Goal: Task Accomplishment & Management: Manage account settings

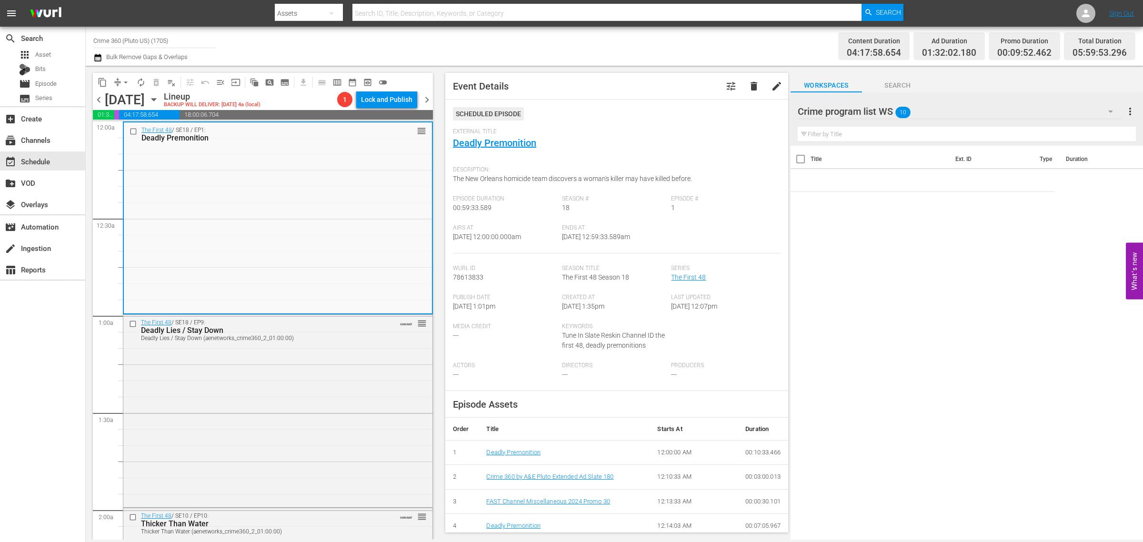
click at [425, 103] on span "chevron_right" at bounding box center [427, 100] width 12 height 12
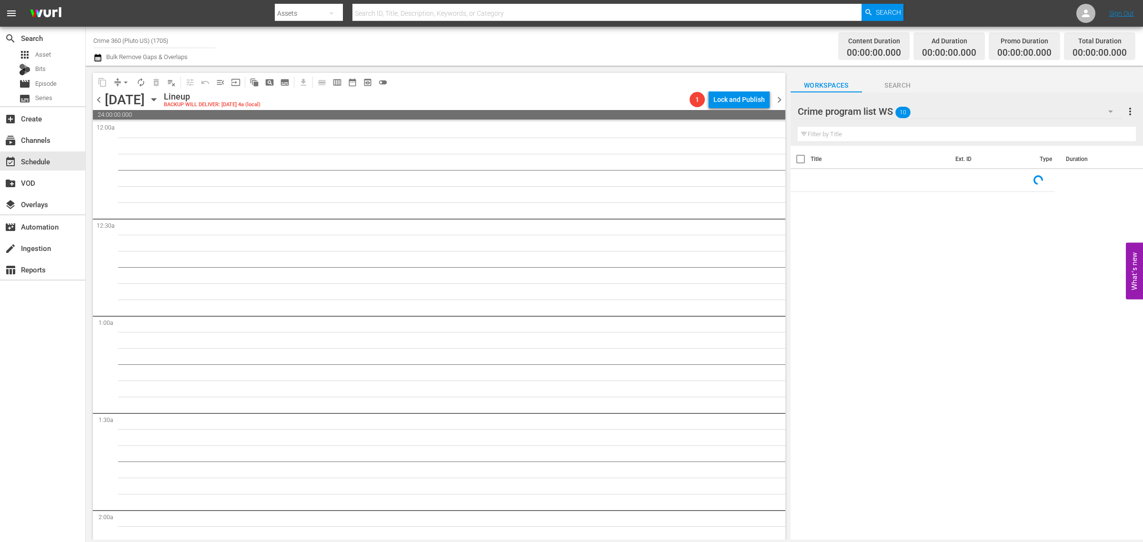
click at [988, 113] on div "Crime program list WS 10" at bounding box center [960, 111] width 325 height 27
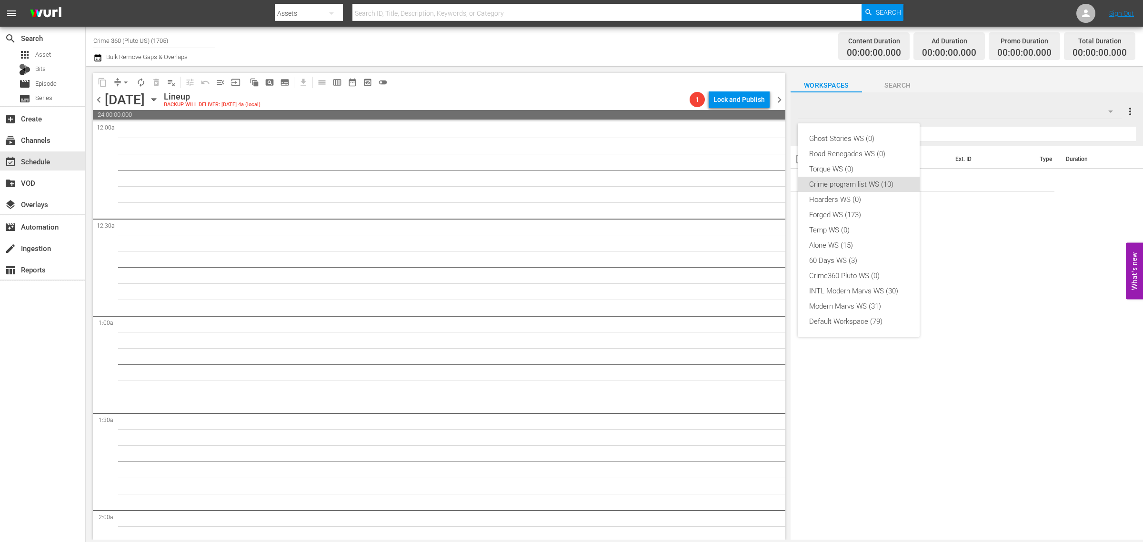
click at [1085, 305] on div "Ghost Stories WS (0) Road Renegades WS (0) Torque WS (0) Crime program list WS …" at bounding box center [571, 271] width 1143 height 542
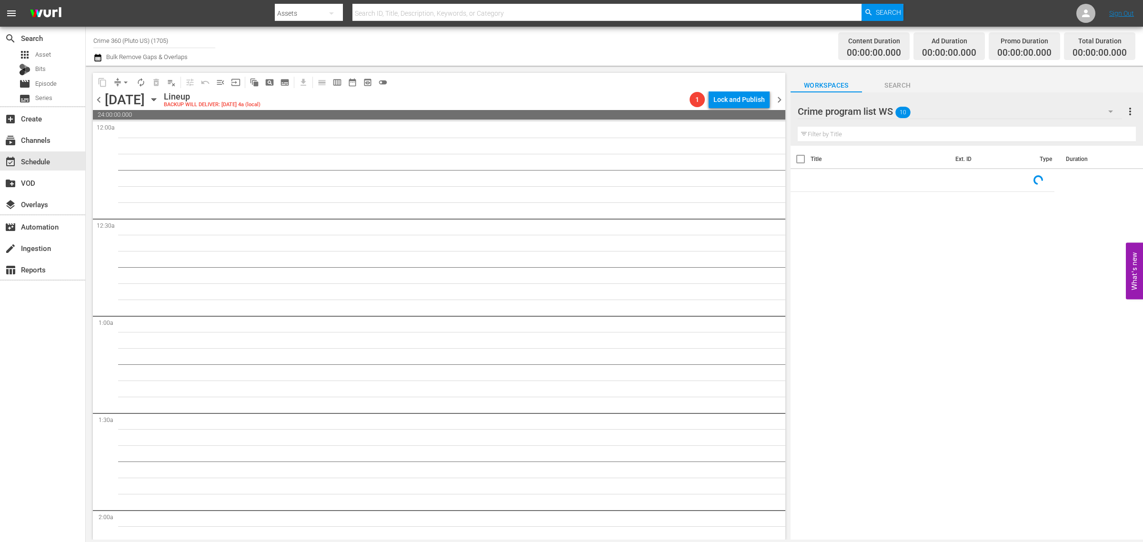
click at [581, 44] on div "Channel Title Crime 360 (Pluto US) (1705) Bulk Remove Gaps & Overlaps" at bounding box center [377, 46] width 568 height 34
click at [1129, 108] on span "more_vert" at bounding box center [1130, 111] width 11 height 11
click at [1099, 129] on div "Clear All Workspace Items" at bounding box center [1069, 129] width 112 height 17
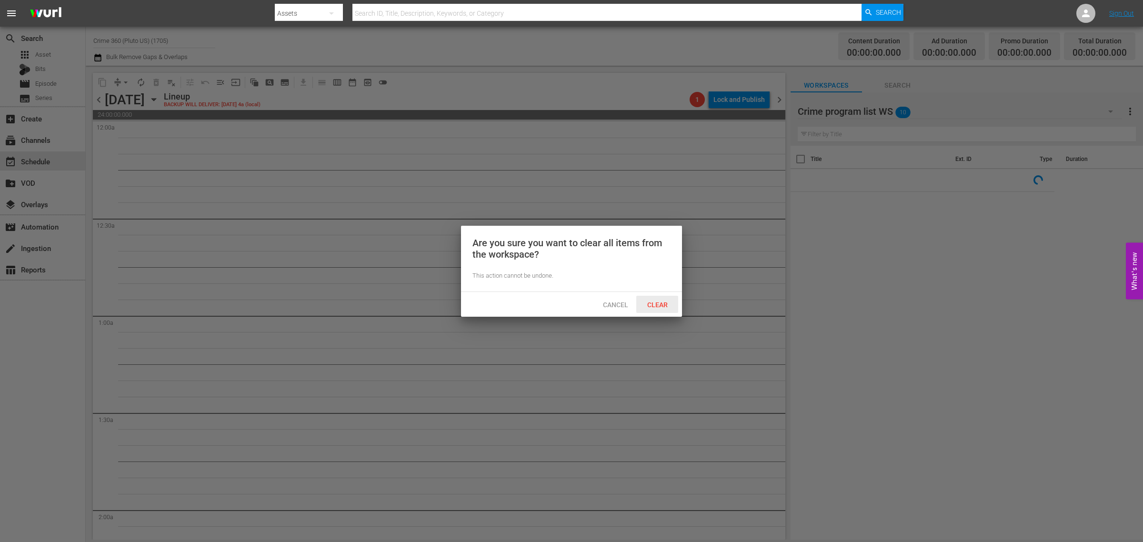
click at [657, 305] on span "Clear" at bounding box center [658, 305] width 36 height 8
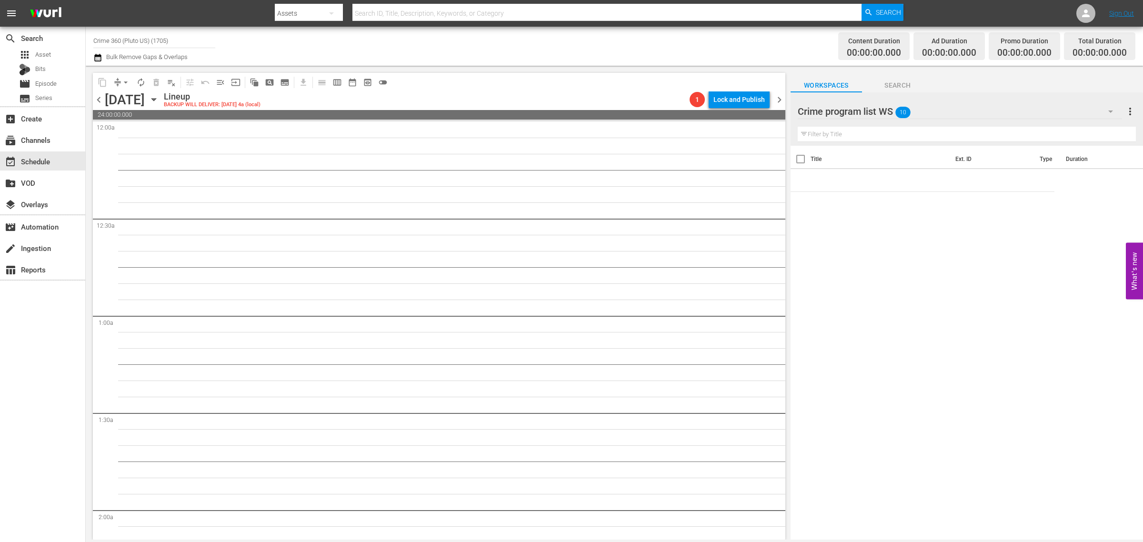
click at [560, 48] on div "Channel Title Crime 360 (Pluto US) (1705) Bulk Remove Gaps & Overlaps" at bounding box center [377, 46] width 568 height 34
click at [579, 44] on div "Channel Title Crime 360 (Pluto US) (1705) Bulk Remove Gaps & Overlaps" at bounding box center [377, 46] width 568 height 34
click at [50, 55] on div "apps Asset" at bounding box center [42, 54] width 85 height 13
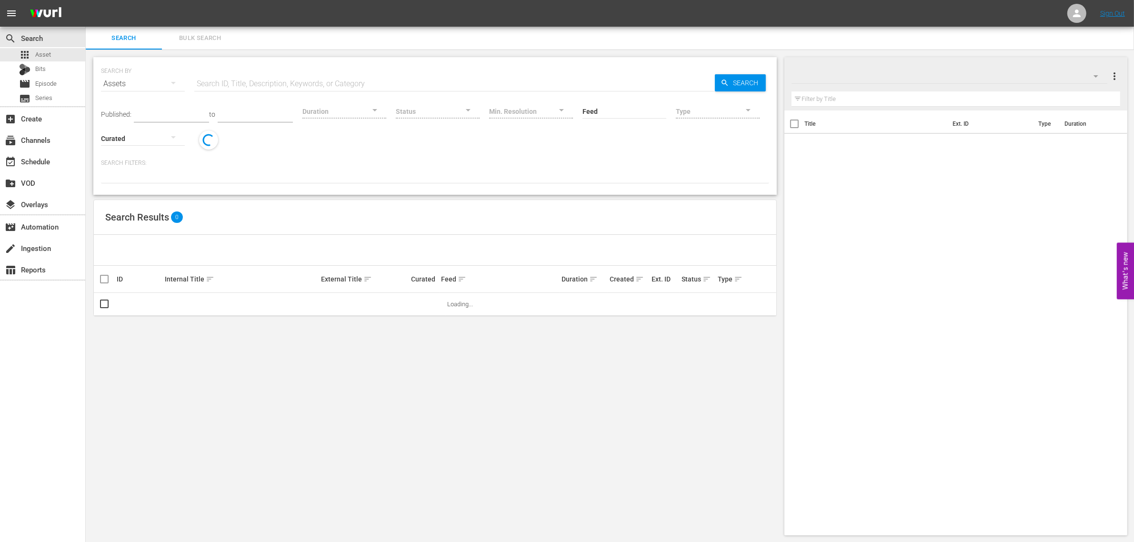
click at [203, 39] on span "Bulk Search" at bounding box center [200, 38] width 65 height 11
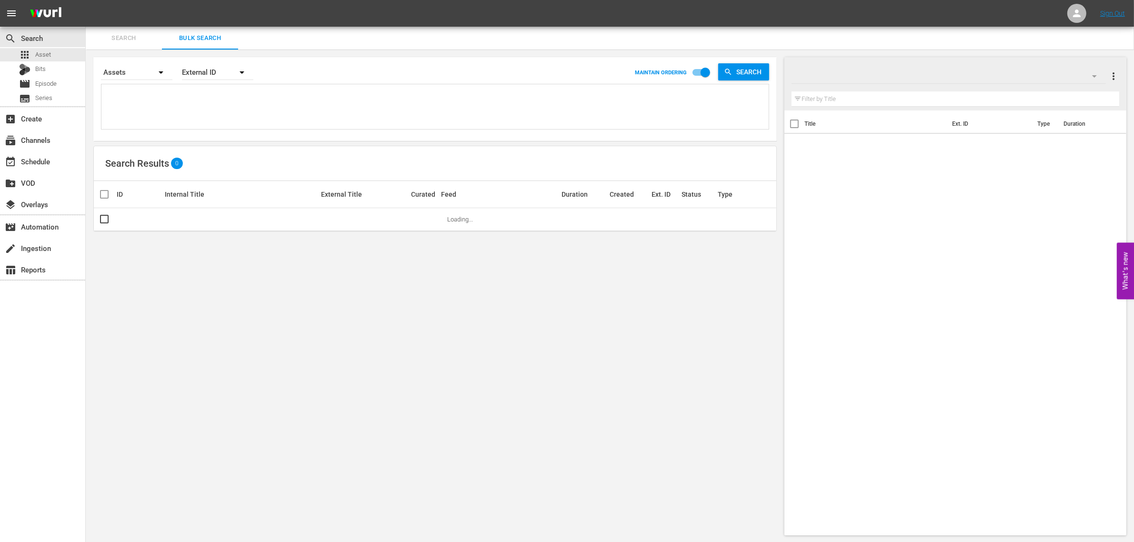
click at [184, 103] on textarea at bounding box center [436, 108] width 665 height 43
paste textarea "40340 40349 40348 40344 40347 52520 20581 20581 38946 26573 23148 32073"
type textarea "40340 40349 40348 40344 40347 52520 20581 20581 38946 26573 23148 32073"
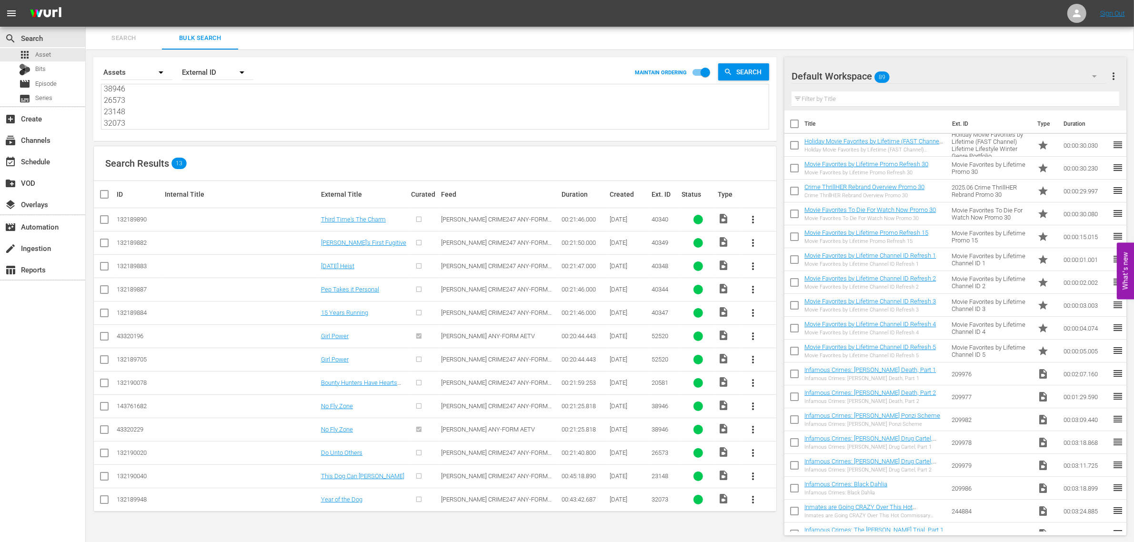
type textarea "40340 40349 40348 40344 40347 52520 20581 20581 38946 26573 23148 32073"
click at [939, 74] on div "Default Workspace 89" at bounding box center [949, 76] width 314 height 27
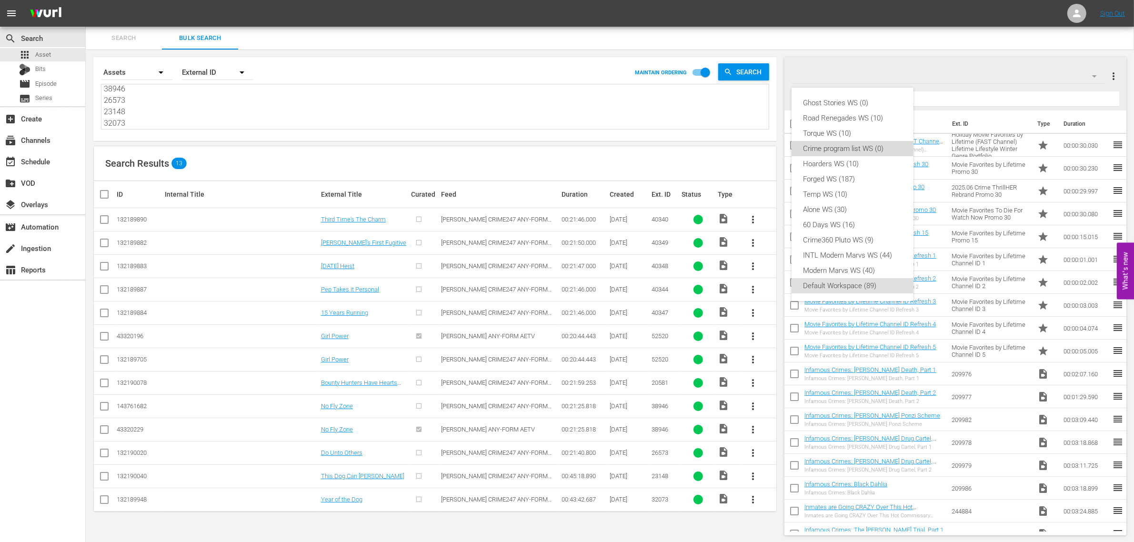
click at [884, 149] on div "Crime program list WS (0)" at bounding box center [852, 148] width 99 height 15
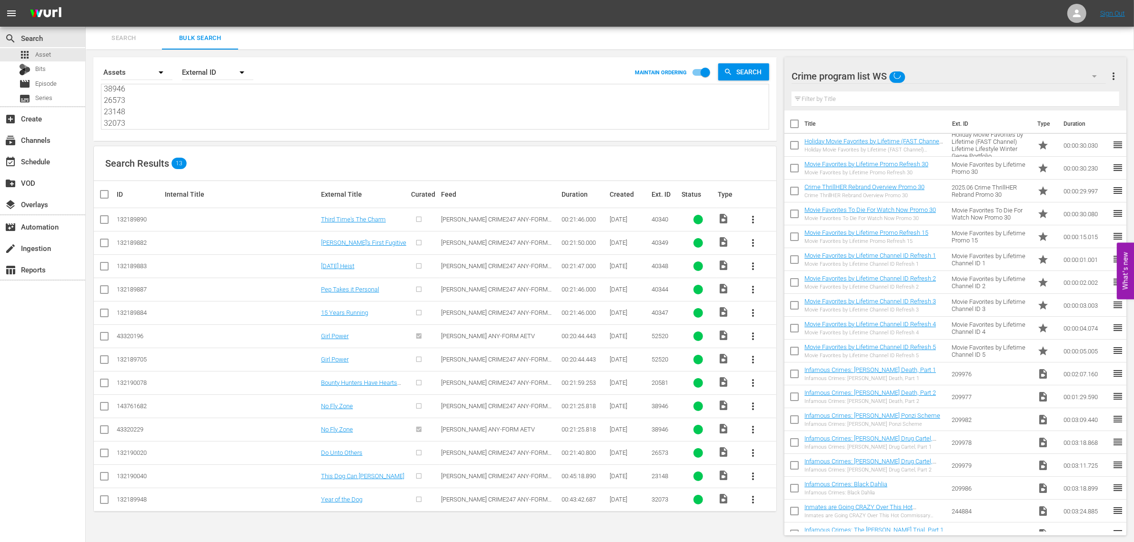
click at [522, 167] on div "Search Results 13" at bounding box center [435, 163] width 683 height 35
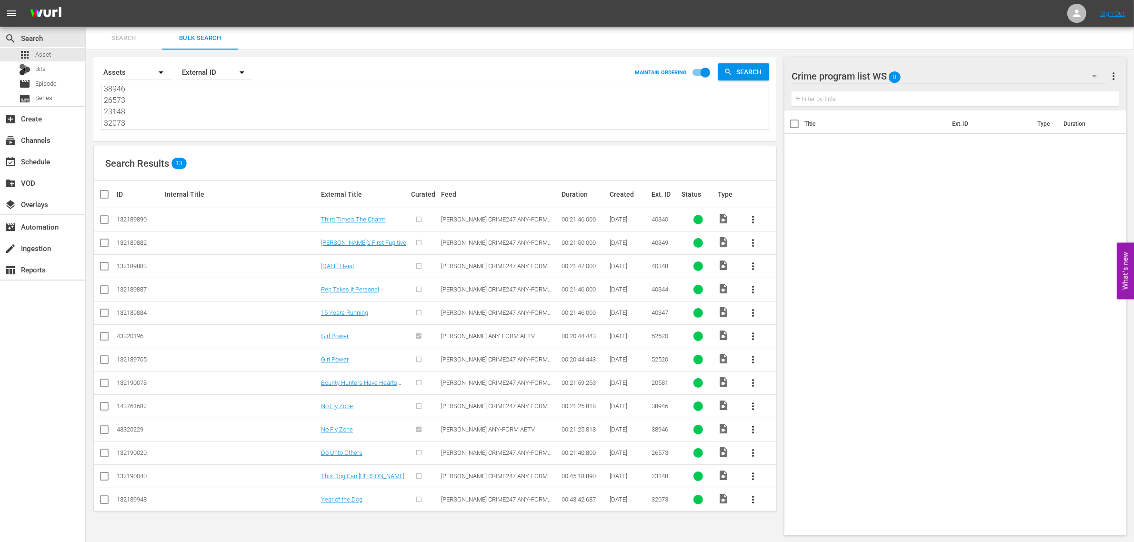
click at [101, 190] on input "checkbox" at bounding box center [108, 194] width 19 height 11
checkbox input "true"
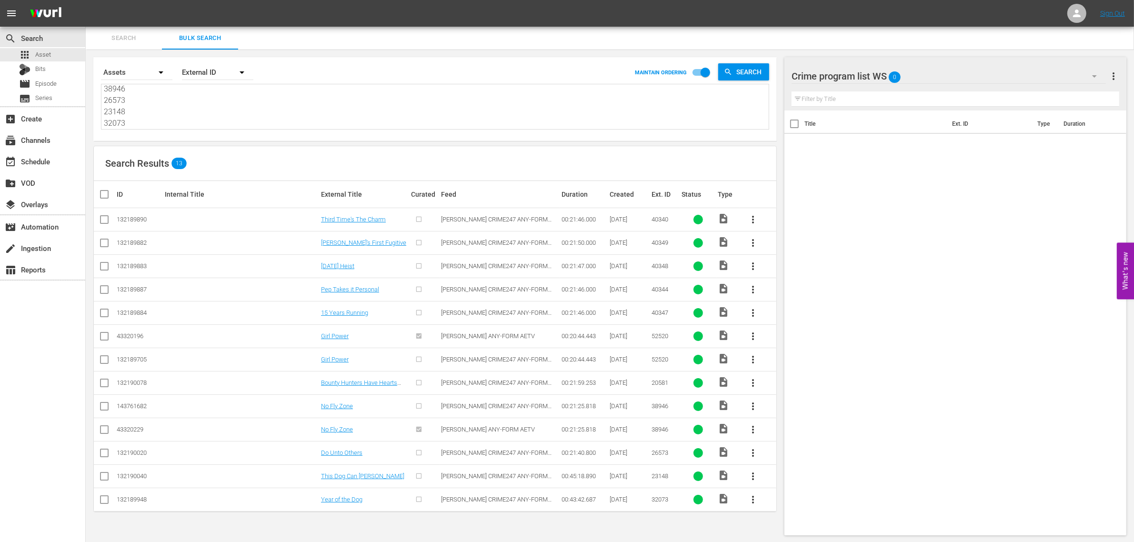
checkbox input "true"
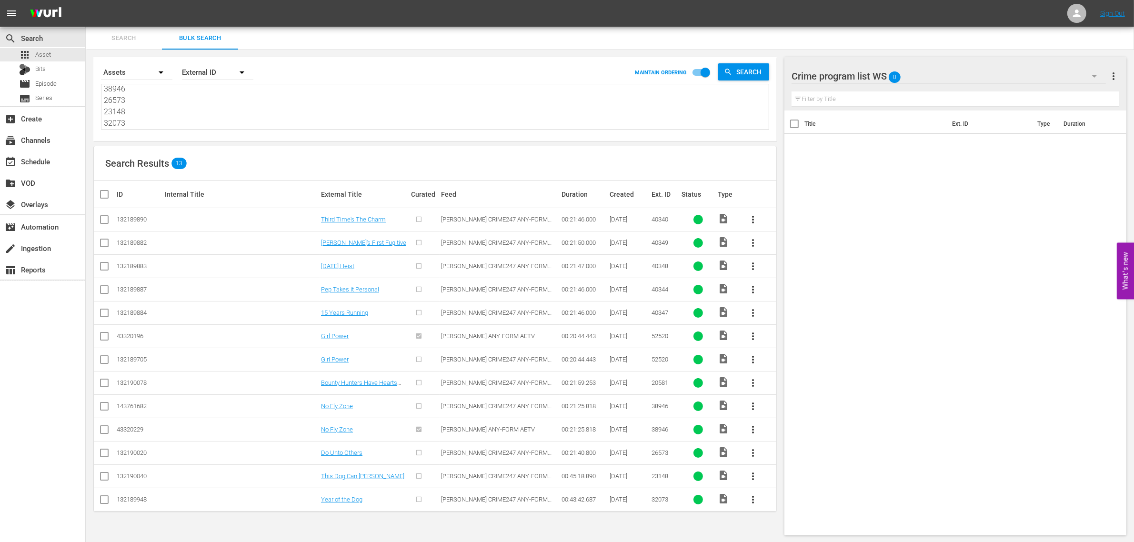
checkbox input "true"
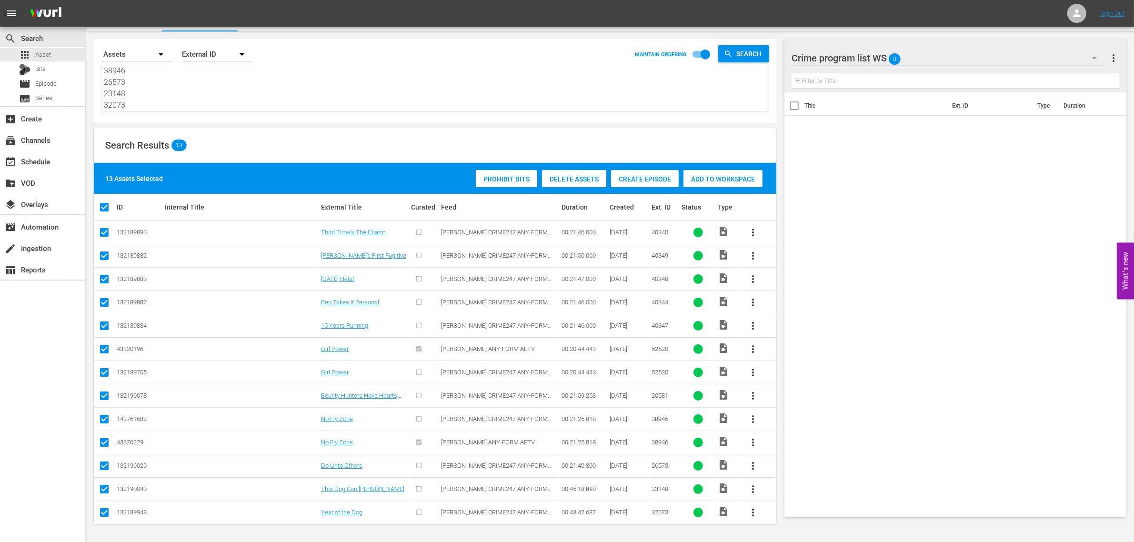
scroll to position [20, 0]
click at [106, 349] on input "checkbox" at bounding box center [104, 350] width 11 height 11
checkbox input "false"
click at [103, 440] on input "checkbox" at bounding box center [104, 444] width 11 height 11
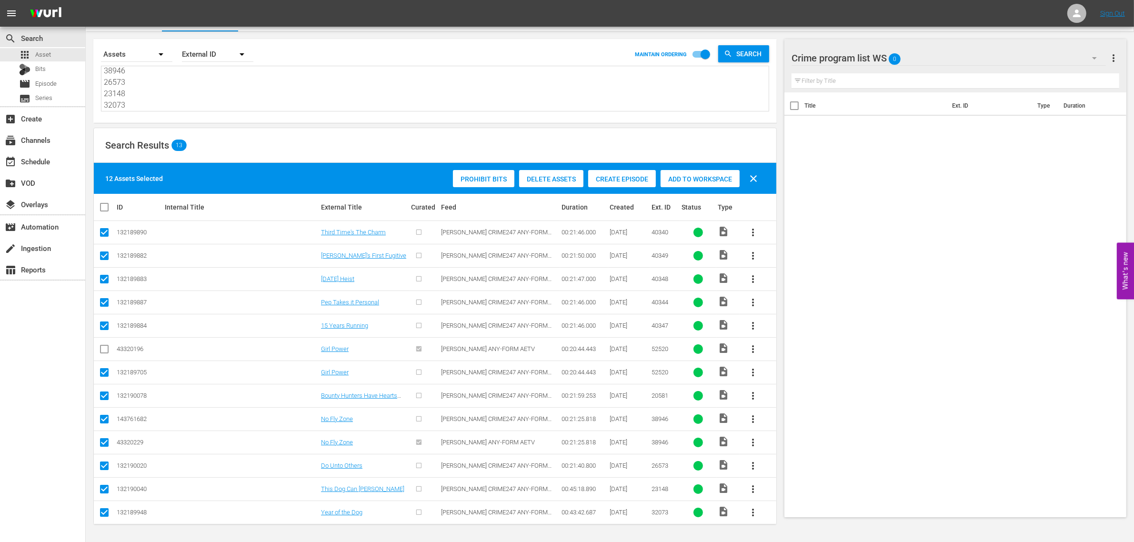
checkbox input "false"
click at [196, 87] on textarea "40340 40349 40348 40344 40347 52520 20581 20581 38946 26573 23148 32073" at bounding box center [436, 89] width 665 height 43
paste textarea "257790 257791 257792 257793 257794 257795"
type textarea "257790 257791 257792 257793 257794 257795"
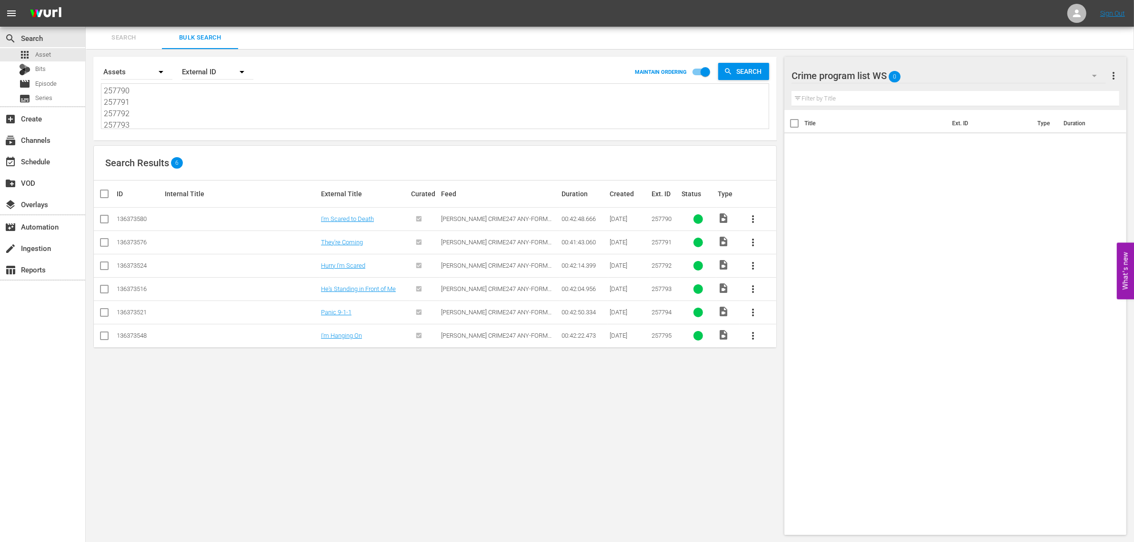
type textarea "257790 257791 257792 257793 257794 257795"
click at [103, 193] on input "checkbox" at bounding box center [108, 193] width 19 height 11
checkbox input "true"
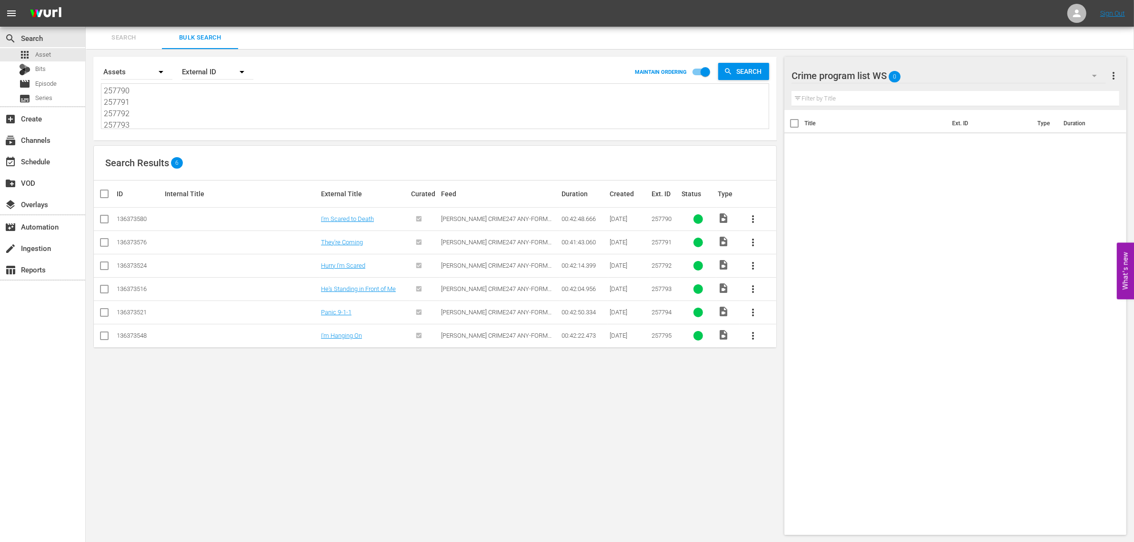
checkbox input "true"
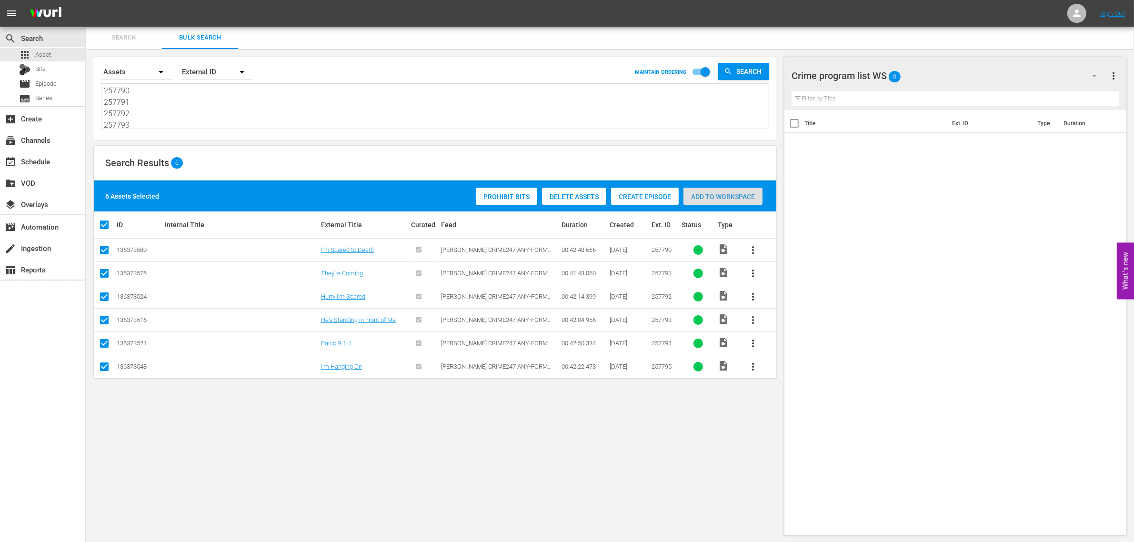
click at [737, 193] on span "Add to Workspace" at bounding box center [723, 197] width 79 height 8
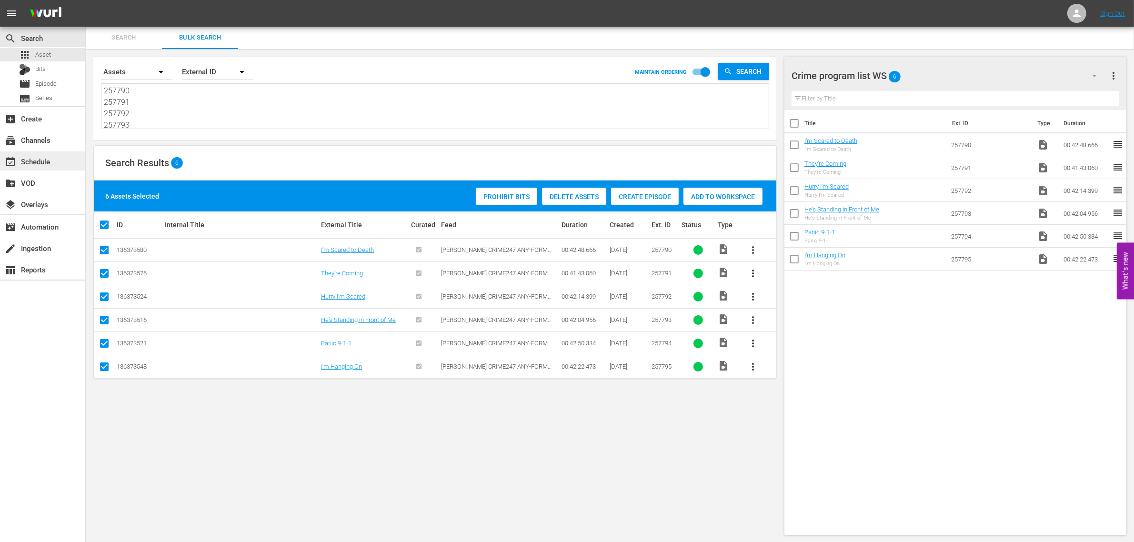
click at [53, 155] on div "event_available Schedule" at bounding box center [42, 160] width 85 height 19
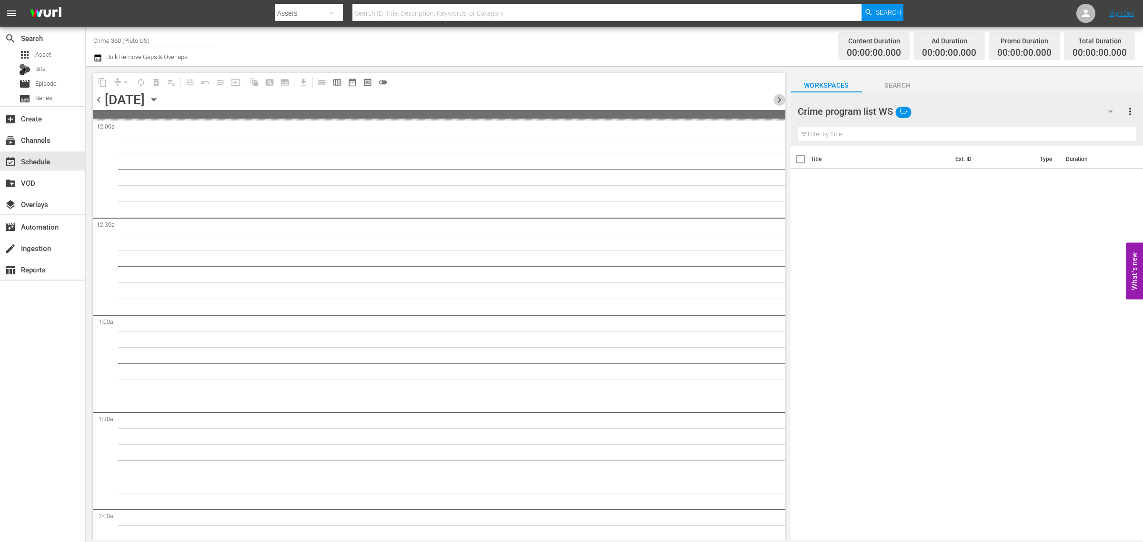
click at [784, 98] on span "chevron_right" at bounding box center [780, 100] width 12 height 12
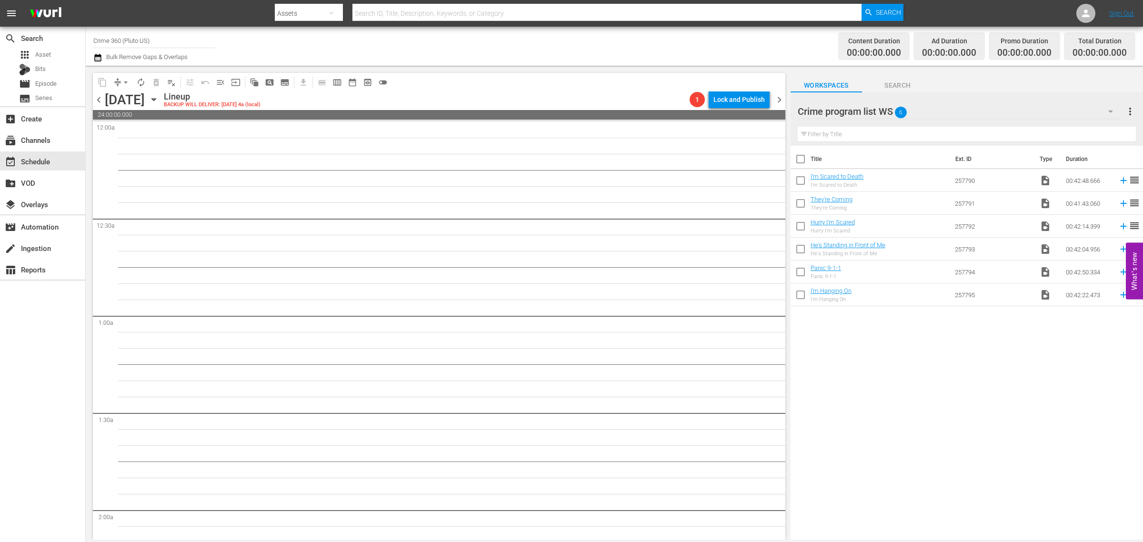
click at [799, 162] on input "checkbox" at bounding box center [801, 161] width 20 height 20
checkbox input "true"
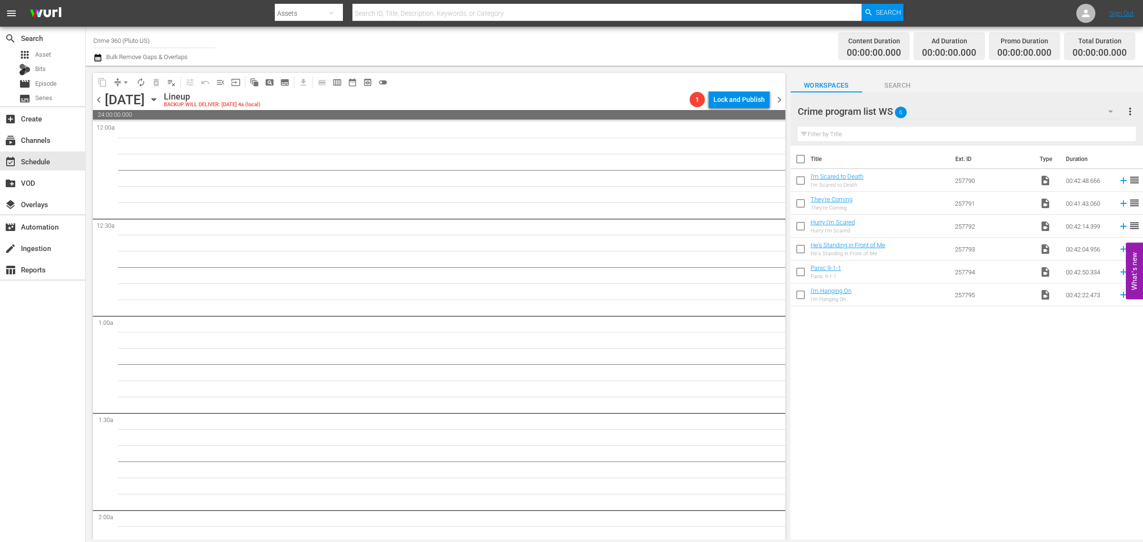
checkbox input "true"
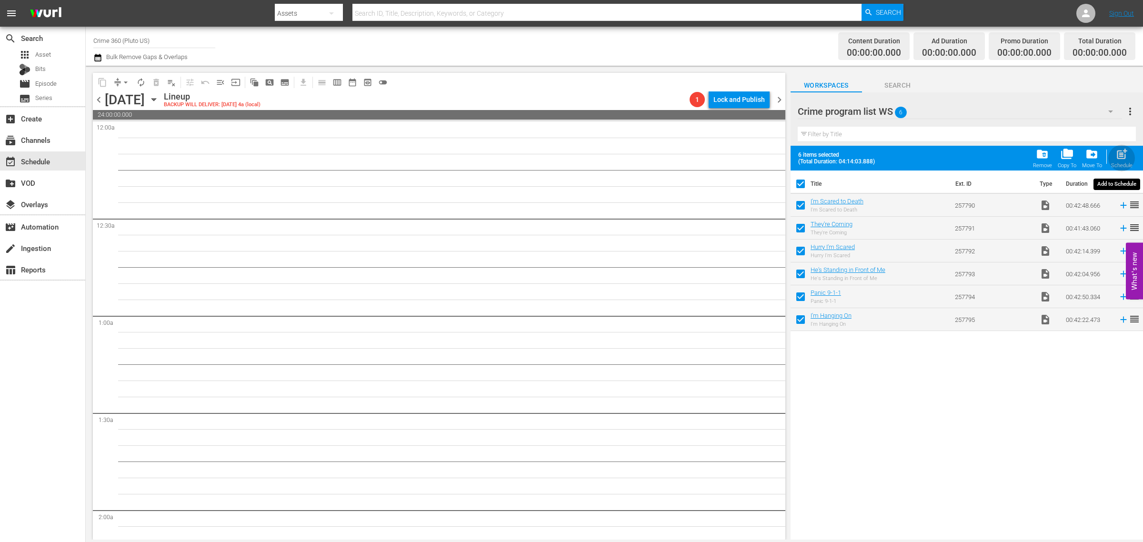
click at [1130, 154] on div "post_add Schedule" at bounding box center [1121, 158] width 21 height 21
checkbox input "false"
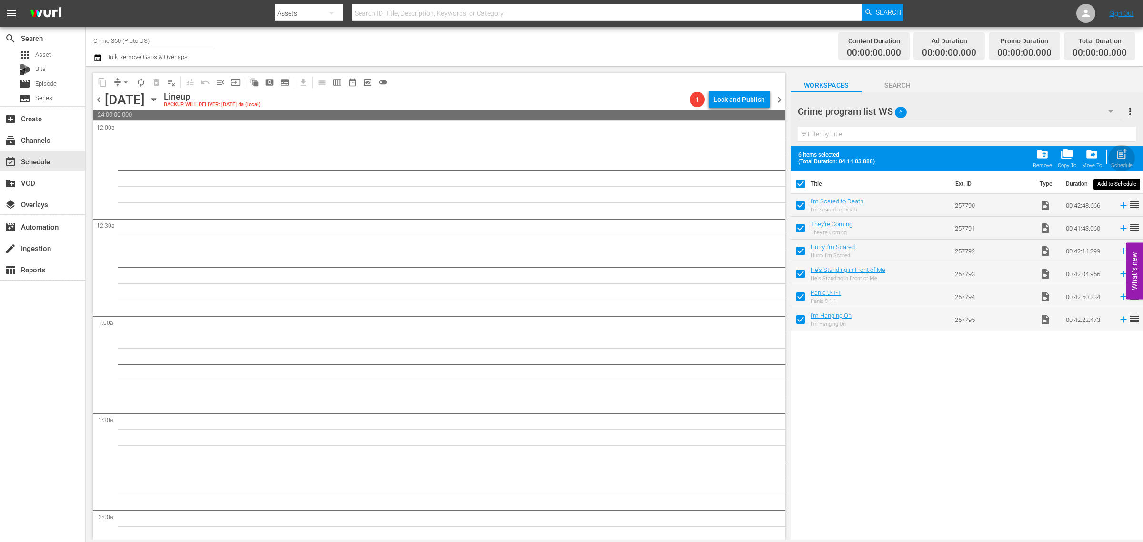
checkbox input "false"
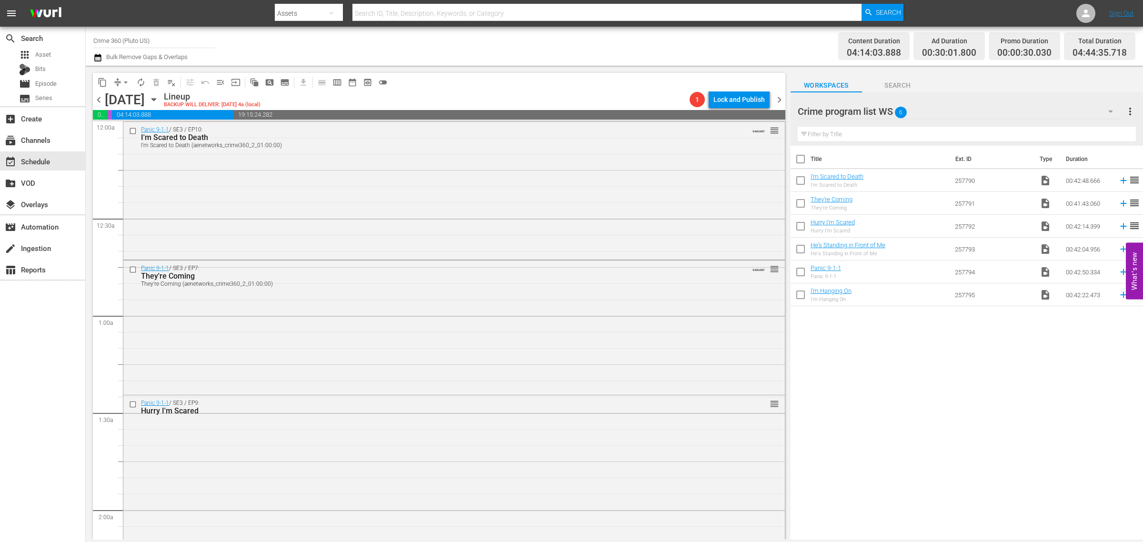
click at [653, 42] on div "Channel Title Crime 360 (Pluto US) Bulk Remove Gaps & Overlaps" at bounding box center [377, 46] width 568 height 34
click at [779, 99] on span "chevron_right" at bounding box center [780, 100] width 12 height 12
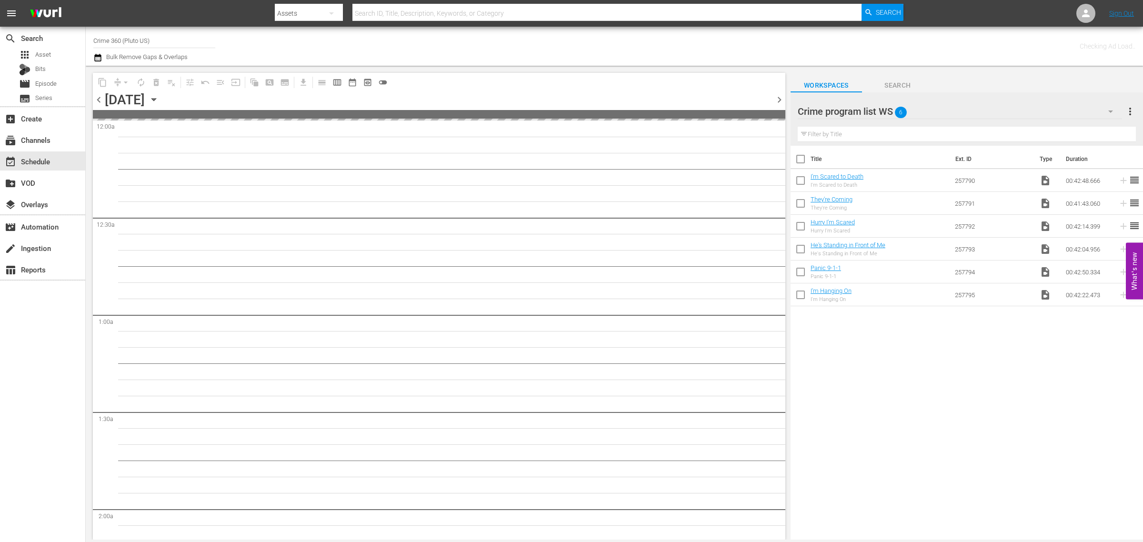
click at [1128, 108] on span "more_vert" at bounding box center [1130, 111] width 11 height 11
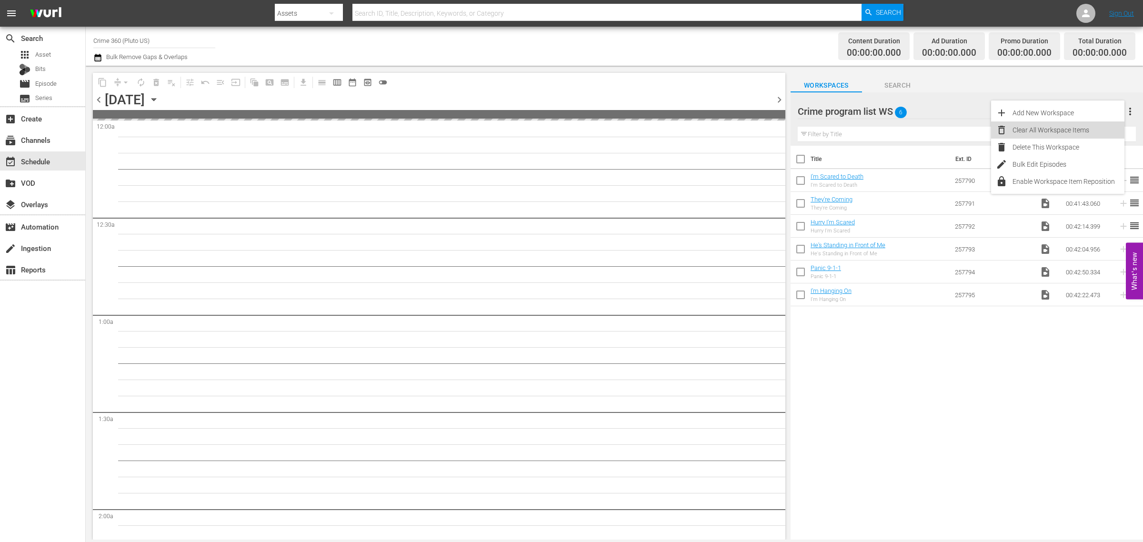
click at [1084, 130] on div "Clear All Workspace Items" at bounding box center [1069, 129] width 112 height 17
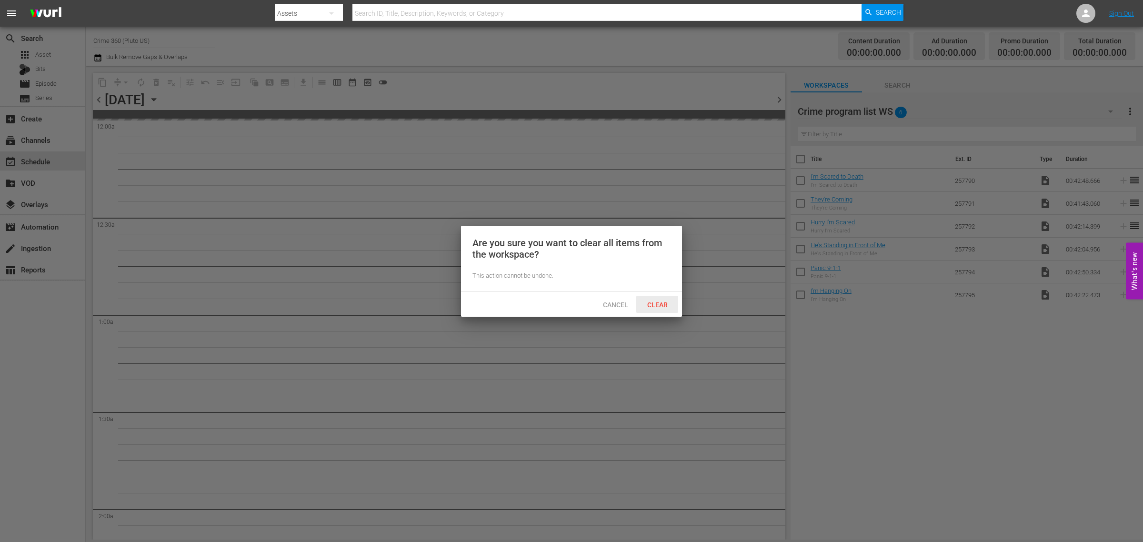
click at [666, 305] on span "Clear" at bounding box center [658, 305] width 36 height 8
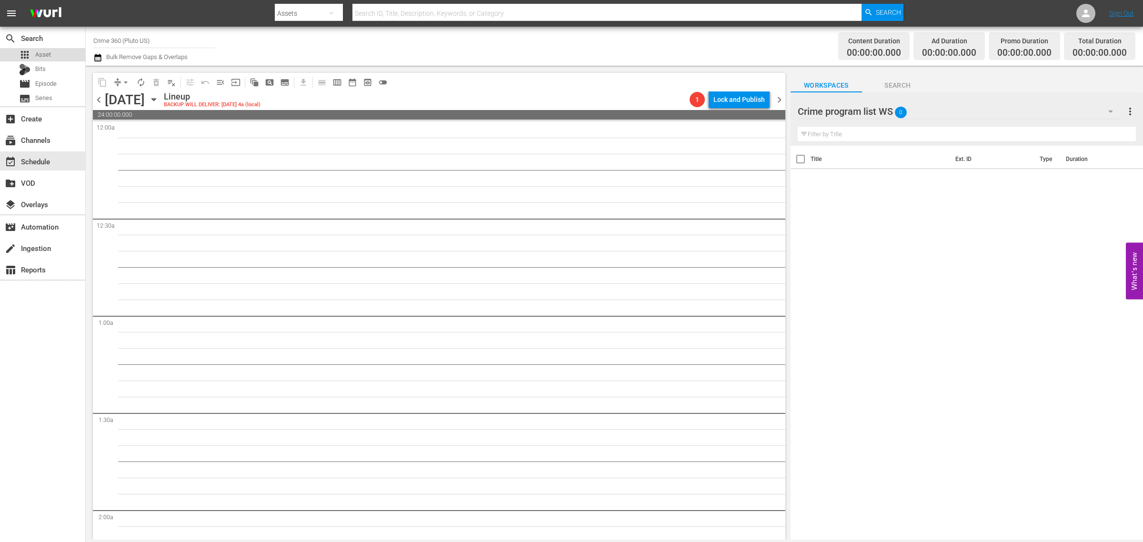
click at [44, 55] on span "Asset" at bounding box center [43, 55] width 16 height 10
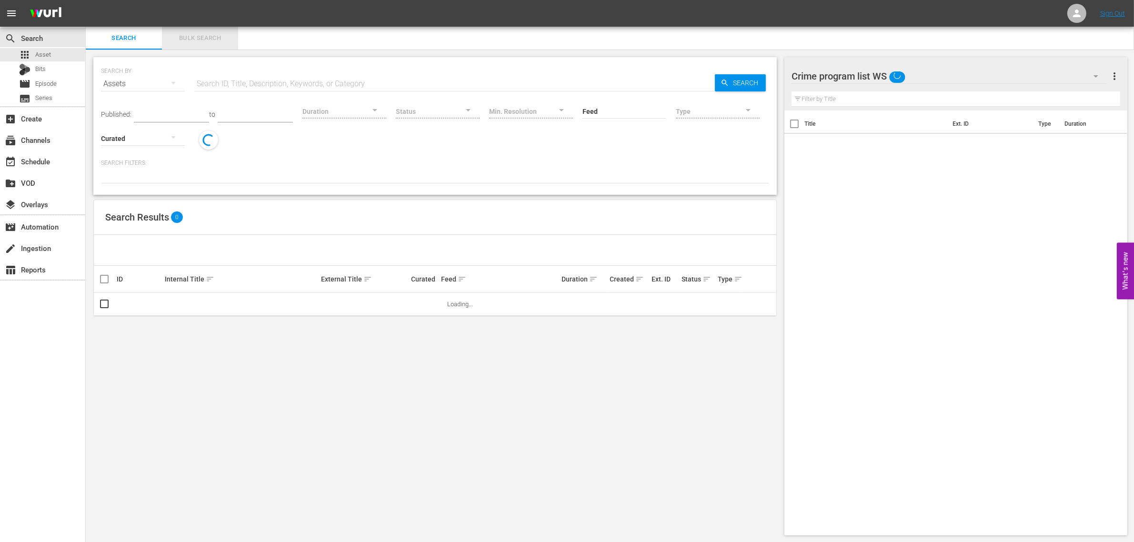
click at [180, 33] on span "Bulk Search" at bounding box center [200, 38] width 65 height 11
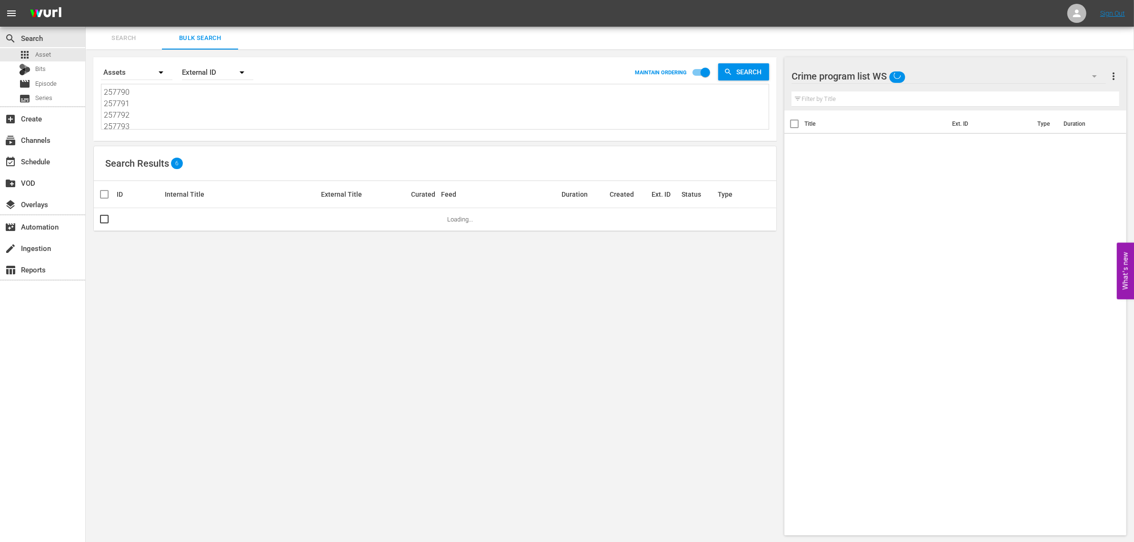
click at [170, 115] on textarea "257790 257791 257792 257793 257794 257795" at bounding box center [436, 108] width 665 height 43
paste textarea "41558 256604 246946 257692 246940 227626 241567 241561 241559 268898 246941 241…"
type textarea "241558 256604 246946 257692 246940 227626 241567 241561 241559 268898 246941 24…"
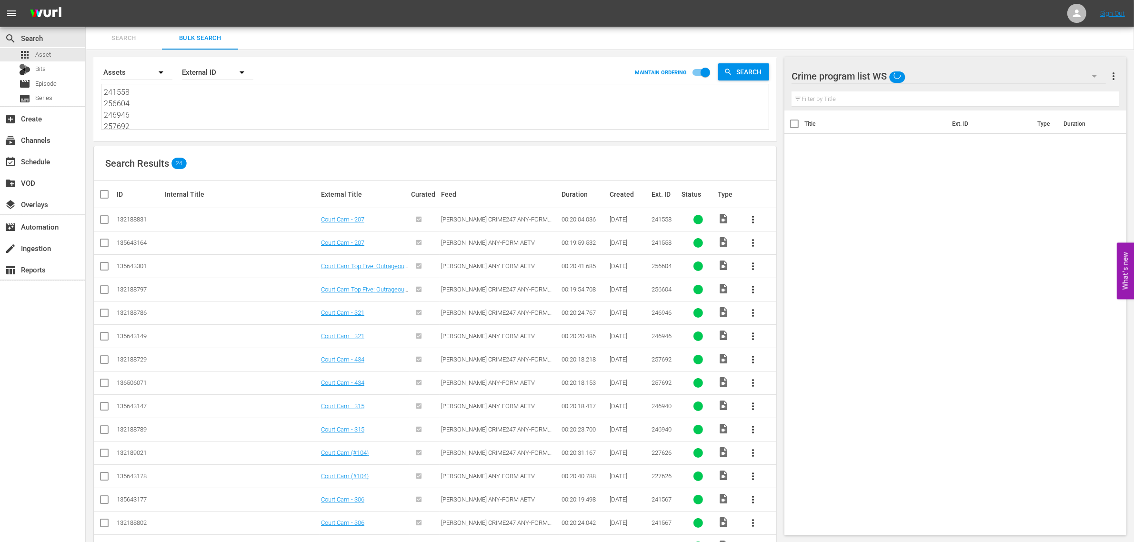
type textarea "241558 256604 246946 257692 246940 227626 241567 241561 241559 268898 246941 24…"
click at [104, 244] on input "checkbox" at bounding box center [104, 244] width 11 height 11
checkbox input "true"
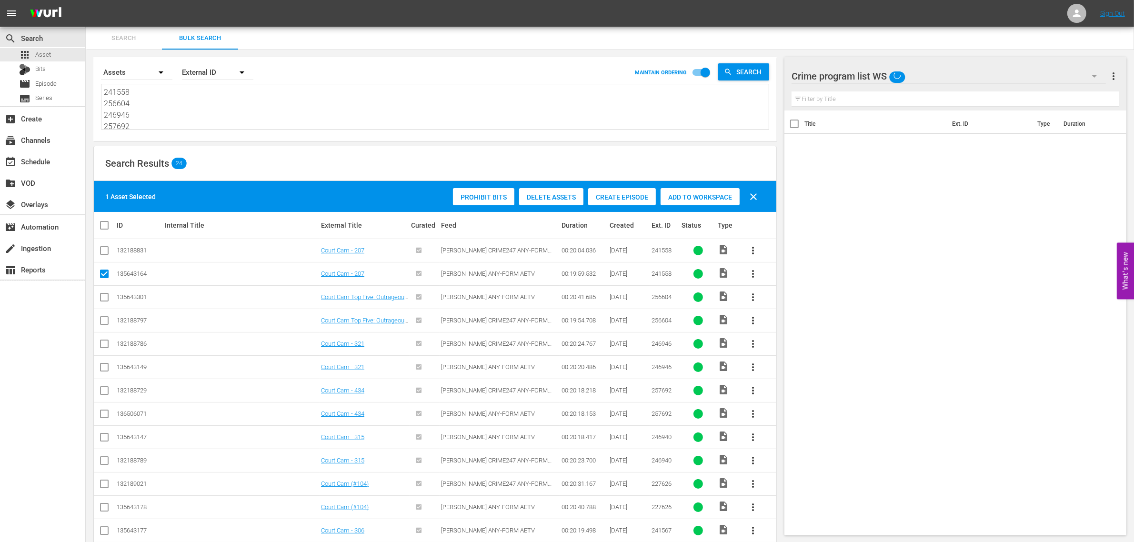
scroll to position [60, 0]
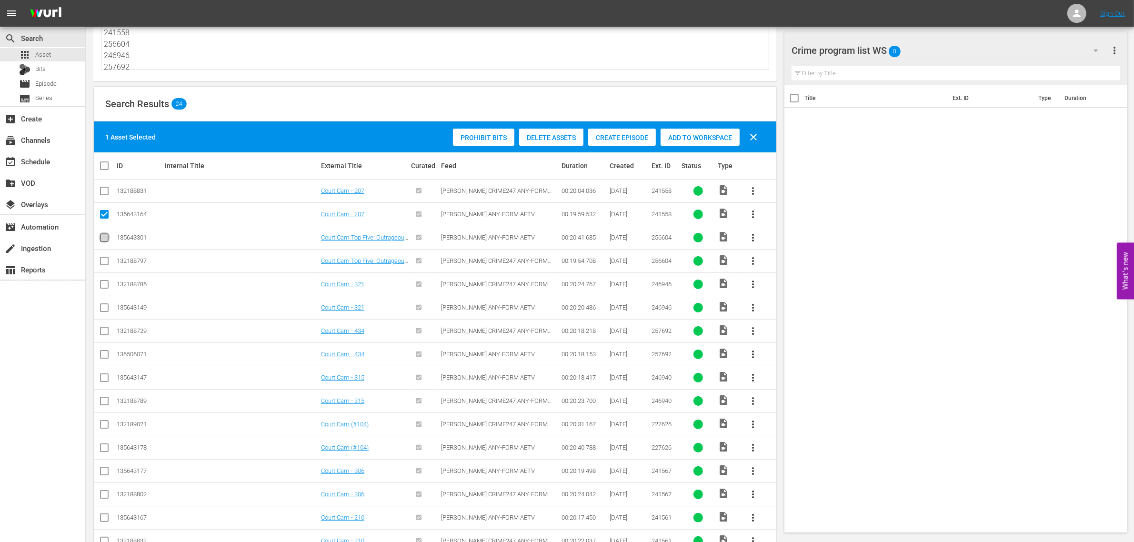
click at [101, 239] on input "checkbox" at bounding box center [104, 239] width 11 height 11
checkbox input "true"
click at [105, 306] on input "checkbox" at bounding box center [104, 309] width 11 height 11
checkbox input "true"
click at [106, 356] on input "checkbox" at bounding box center [104, 356] width 11 height 11
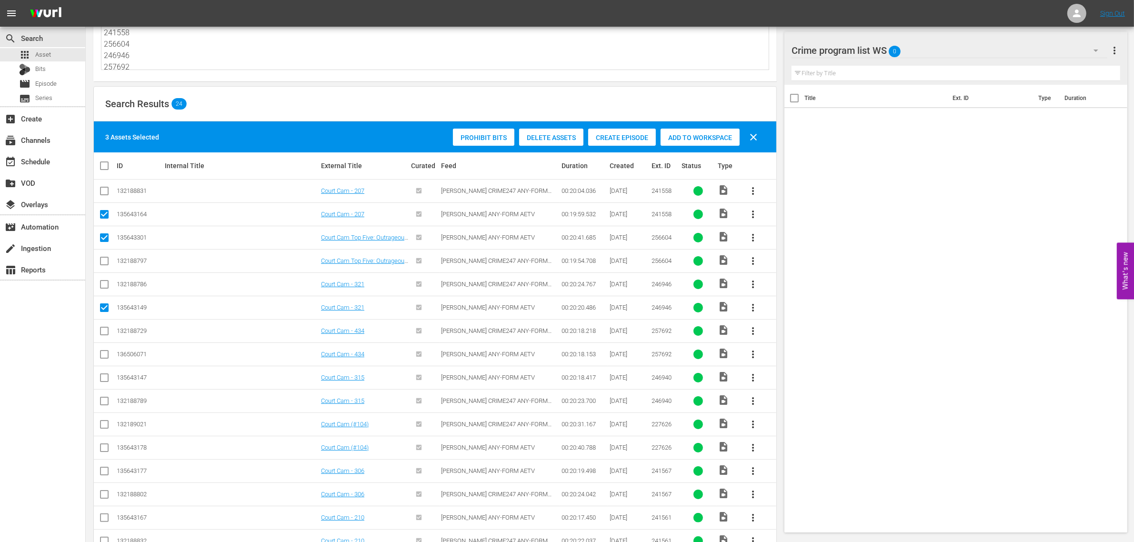
checkbox input "true"
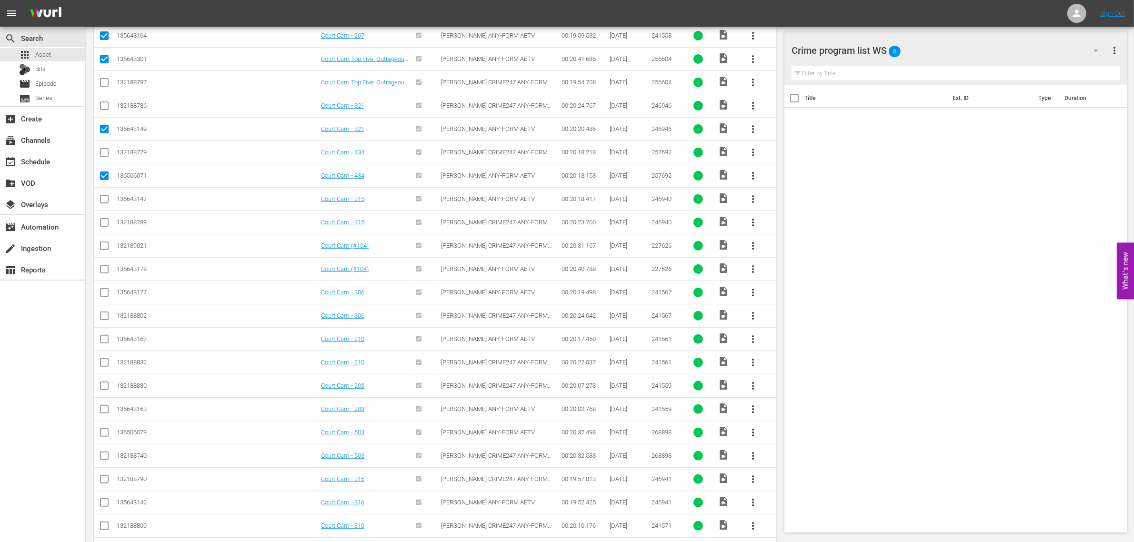
click at [105, 199] on input "checkbox" at bounding box center [104, 200] width 11 height 11
checkbox input "true"
click at [109, 271] on input "checkbox" at bounding box center [104, 270] width 11 height 11
checkbox input "true"
click at [100, 294] on input "checkbox" at bounding box center [104, 294] width 11 height 11
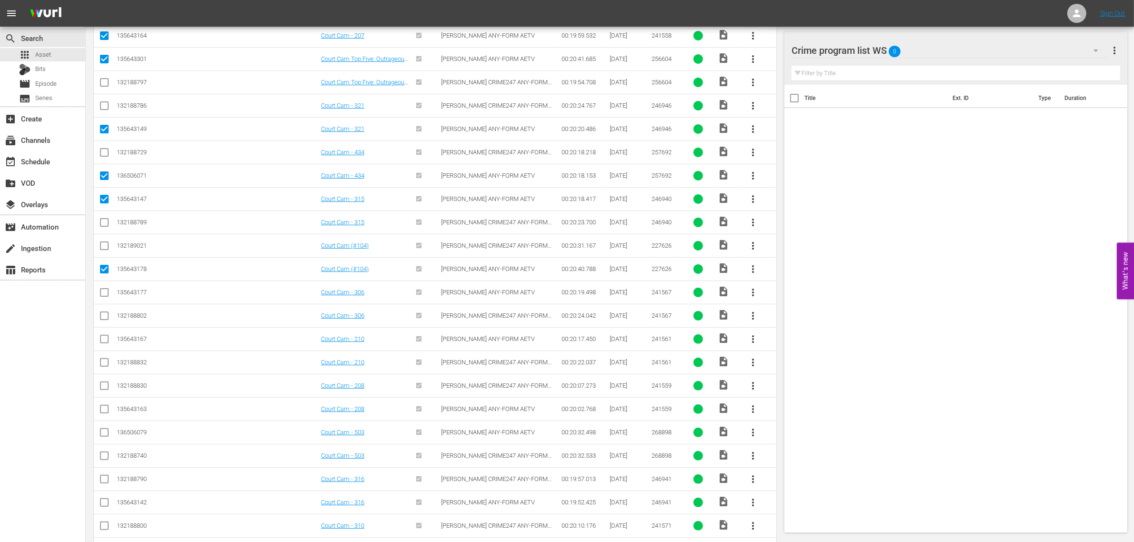
checkbox input "true"
click at [101, 344] on input "checkbox" at bounding box center [104, 340] width 11 height 11
checkbox input "true"
click at [101, 411] on input "checkbox" at bounding box center [104, 410] width 11 height 11
checkbox input "true"
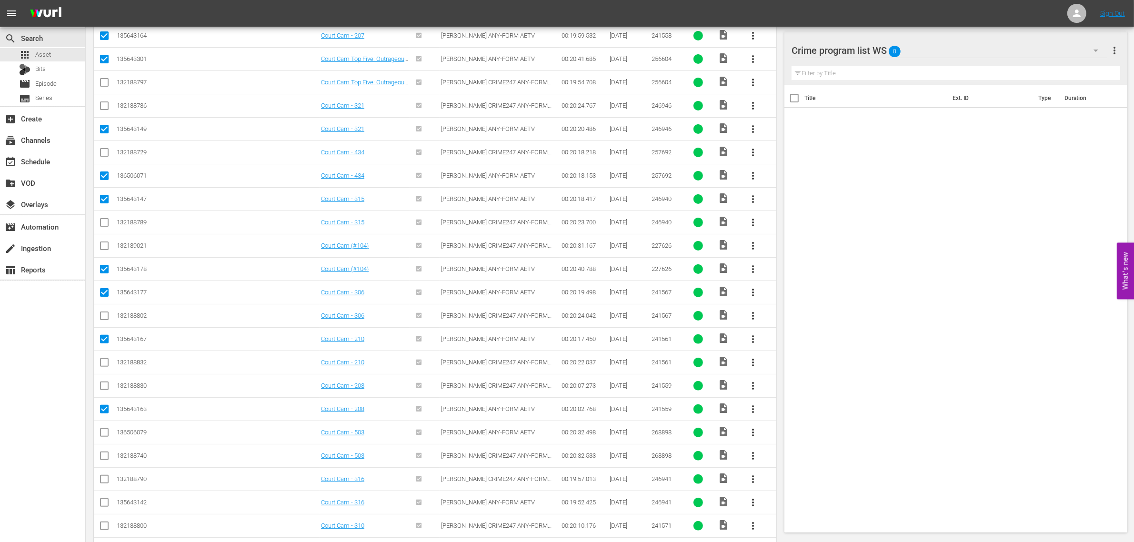
scroll to position [277, 0]
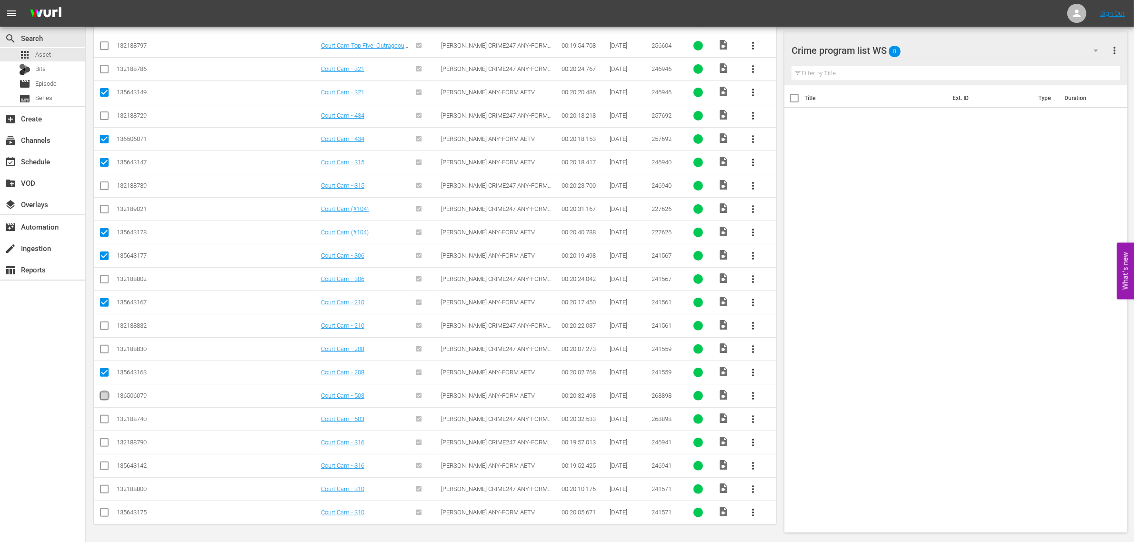
click at [101, 396] on input "checkbox" at bounding box center [104, 397] width 11 height 11
checkbox input "true"
click at [106, 467] on input "checkbox" at bounding box center [104, 467] width 11 height 11
checkbox input "true"
click at [105, 511] on input "checkbox" at bounding box center [104, 514] width 11 height 11
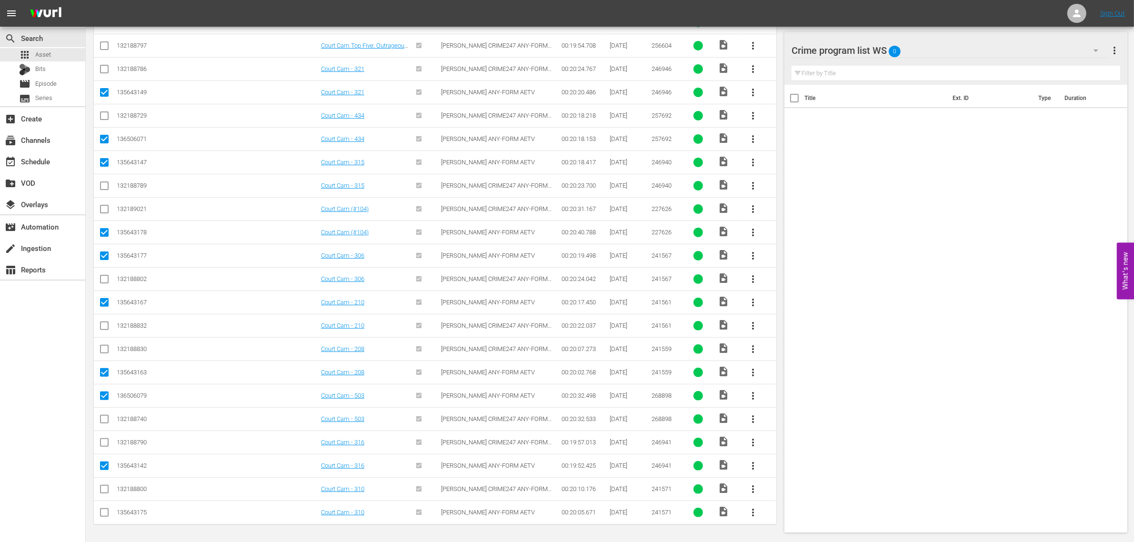
checkbox input "true"
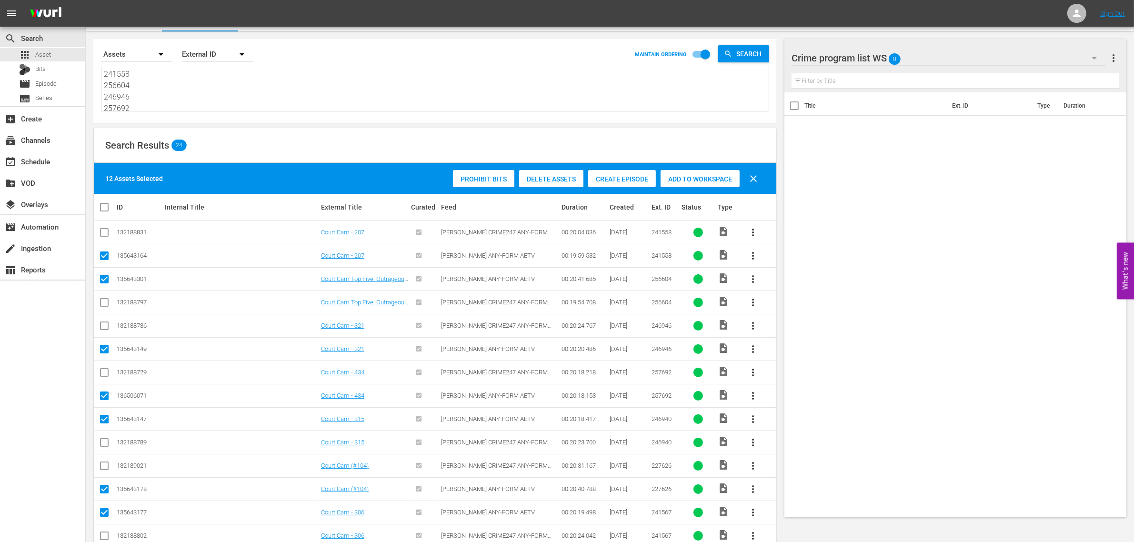
scroll to position [0, 0]
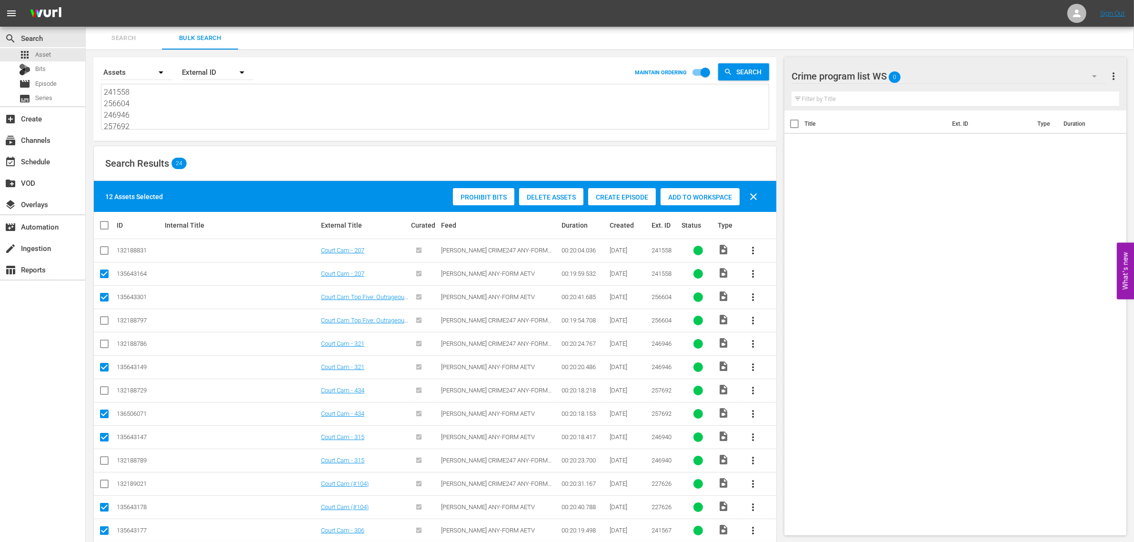
click at [673, 198] on span "Add to Workspace" at bounding box center [700, 197] width 79 height 8
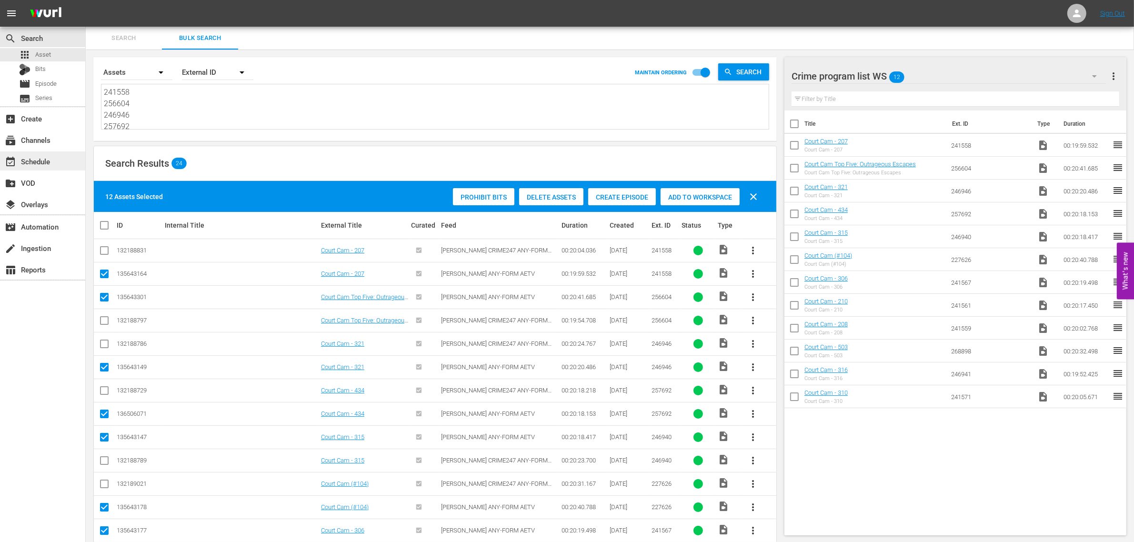
click at [49, 158] on div "event_available Schedule" at bounding box center [26, 160] width 53 height 9
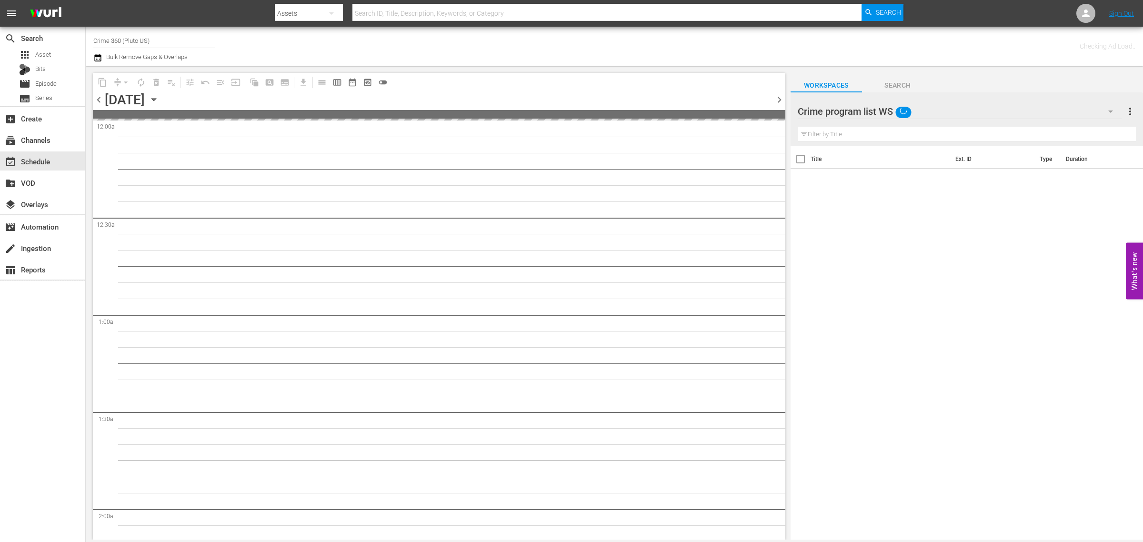
click at [581, 34] on div "Channel Title Crime 360 (Pluto US) Bulk Remove Gaps & Overlaps" at bounding box center [377, 46] width 568 height 34
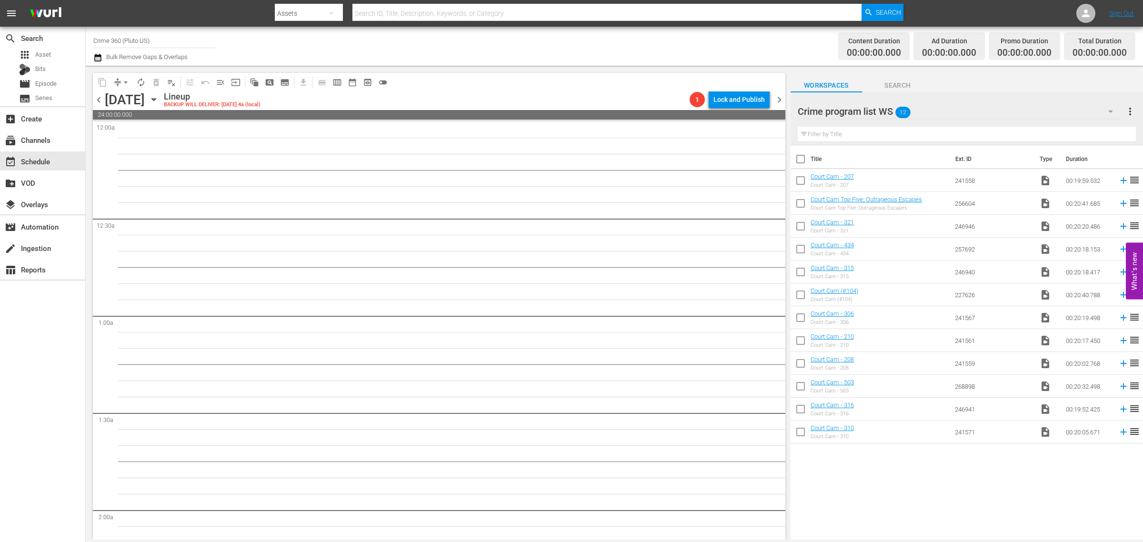
click at [798, 161] on input "checkbox" at bounding box center [801, 161] width 20 height 20
checkbox input "true"
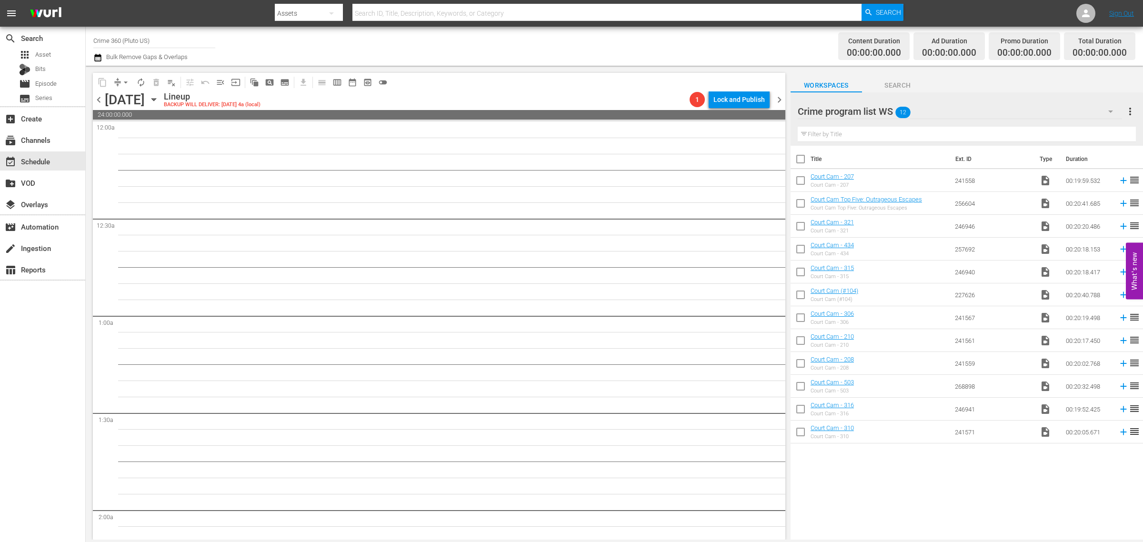
checkbox input "true"
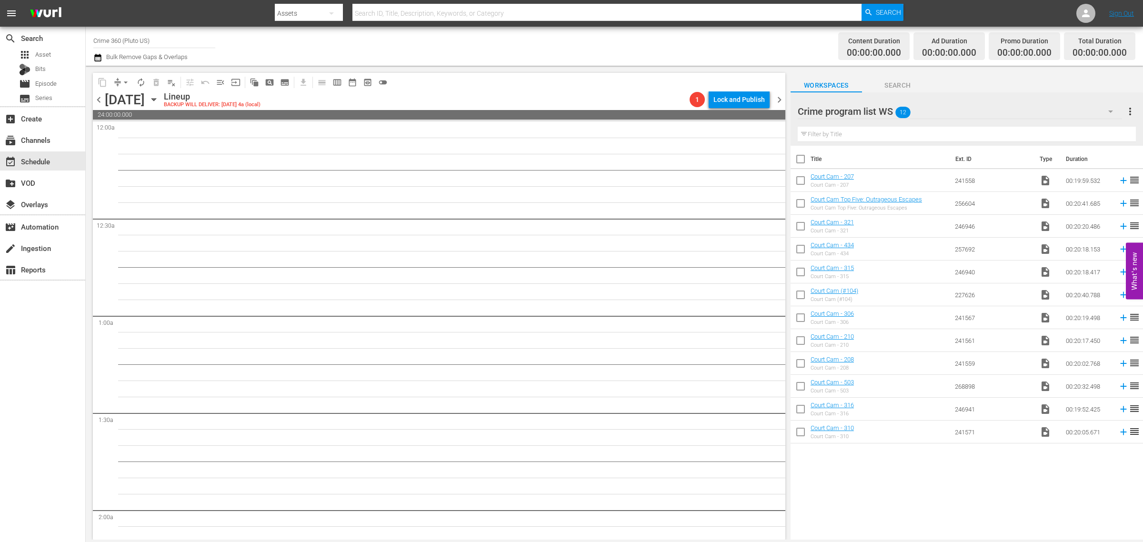
checkbox input "true"
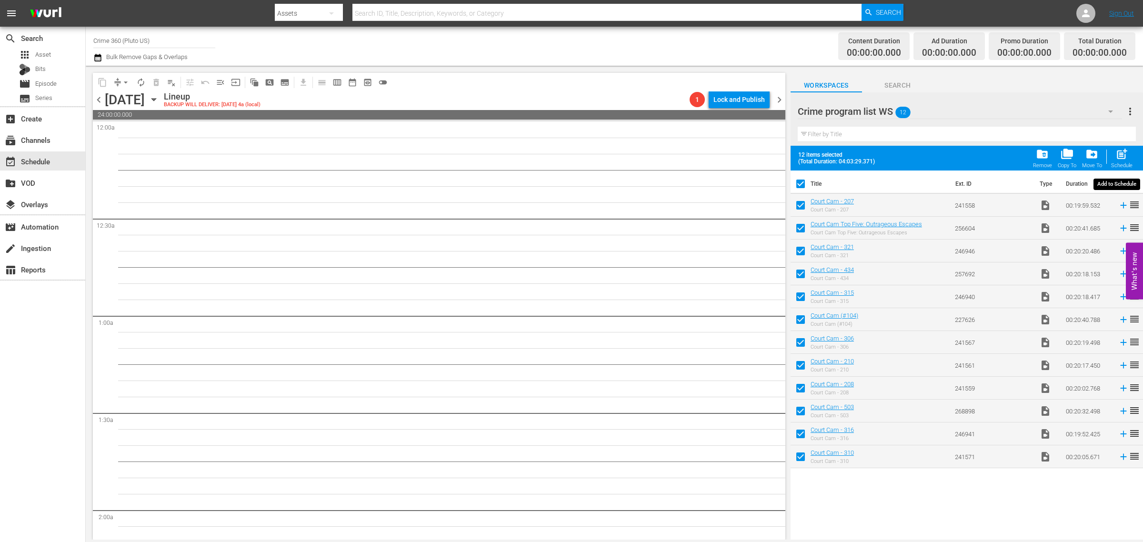
click at [1122, 153] on span "post_add" at bounding box center [1122, 154] width 13 height 13
checkbox input "false"
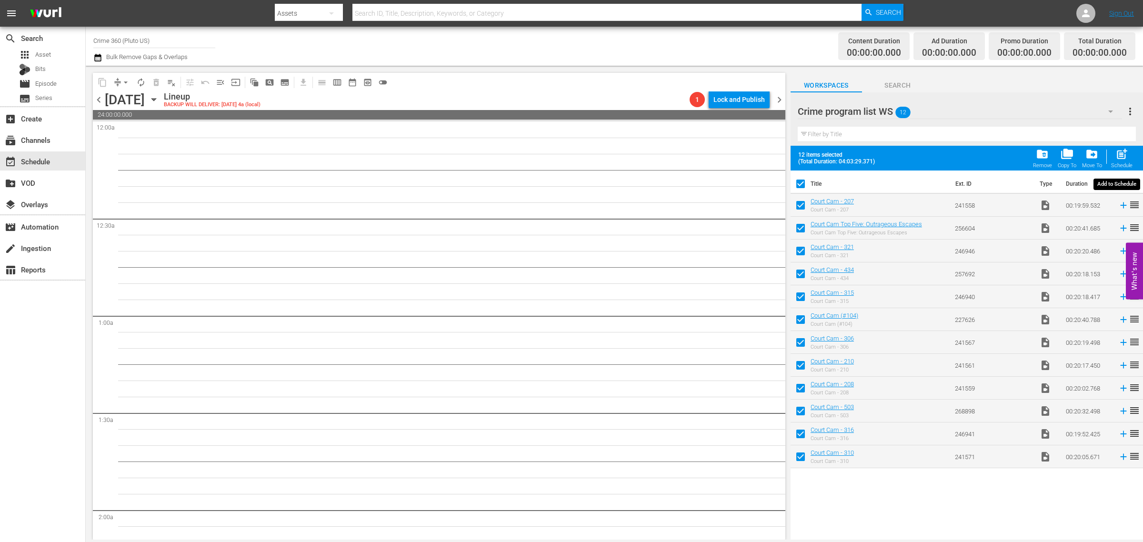
checkbox input "false"
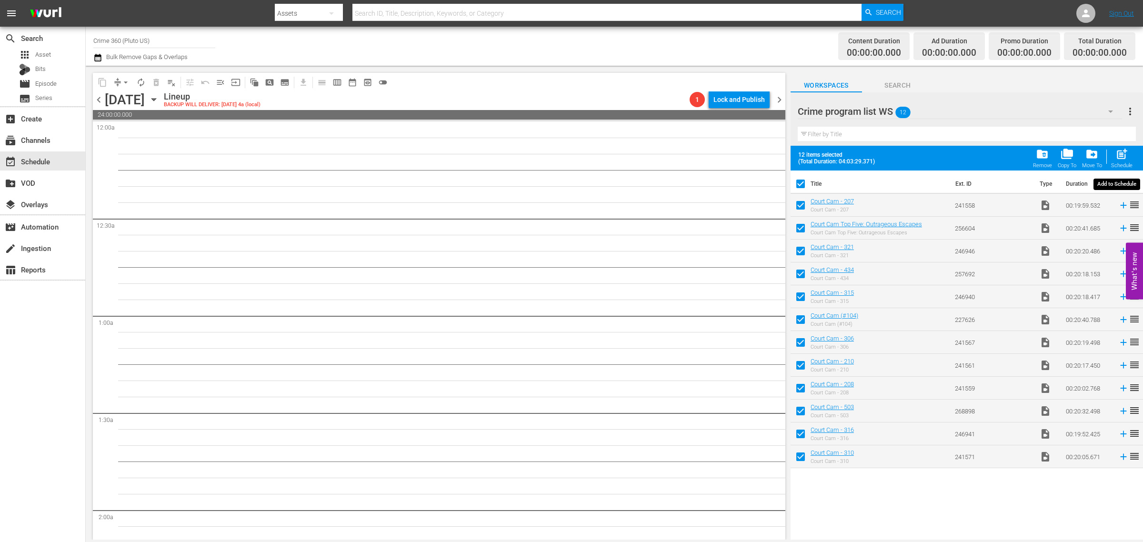
checkbox input "false"
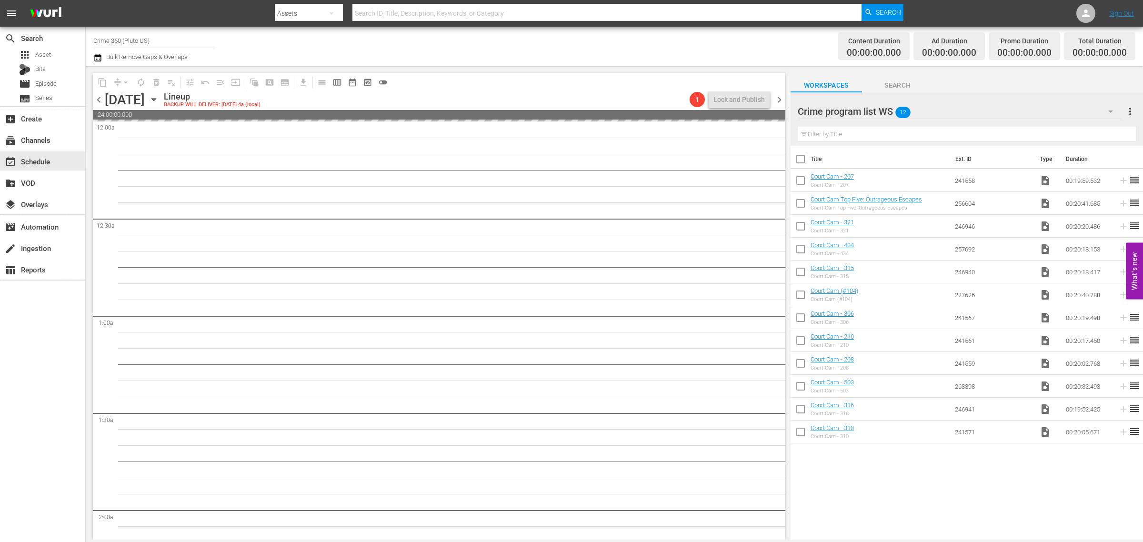
click at [524, 35] on div "Channel Title Crime 360 (Pluto US) Bulk Remove Gaps & Overlaps" at bounding box center [377, 46] width 568 height 34
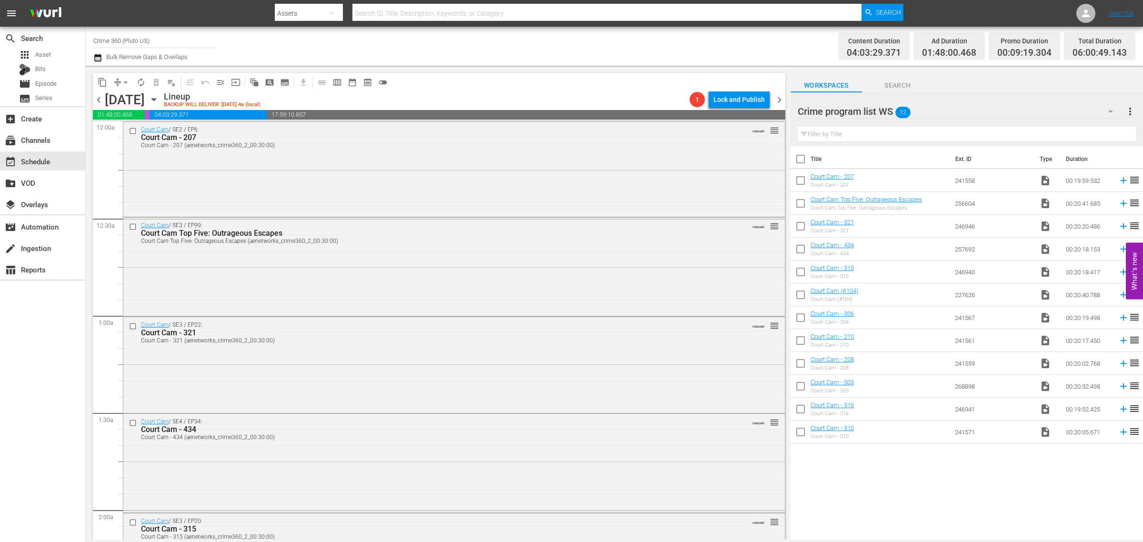
click at [663, 46] on div "Content Duration 04:03:29.371 Ad Duration 01:48:00.468 Promo Duration 00:09:19.…" at bounding box center [899, 46] width 474 height 34
click at [1134, 105] on button "more_vert" at bounding box center [1130, 111] width 11 height 23
click at [1063, 129] on div "Clear All Workspace Items" at bounding box center [1069, 129] width 112 height 17
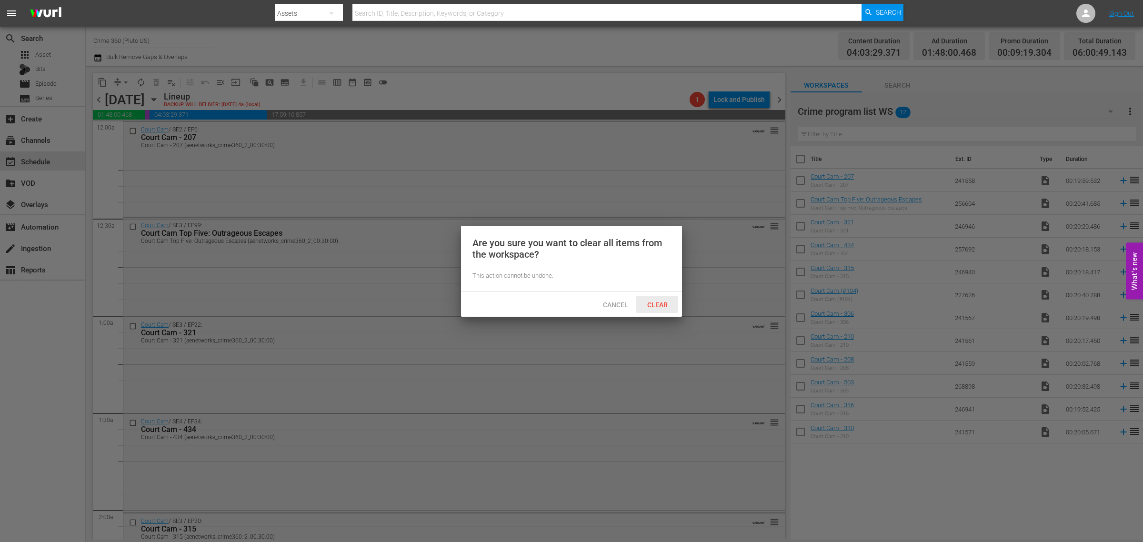
click at [653, 298] on div "Clear" at bounding box center [657, 305] width 42 height 18
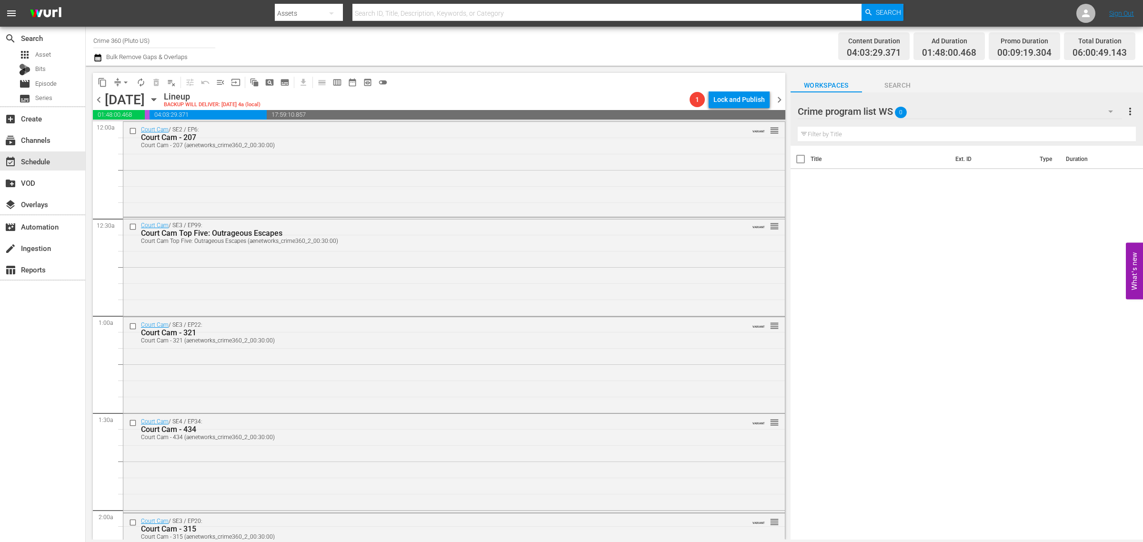
click at [536, 51] on div "Channel Title Crime 360 (Pluto US) Bulk Remove Gaps & Overlaps" at bounding box center [377, 46] width 568 height 34
click at [781, 99] on span "chevron_right" at bounding box center [780, 100] width 12 height 12
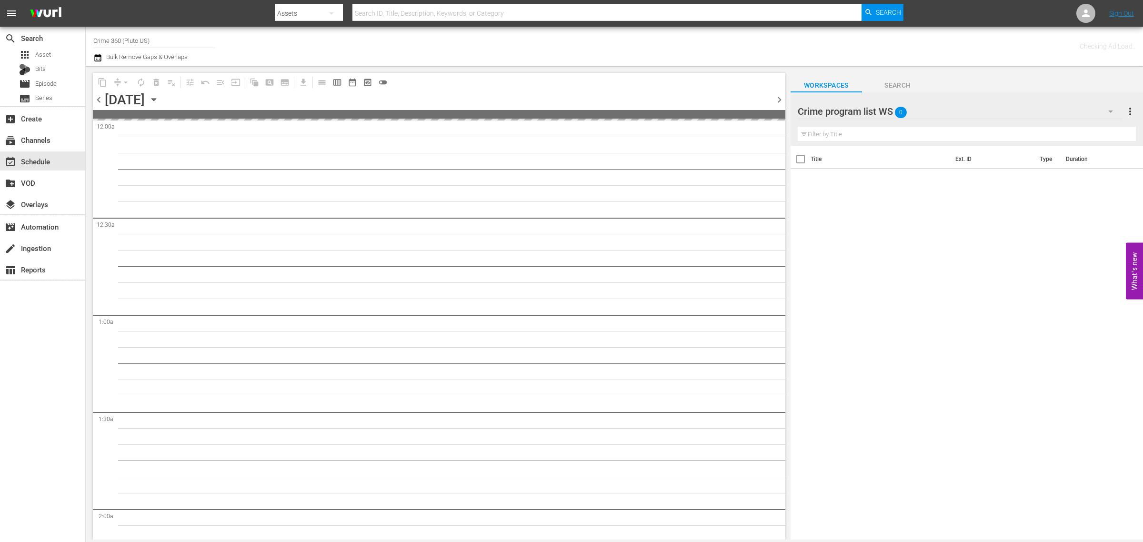
click at [515, 41] on div "Channel Title Crime 360 (Pluto US) Bulk Remove Gaps & Overlaps" at bounding box center [377, 46] width 568 height 34
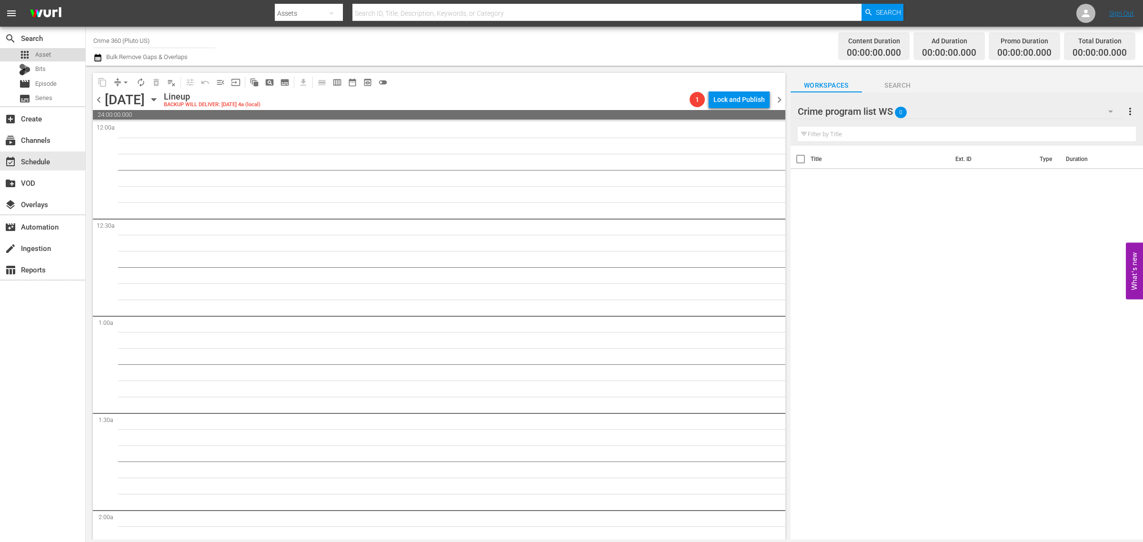
click at [51, 55] on div "apps Asset" at bounding box center [42, 54] width 85 height 13
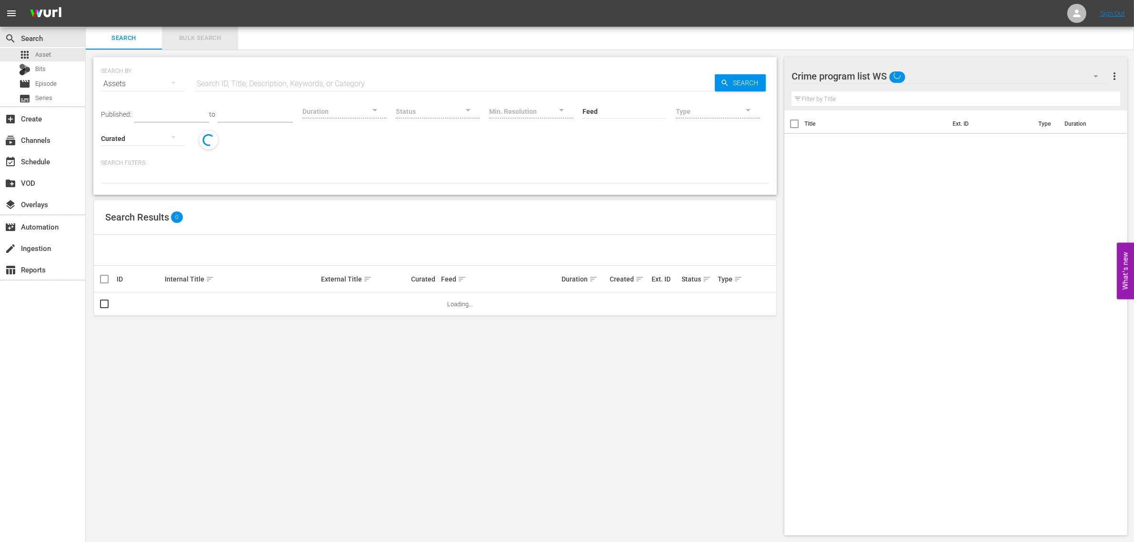
click at [206, 36] on span "Bulk Search" at bounding box center [200, 38] width 65 height 11
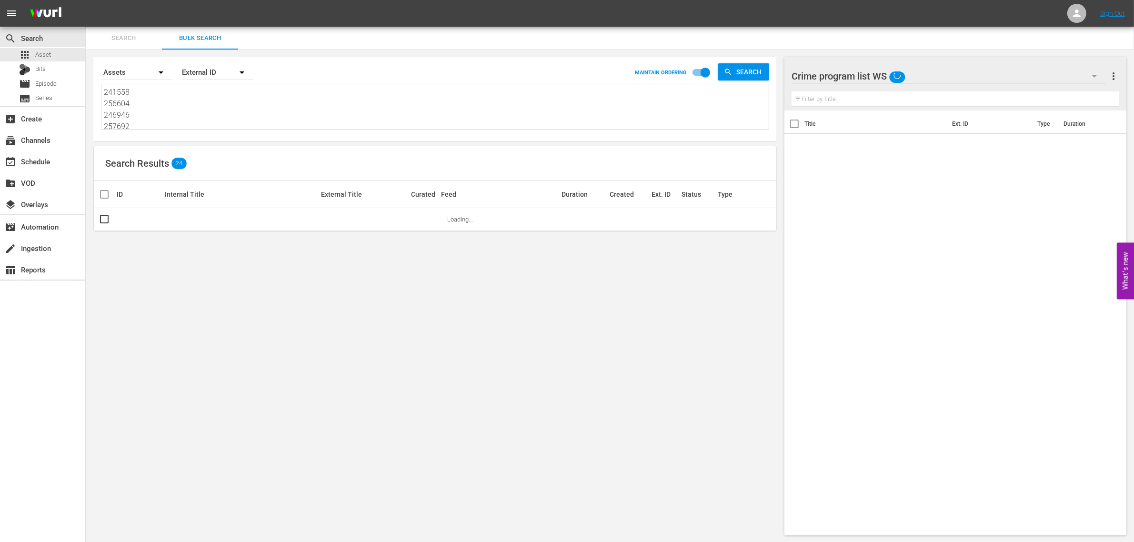
click at [200, 110] on textarea "241558 256604 246946 257692 246940 227626 241567 241561 241559 268898 246941 24…" at bounding box center [436, 108] width 665 height 43
paste textarea "105907 105606 76172 105608 256081 48812"
type textarea "105907 105606 76172 105608 256081 48812"
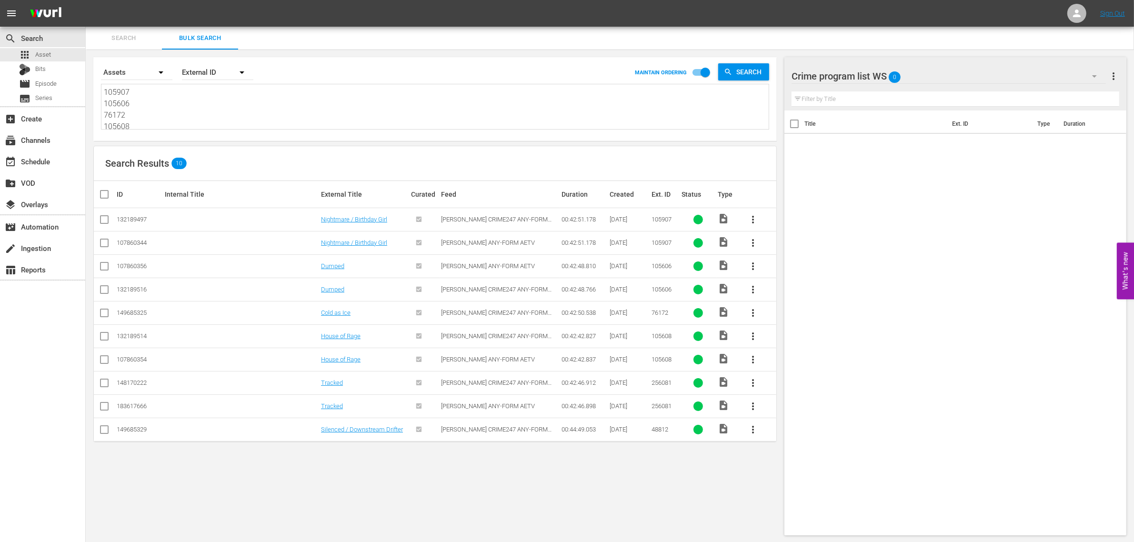
type textarea "105907 105606 76172 105608 256081 48812"
click at [106, 244] on input "checkbox" at bounding box center [104, 244] width 11 height 11
checkbox input "true"
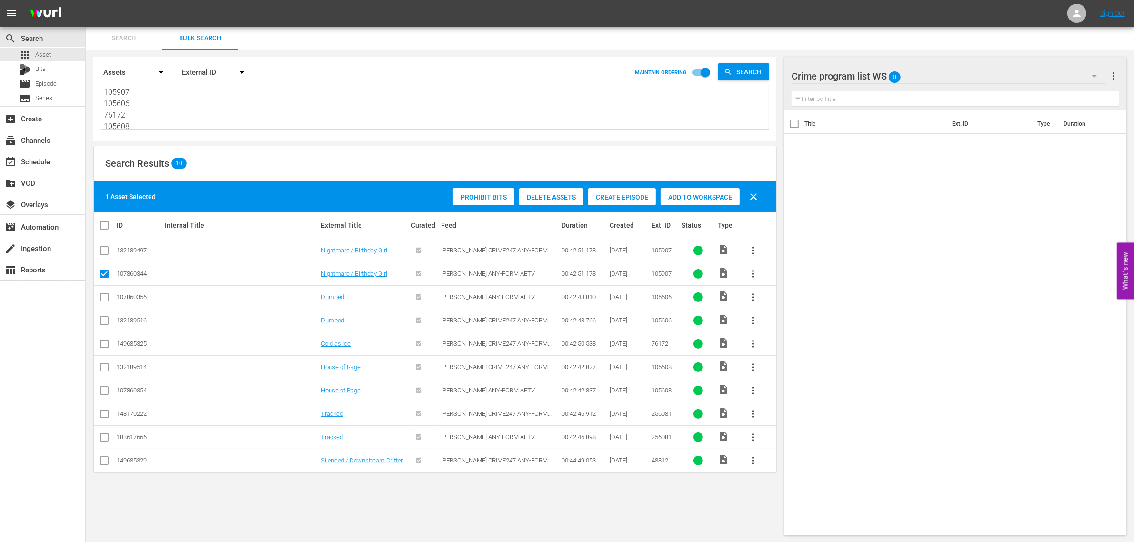
scroll to position [0, 0]
click at [105, 298] on input "checkbox" at bounding box center [104, 298] width 11 height 11
checkbox input "true"
click at [103, 346] on input "checkbox" at bounding box center [104, 345] width 11 height 11
checkbox input "true"
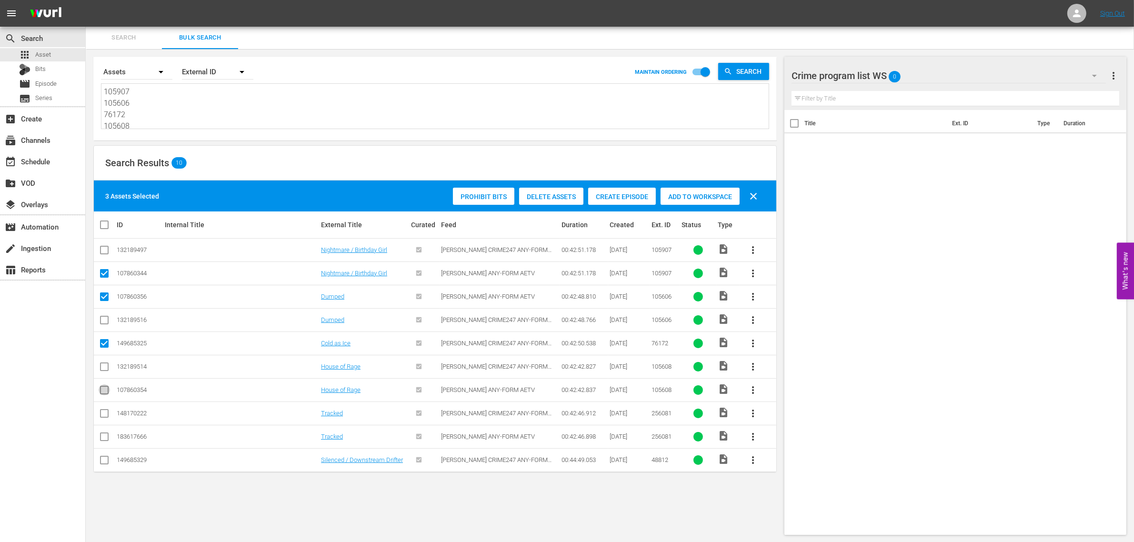
click at [104, 393] on input "checkbox" at bounding box center [104, 391] width 11 height 11
checkbox input "true"
click at [104, 439] on input "checkbox" at bounding box center [104, 438] width 11 height 11
checkbox input "true"
click at [105, 463] on input "checkbox" at bounding box center [104, 461] width 11 height 11
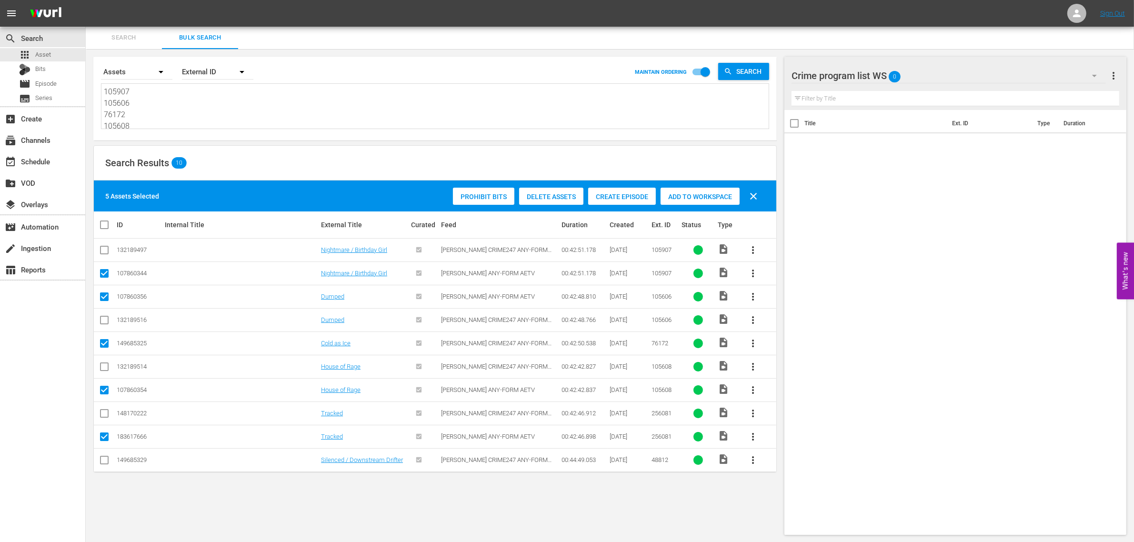
checkbox input "true"
click at [686, 195] on span "Add to Workspace" at bounding box center [700, 197] width 79 height 8
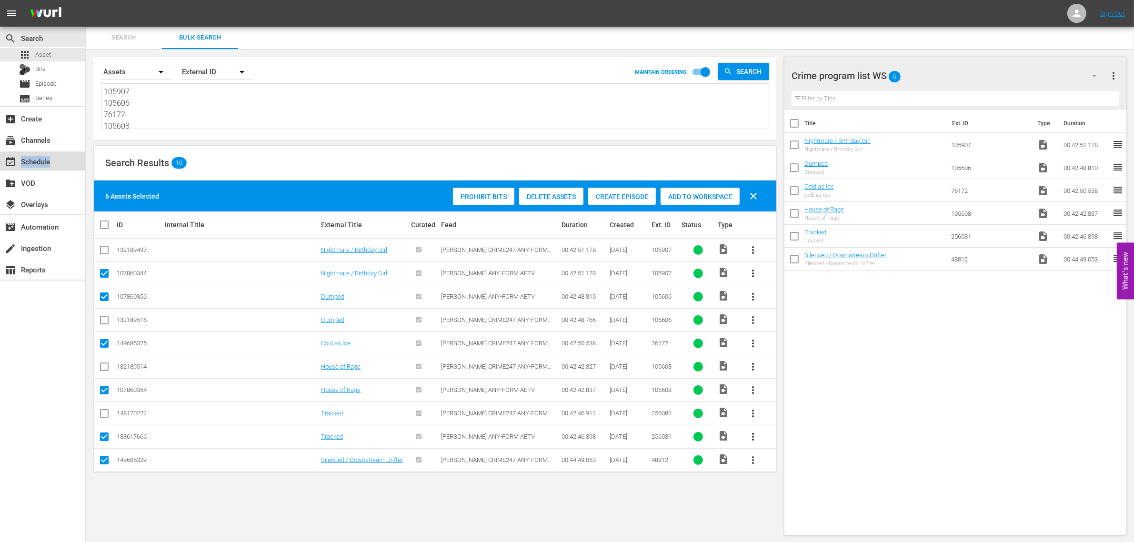
click at [67, 167] on div "event_available Schedule" at bounding box center [42, 160] width 85 height 19
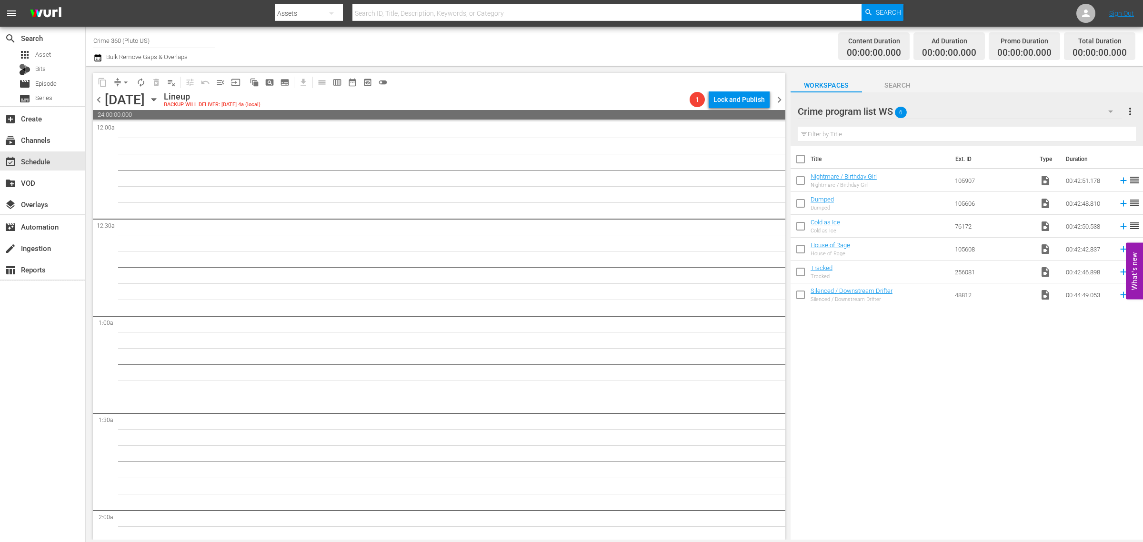
click at [611, 37] on div "Channel Title Crime 360 (Pluto US) Bulk Remove Gaps & Overlaps" at bounding box center [377, 46] width 568 height 34
click at [796, 163] on input "checkbox" at bounding box center [801, 161] width 20 height 20
checkbox input "true"
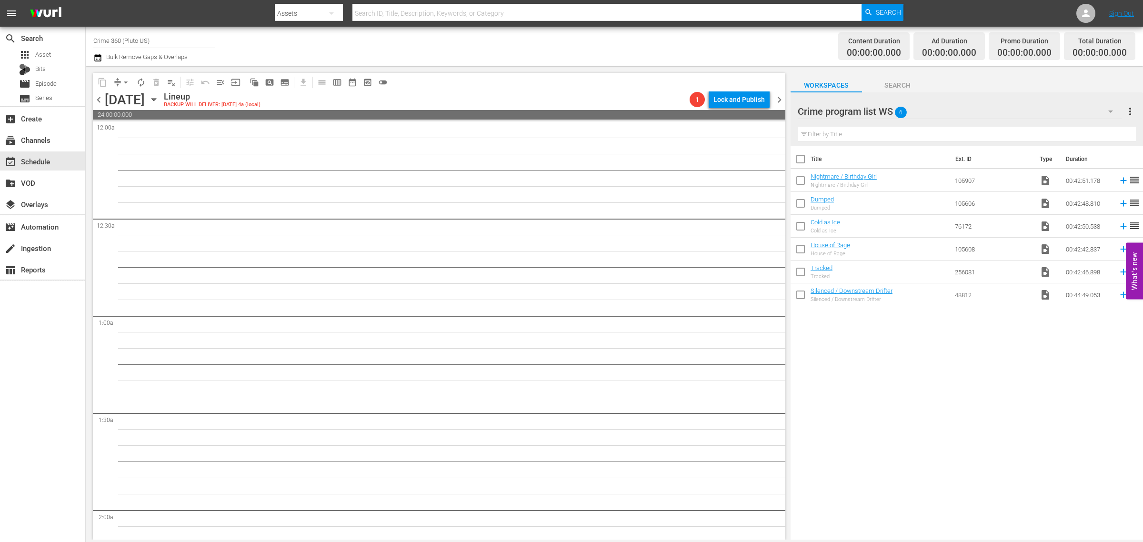
checkbox input "true"
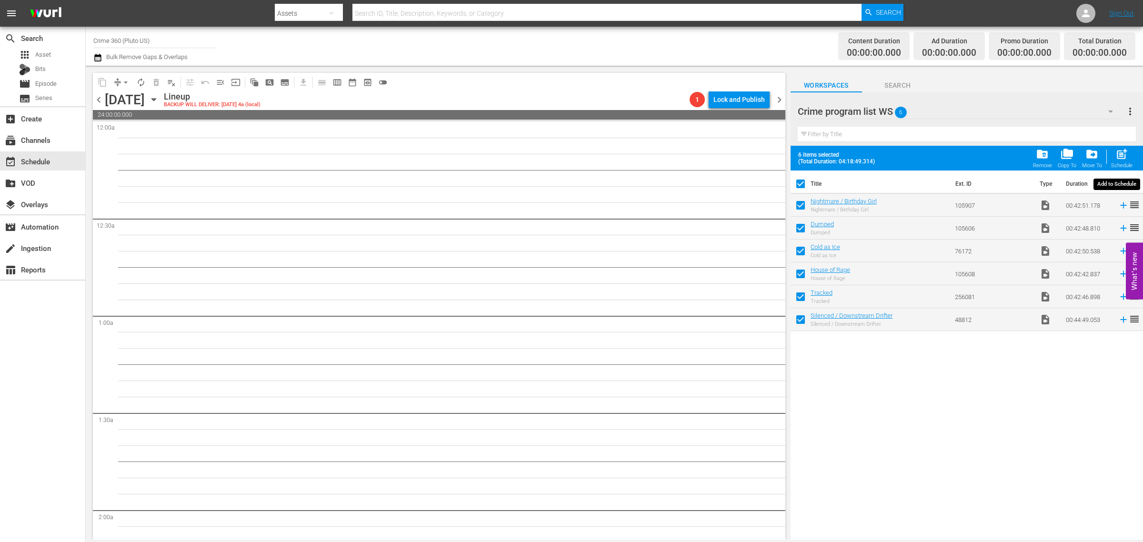
click at [1116, 156] on span "post_add" at bounding box center [1122, 154] width 13 height 13
checkbox input "false"
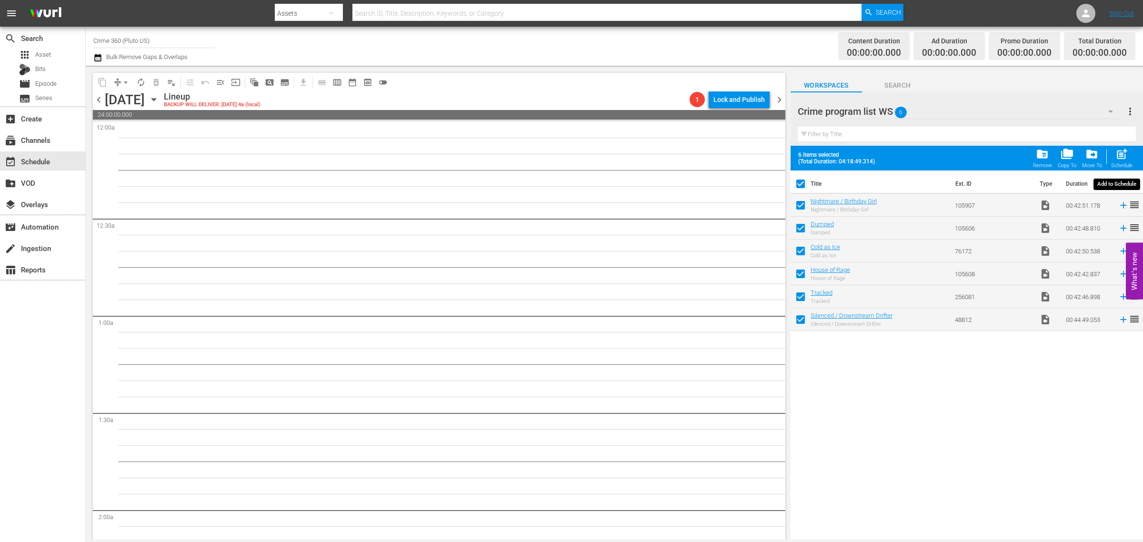
checkbox input "false"
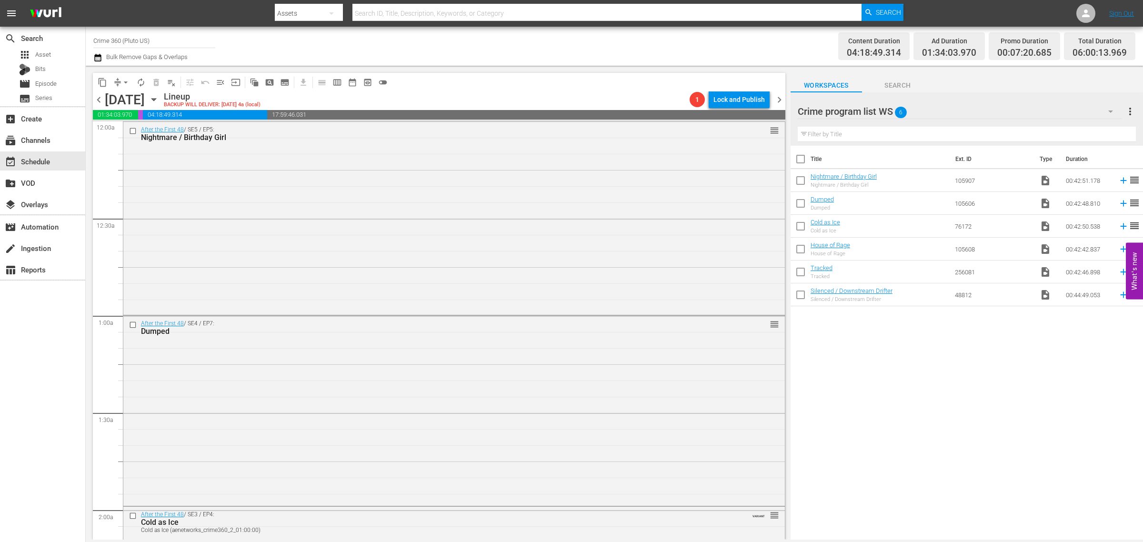
click at [618, 40] on div "Channel Title Crime 360 (Pluto US) Bulk Remove Gaps & Overlaps" at bounding box center [377, 46] width 568 height 34
click at [779, 94] on span "chevron_right" at bounding box center [780, 100] width 12 height 12
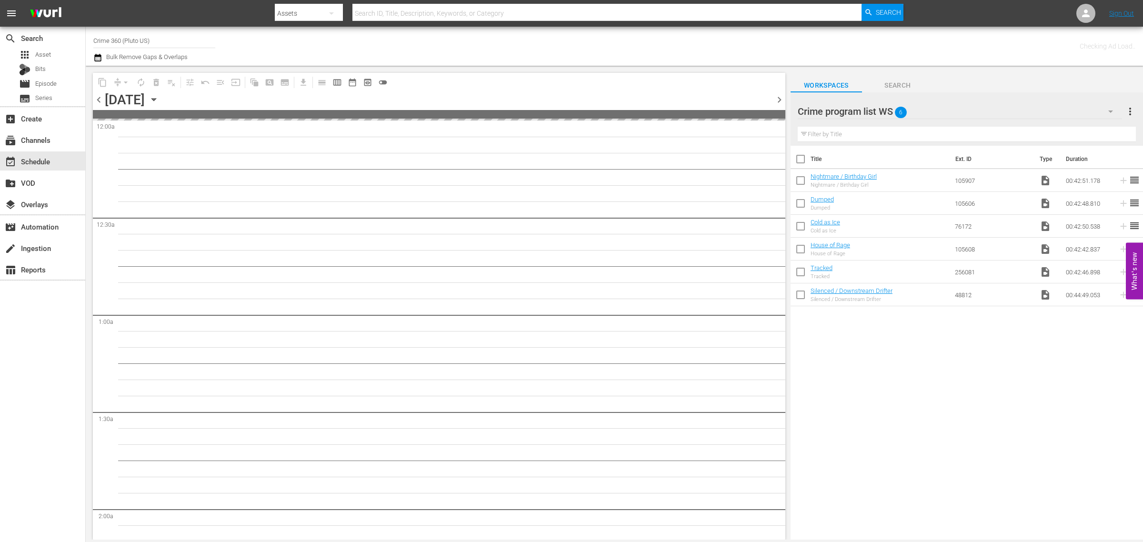
click at [1131, 106] on span "more_vert" at bounding box center [1130, 111] width 11 height 11
click at [1080, 129] on div "Clear All Workspace Items" at bounding box center [1069, 129] width 112 height 17
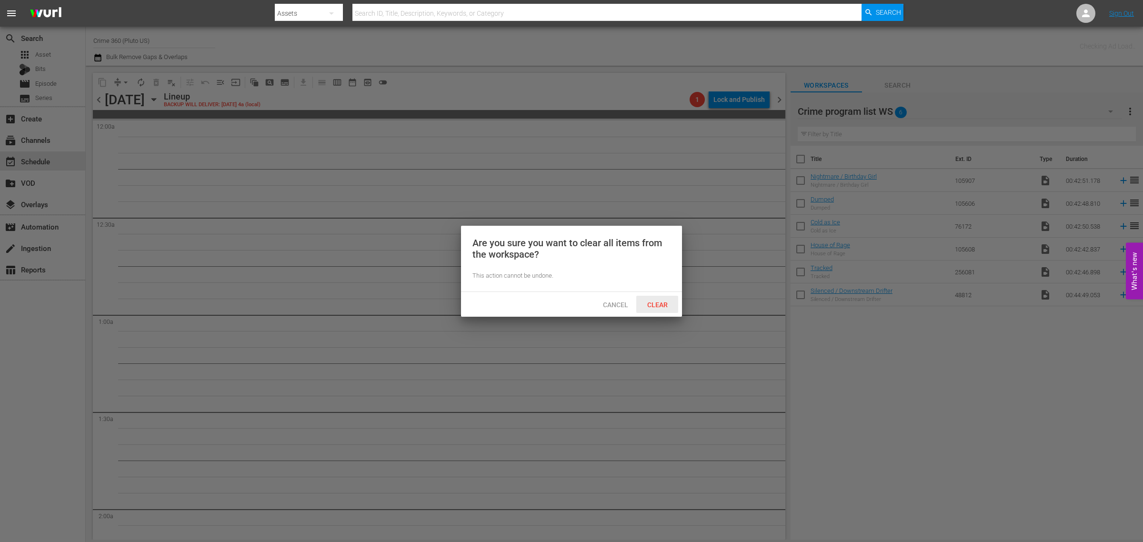
click at [660, 299] on div "Clear" at bounding box center [657, 305] width 42 height 18
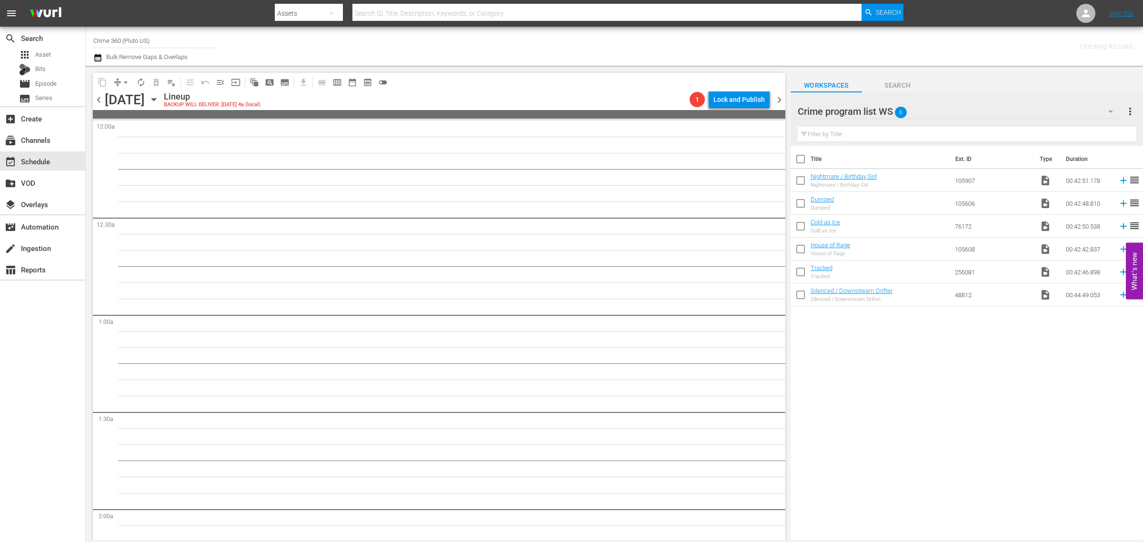
click at [541, 46] on div "Channel Title Crime 360 (Pluto US) Bulk Remove Gaps & Overlaps" at bounding box center [377, 46] width 568 height 34
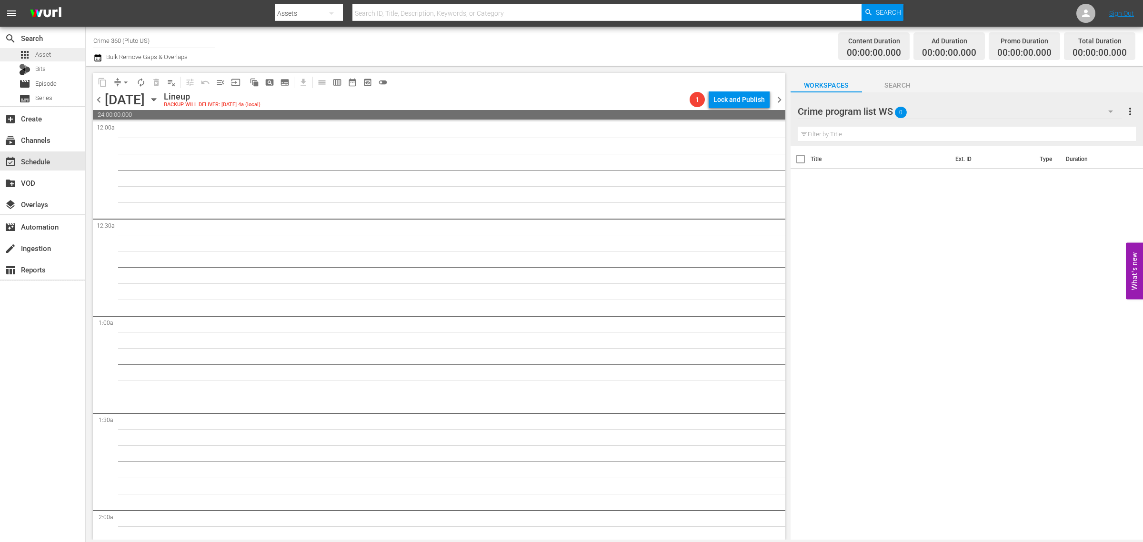
click at [60, 59] on div "apps Asset" at bounding box center [42, 54] width 85 height 13
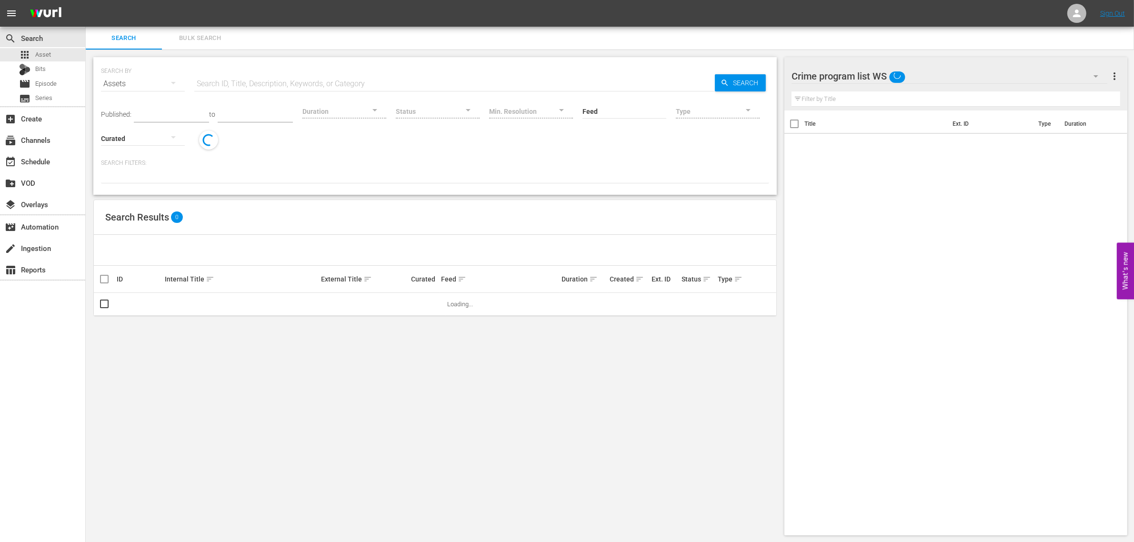
click at [211, 33] on span "Bulk Search" at bounding box center [200, 38] width 65 height 11
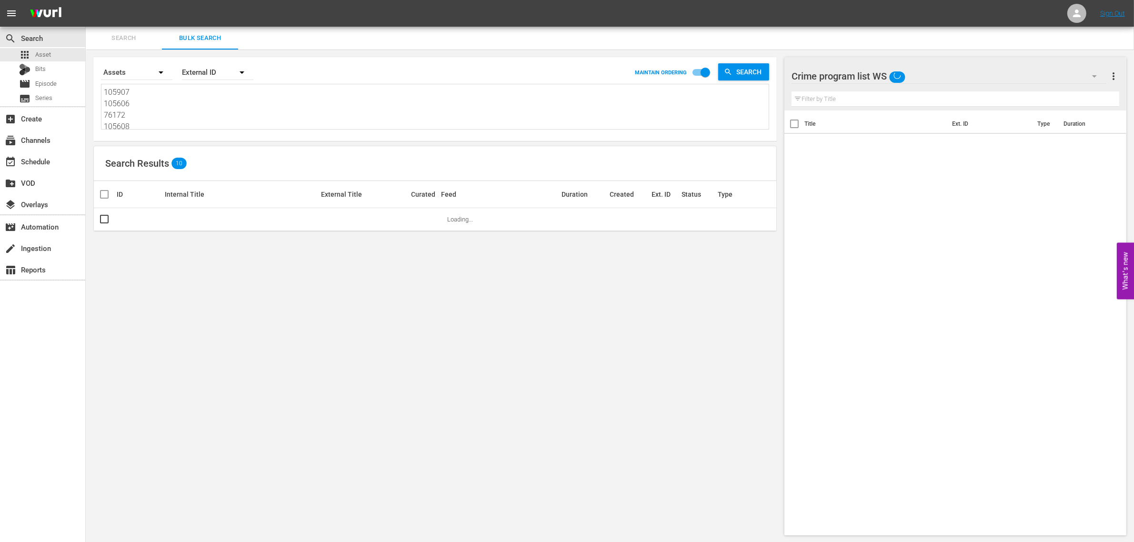
click at [186, 110] on textarea "105907 105606 76172 105608 256081 48812" at bounding box center [436, 108] width 665 height 43
paste textarea "214480 214497 166600 166599 166605 166606"
type textarea "214480 214497 166600 166599 166605 166606"
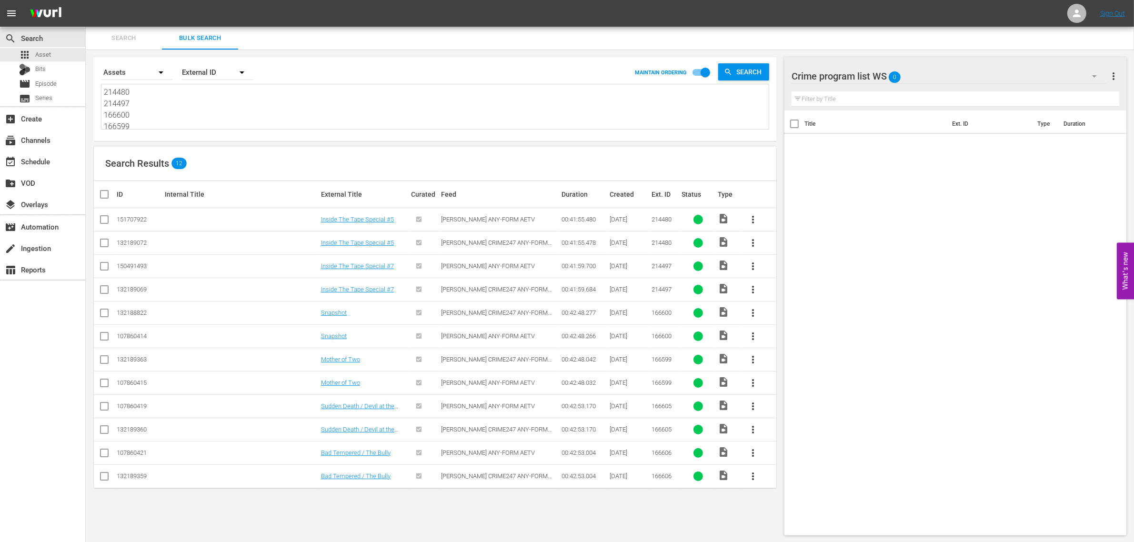
type textarea "214480 214497 166600 166599 166605 166606"
click at [306, 159] on div "Search Results 12" at bounding box center [435, 163] width 683 height 35
click at [108, 219] on input "checkbox" at bounding box center [104, 221] width 11 height 11
checkbox input "true"
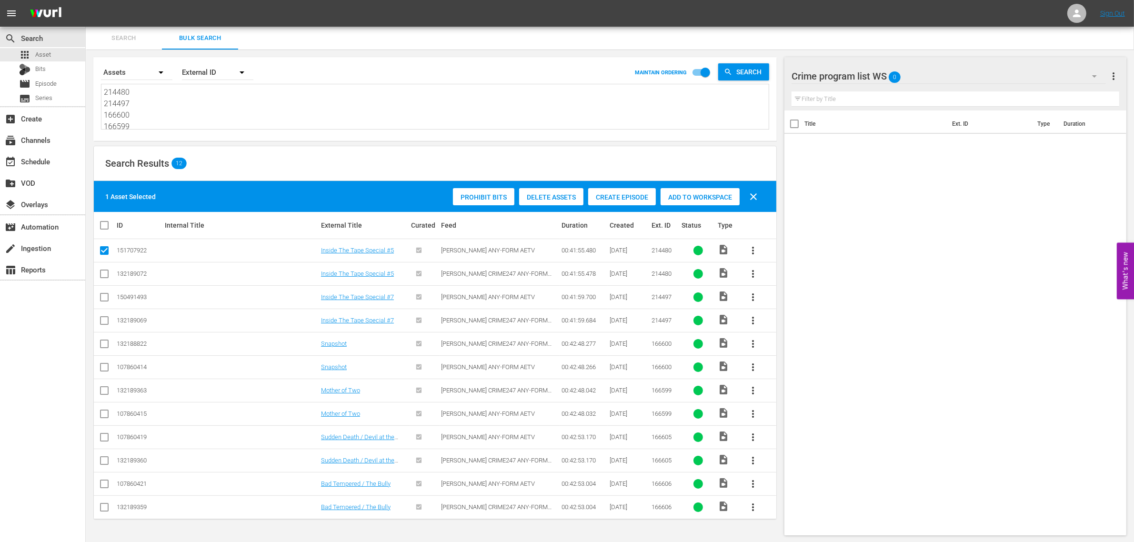
scroll to position [0, 0]
click at [103, 297] on input "checkbox" at bounding box center [104, 298] width 11 height 11
checkbox input "true"
click at [105, 367] on input "checkbox" at bounding box center [104, 368] width 11 height 11
checkbox input "true"
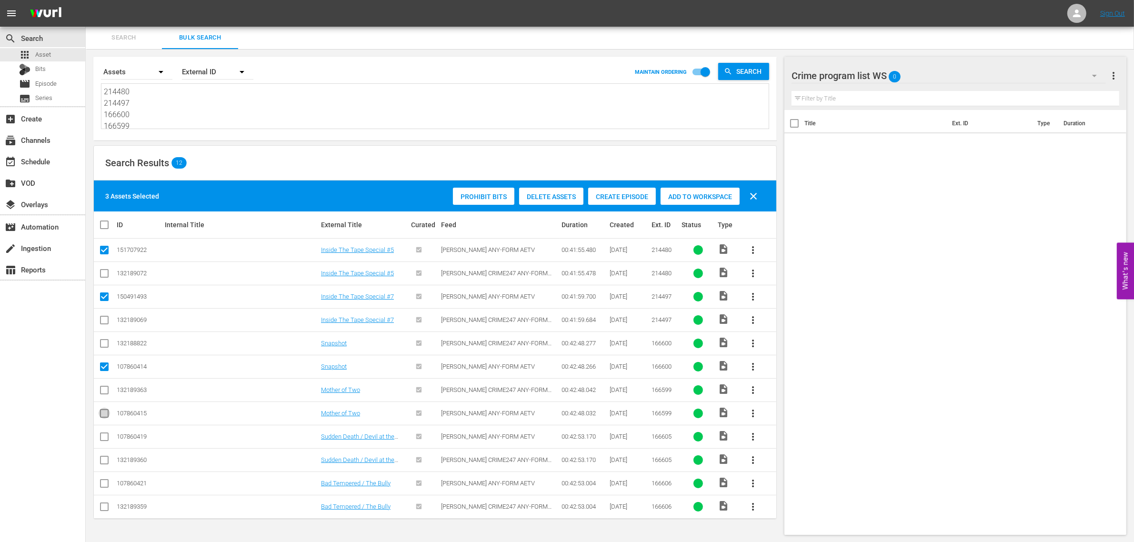
click at [102, 416] on input "checkbox" at bounding box center [104, 415] width 11 height 11
checkbox input "true"
click at [102, 433] on input "checkbox" at bounding box center [104, 438] width 11 height 11
checkbox input "true"
click at [102, 485] on input "checkbox" at bounding box center [104, 485] width 11 height 11
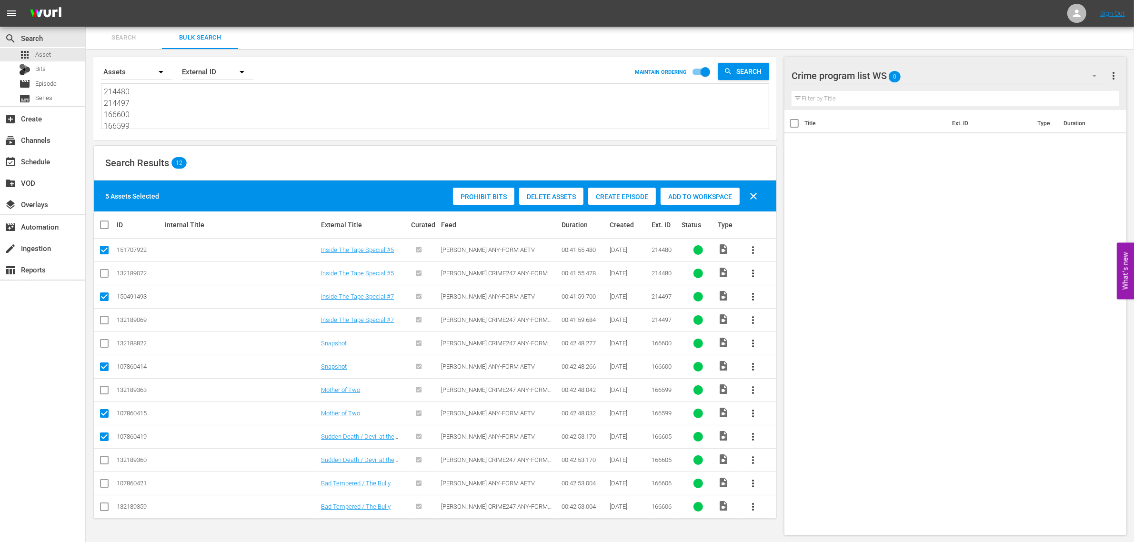
checkbox input "true"
click at [688, 186] on div "Prohibit Bits Delete Assets Create Episode Add to Workspace clear" at bounding box center [608, 196] width 314 height 23
click at [695, 190] on div "Add to Workspace" at bounding box center [700, 197] width 79 height 18
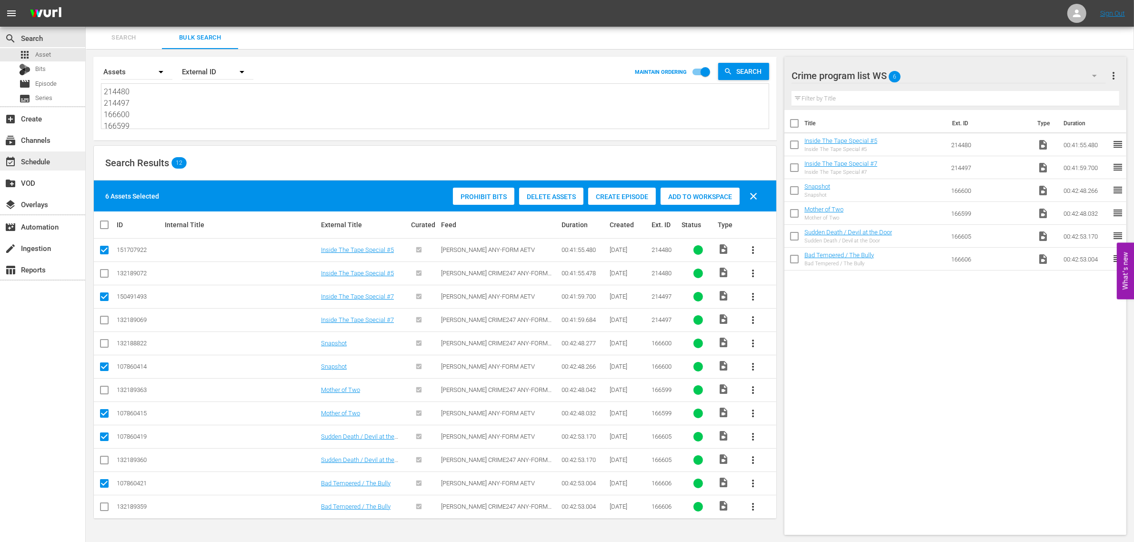
click at [57, 158] on div "event_available Schedule" at bounding box center [42, 160] width 85 height 19
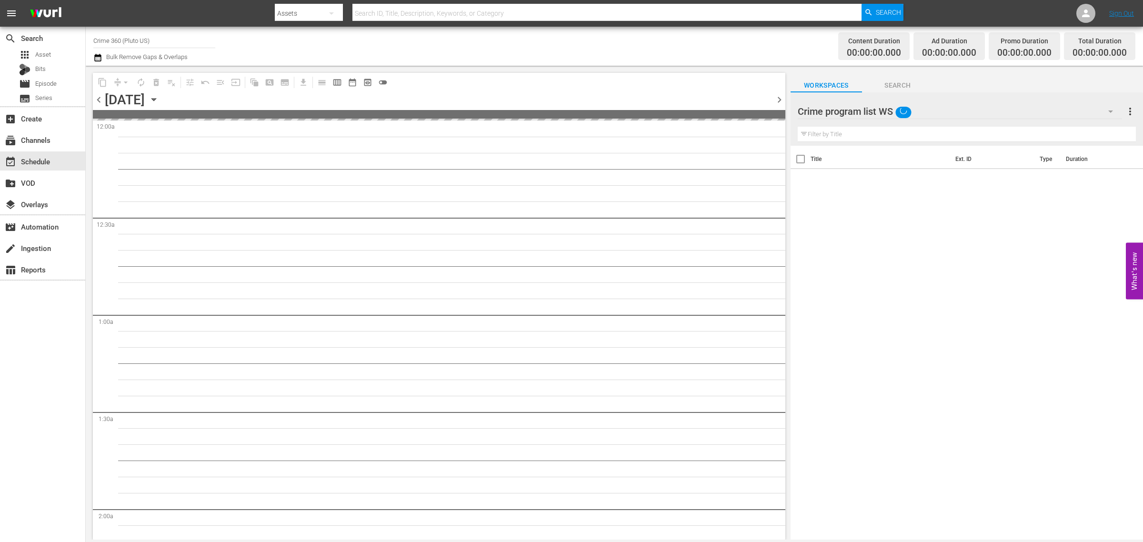
click at [625, 47] on div "Channel Title Crime 360 (Pluto US) Bulk Remove Gaps & Overlaps" at bounding box center [377, 46] width 568 height 34
click at [610, 45] on div "Channel Title Crime 360 (Pluto US) Bulk Remove Gaps & Overlaps" at bounding box center [377, 46] width 568 height 34
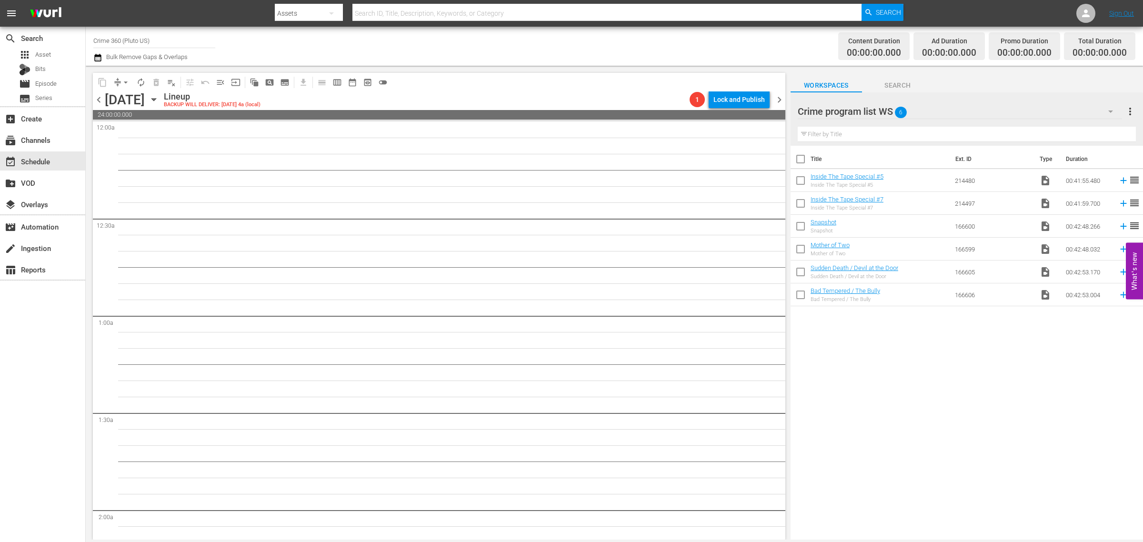
click at [799, 160] on input "checkbox" at bounding box center [801, 161] width 20 height 20
checkbox input "true"
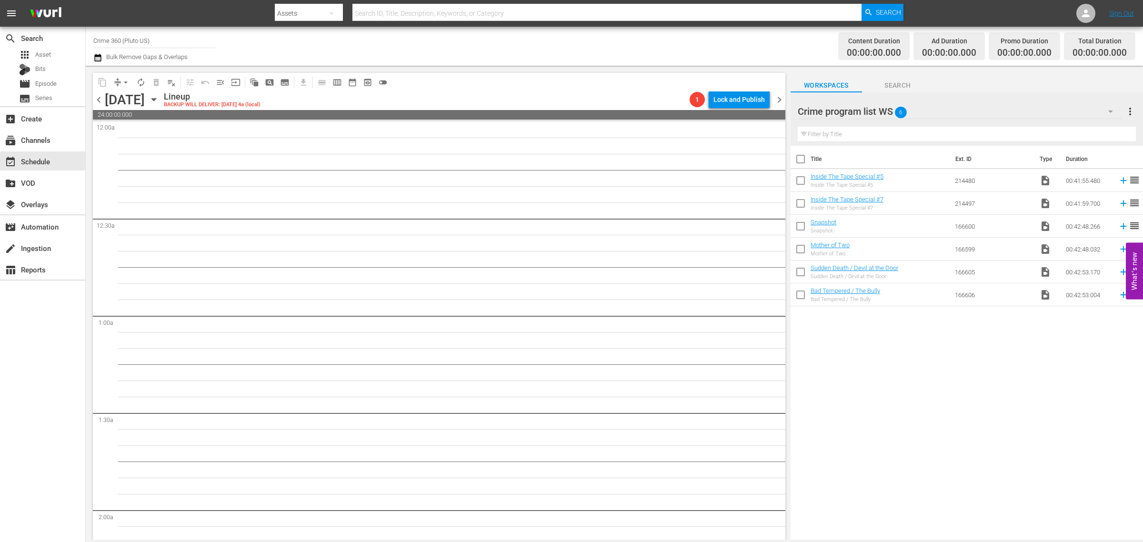
checkbox input "true"
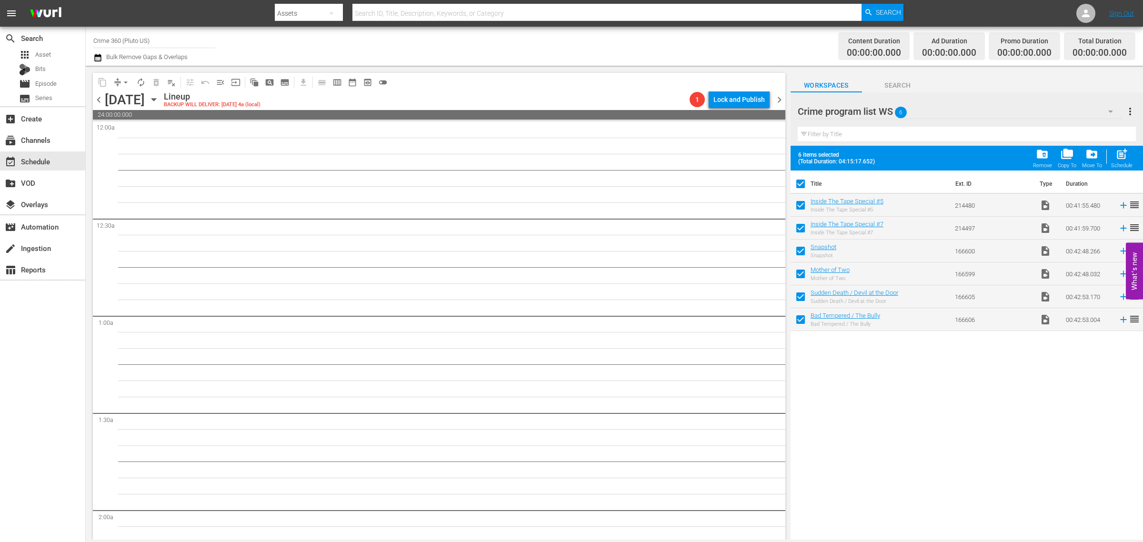
click at [1122, 158] on span "post_add" at bounding box center [1122, 154] width 13 height 13
checkbox input "false"
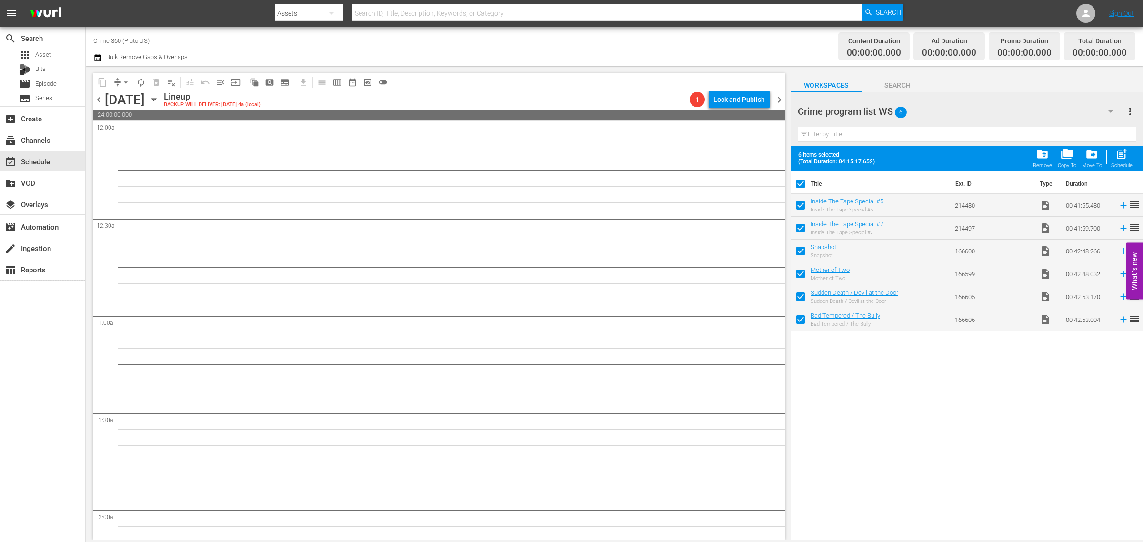
checkbox input "false"
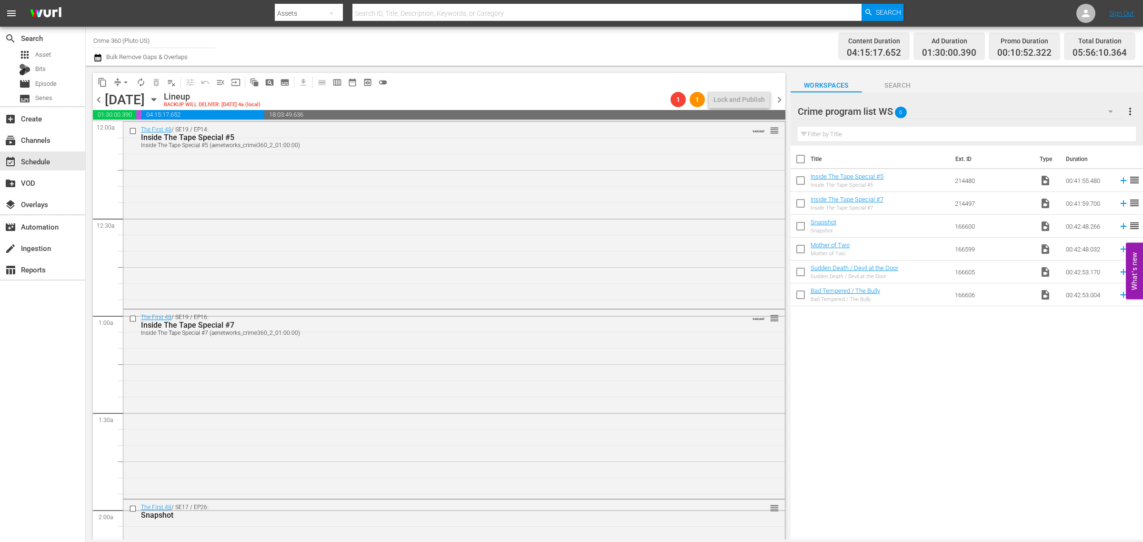
click at [656, 50] on div "Channel Title Crime 360 (Pluto US) Bulk Remove Gaps & Overlaps" at bounding box center [377, 46] width 568 height 34
click at [365, 43] on div "Channel Title Crime 360 (Pluto US) Bulk Remove Gaps & Overlaps" at bounding box center [377, 46] width 568 height 34
click at [159, 98] on icon "button" at bounding box center [154, 99] width 10 height 10
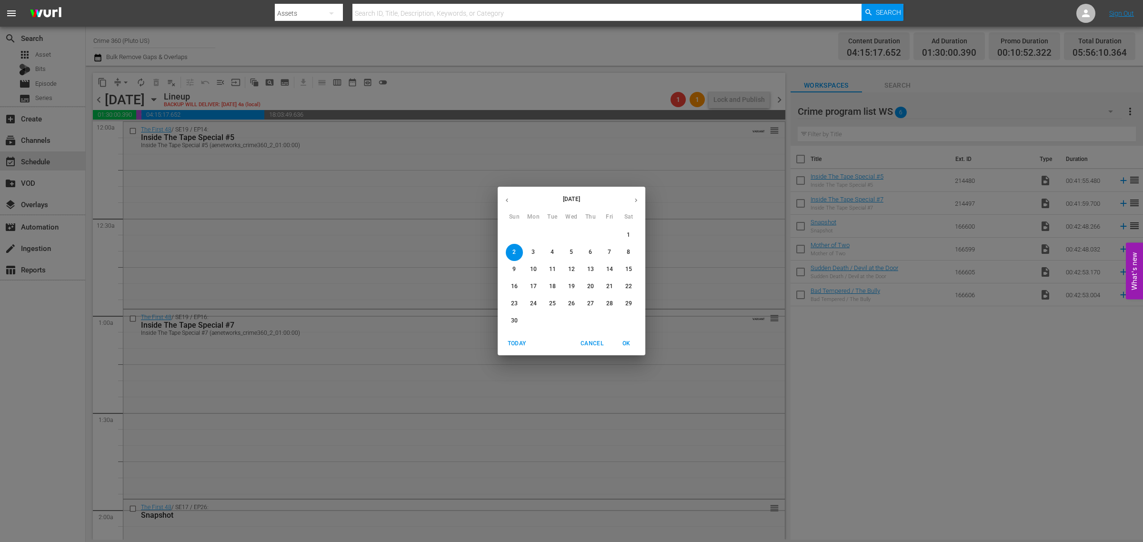
click at [502, 196] on button "button" at bounding box center [507, 200] width 19 height 19
click at [532, 305] on p "27" at bounding box center [533, 304] width 7 height 8
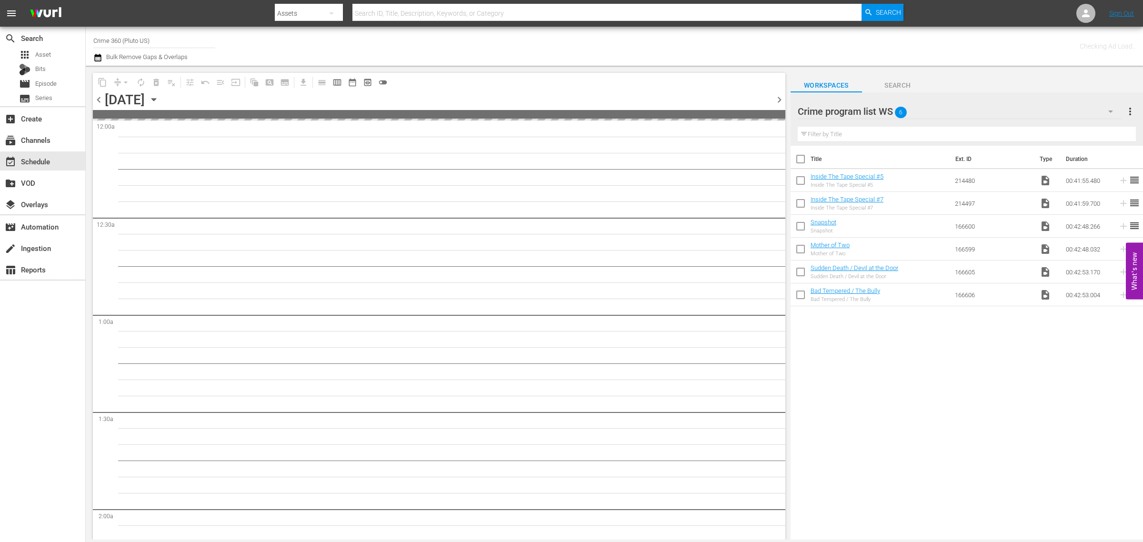
click at [514, 39] on div "Channel Title Crime 360 (Pluto US) Bulk Remove Gaps & Overlaps" at bounding box center [377, 46] width 568 height 34
click at [1132, 111] on span "more_vert" at bounding box center [1130, 111] width 11 height 11
click at [1096, 132] on div "Clear All Workspace Items" at bounding box center [1069, 129] width 112 height 17
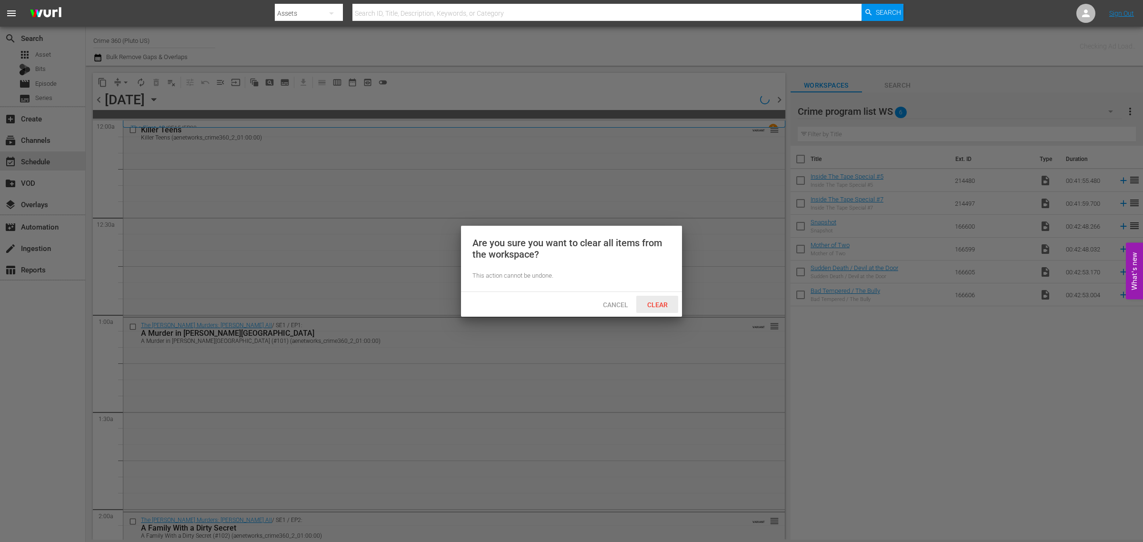
click at [660, 303] on span "Clear" at bounding box center [658, 305] width 36 height 8
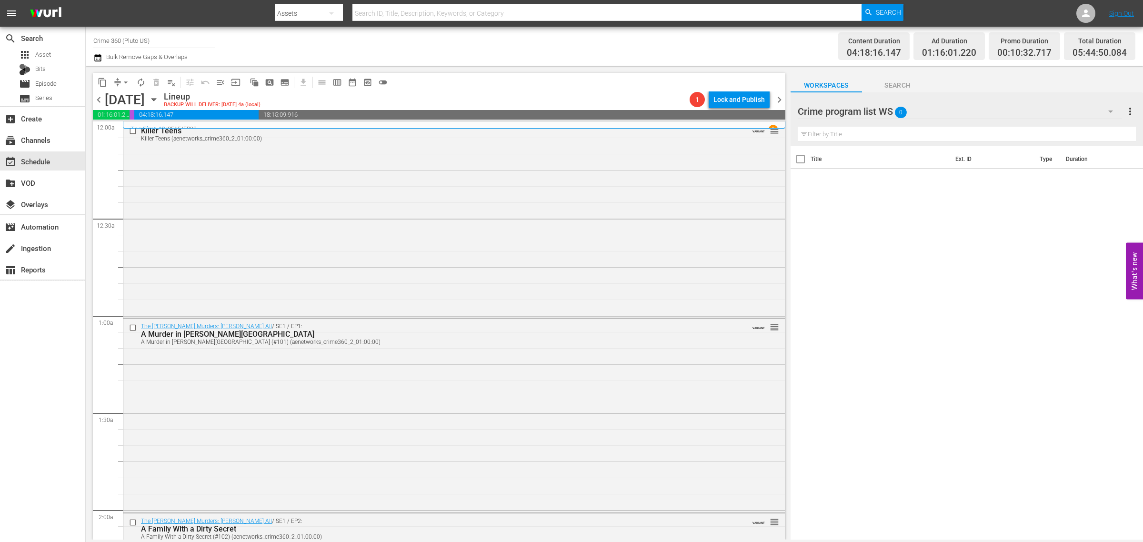
click at [530, 48] on div "Channel Title Crime 360 (Pluto US) Bulk Remove Gaps & Overlaps" at bounding box center [377, 46] width 568 height 34
click at [530, 40] on div "Channel Title Crime 360 (Pluto US) Bulk Remove Gaps & Overlaps" at bounding box center [377, 46] width 568 height 34
click at [248, 204] on div "Killer Teens Killer Teens (aenetworks_crime360_2_01:00:00) VARIANT reorder" at bounding box center [454, 219] width 662 height 194
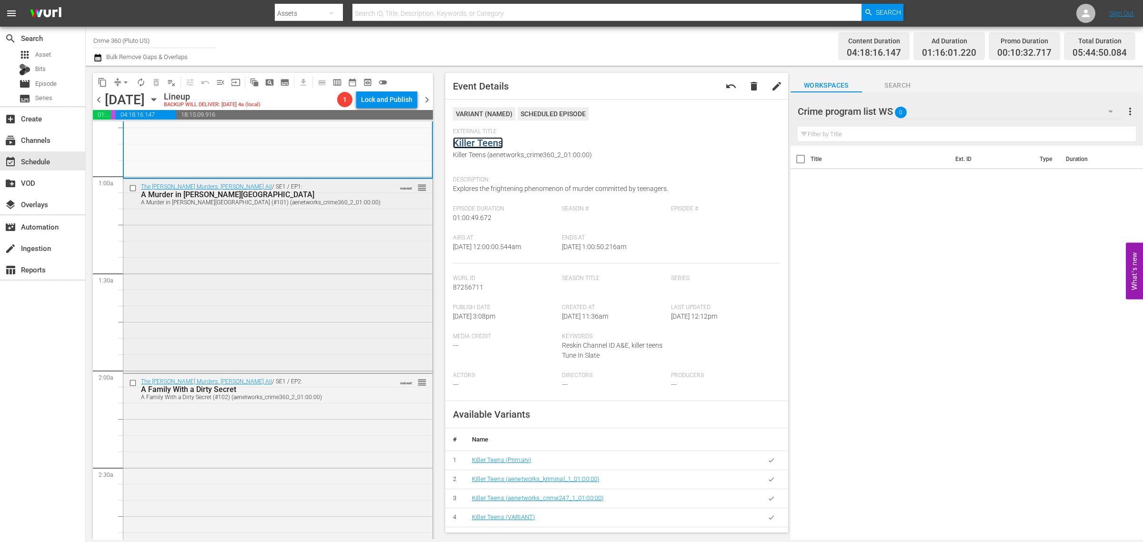
scroll to position [179, 0]
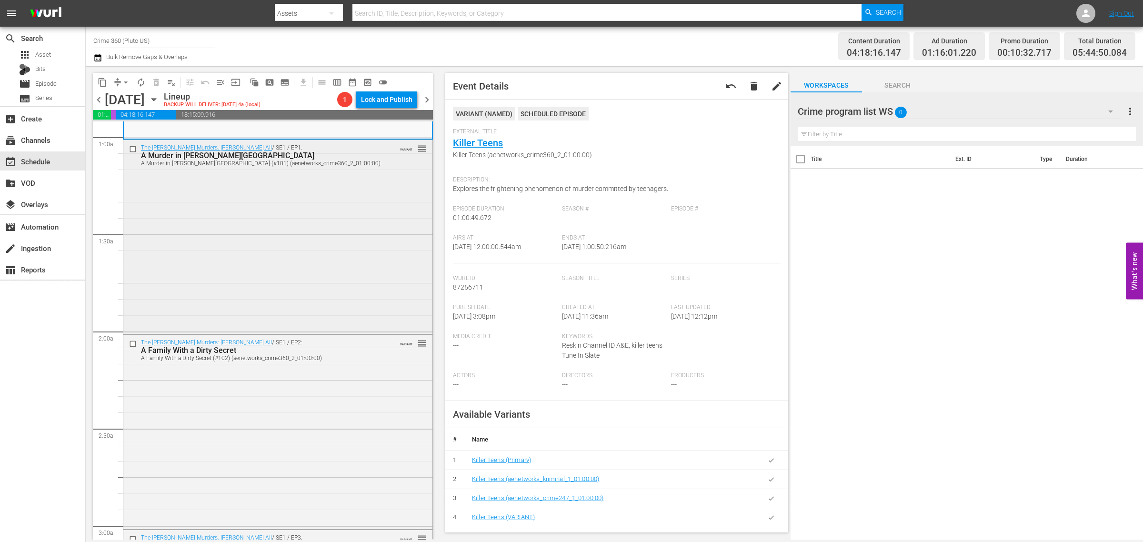
click at [267, 257] on div "The Menendez Murders: Erik Tells All / SE1 / EP1: A Murder in Beverly Hills A M…" at bounding box center [277, 236] width 309 height 192
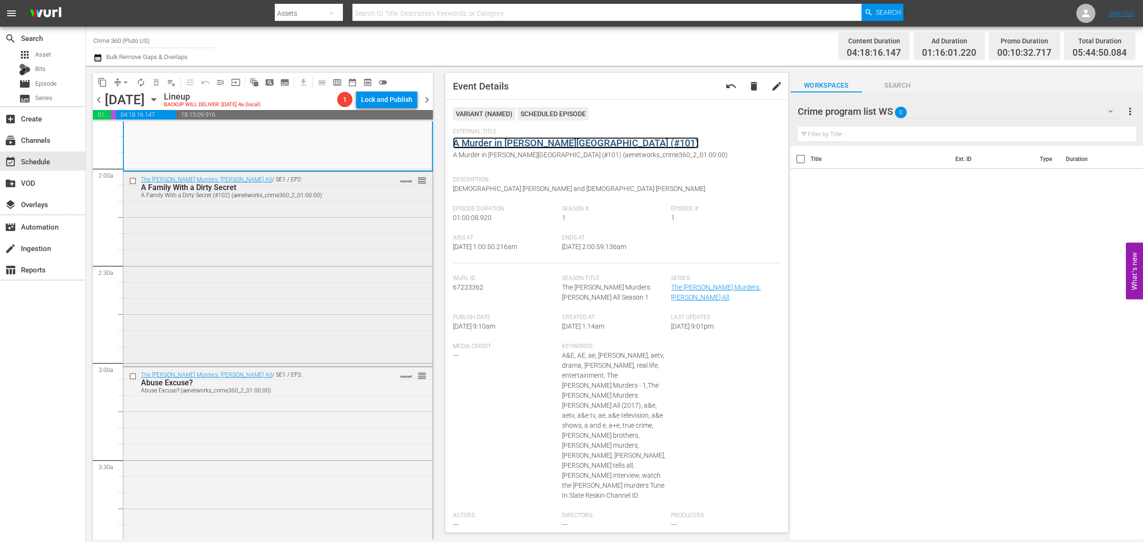
scroll to position [357, 0]
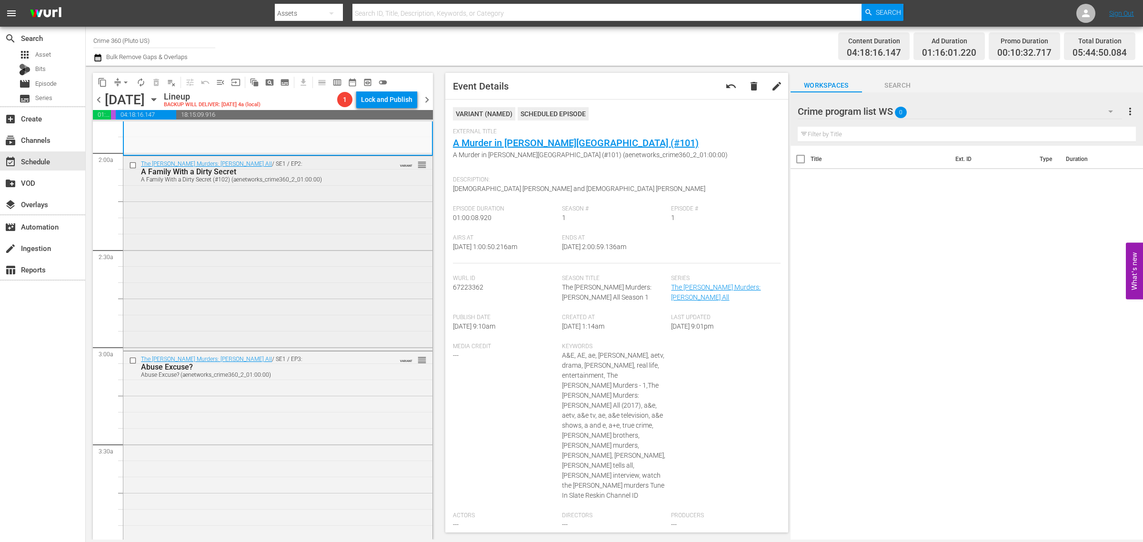
click at [249, 225] on div "The Menendez Murders: Erik Tells All / SE1 / EP2: A Family With a Dirty Secret …" at bounding box center [277, 252] width 309 height 192
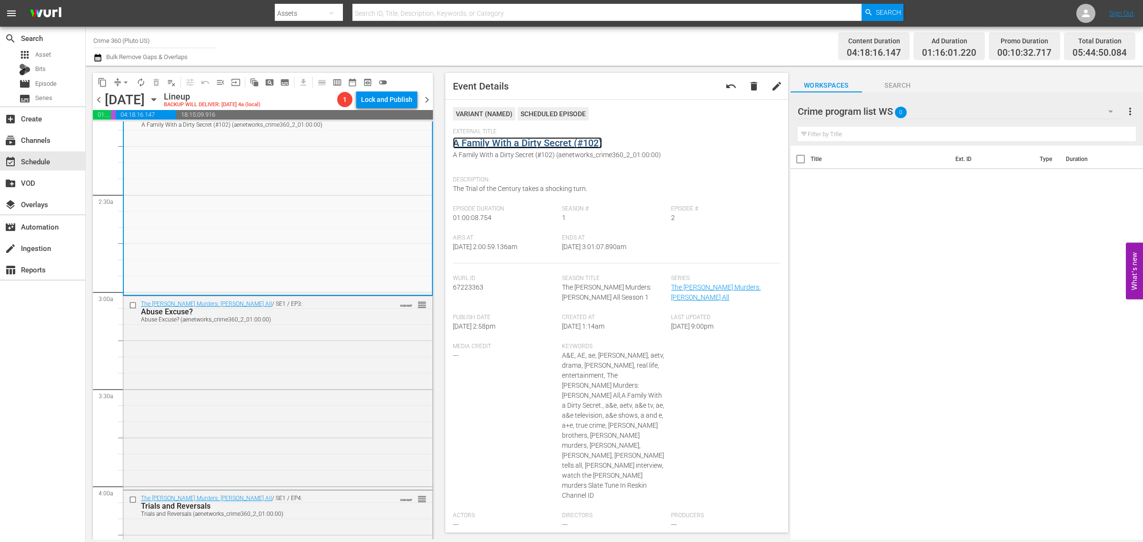
scroll to position [536, 0]
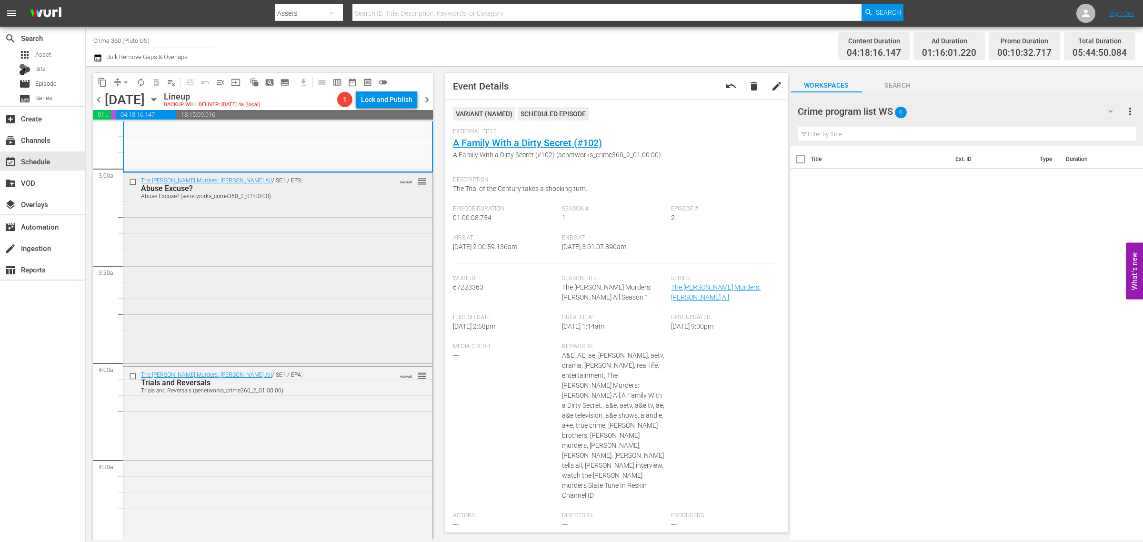
click at [283, 253] on div "The Menendez Murders: Erik Tells All / SE1 / EP3: Abuse Excuse? Abuse Excuse? (…" at bounding box center [277, 269] width 309 height 192
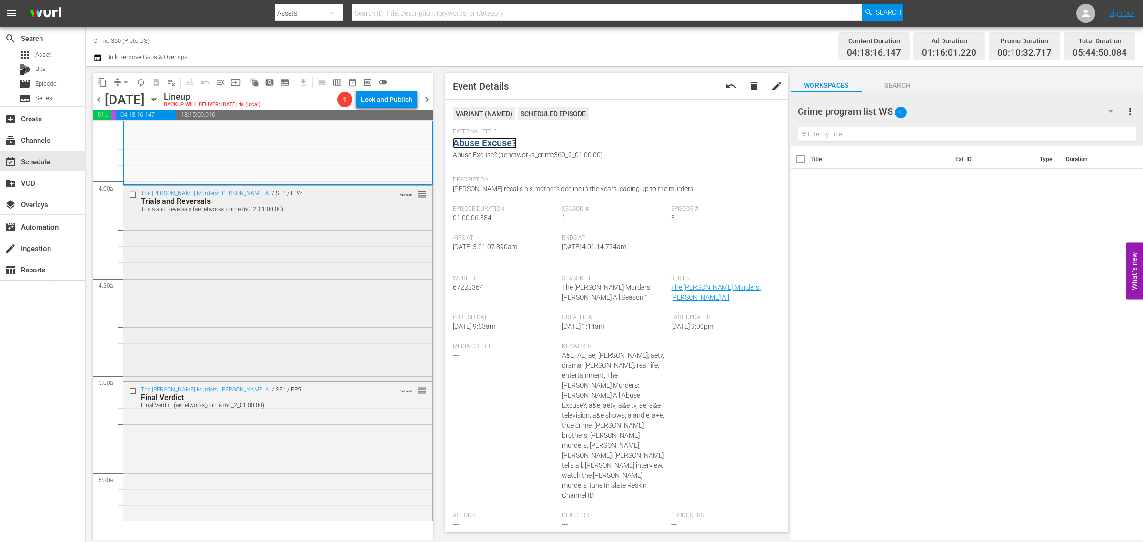
scroll to position [774, 0]
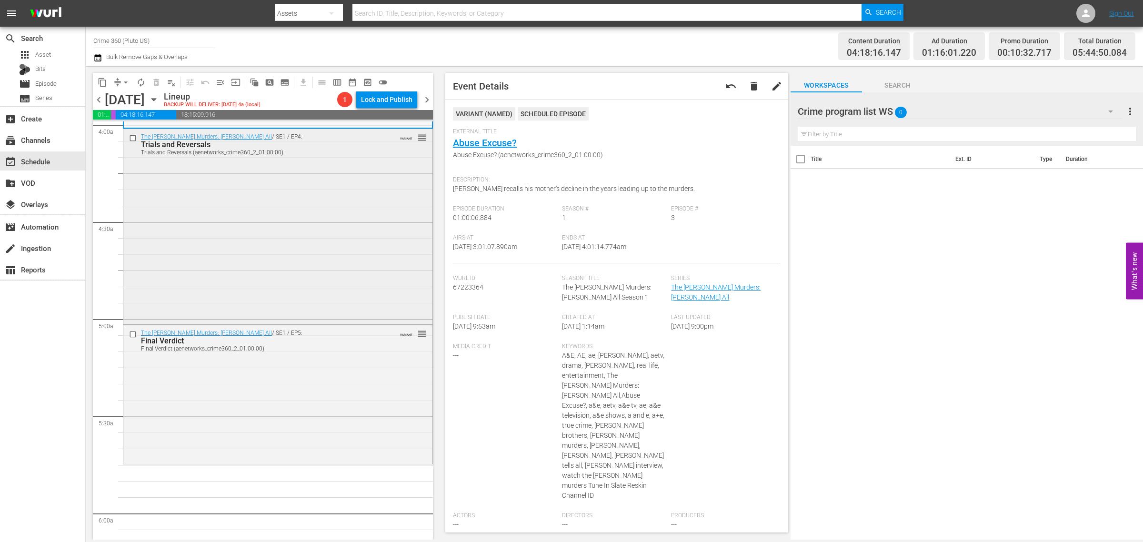
click at [308, 231] on div "The Menendez Murders: Erik Tells All / SE1 / EP4: Trials and Reversals Trials a…" at bounding box center [277, 225] width 309 height 193
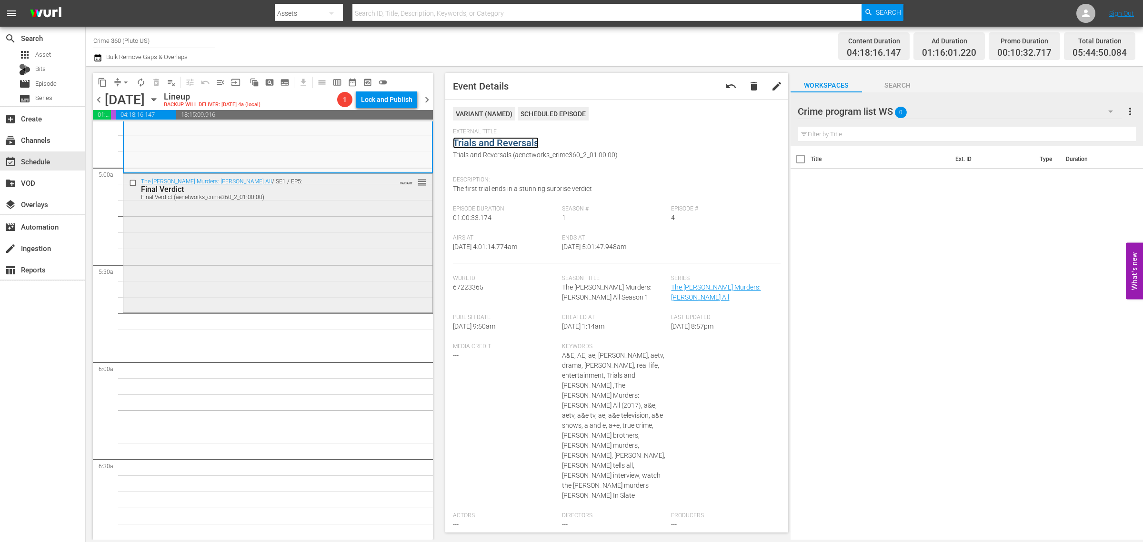
scroll to position [953, 0]
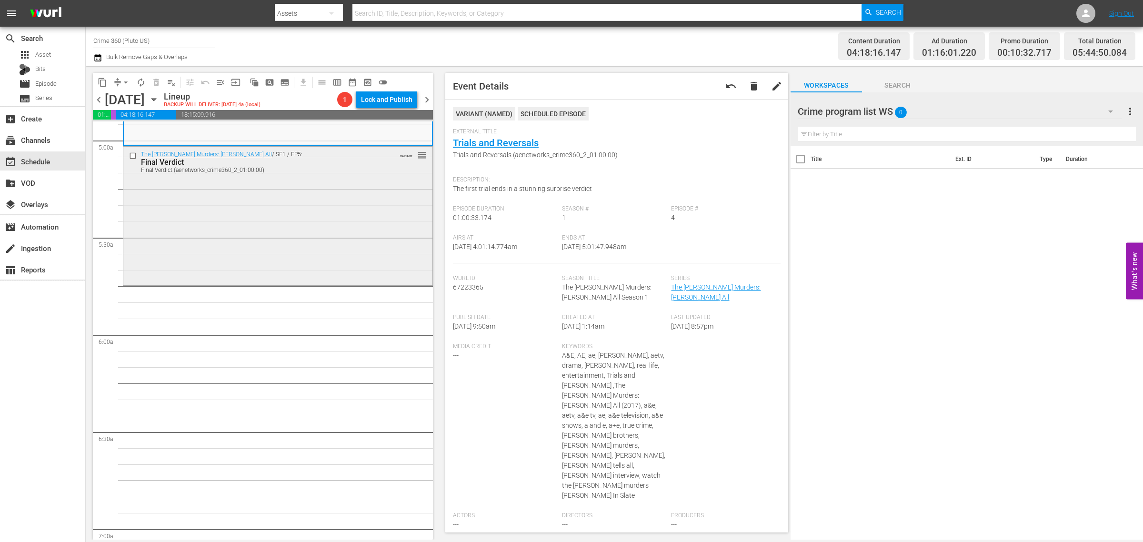
click at [298, 232] on div "The Menendez Murders: Erik Tells All / SE1 / EP5: Final Verdict Final Verdict (…" at bounding box center [277, 215] width 309 height 137
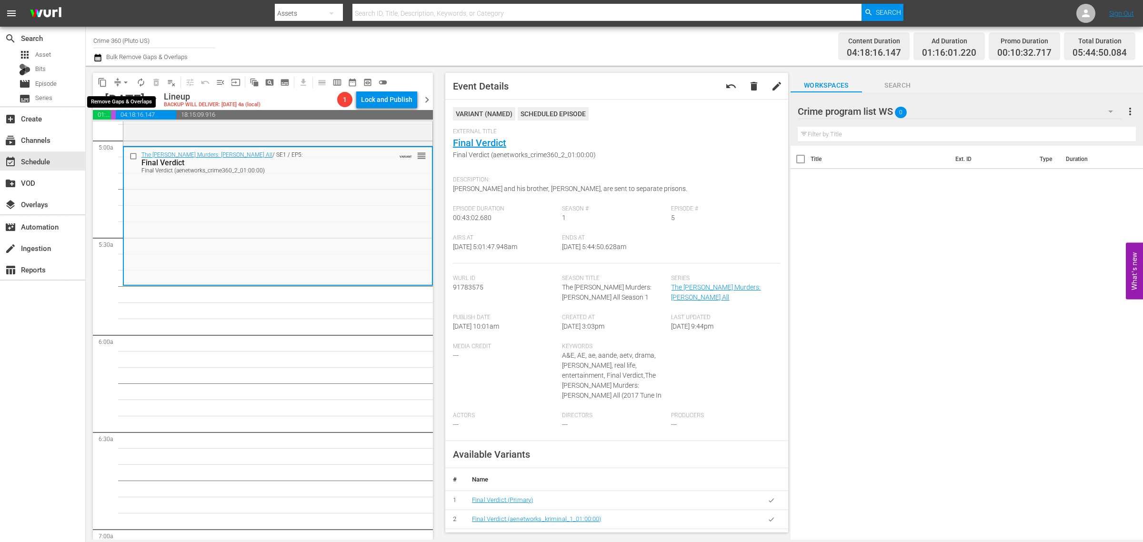
click at [126, 80] on span "arrow_drop_down" at bounding box center [126, 83] width 10 height 10
click at [122, 101] on li "Align to Midnight" at bounding box center [126, 101] width 100 height 16
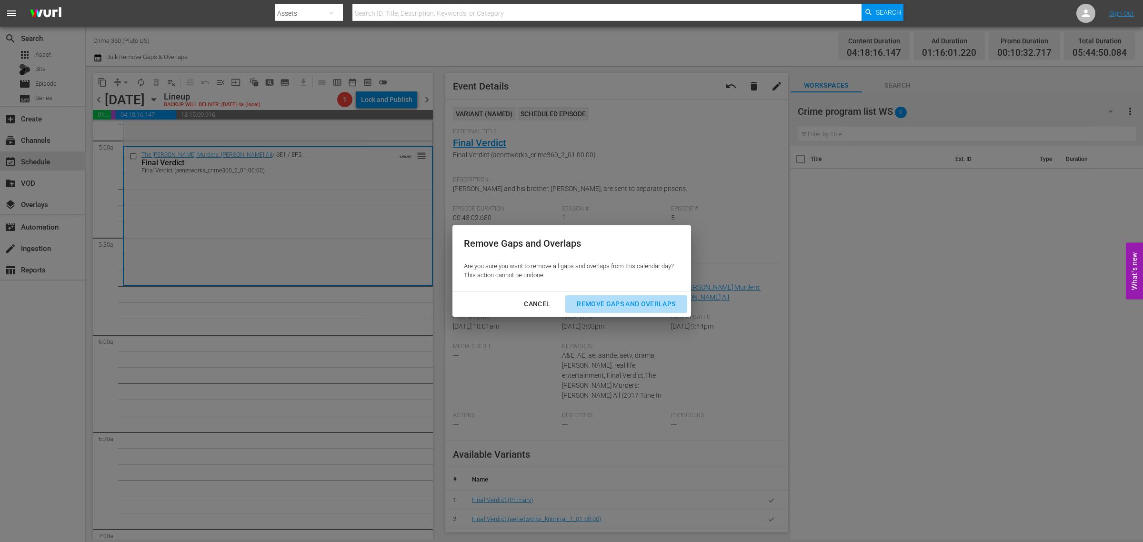
drag, startPoint x: 601, startPoint y: 300, endPoint x: 613, endPoint y: 174, distance: 126.9
click at [601, 301] on div "Remove Gaps and Overlaps" at bounding box center [626, 304] width 114 height 12
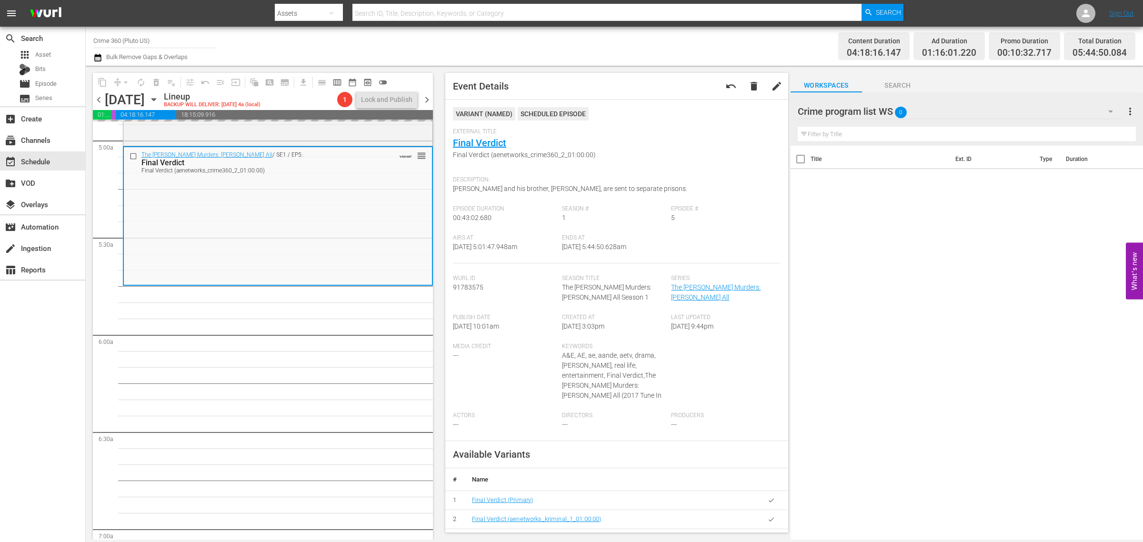
click at [629, 41] on div "Channel Title Crime 360 (Pluto US) Bulk Remove Gaps & Overlaps" at bounding box center [377, 46] width 568 height 34
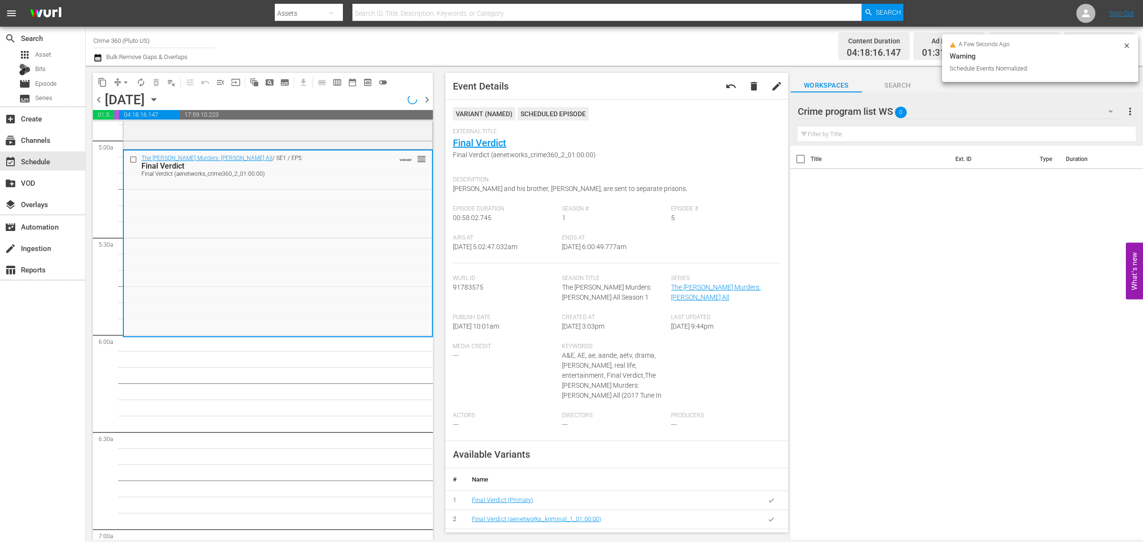
scroll to position [920, 0]
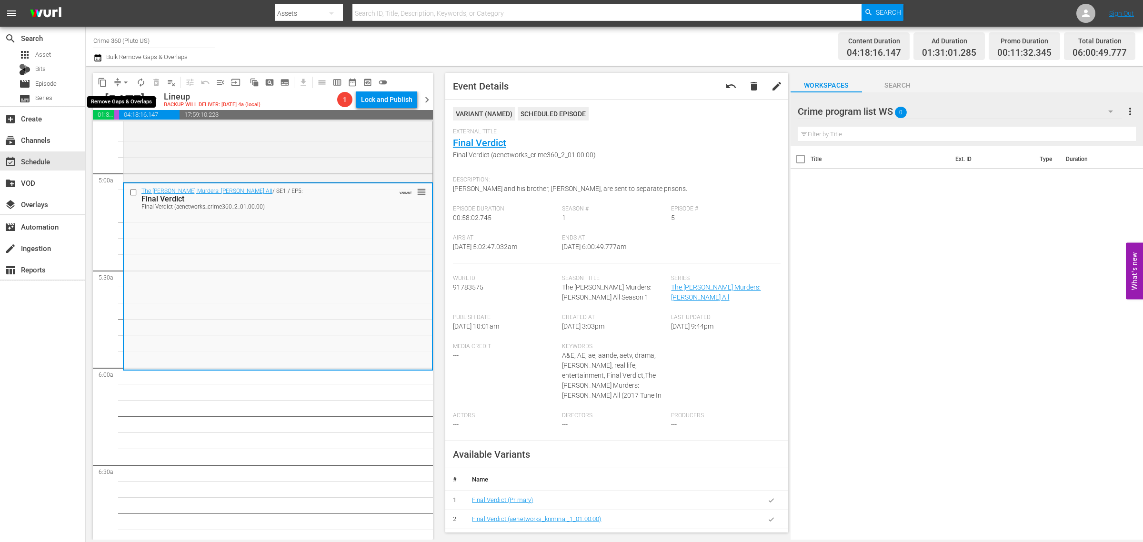
click at [124, 80] on span "arrow_drop_down" at bounding box center [126, 83] width 10 height 10
click at [148, 99] on li "Align to Midnight" at bounding box center [126, 101] width 100 height 16
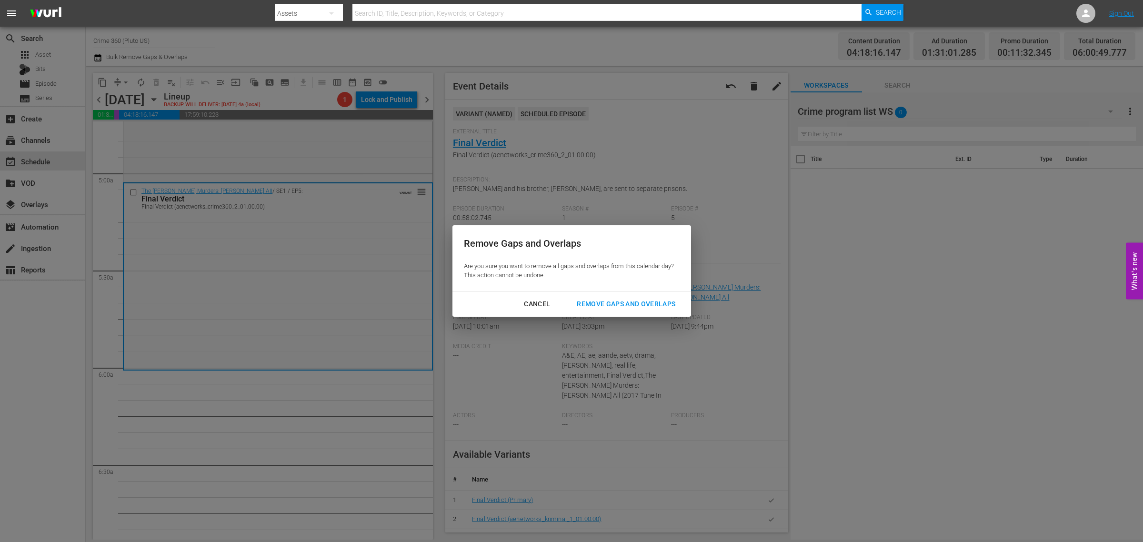
click at [617, 301] on div "Remove Gaps and Overlaps" at bounding box center [626, 304] width 114 height 12
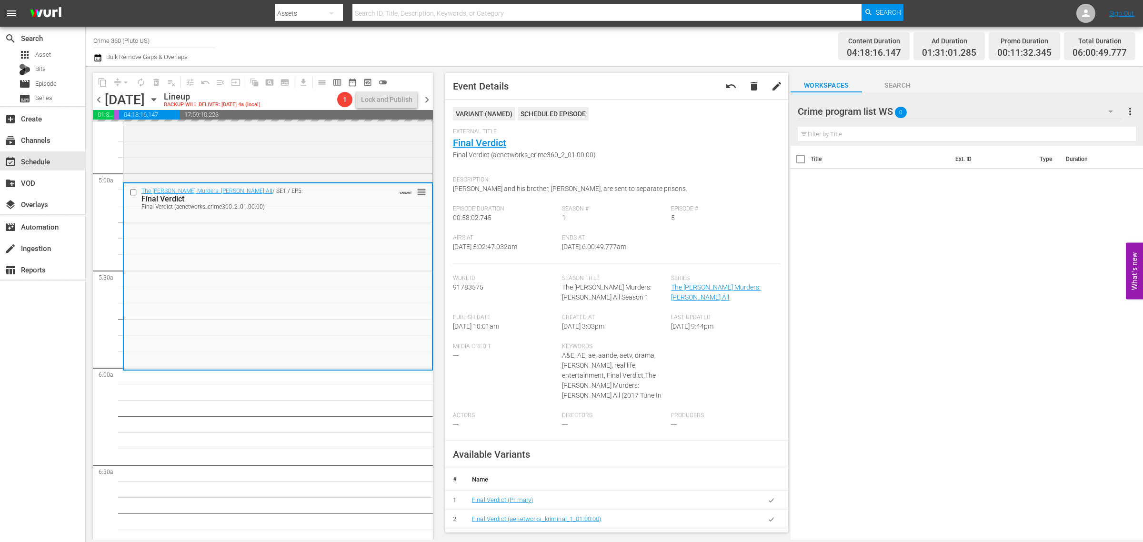
click at [660, 43] on div "Channel Title Crime 360 (Pluto US) Bulk Remove Gaps & Overlaps" at bounding box center [377, 46] width 568 height 34
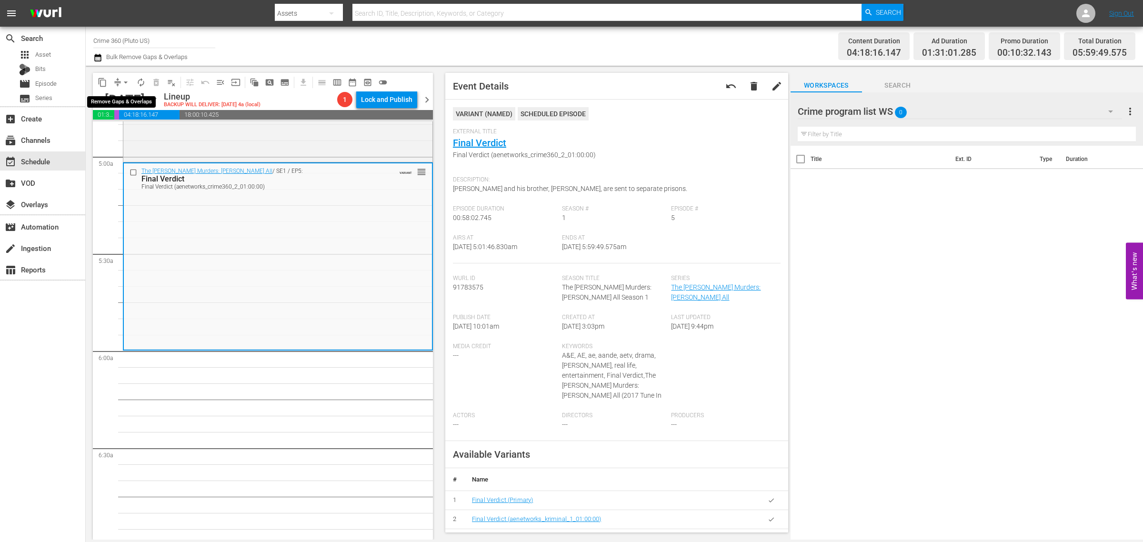
click at [125, 83] on span "arrow_drop_down" at bounding box center [126, 83] width 10 height 10
click at [148, 98] on li "Align to Midnight" at bounding box center [126, 101] width 100 height 16
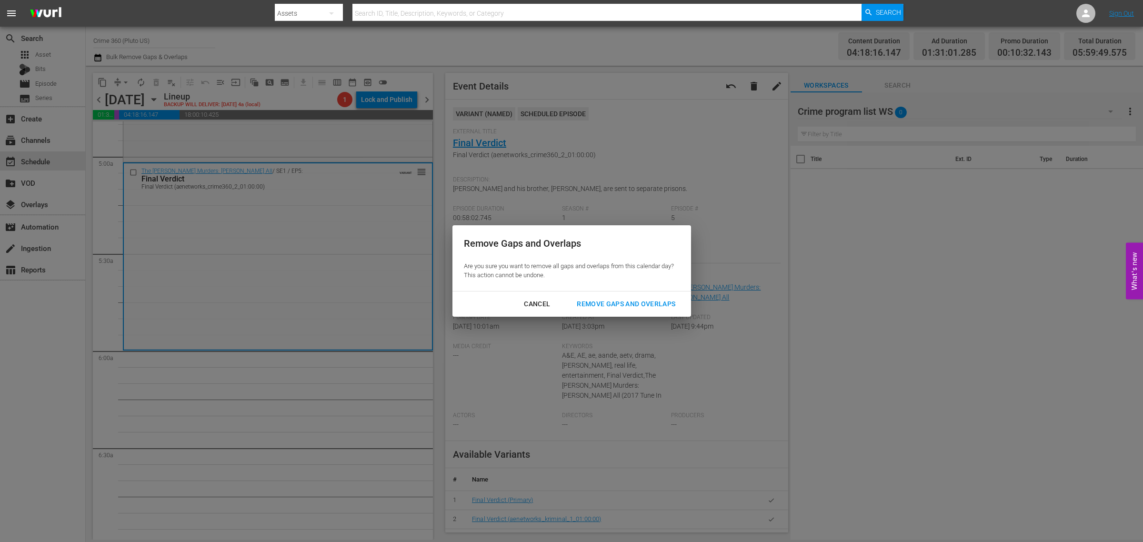
click at [609, 305] on div "Remove Gaps and Overlaps" at bounding box center [626, 304] width 114 height 12
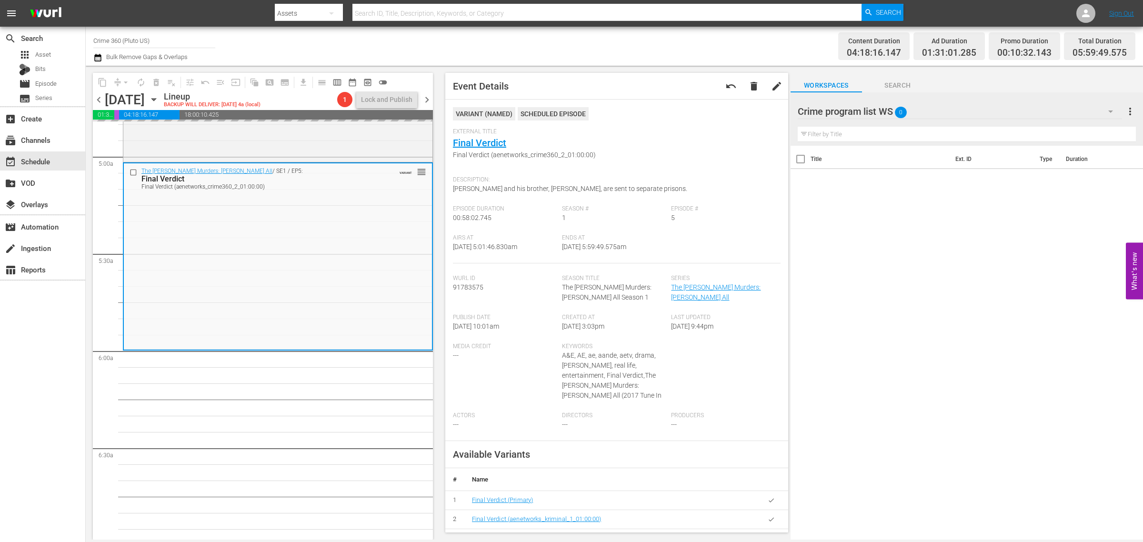
click at [624, 47] on div "Channel Title Crime 360 (Pluto US) Bulk Remove Gaps & Overlaps" at bounding box center [377, 46] width 568 height 34
click at [549, 49] on div "Channel Title Crime 360 (Pluto US) Bulk Remove Gaps & Overlaps" at bounding box center [377, 46] width 568 height 34
click at [596, 44] on div "Channel Title Crime 360 (Pluto US) Bulk Remove Gaps & Overlaps" at bounding box center [377, 46] width 568 height 34
click at [127, 78] on span "arrow_drop_down" at bounding box center [126, 83] width 10 height 10
click at [127, 96] on li "Align to Midnight" at bounding box center [126, 101] width 100 height 16
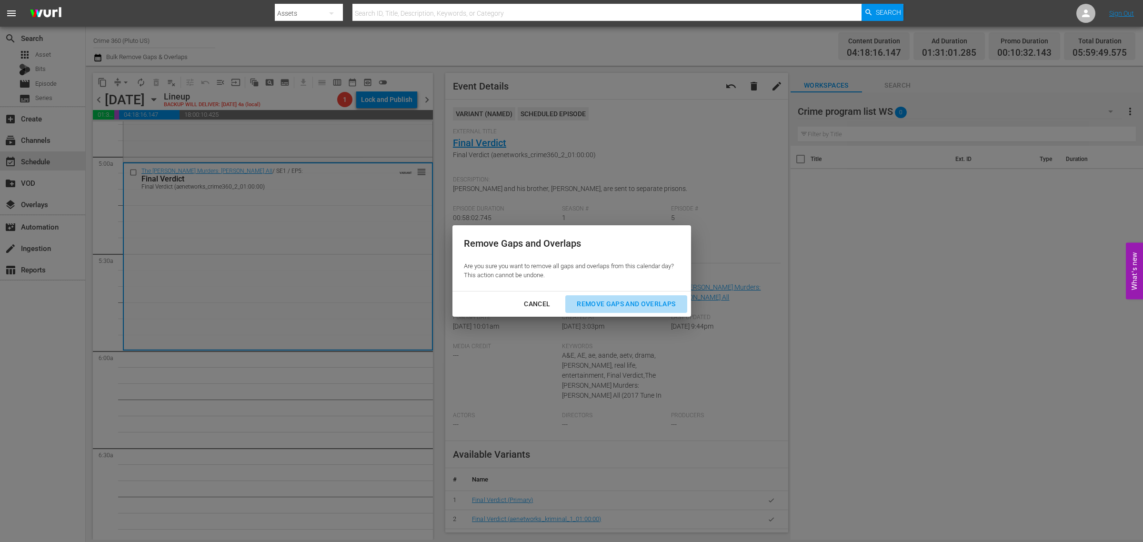
click at [633, 299] on div "Remove Gaps and Overlaps" at bounding box center [626, 304] width 114 height 12
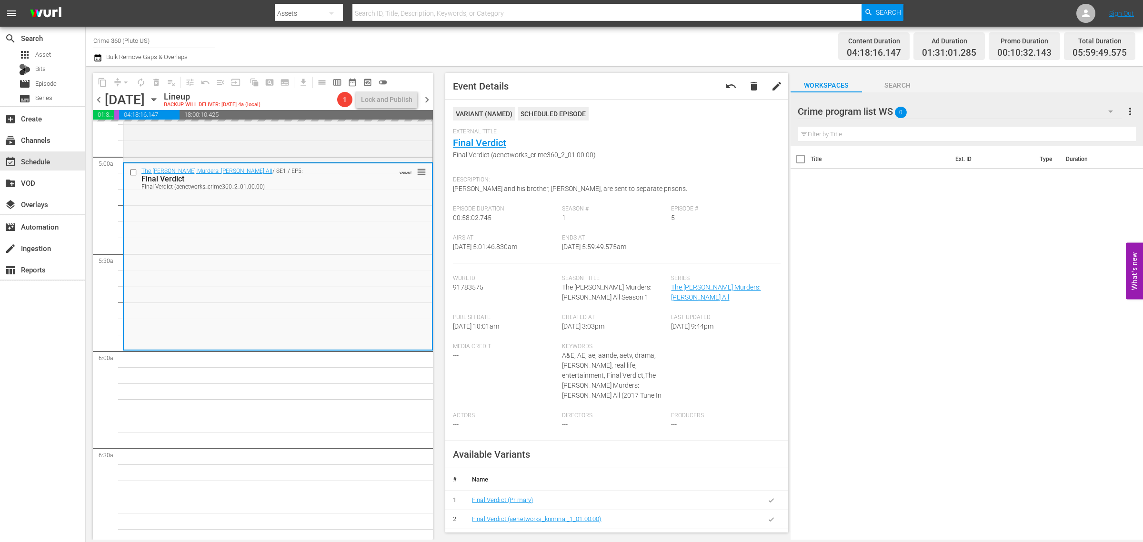
click at [618, 29] on div "Channel Title Crime 360 (Pluto US) Bulk Remove Gaps & Overlaps" at bounding box center [377, 46] width 568 height 34
click at [615, 40] on div "Channel Title Crime 360 (Pluto US) Bulk Remove Gaps & Overlaps" at bounding box center [377, 46] width 568 height 34
click at [606, 51] on div "Channel Title Crime 360 (Pluto US) Bulk Remove Gaps & Overlaps" at bounding box center [377, 46] width 568 height 34
click at [387, 49] on div "Channel Title Crime 360 (Pluto US) Bulk Remove Gaps & Overlaps" at bounding box center [377, 46] width 568 height 34
click at [518, 49] on div "Channel Title Crime 360 (Pluto US) Bulk Remove Gaps & Overlaps" at bounding box center [377, 46] width 568 height 34
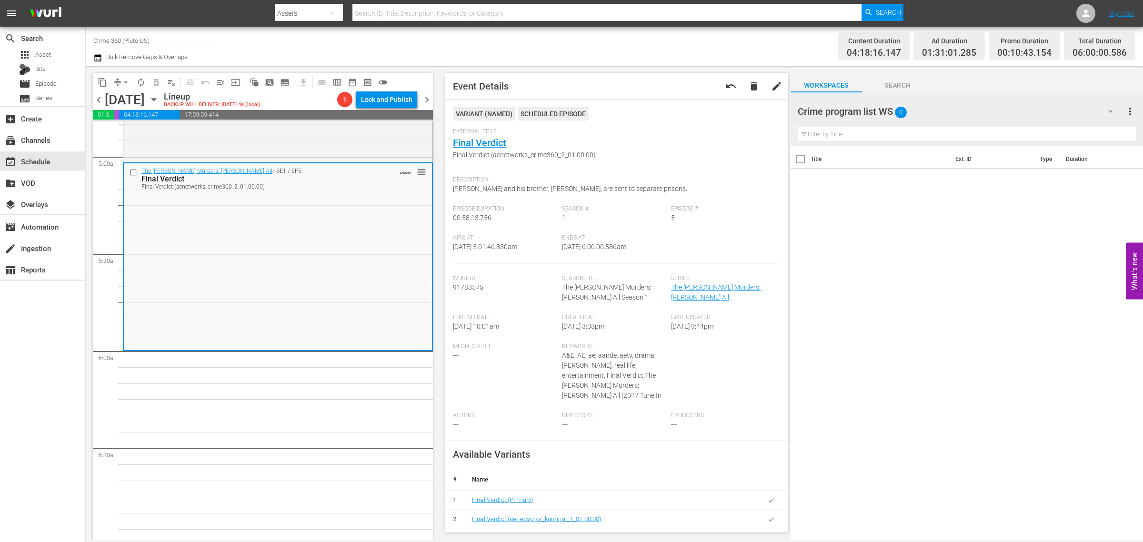
click at [513, 36] on div "Channel Title Crime 360 (Pluto US) Bulk Remove Gaps & Overlaps" at bounding box center [377, 46] width 568 height 34
click at [141, 81] on span "autorenew_outlined" at bounding box center [141, 83] width 10 height 10
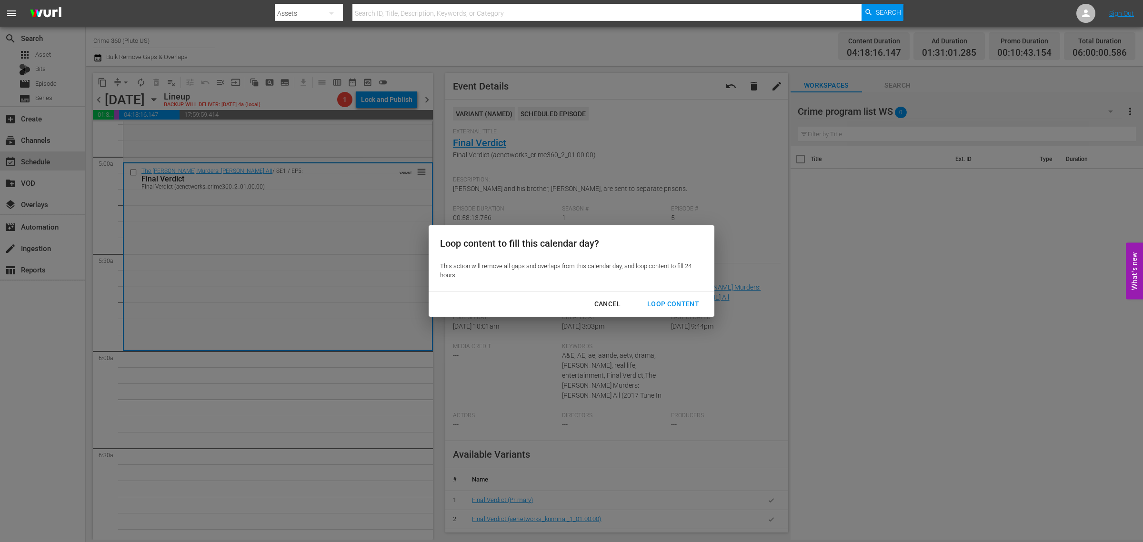
click at [667, 300] on div "Loop Content" at bounding box center [673, 304] width 67 height 12
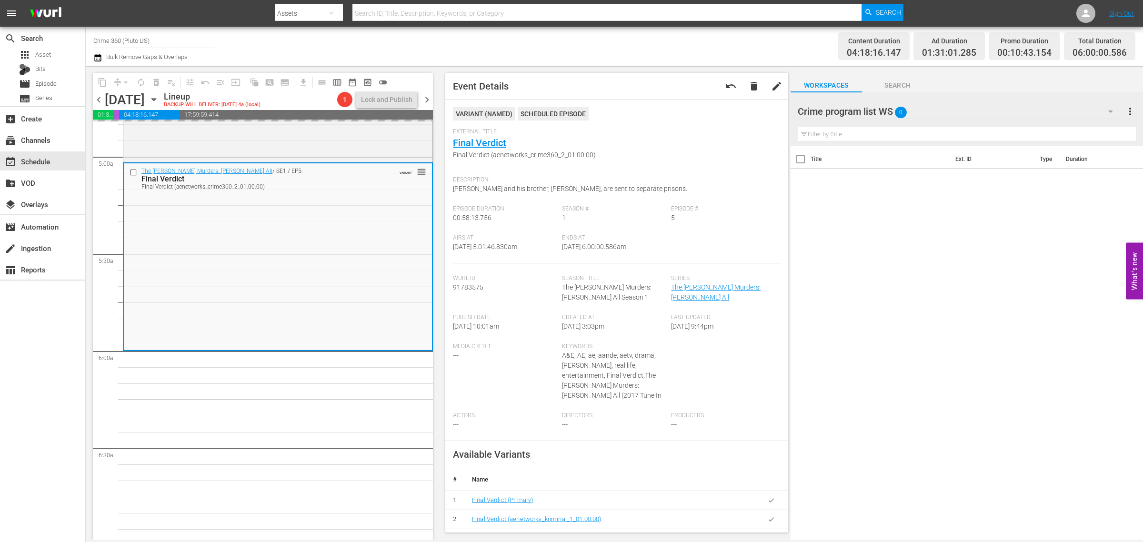
click at [622, 50] on div "Channel Title Crime 360 (Pluto US) Bulk Remove Gaps & Overlaps" at bounding box center [377, 46] width 568 height 34
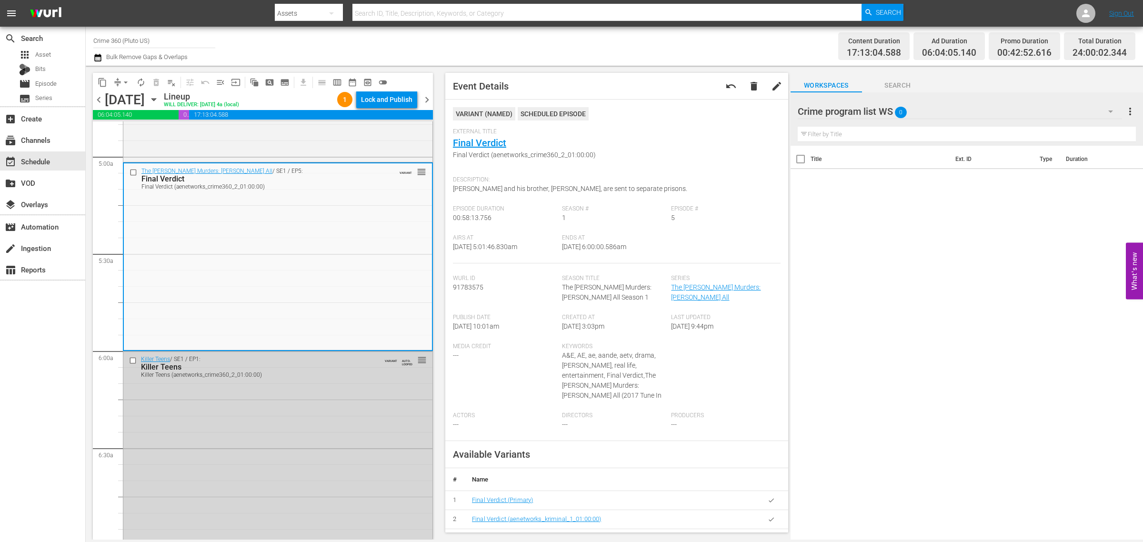
click at [608, 35] on div "Channel Title Crime 360 (Pluto US) Bulk Remove Gaps & Overlaps" at bounding box center [377, 46] width 568 height 34
click at [387, 102] on div "Lock and Publish" at bounding box center [386, 99] width 51 height 17
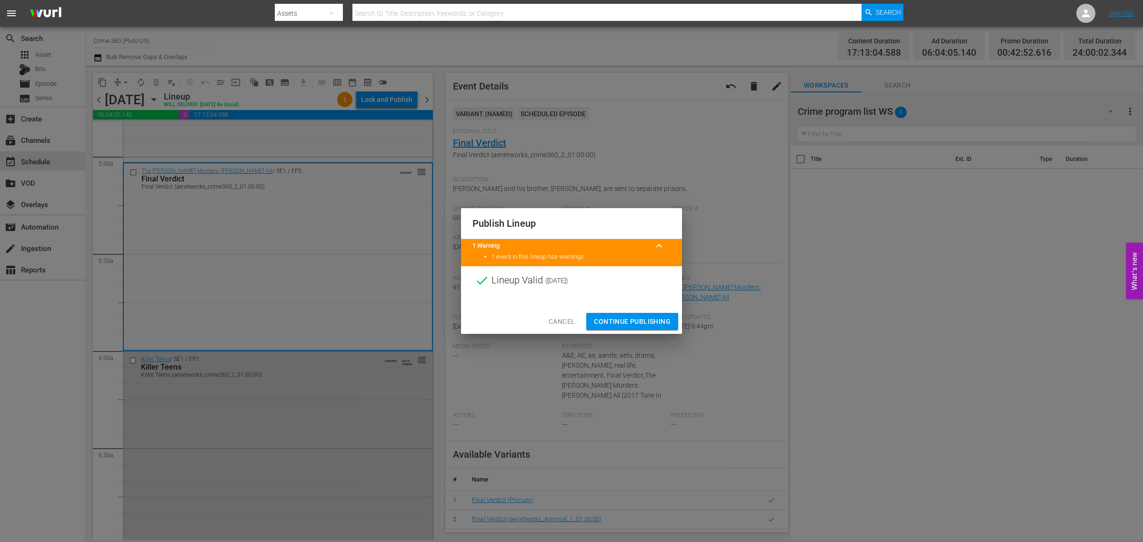
click at [639, 318] on span "Continue Publishing" at bounding box center [632, 322] width 77 height 12
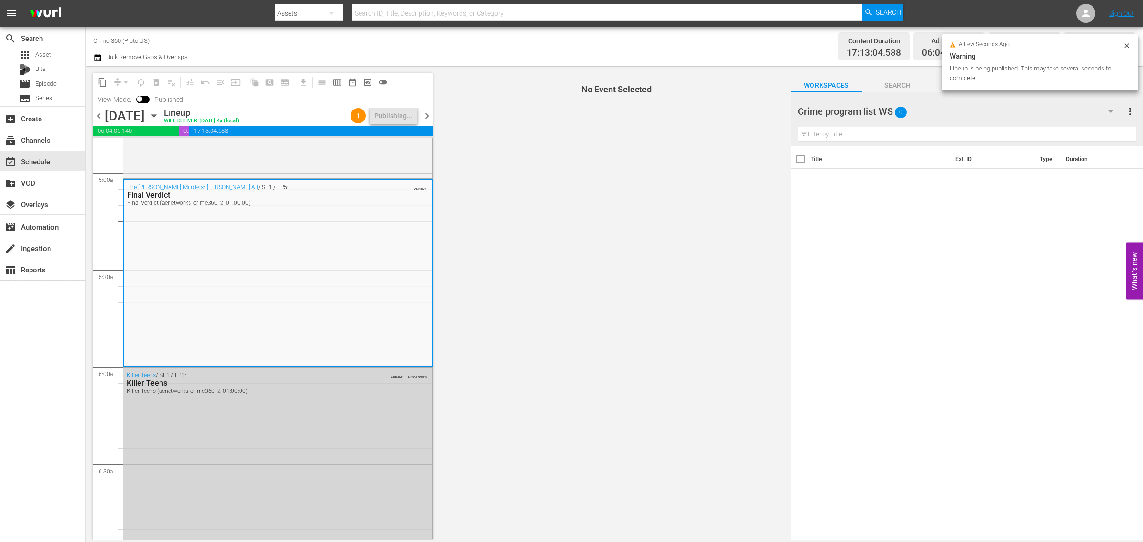
click at [614, 40] on div "Channel Title Crime 360 (Pluto US) Bulk Remove Gaps & Overlaps" at bounding box center [377, 46] width 568 height 34
click at [505, 36] on div "Channel Title Crime 360 (Pluto US) Bulk Remove Gaps & Overlaps" at bounding box center [377, 46] width 568 height 34
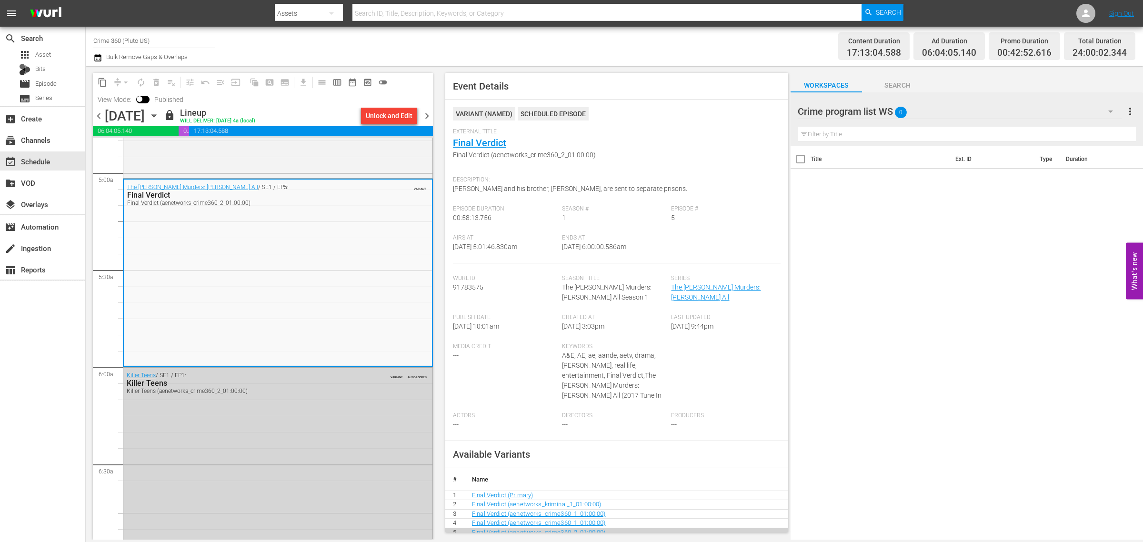
click at [665, 50] on div "Content Duration 17:13:04.588 Ad Duration 06:04:05.140 Promo Duration 00:42:52.…" at bounding box center [899, 46] width 474 height 34
click at [425, 117] on span "chevron_right" at bounding box center [427, 116] width 12 height 12
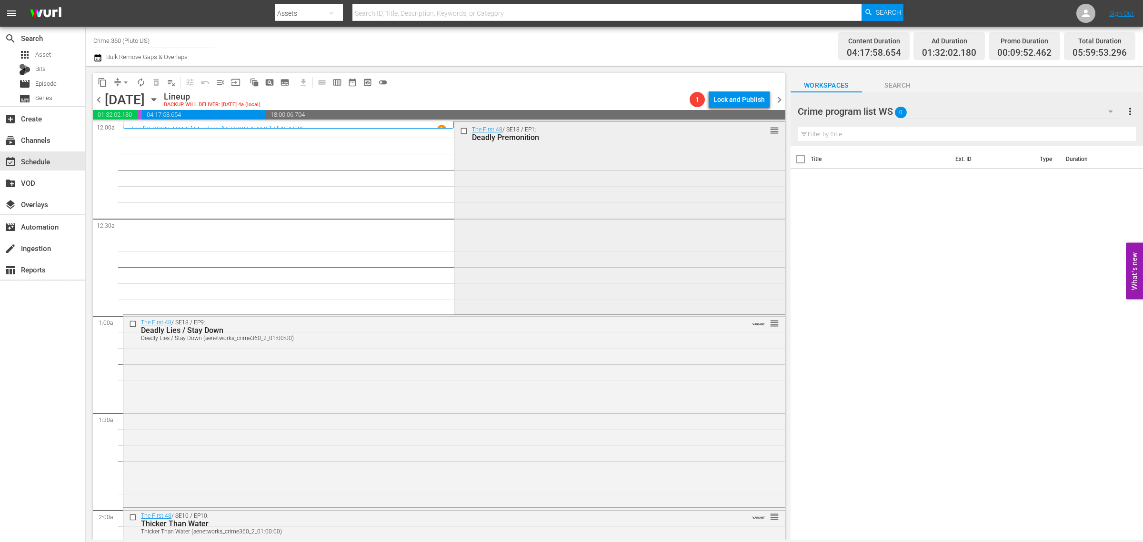
click at [530, 220] on div "The First 48 / SE18 / EP1: Deadly Premonition reorder" at bounding box center [619, 217] width 330 height 190
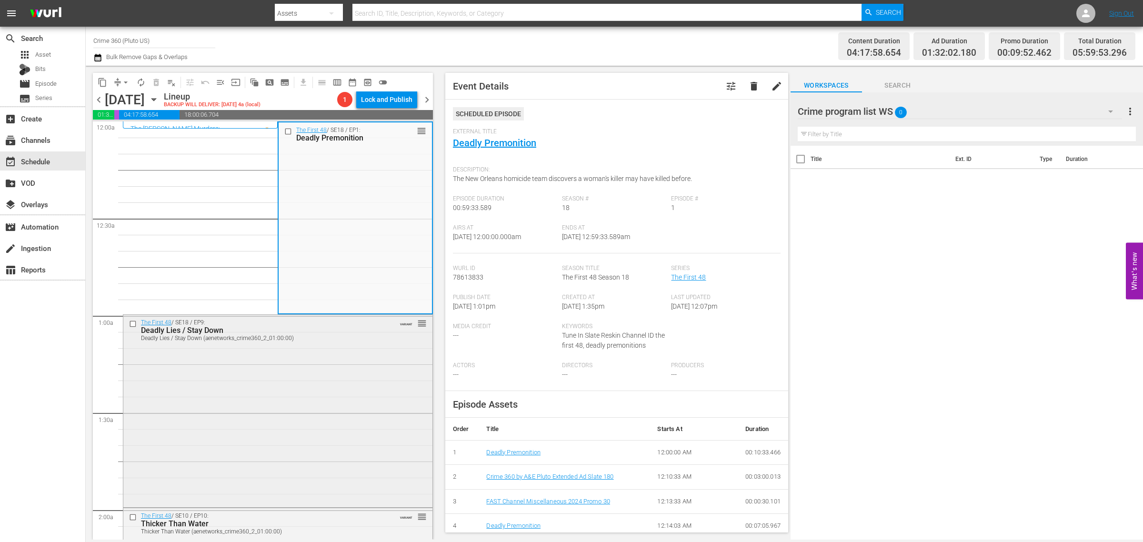
click at [322, 343] on div "The First 48 / SE18 / EP9: Deadly Lies / Stay Down Deadly Lies / Stay Down (aen…" at bounding box center [277, 330] width 309 height 30
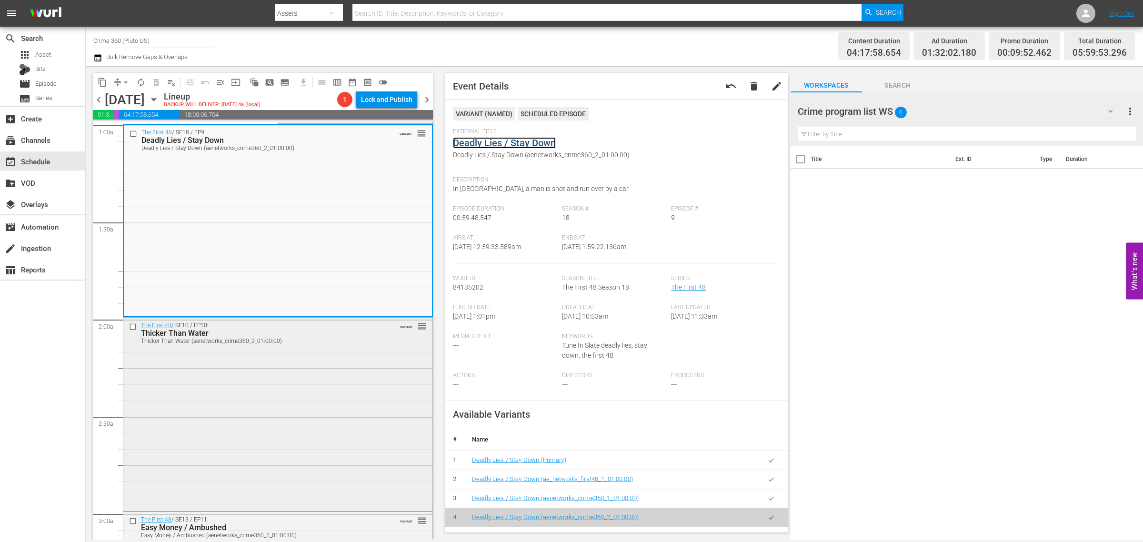
scroll to position [238, 0]
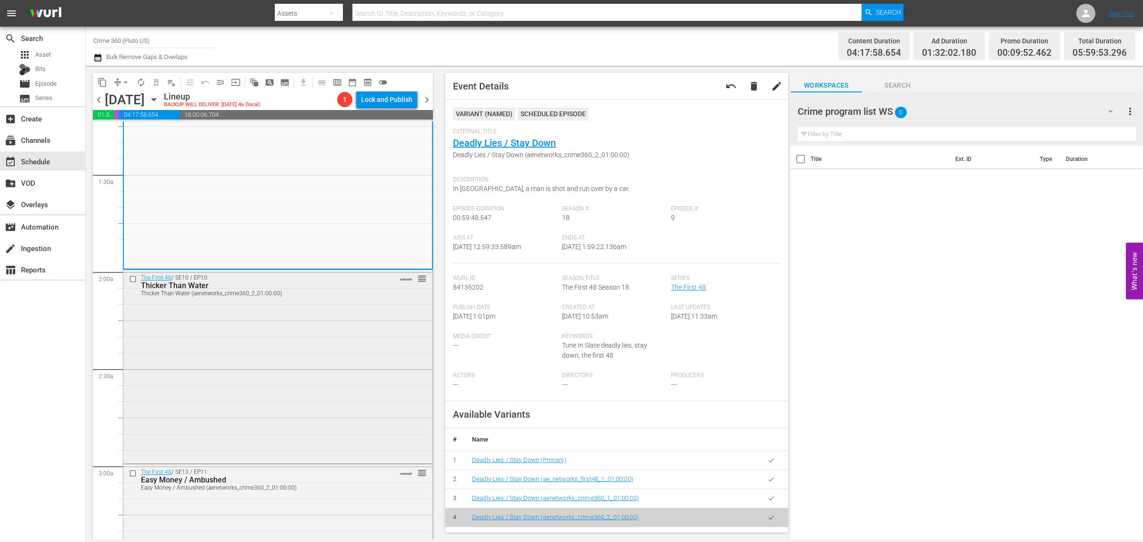
click at [279, 315] on div "The First 48 / SE10 / EP10: Thicker Than Water Thicker Than Water (aenetworks_c…" at bounding box center [277, 365] width 309 height 191
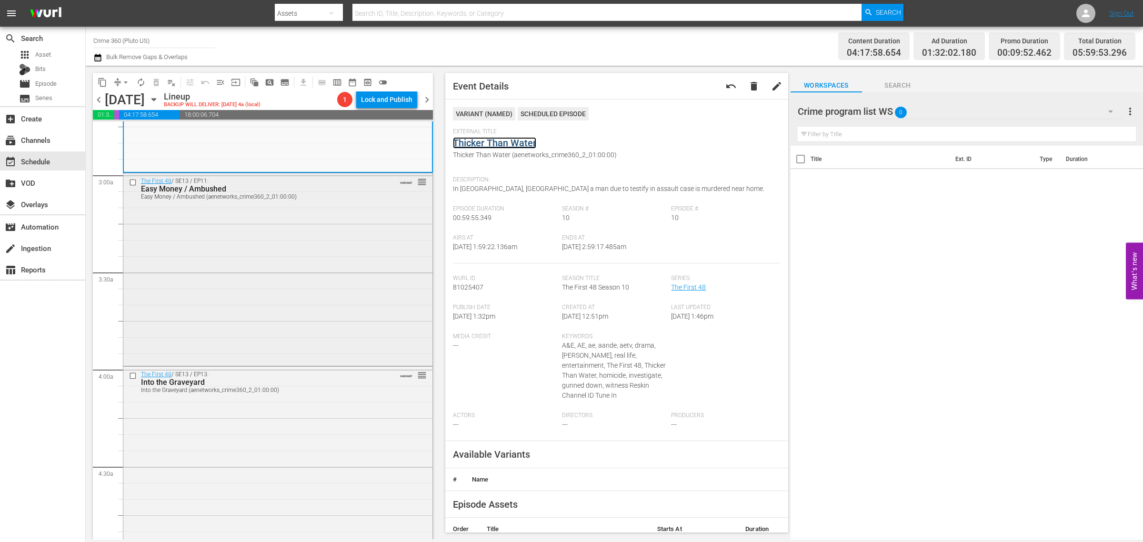
scroll to position [536, 0]
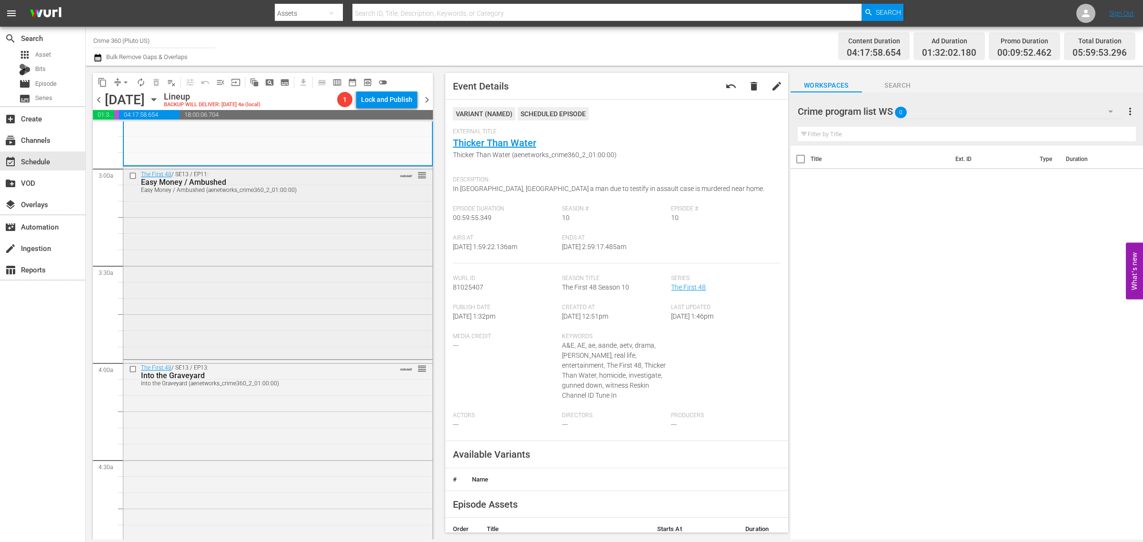
click at [300, 252] on div "The First 48 / SE13 / EP11: Easy Money / Ambushed Easy Money / Ambushed (aenetw…" at bounding box center [277, 262] width 309 height 191
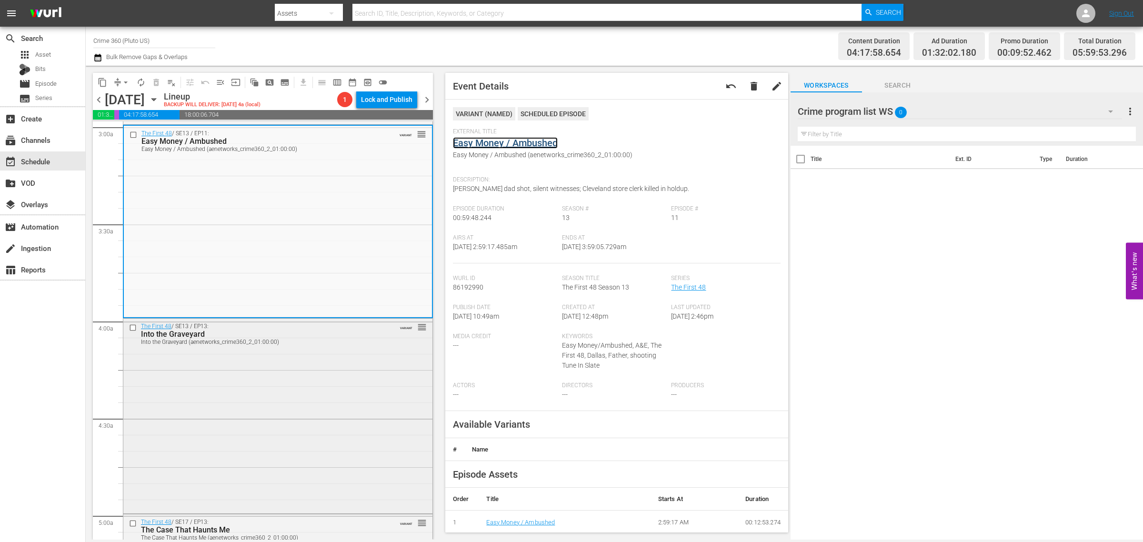
scroll to position [714, 0]
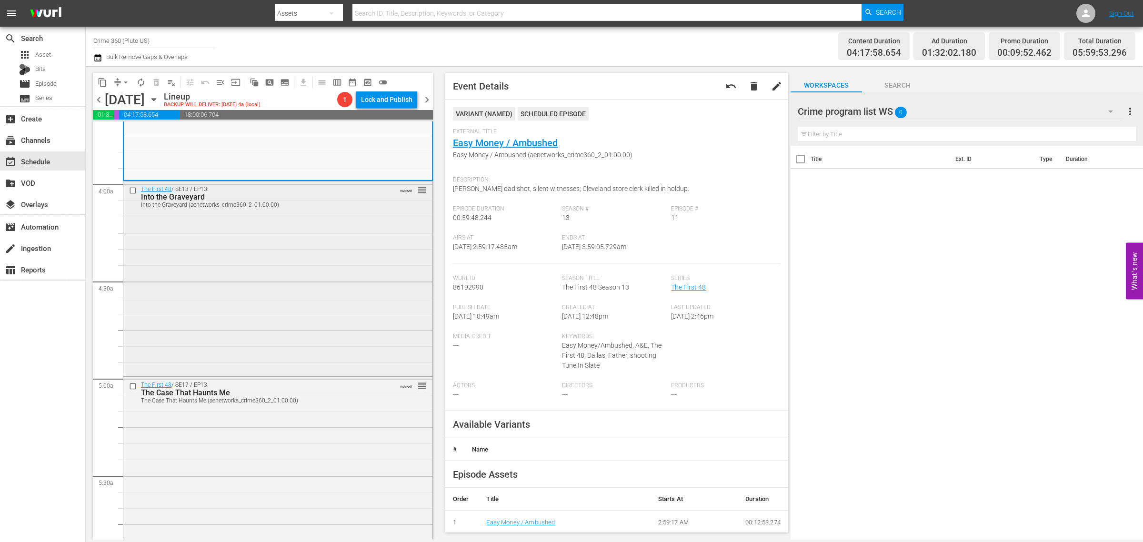
click at [252, 281] on div "The First 48 / SE13 / EP13: Into the Graveyard Into the Graveyard (aenetworks_c…" at bounding box center [277, 277] width 309 height 193
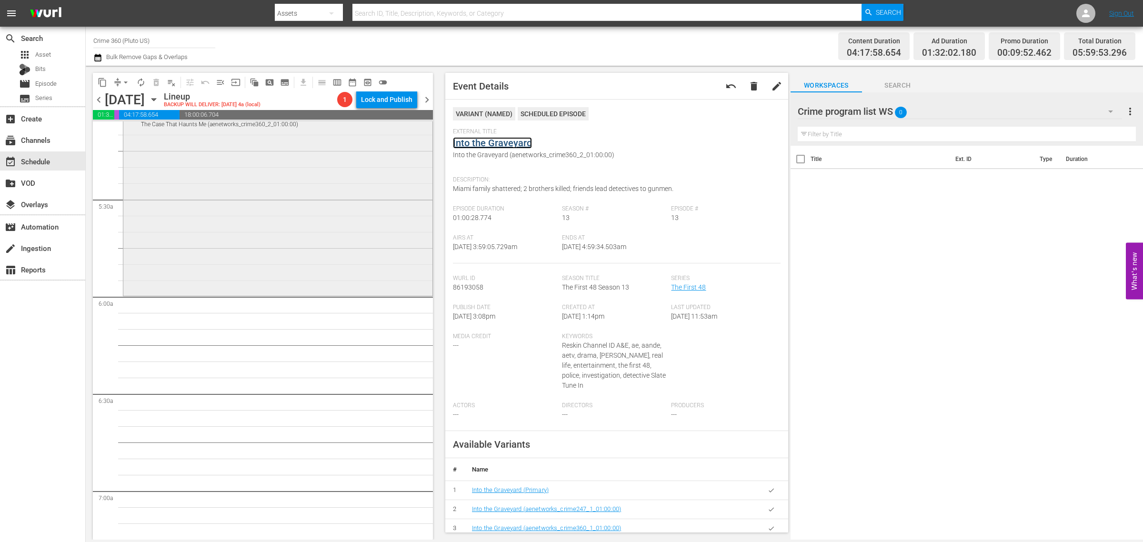
scroll to position [1012, 0]
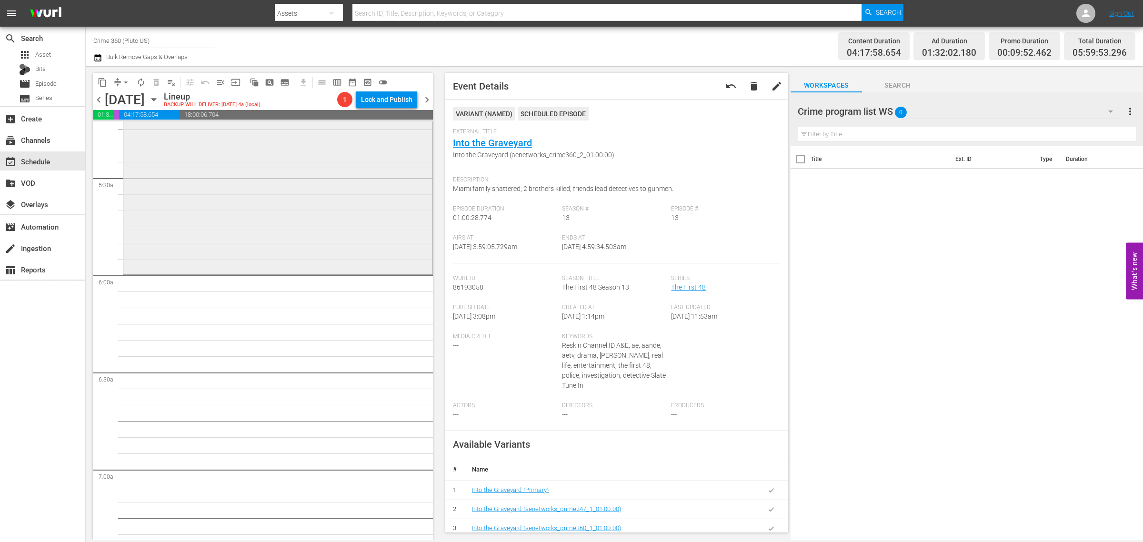
click at [291, 226] on div "The First 48 / SE17 / EP13: The Case That Haunts Me The Case That Haunts Me (ae…" at bounding box center [277, 176] width 309 height 192
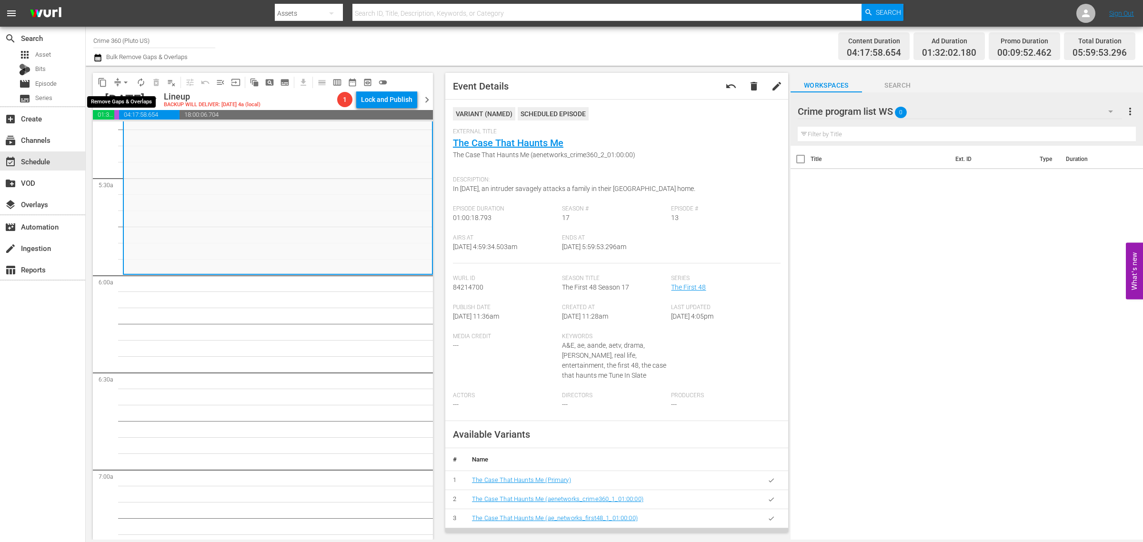
click at [127, 79] on span "arrow_drop_down" at bounding box center [126, 83] width 10 height 10
click at [134, 91] on ul "Align to Midnight Align to First Episode Align to End of Previous Day" at bounding box center [126, 117] width 100 height 55
click at [134, 100] on li "Align to Midnight" at bounding box center [126, 101] width 100 height 16
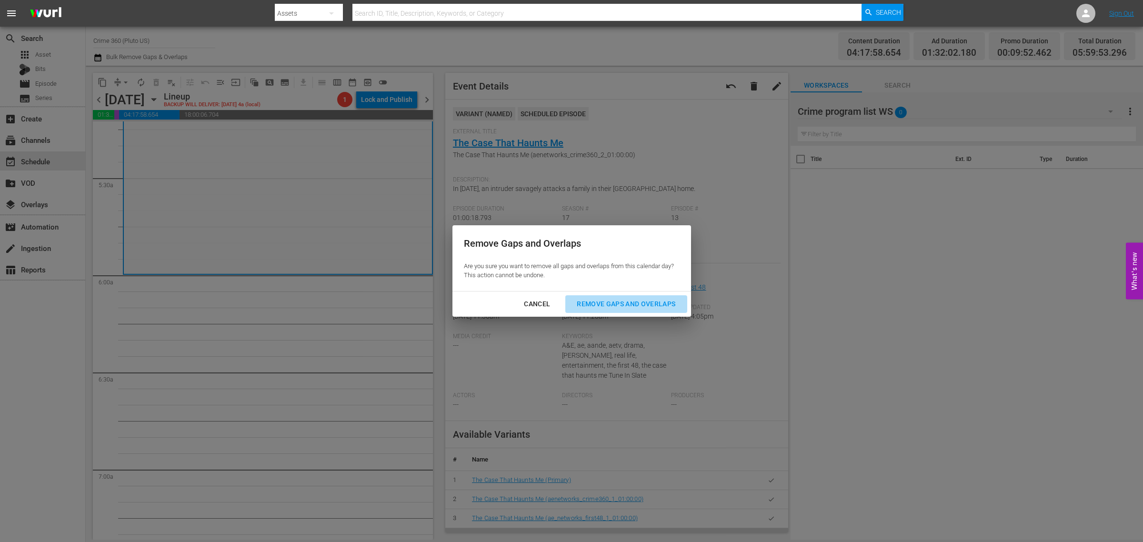
click at [643, 299] on div "Remove Gaps and Overlaps" at bounding box center [626, 304] width 114 height 12
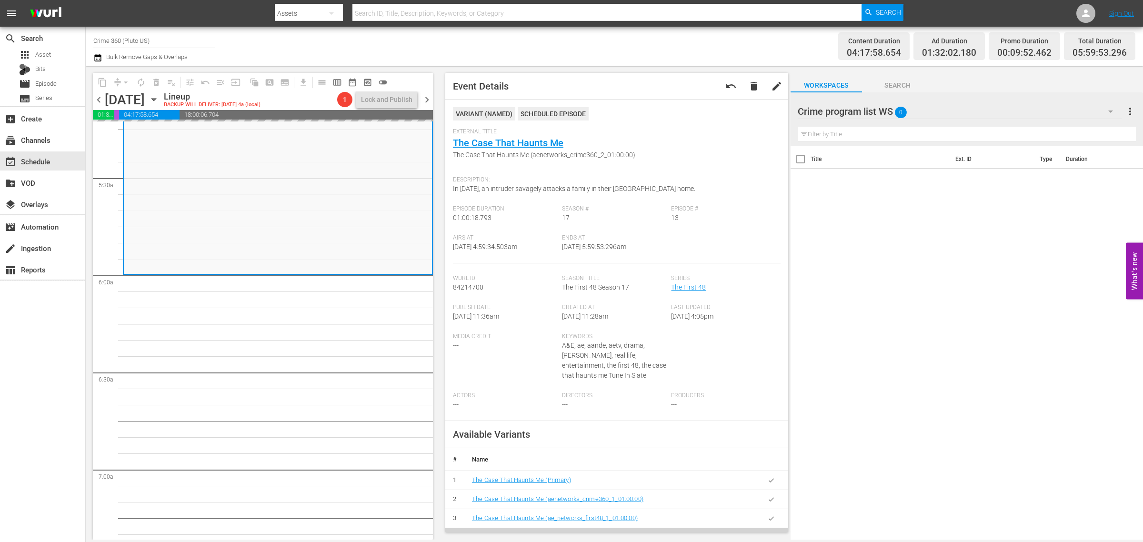
click at [604, 42] on div "Channel Title Crime 360 (Pluto US) Bulk Remove Gaps & Overlaps" at bounding box center [377, 46] width 568 height 34
click at [143, 84] on span "autorenew_outlined" at bounding box center [141, 83] width 10 height 10
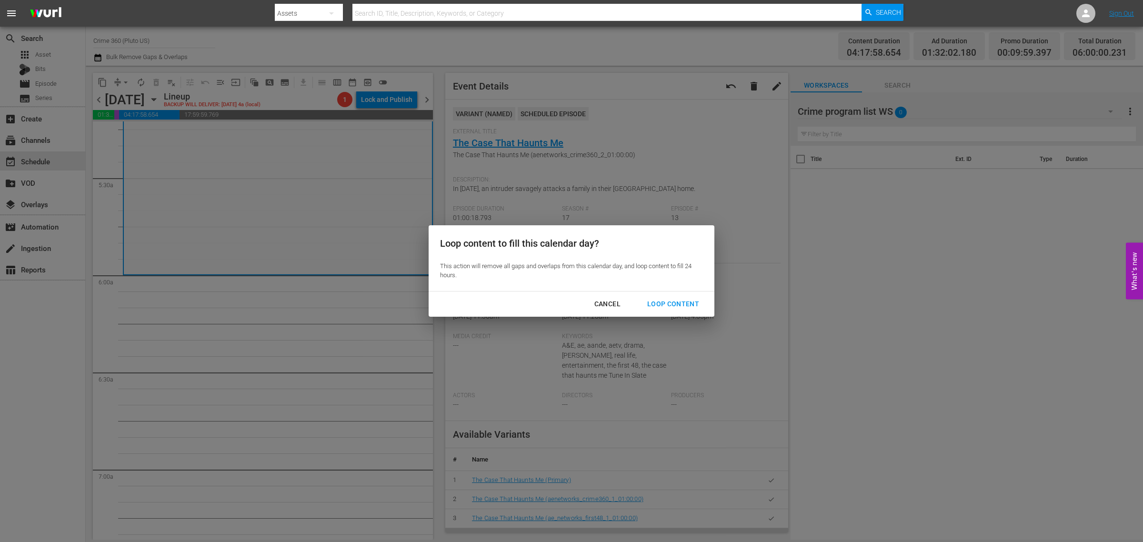
click at [677, 303] on div "Loop Content" at bounding box center [673, 304] width 67 height 12
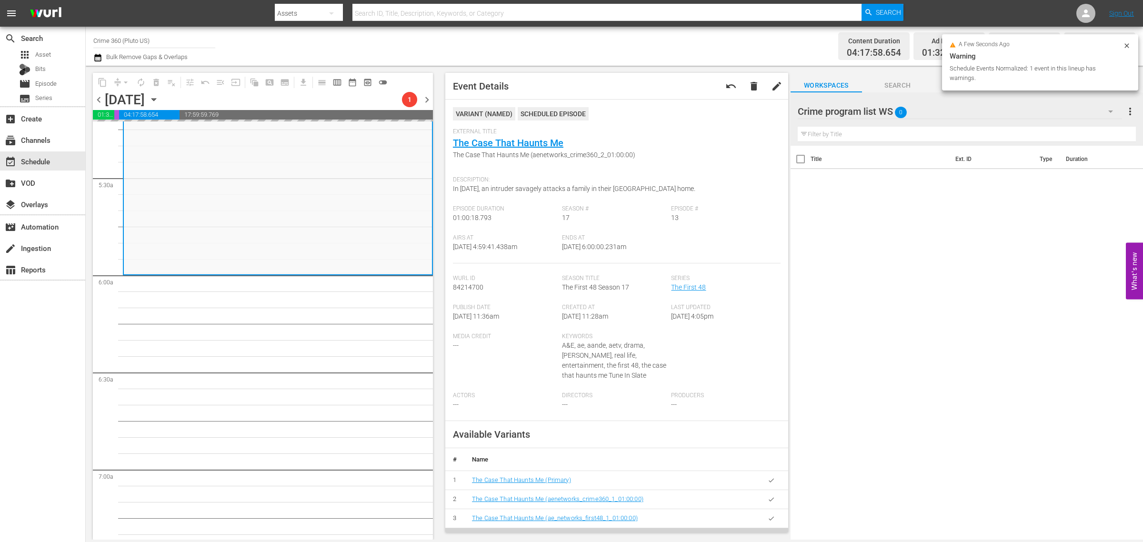
click at [635, 49] on div "Channel Title Crime 360 (Pluto US) Bulk Remove Gaps & Overlaps" at bounding box center [377, 46] width 568 height 34
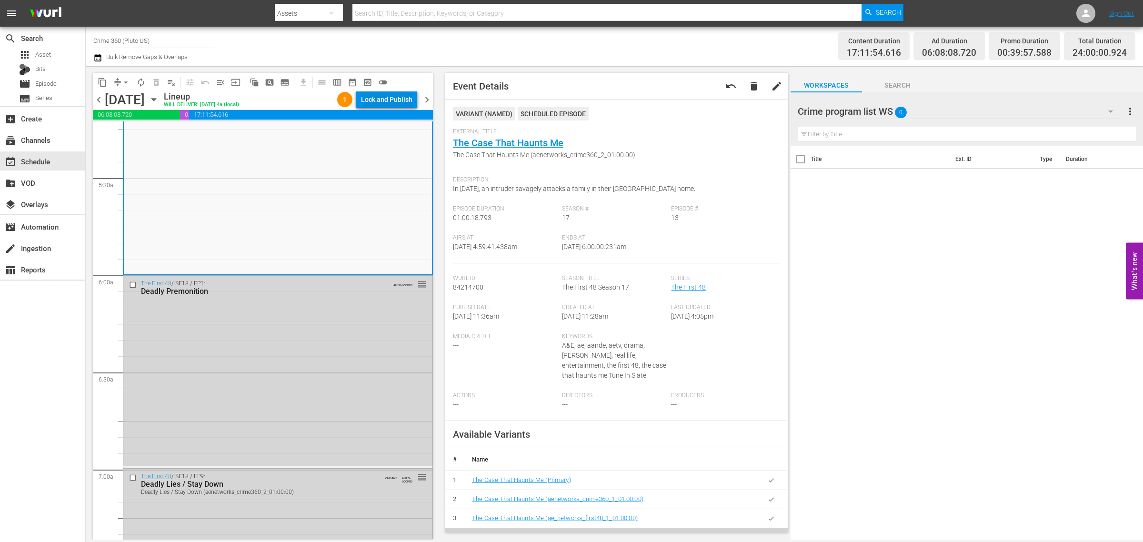
click at [379, 95] on div "Lock and Publish" at bounding box center [386, 99] width 51 height 17
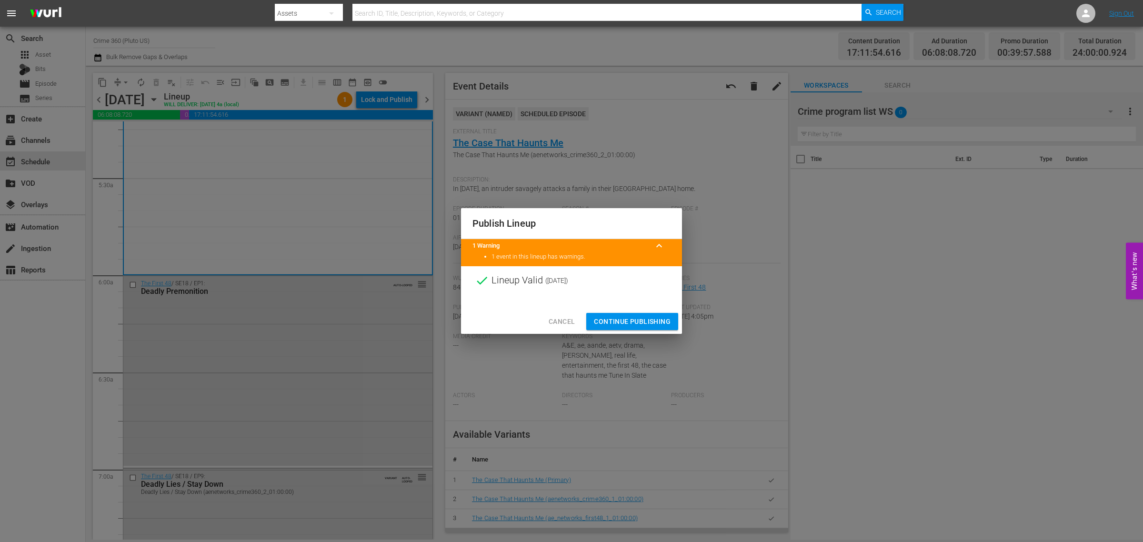
click at [642, 322] on span "Continue Publishing" at bounding box center [632, 322] width 77 height 12
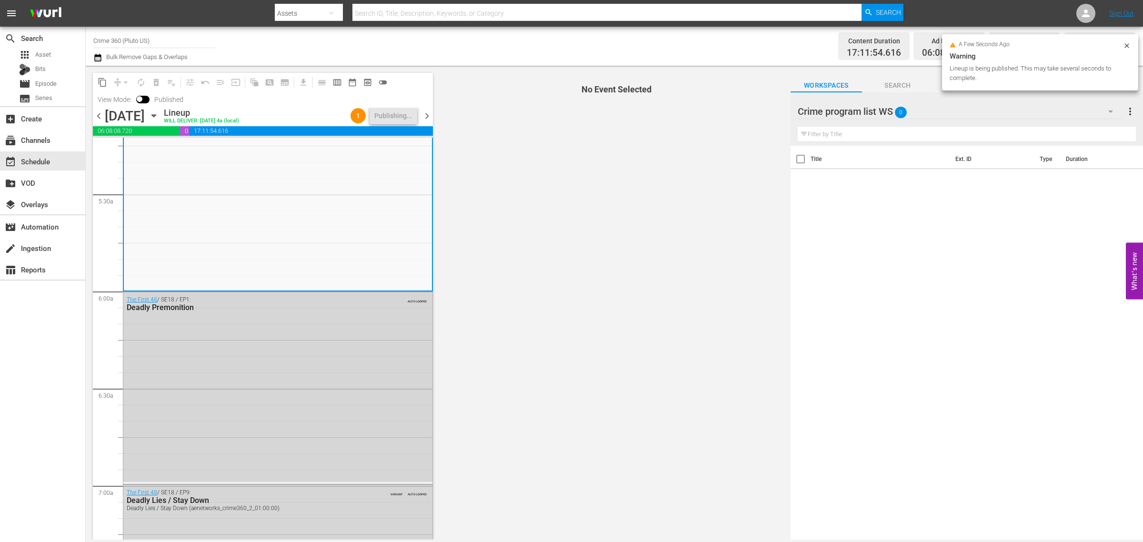
click at [684, 51] on div "Content Duration 17:11:54.616 Ad Duration 06:08:08.720 Promo Duration 00:39:57.…" at bounding box center [899, 46] width 474 height 34
click at [541, 52] on div "Channel Title Crime 360 (Pluto US) Bulk Remove Gaps & Overlaps" at bounding box center [377, 46] width 568 height 34
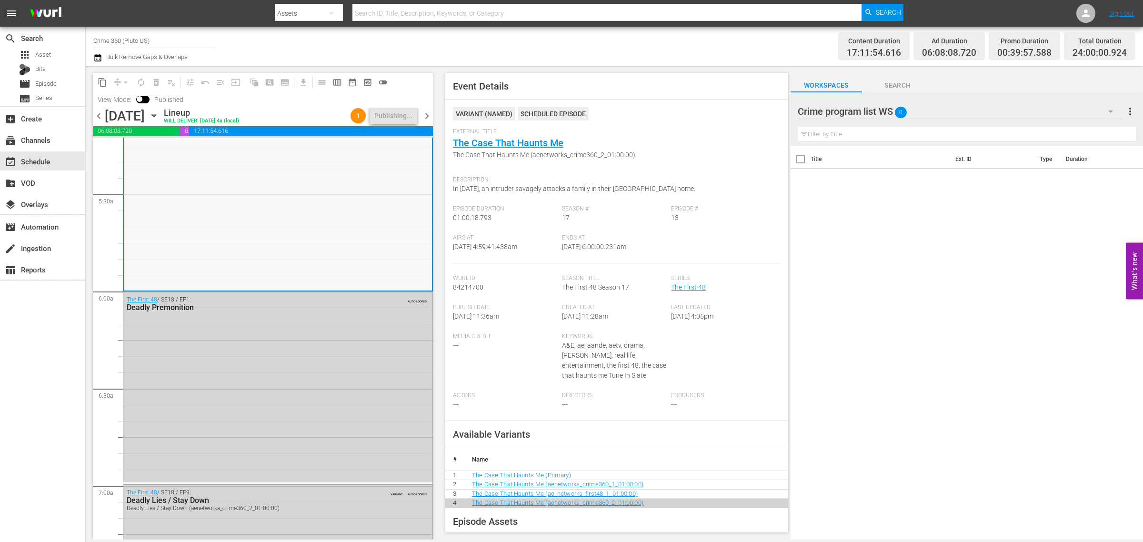
click at [538, 54] on div "Channel Title Crime 360 (Pluto US) Bulk Remove Gaps & Overlaps" at bounding box center [377, 46] width 568 height 34
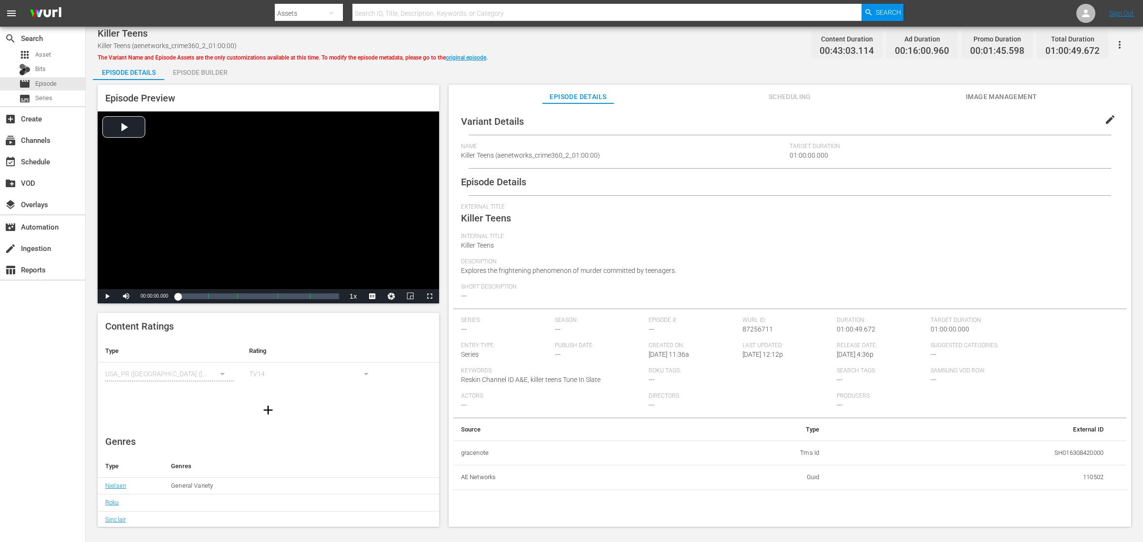
click at [648, 55] on div "Killer Teens Killer Teens (aenetworks_crime360_2_01:00:00) The Variant Name and…" at bounding box center [614, 278] width 1057 height 502
click at [702, 52] on div "Killer Teens Killer Teens (aenetworks_crime360_2_01:00:00) The Variant Name and…" at bounding box center [615, 44] width 1034 height 21
click at [705, 261] on span "Description" at bounding box center [787, 262] width 653 height 8
click at [482, 58] on link "original episode" at bounding box center [466, 57] width 40 height 7
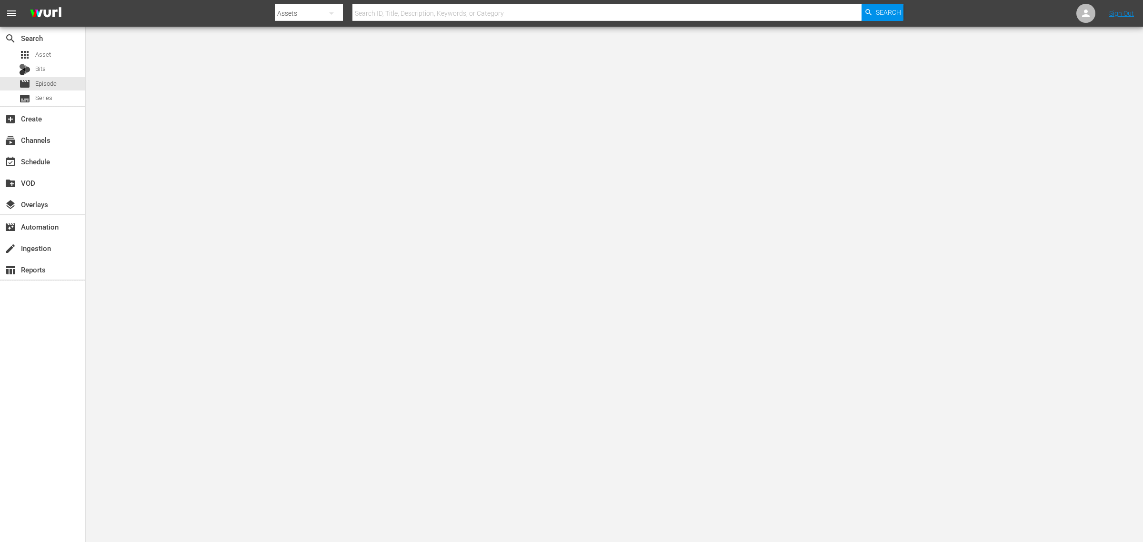
click at [914, 13] on nav "menu Search By Assets Search ID, Title, Description, Keywords, or Category Sear…" at bounding box center [571, 13] width 1143 height 27
click at [221, 10] on nav "menu Search By Assets Search ID, Title, Description, Keywords, or Category Sear…" at bounding box center [571, 13] width 1143 height 27
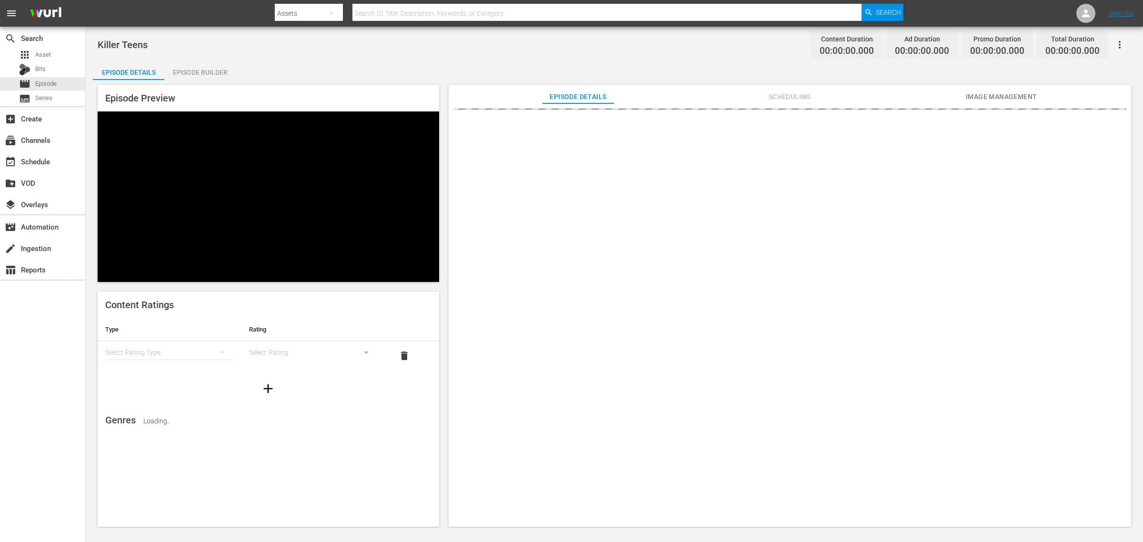
click at [358, 76] on div "Episode Details Episode Builder Episode Preview Content Ratings Type Rating Sel…" at bounding box center [614, 297] width 1043 height 473
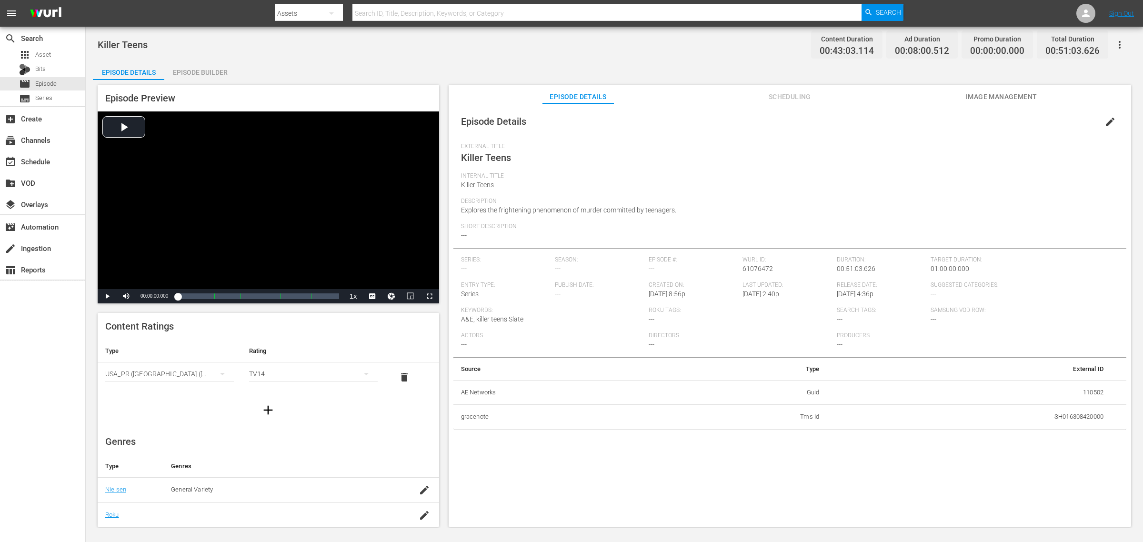
click at [629, 52] on div "Killer Teens Content Duration 00:43:03.114 Ad Duration 00:08:00.512 Promo Durat…" at bounding box center [615, 44] width 1034 height 21
click at [914, 121] on span "edit" at bounding box center [1110, 121] width 11 height 11
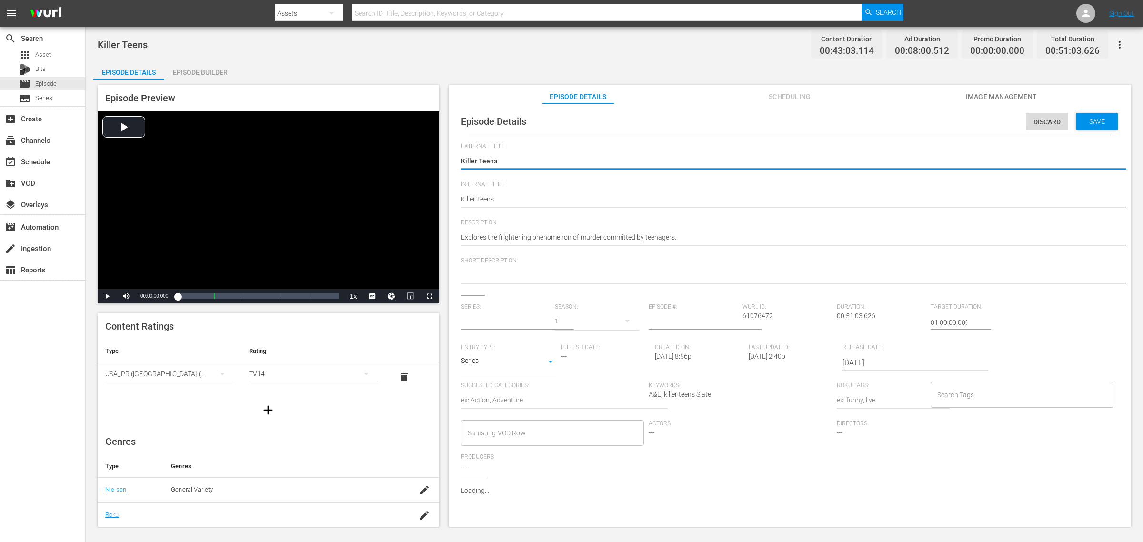
click at [509, 318] on input "text" at bounding box center [505, 322] width 89 height 23
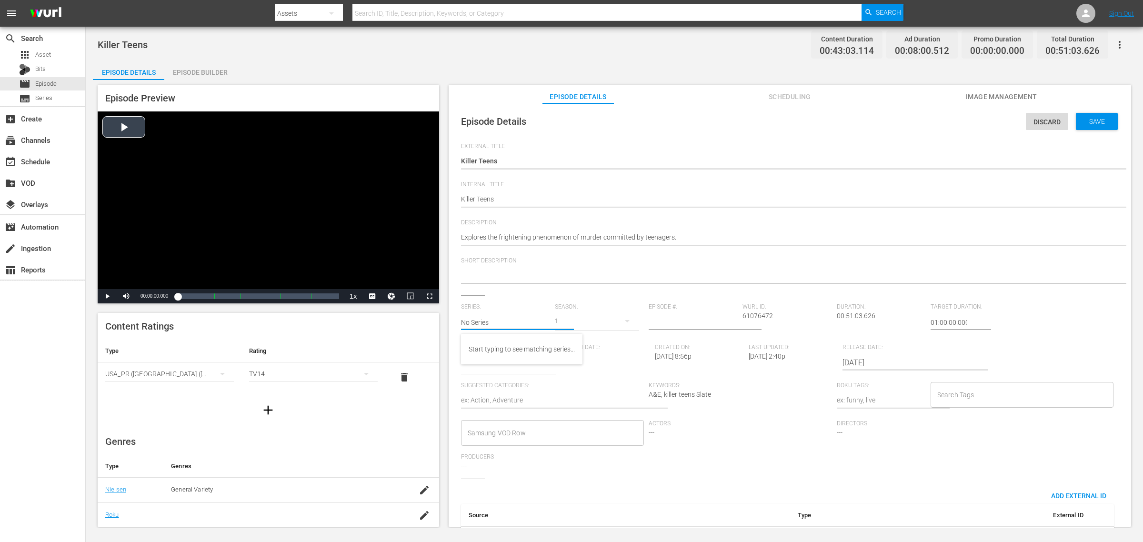
drag, startPoint x: 525, startPoint y: 322, endPoint x: 253, endPoint y: 284, distance: 274.2
click at [253, 284] on div "Episode Preview Video Player is loading. Play Video Play Mute Current Time 00:0…" at bounding box center [614, 307] width 1043 height 454
type input "Killer Teens"
type input "1"
click at [732, 319] on input "1" at bounding box center [693, 322] width 89 height 23
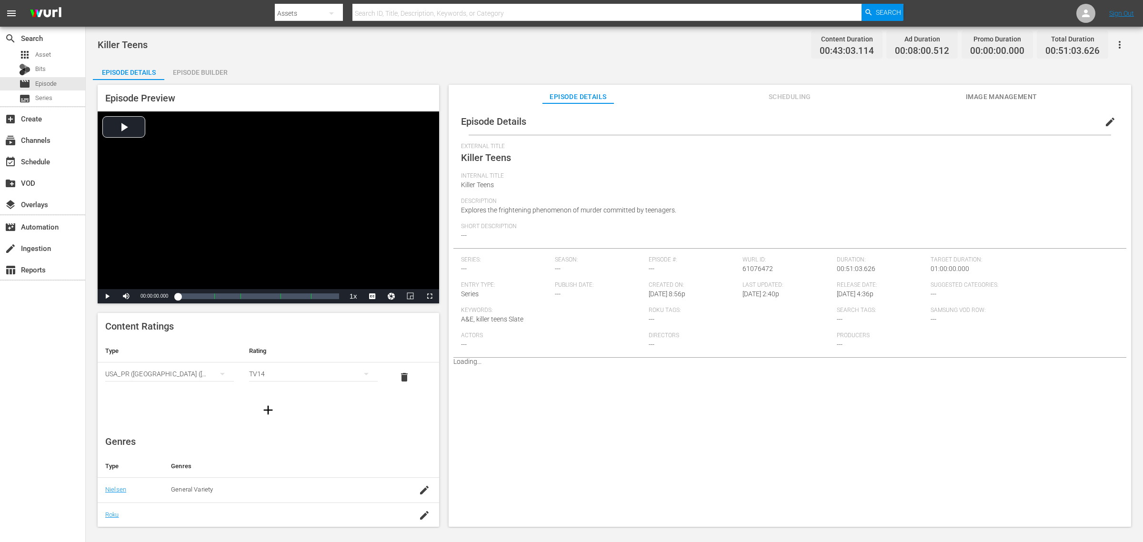
click at [795, 395] on div "Episode Details edit External Title Killer Teens Internal Title Killer Teens De…" at bounding box center [790, 319] width 683 height 432
click at [914, 97] on span "Image Management" at bounding box center [1001, 97] width 71 height 12
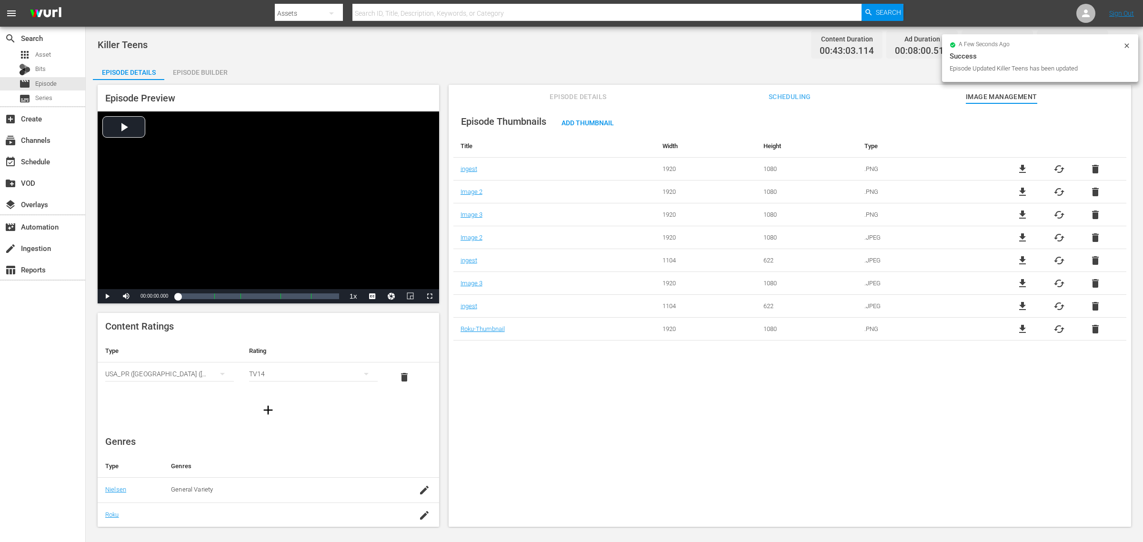
click at [730, 49] on div "Killer Teens Content Duration 00:43:03.114 Ad Duration 00:08:00.512 Promo Durat…" at bounding box center [615, 44] width 1034 height 21
click at [573, 36] on div "Killer Teens Content Duration 00:43:03.114 Ad Duration 00:08:00.512 Promo Durat…" at bounding box center [615, 44] width 1034 height 21
click at [618, 60] on div "Killer Teens Content Duration 00:43:03.114 Ad Duration 00:08:00.512 Promo Durat…" at bounding box center [614, 278] width 1057 height 502
click at [914, 168] on span "cached" at bounding box center [1059, 168] width 11 height 11
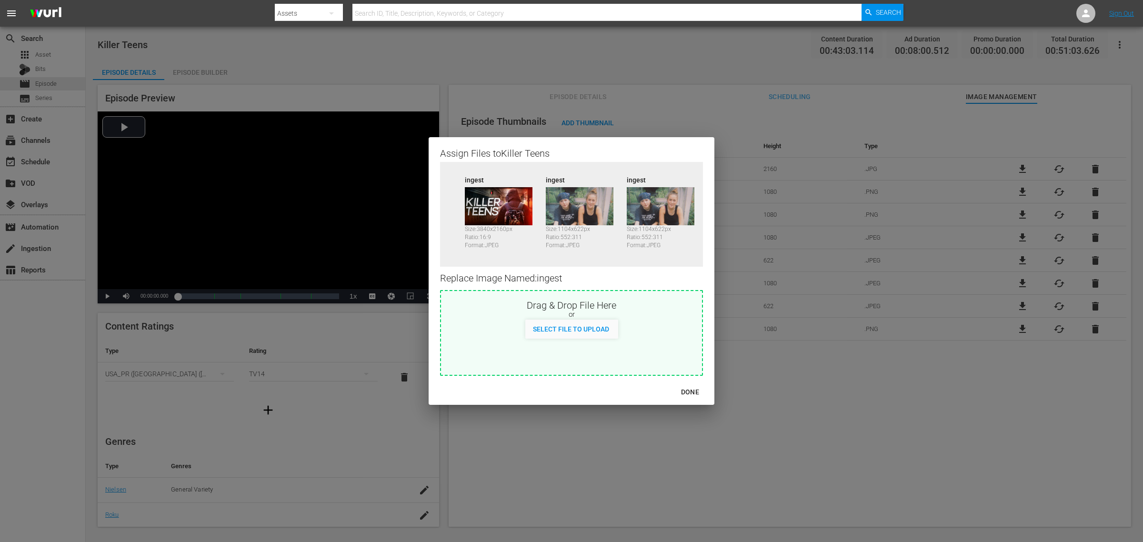
click at [690, 391] on div "DONE" at bounding box center [690, 392] width 33 height 12
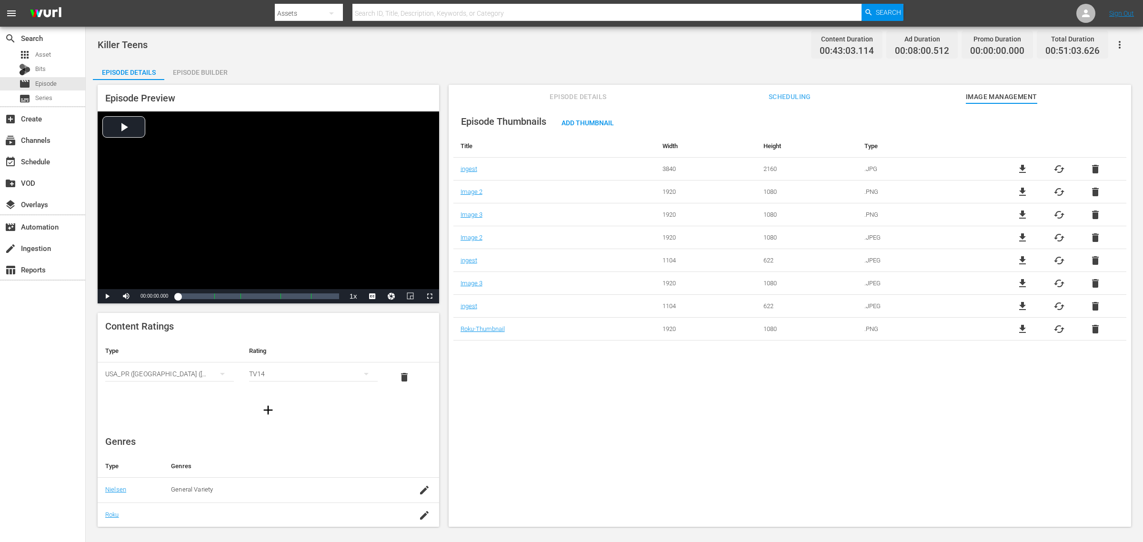
click at [914, 192] on span "cached" at bounding box center [1059, 191] width 11 height 11
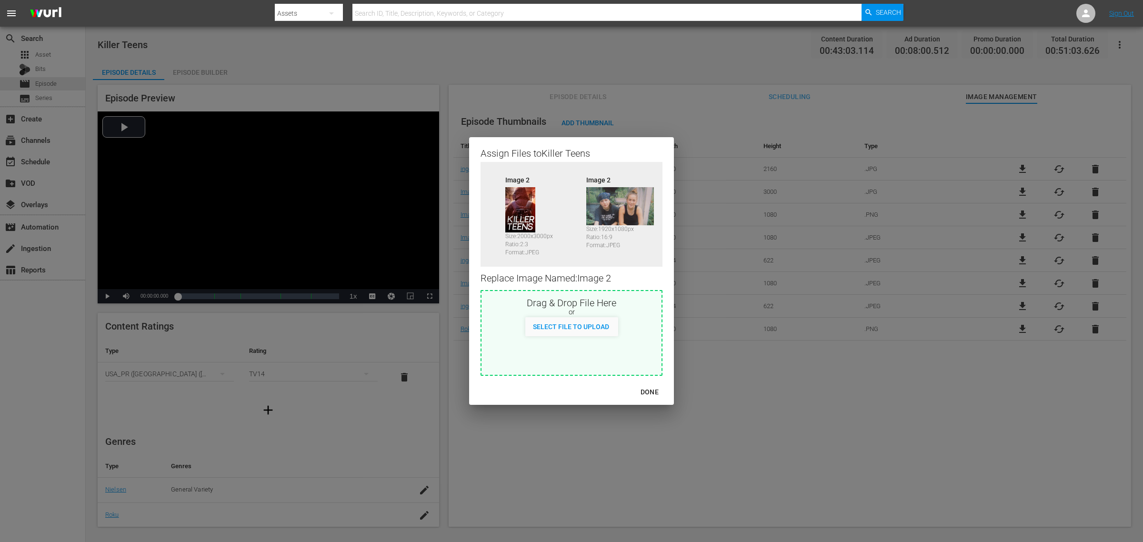
click at [655, 391] on div "DONE" at bounding box center [649, 392] width 33 height 12
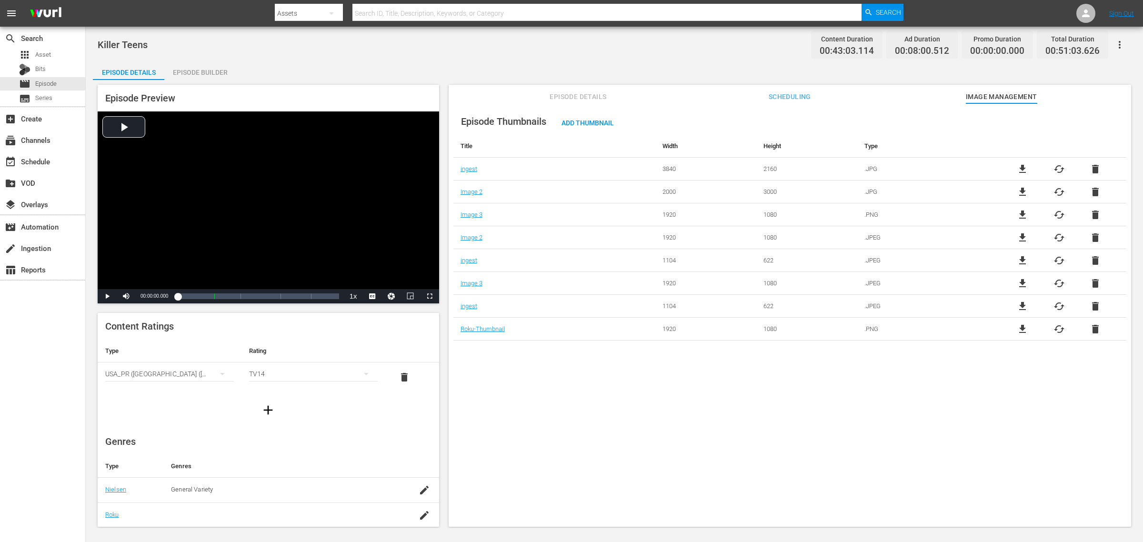
click at [570, 433] on div "Episode Thumbnails Add Thumbnail Title Width Height Type ingest 3840 2160 .JPG …" at bounding box center [790, 319] width 683 height 432
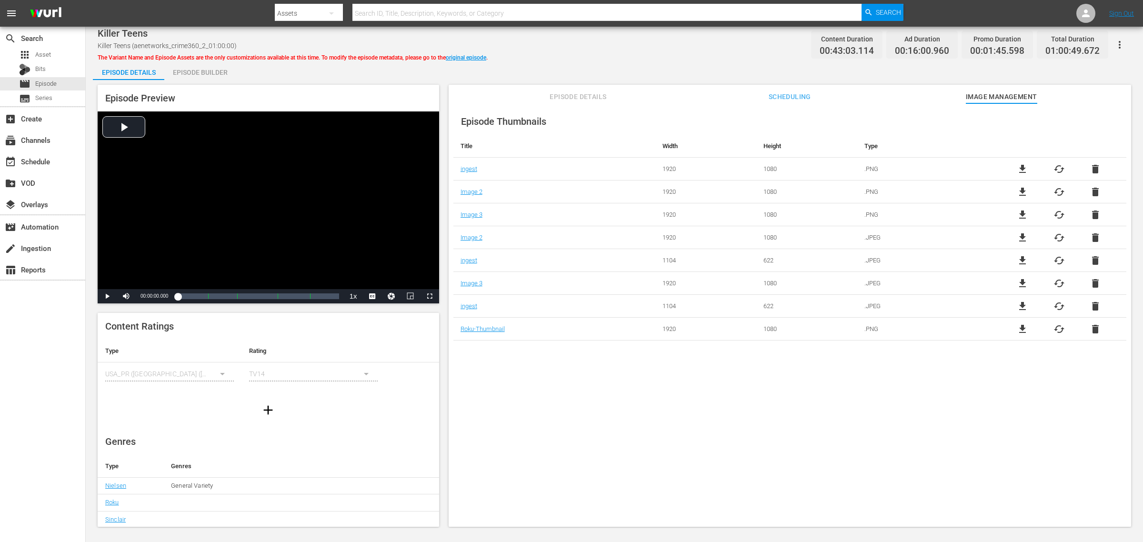
click at [573, 46] on div "Killer Teens Killer Teens (aenetworks_crime360_2_01:00:00) The Variant Name and…" at bounding box center [615, 44] width 1034 height 21
click at [596, 100] on span "Episode Details" at bounding box center [578, 97] width 71 height 12
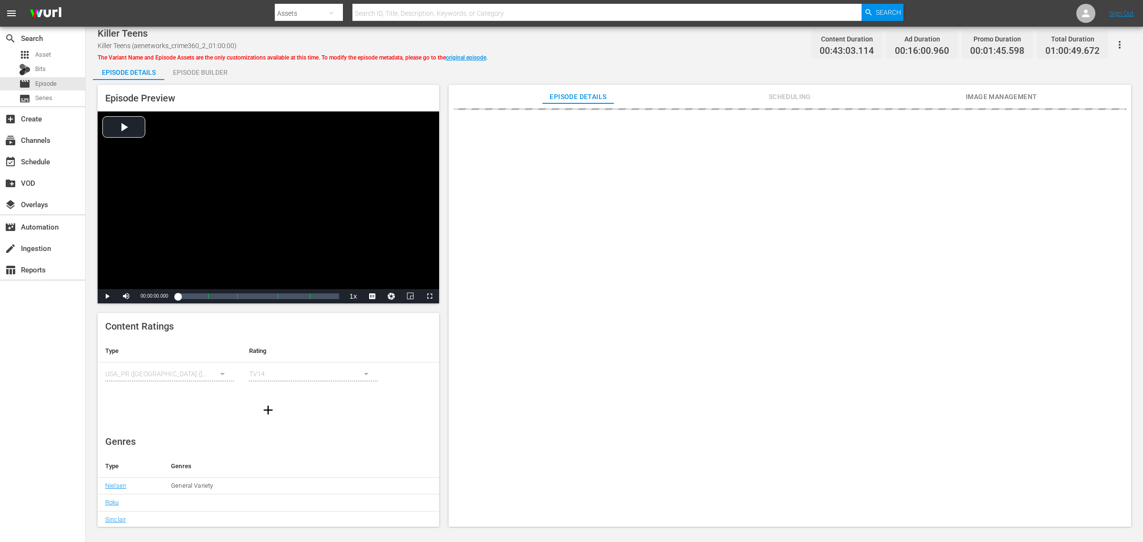
click at [610, 44] on div "Killer Teens Killer Teens (aenetworks_crime360_2_01:00:00) The Variant Name and…" at bounding box center [615, 44] width 1034 height 21
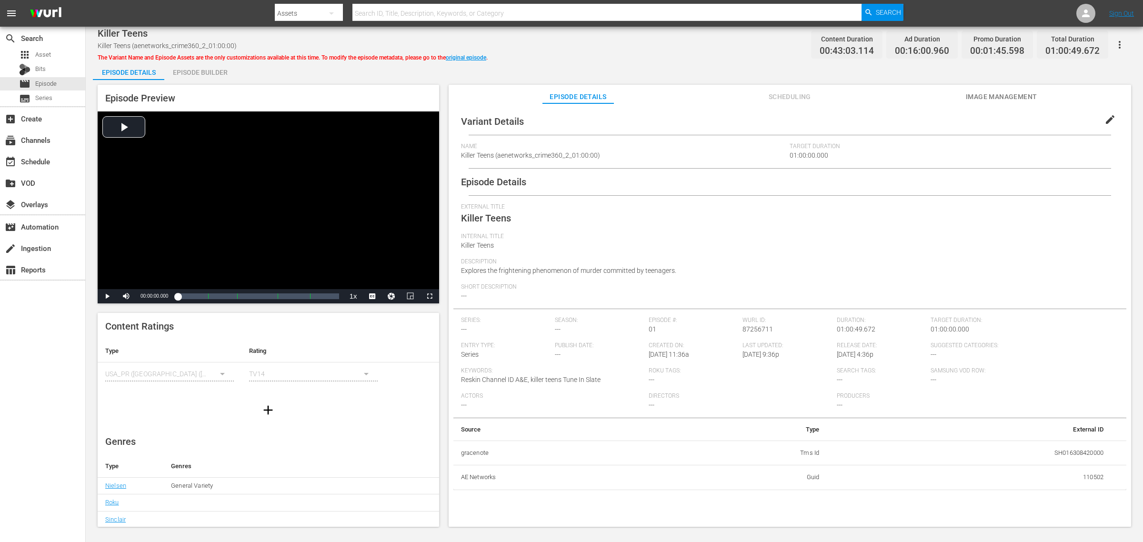
click at [617, 48] on div "Killer Teens Killer Teens (aenetworks_crime360_2_01:00:00) The Variant Name and…" at bounding box center [615, 44] width 1034 height 21
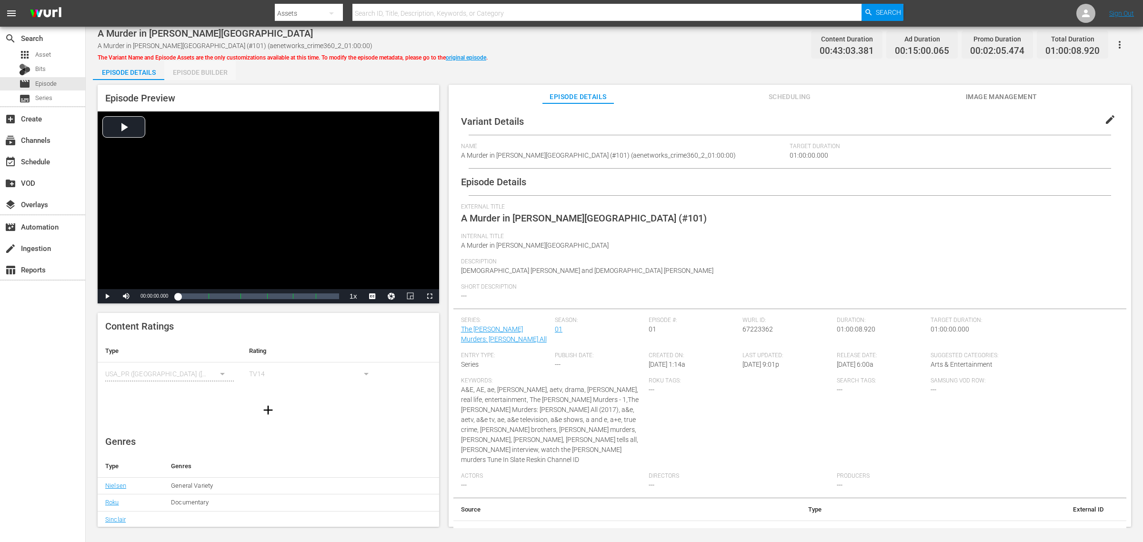
click at [215, 69] on div "Episode Builder" at bounding box center [199, 72] width 71 height 23
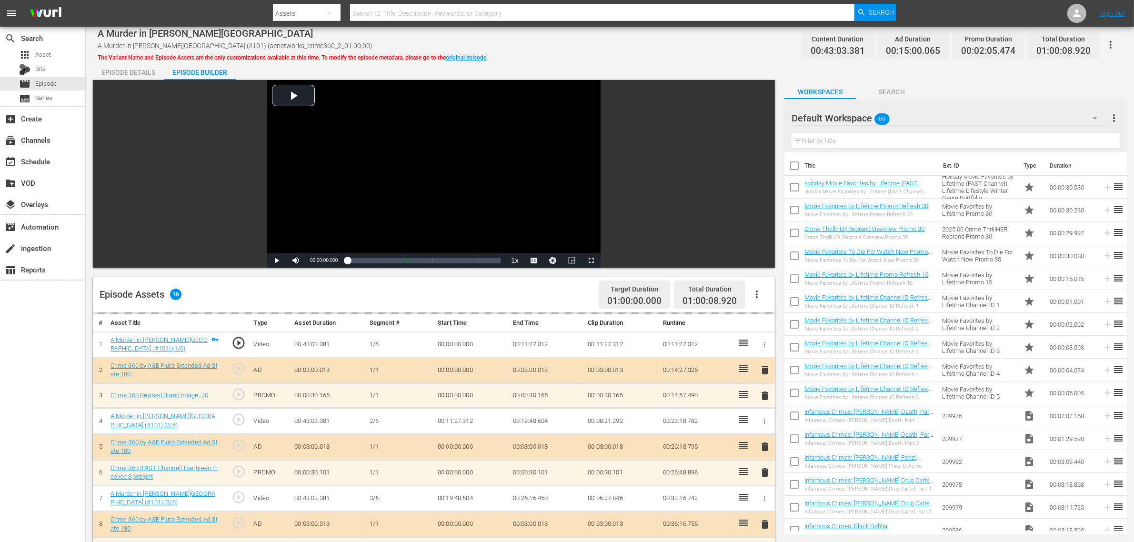
click at [611, 47] on div "A Murder in Beverly Hills A Murder in Beverly Hills (#101) (aenetworks_crime360…" at bounding box center [610, 44] width 1025 height 21
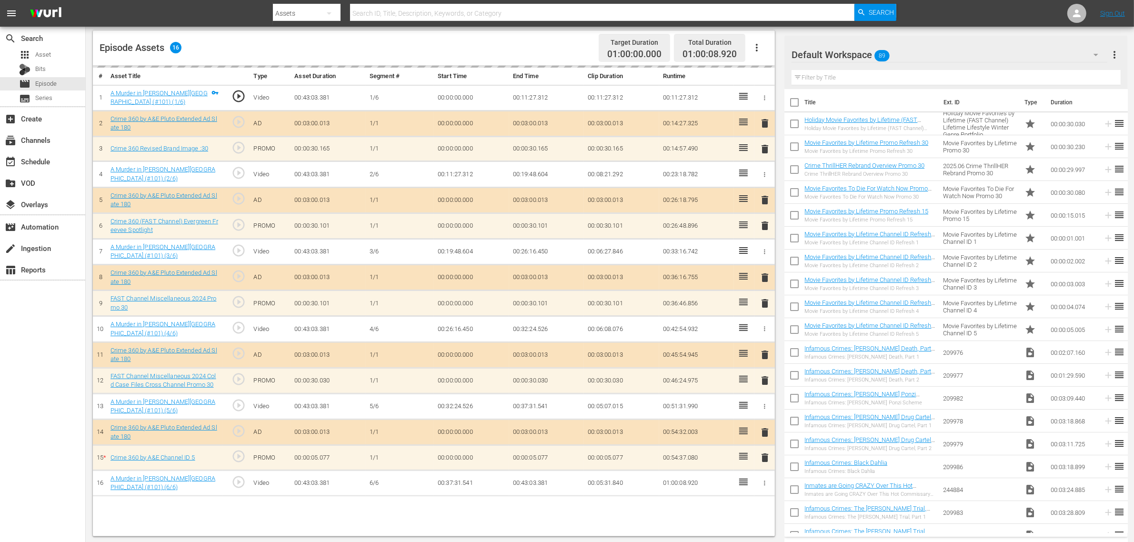
scroll to position [248, 0]
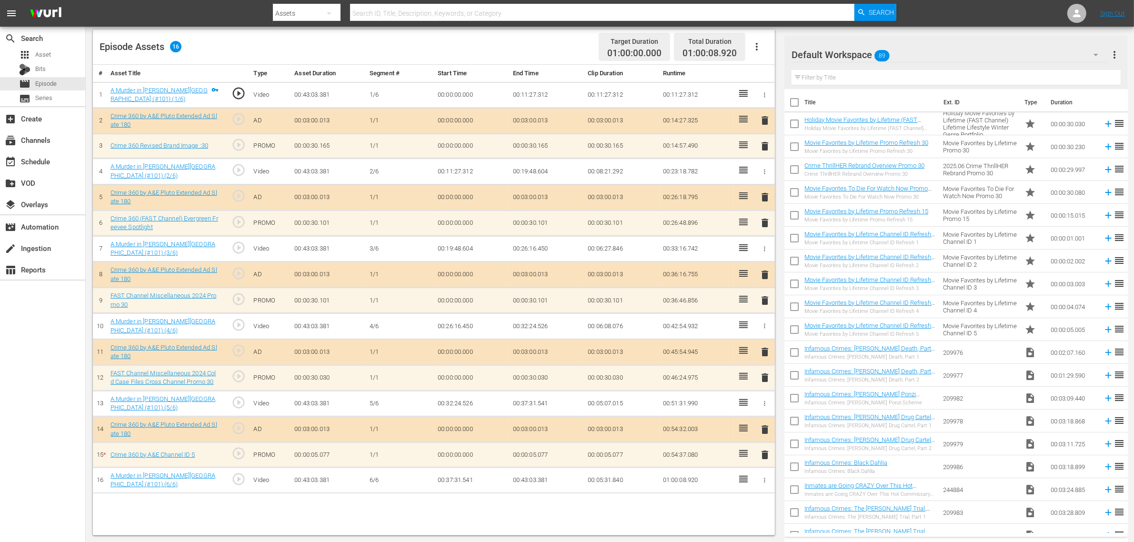
click at [914, 56] on div "Default Workspace 89" at bounding box center [950, 54] width 316 height 27
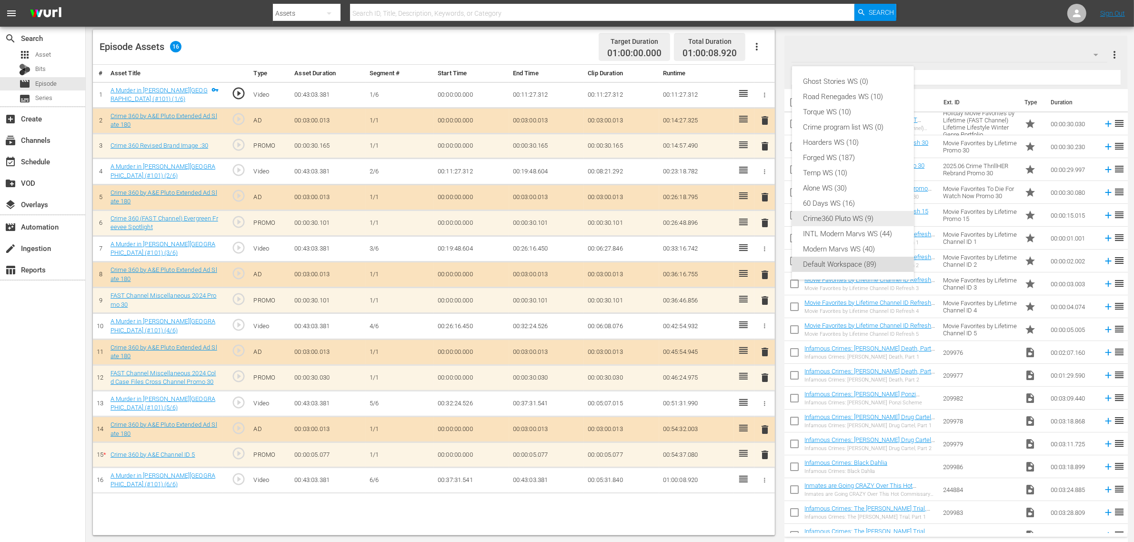
click at [861, 218] on div "Crime360 Pluto WS (9)" at bounding box center [853, 218] width 99 height 15
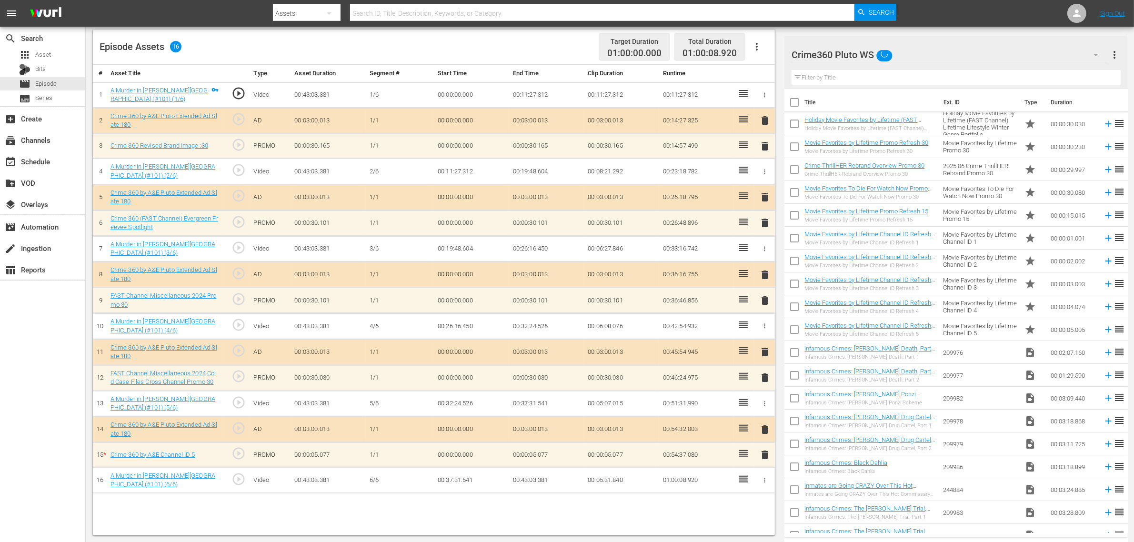
click at [455, 38] on div "Episode Assets 16 Target Duration 01:00:00.000 Total Duration 01:00:08.920" at bounding box center [434, 47] width 682 height 35
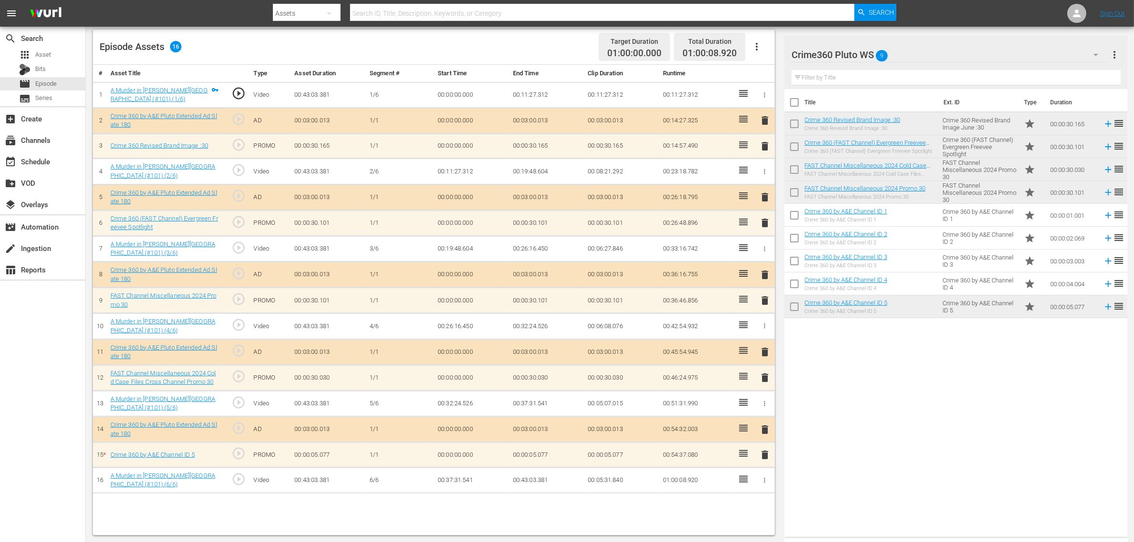
click at [896, 405] on div "Title Ext. ID Type Duration Crime 360 Revised Brand Image :30 Crime 360 Revised…" at bounding box center [955, 311] width 343 height 444
click at [765, 433] on span "delete" at bounding box center [764, 454] width 11 height 11
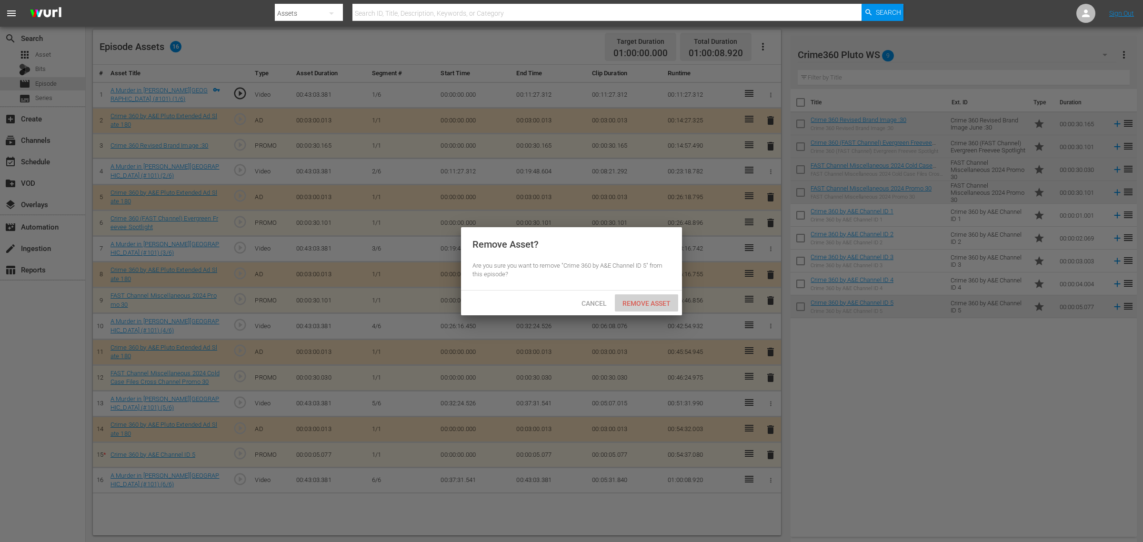
click at [653, 296] on div "Remove Asset" at bounding box center [646, 303] width 63 height 18
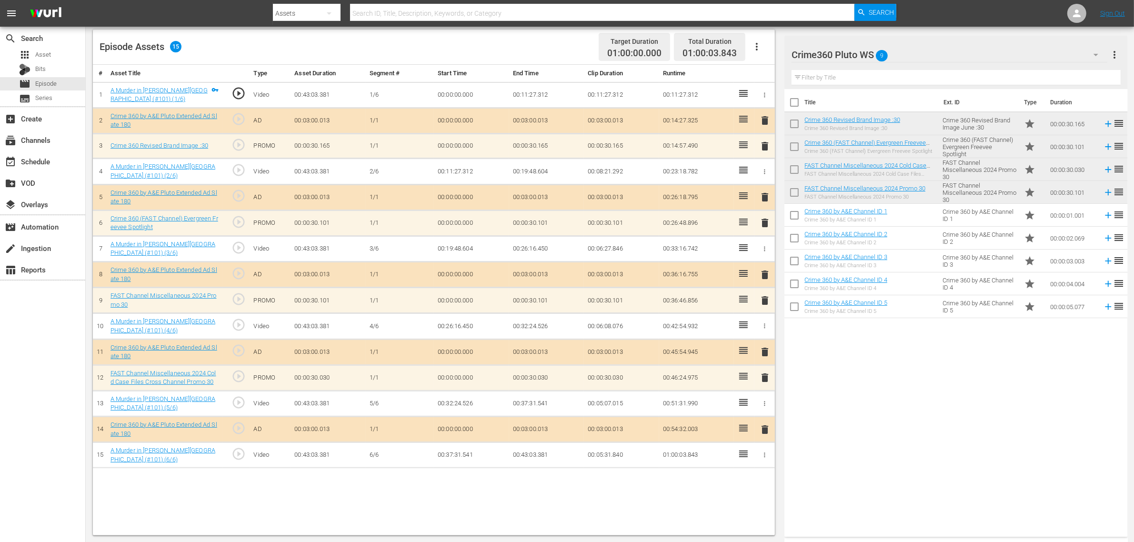
drag, startPoint x: 764, startPoint y: 223, endPoint x: 755, endPoint y: 232, distance: 12.5
click at [764, 223] on span "delete" at bounding box center [764, 222] width 11 height 11
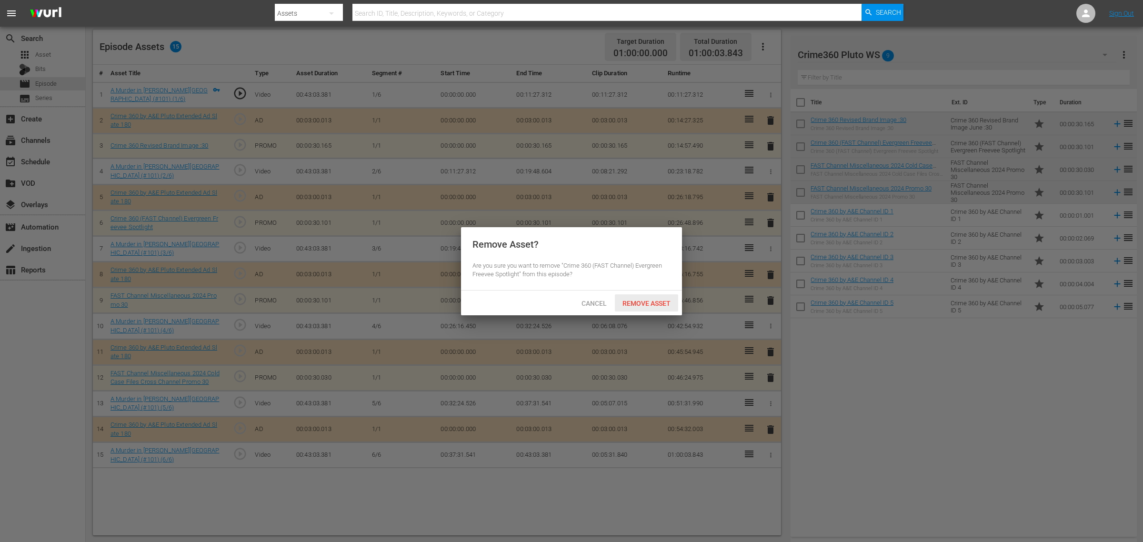
click at [661, 306] on span "Remove Asset" at bounding box center [646, 304] width 63 height 8
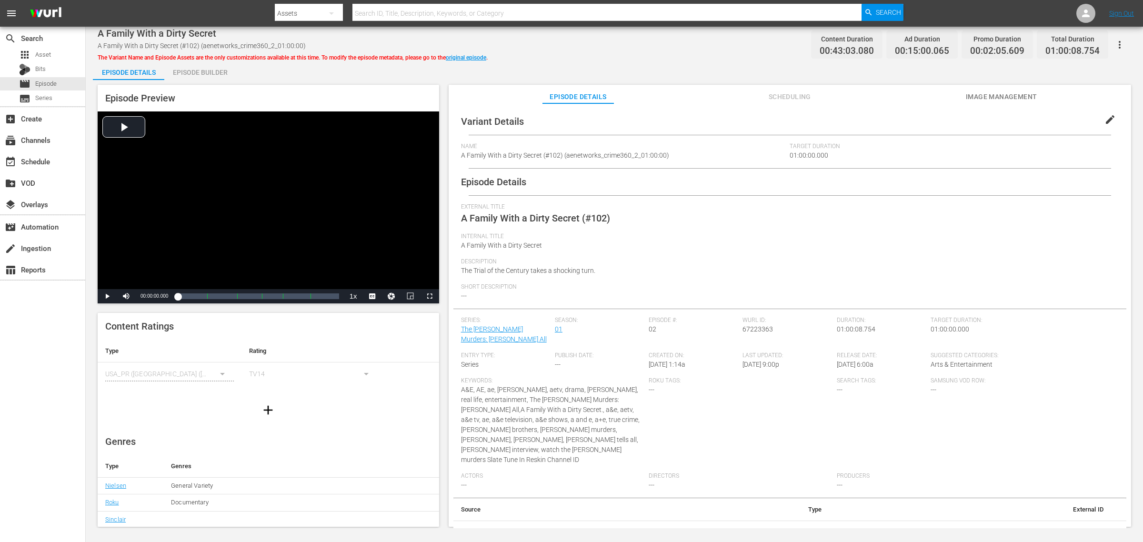
click at [192, 81] on div "Episode Preview Video Player is loading. Play Video Play Mute Current Time 00:0…" at bounding box center [614, 307] width 1043 height 454
click at [198, 70] on div "Episode Builder" at bounding box center [199, 72] width 71 height 23
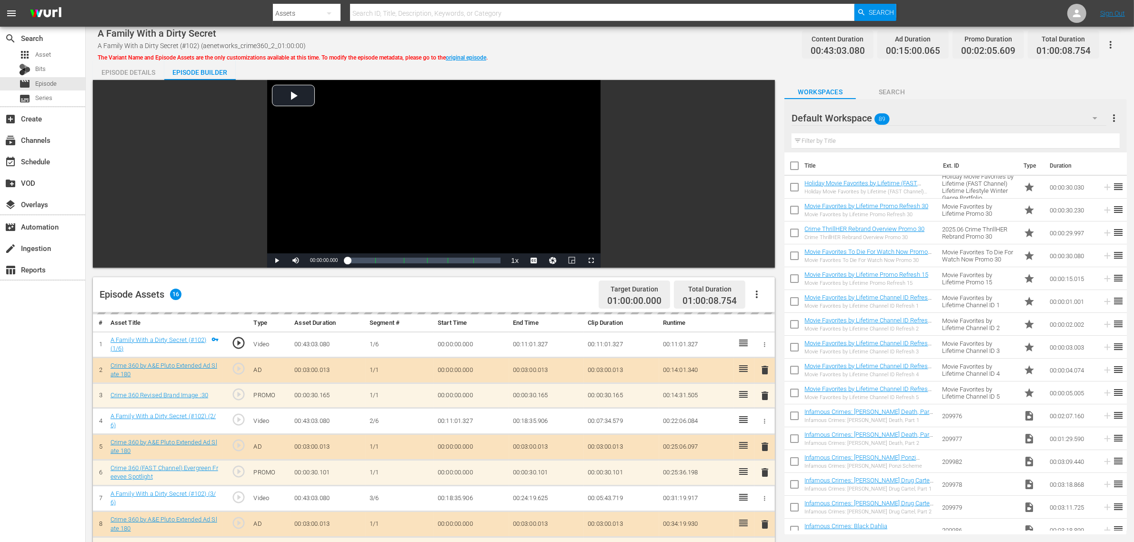
click at [580, 41] on div "A Family With a Dirty Secret A Family With a Dirty Secret (#102) (aenetworks_cr…" at bounding box center [610, 44] width 1025 height 21
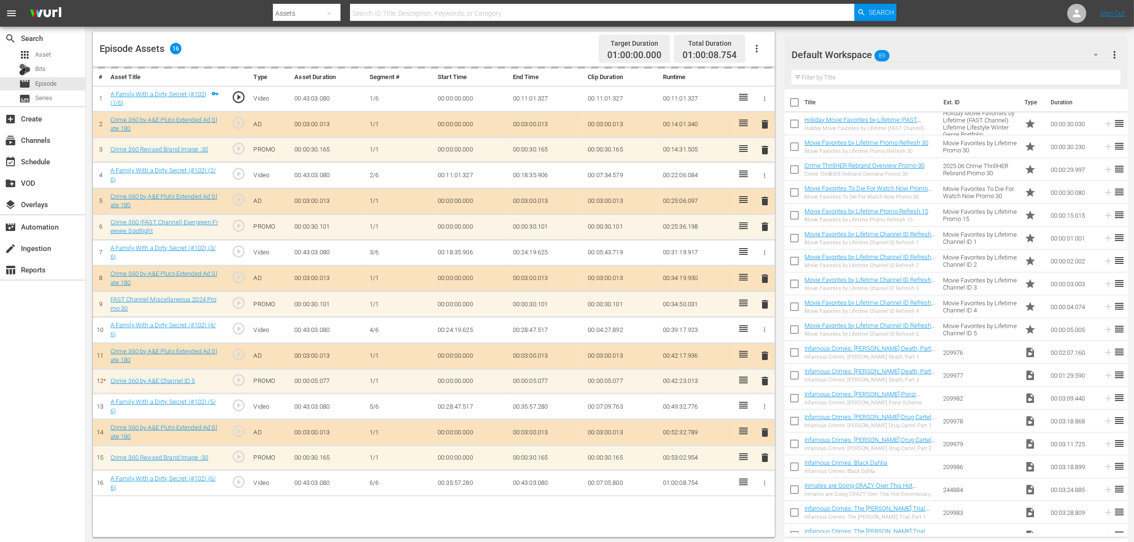
scroll to position [248, 0]
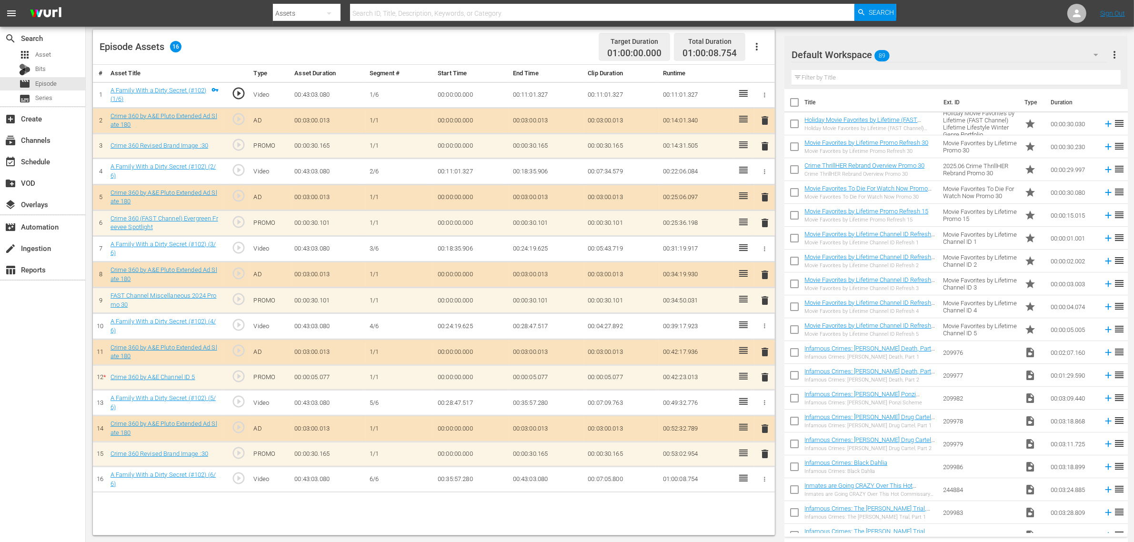
click at [914, 62] on hr at bounding box center [950, 62] width 316 height 0
click at [914, 56] on div "Default Workspace 89" at bounding box center [950, 54] width 316 height 27
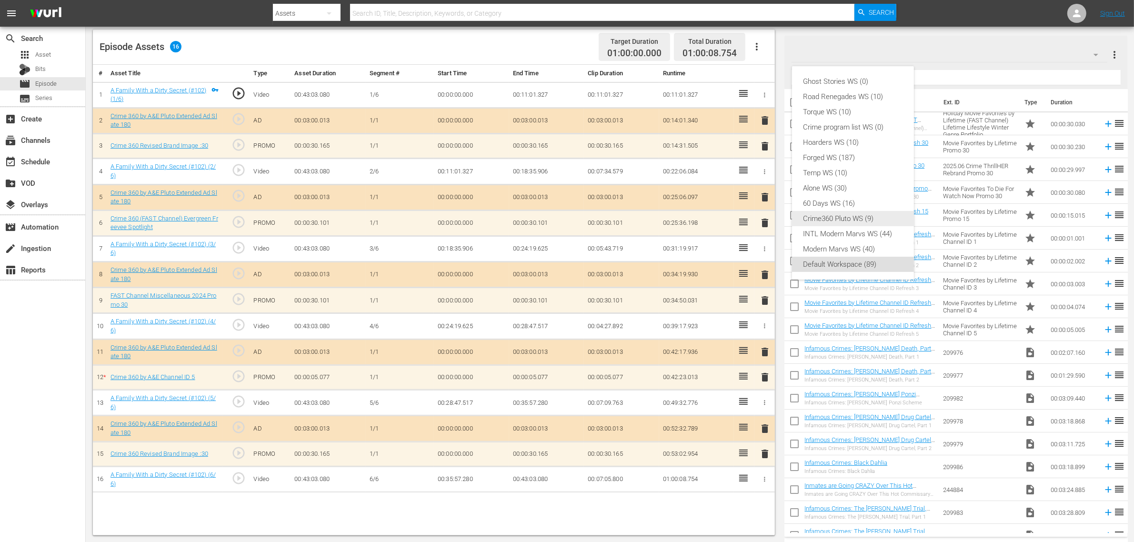
click at [847, 213] on div "Crime360 Pluto WS (9)" at bounding box center [853, 218] width 99 height 15
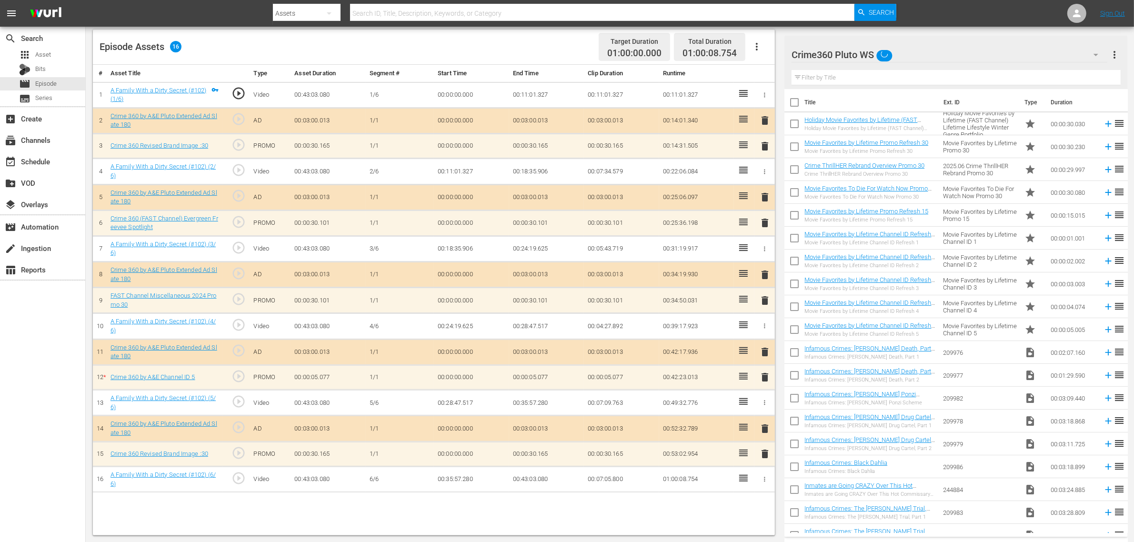
click at [547, 48] on div "Episode Assets 16 Target Duration 01:00:00.000 Total Duration 01:00:08.754" at bounding box center [434, 47] width 682 height 35
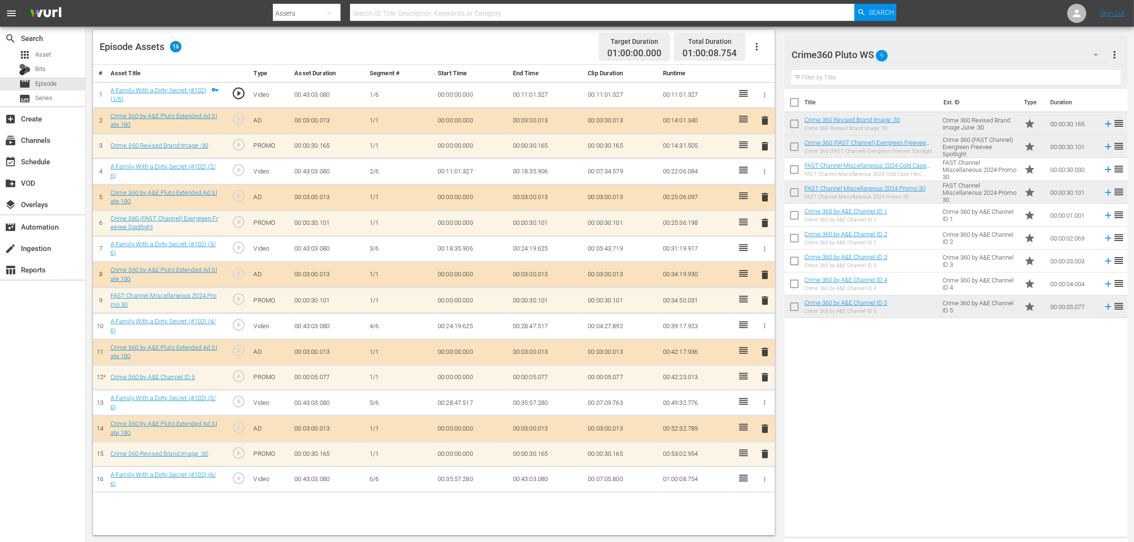
click at [766, 380] on span "delete" at bounding box center [764, 377] width 11 height 11
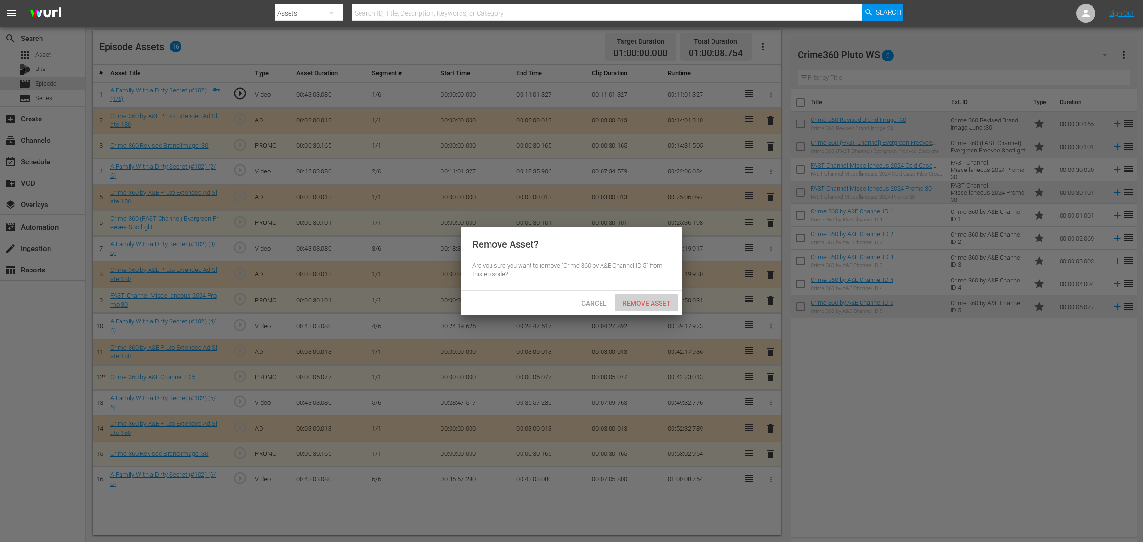
click at [640, 298] on div "Remove Asset" at bounding box center [646, 303] width 63 height 18
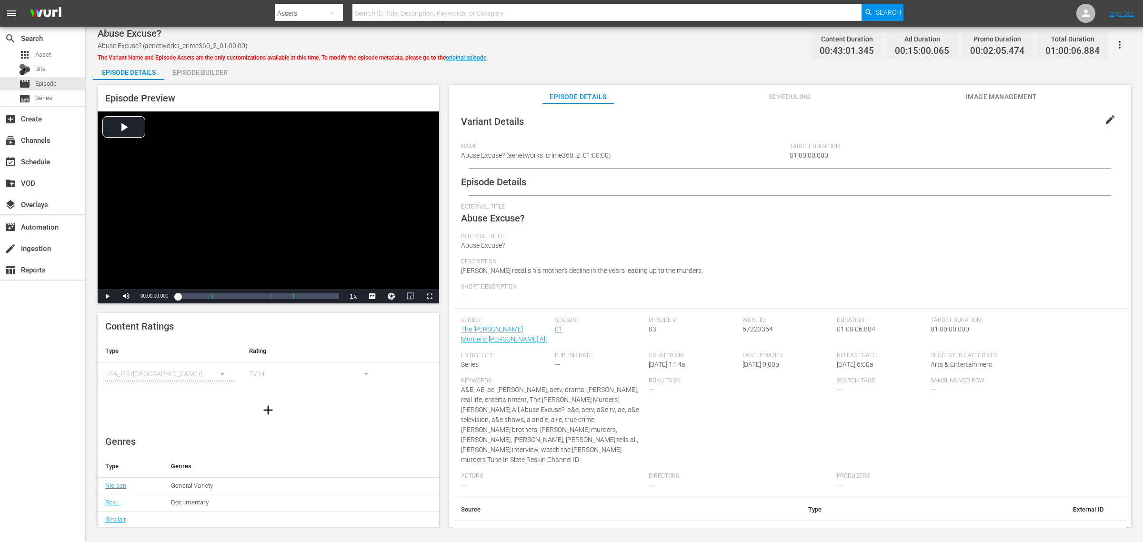
click at [212, 73] on div "Episode Builder" at bounding box center [199, 72] width 71 height 23
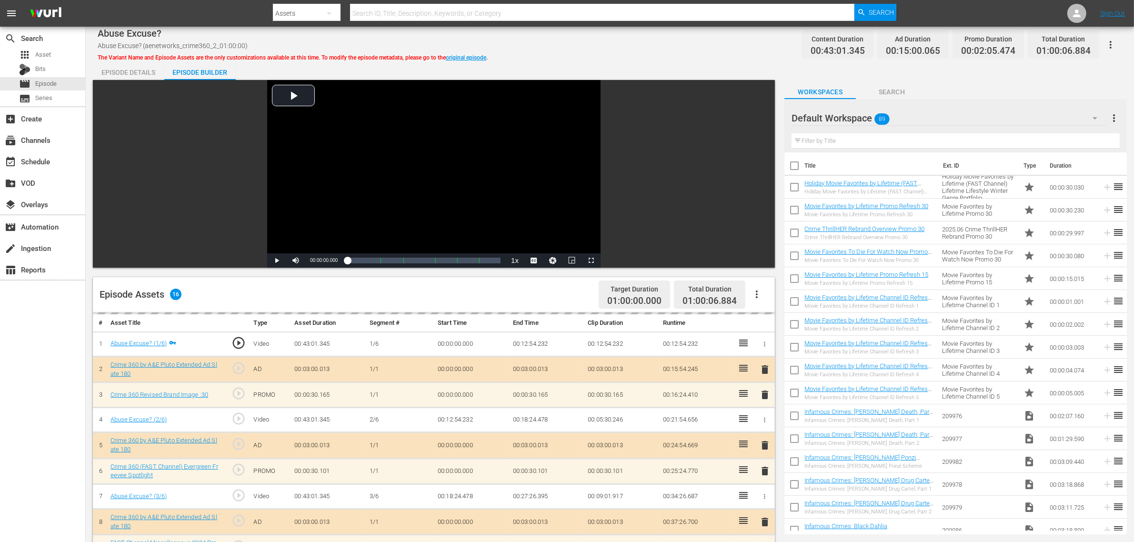
click at [633, 55] on div "Abuse Excuse? Abuse Excuse? (aenetworks_crime360_2_01:00:00) The Variant Name a…" at bounding box center [610, 409] width 1048 height 764
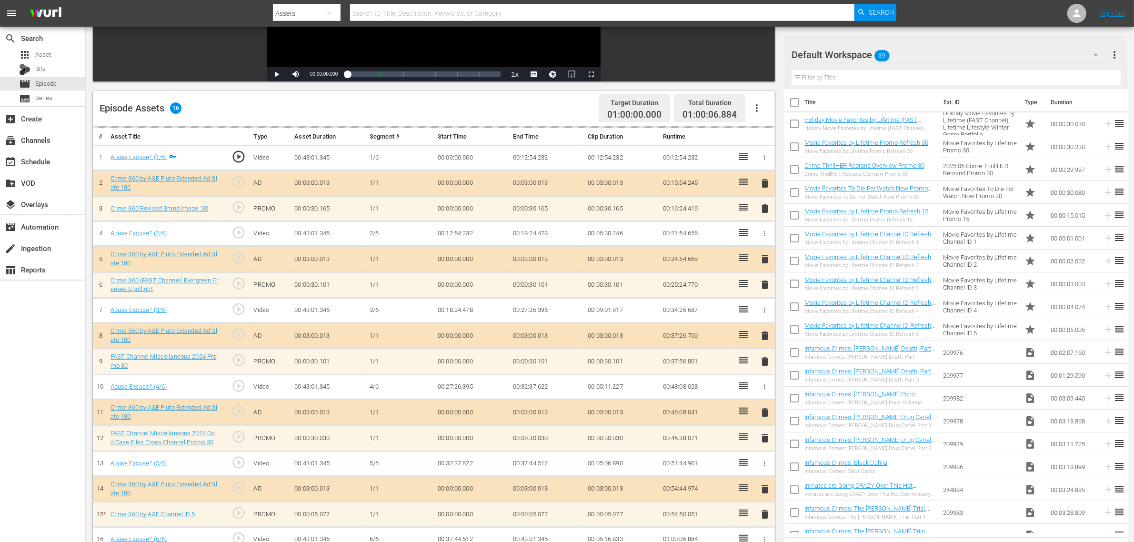
scroll to position [248, 0]
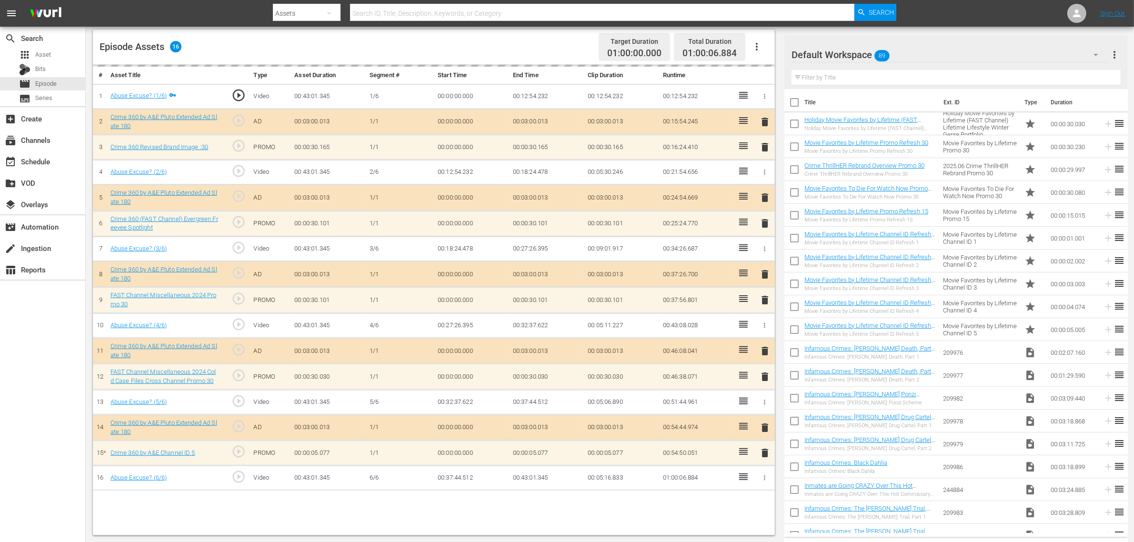
click at [914, 58] on div "Default Workspace 89" at bounding box center [950, 54] width 316 height 27
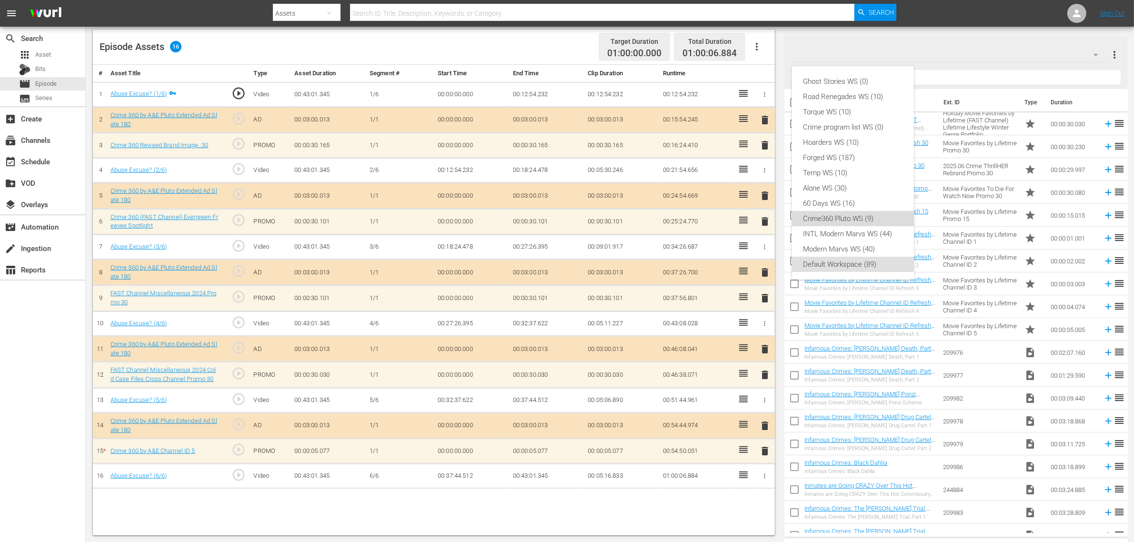
click at [844, 220] on div "Crime360 Pluto WS (9)" at bounding box center [853, 218] width 99 height 15
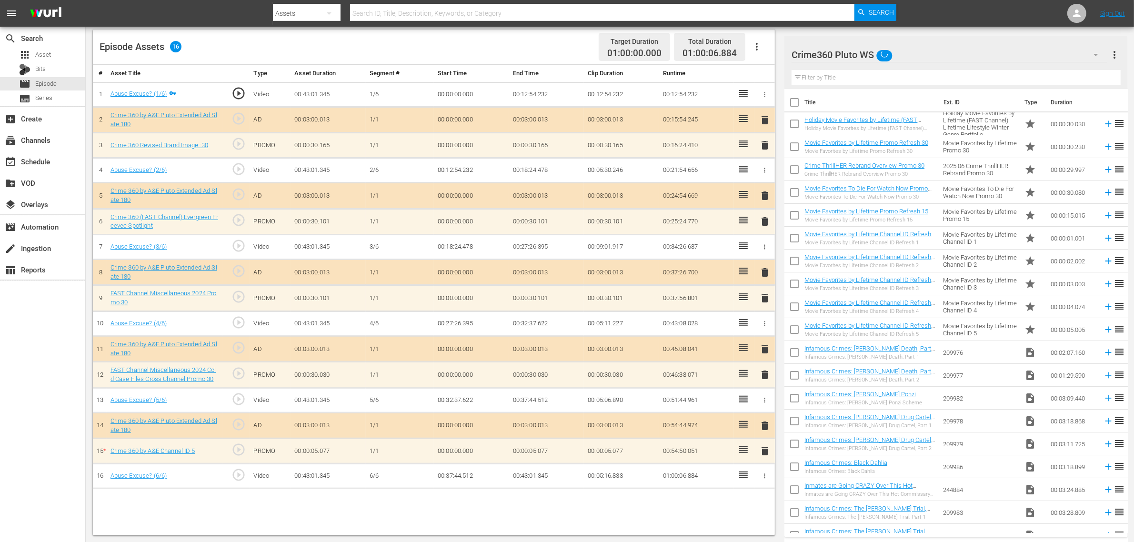
click at [520, 39] on div "Episode Assets 16 Target Duration 01:00:00.000 Total Duration 01:00:06.884" at bounding box center [434, 47] width 682 height 35
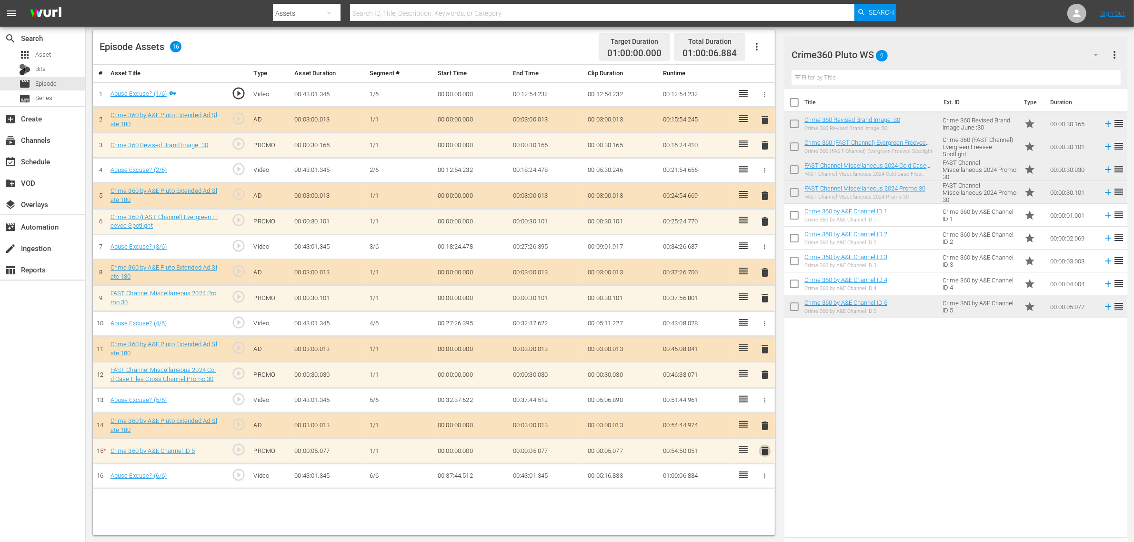
click at [763, 433] on span "delete" at bounding box center [764, 450] width 11 height 11
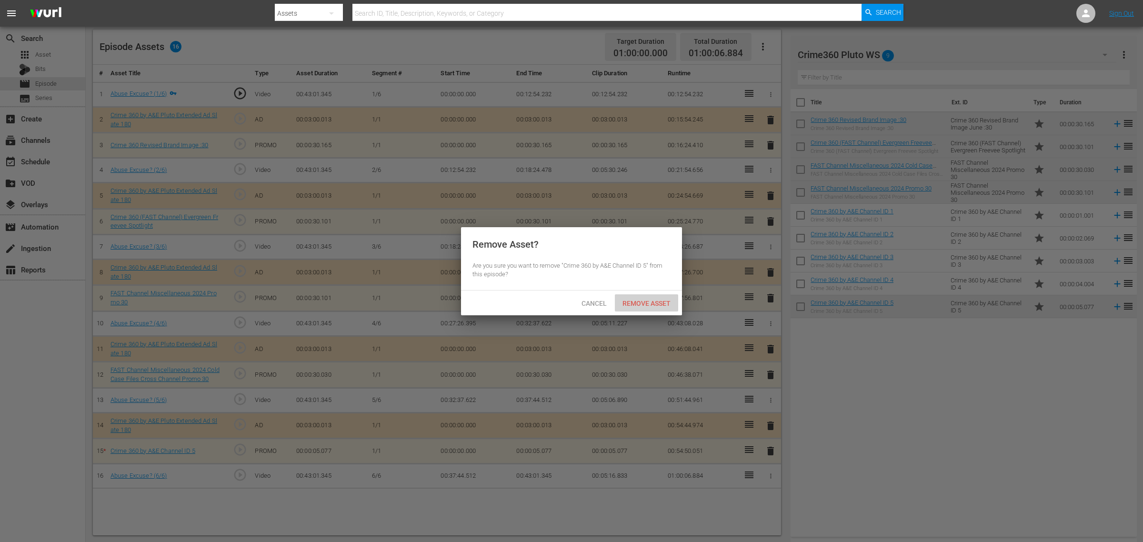
click at [656, 305] on span "Remove Asset" at bounding box center [646, 304] width 63 height 8
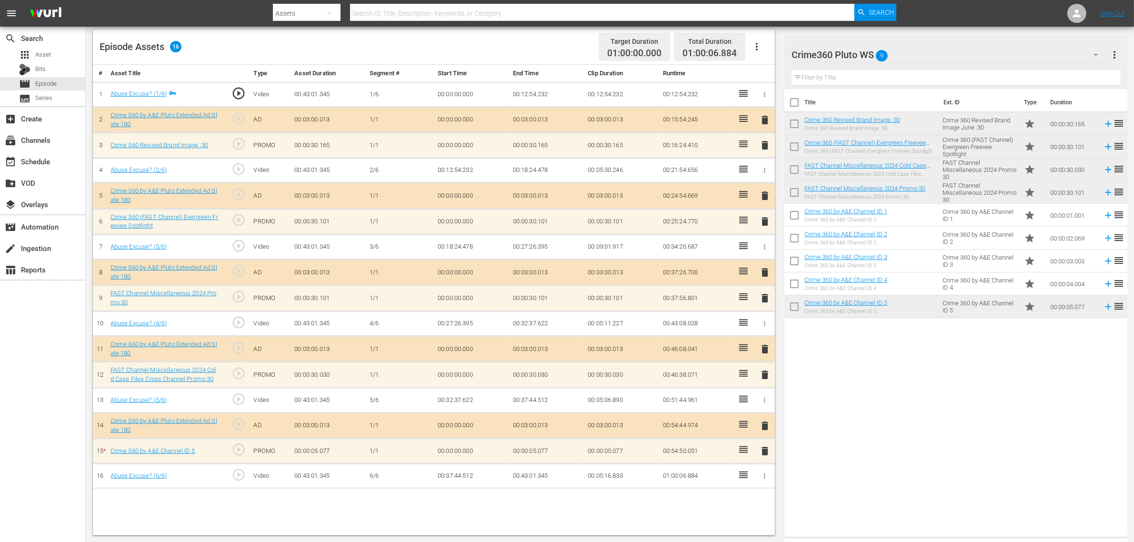
click at [914, 294] on body "menu Search By Assets Search ID, Title, Description, Keywords, or Category Sear…" at bounding box center [567, 23] width 1134 height 542
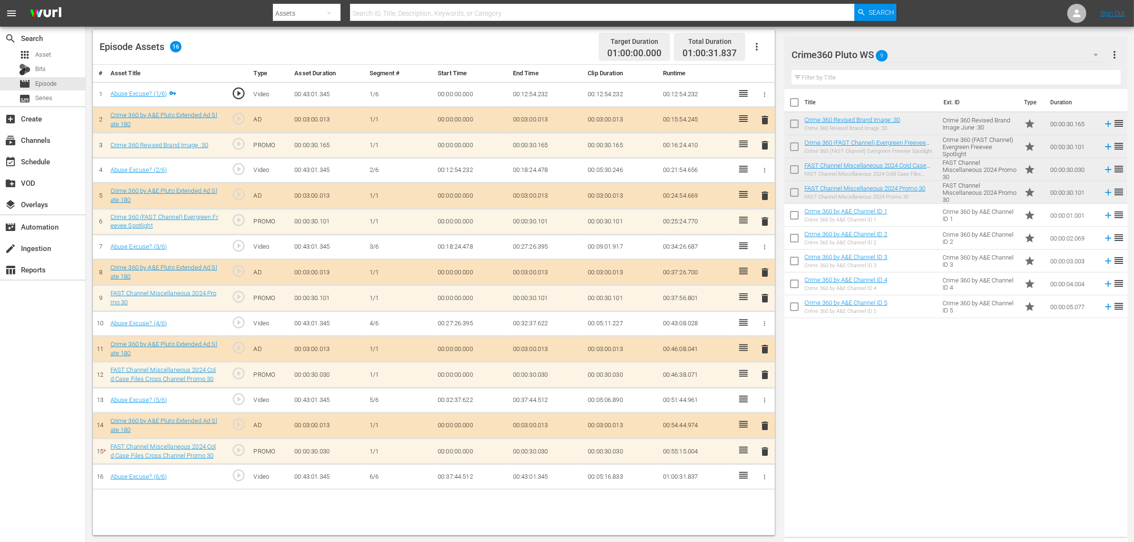
click at [914, 433] on div "Title Ext. ID Type Duration Crime 360 Revised Brand Image :30 Crime 360 Revised…" at bounding box center [955, 311] width 343 height 444
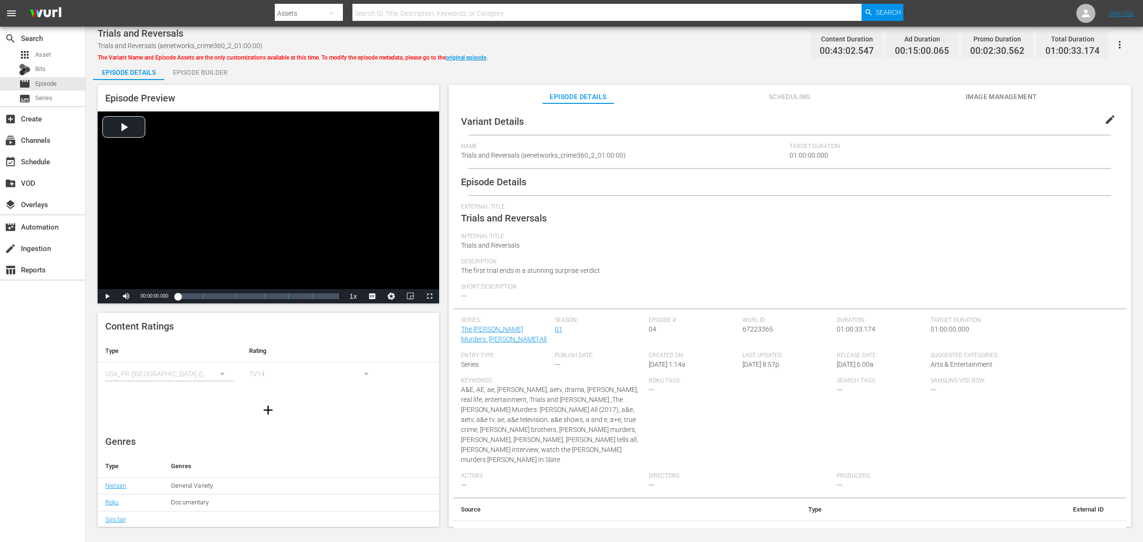
click at [196, 77] on div "Episode Builder" at bounding box center [199, 72] width 71 height 23
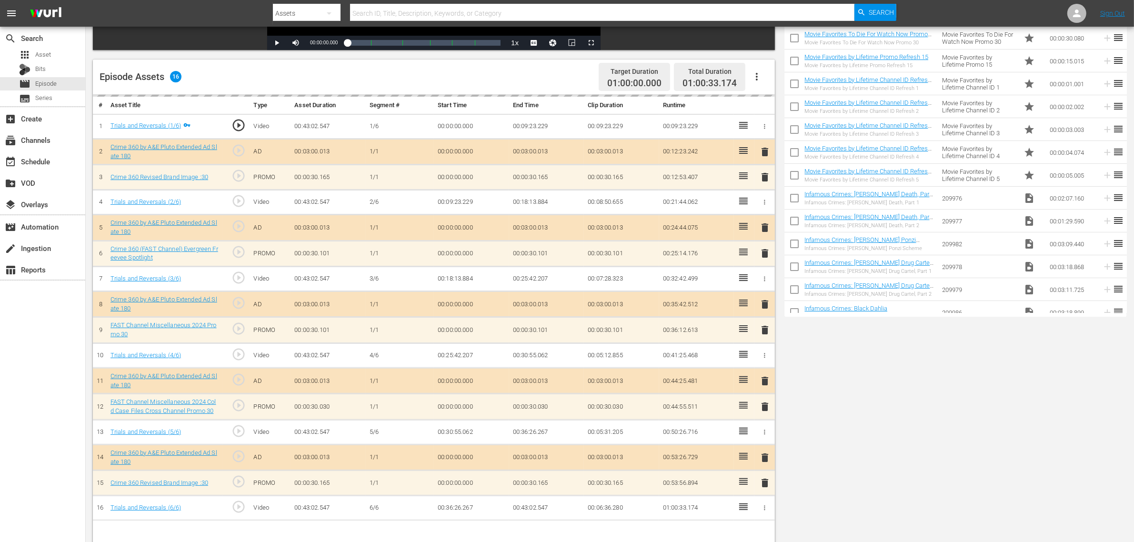
scroll to position [248, 0]
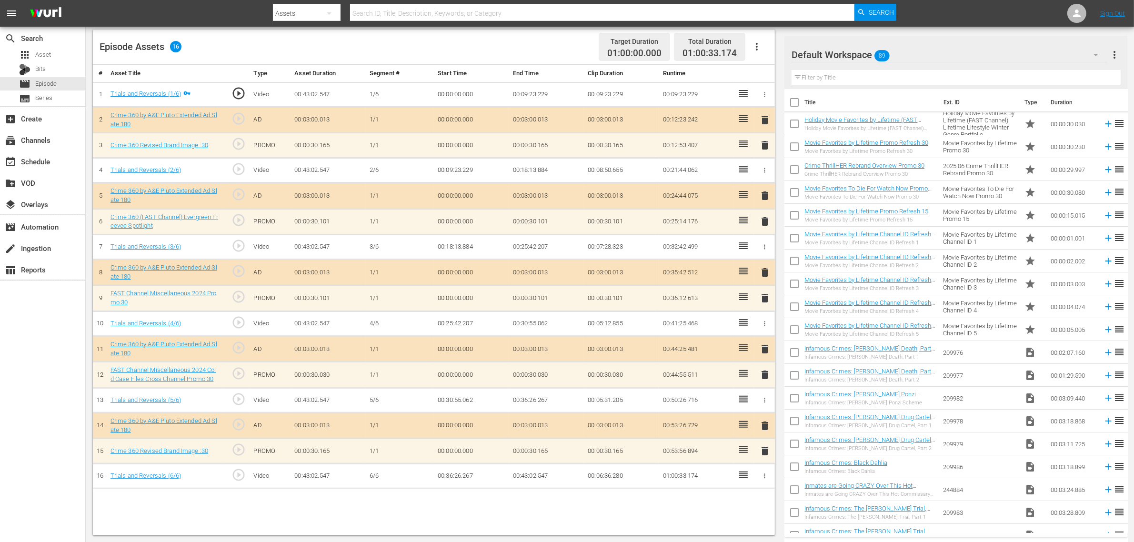
click at [910, 50] on div "Default Workspace 89" at bounding box center [950, 54] width 316 height 27
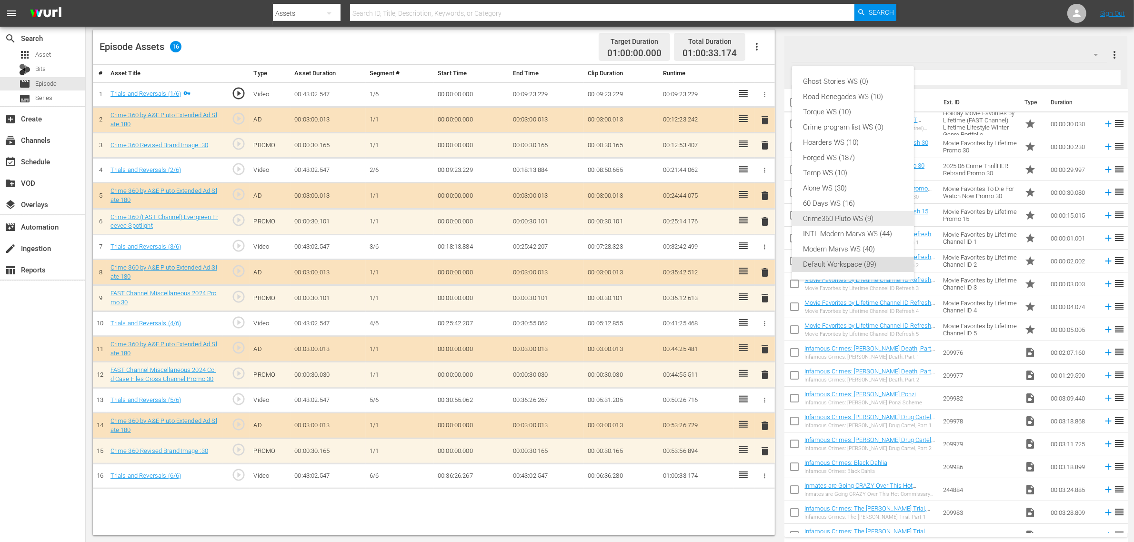
click at [861, 221] on div "Crime360 Pluto WS (9)" at bounding box center [853, 218] width 99 height 15
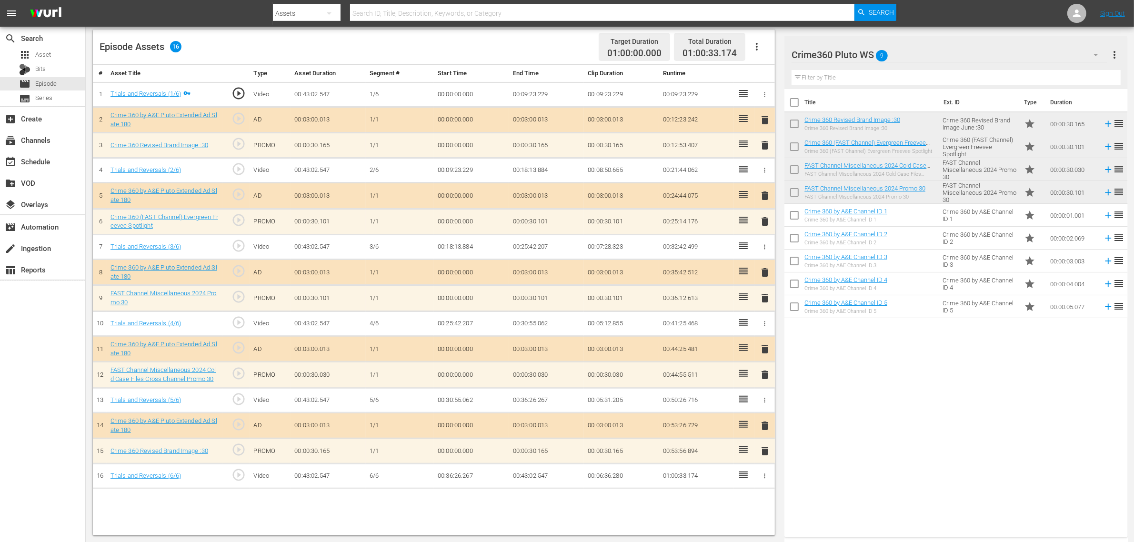
click at [518, 40] on div "Episode Assets 16 Target Duration 01:00:00.000 Total Duration 01:00:33.174" at bounding box center [434, 47] width 682 height 35
click at [914, 432] on div "Title Ext. ID Type Duration Crime 360 Revised Brand Image :30 Crime 360 Revised…" at bounding box center [955, 311] width 343 height 444
click at [765, 300] on span "delete" at bounding box center [764, 297] width 11 height 11
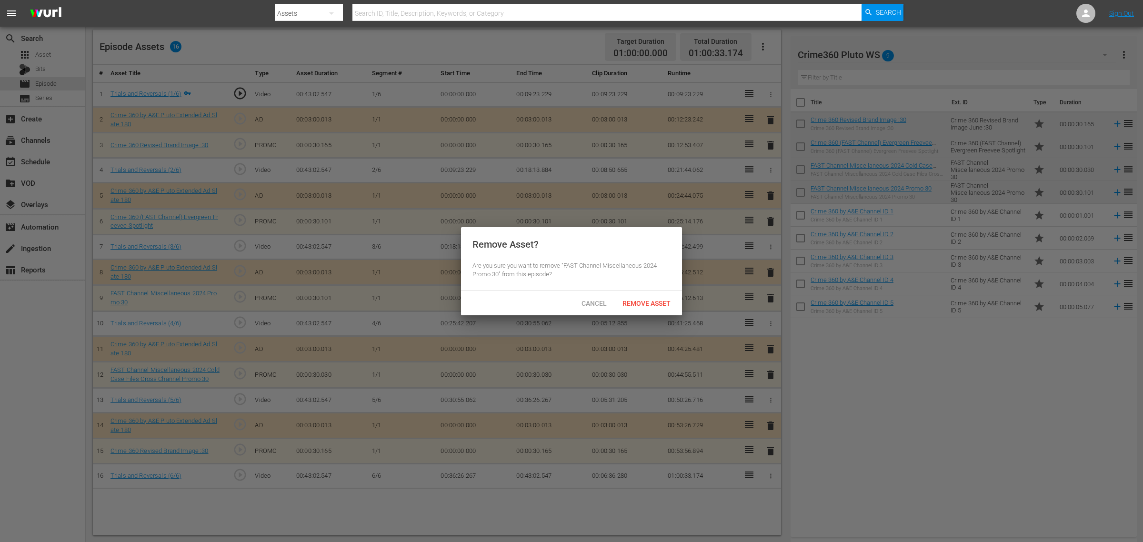
click at [653, 312] on div "Cancel Remove Asset" at bounding box center [571, 303] width 221 height 25
click at [654, 305] on span "Remove Asset" at bounding box center [646, 304] width 63 height 8
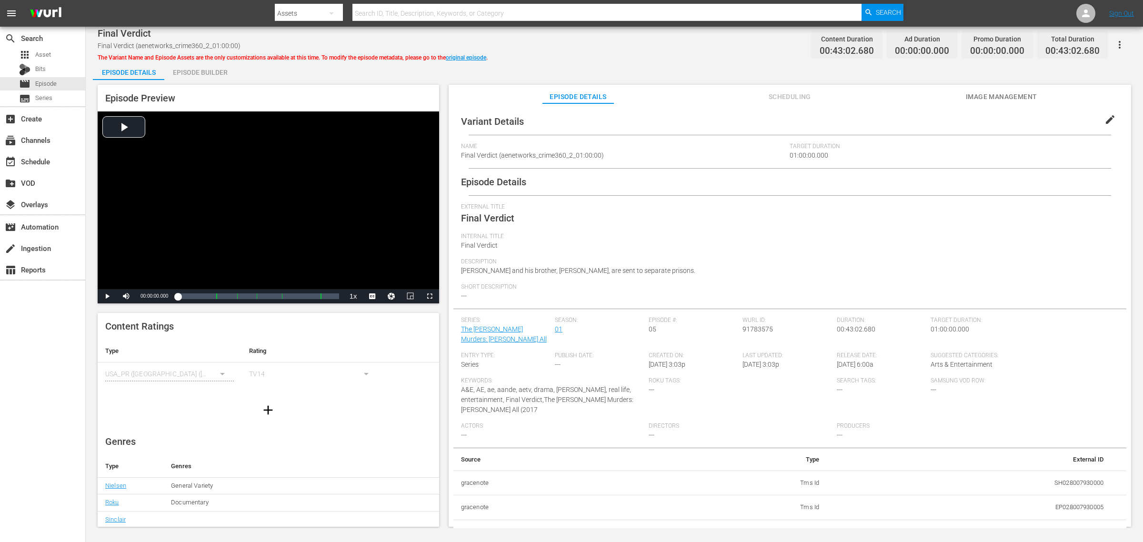
click at [198, 68] on div "Episode Builder" at bounding box center [199, 72] width 71 height 23
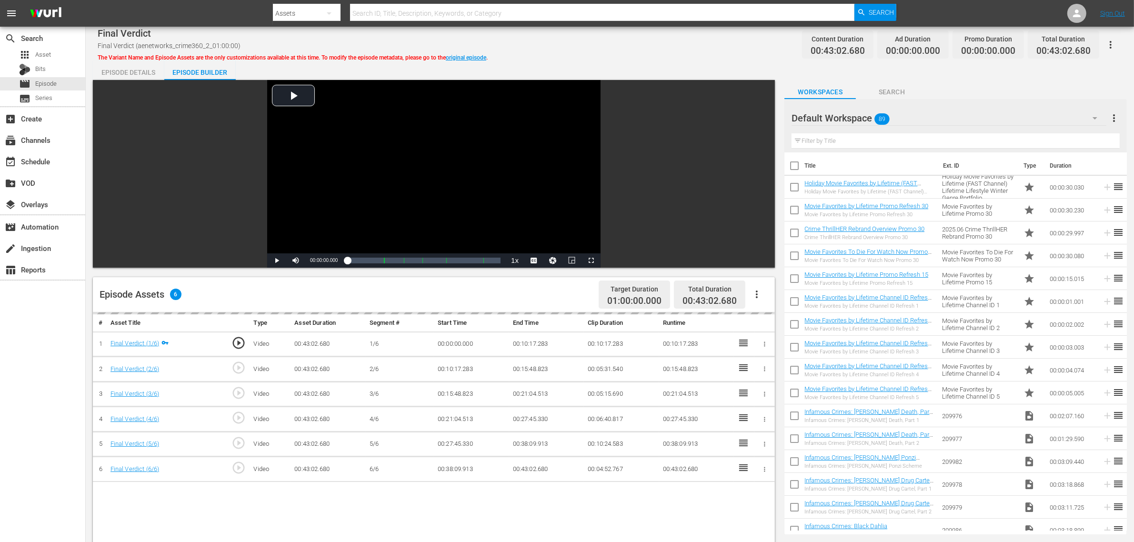
click at [628, 55] on div "Final Verdict Final Verdict (aenetworks_crime360_2_01:00:00) The Variant Name a…" at bounding box center [610, 409] width 1048 height 764
click at [761, 292] on icon "button" at bounding box center [756, 294] width 11 height 11
click at [776, 299] on div "Fill with Ads" at bounding box center [785, 298] width 65 height 23
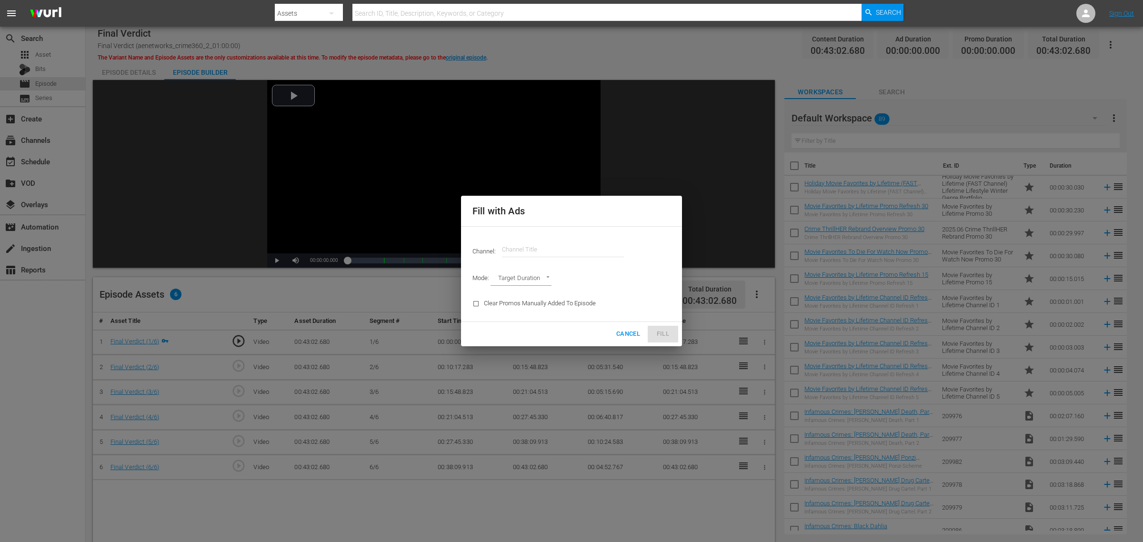
click at [537, 246] on input "text" at bounding box center [563, 249] width 122 height 23
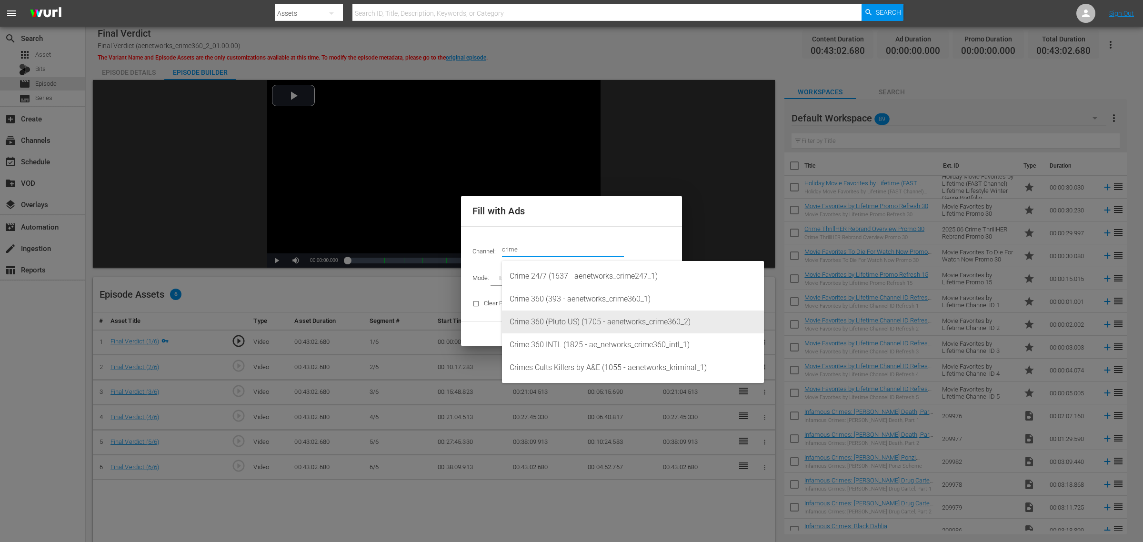
click at [589, 325] on div "Crime 360 (Pluto US) (1705 - aenetworks_crime360_2)" at bounding box center [633, 322] width 247 height 23
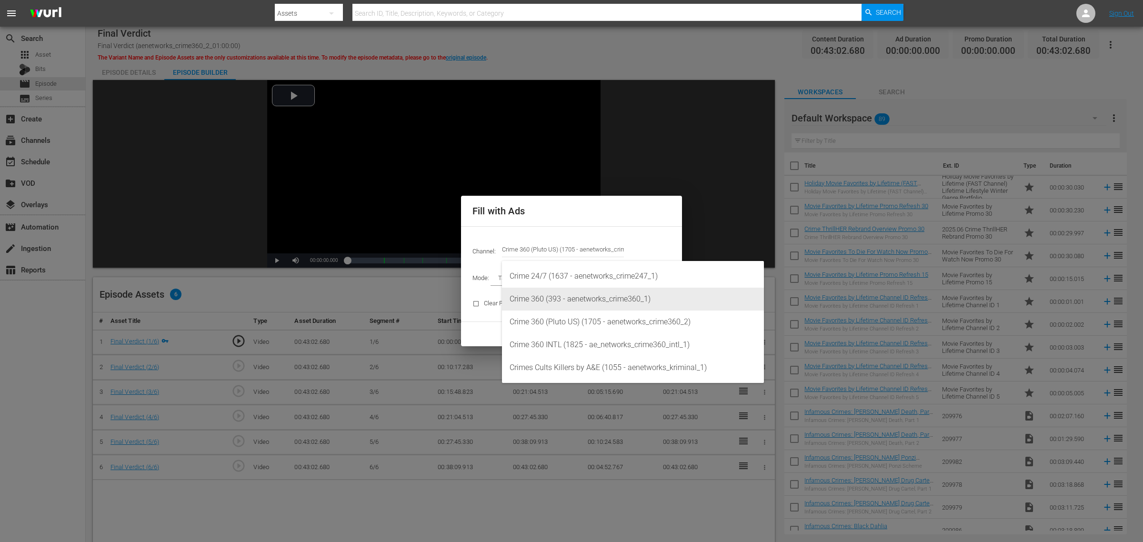
type input "Crime 360 (Pluto US) (1705)"
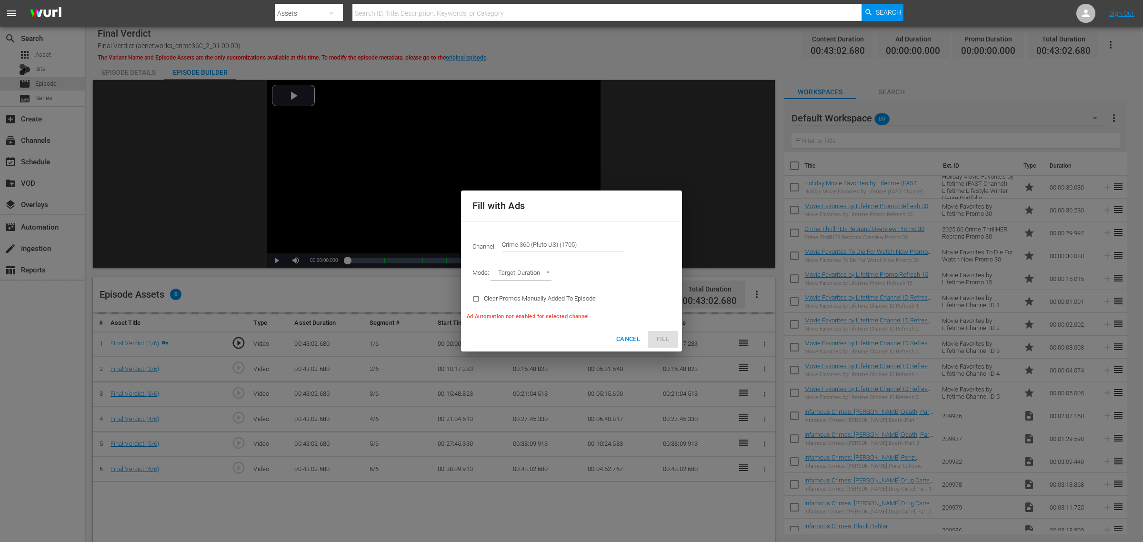
type input "AD_BREAK_DURATION"
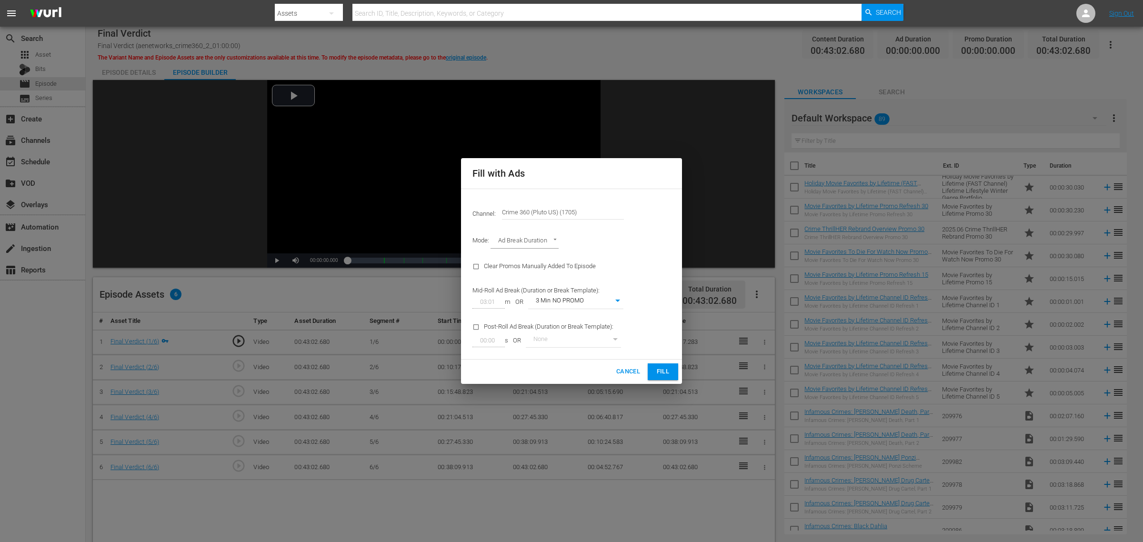
click at [668, 372] on span "Fill" at bounding box center [662, 371] width 15 height 11
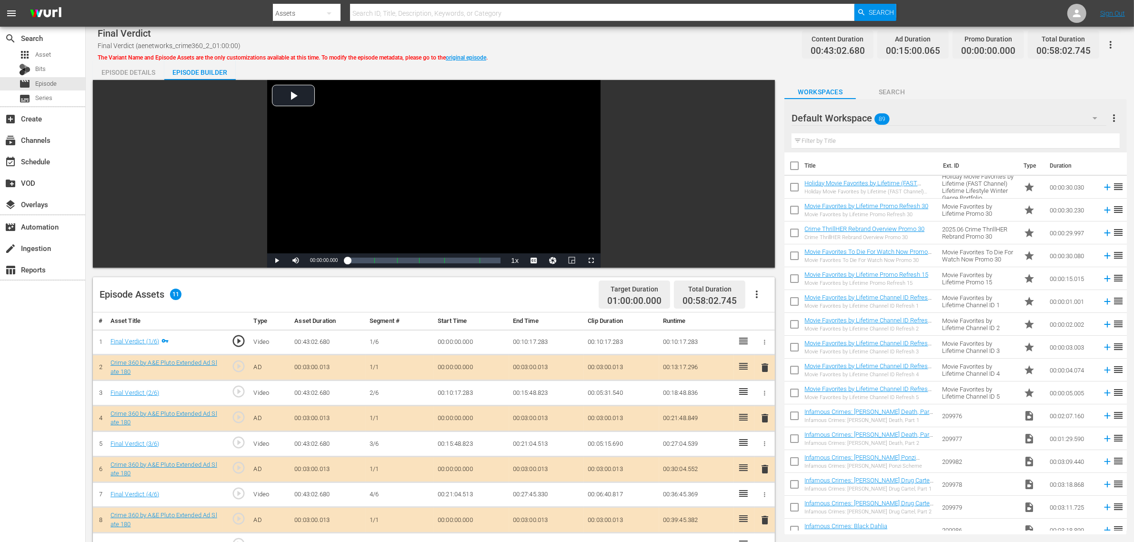
click at [630, 34] on div "Final Verdict Final Verdict (aenetworks_crime360_2_01:00:00) The Variant Name a…" at bounding box center [610, 44] width 1025 height 21
click at [685, 60] on div "Final Verdict Final Verdict (aenetworks_crime360_2_01:00:00) The Variant Name a…" at bounding box center [610, 409] width 1048 height 764
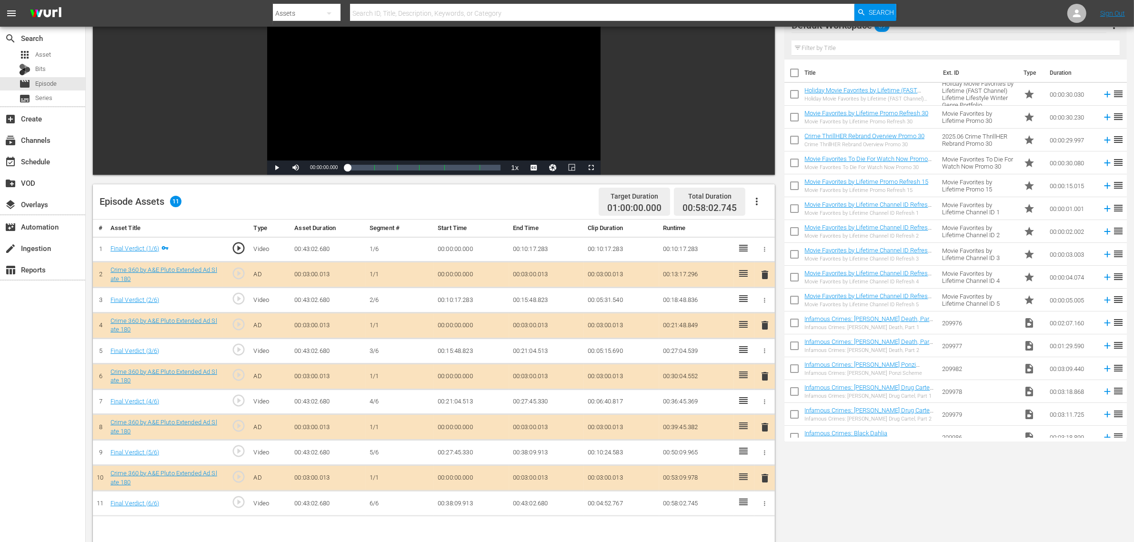
scroll to position [248, 0]
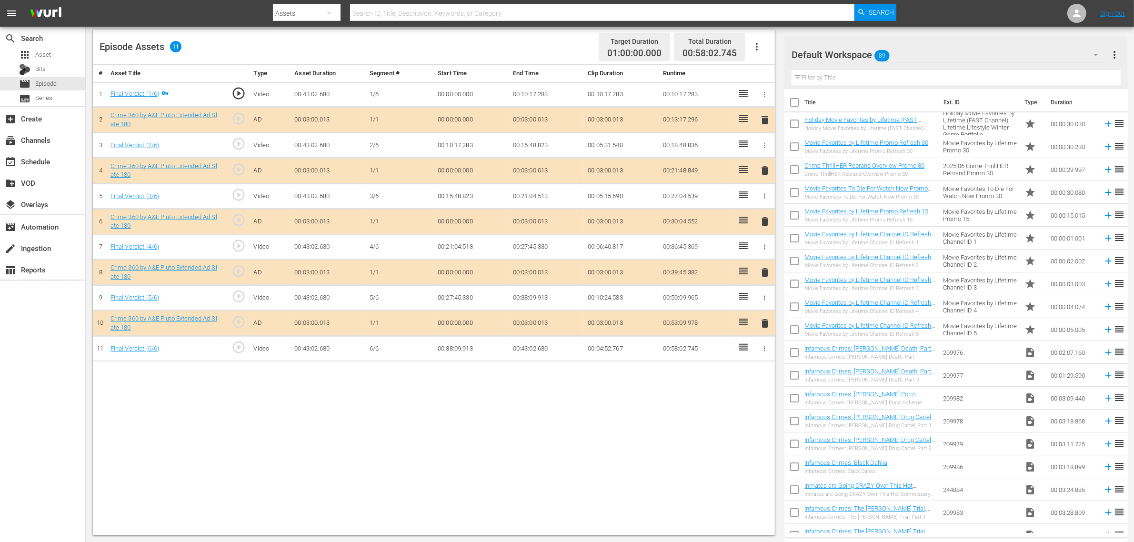
click at [914, 56] on div "Default Workspace 89" at bounding box center [950, 54] width 316 height 27
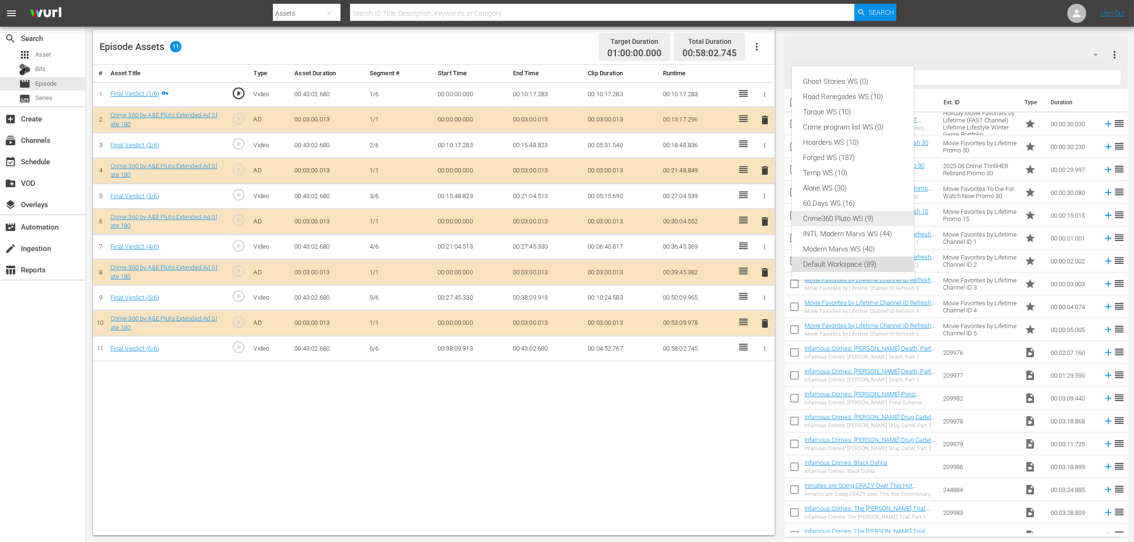
click at [852, 219] on div "Crime360 Pluto WS (9)" at bounding box center [853, 218] width 99 height 15
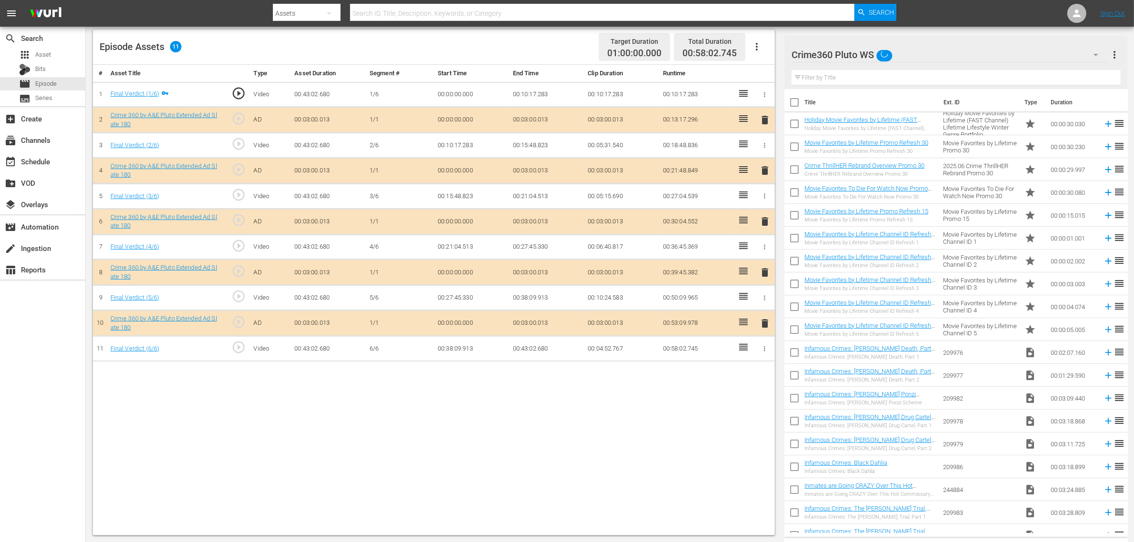
click at [690, 433] on div "Ghost Stories WS (0) Road Renegades WS (10) Torque WS (10) Crime program list W…" at bounding box center [567, 271] width 1134 height 542
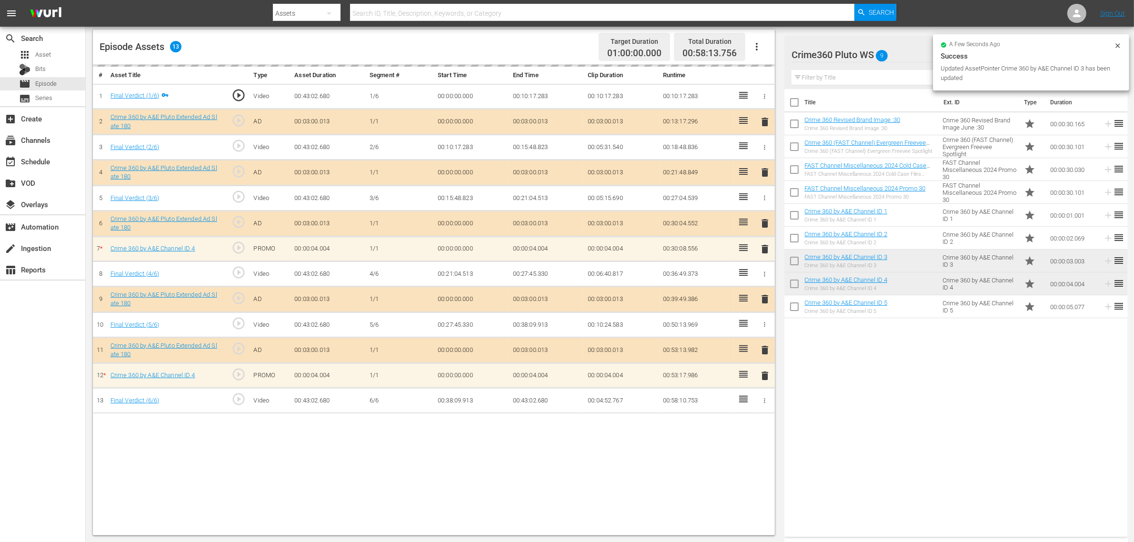
click at [556, 44] on div "Episode Assets 13 Target Duration 01:00:00.000 Total Duration 00:58:13.756" at bounding box center [434, 47] width 682 height 35
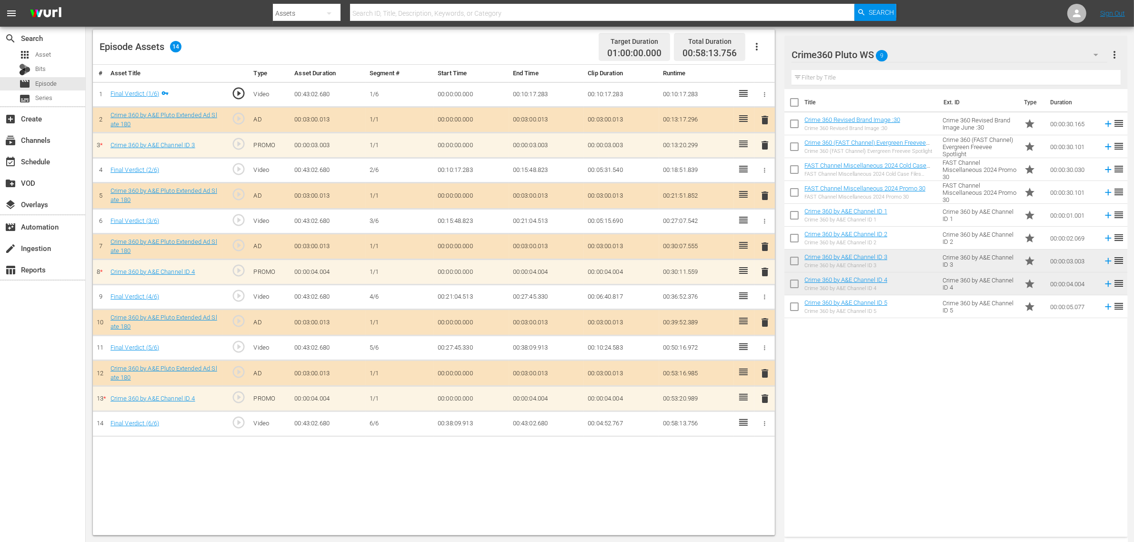
click at [556, 44] on div "Episode Assets 14 Target Duration 01:00:00.000 Total Duration 00:58:13.756" at bounding box center [434, 47] width 682 height 35
click at [914, 424] on div "Title Ext. ID Type Duration Crime 360 Revised Brand Image :30 Crime 360 Revised…" at bounding box center [955, 311] width 343 height 444
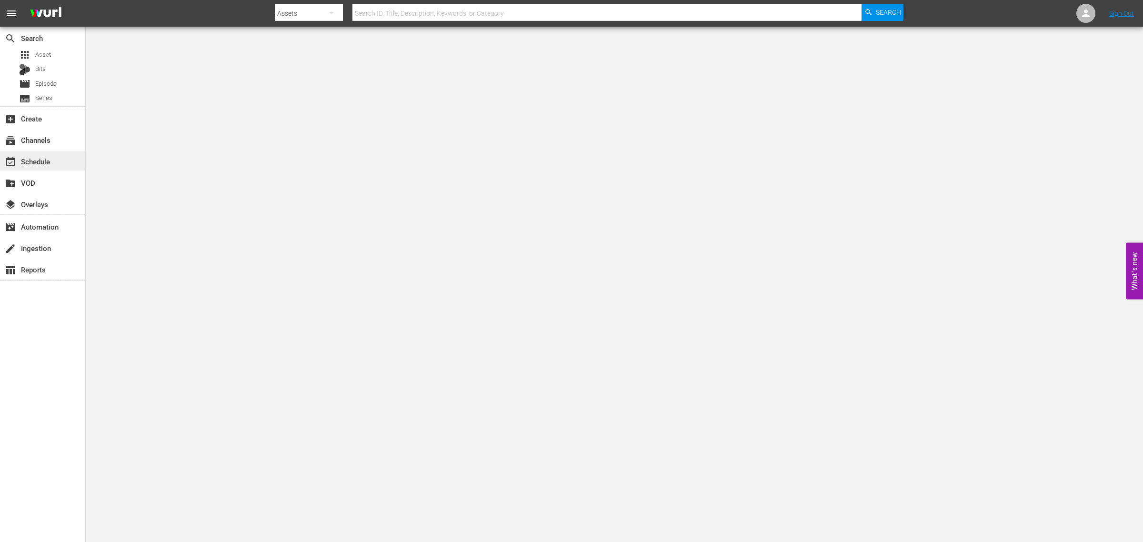
click at [40, 162] on div "event_available Schedule" at bounding box center [26, 160] width 53 height 9
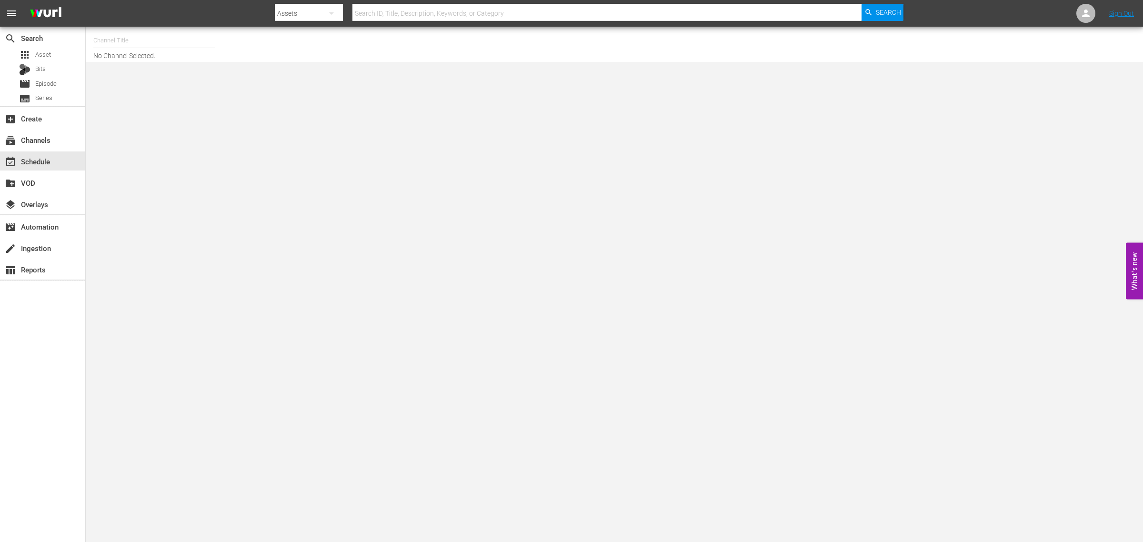
click at [161, 37] on input "text" at bounding box center [154, 40] width 122 height 23
click at [158, 86] on div "Crime 360 (393 - aenetworks_crime360_1)" at bounding box center [224, 90] width 247 height 23
type input "Crime 360 (393 - aenetworks_crime360_1)"
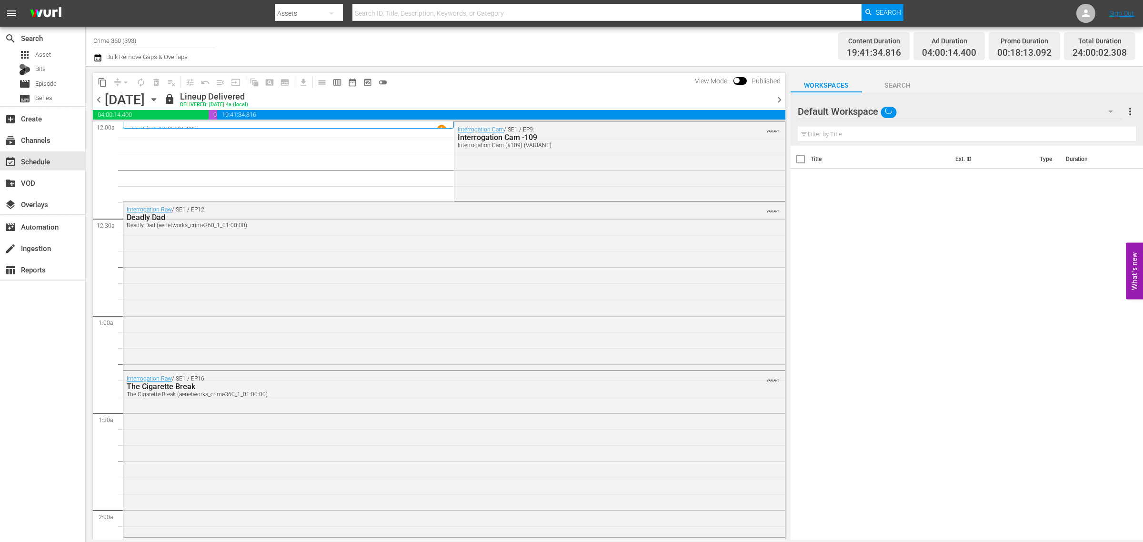
click at [159, 100] on icon "button" at bounding box center [154, 99] width 10 height 10
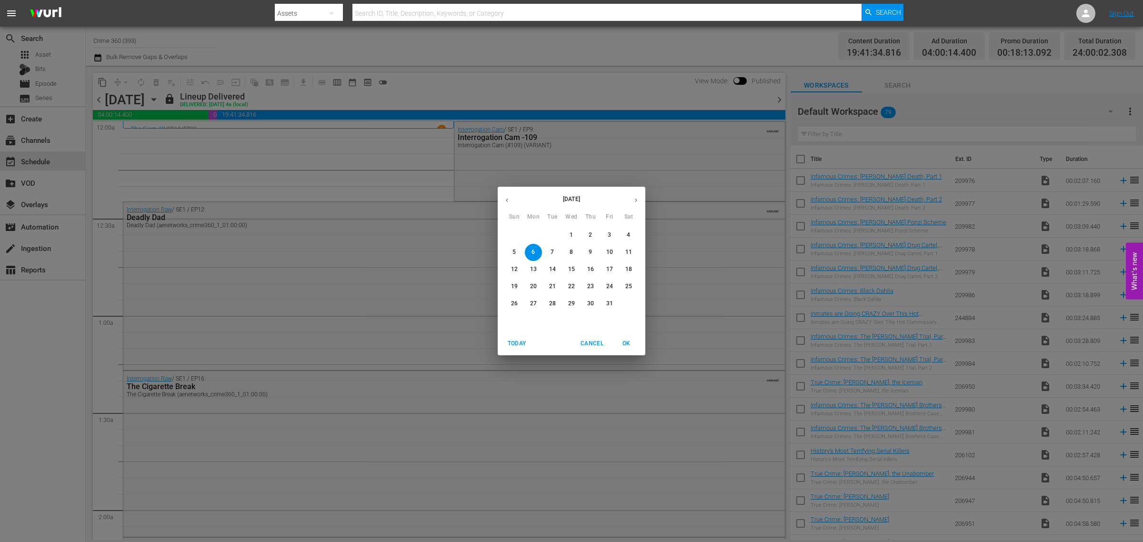
click at [532, 303] on p "27" at bounding box center [533, 304] width 7 height 8
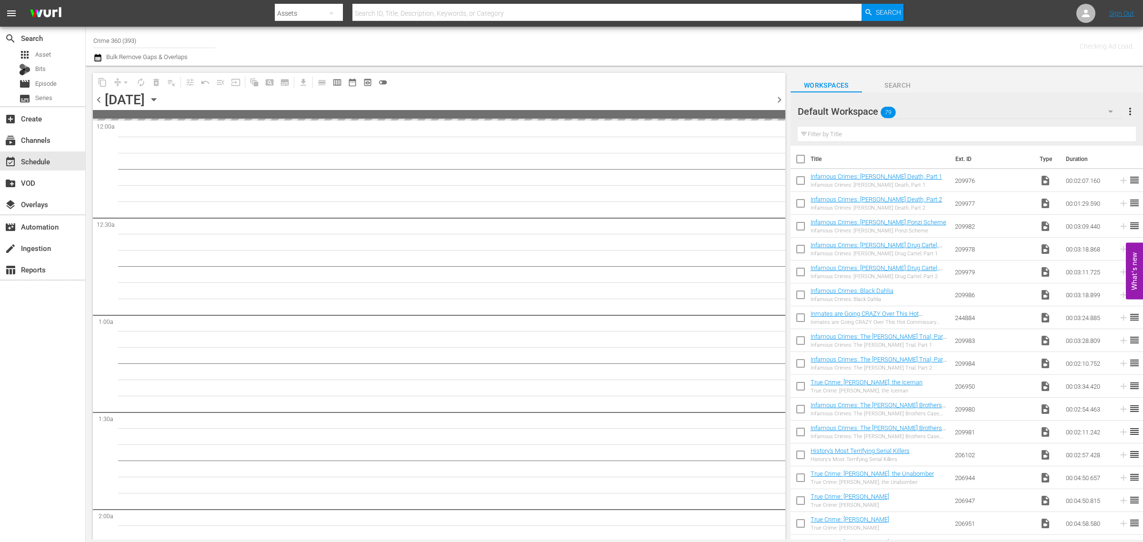
click at [558, 34] on div "Channel Title Crime 360 (393) Bulk Remove Gaps & Overlaps" at bounding box center [377, 46] width 568 height 34
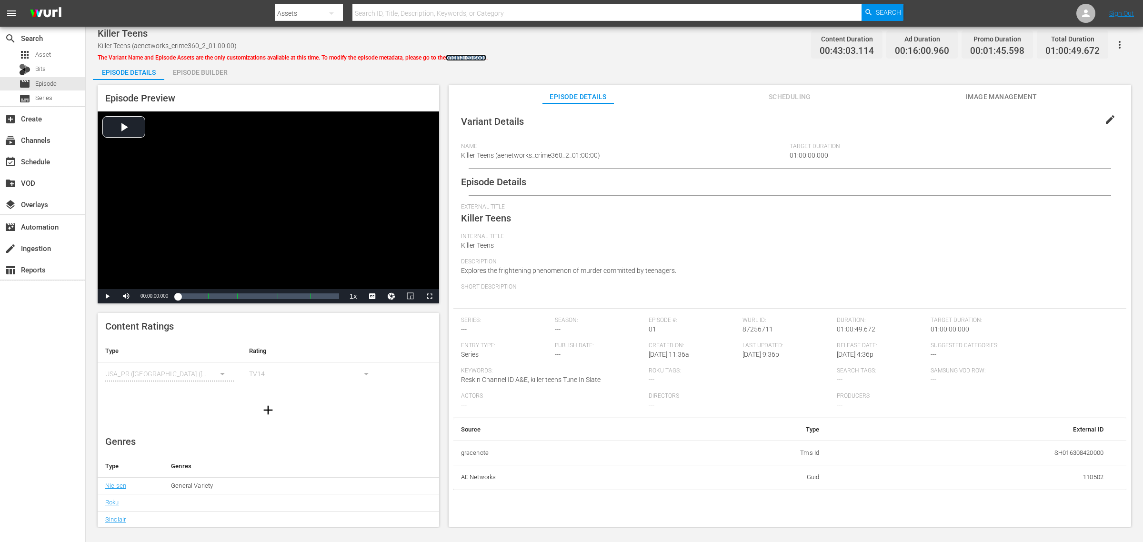
click at [475, 56] on link "original episode" at bounding box center [466, 57] width 40 height 7
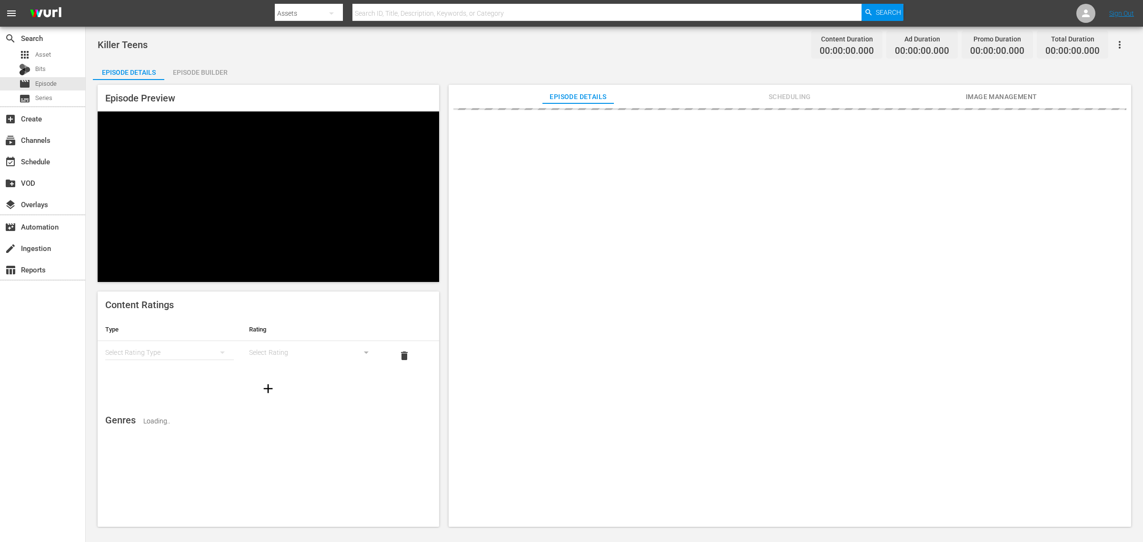
click at [987, 5] on nav "menu Search By Assets Search ID, Title, Description, Keywords, or Category Sear…" at bounding box center [571, 13] width 1143 height 27
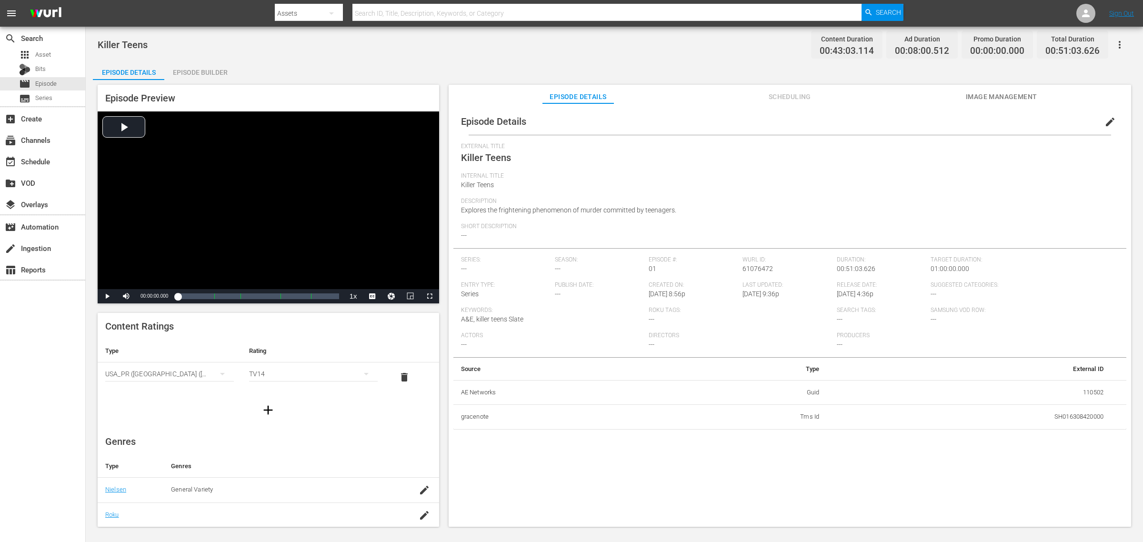
click at [512, 54] on div "Killer Teens Content Duration 00:43:03.114 Ad Duration 00:08:00.512 Promo Durat…" at bounding box center [615, 44] width 1034 height 21
click at [1110, 123] on span "edit" at bounding box center [1110, 121] width 11 height 11
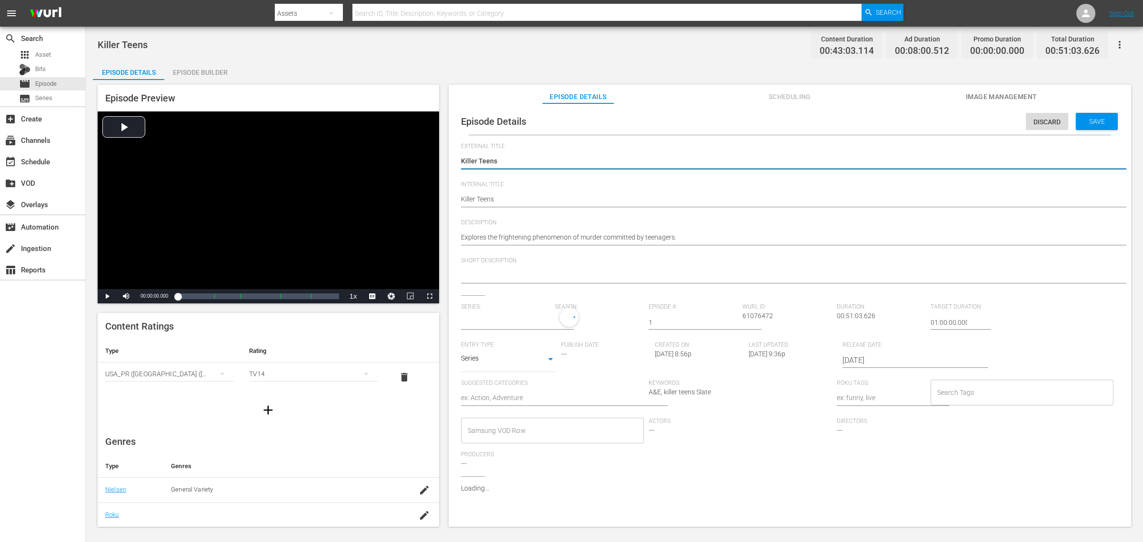
type input "No Series"
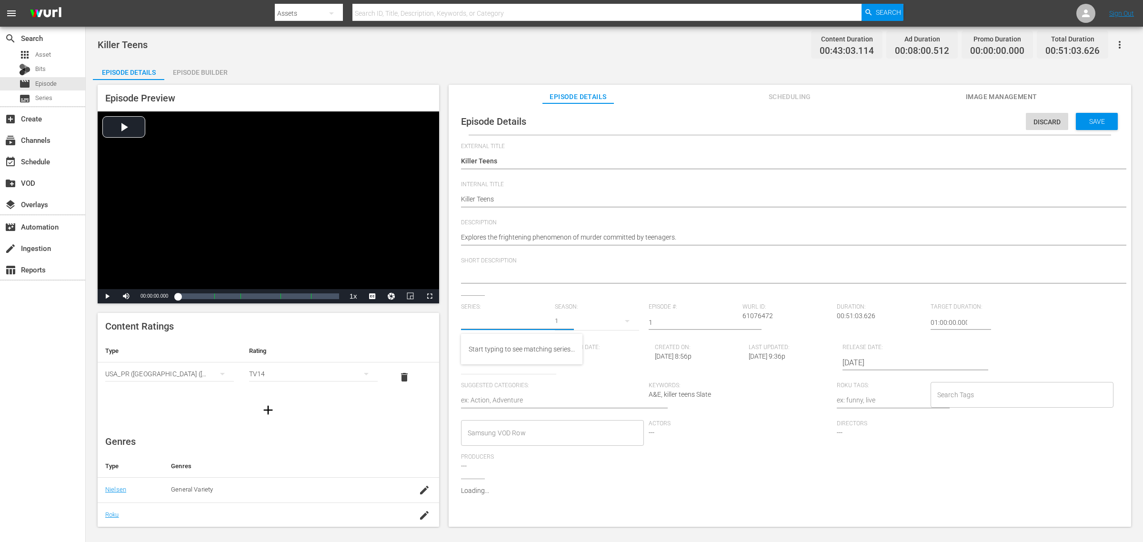
click at [515, 325] on input "text" at bounding box center [505, 322] width 89 height 23
click at [476, 345] on div "Killer Teens" at bounding box center [485, 349] width 33 height 23
type input "Killer Teens"
click at [1086, 118] on span "Save" at bounding box center [1097, 122] width 31 height 8
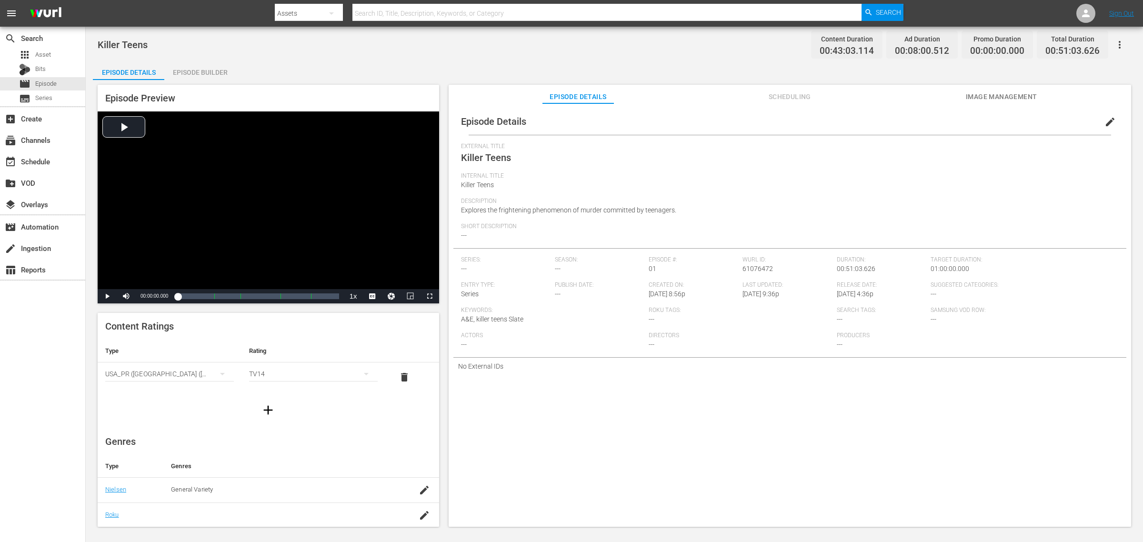
click at [1104, 129] on button "edit" at bounding box center [1110, 122] width 23 height 23
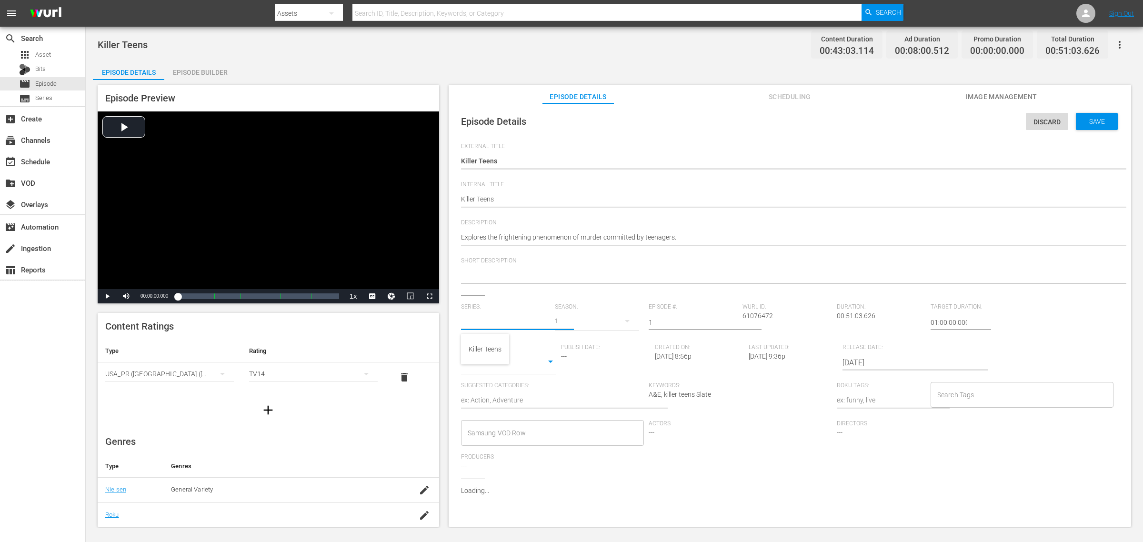
click at [513, 320] on input "text" at bounding box center [505, 322] width 89 height 23
type input "Killer Teens"
click at [492, 346] on div "Killer Teens" at bounding box center [485, 349] width 33 height 23
click at [792, 417] on div "Keywords: A&E, killer teens Slate" at bounding box center [743, 401] width 188 height 38
click at [1092, 121] on span "Save" at bounding box center [1097, 122] width 31 height 8
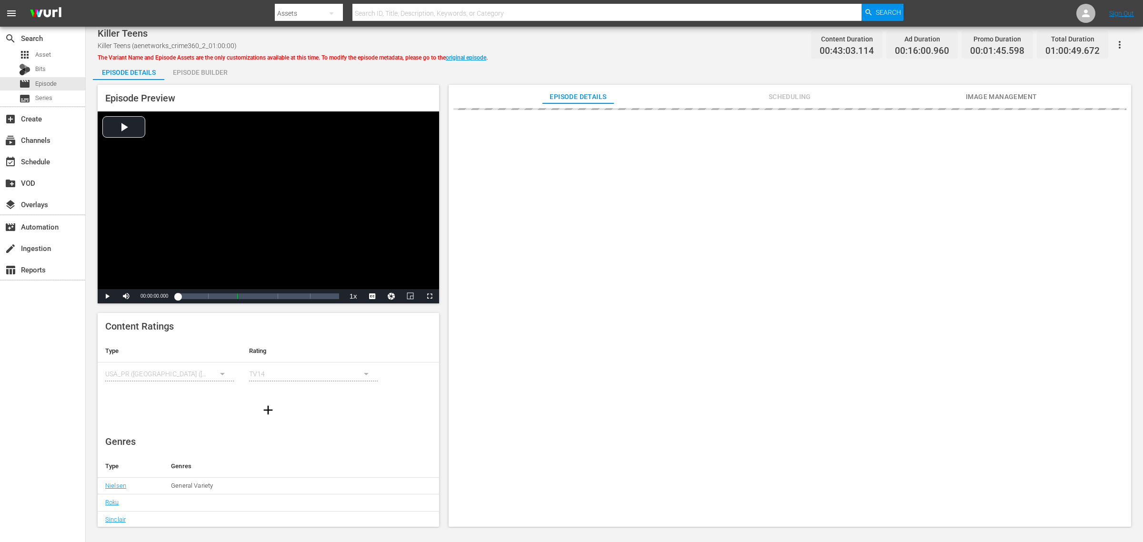
click at [593, 45] on div "Killer Teens Killer Teens (aenetworks_crime360_2_01:00:00) The Variant Name and…" at bounding box center [615, 44] width 1034 height 21
click at [211, 70] on div "Episode Builder" at bounding box center [199, 72] width 71 height 23
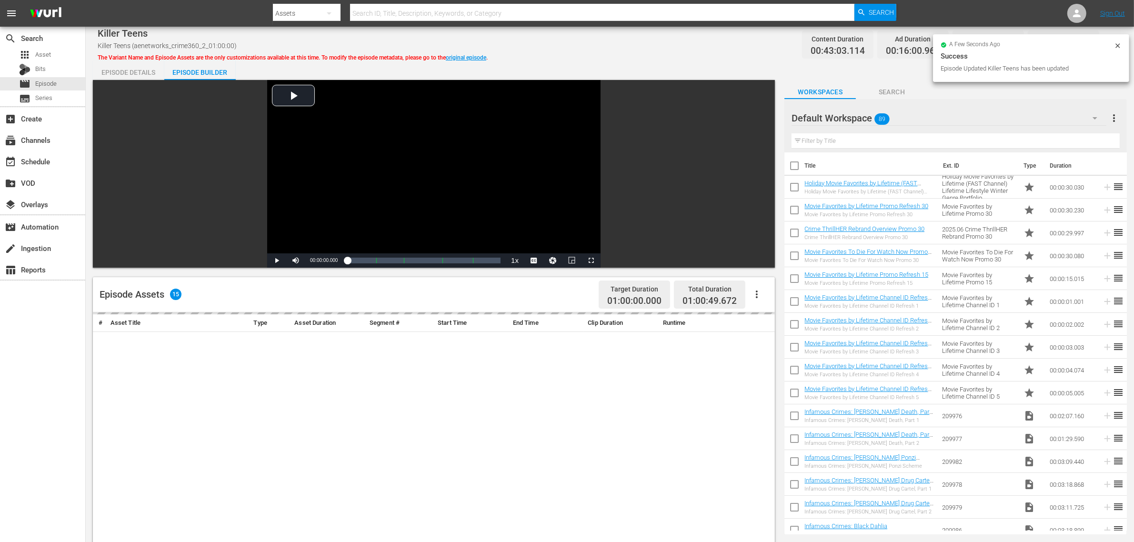
click at [622, 45] on div "Killer Teens Killer Teens (aenetworks_crime360_2_01:00:00) The Variant Name and…" at bounding box center [610, 44] width 1025 height 21
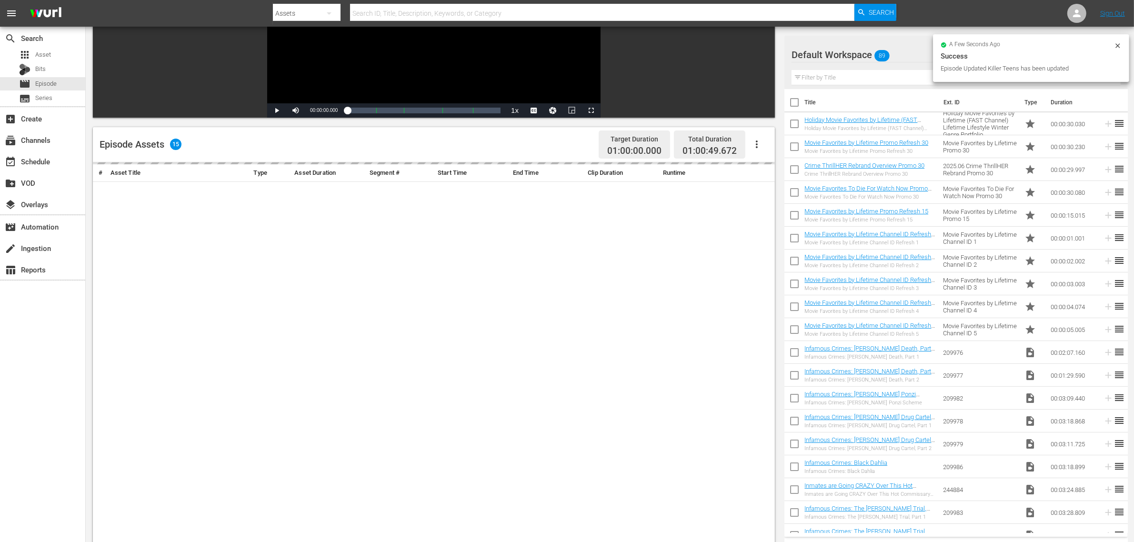
scroll to position [248, 0]
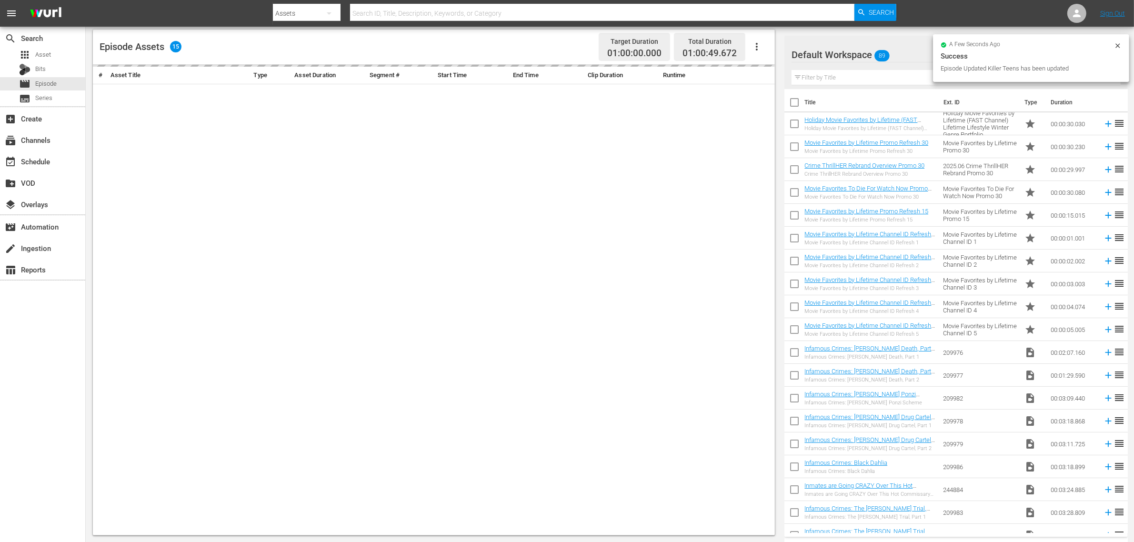
click at [920, 59] on div "Default Workspace 89" at bounding box center [950, 54] width 316 height 27
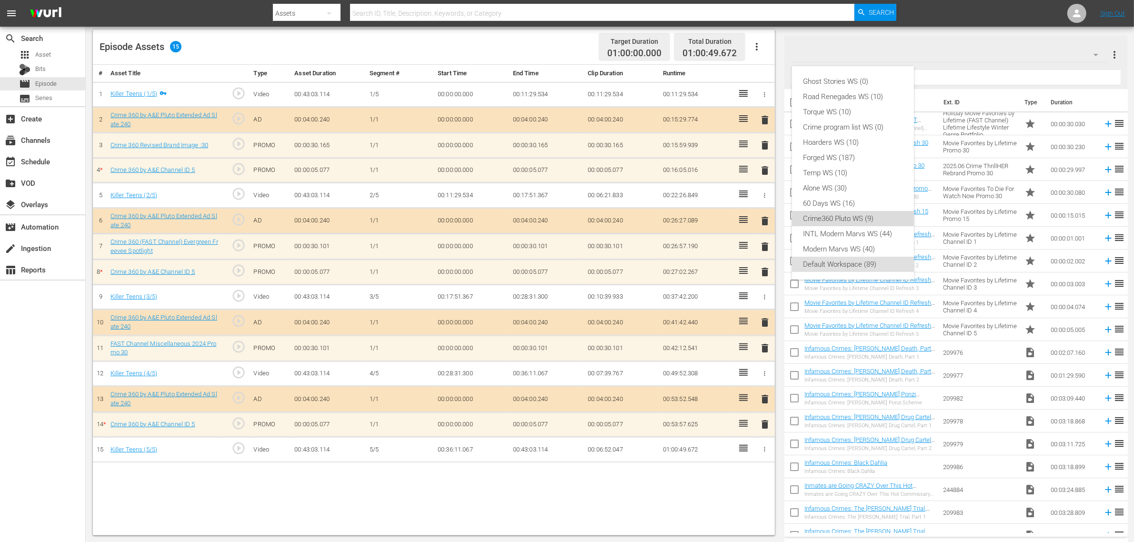
click at [861, 218] on div "Crime360 Pluto WS (9)" at bounding box center [853, 218] width 99 height 15
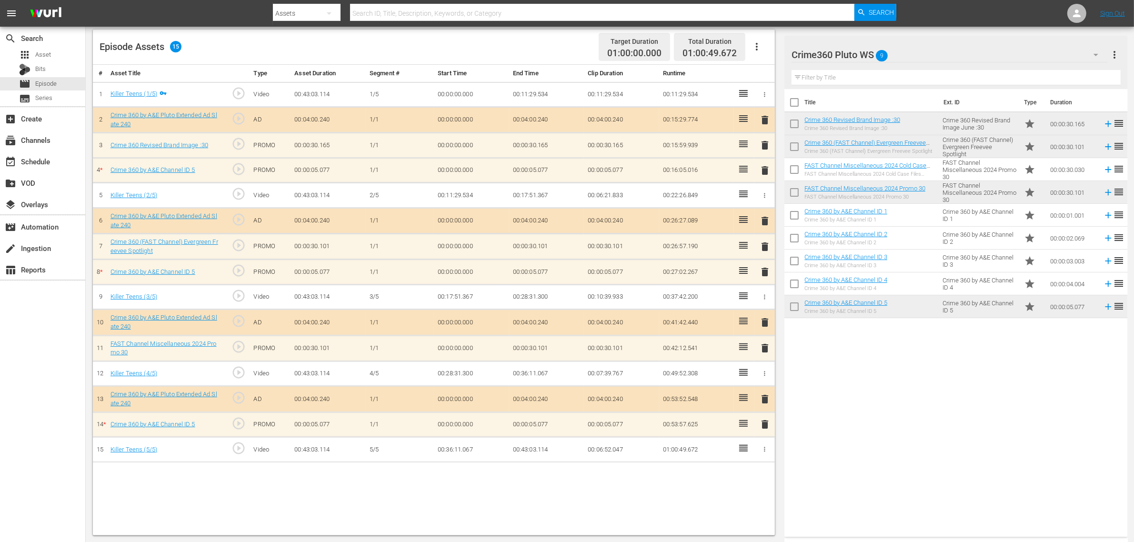
click at [761, 425] on span "delete" at bounding box center [764, 424] width 11 height 11
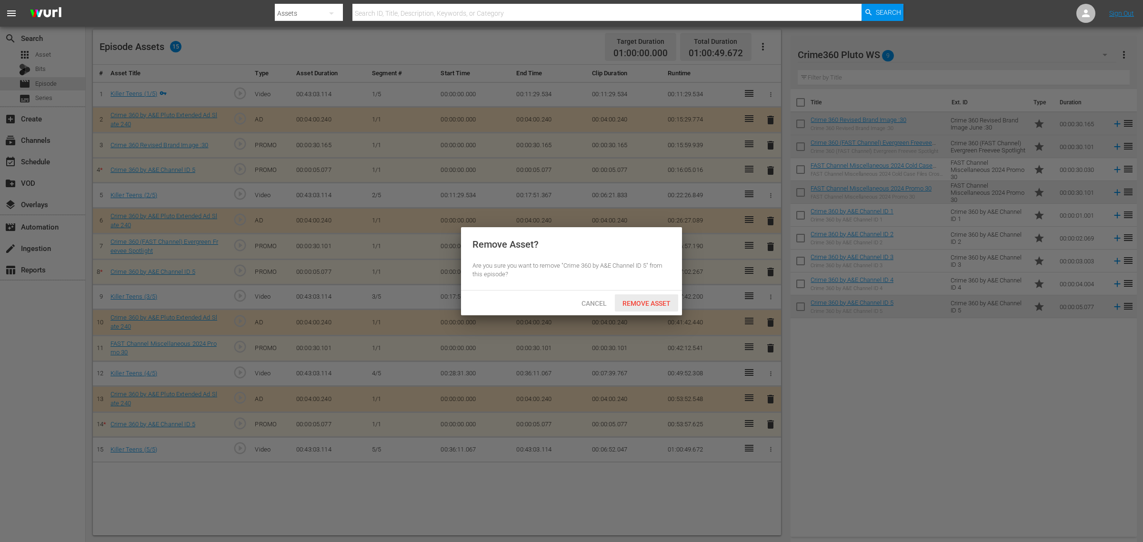
click at [658, 296] on div "Remove Asset" at bounding box center [646, 303] width 63 height 18
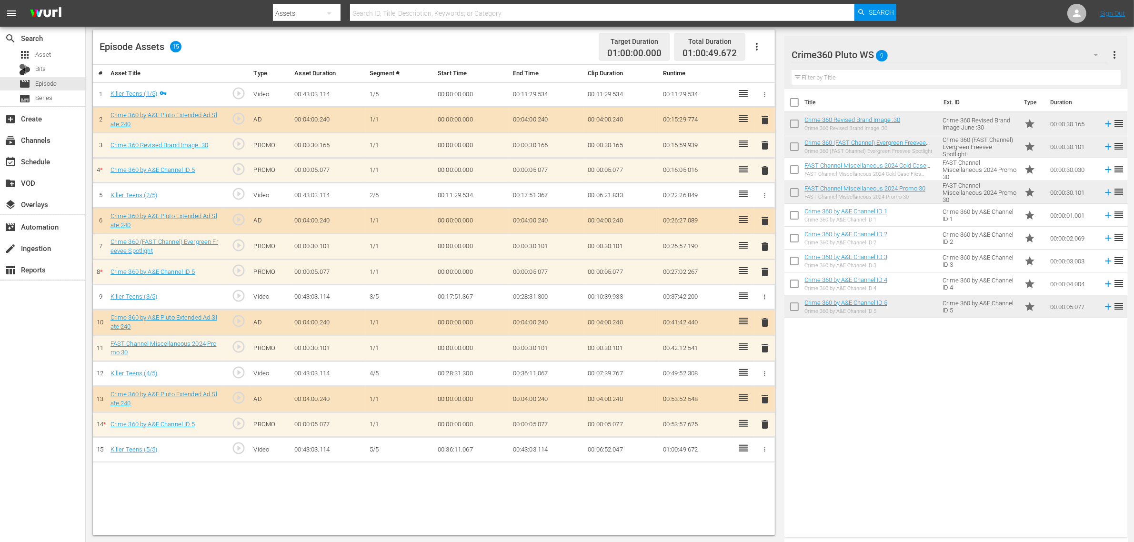
click at [766, 277] on span "delete" at bounding box center [764, 271] width 11 height 11
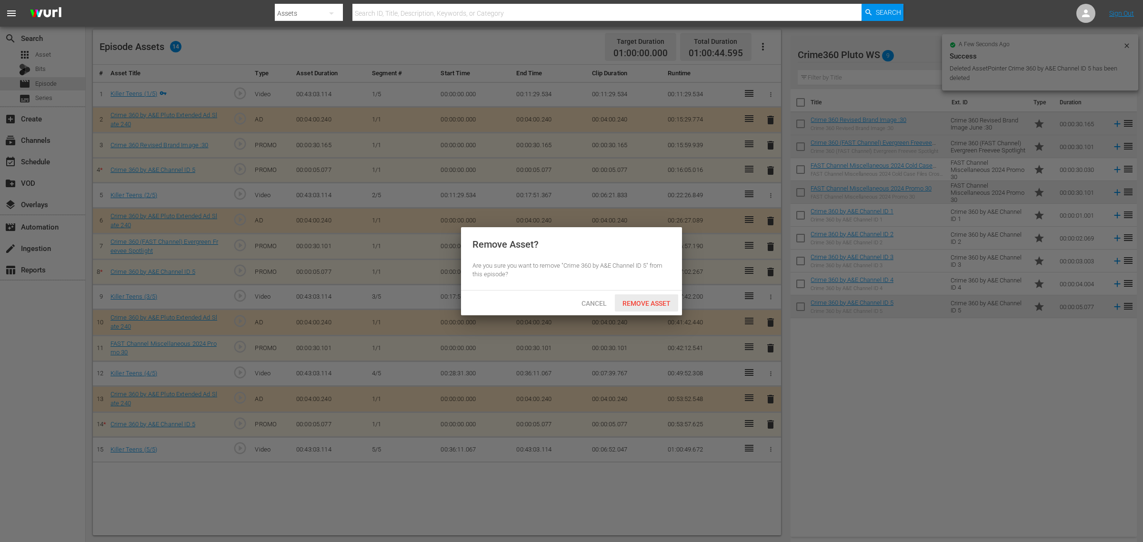
click at [651, 303] on span "Remove Asset" at bounding box center [646, 304] width 63 height 8
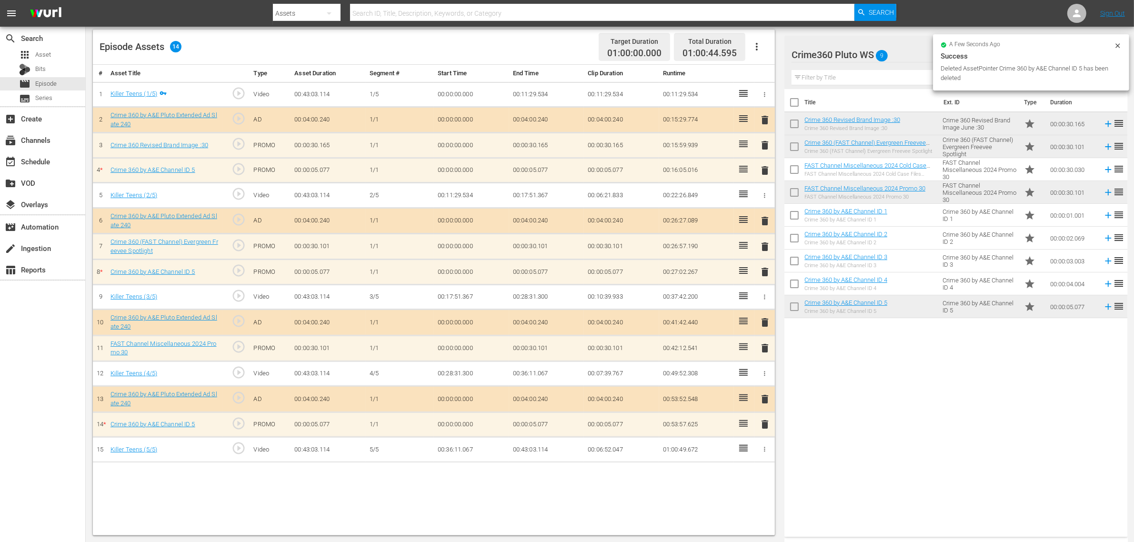
click at [761, 174] on span "delete" at bounding box center [764, 170] width 11 height 11
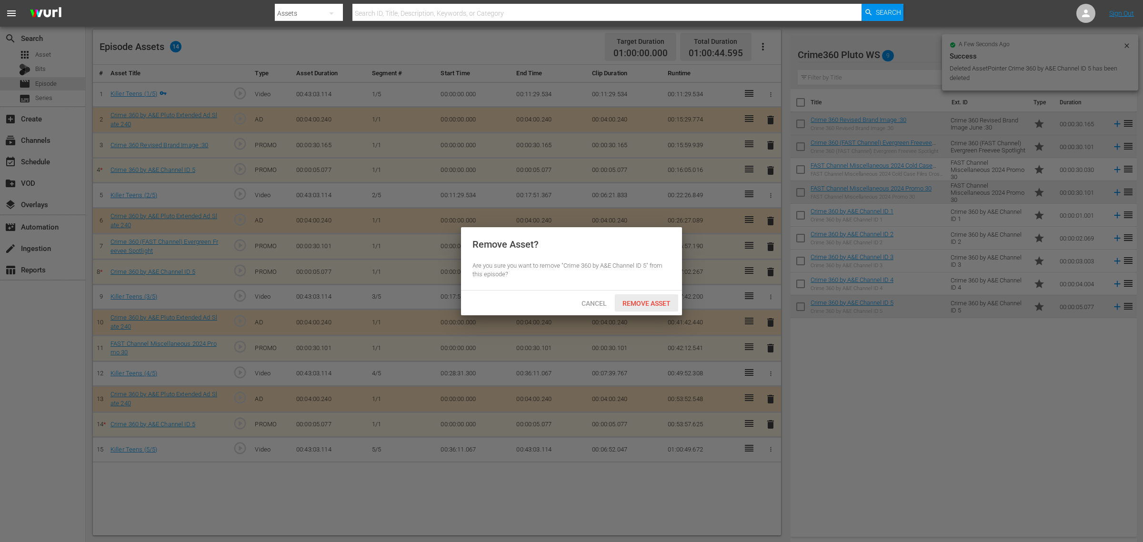
click at [651, 298] on div "Remove Asset" at bounding box center [646, 303] width 63 height 18
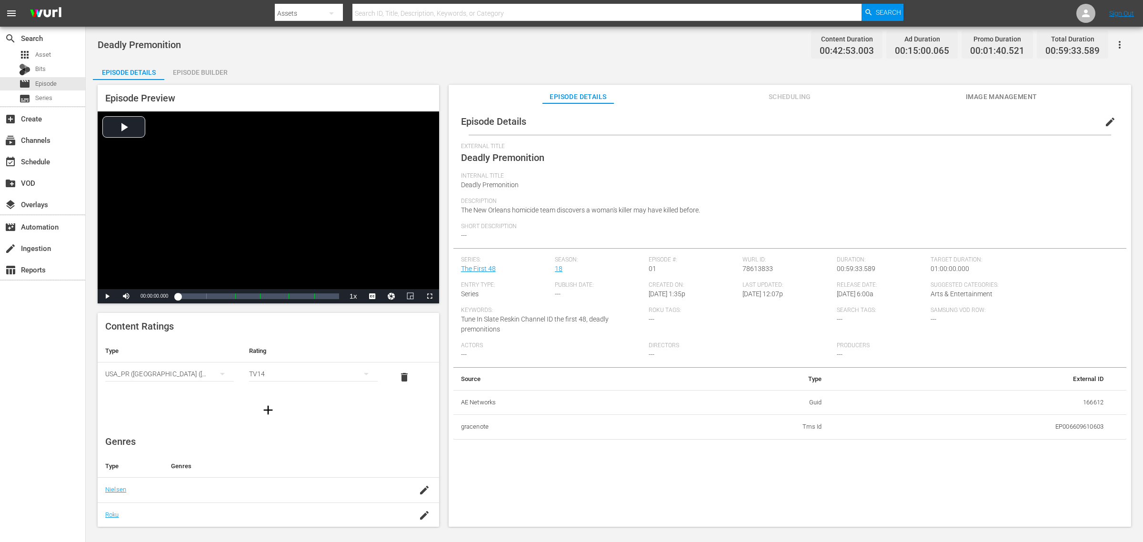
click at [193, 70] on div "Episode Builder" at bounding box center [199, 72] width 71 height 23
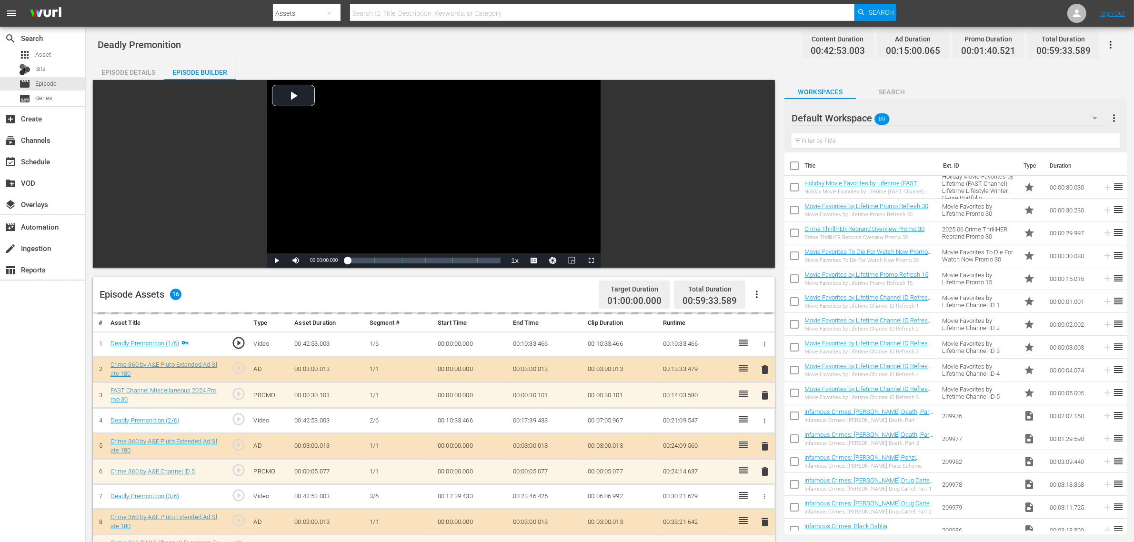
click at [543, 38] on div "Deadly Premonition Content Duration 00:42:53.003 Ad Duration 00:15:00.065 Promo…" at bounding box center [610, 44] width 1025 height 21
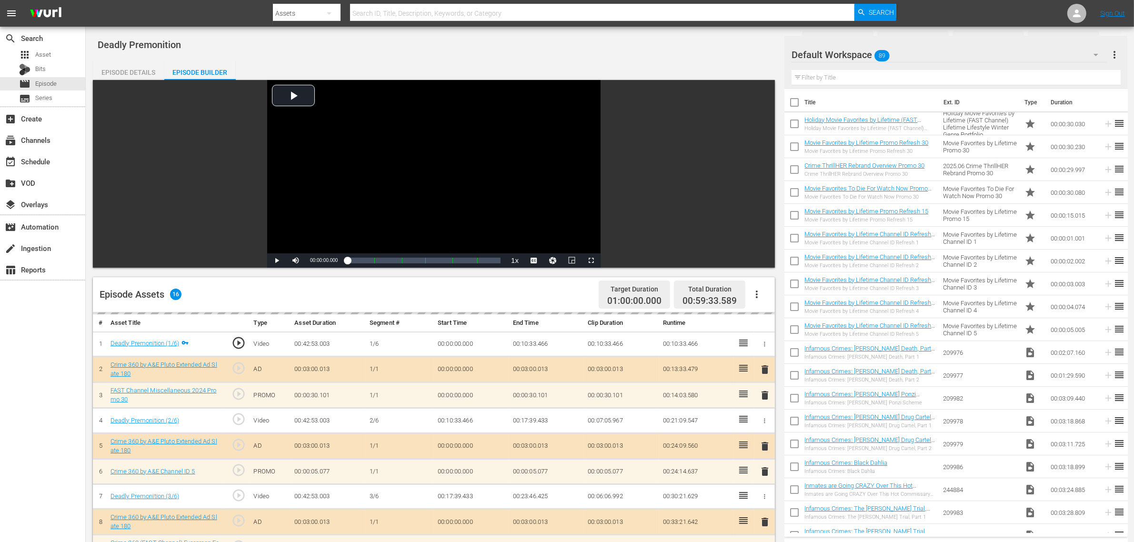
scroll to position [248, 0]
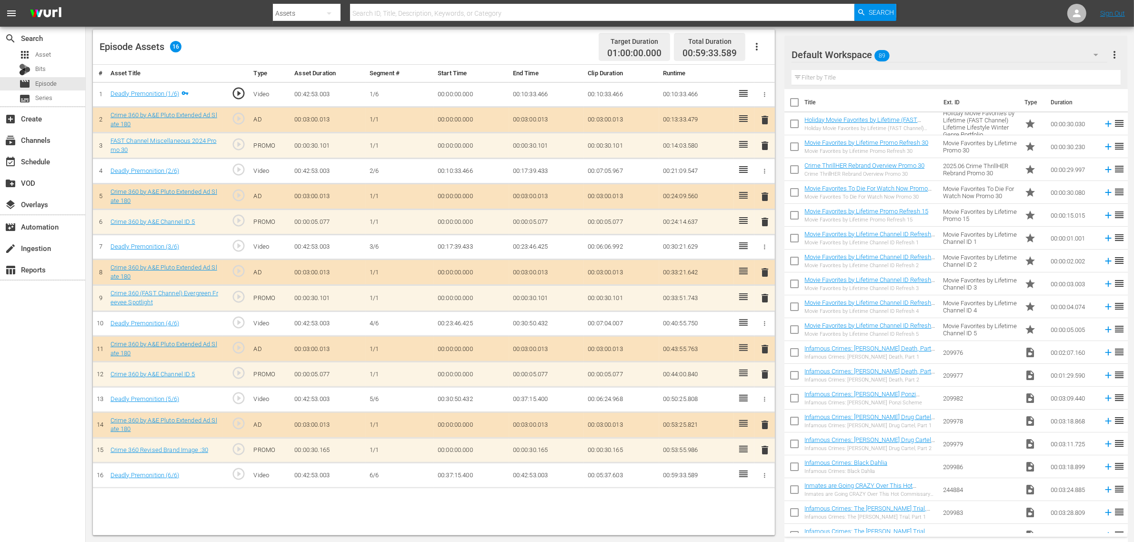
click at [907, 49] on div "Default Workspace 89" at bounding box center [950, 54] width 316 height 27
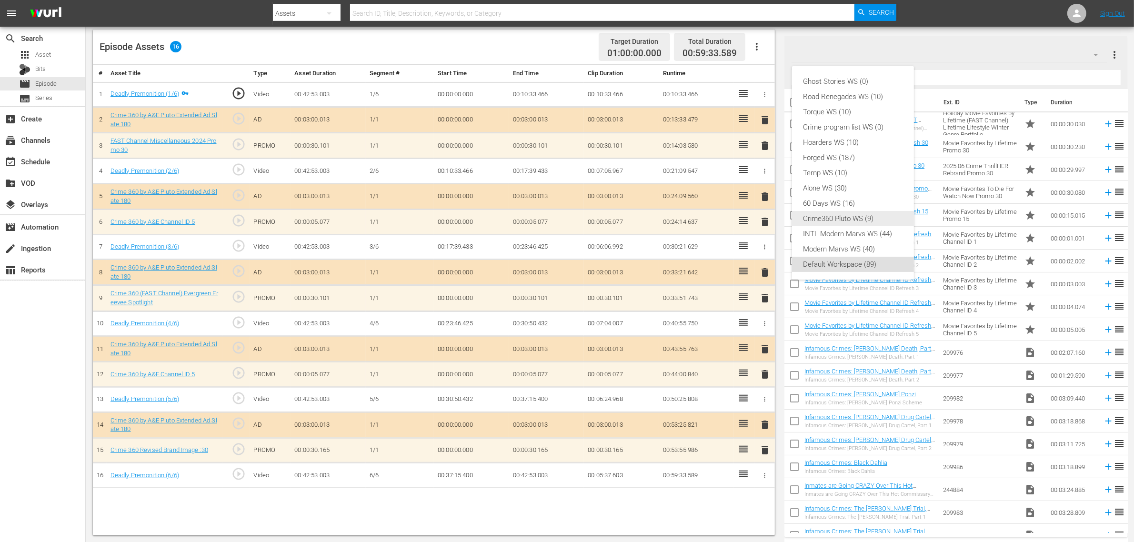
click at [842, 221] on div "Crime360 Pluto WS (9)" at bounding box center [853, 218] width 99 height 15
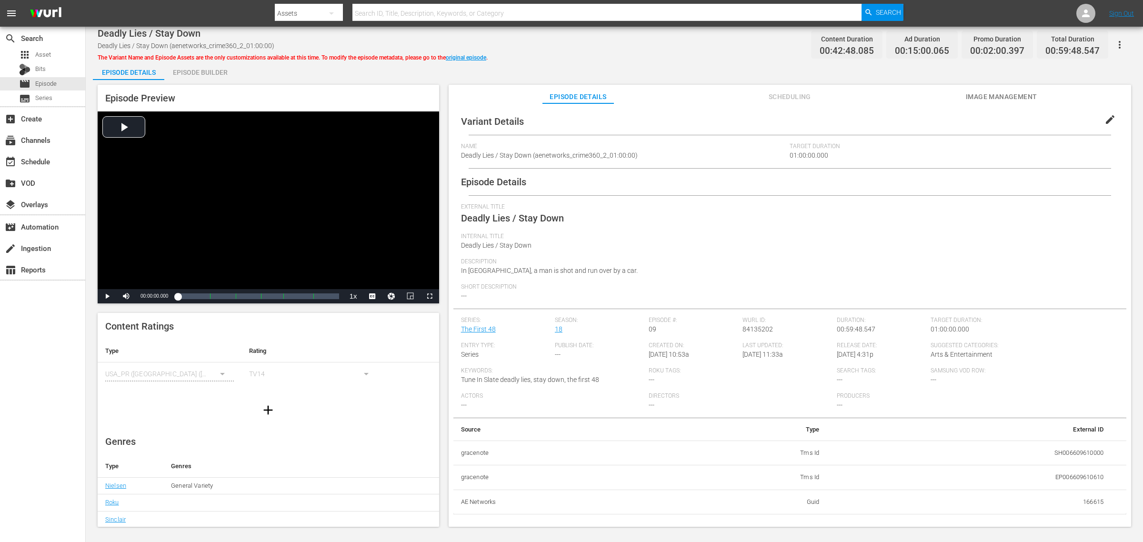
click at [220, 74] on div "Episode Builder" at bounding box center [199, 72] width 71 height 23
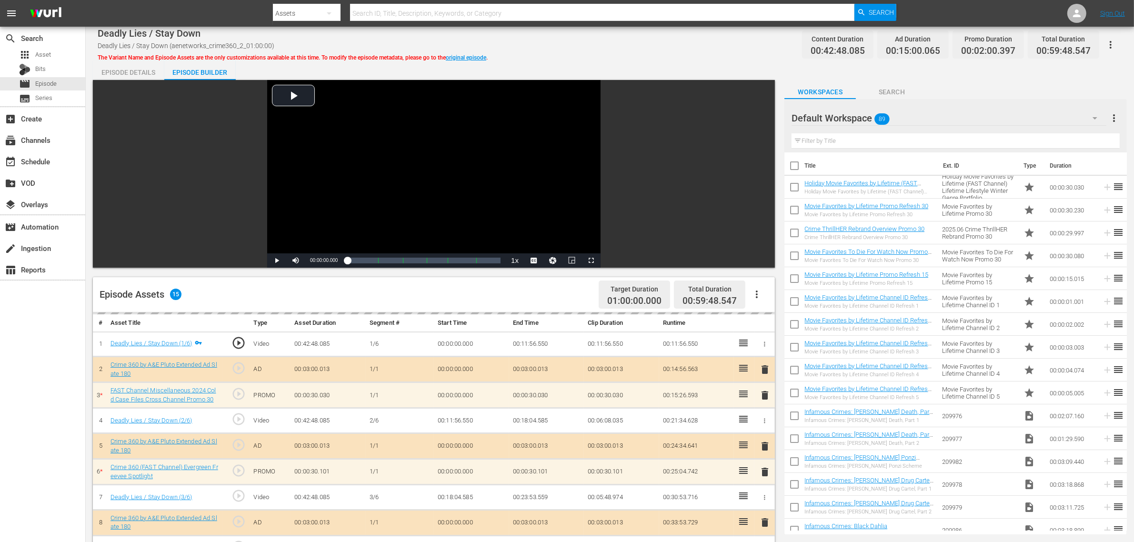
click at [914, 117] on div "Default Workspace 89" at bounding box center [949, 118] width 315 height 27
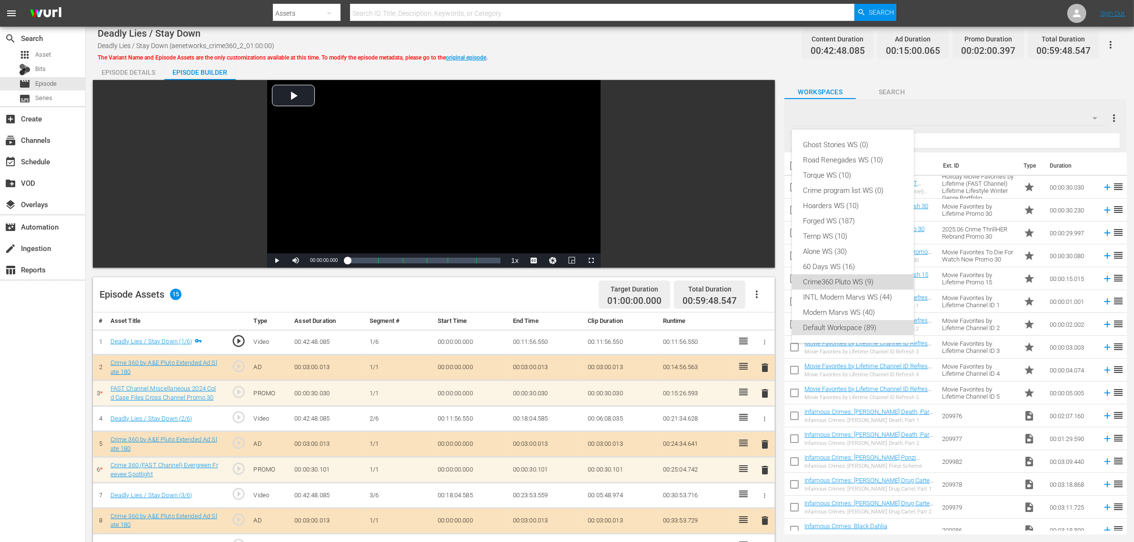
click at [830, 280] on div "Crime360 Pluto WS (9)" at bounding box center [853, 281] width 99 height 15
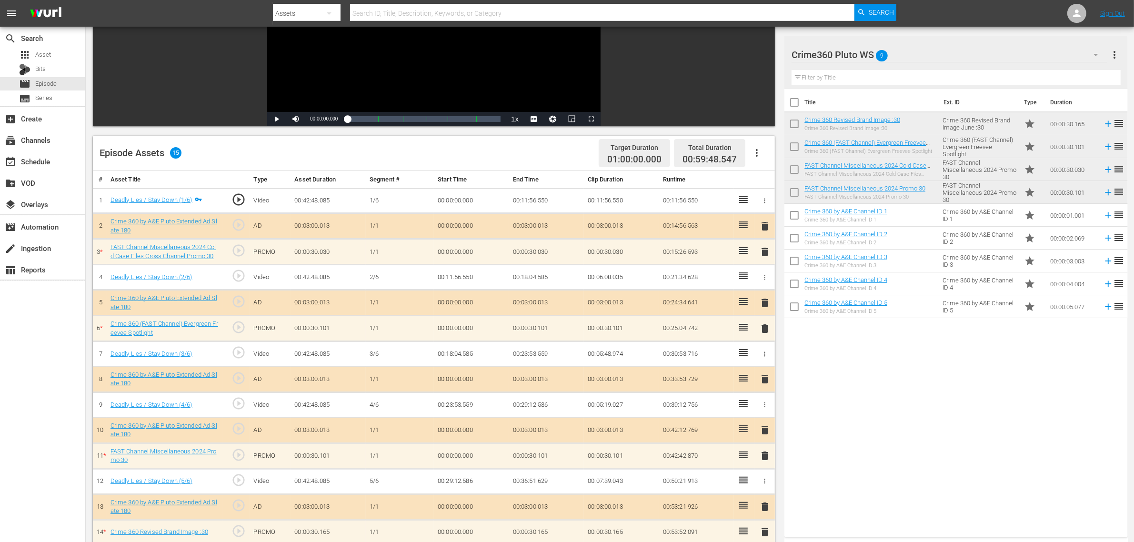
scroll to position [248, 0]
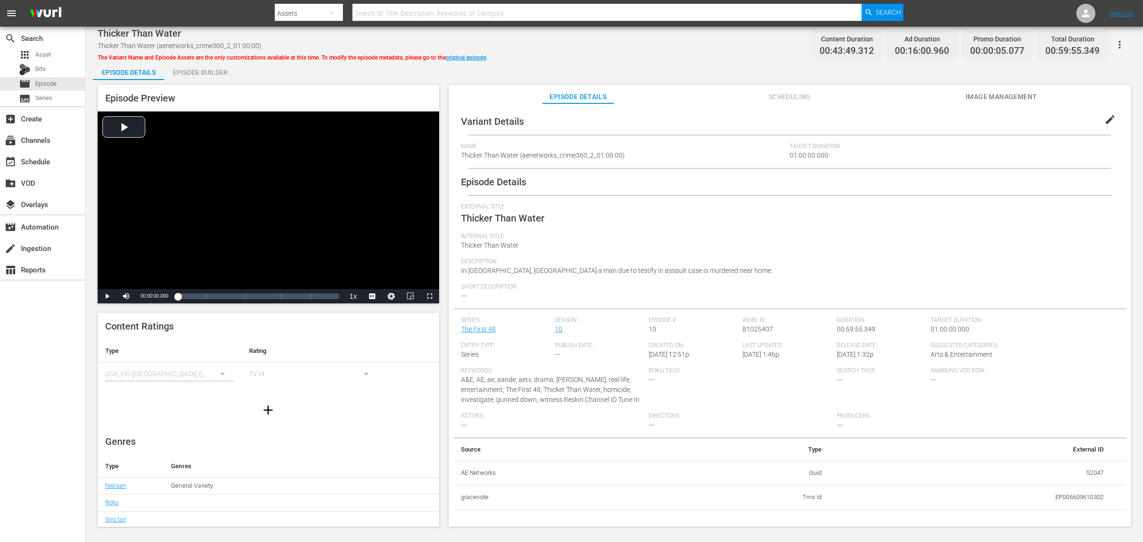
click at [200, 75] on div "Episode Builder" at bounding box center [199, 72] width 71 height 23
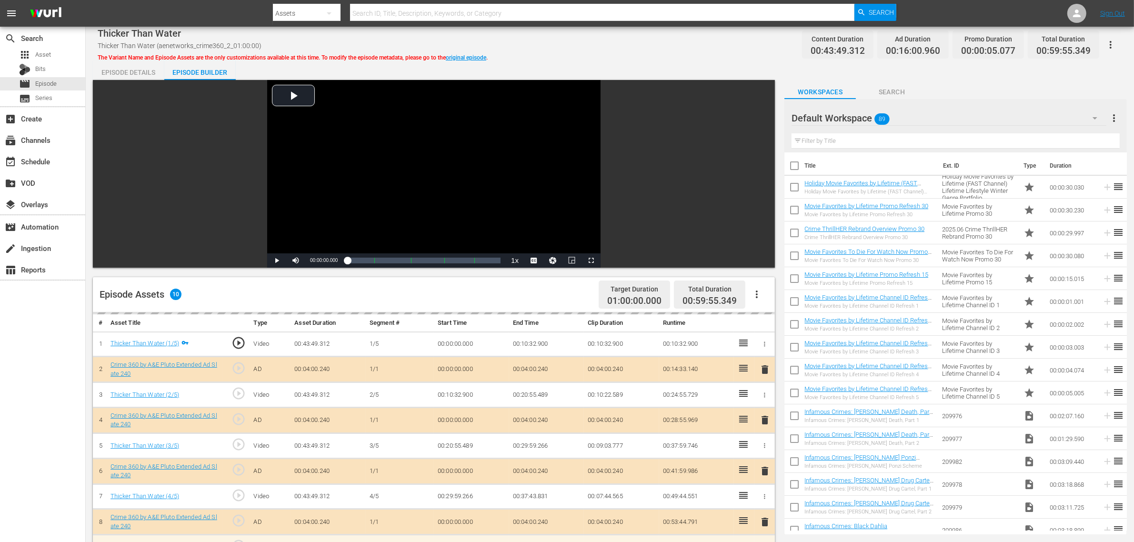
click at [758, 43] on div "Thicker Than Water Thicker Than Water (aenetworks_crime360_2_01:00:00) The Vari…" at bounding box center [610, 44] width 1025 height 21
click at [914, 119] on div "Default Workspace 89" at bounding box center [949, 118] width 315 height 27
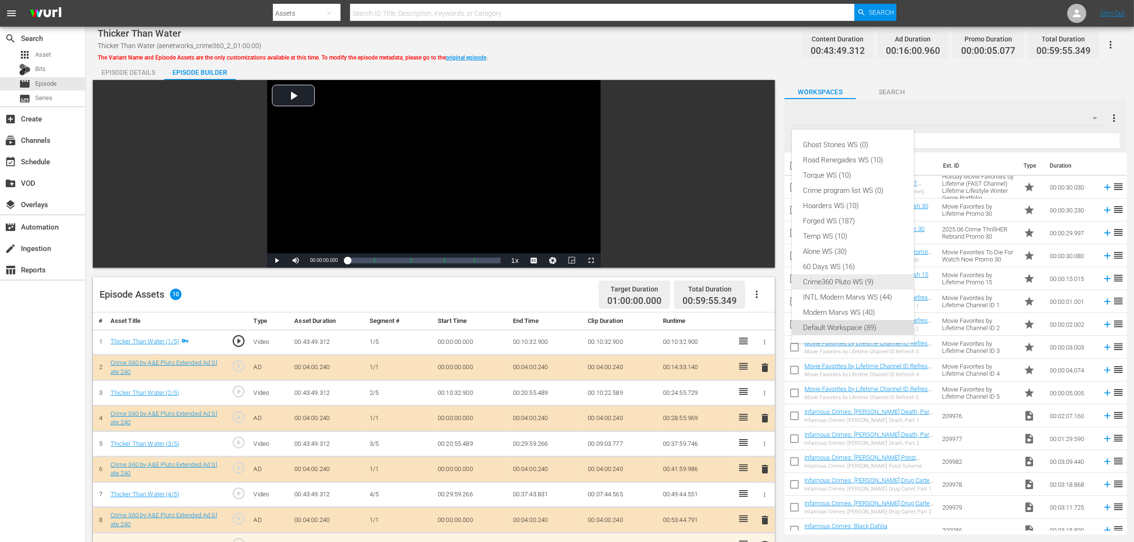
drag, startPoint x: 836, startPoint y: 279, endPoint x: 832, endPoint y: 277, distance: 4.9
click at [835, 279] on div "Crime360 Pluto WS (9)" at bounding box center [853, 281] width 99 height 15
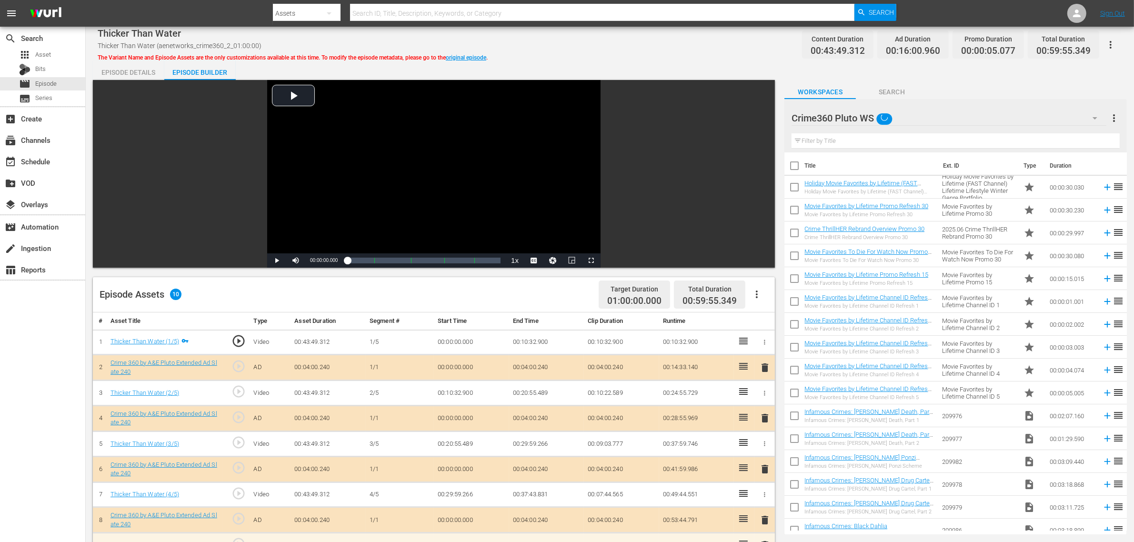
click at [644, 35] on div "Ghost Stories WS (0) Road Renegades WS (10) Torque WS (10) Crime program list W…" at bounding box center [567, 271] width 1134 height 542
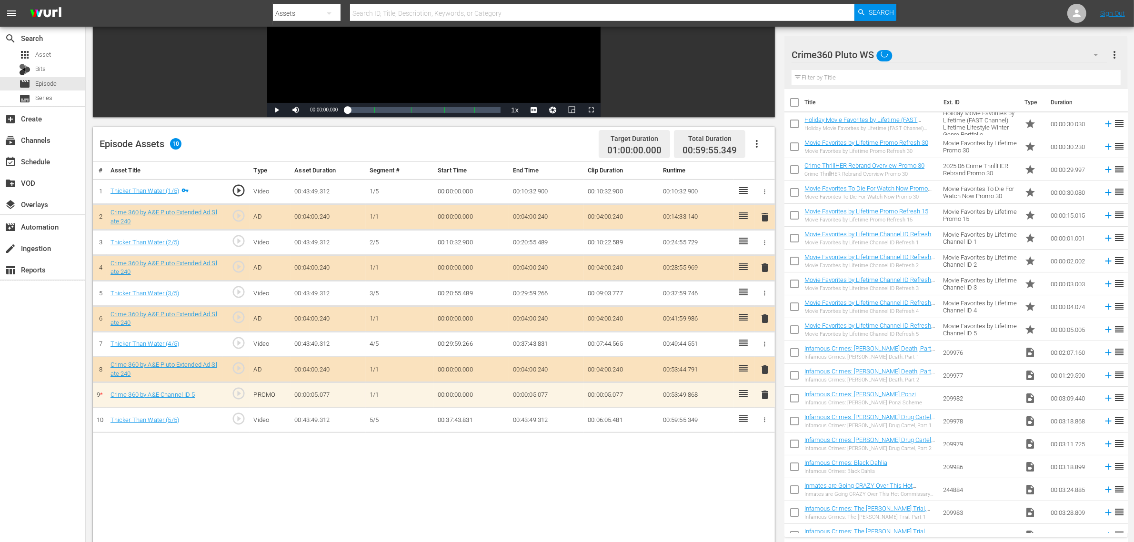
scroll to position [238, 0]
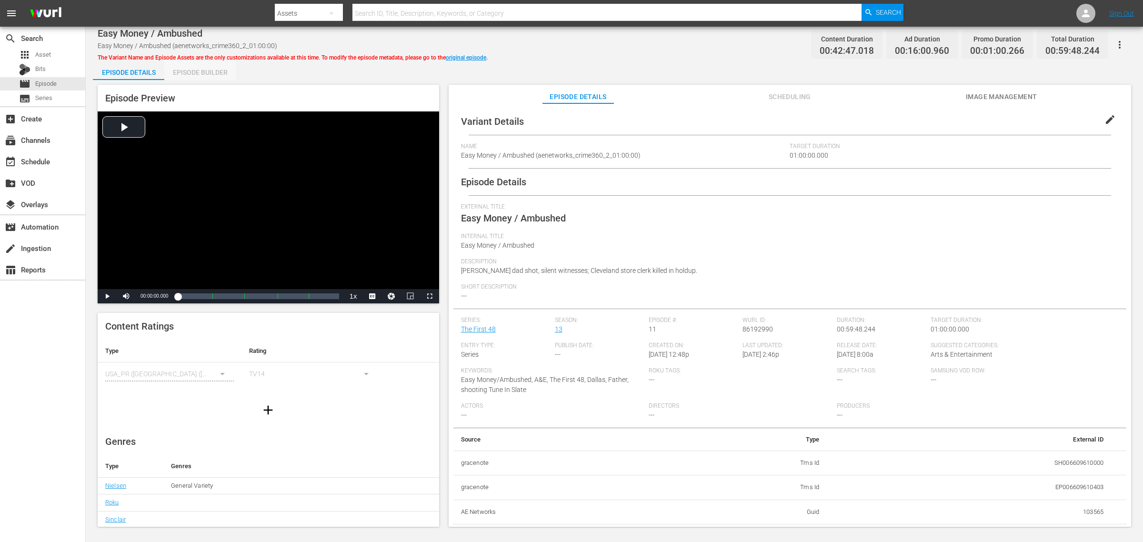
click at [177, 74] on div "Episode Builder" at bounding box center [199, 72] width 71 height 23
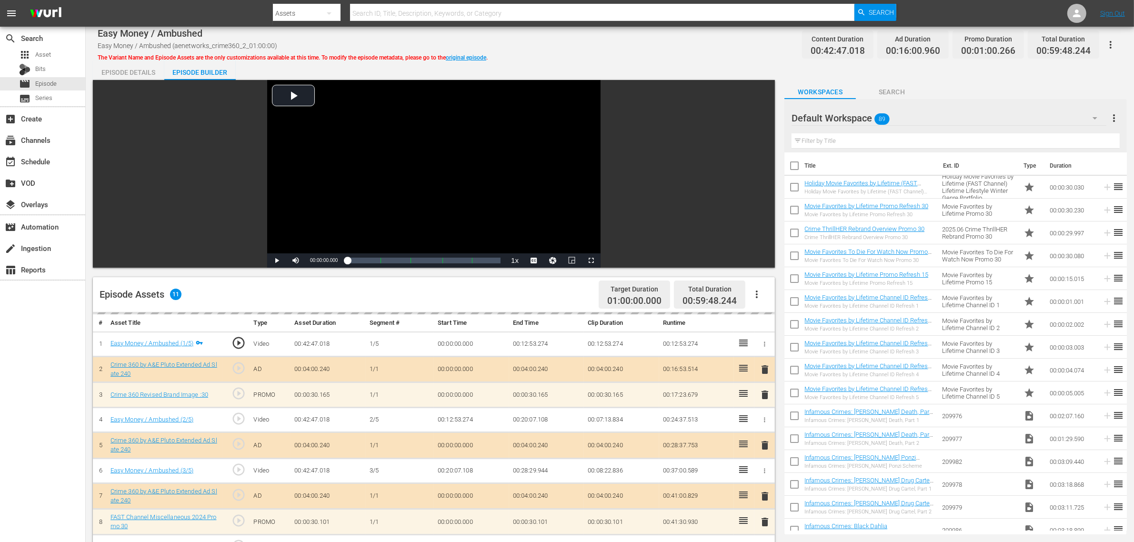
click at [914, 113] on div "Default Workspace 89" at bounding box center [949, 118] width 315 height 27
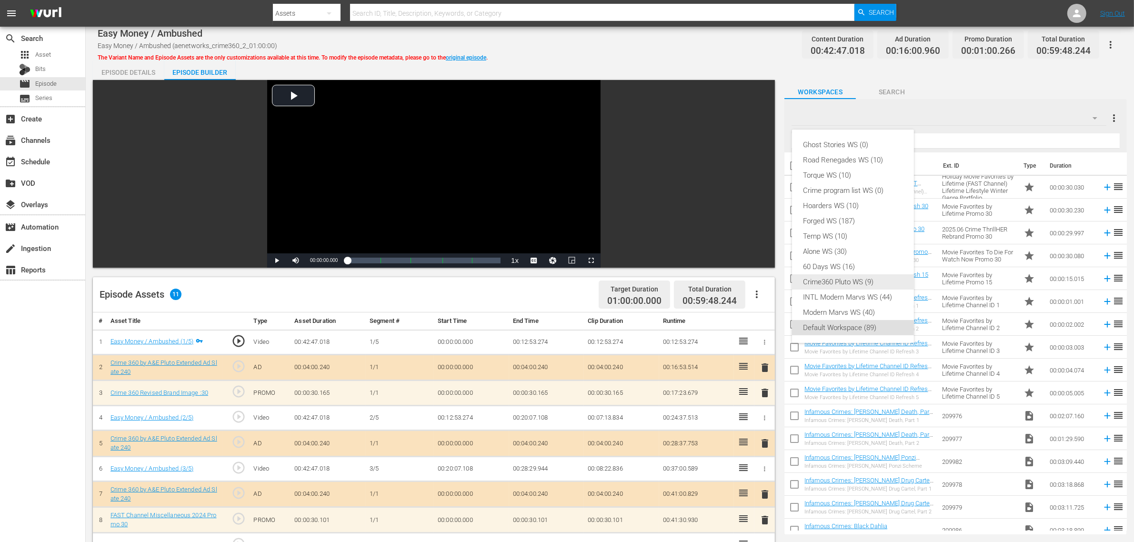
click at [853, 288] on div "Crime360 Pluto WS (9)" at bounding box center [853, 281] width 99 height 15
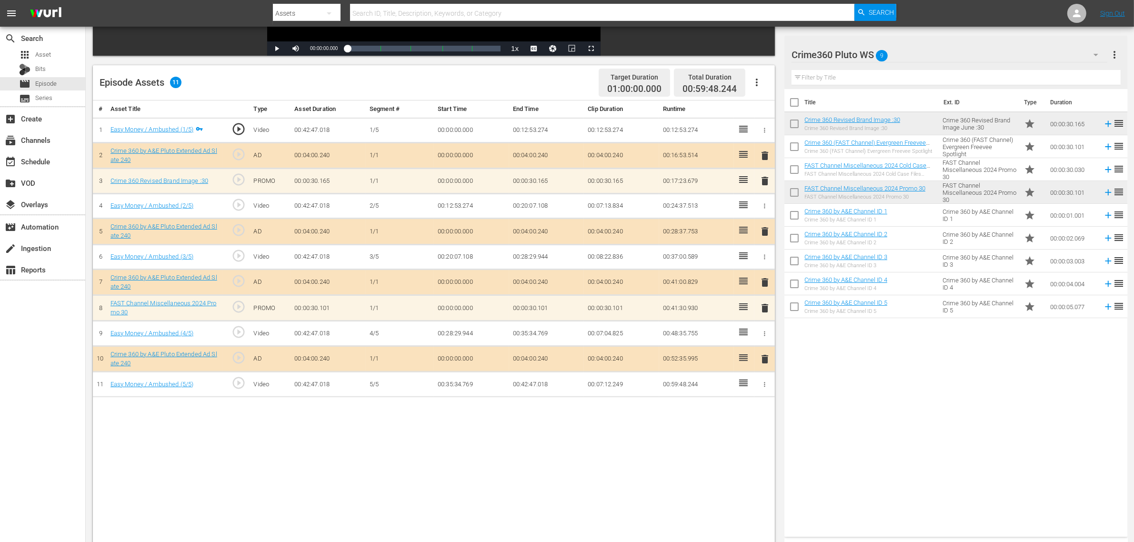
scroll to position [248, 0]
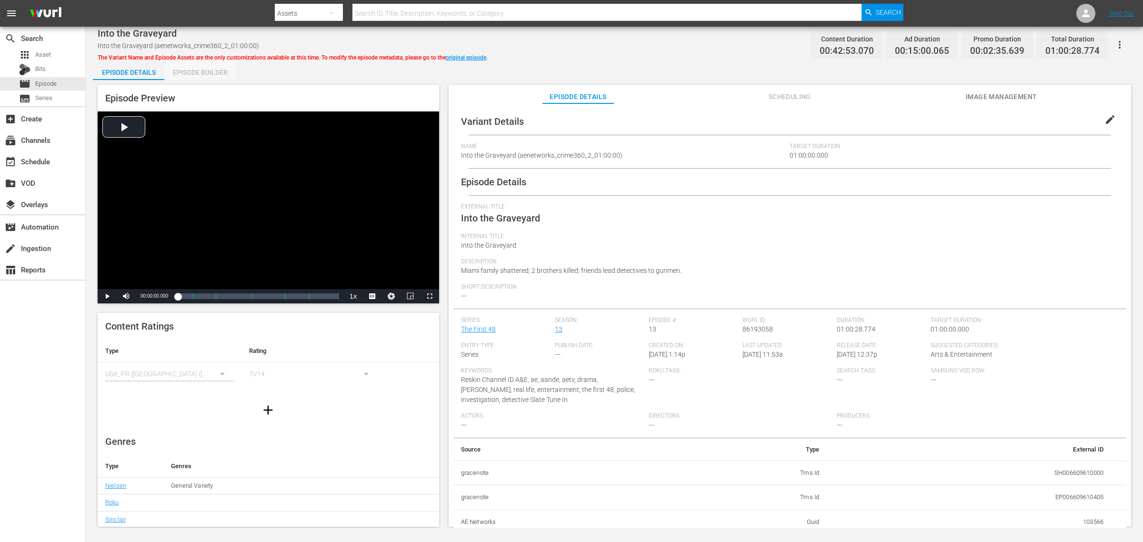
click at [191, 69] on div "Episode Builder" at bounding box center [199, 72] width 71 height 23
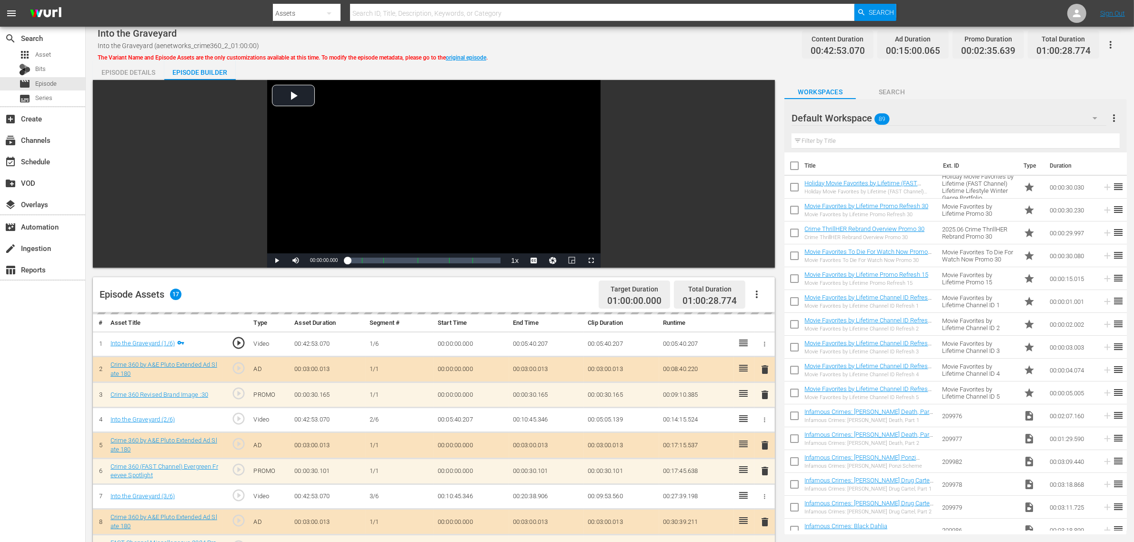
click at [914, 117] on div "Default Workspace 89" at bounding box center [949, 118] width 315 height 27
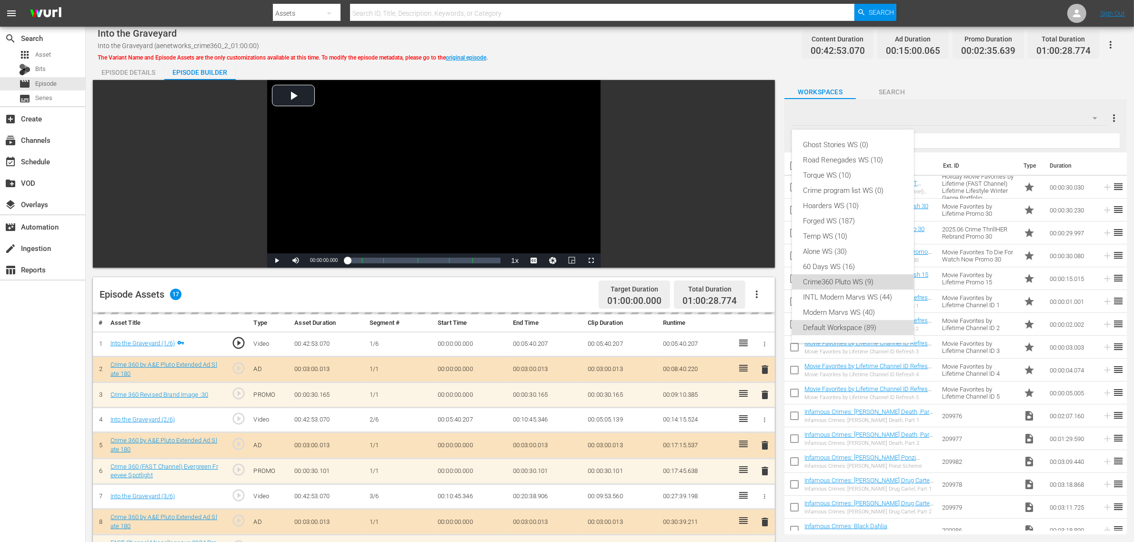
click at [849, 287] on div "Crime360 Pluto WS (9)" at bounding box center [853, 281] width 99 height 15
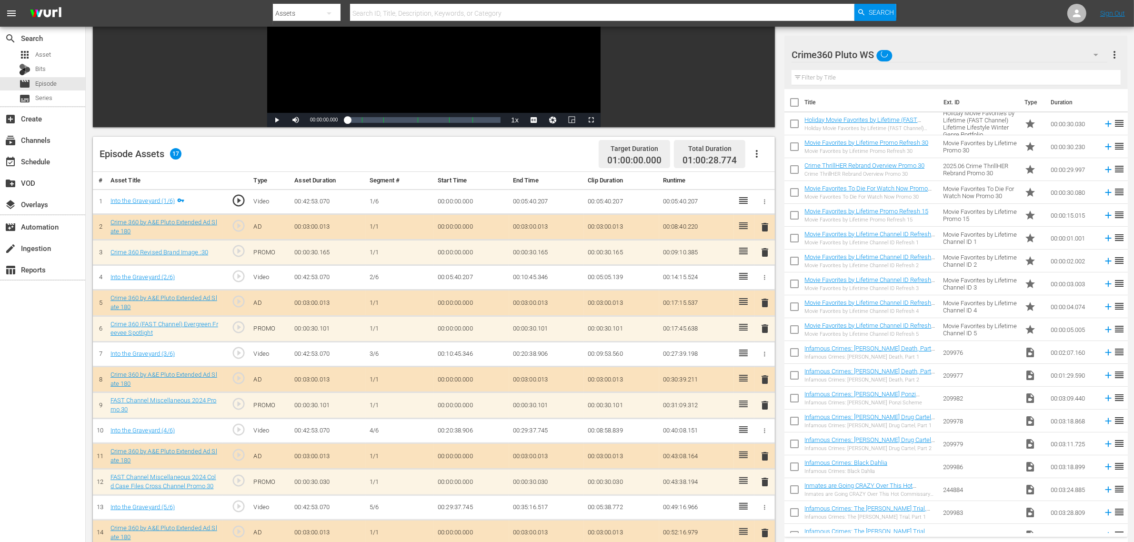
scroll to position [248, 0]
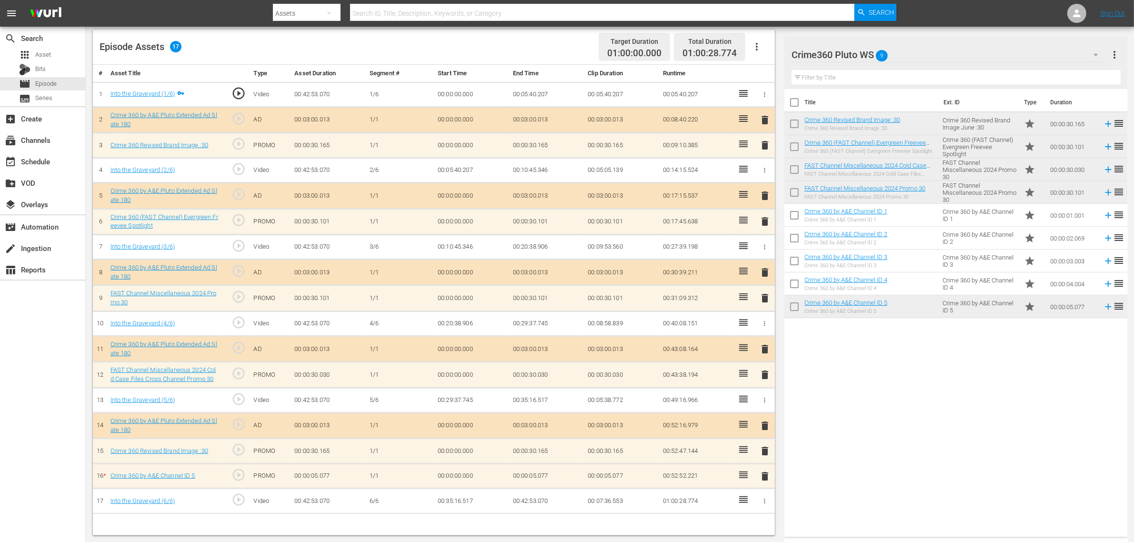
click at [769, 433] on span "delete" at bounding box center [764, 476] width 11 height 11
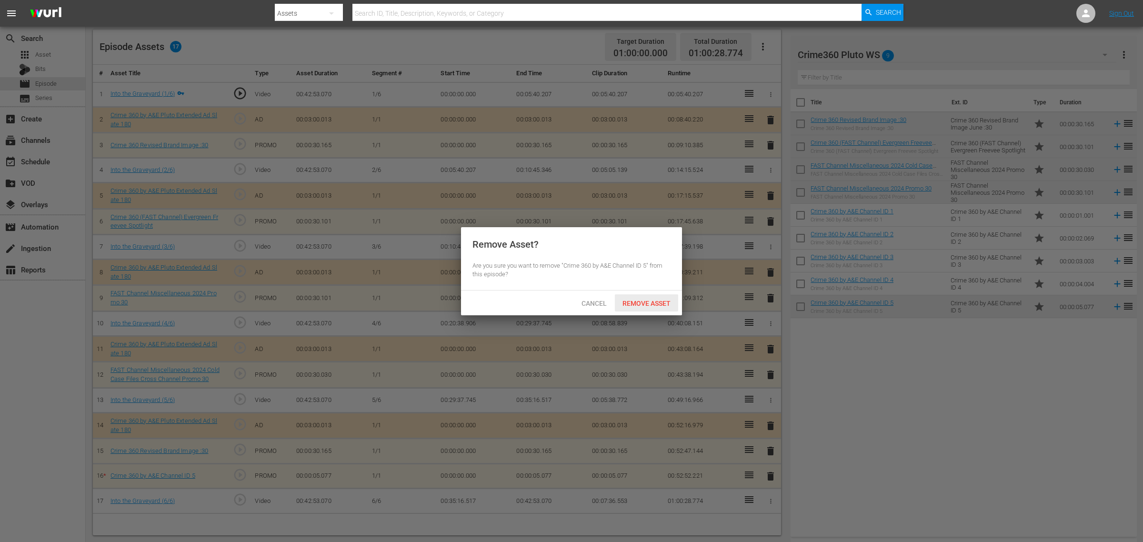
click at [660, 296] on div "Remove Asset" at bounding box center [646, 303] width 63 height 18
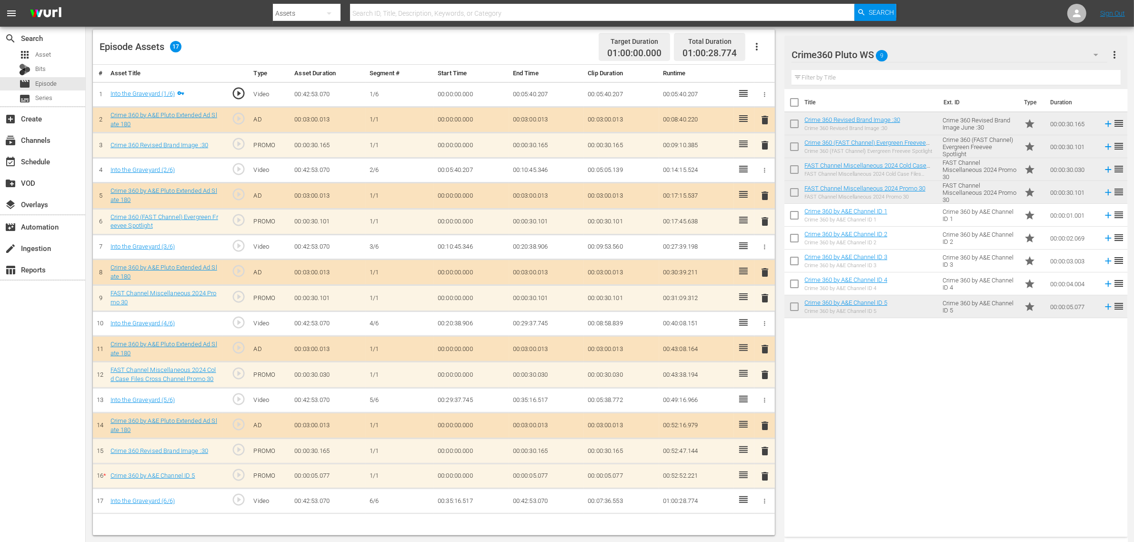
click at [903, 385] on div "Title Ext. ID Type Duration Crime 360 Revised Brand Image :30 Crime 360 Revised…" at bounding box center [955, 311] width 343 height 444
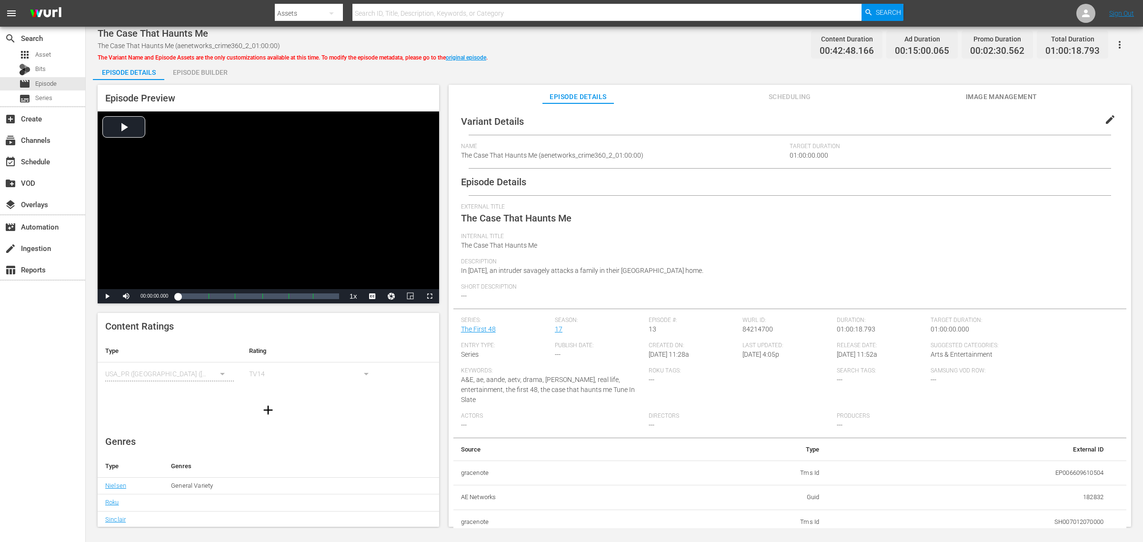
click at [215, 71] on div "Episode Builder" at bounding box center [199, 72] width 71 height 23
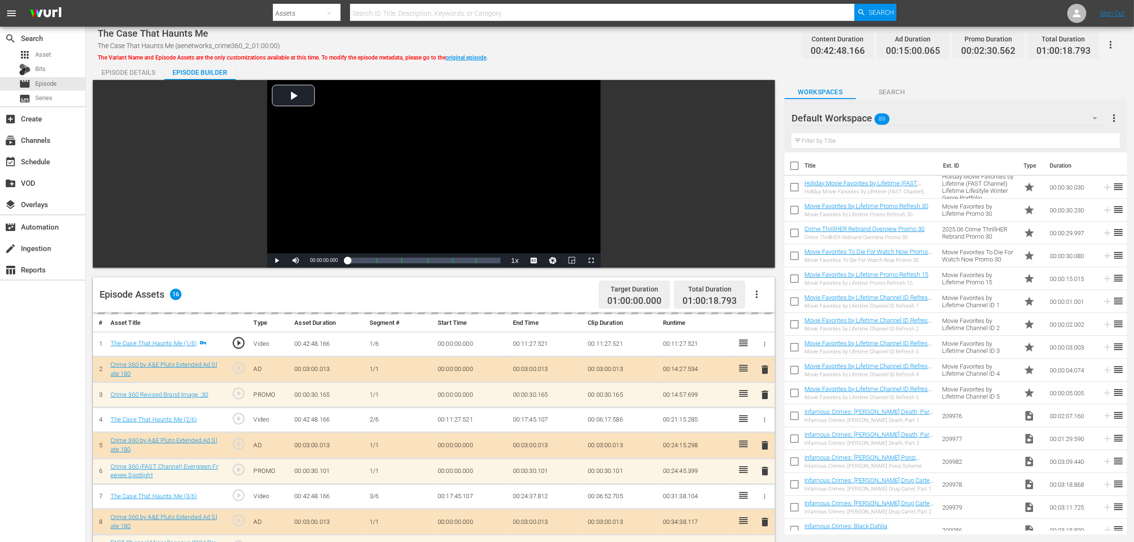
click at [914, 117] on div "Default Workspace 89" at bounding box center [949, 118] width 315 height 27
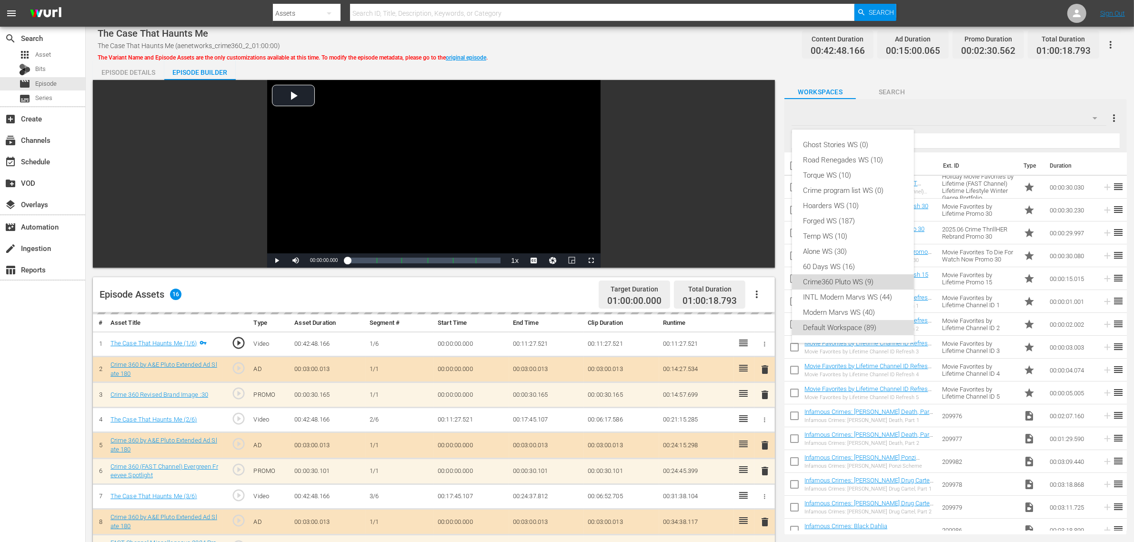
click at [855, 284] on div "Crime360 Pluto WS (9)" at bounding box center [853, 281] width 99 height 15
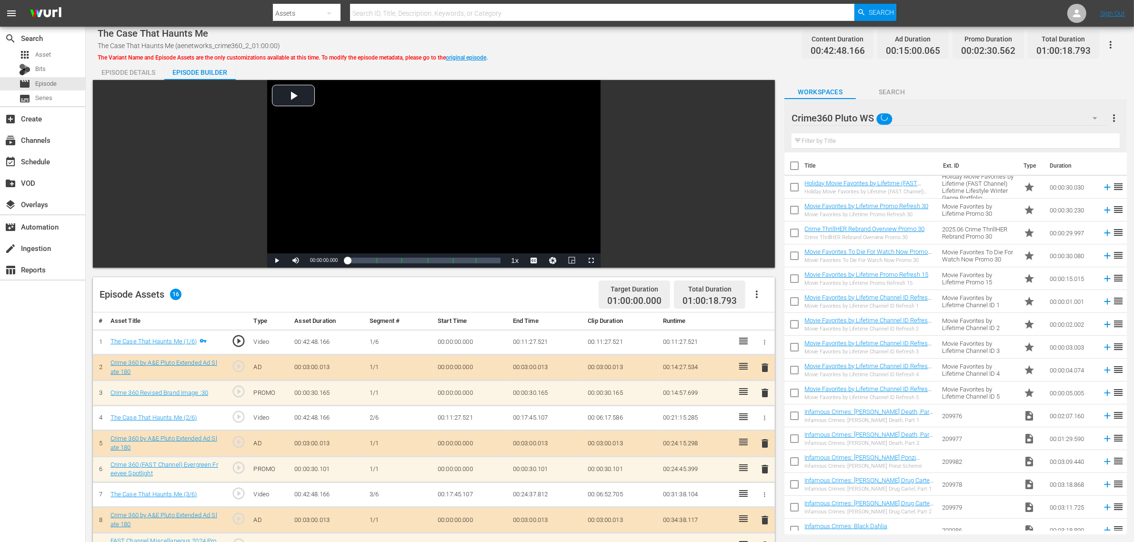
click at [653, 65] on div "Ghost Stories WS (0) Road Renegades WS (10) Torque WS (10) Crime program list W…" at bounding box center [567, 271] width 1134 height 542
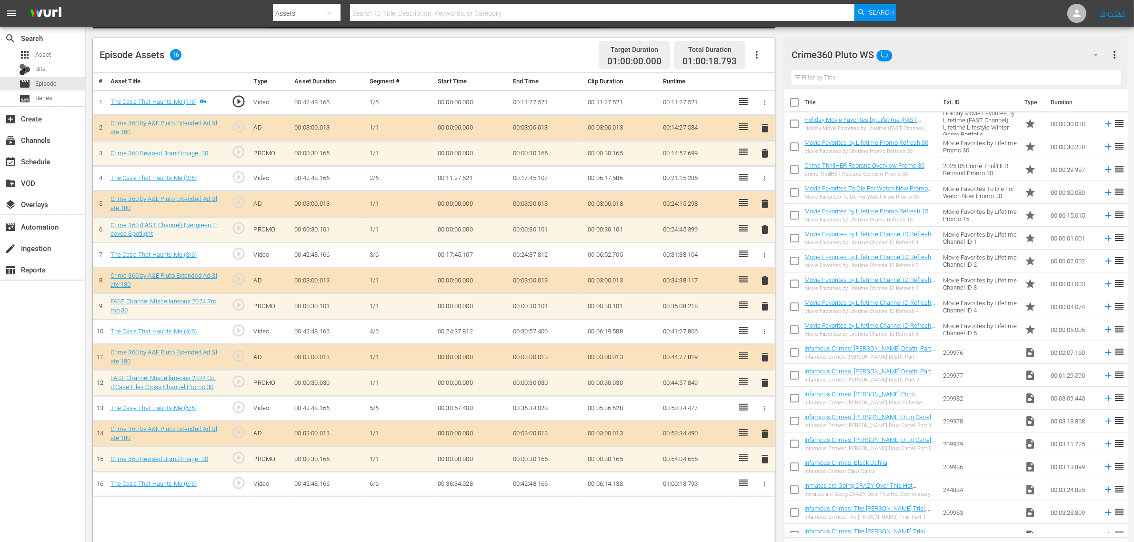
scroll to position [248, 0]
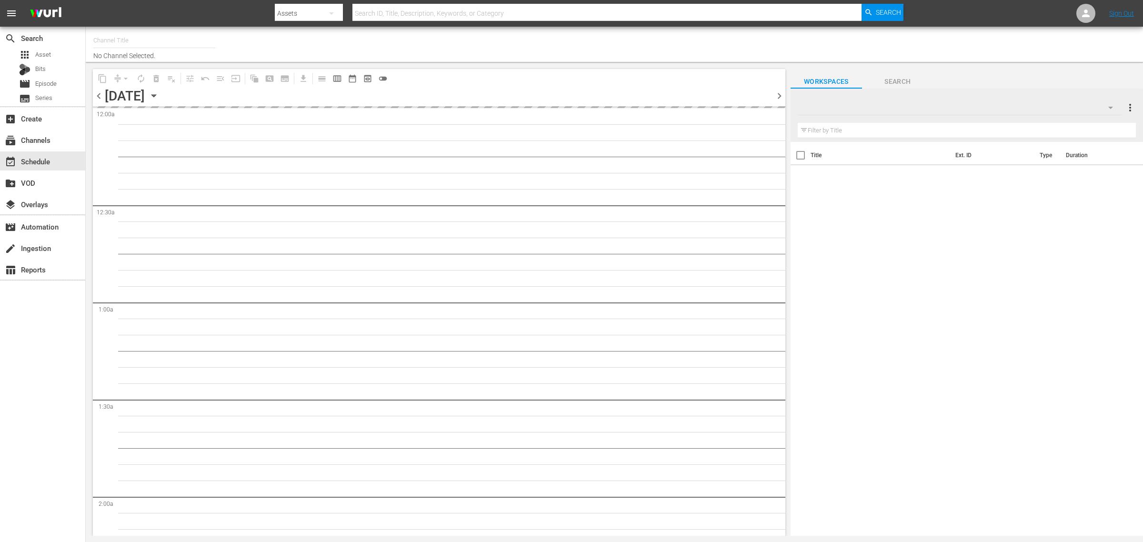
type input "Crime 360 (Pluto US) (1705)"
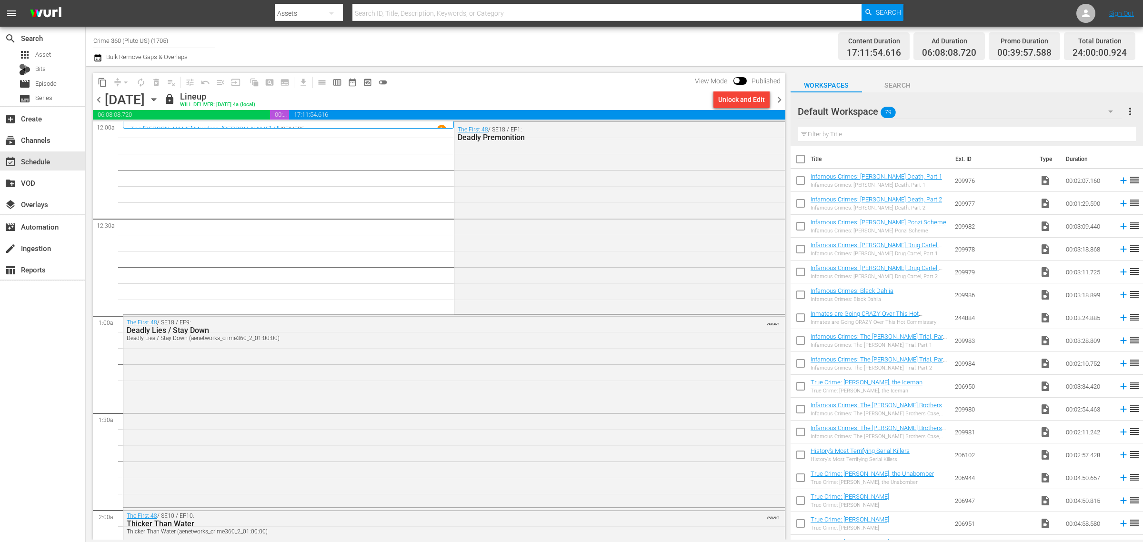
click at [572, 56] on div "Channel Title Crime 360 (Pluto US) (1705) Bulk Remove Gaps & Overlaps" at bounding box center [377, 46] width 568 height 34
drag, startPoint x: 779, startPoint y: 98, endPoint x: 704, endPoint y: 62, distance: 83.3
click at [779, 98] on span "chevron_right" at bounding box center [780, 100] width 12 height 12
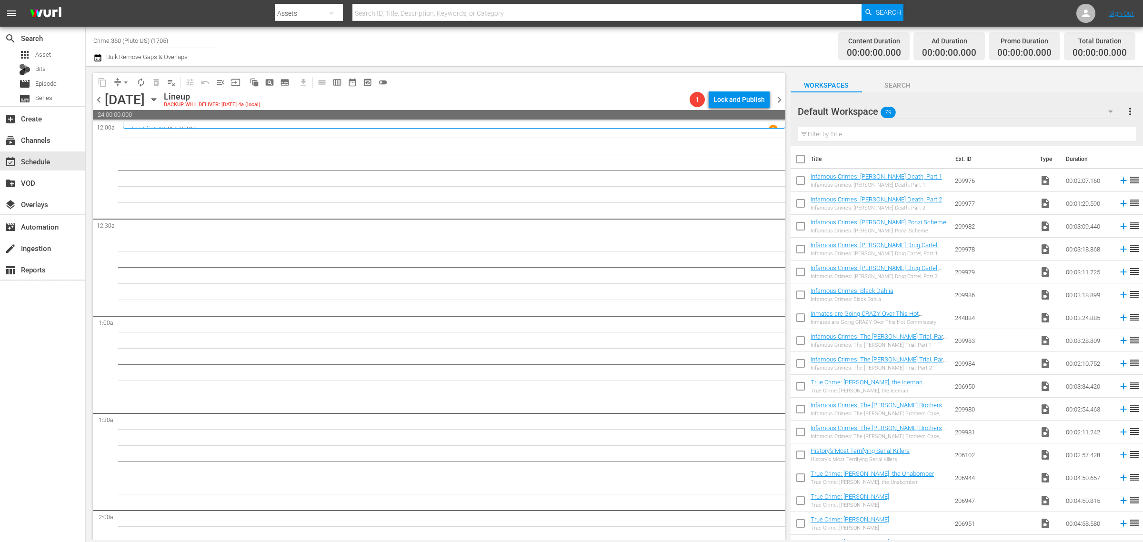
click at [780, 98] on span "chevron_right" at bounding box center [780, 100] width 12 height 12
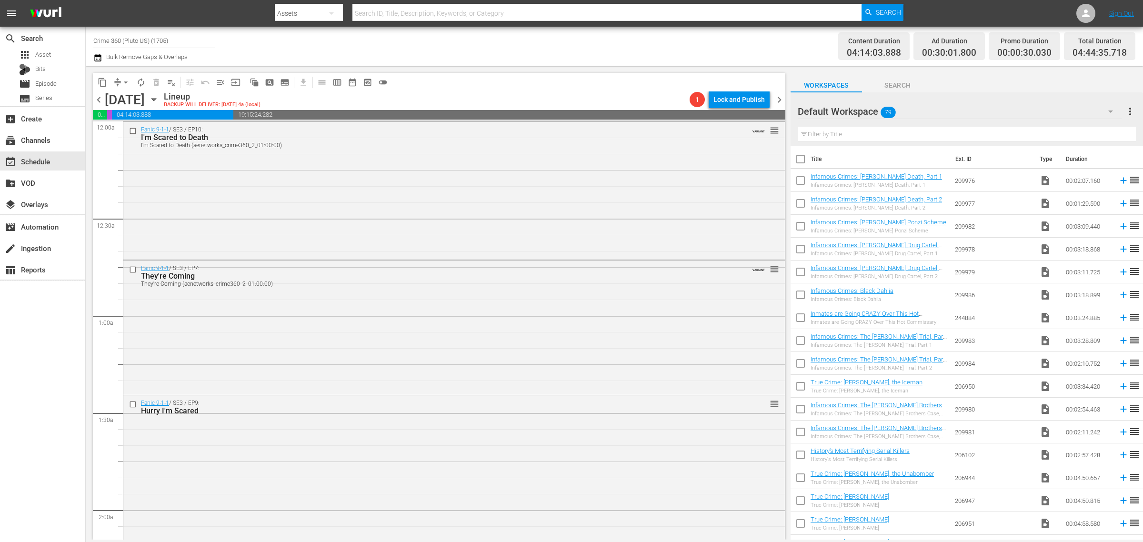
click at [601, 43] on div "Channel Title Crime 360 (Pluto US) (1705) Bulk Remove Gaps & Overlaps" at bounding box center [377, 46] width 568 height 34
click at [360, 181] on div "Panic 9-1-1 / SE3 / EP10: I'm Scared to Death I'm Scared to Death (aenetworks_c…" at bounding box center [454, 190] width 662 height 136
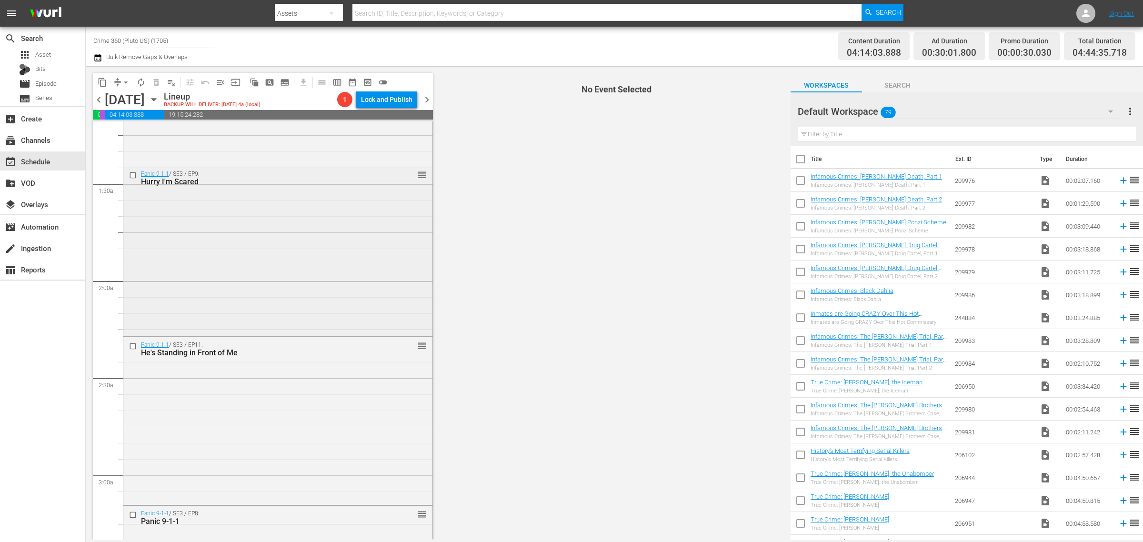
scroll to position [238, 0]
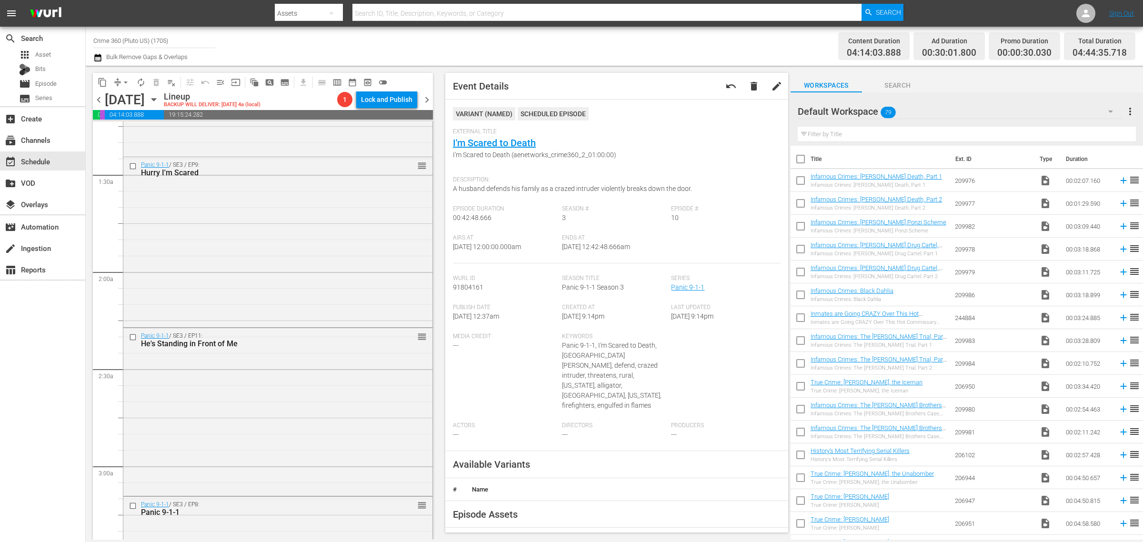
click at [281, 225] on div "Panic 9-1-1 / SE3 / EP9: Hurry I'm Scared reorder" at bounding box center [277, 241] width 309 height 168
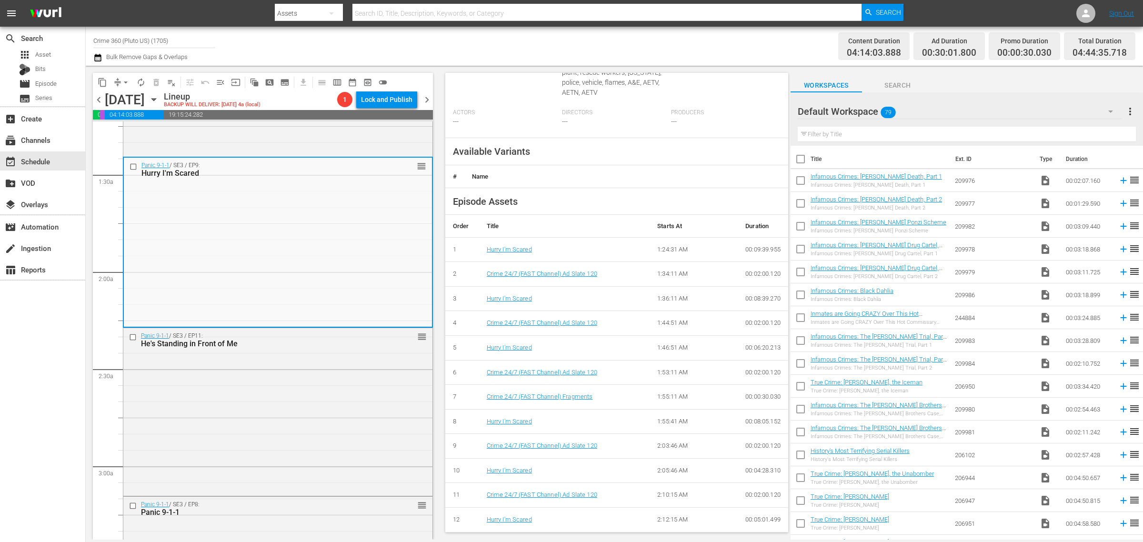
scroll to position [0, 0]
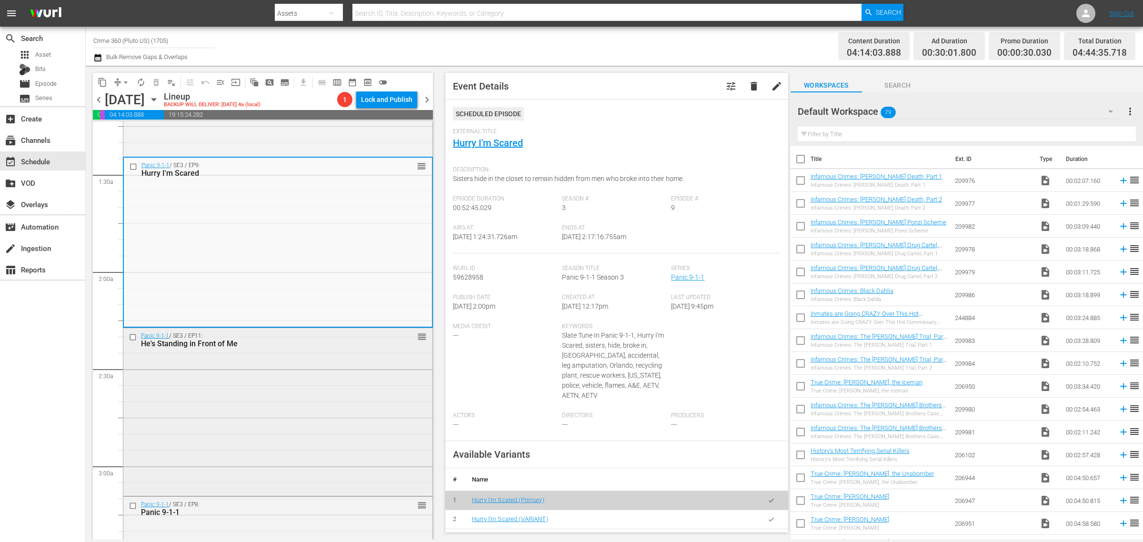
click at [251, 398] on div "Panic 9-1-1 / SE3 / EP11: He's Standing in Front of Me reorder" at bounding box center [277, 411] width 309 height 166
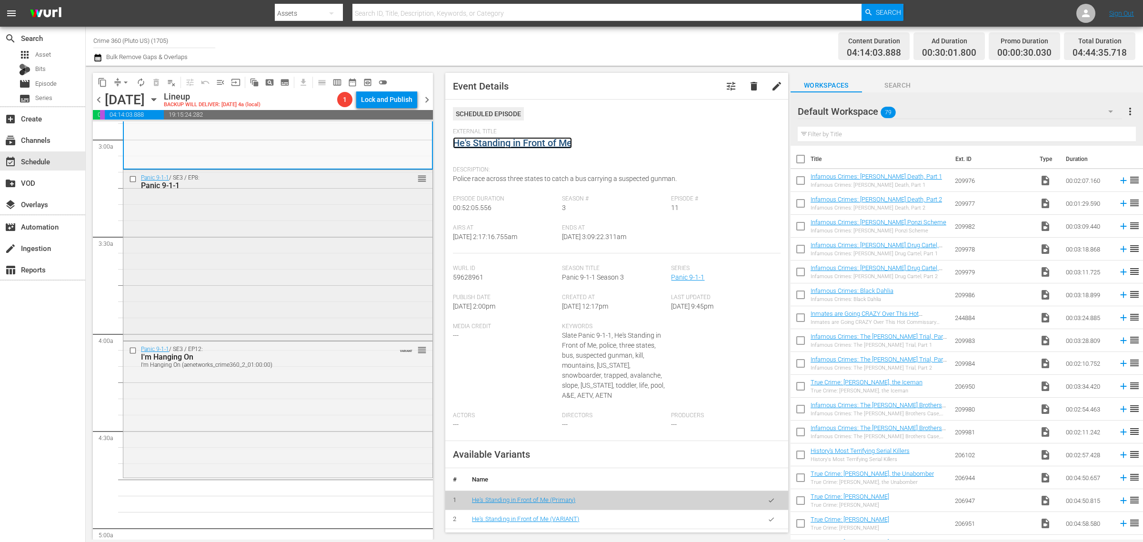
scroll to position [595, 0]
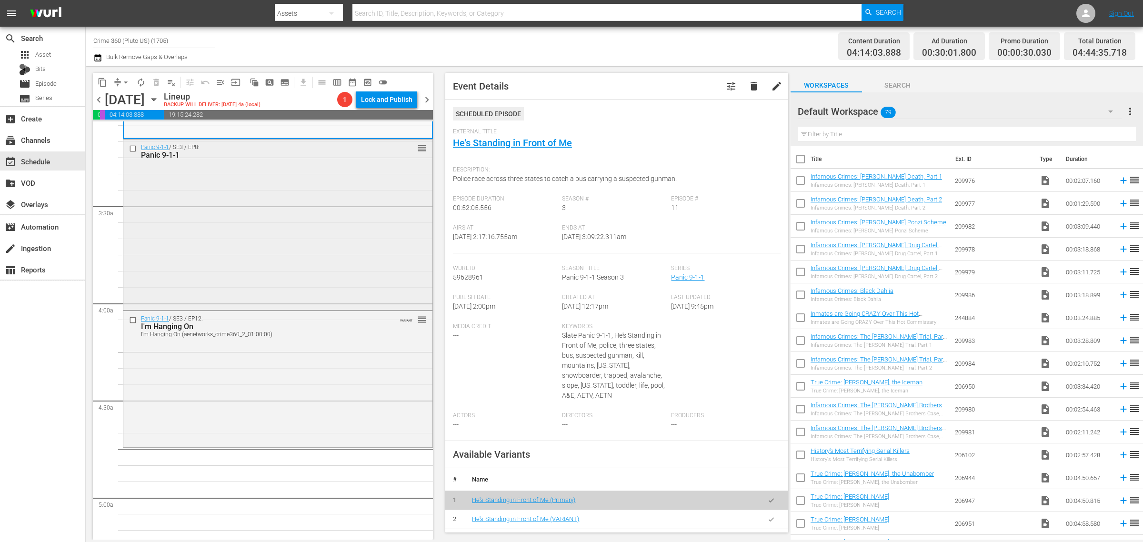
click at [265, 220] on div "Panic 9-1-1 / SE3 / EP8: Panic 9-1-1 reorder" at bounding box center [277, 224] width 309 height 168
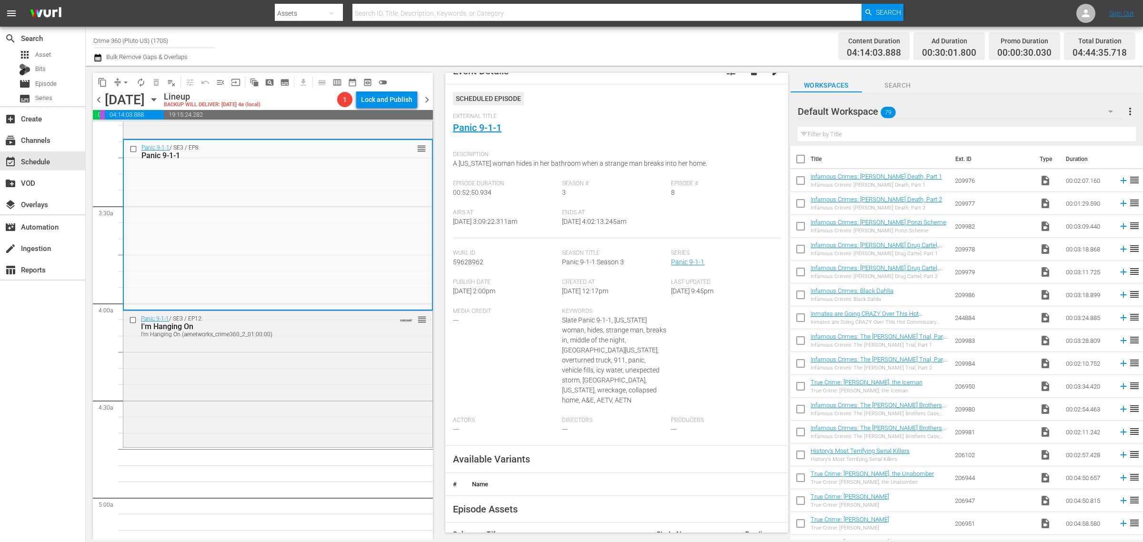
scroll to position [0, 0]
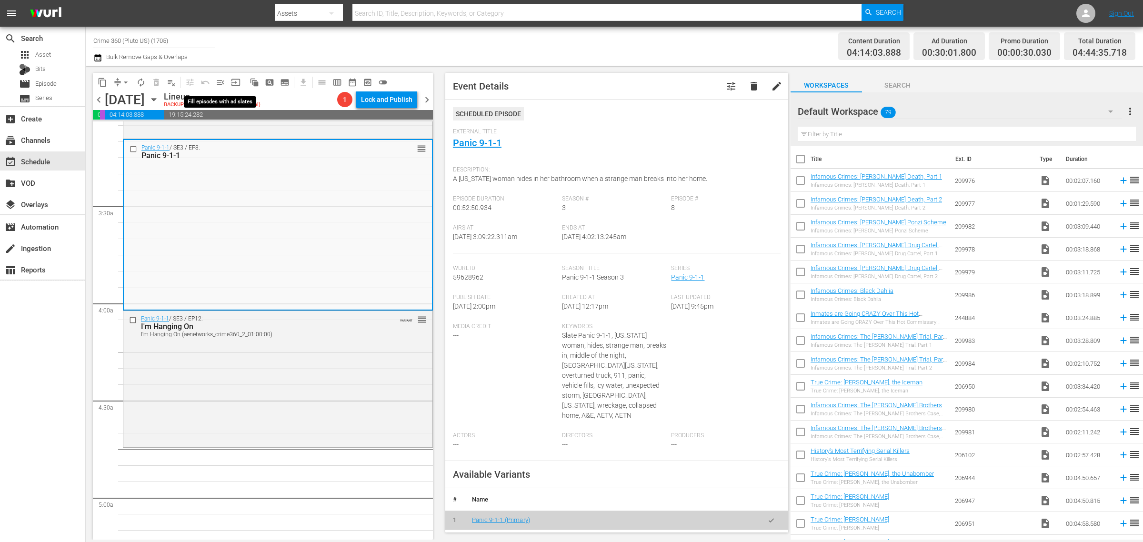
click at [218, 80] on span "menu_open" at bounding box center [221, 83] width 10 height 10
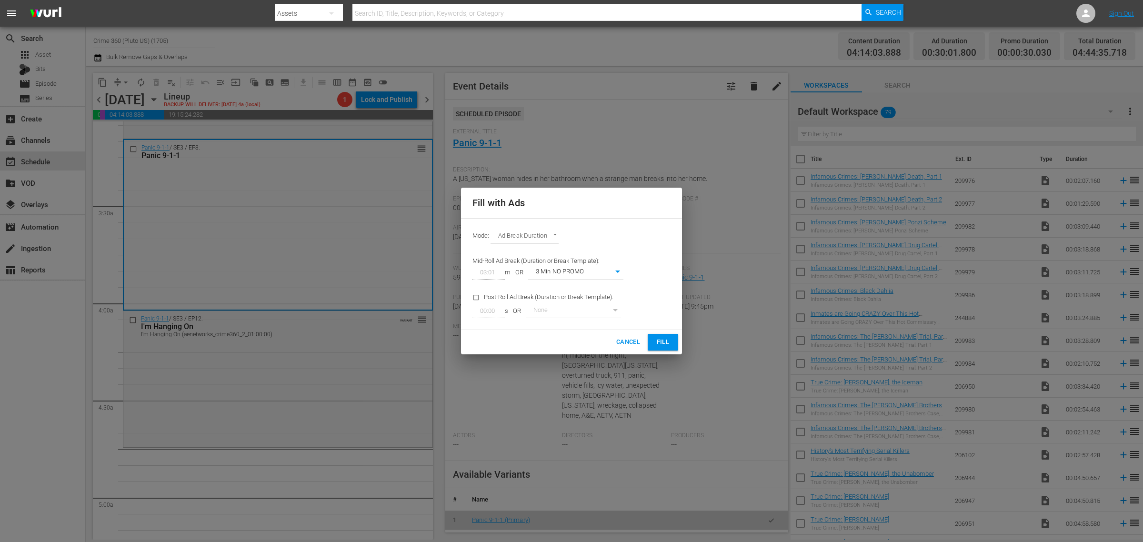
click at [655, 337] on span "Fill" at bounding box center [662, 342] width 15 height 11
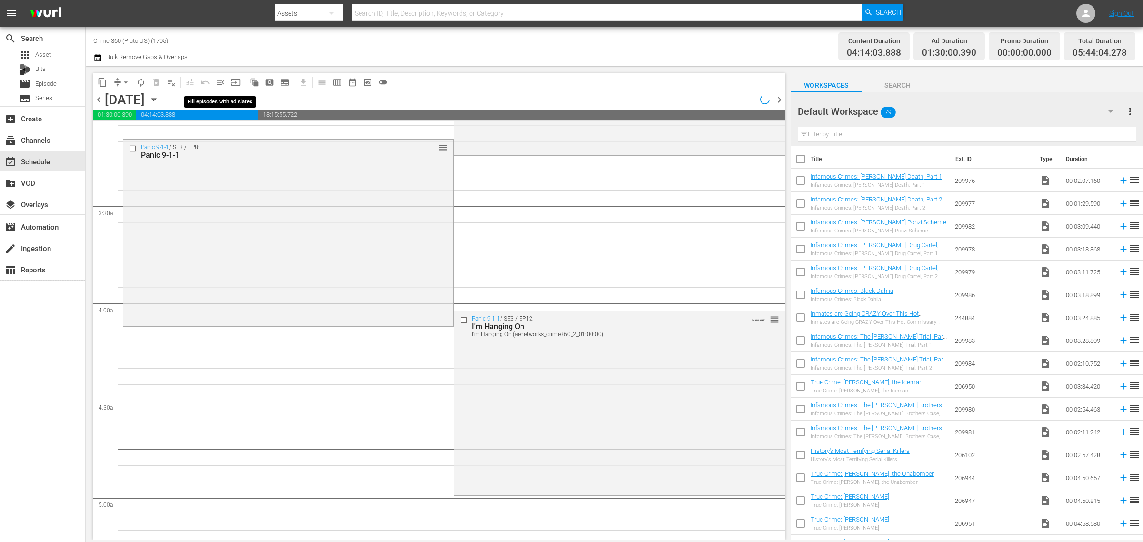
click at [221, 86] on span "menu_open" at bounding box center [221, 83] width 10 height 10
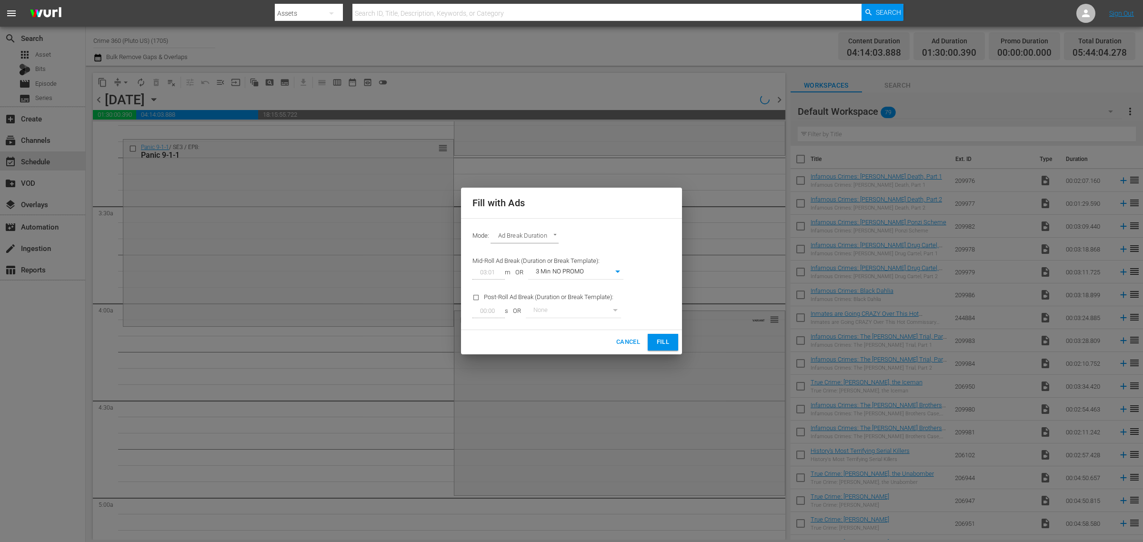
click at [584, 267] on body "menu Search By Assets Search ID, Title, Description, Keywords, or Category Sear…" at bounding box center [571, 271] width 1143 height 542
click at [583, 280] on li "3 Min with promo" at bounding box center [575, 288] width 95 height 16
type input "46"
click at [673, 343] on button "Fill" at bounding box center [663, 342] width 30 height 17
click at [658, 344] on span "Fill" at bounding box center [662, 342] width 15 height 11
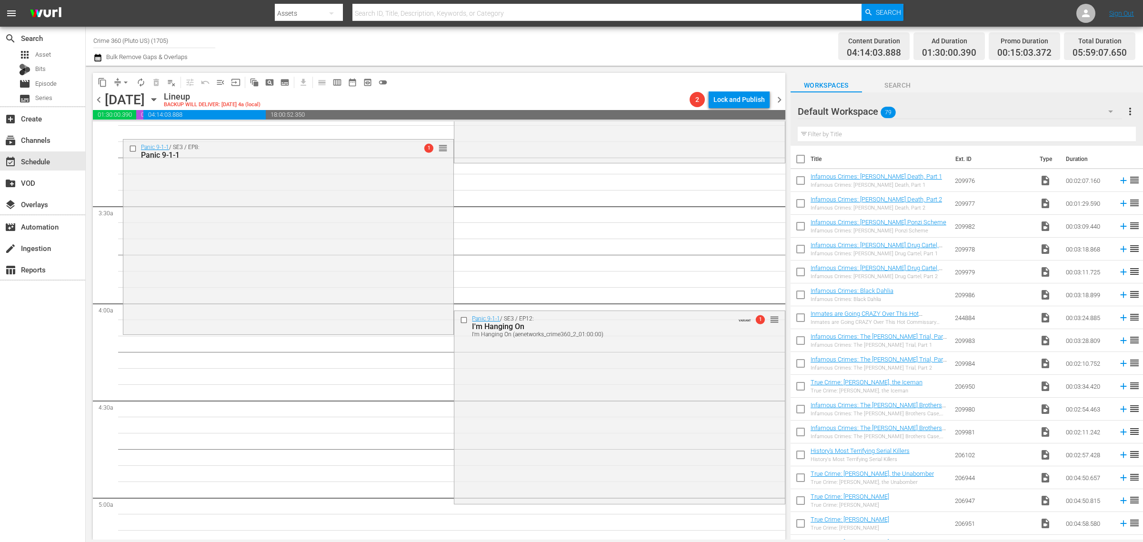
scroll to position [611, 0]
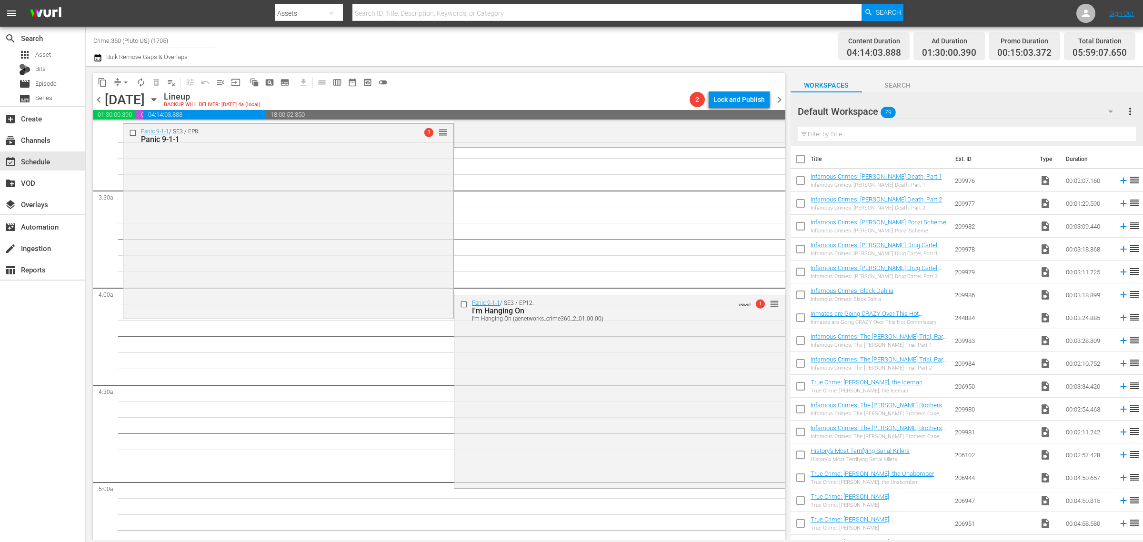
click at [587, 52] on div "Channel Title Crime 360 (Pluto US) (1705) Bulk Remove Gaps & Overlaps" at bounding box center [377, 46] width 568 height 34
click at [124, 83] on span "arrow_drop_down" at bounding box center [126, 83] width 10 height 10
click at [124, 96] on li "Align to Midnight" at bounding box center [126, 101] width 79 height 16
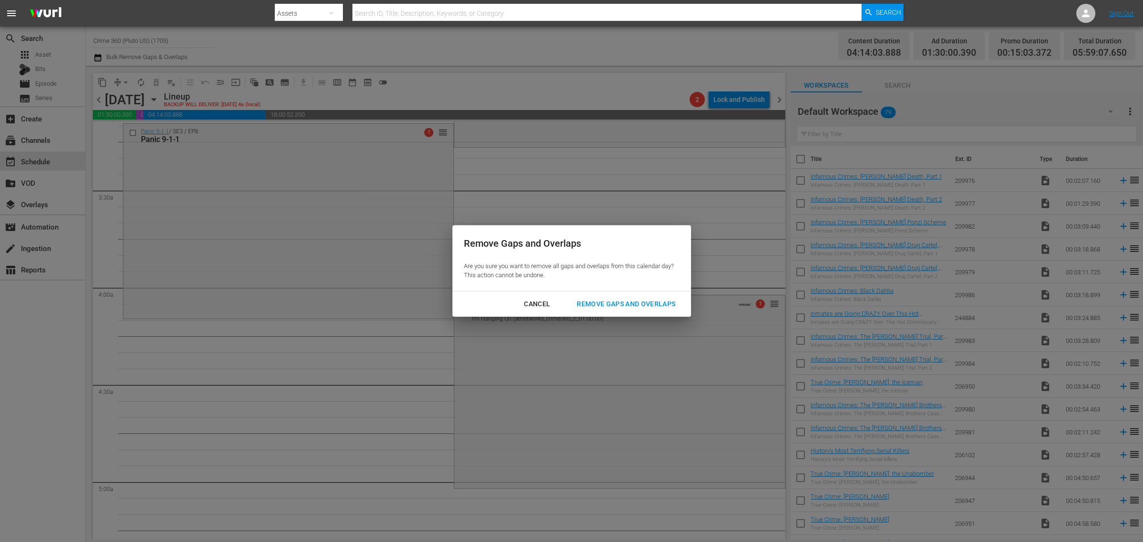
click at [590, 296] on button "Remove Gaps and Overlaps" at bounding box center [625, 304] width 121 height 18
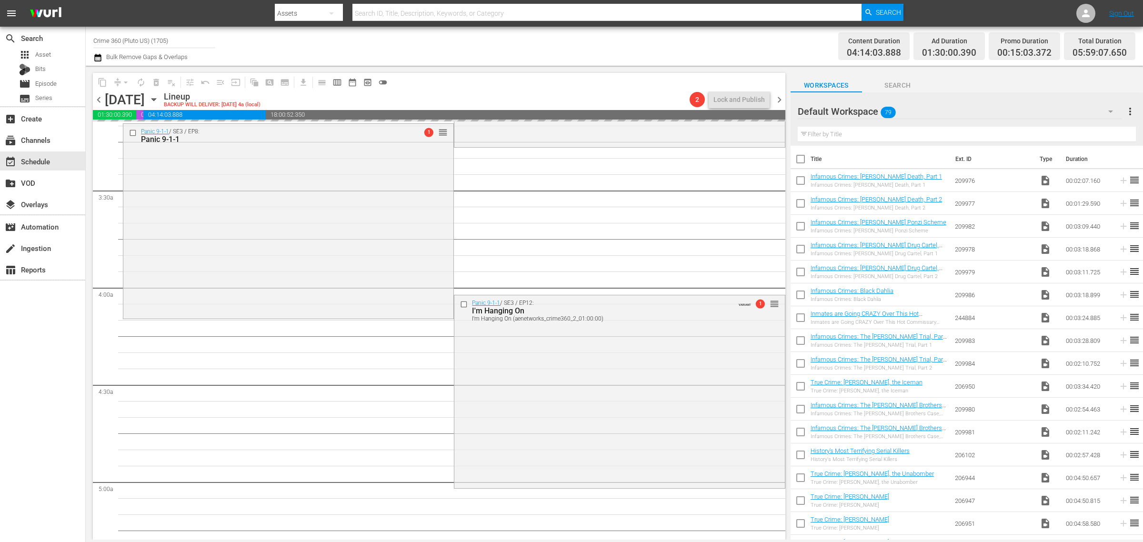
click at [574, 45] on div "Channel Title Crime 360 (Pluto US) (1705) Bulk Remove Gaps & Overlaps" at bounding box center [377, 46] width 568 height 34
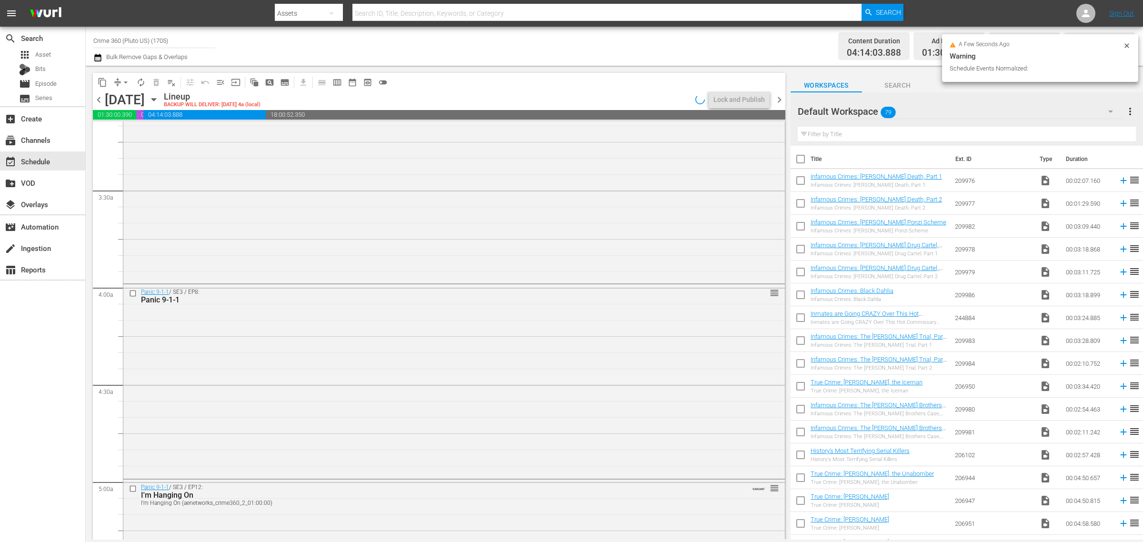
scroll to position [627, 0]
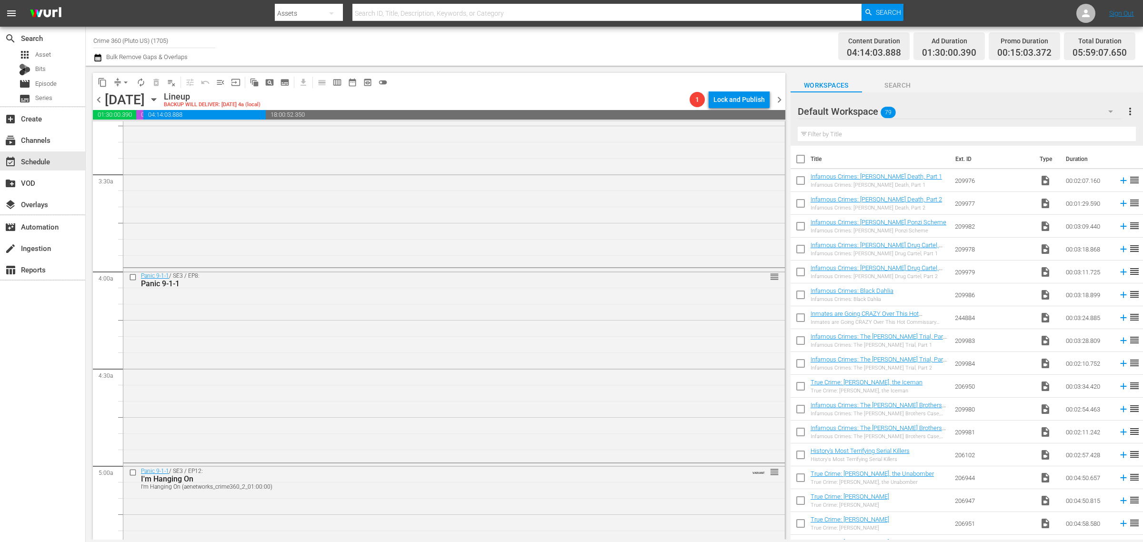
click at [579, 44] on div "Channel Title Crime 360 (Pluto US) (1705) Bulk Remove Gaps & Overlaps" at bounding box center [377, 46] width 568 height 34
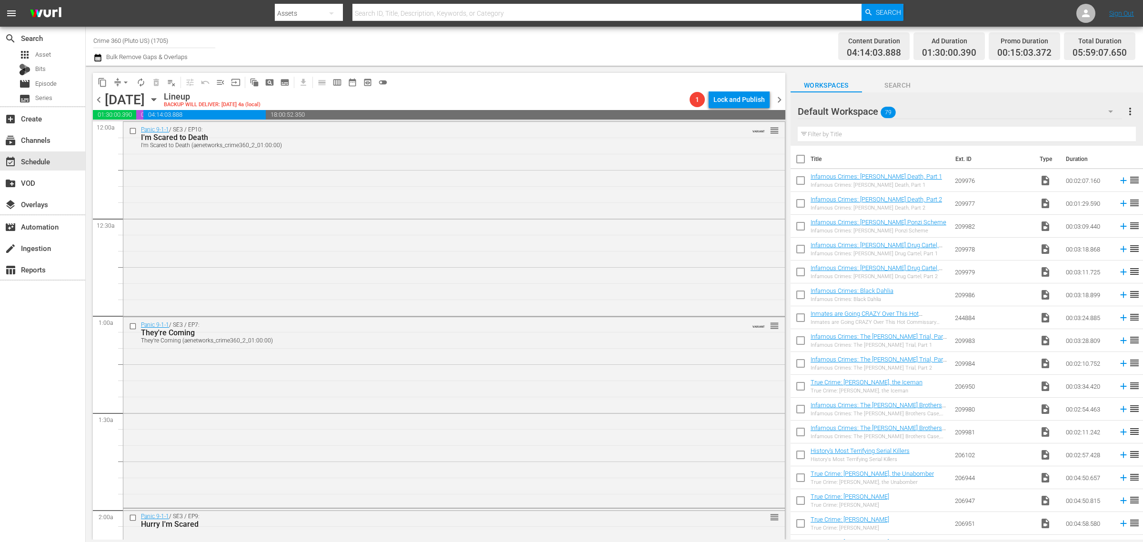
click at [434, 186] on div "Panic 9-1-1 / SE3 / EP10: I'm Scared to Death I'm Scared to Death (aenetworks_c…" at bounding box center [454, 218] width 662 height 192
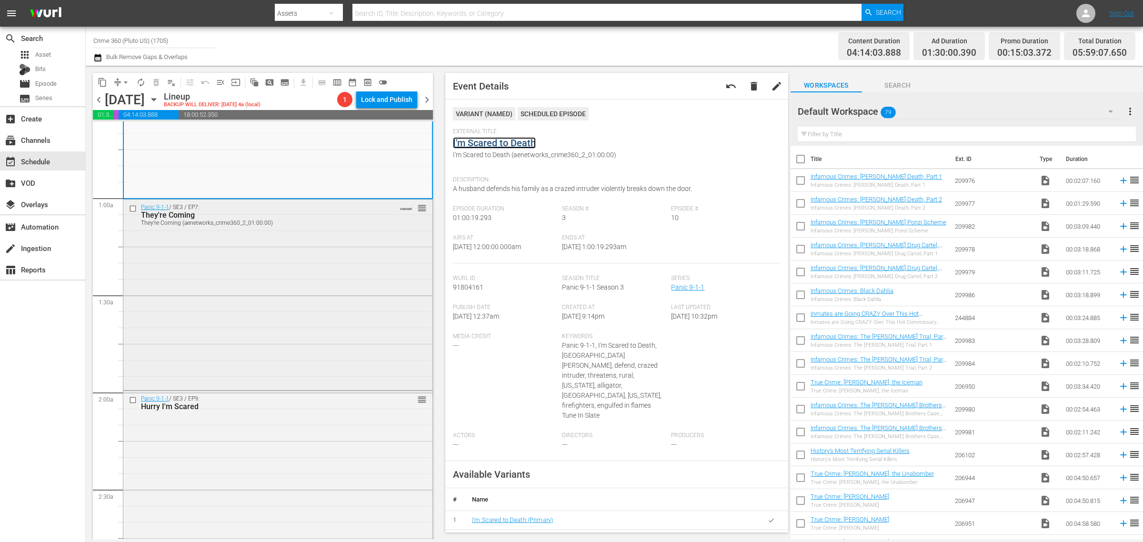
scroll to position [119, 0]
click at [263, 251] on div "Panic 9-1-1 / SE3 / EP7: They're Coming They're Coming (aenetworks_crime360_2_0…" at bounding box center [277, 292] width 309 height 189
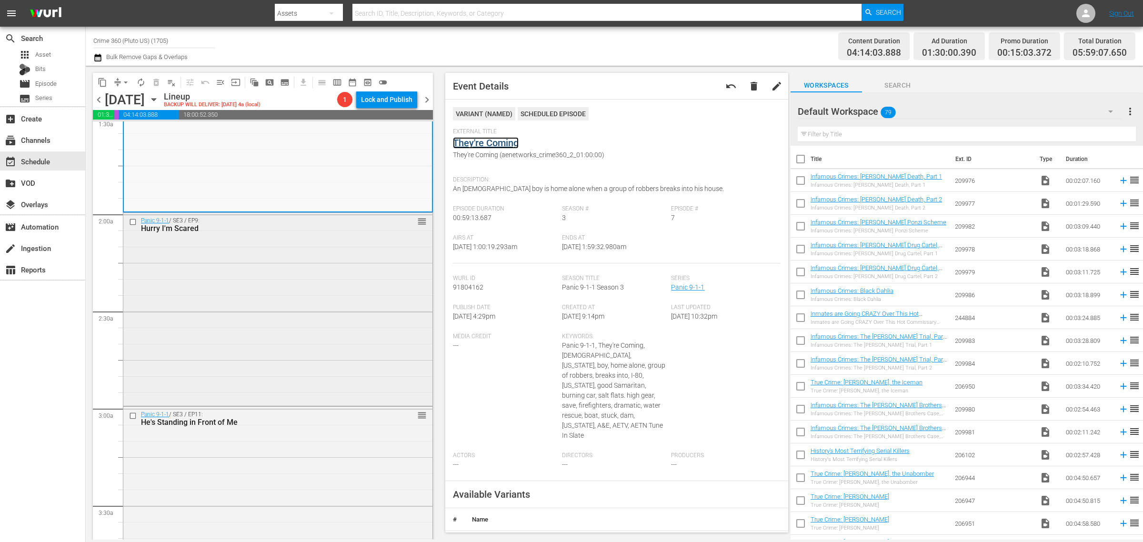
scroll to position [357, 0]
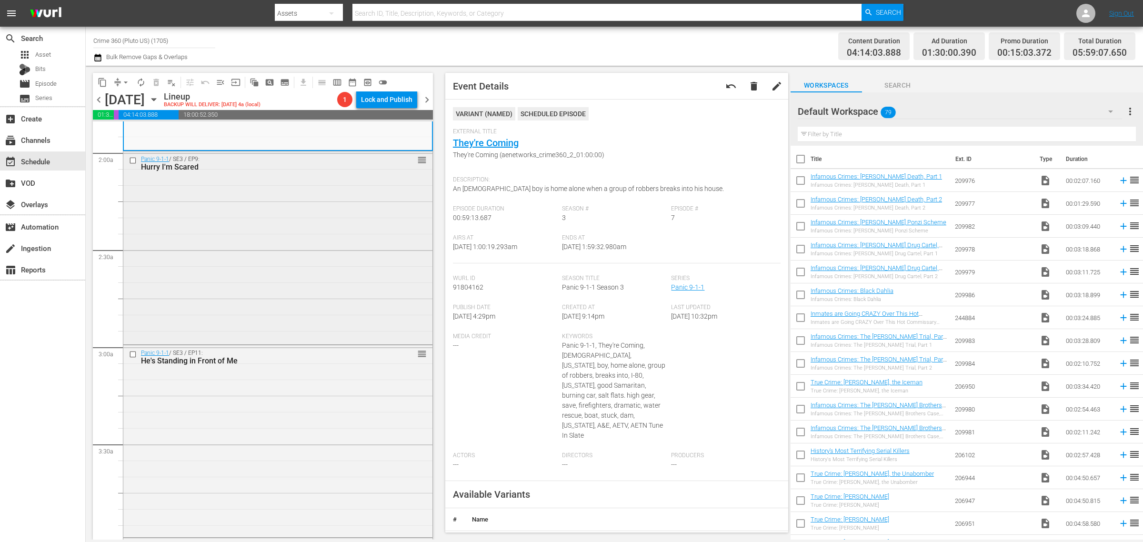
click at [265, 248] on div "Panic 9-1-1 / SE3 / EP9: Hurry I'm Scared reorder" at bounding box center [277, 246] width 309 height 191
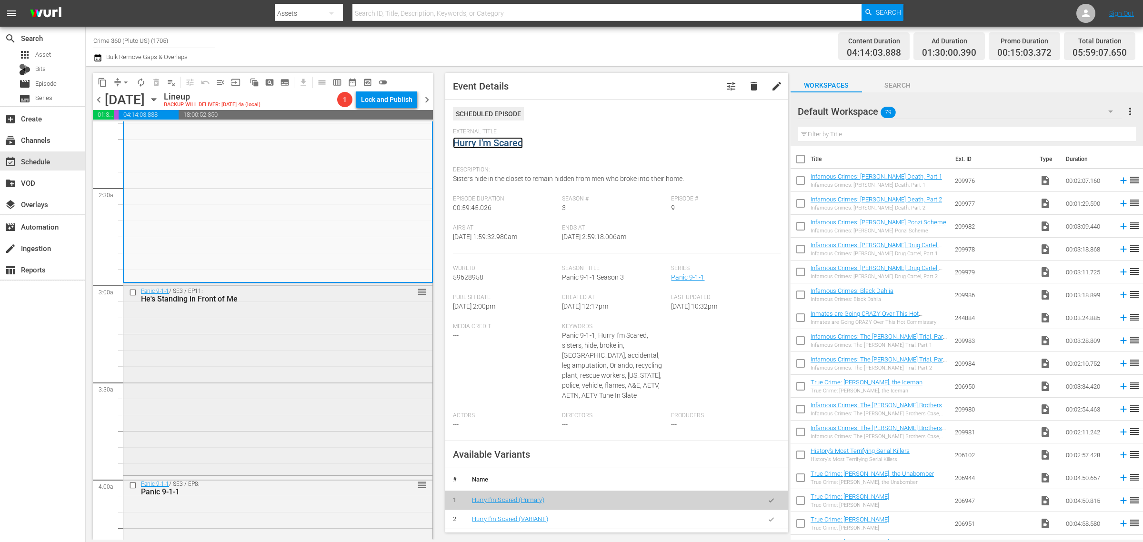
scroll to position [536, 0]
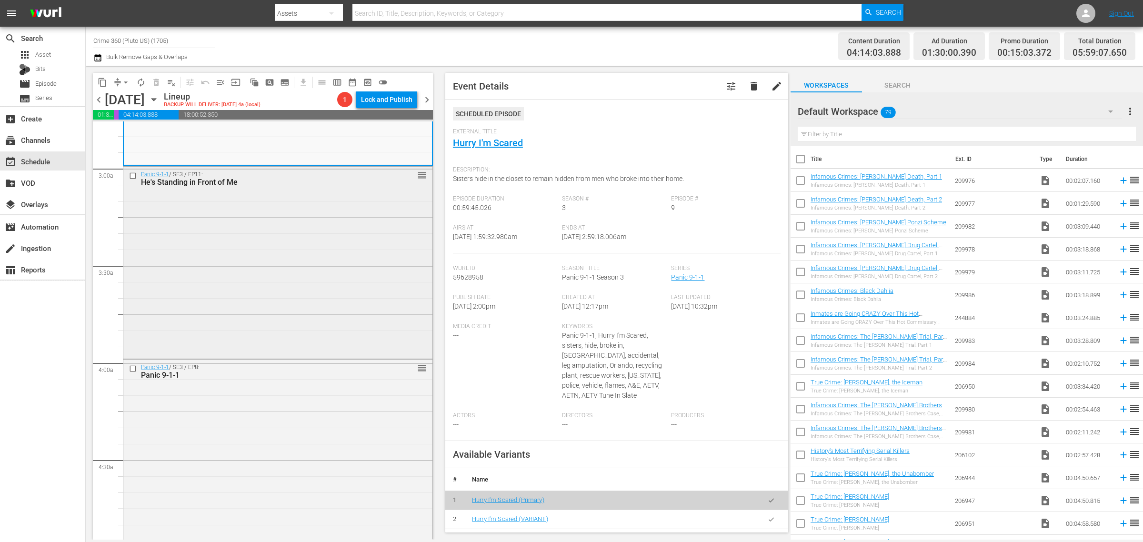
click at [255, 259] on div "Panic 9-1-1 / SE3 / EP11: He's Standing in Front of Me reorder" at bounding box center [277, 262] width 309 height 190
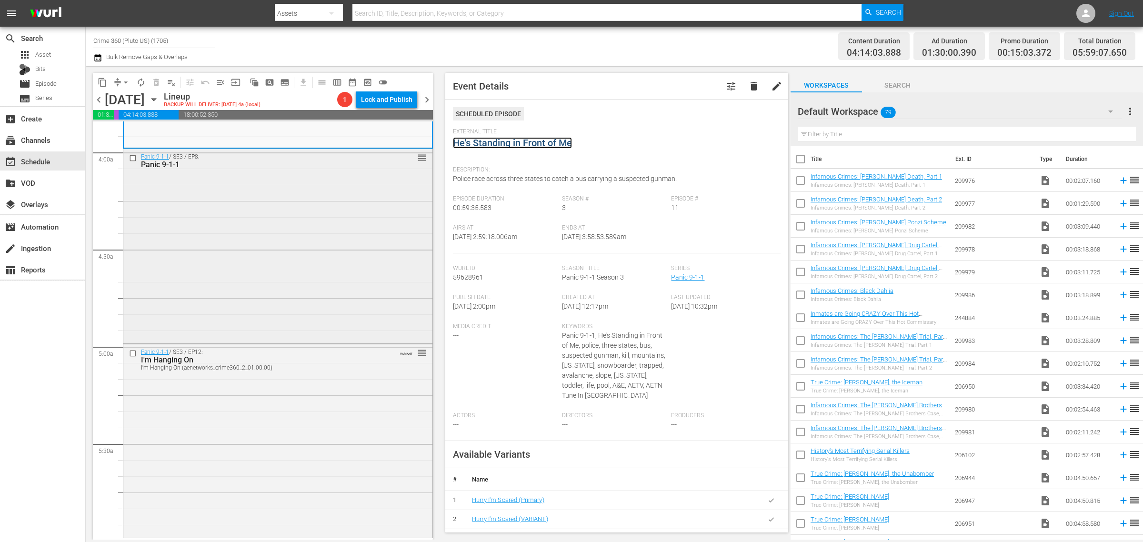
scroll to position [774, 0]
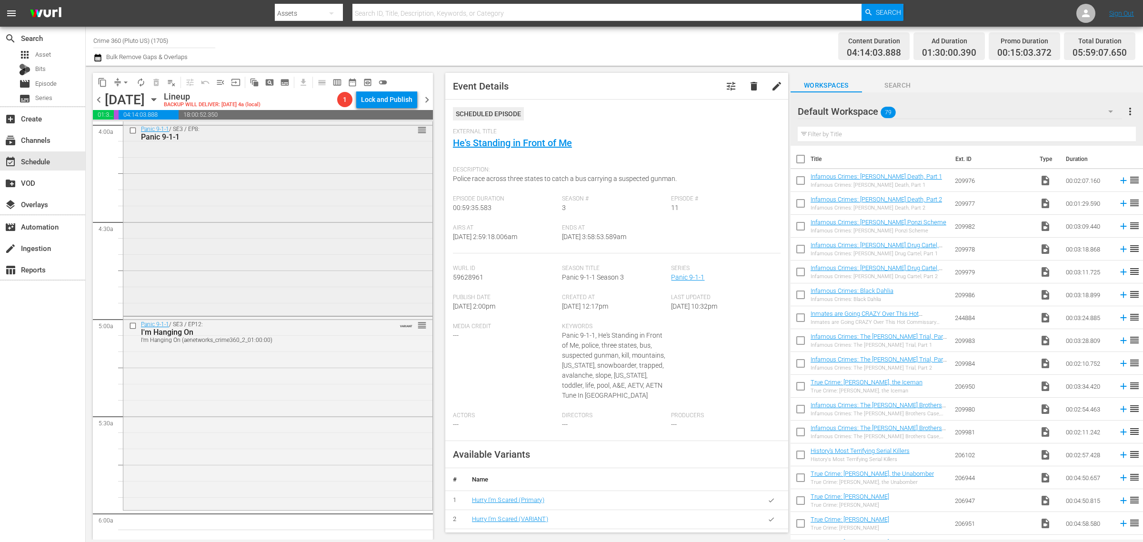
click at [293, 243] on div "Panic 9-1-1 / SE3 / EP8: Panic 9-1-1 reorder" at bounding box center [277, 217] width 309 height 192
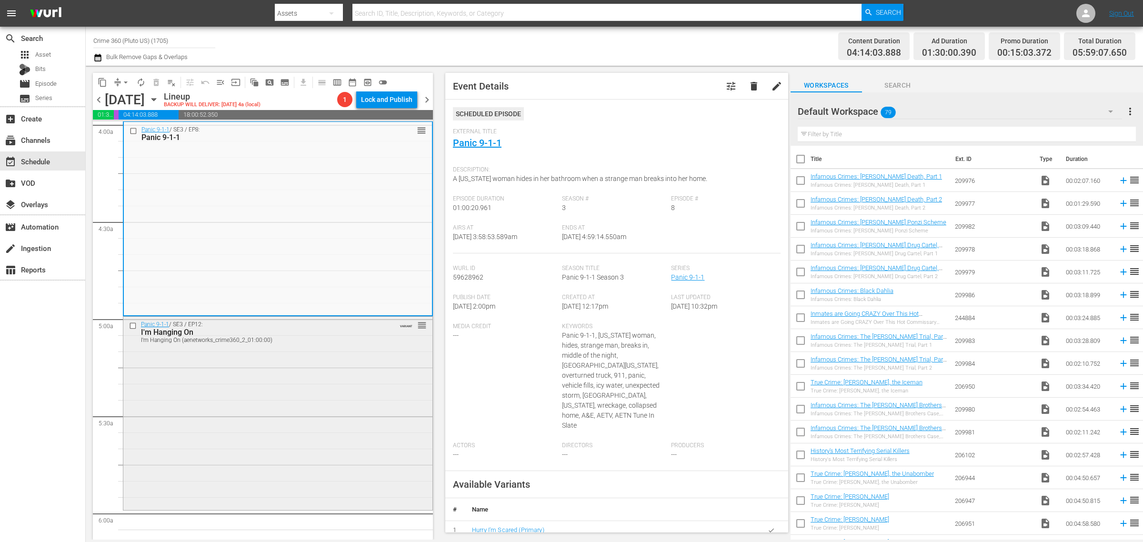
click at [291, 425] on div "Panic 9-1-1 / SE3 / EP12: I'm Hanging On I'm Hanging On (aenetworks_crime360_2_…" at bounding box center [277, 412] width 309 height 191
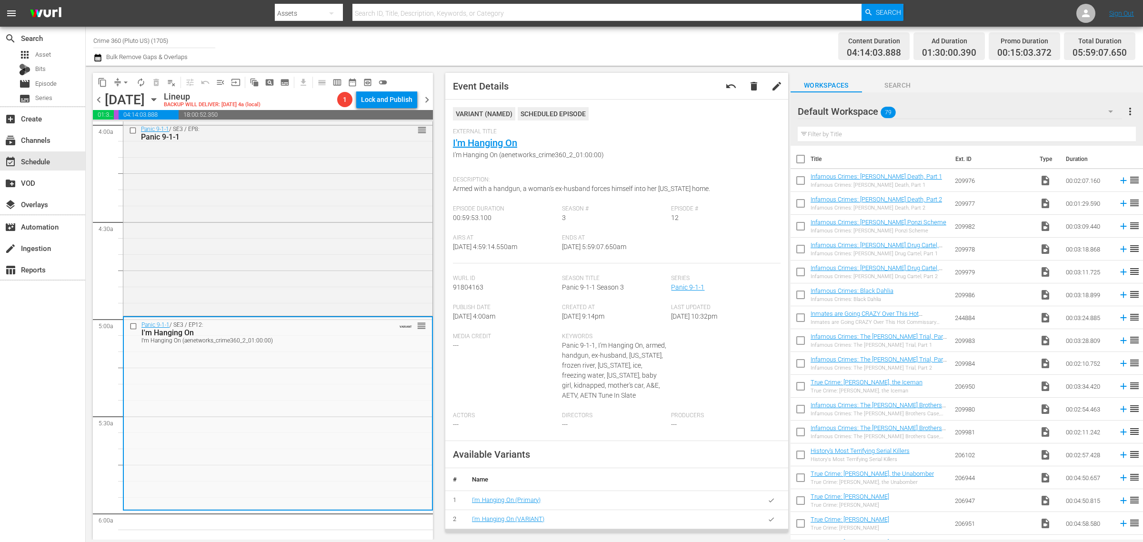
click at [116, 82] on span "compress" at bounding box center [118, 83] width 10 height 10
click at [124, 80] on span "arrow_drop_down" at bounding box center [126, 83] width 10 height 10
click at [138, 100] on li "Align to Midnight" at bounding box center [126, 101] width 79 height 16
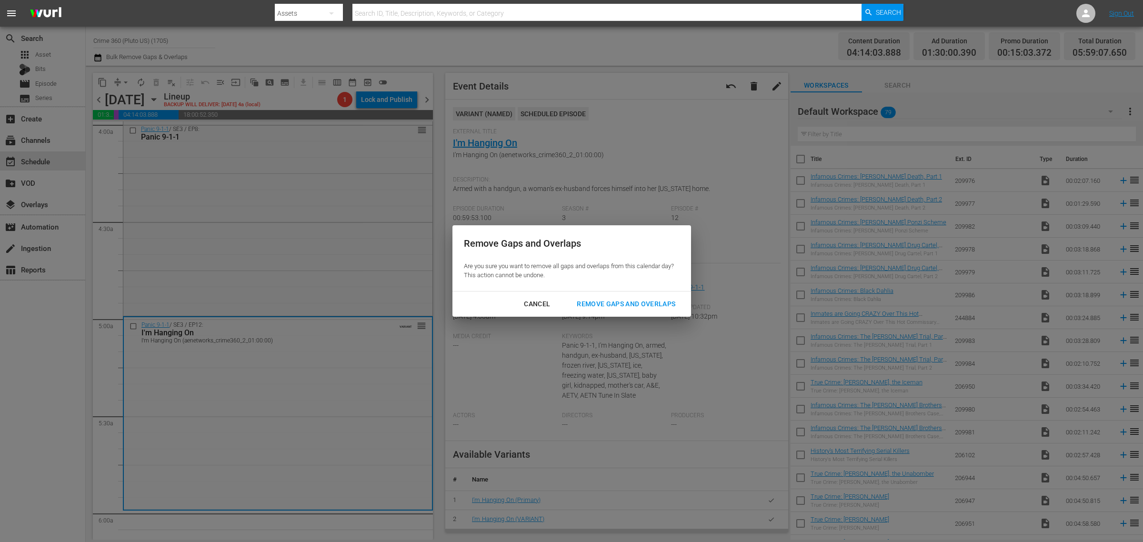
click at [627, 308] on div "Remove Gaps and Overlaps" at bounding box center [626, 304] width 114 height 12
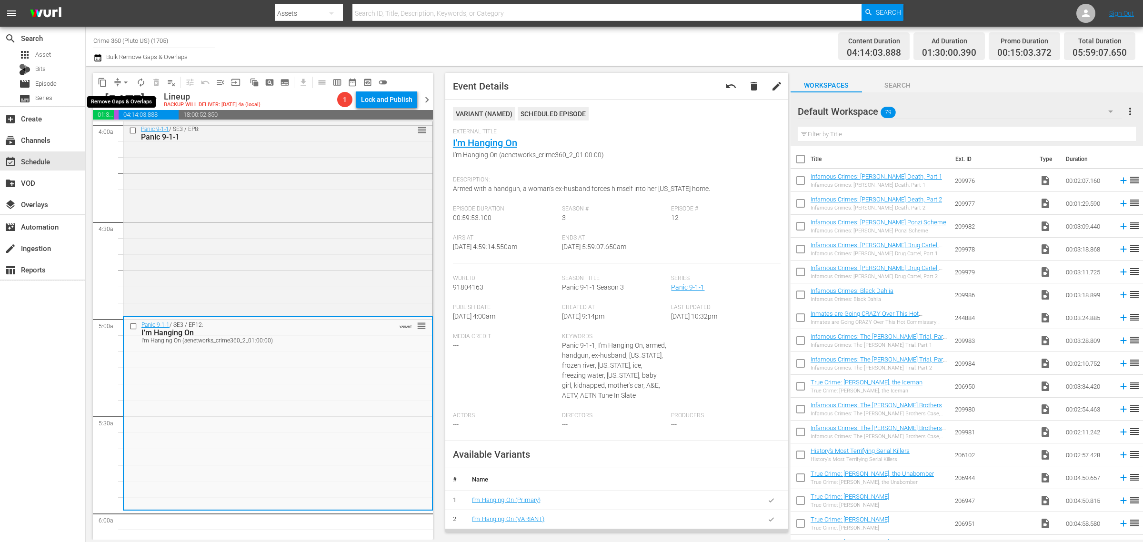
click at [124, 80] on span "arrow_drop_down" at bounding box center [126, 83] width 10 height 10
click at [128, 94] on li "Align to Midnight" at bounding box center [126, 101] width 79 height 16
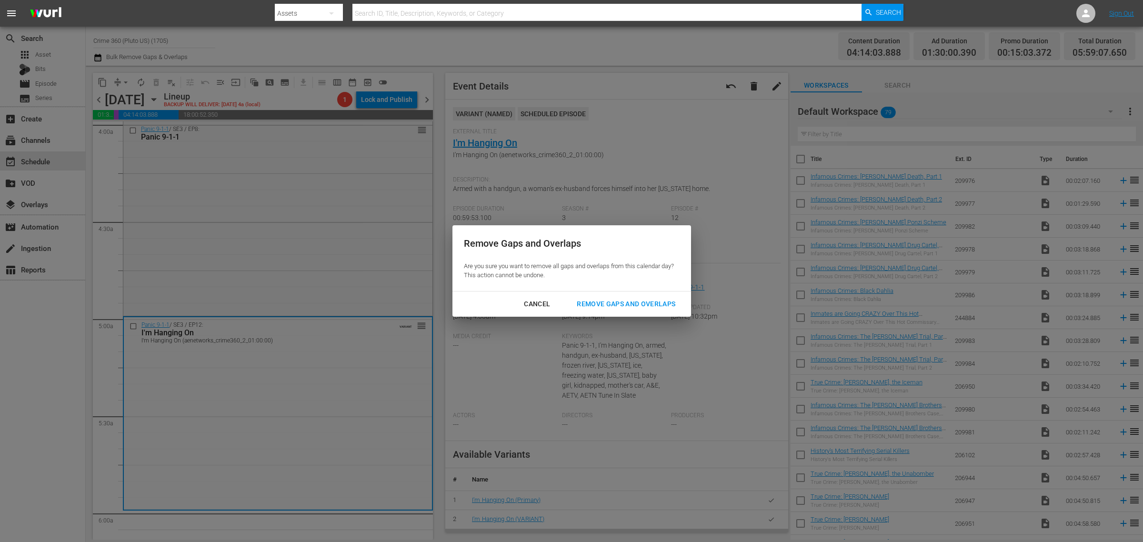
click at [648, 301] on div "Remove Gaps and Overlaps" at bounding box center [626, 304] width 114 height 12
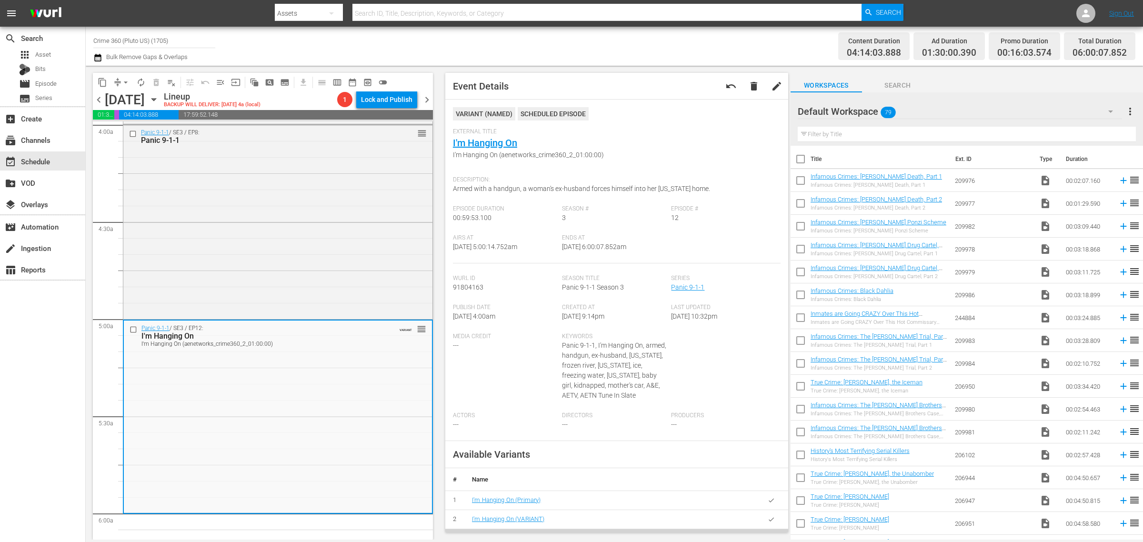
click at [129, 79] on span "arrow_drop_down" at bounding box center [126, 83] width 10 height 10
click at [129, 93] on li "Align to Midnight" at bounding box center [126, 101] width 79 height 16
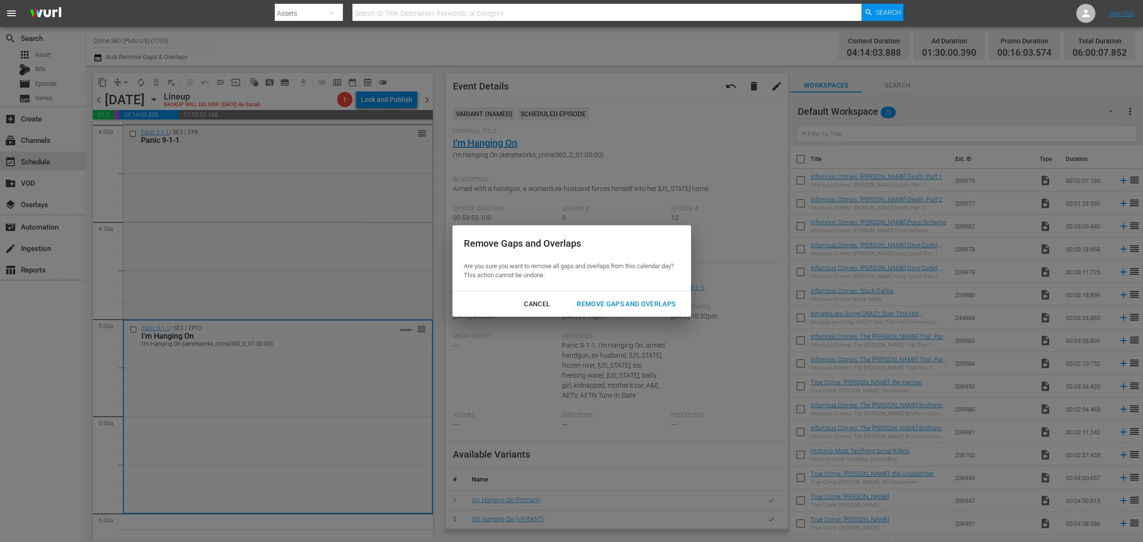
drag, startPoint x: 586, startPoint y: 298, endPoint x: 654, endPoint y: 125, distance: 185.2
click at [587, 298] on button "Remove Gaps and Overlaps" at bounding box center [625, 304] width 121 height 18
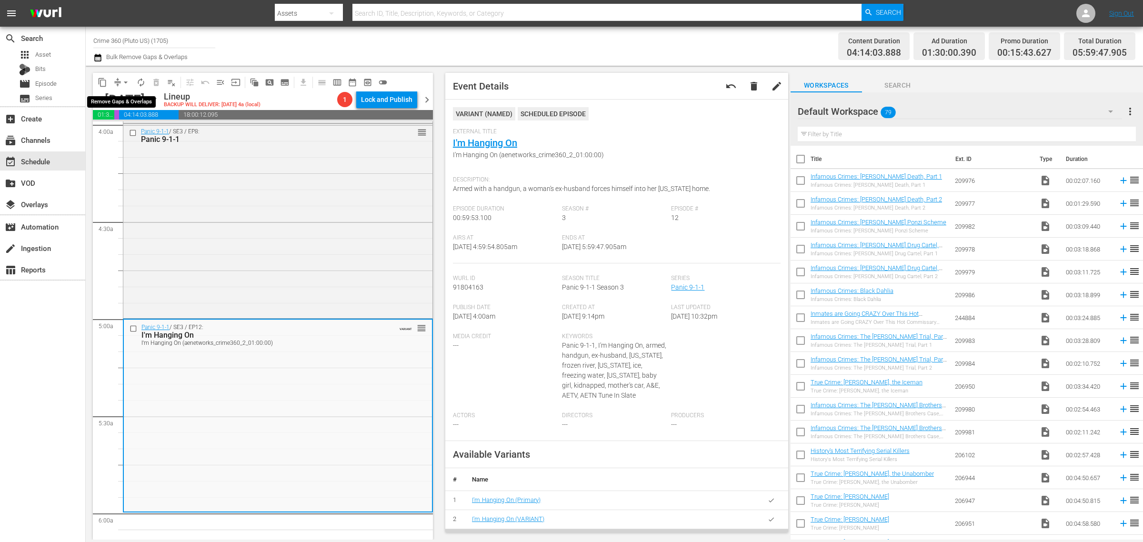
click at [126, 82] on span "arrow_drop_down" at bounding box center [126, 83] width 10 height 10
click at [144, 101] on li "Align to Midnight" at bounding box center [126, 101] width 79 height 16
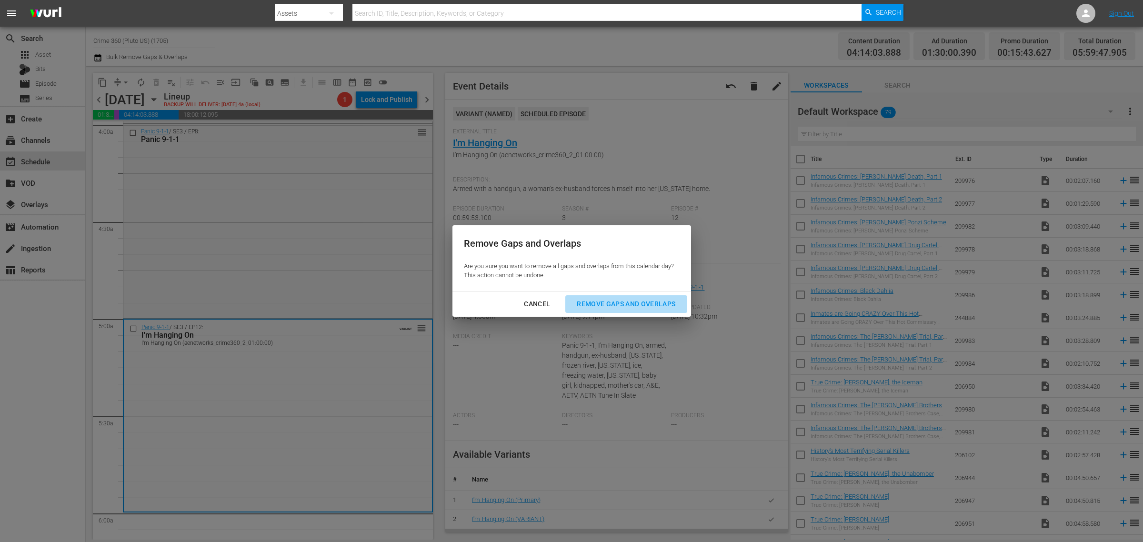
click at [632, 308] on div "Remove Gaps and Overlaps" at bounding box center [626, 304] width 114 height 12
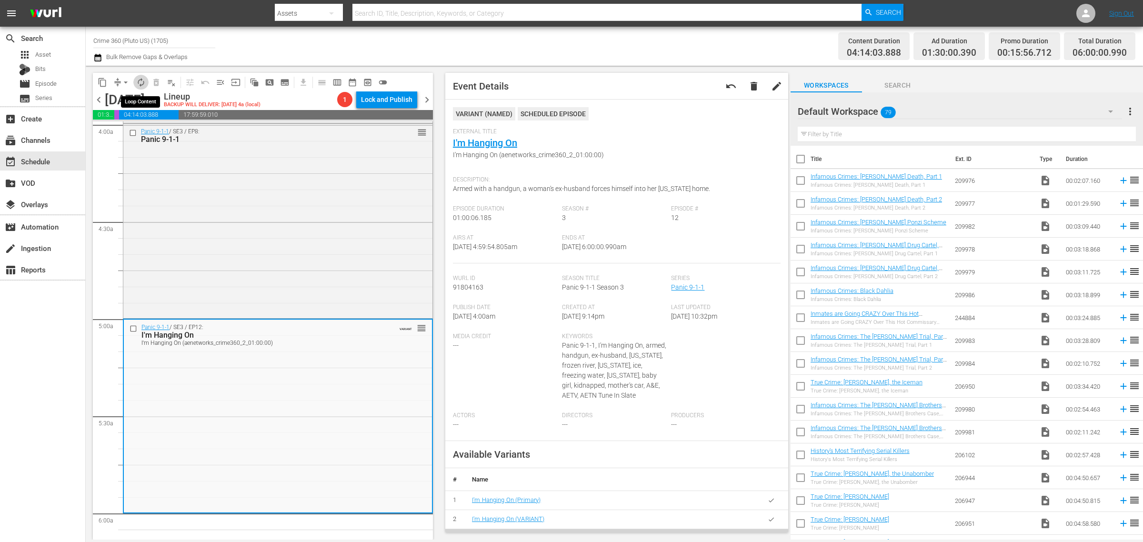
click at [136, 81] on span "autorenew_outlined" at bounding box center [141, 83] width 10 height 10
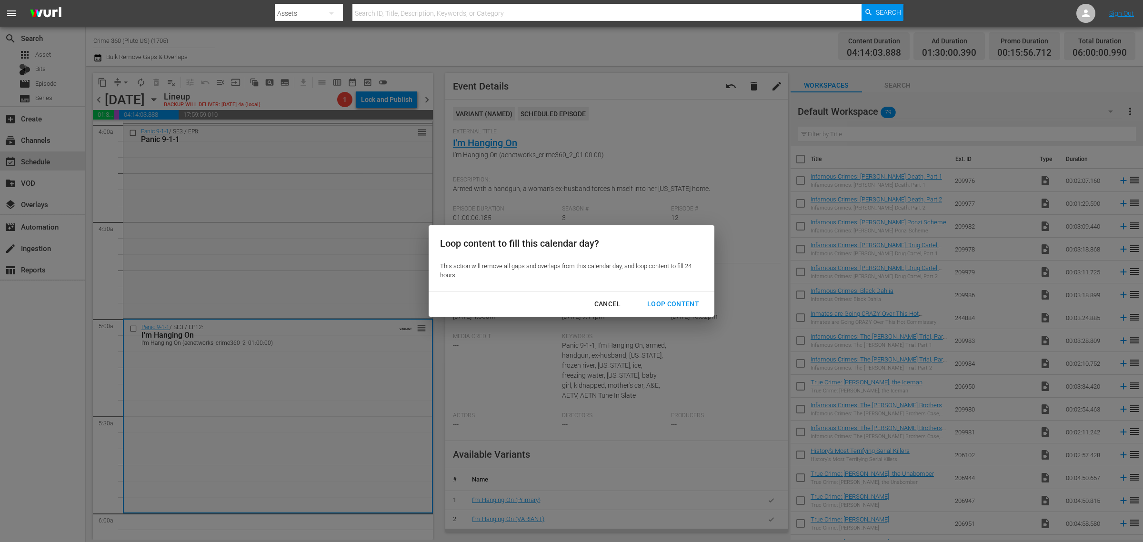
click at [684, 303] on div "Loop Content" at bounding box center [673, 304] width 67 height 12
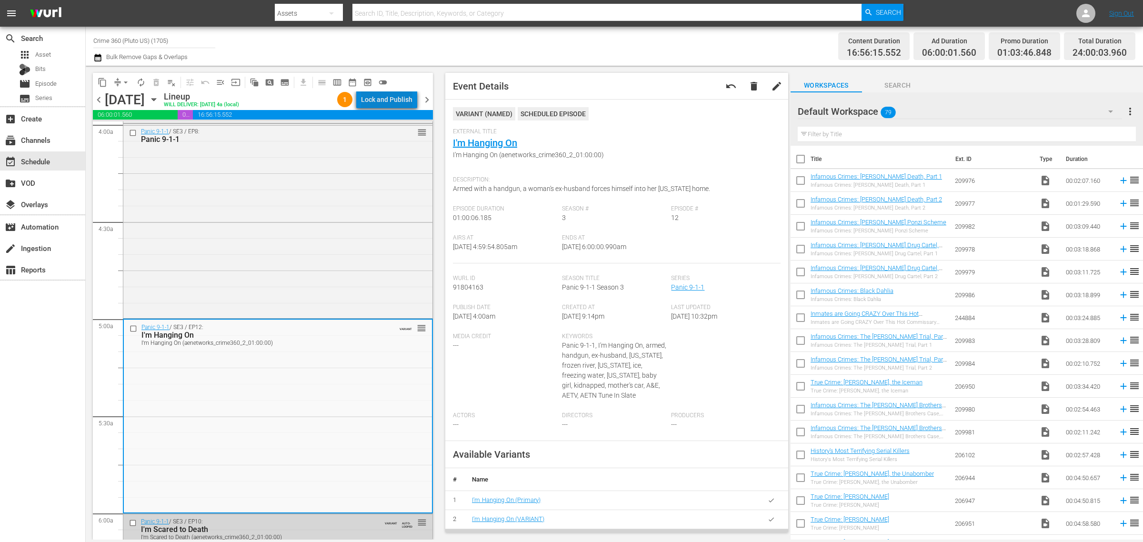
click at [405, 93] on div "Lock and Publish" at bounding box center [386, 99] width 51 height 17
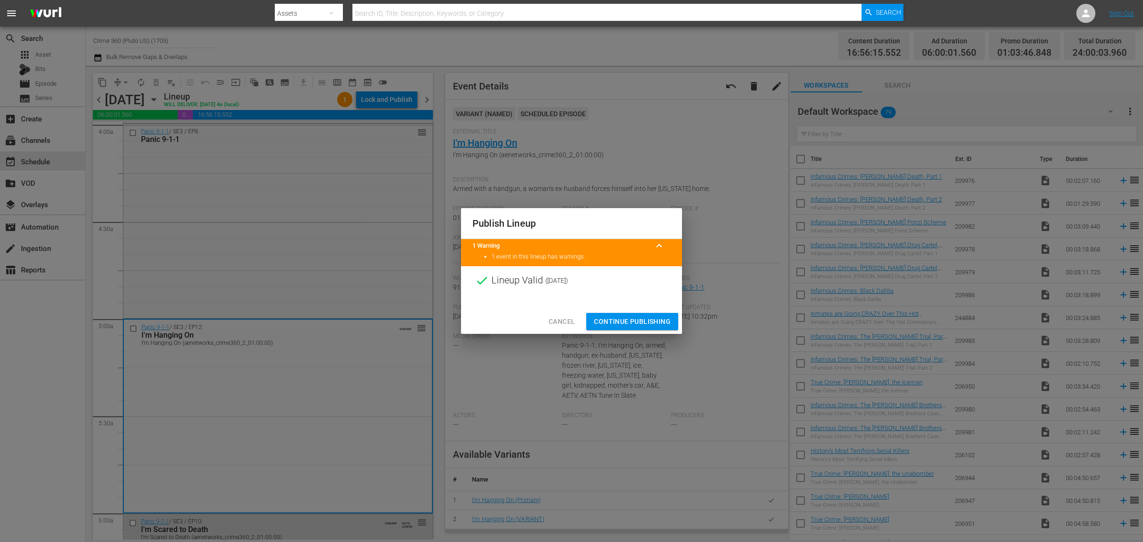
click at [649, 322] on span "Continue Publishing" at bounding box center [632, 322] width 77 height 12
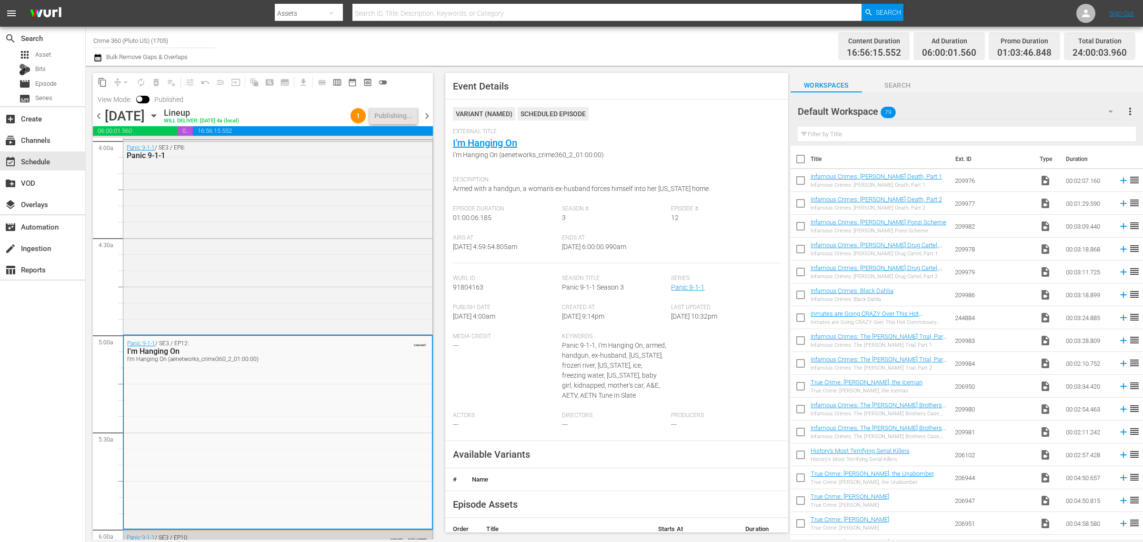
click at [674, 42] on div "Content Duration 16:56:15.552 Ad Duration 06:00:01.560 Promo Duration 01:03:46.…" at bounding box center [899, 46] width 474 height 34
click at [378, 43] on div "Channel Title Crime 360 (Pluto US) (1705) Bulk Remove Gaps & Overlaps" at bounding box center [377, 46] width 568 height 34
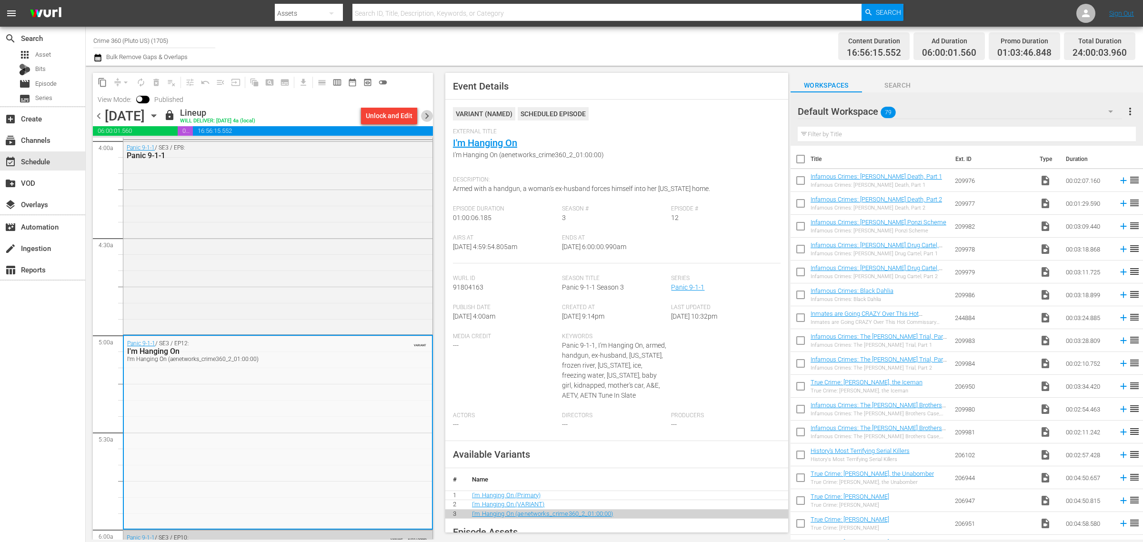
click at [426, 121] on span "chevron_right" at bounding box center [427, 116] width 12 height 12
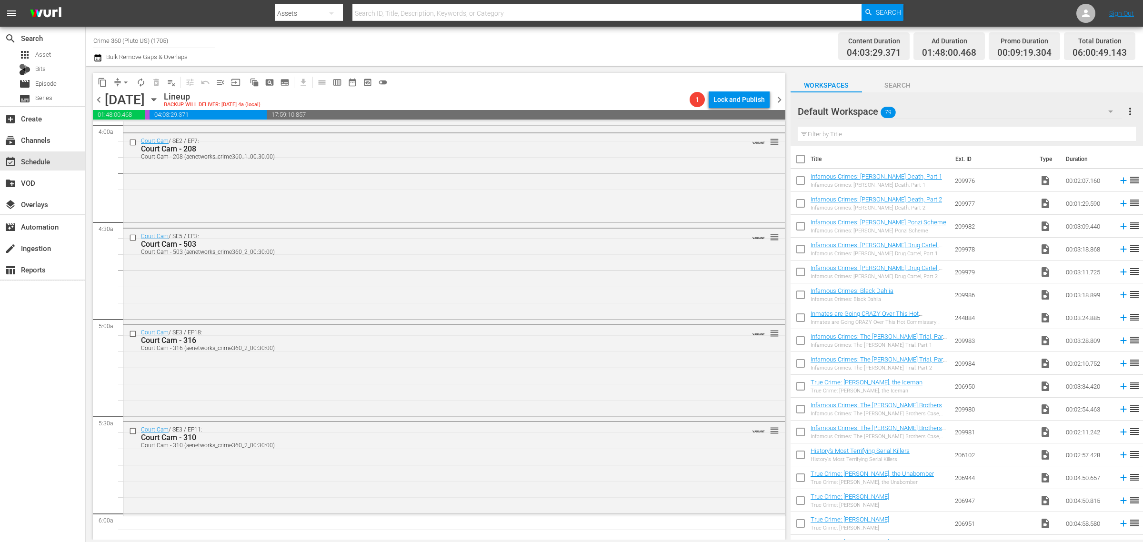
click at [579, 42] on div "Channel Title Crime 360 (Pluto US) (1705) Bulk Remove Gaps & Overlaps" at bounding box center [377, 46] width 568 height 34
click at [376, 181] on div "Court Cam / SE2 / EP7: Court Cam - 208 Court Cam - 208 (aenetworks_crime360_1_0…" at bounding box center [454, 179] width 662 height 93
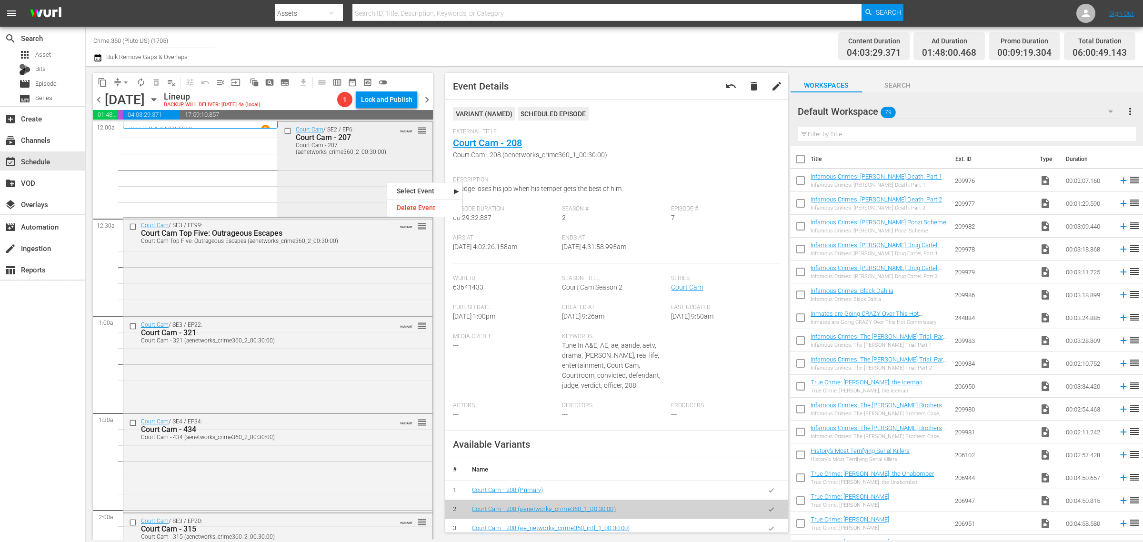
click at [315, 175] on div "Court Cam / SE2 / EP6: Court Cam - 207 Court Cam - 207 (aenetworks_crime360_2_0…" at bounding box center [355, 168] width 154 height 93
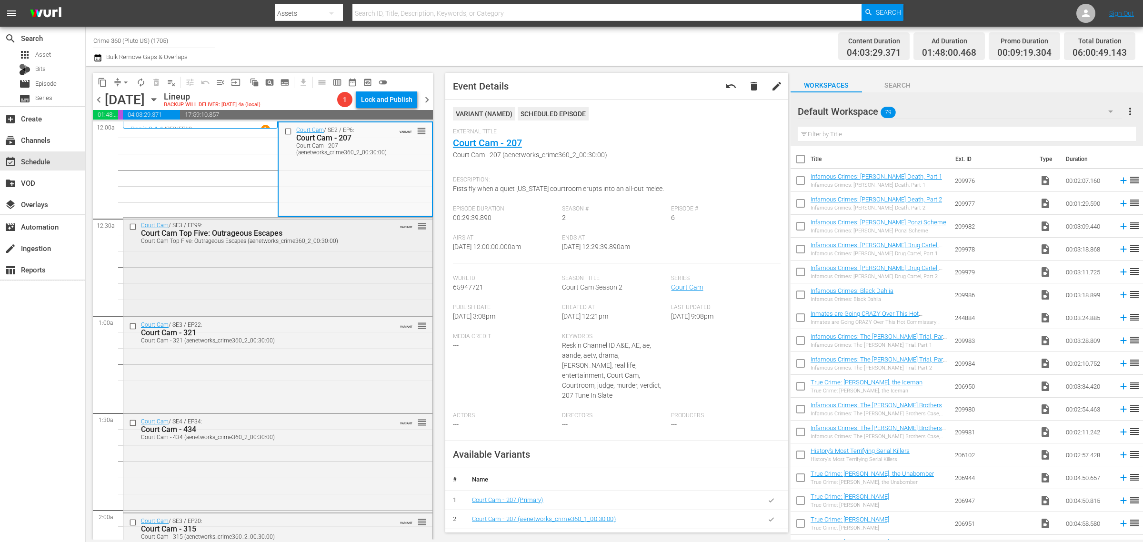
click at [303, 246] on div "Court Cam / SE3 / EP99: Court Cam Top Five: Outrageous Escapes Court Cam Top Fi…" at bounding box center [277, 233] width 309 height 30
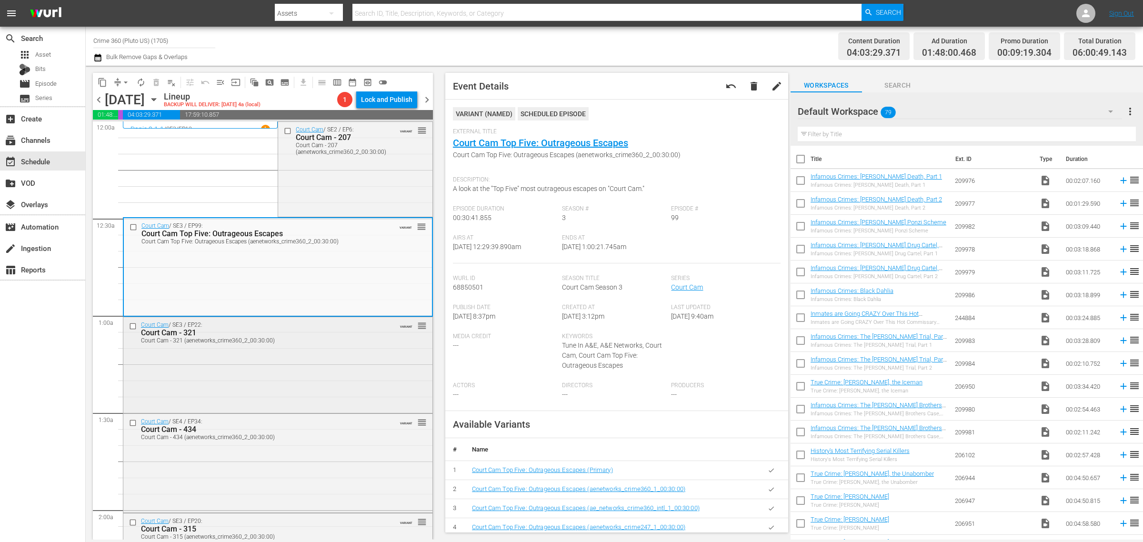
click at [305, 356] on div "Court Cam / SE3 / EP22: Court Cam - 321 Court Cam - 321 (aenetworks_crime360_2_…" at bounding box center [277, 364] width 309 height 94
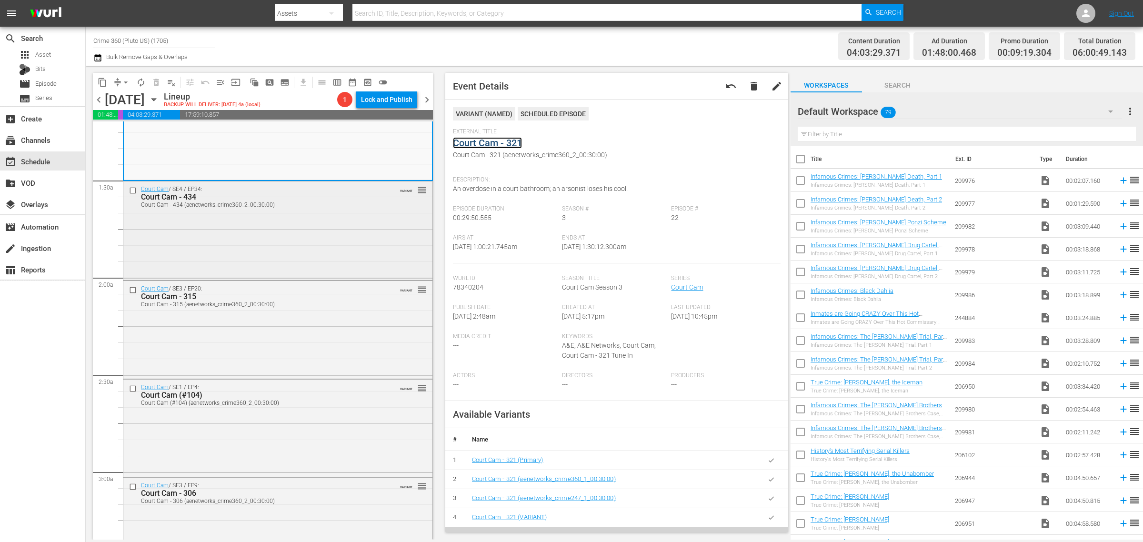
scroll to position [238, 0]
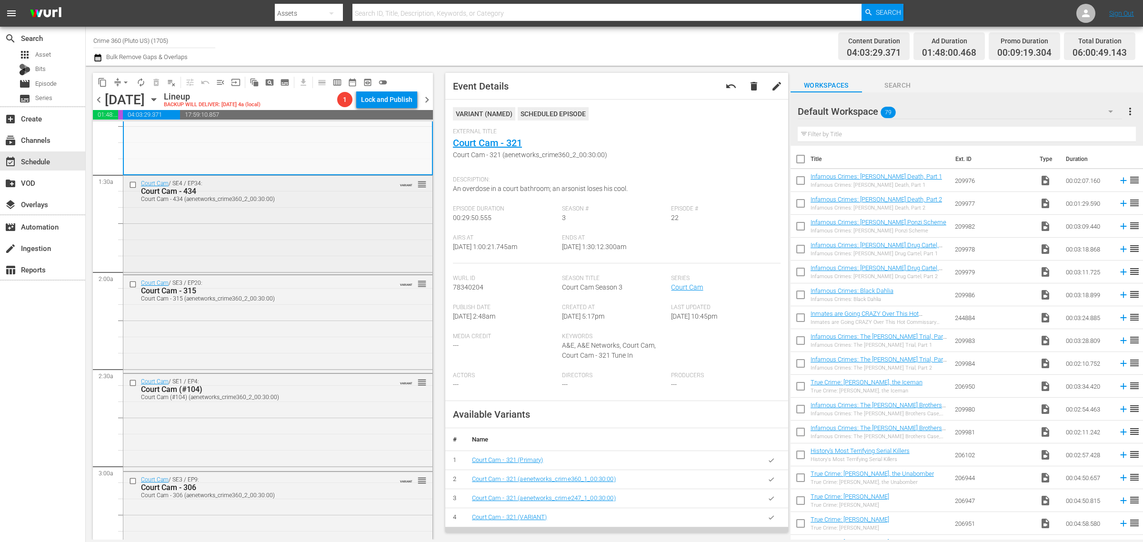
click at [310, 244] on div "Court Cam / SE4 / EP34: Court Cam - 434 Court Cam - 434 (aenetworks_crime360_2_…" at bounding box center [277, 224] width 309 height 97
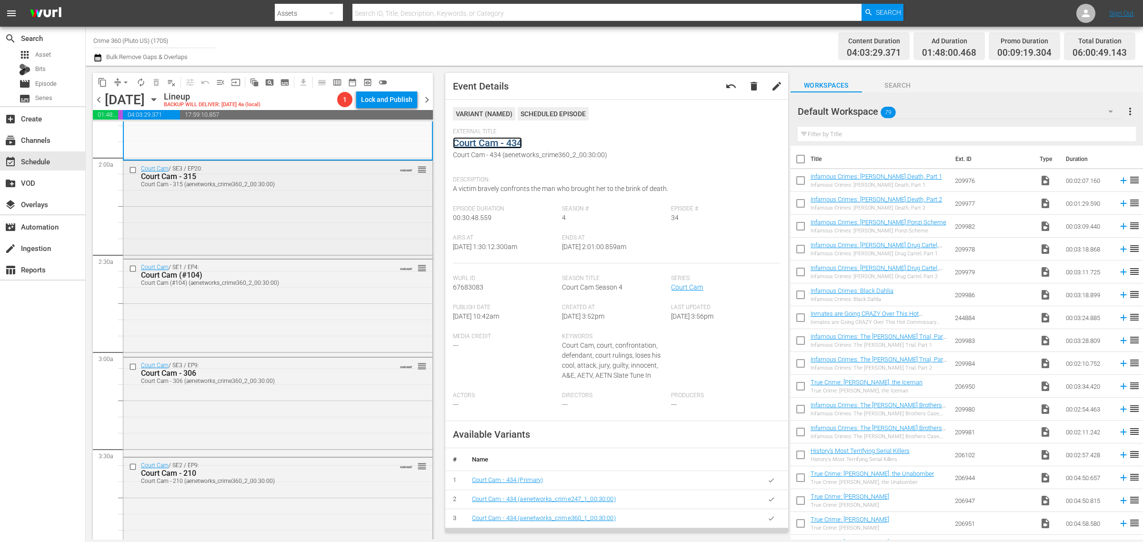
scroll to position [357, 0]
click at [306, 212] on div "Court Cam / SE3 / EP20: Court Cam - 315 Court Cam - 315 (aenetworks_crime360_2_…" at bounding box center [277, 203] width 309 height 95
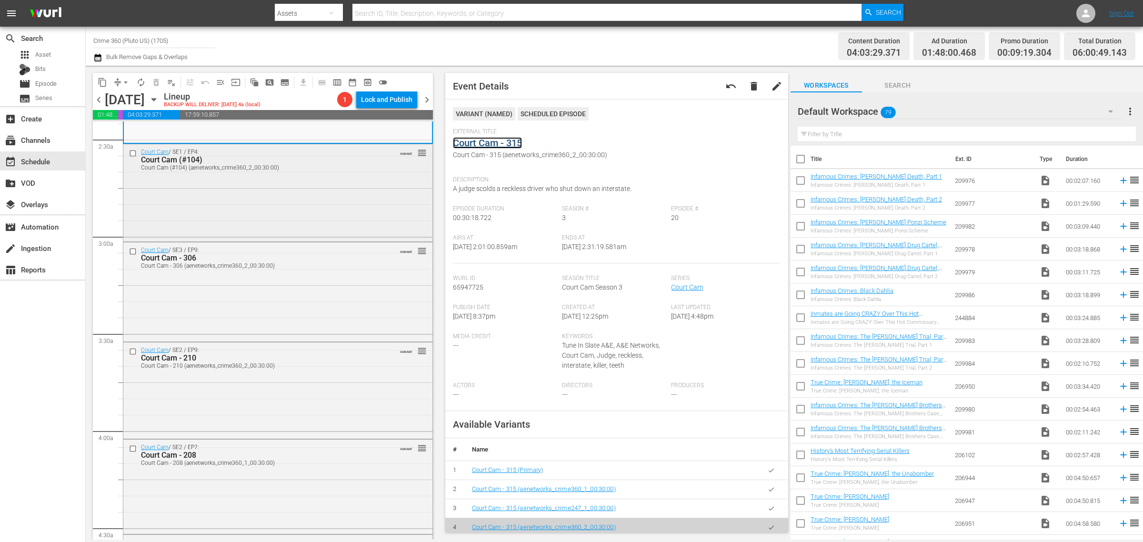
scroll to position [476, 0]
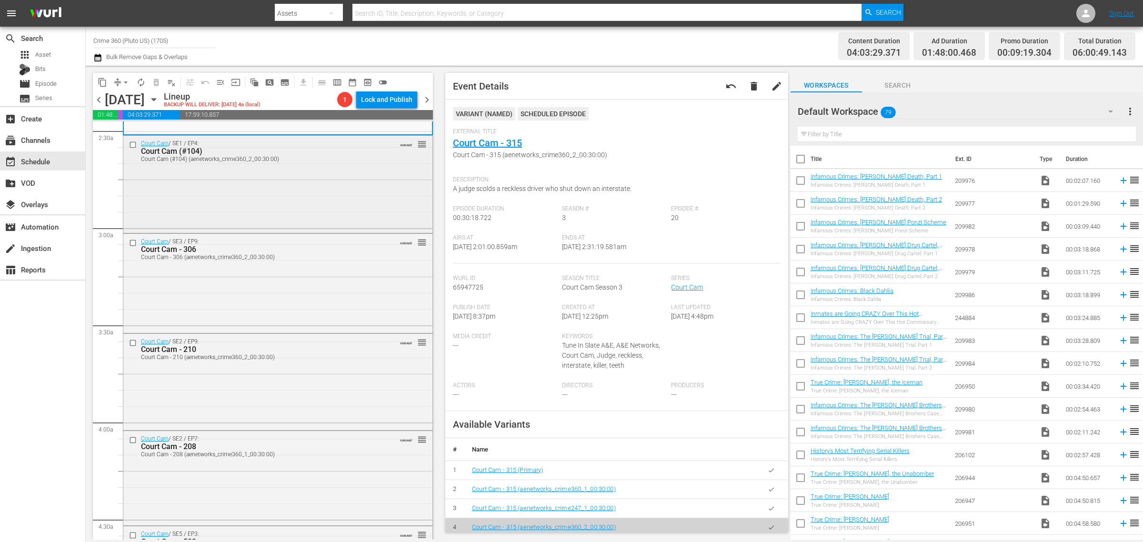
click at [248, 187] on div "Court Cam / SE1 / EP4: Court Cam (#104) Court Cam (#104) (aenetworks_crime360_2…" at bounding box center [277, 183] width 309 height 95
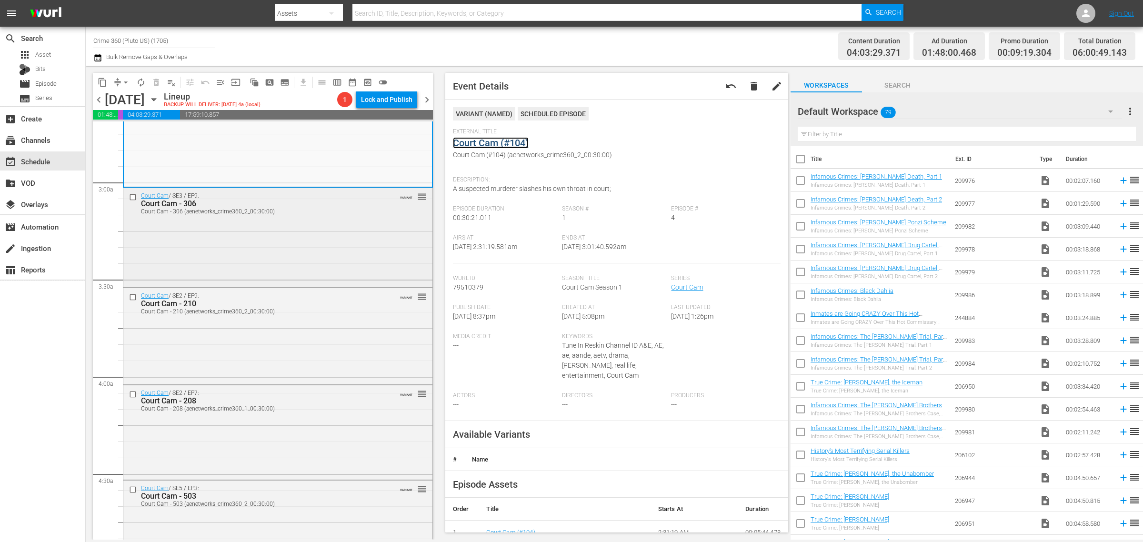
scroll to position [595, 0]
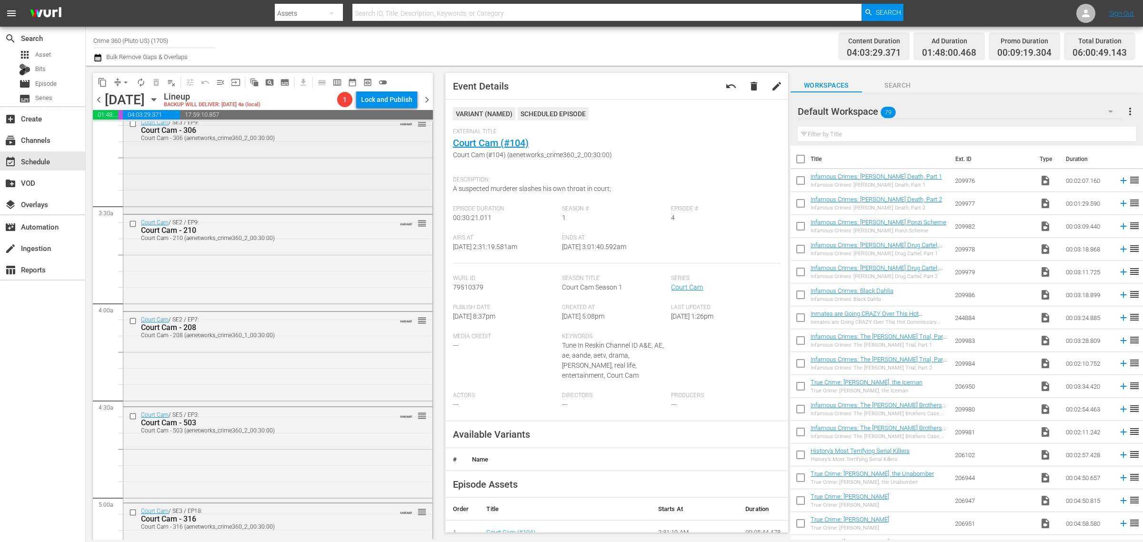
click at [280, 168] on div "Court Cam / SE3 / EP9: Court Cam - 306 Court Cam - 306 (aenetworks_crime360_2_0…" at bounding box center [277, 163] width 309 height 97
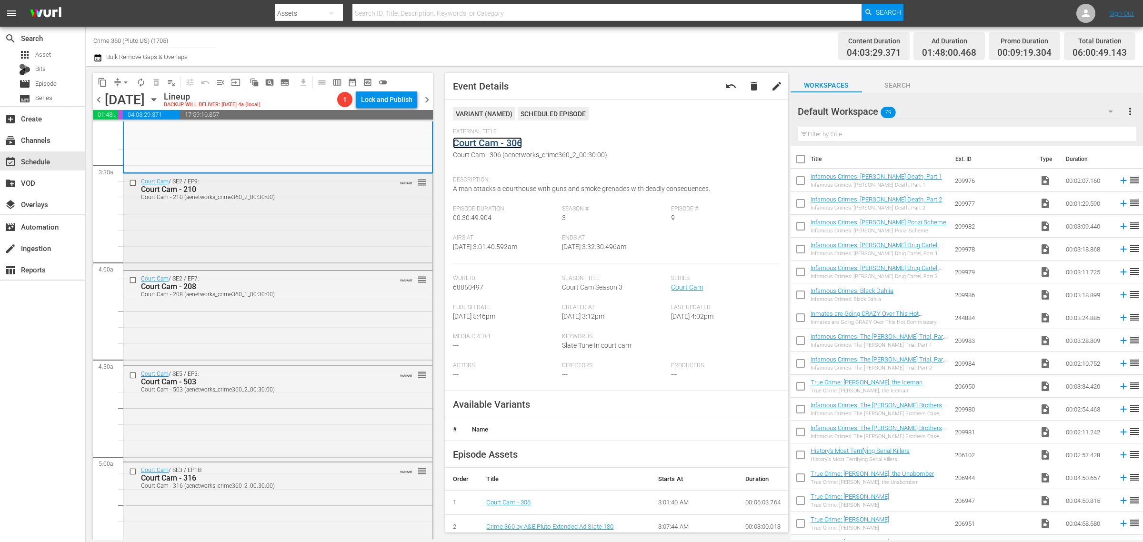
scroll to position [655, 0]
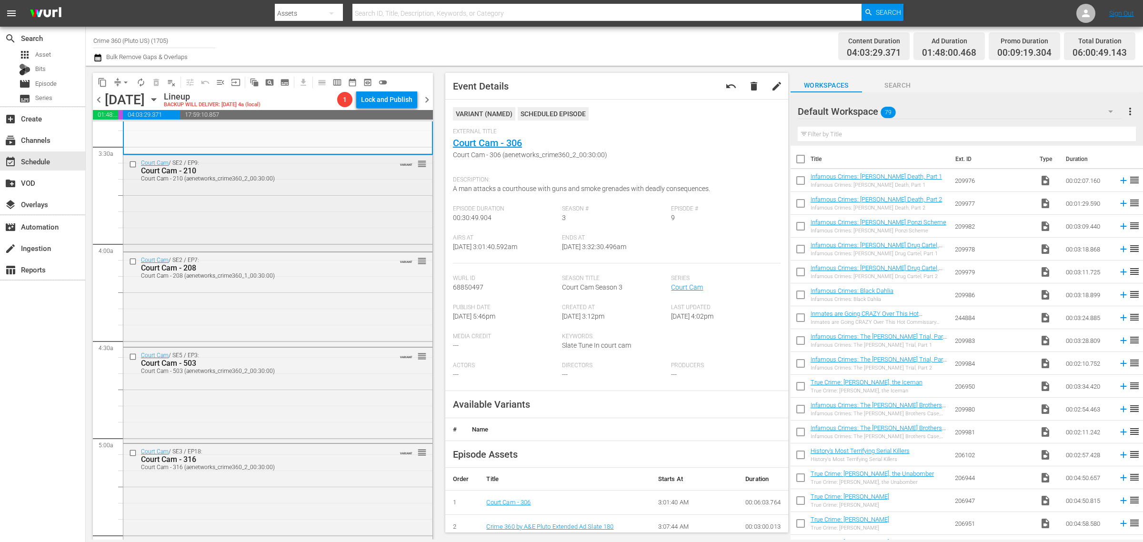
click at [339, 172] on div "Court Cam - 210" at bounding box center [261, 170] width 241 height 9
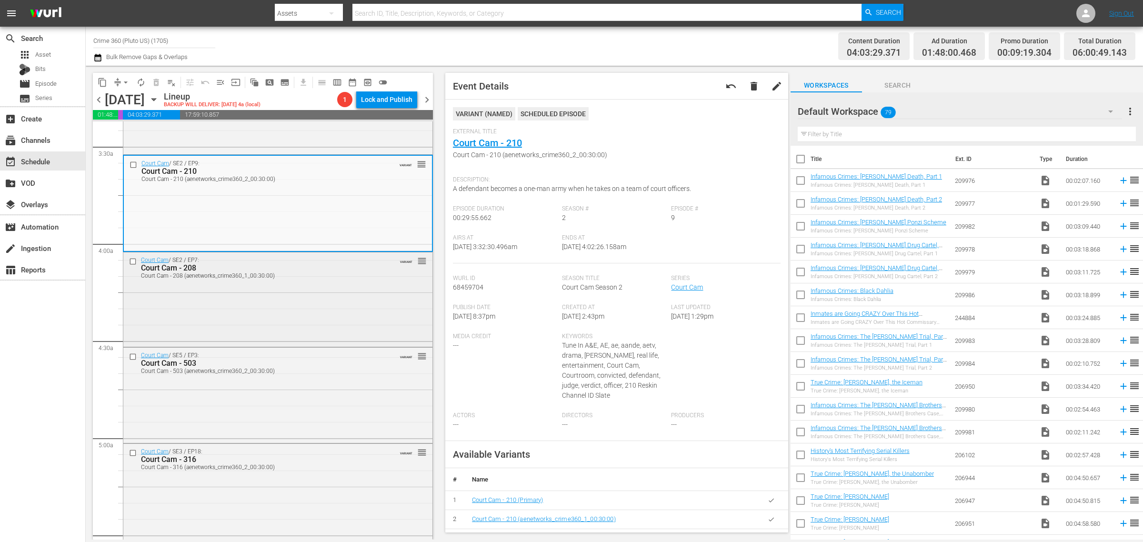
click at [332, 299] on div "Court Cam / SE2 / EP7: Court Cam - 208 Court Cam - 208 (aenetworks_crime360_1_0…" at bounding box center [277, 298] width 309 height 93
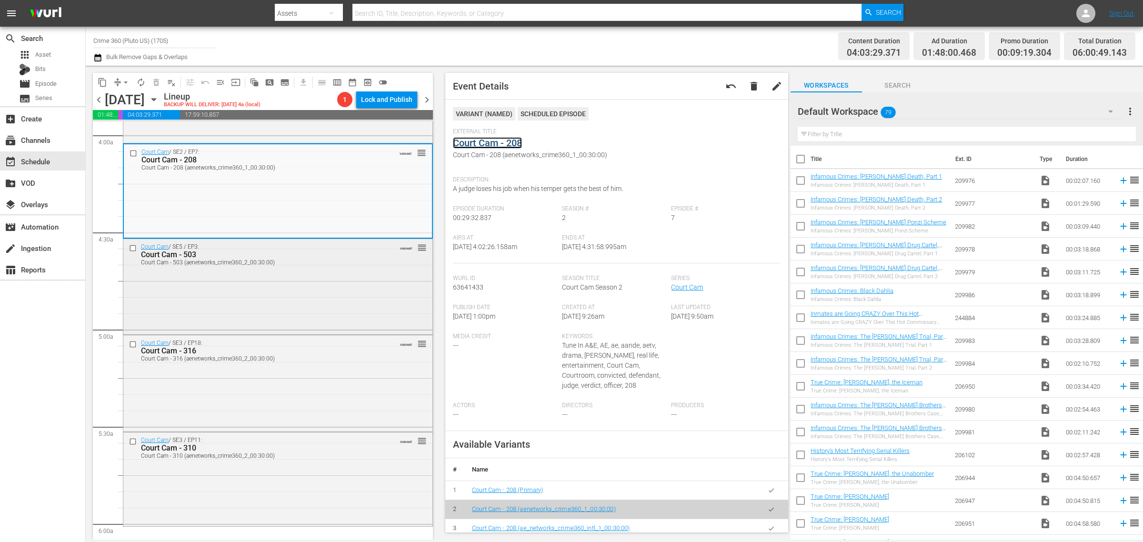
scroll to position [834, 0]
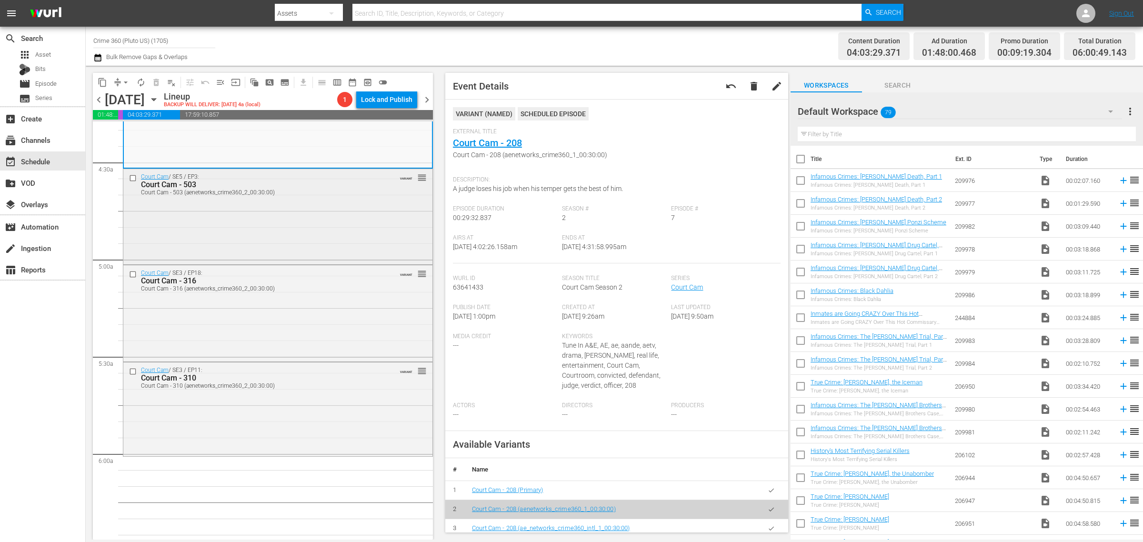
click at [291, 208] on div "Court Cam / SE5 / EP3: Court Cam - 503 Court Cam - 503 (aenetworks_crime360_2_0…" at bounding box center [277, 215] width 309 height 93
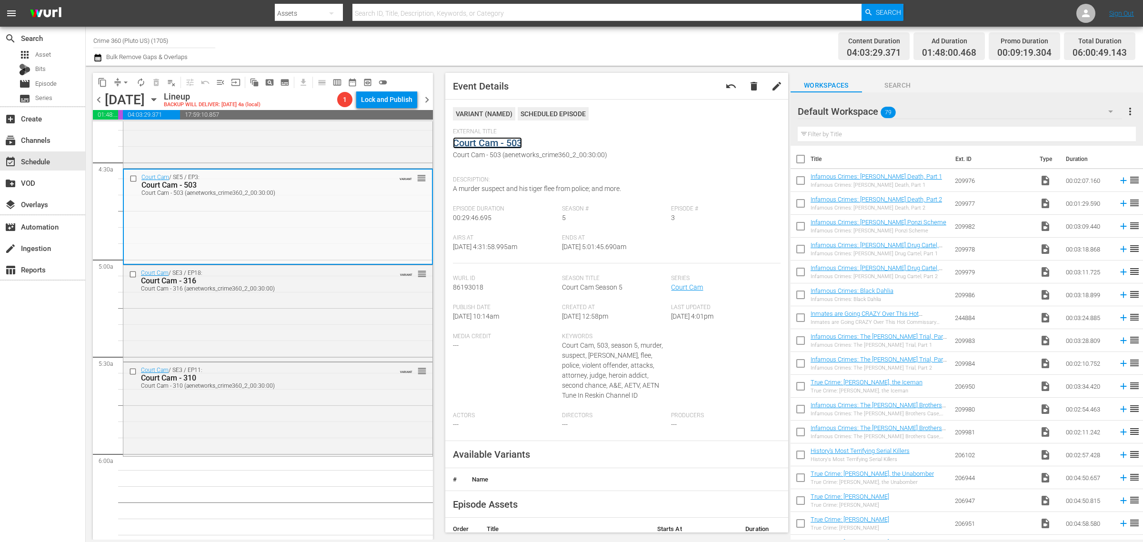
drag, startPoint x: 502, startPoint y: 141, endPoint x: 488, endPoint y: 148, distance: 14.7
click at [264, 290] on div "Court Cam - 316 (aenetworks_crime360_2_00:30:00)" at bounding box center [261, 288] width 241 height 7
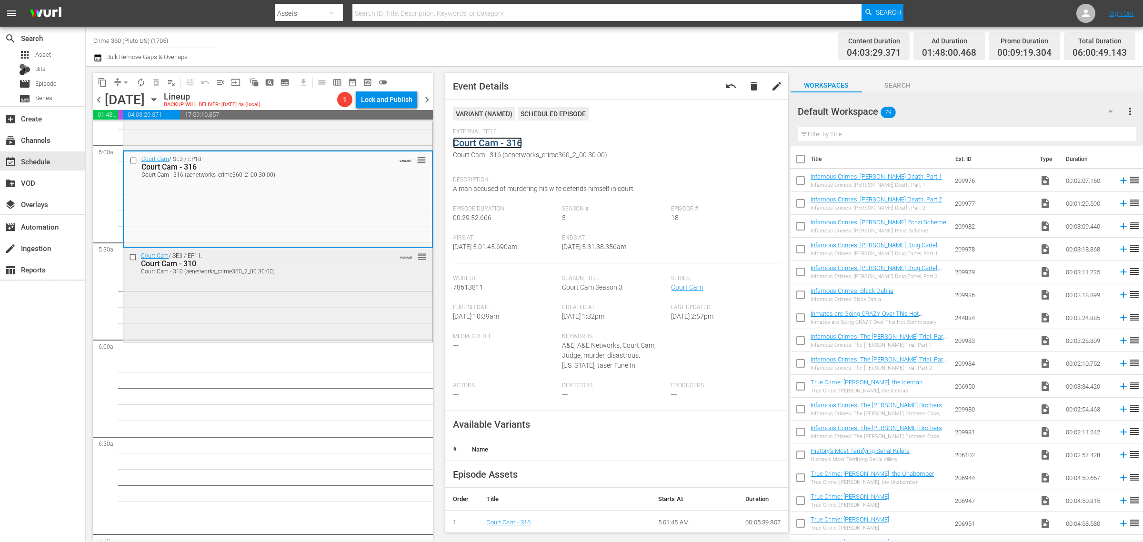
scroll to position [953, 0]
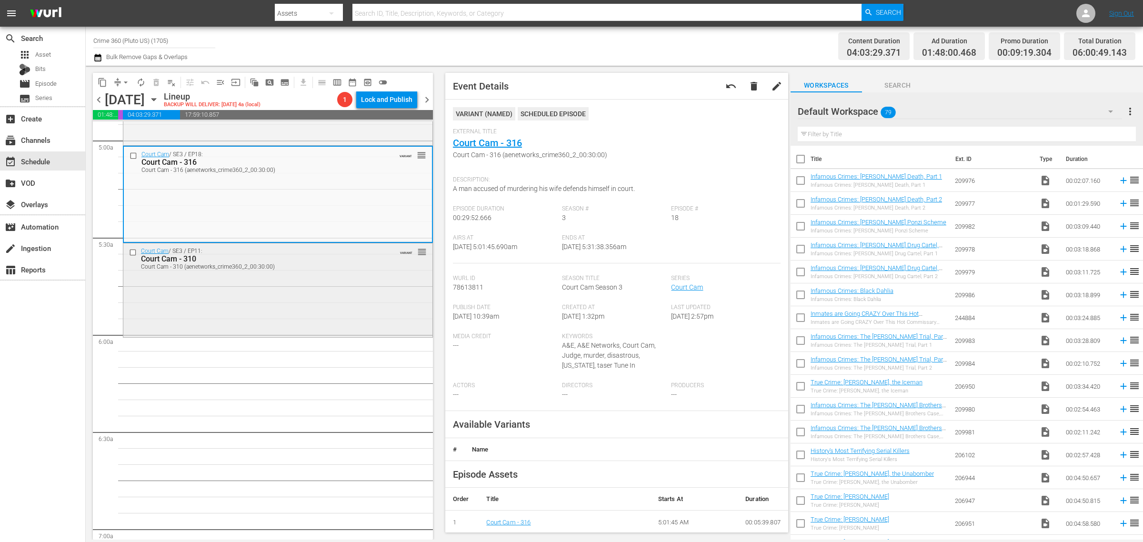
click at [282, 294] on div "Court Cam / SE3 / EP11: Court Cam - 310 Court Cam - 310 (aenetworks_crime360_2_…" at bounding box center [277, 288] width 309 height 91
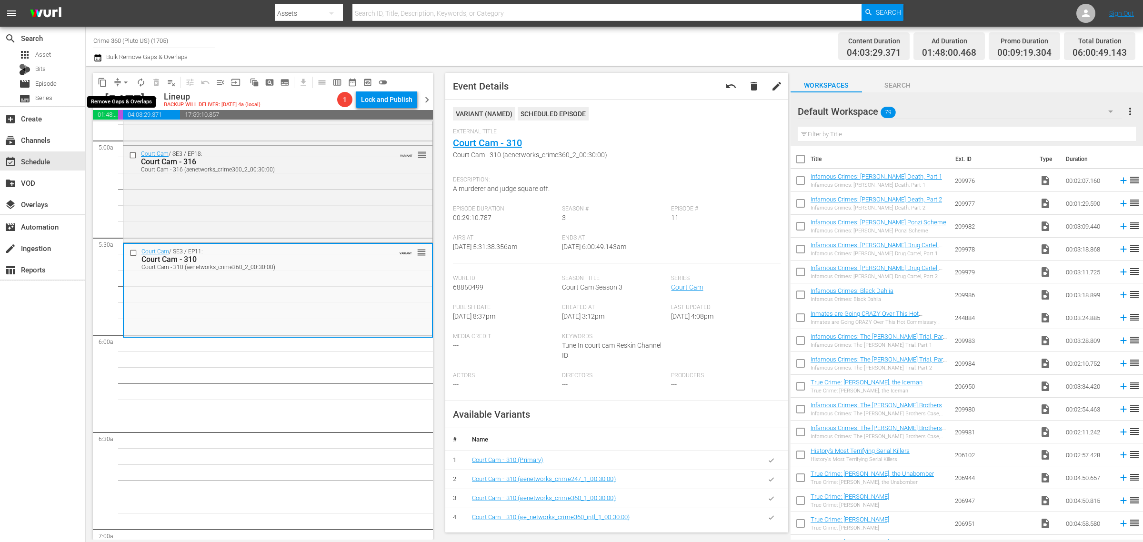
click at [127, 82] on span "arrow_drop_down" at bounding box center [126, 83] width 10 height 10
click at [127, 99] on li "Align to Midnight" at bounding box center [126, 101] width 100 height 16
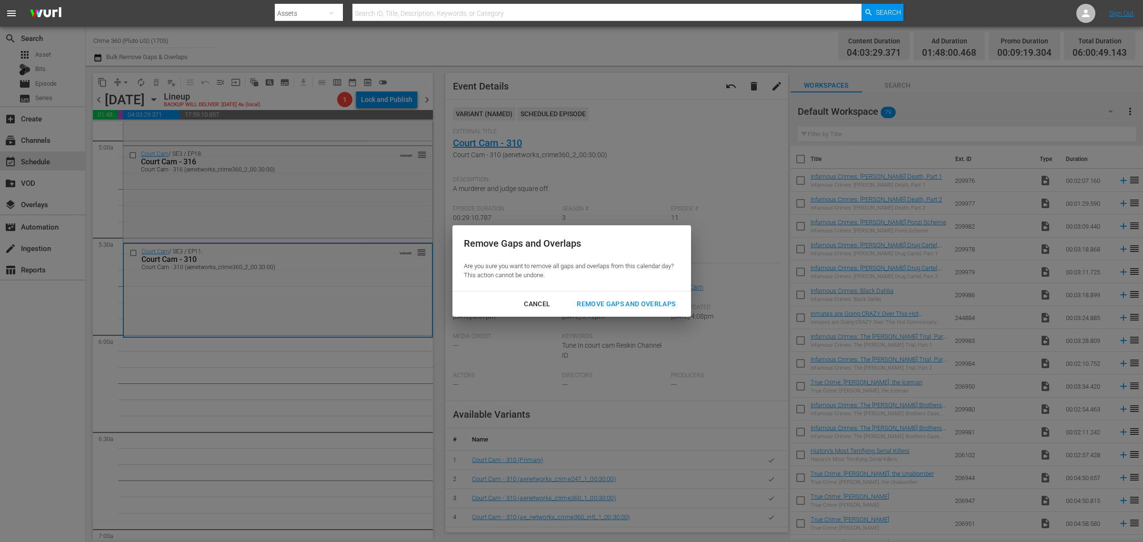
click at [630, 303] on div "Remove Gaps and Overlaps" at bounding box center [626, 304] width 114 height 12
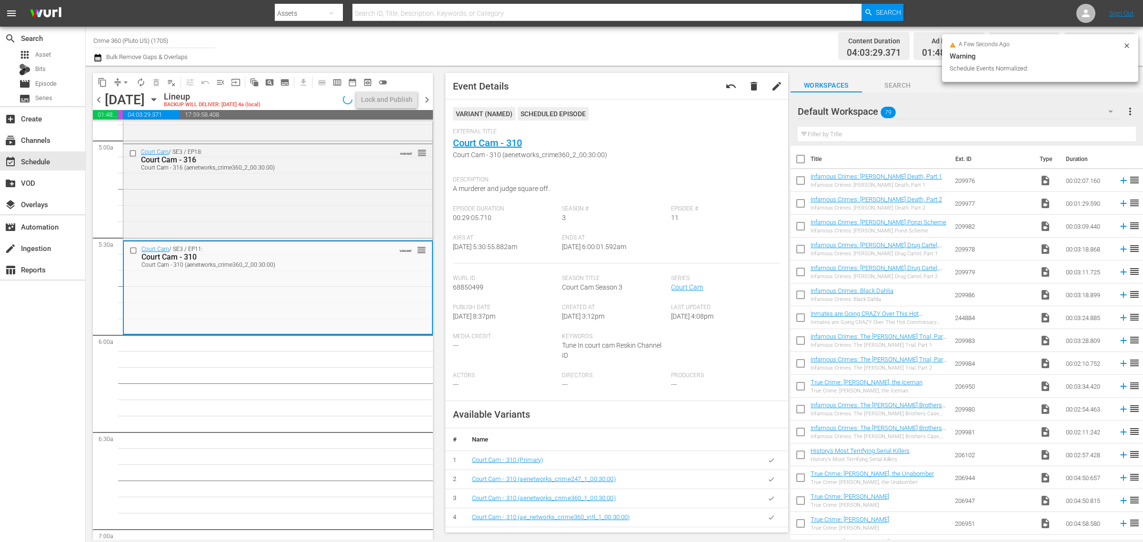
scroll to position [968, 0]
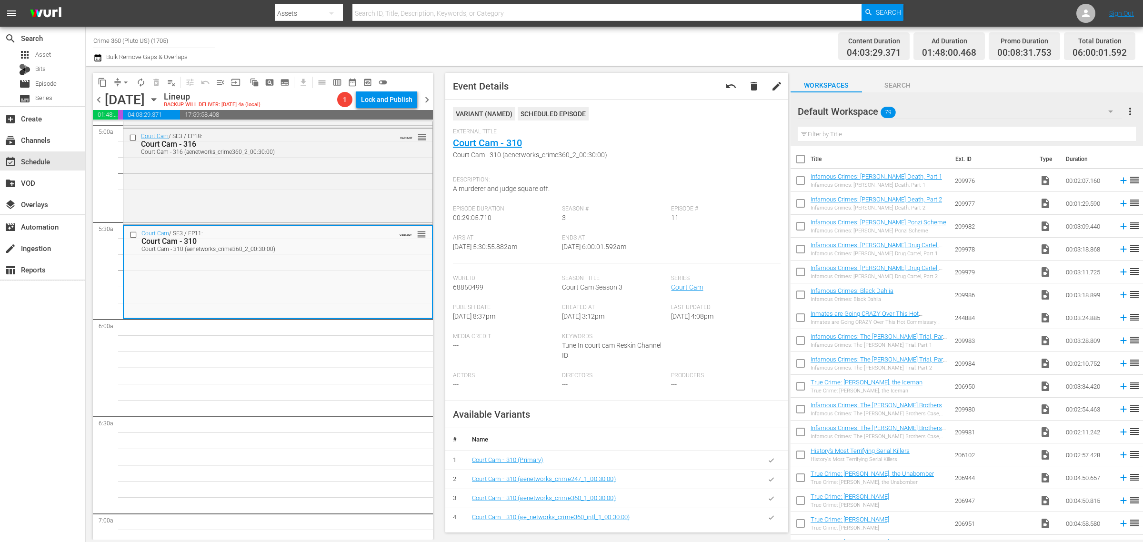
click at [573, 43] on div "Channel Title Crime 360 (Pluto US) (1705) Bulk Remove Gaps & Overlaps" at bounding box center [377, 46] width 568 height 34
click at [125, 79] on span "arrow_drop_down" at bounding box center [126, 83] width 10 height 10
click at [130, 103] on li "Align to Midnight" at bounding box center [126, 101] width 100 height 16
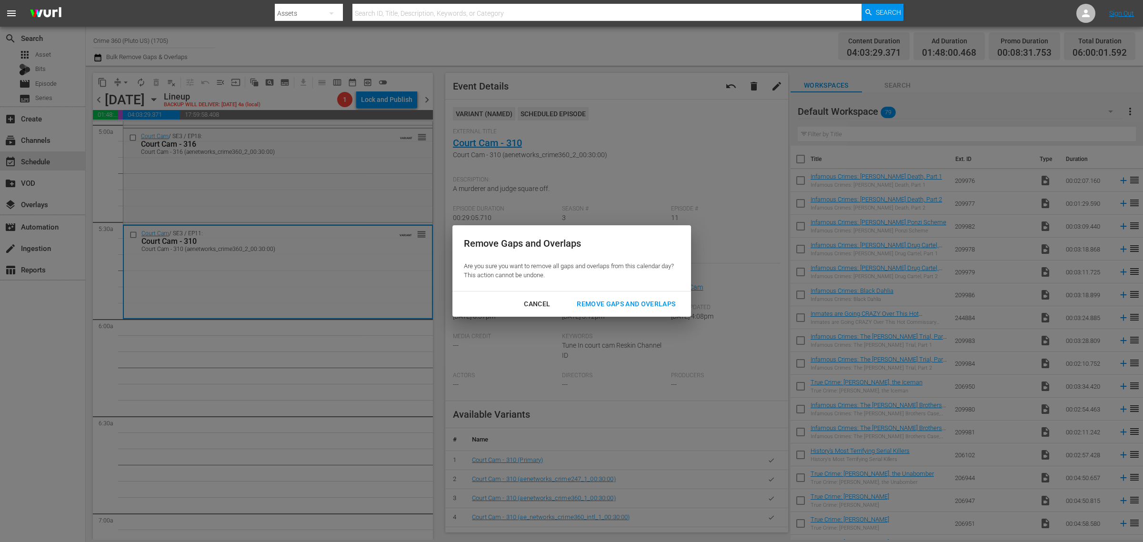
click at [660, 305] on div "Remove Gaps and Overlaps" at bounding box center [626, 304] width 114 height 12
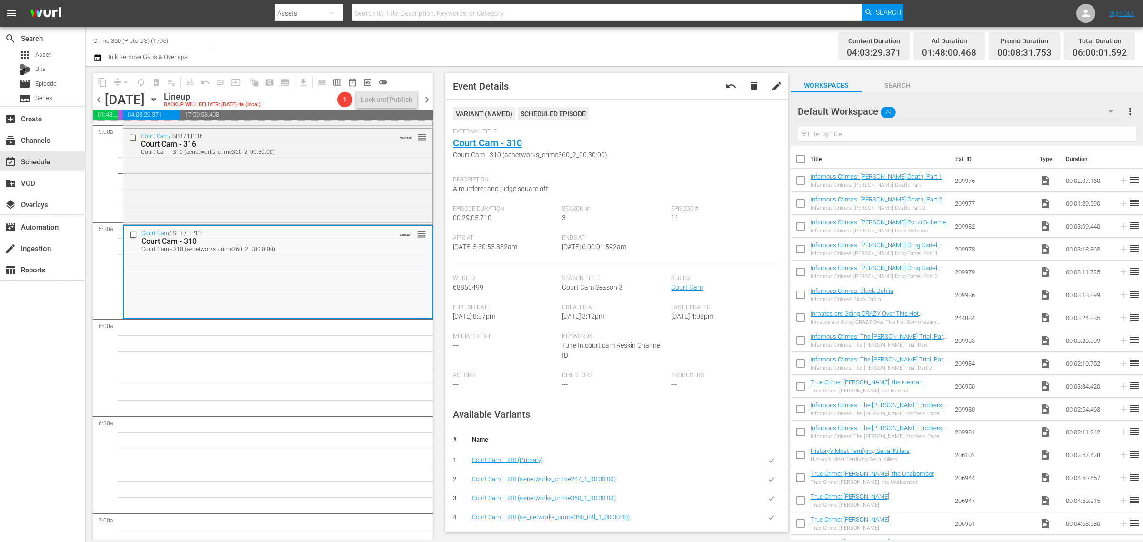
click at [592, 46] on div "Channel Title Crime 360 (Pluto US) (1705) Bulk Remove Gaps & Overlaps" at bounding box center [377, 46] width 568 height 34
click at [125, 82] on span "arrow_drop_down" at bounding box center [126, 83] width 10 height 10
click at [125, 90] on ul "Align to Midnight Align to First Episode Align to End of Previous Day" at bounding box center [126, 117] width 100 height 55
click at [126, 96] on li "Align to Midnight" at bounding box center [126, 101] width 100 height 16
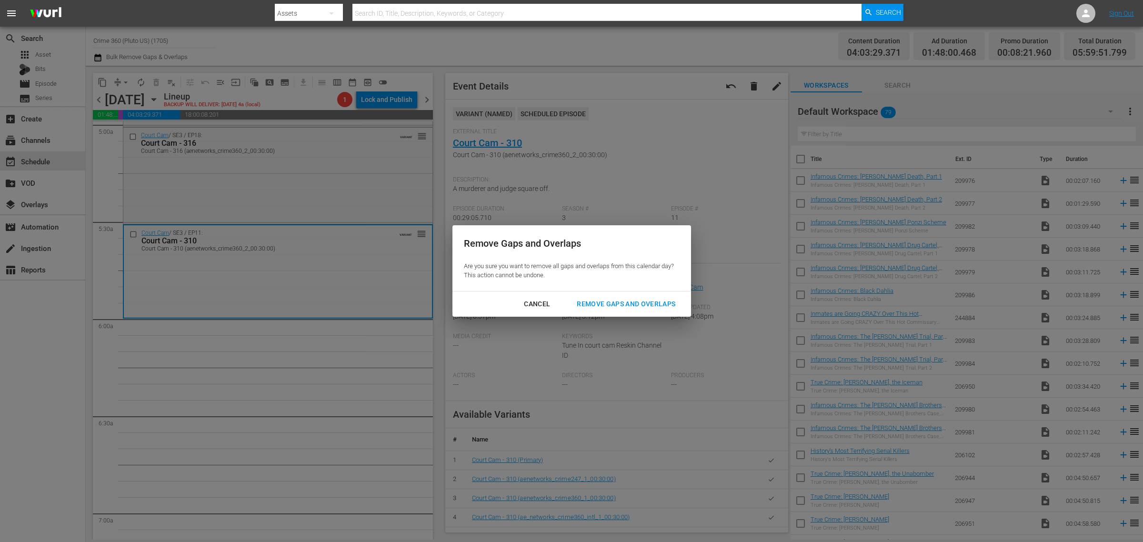
click at [635, 302] on div "Remove Gaps and Overlaps" at bounding box center [626, 304] width 114 height 12
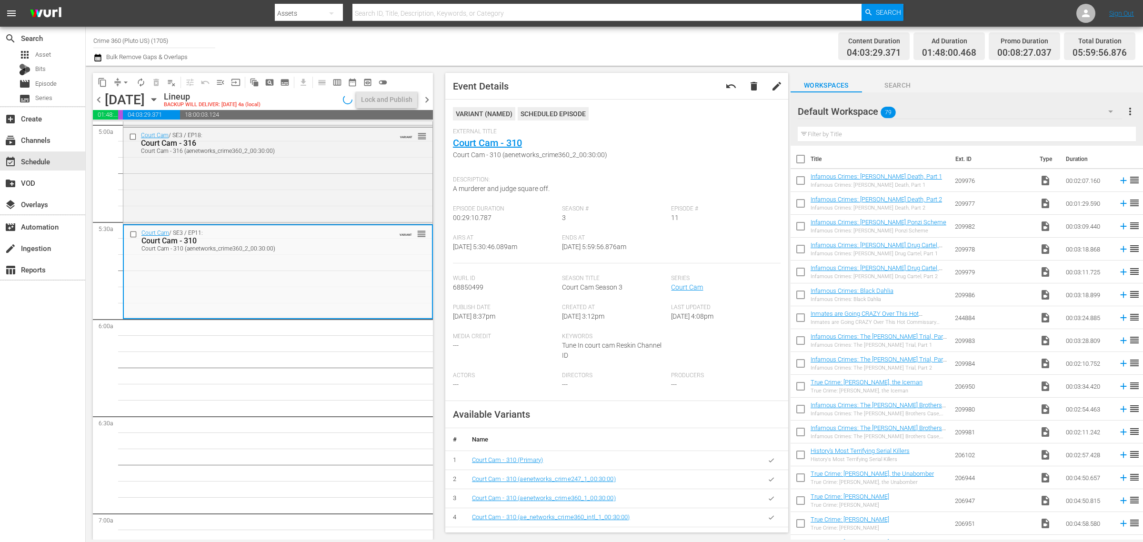
click at [526, 35] on div "Channel Title Crime 360 (Pluto US) (1705) Bulk Remove Gaps & Overlaps" at bounding box center [377, 46] width 568 height 34
click at [125, 81] on span "arrow_drop_down" at bounding box center [126, 83] width 10 height 10
click at [130, 102] on li "Align to Midnight" at bounding box center [126, 101] width 100 height 16
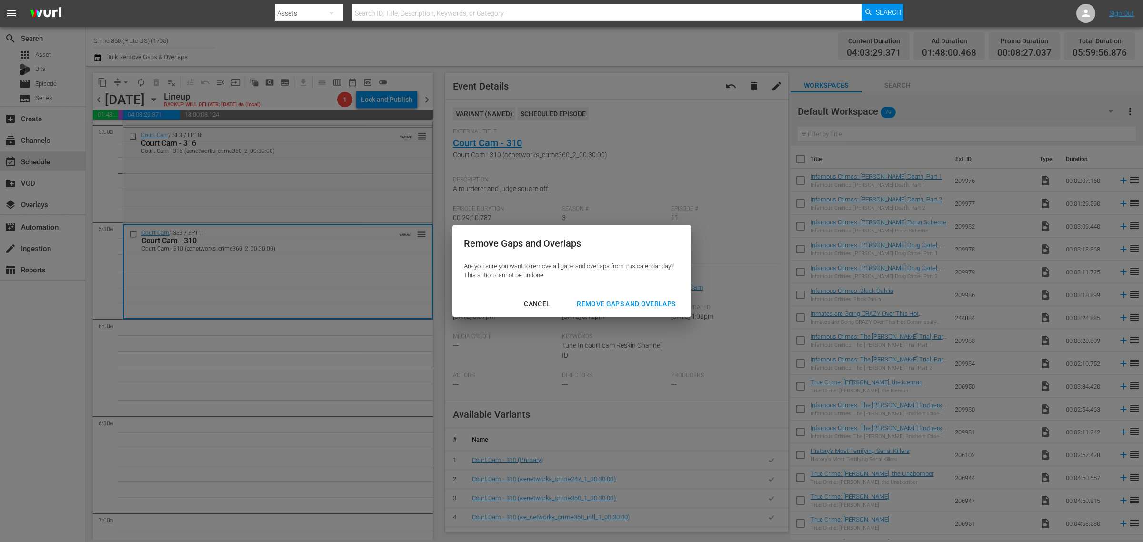
click at [620, 314] on div "Cancel Remove Gaps and Overlaps" at bounding box center [571, 304] width 239 height 25
drag, startPoint x: 627, startPoint y: 296, endPoint x: 597, endPoint y: 132, distance: 167.0
click at [627, 296] on button "Remove Gaps and Overlaps" at bounding box center [625, 304] width 121 height 18
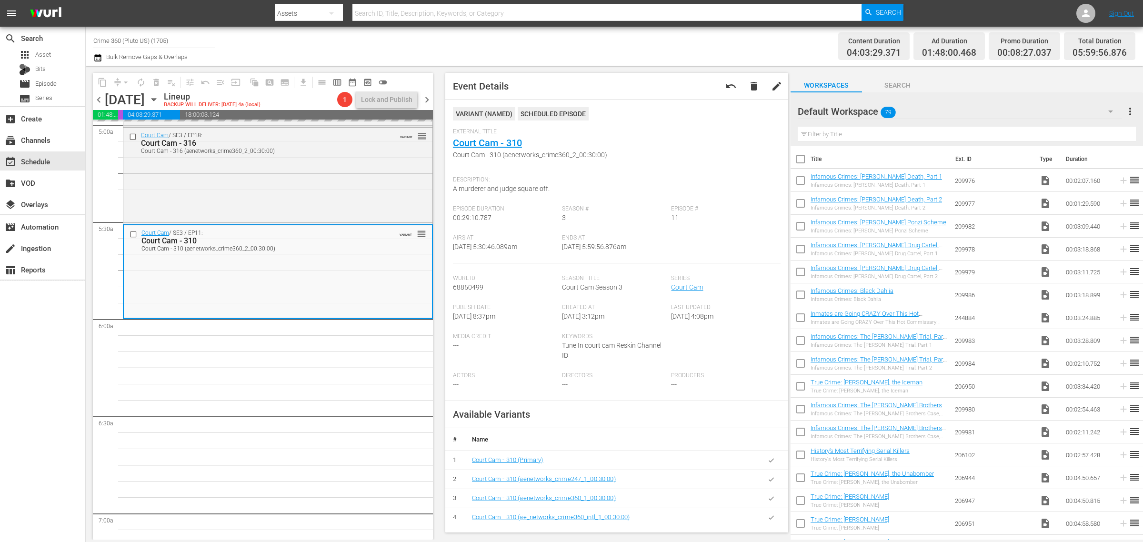
click at [600, 40] on div "Channel Title Crime 360 (Pluto US) (1705) Bulk Remove Gaps & Overlaps" at bounding box center [377, 46] width 568 height 34
click at [134, 81] on button "autorenew_outlined" at bounding box center [140, 82] width 15 height 15
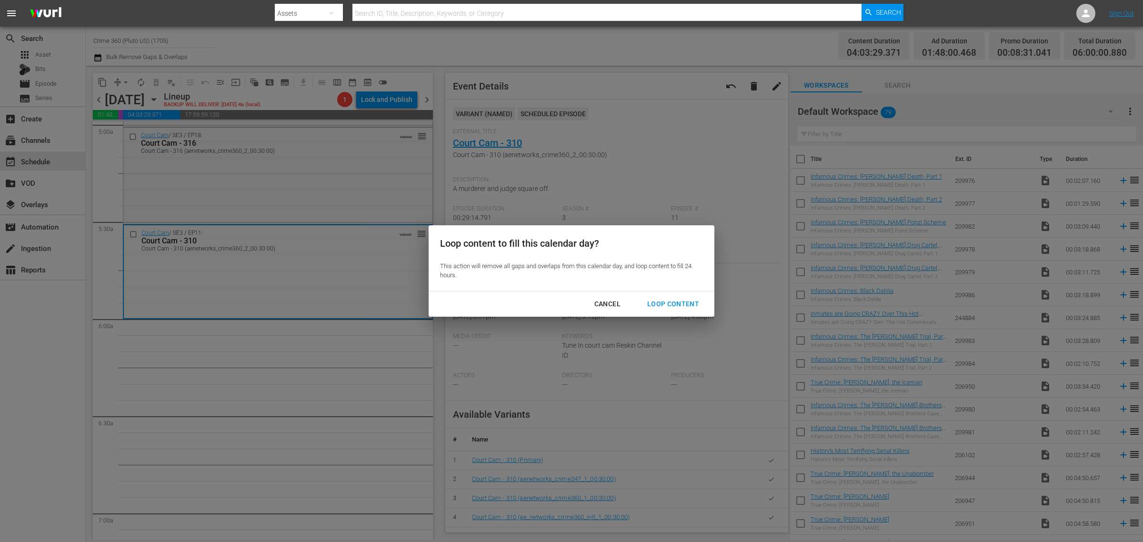
click at [689, 299] on div "Loop Content" at bounding box center [673, 304] width 67 height 12
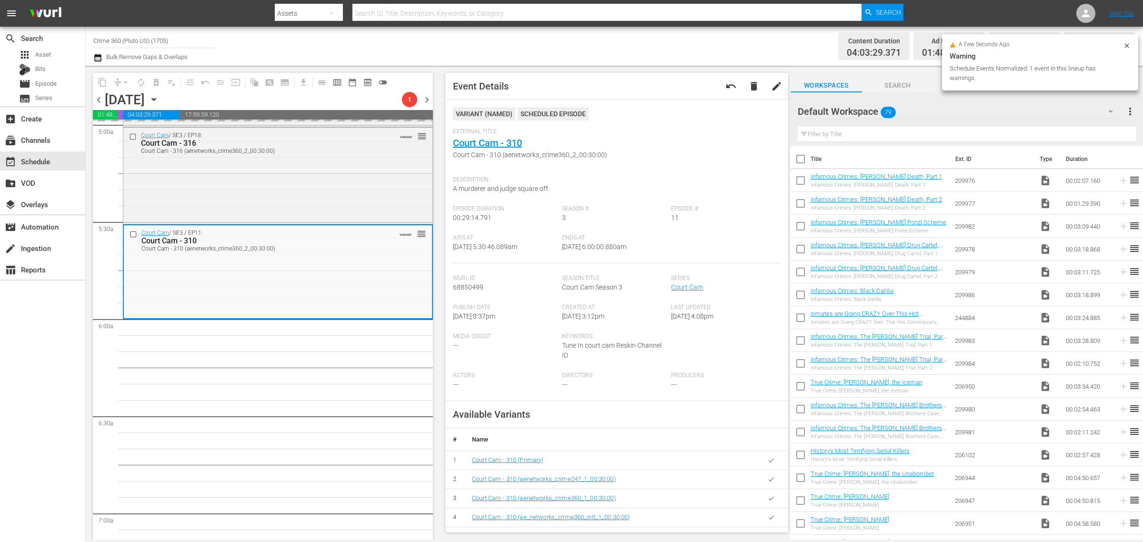
click at [629, 51] on div "Channel Title Crime 360 (Pluto US) (1705) Bulk Remove Gaps & Overlaps" at bounding box center [377, 46] width 568 height 34
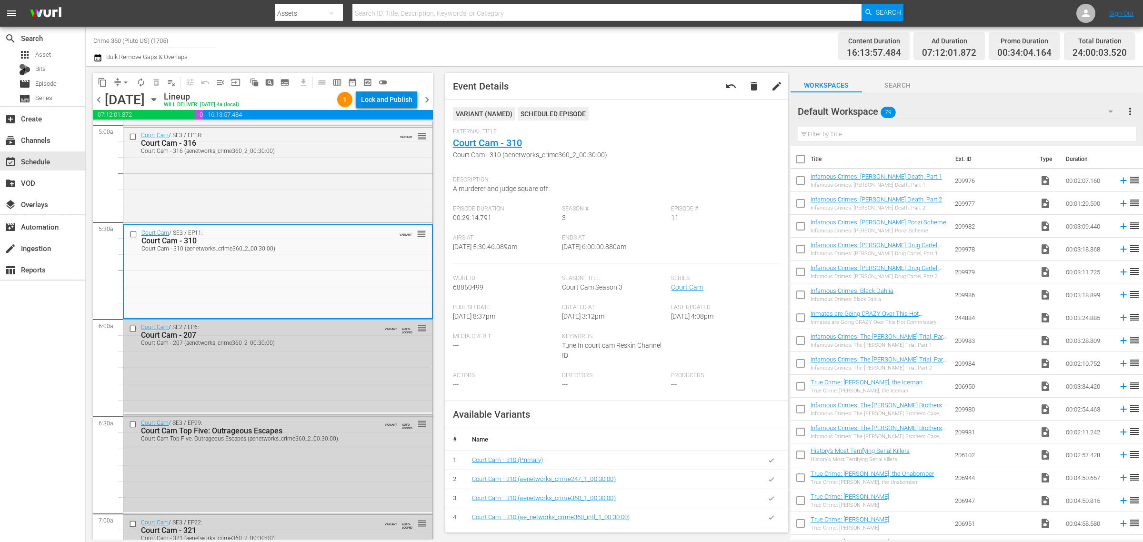
click at [399, 97] on div "Lock and Publish" at bounding box center [386, 99] width 51 height 17
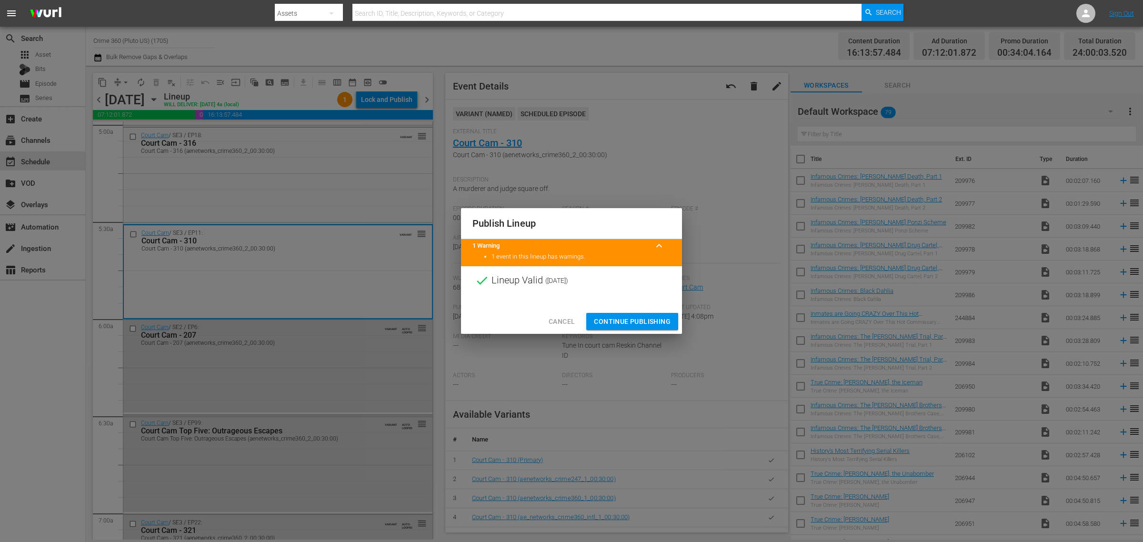
click at [623, 322] on span "Continue Publishing" at bounding box center [632, 322] width 77 height 12
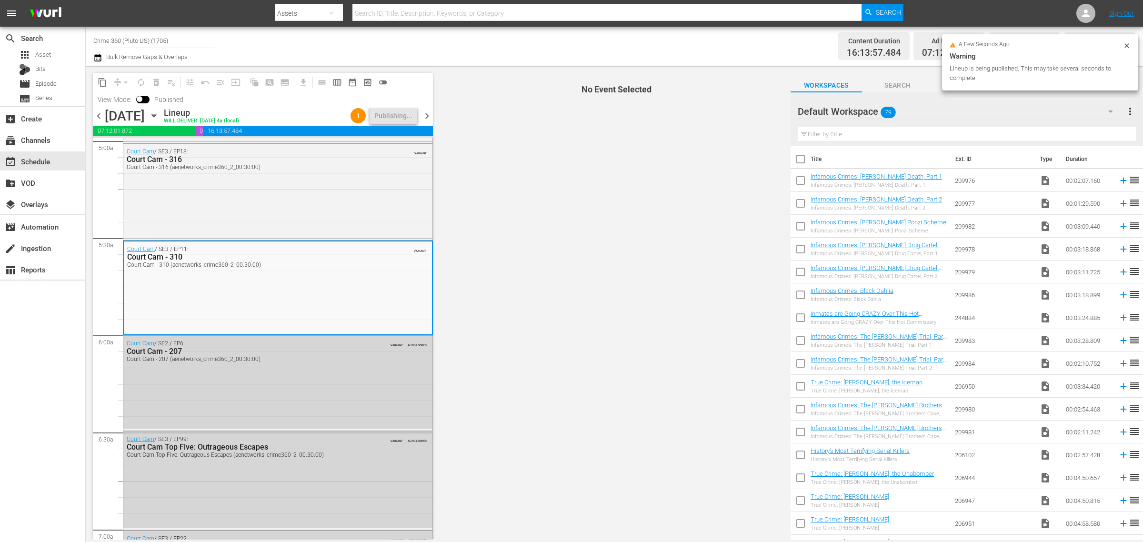
click at [543, 44] on div "Channel Title Crime 360 (Pluto US) (1705) Bulk Remove Gaps & Overlaps" at bounding box center [377, 46] width 568 height 34
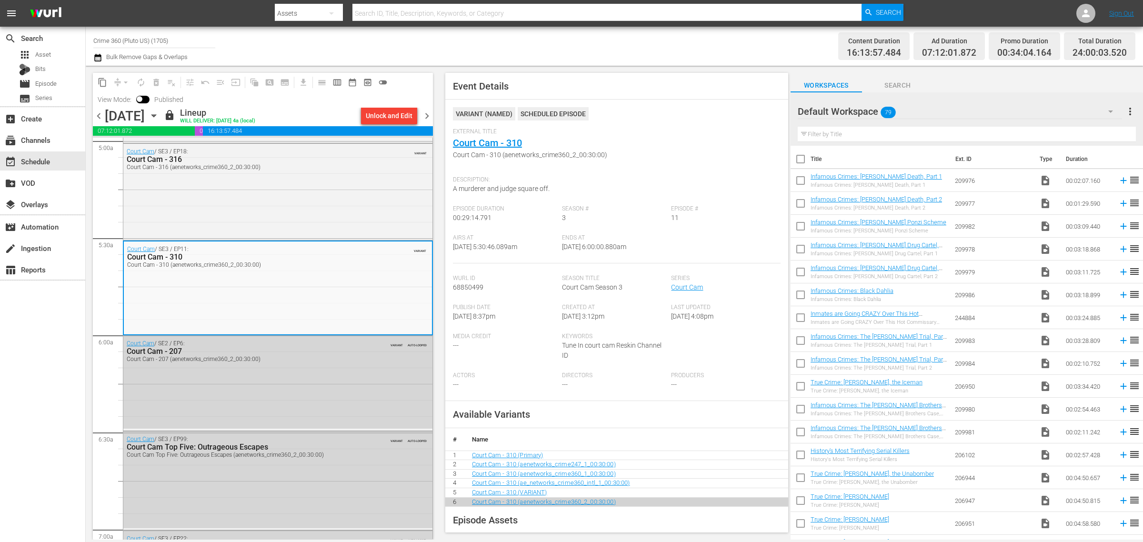
scroll to position [0, 0]
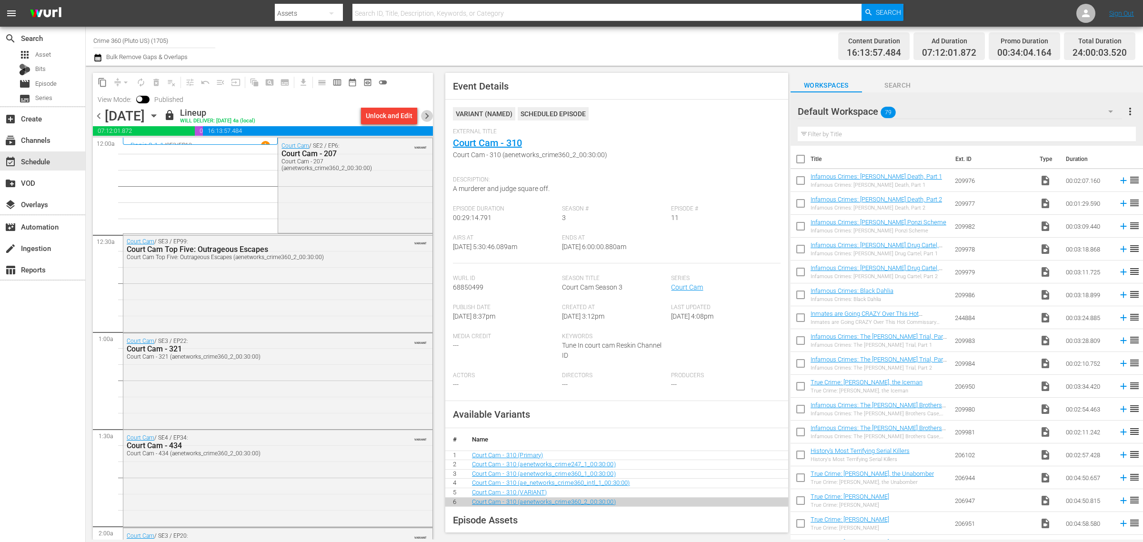
click at [423, 114] on span "chevron_right" at bounding box center [427, 116] width 12 height 12
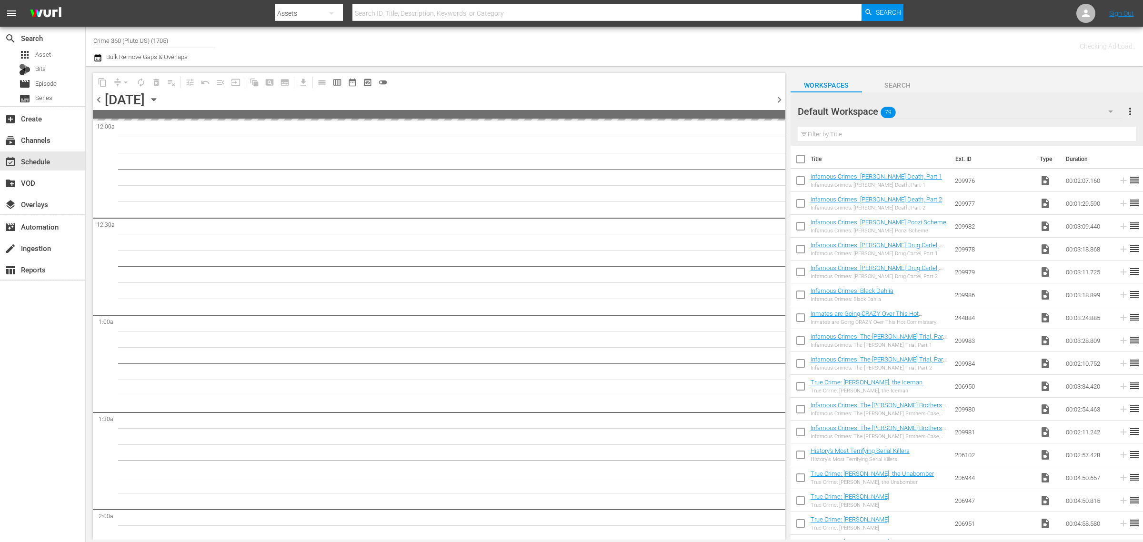
click at [524, 37] on div "Channel Title Crime 360 (Pluto US) (1705) Bulk Remove Gaps & Overlaps" at bounding box center [377, 46] width 568 height 34
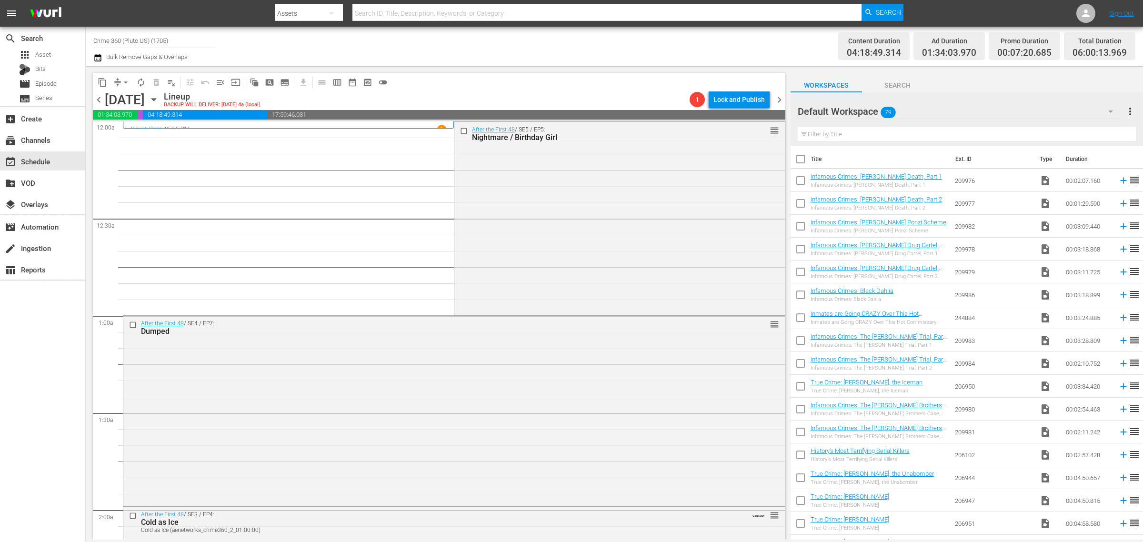
click at [613, 251] on div "After the First 48 / SE5 / EP5: Nightmare / Birthday Girl reorder" at bounding box center [619, 217] width 330 height 191
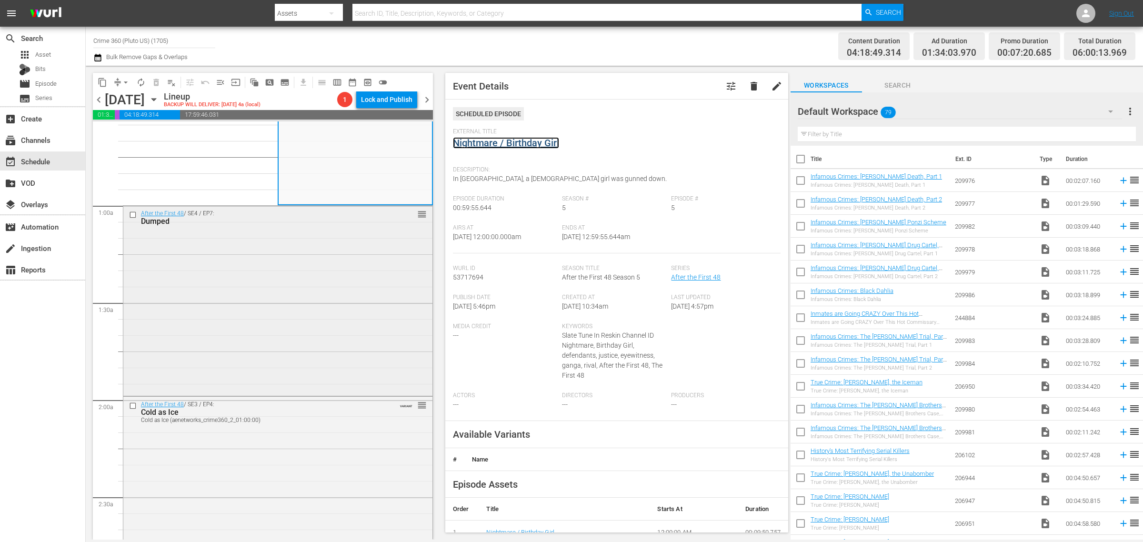
scroll to position [119, 0]
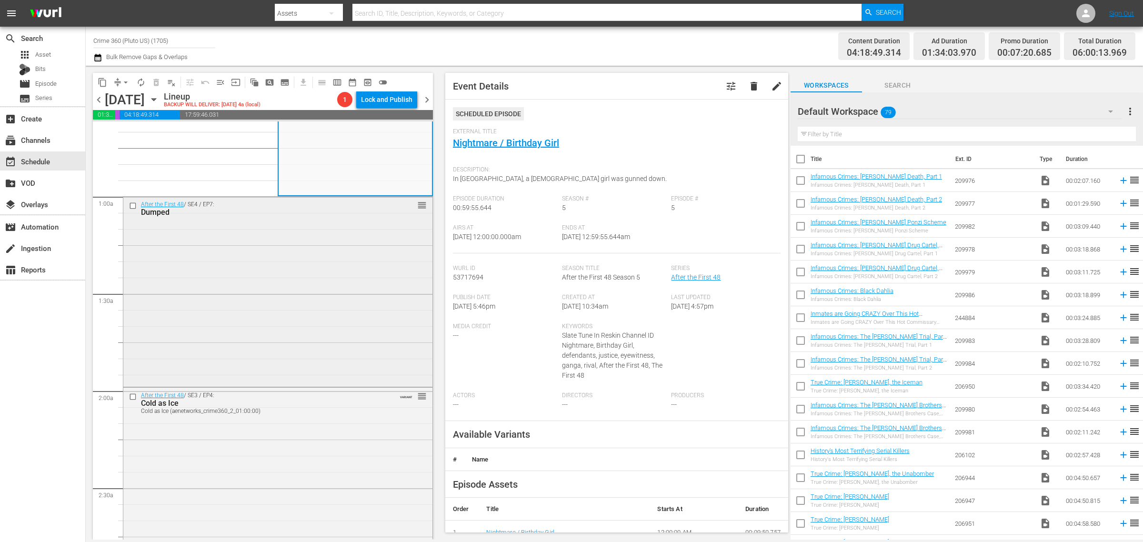
click at [293, 277] on div "After the First 48 / SE4 / EP7: Dumped reorder" at bounding box center [277, 291] width 309 height 188
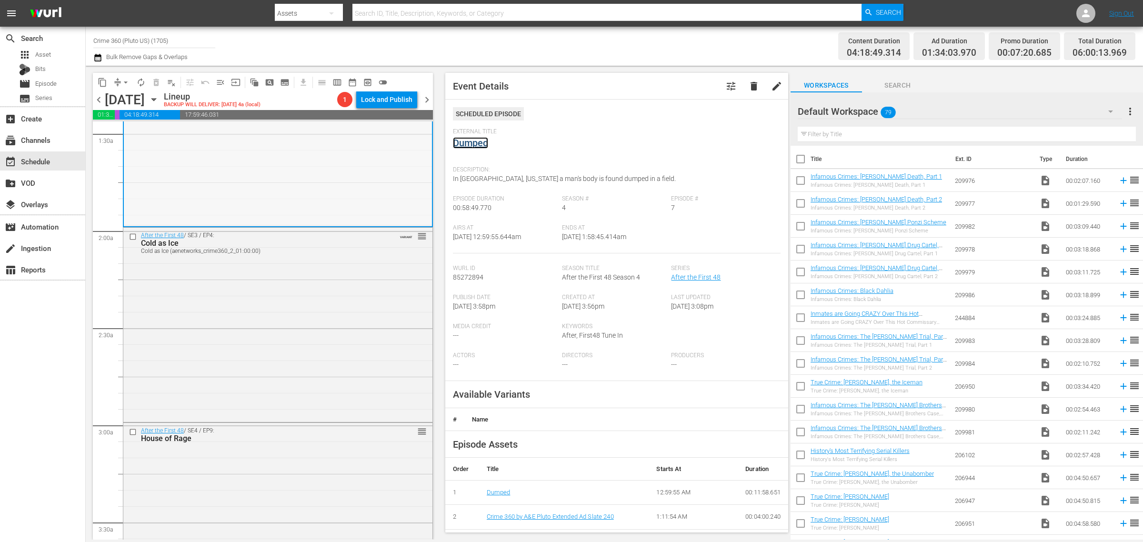
scroll to position [298, 0]
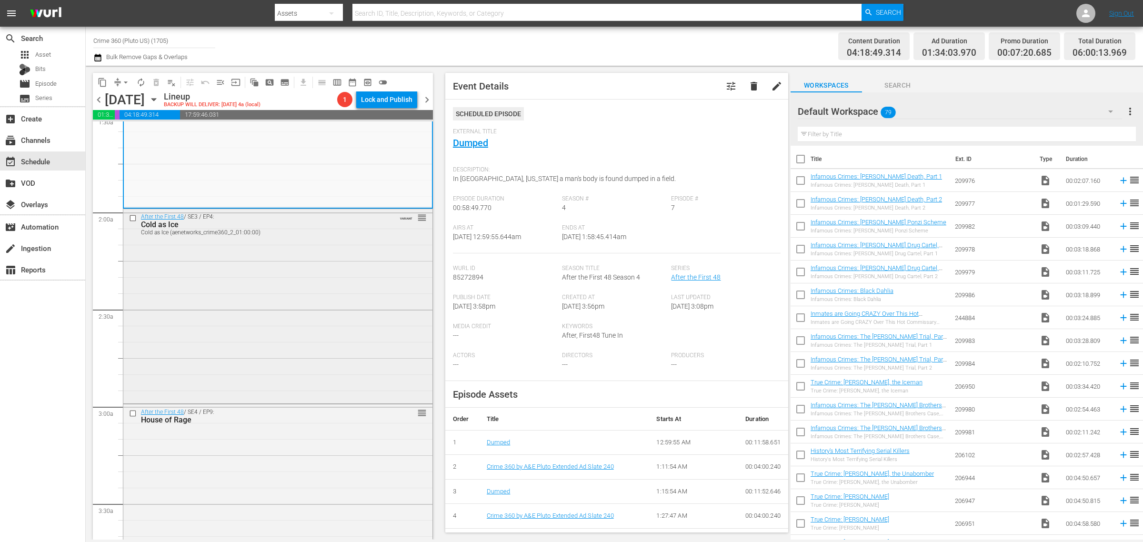
click at [278, 261] on div "After the First 48 / SE3 / EP4: Cold as Ice Cold as Ice (aenetworks_crime360_2_…" at bounding box center [277, 305] width 309 height 193
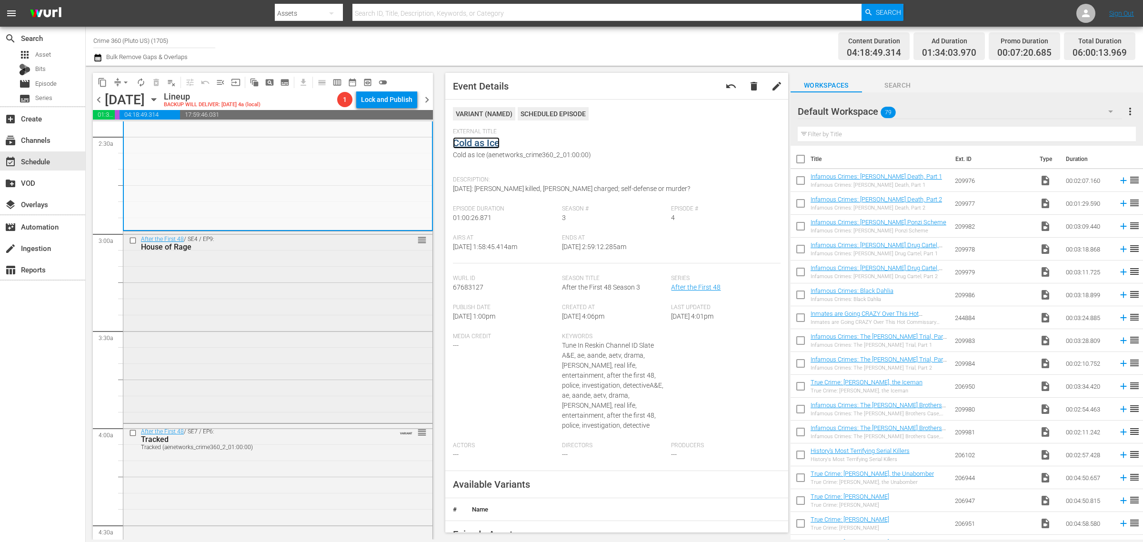
scroll to position [476, 0]
click at [280, 294] on div "After the First 48 / SE4 / EP9: House of Rage reorder" at bounding box center [277, 321] width 309 height 190
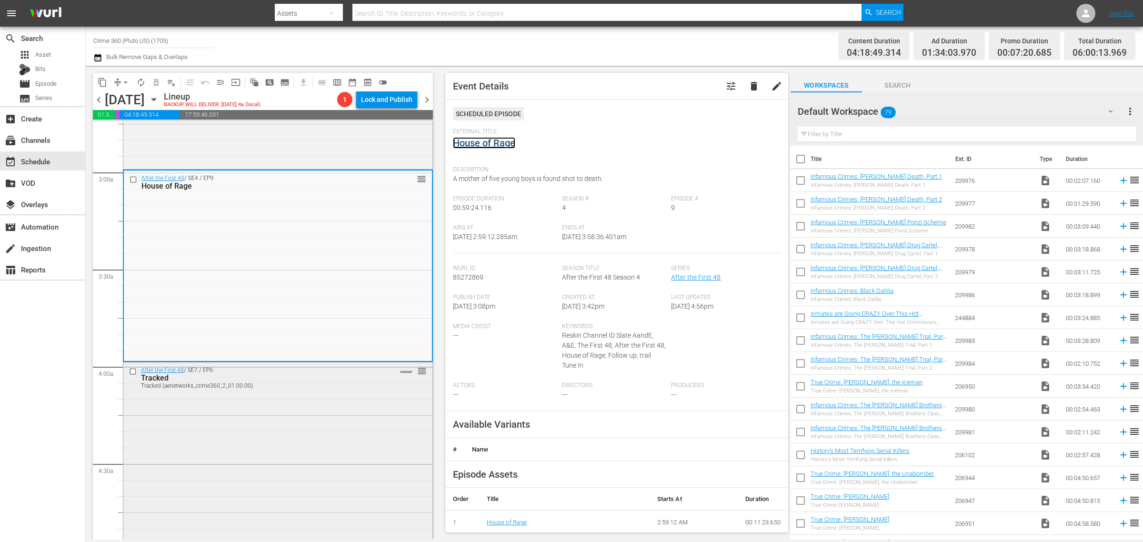
scroll to position [714, 0]
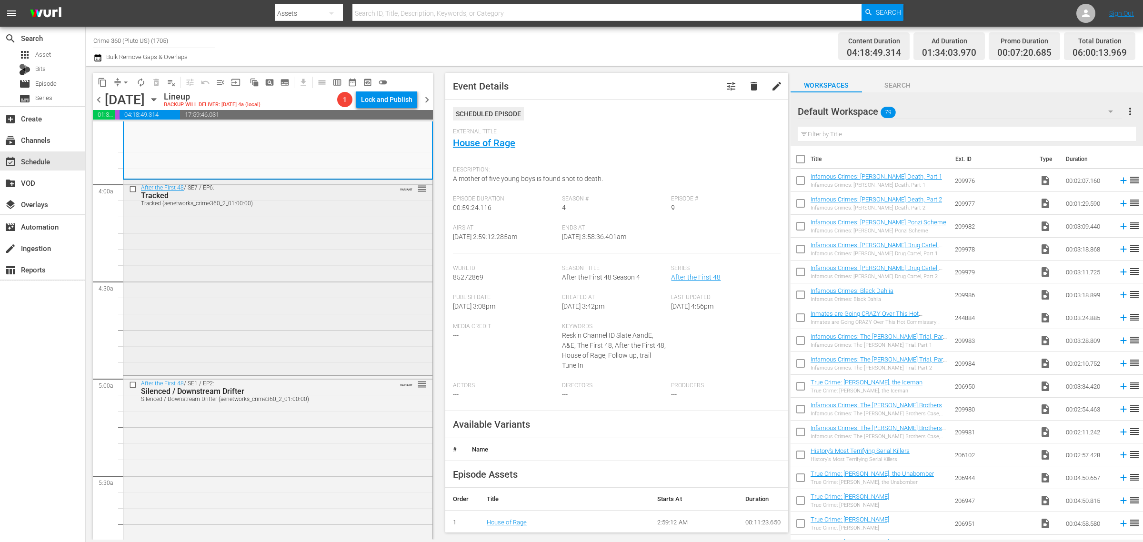
click at [264, 282] on div "After the First 48 / SE7 / EP6: Tracked Tracked (aenetworks_crime360_2_01:00:00…" at bounding box center [277, 276] width 309 height 192
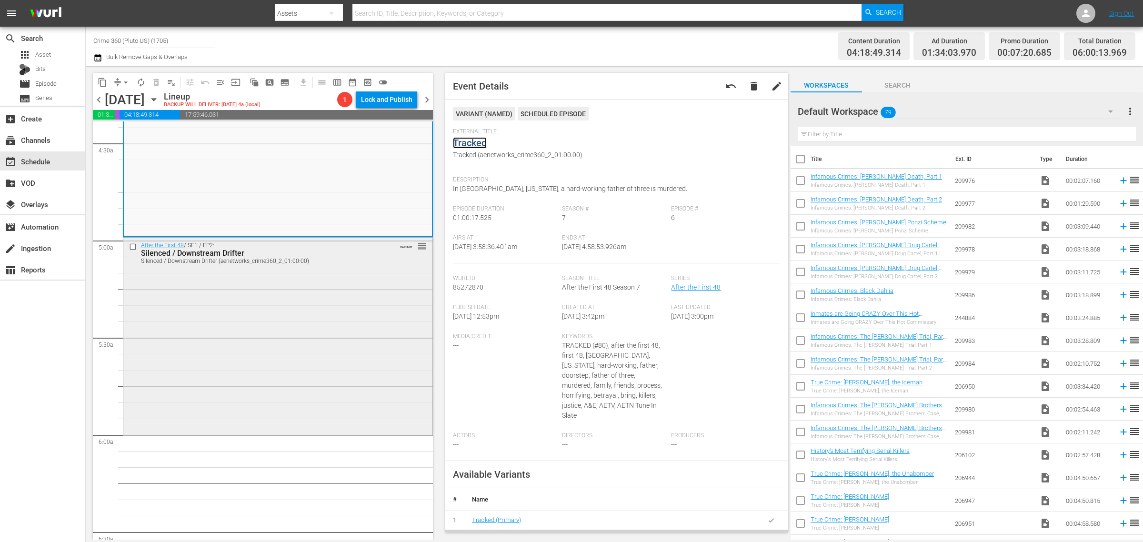
scroll to position [893, 0]
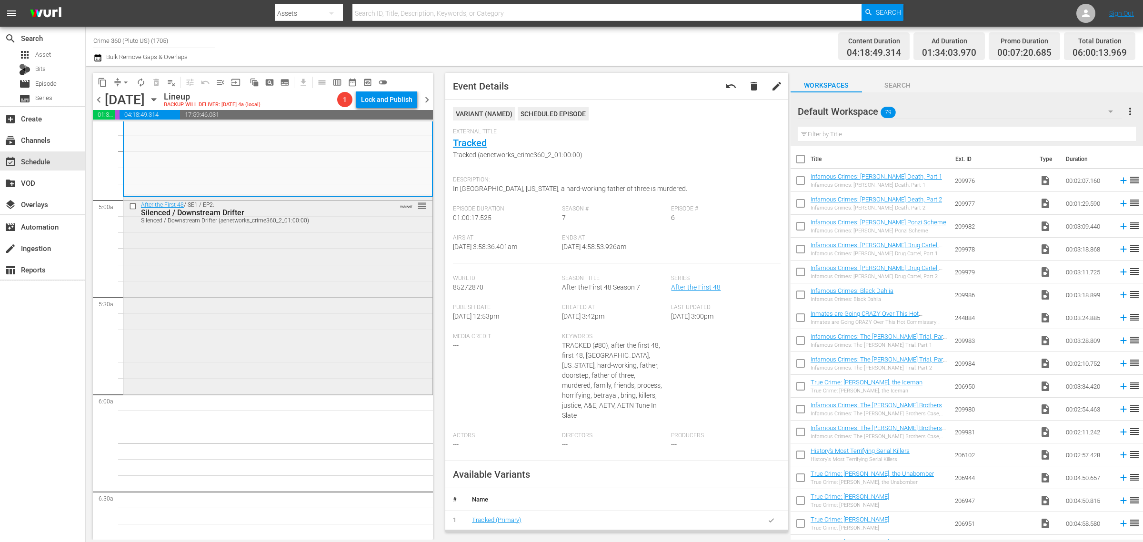
click at [270, 279] on div "After the First 48 / SE1 / EP2: Silenced / Downstream Drifter Silenced / Downst…" at bounding box center [277, 295] width 309 height 196
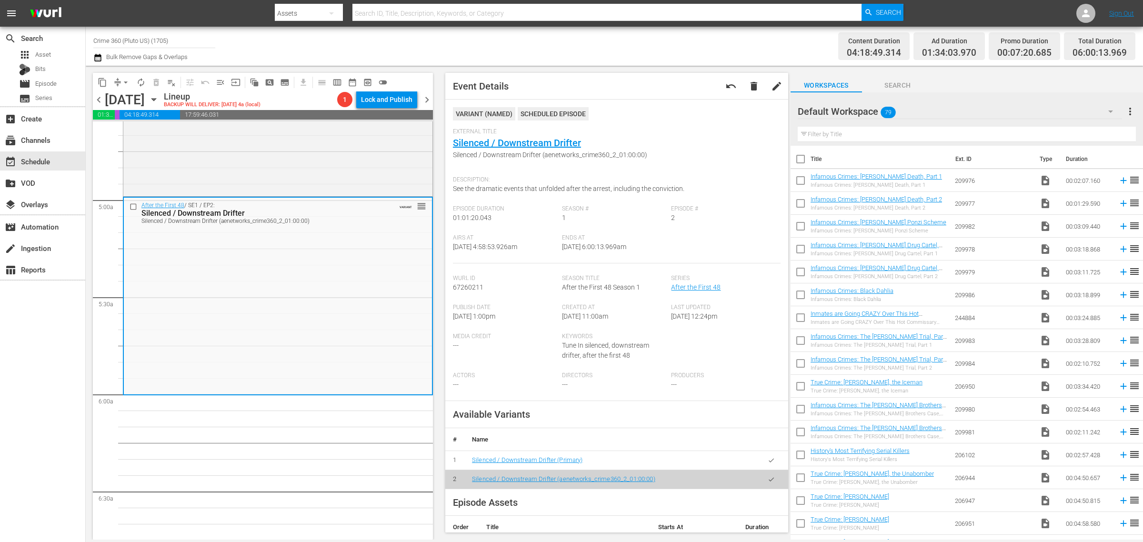
click at [128, 78] on span "arrow_drop_down" at bounding box center [126, 83] width 10 height 10
click at [122, 94] on li "Align to Midnight" at bounding box center [126, 101] width 100 height 16
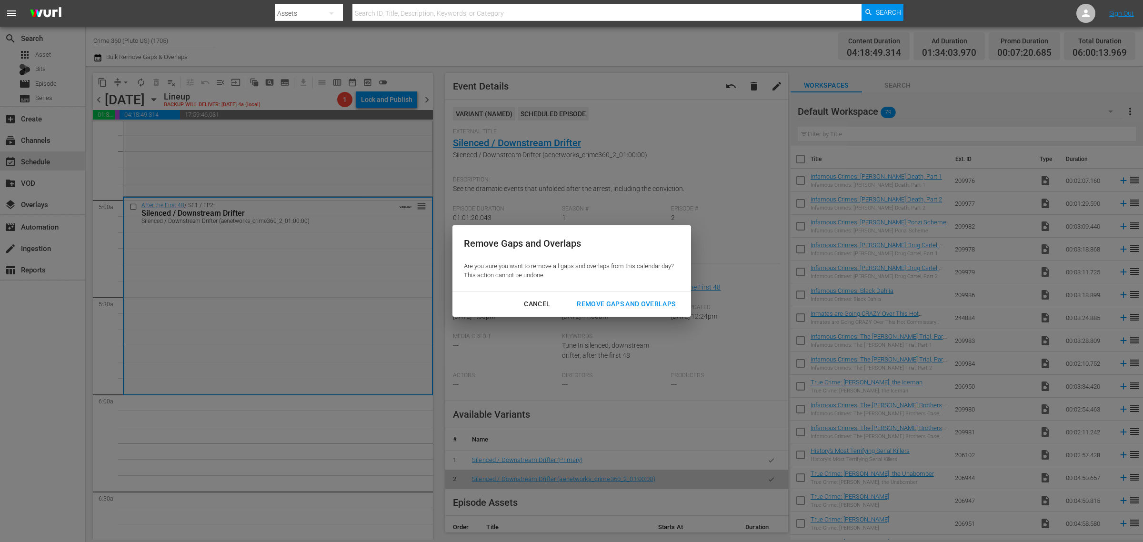
click at [649, 303] on div "Remove Gaps and Overlaps" at bounding box center [626, 304] width 114 height 12
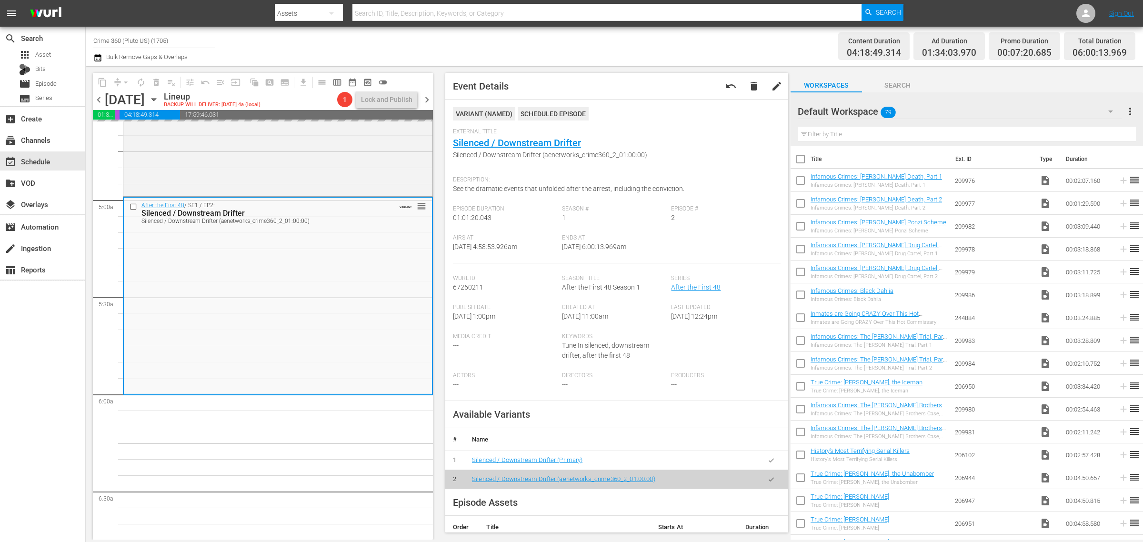
click at [650, 52] on div "Channel Title Crime 360 (Pluto US) (1705) Bulk Remove Gaps & Overlaps" at bounding box center [377, 46] width 568 height 34
click at [127, 80] on span "arrow_drop_down" at bounding box center [126, 83] width 10 height 10
click at [123, 101] on li "Align to Midnight" at bounding box center [126, 101] width 100 height 16
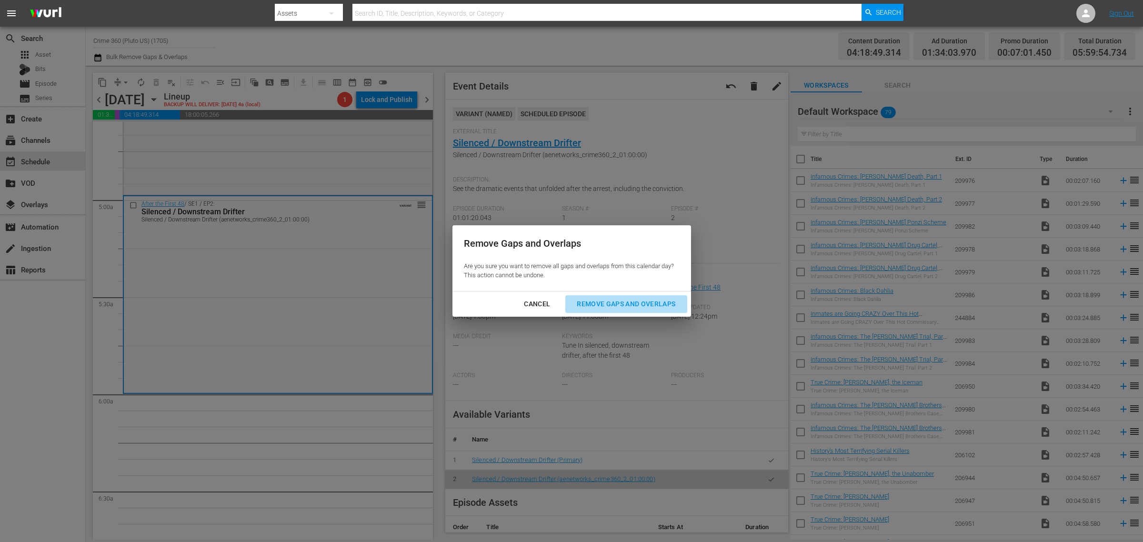
drag, startPoint x: 605, startPoint y: 304, endPoint x: 586, endPoint y: 98, distance: 206.7
click at [605, 302] on div "Remove Gaps and Overlaps" at bounding box center [626, 304] width 114 height 12
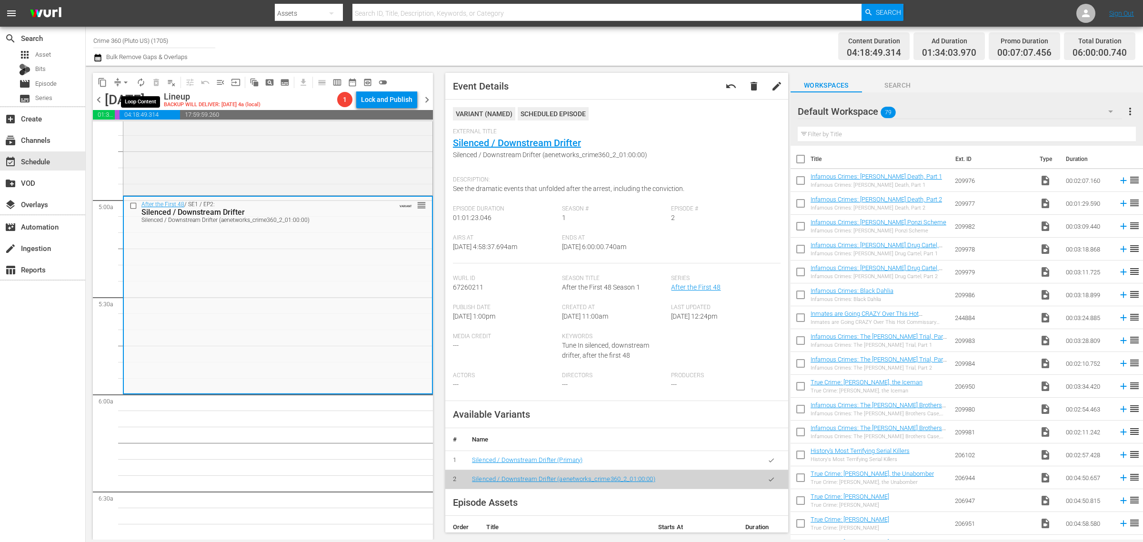
click at [134, 76] on span "autorenew_outlined" at bounding box center [140, 82] width 15 height 15
click at [141, 82] on span "autorenew_outlined" at bounding box center [141, 83] width 10 height 10
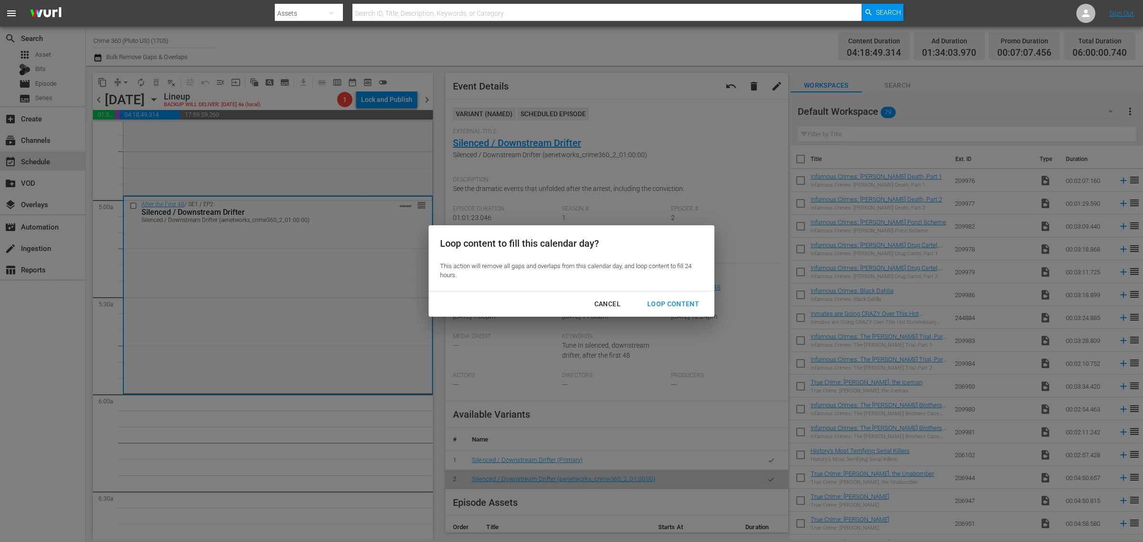
click at [658, 305] on div "Loop Content" at bounding box center [673, 304] width 67 height 12
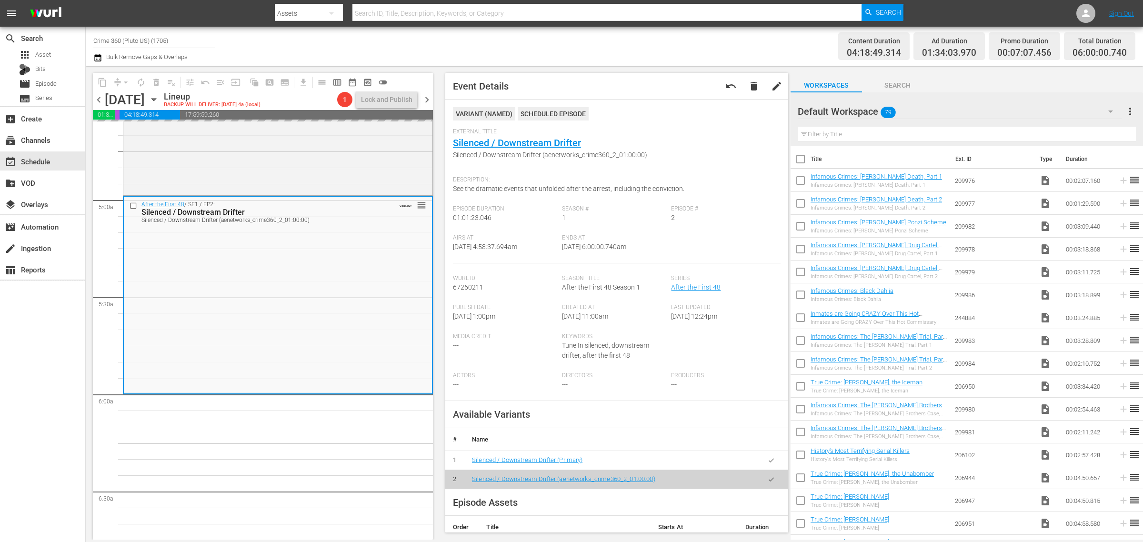
click at [546, 51] on div "Channel Title Crime 360 (Pluto US) (1705) Bulk Remove Gaps & Overlaps" at bounding box center [377, 46] width 568 height 34
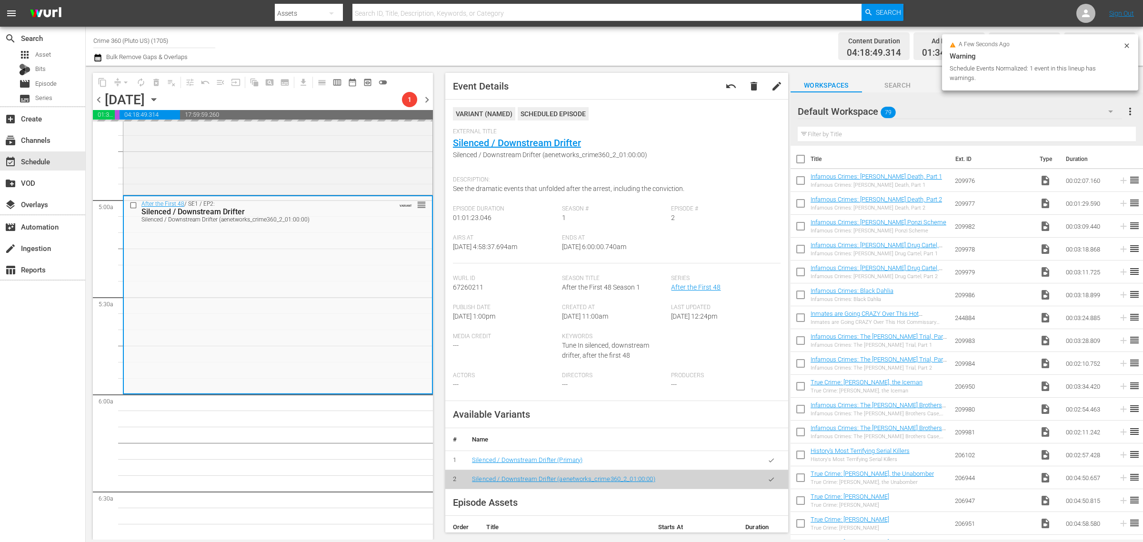
click at [634, 48] on div "Channel Title Crime 360 (Pluto US) (1705) Bulk Remove Gaps & Overlaps" at bounding box center [377, 46] width 568 height 34
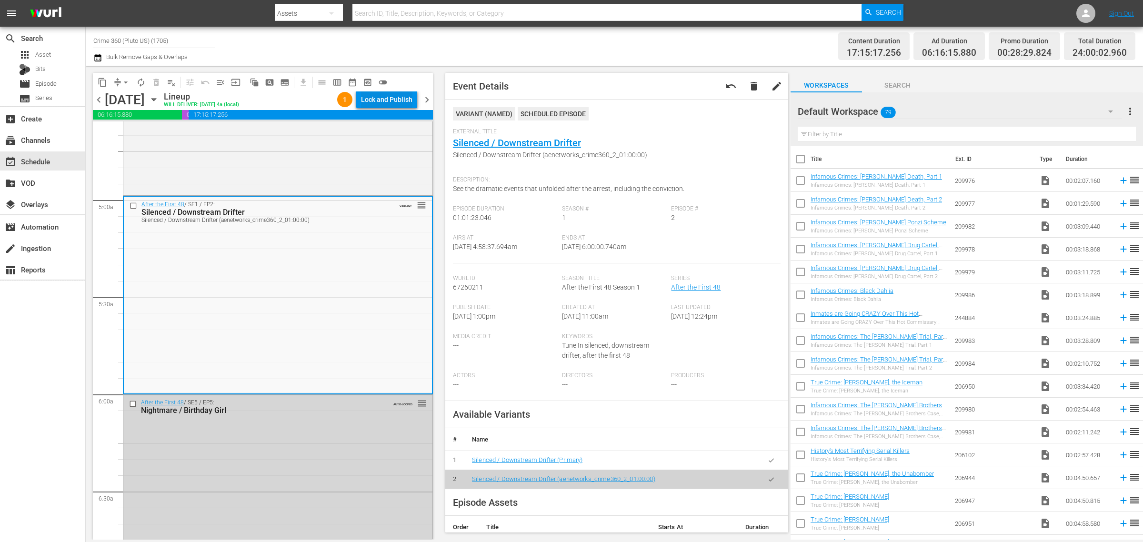
click at [394, 100] on div "Lock and Publish" at bounding box center [386, 99] width 51 height 17
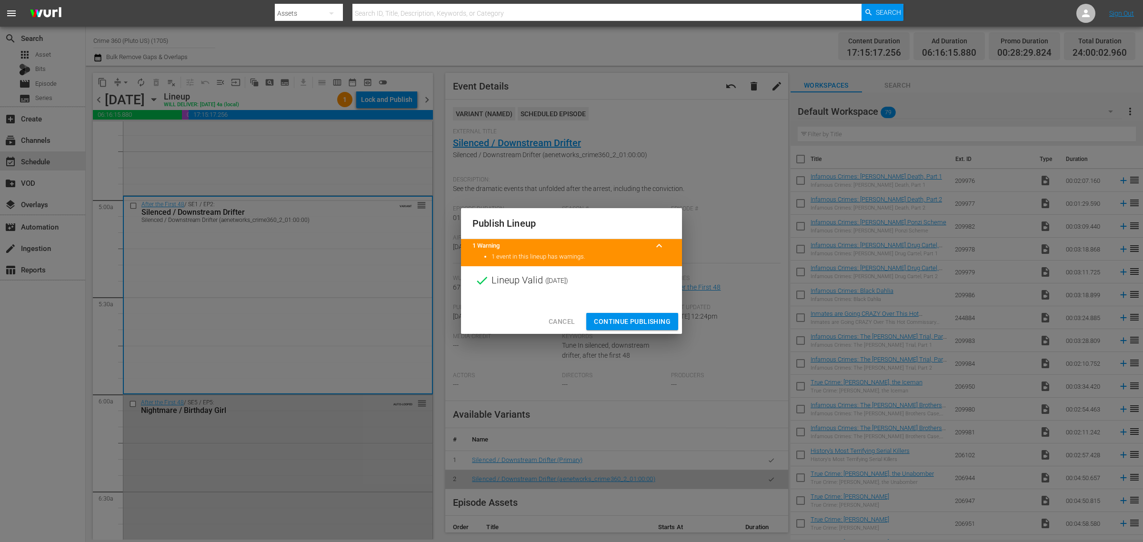
click at [638, 324] on span "Continue Publishing" at bounding box center [632, 322] width 77 height 12
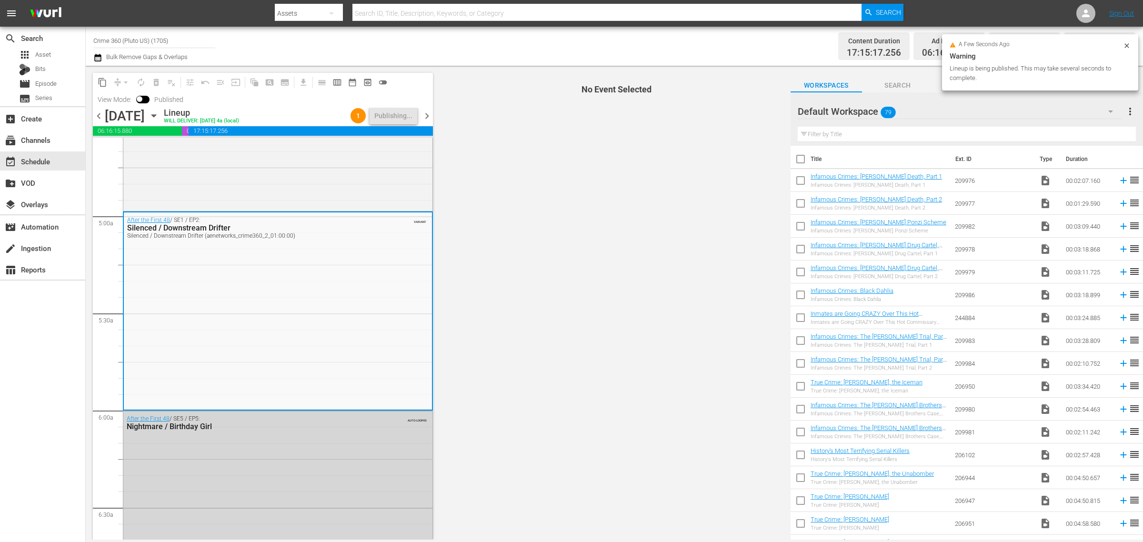
click at [520, 35] on div "Channel Title Crime 360 (Pluto US) (1705) Bulk Remove Gaps & Overlaps" at bounding box center [377, 46] width 568 height 34
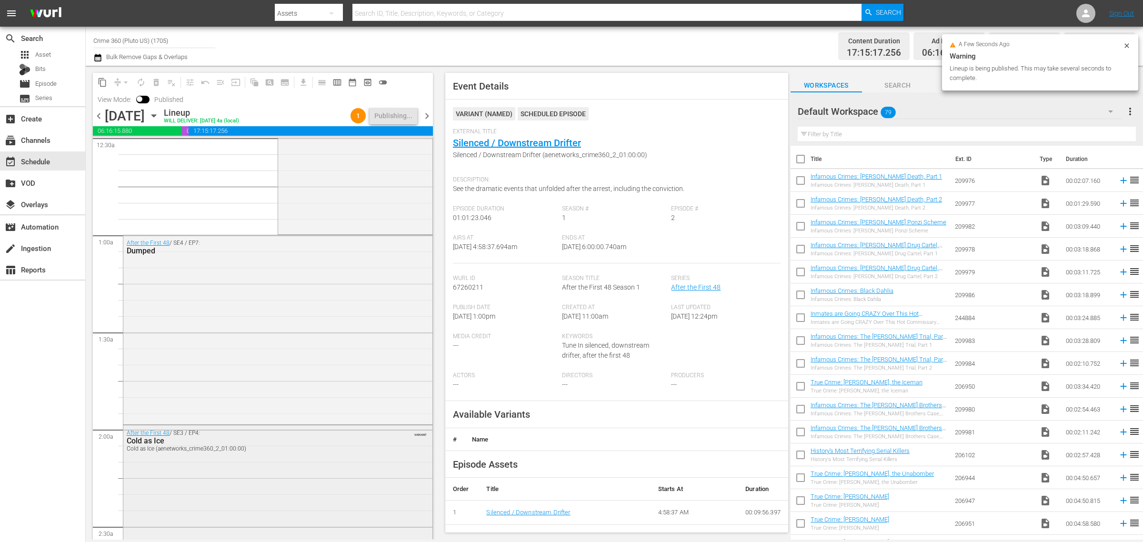
scroll to position [0, 0]
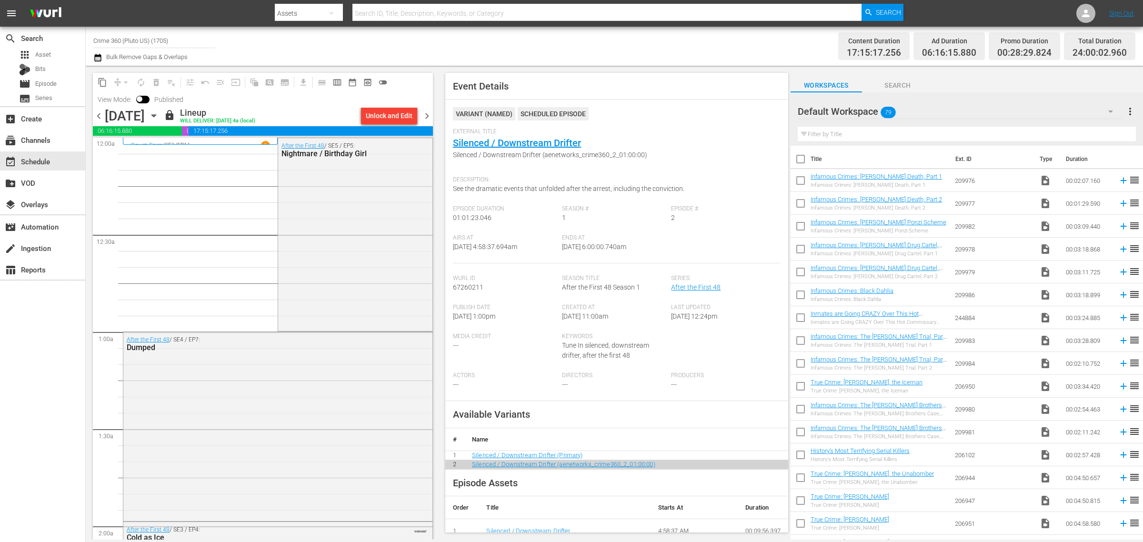
click at [690, 34] on div "Content Duration 17:15:17.256 Ad Duration 06:16:15.880 Promo Duration 00:28:29.…" at bounding box center [899, 46] width 474 height 34
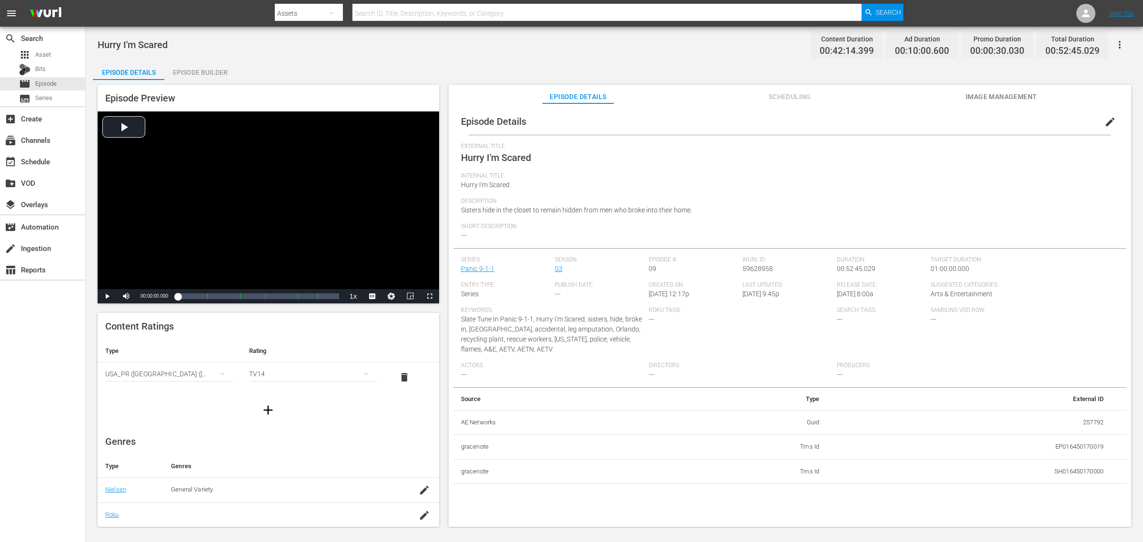
click at [503, 50] on div "Hurry I'm Scared Content Duration 00:42:14.399 Ad Duration 00:10:00.600 Promo D…" at bounding box center [615, 44] width 1034 height 21
click at [212, 70] on div "Episode Builder" at bounding box center [199, 72] width 71 height 23
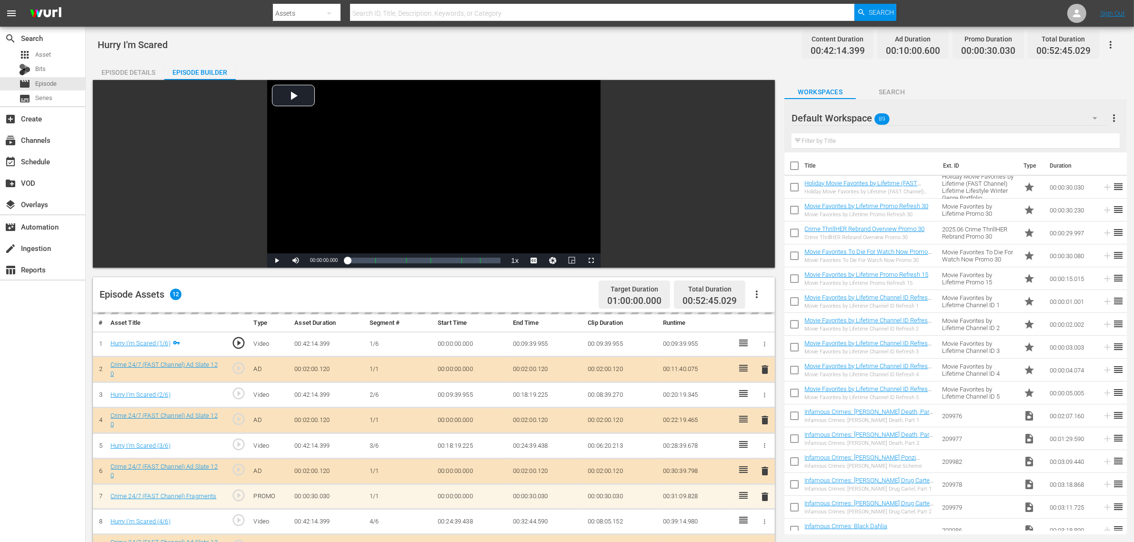
click at [499, 53] on div "Hurry I'm Scared Content Duration 00:42:14.399 Ad Duration 00:10:00.600 Promo D…" at bounding box center [610, 44] width 1025 height 21
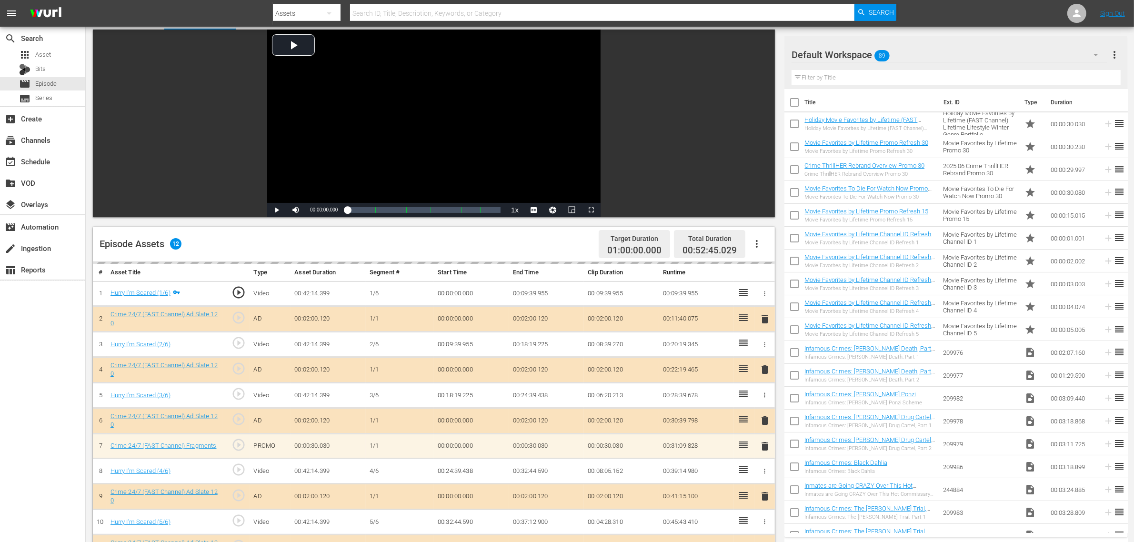
scroll to position [119, 0]
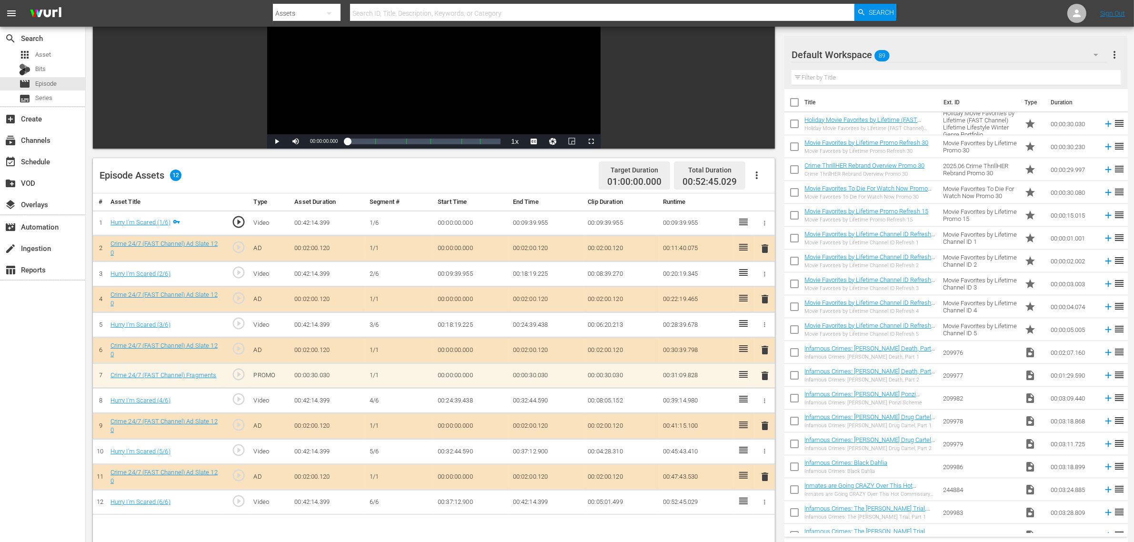
click at [758, 177] on icon "button" at bounding box center [756, 175] width 11 height 11
click at [775, 203] on div "Clear Ads" at bounding box center [785, 202] width 65 height 23
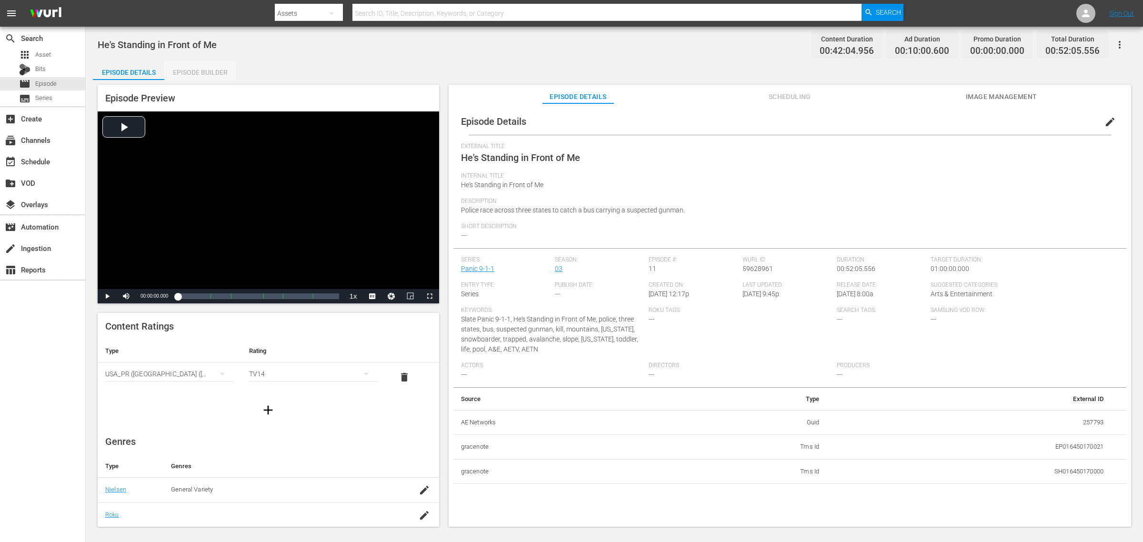
click at [178, 70] on div "Episode Builder" at bounding box center [199, 72] width 71 height 23
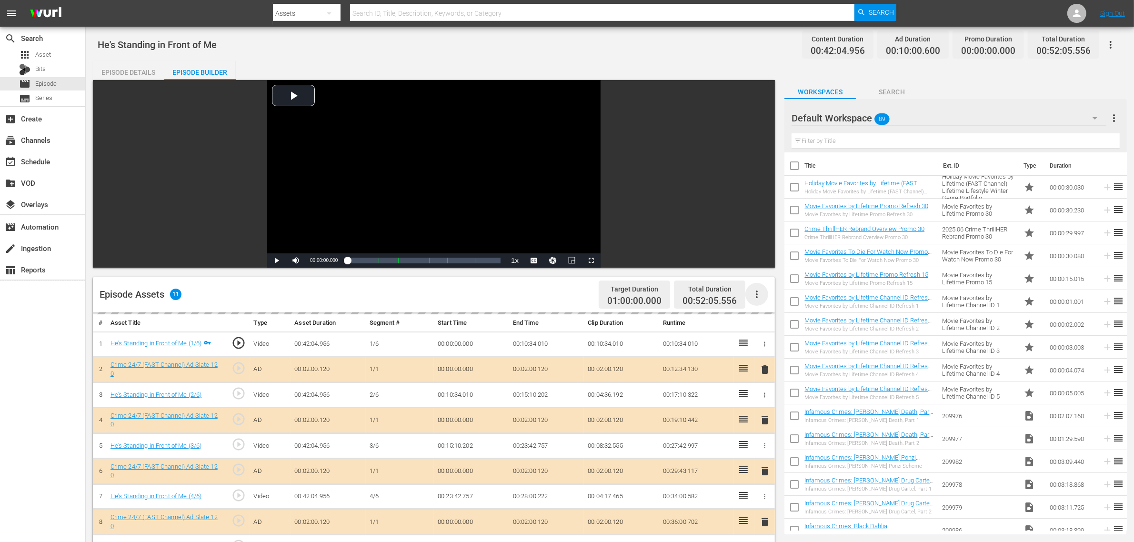
click at [754, 298] on icon "button" at bounding box center [756, 294] width 11 height 11
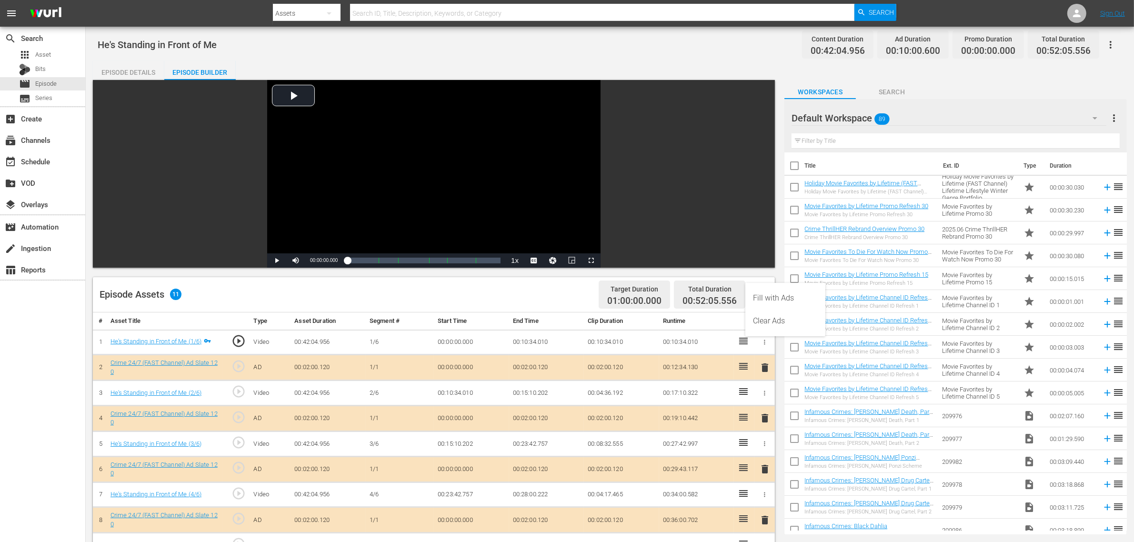
click at [785, 324] on div "Clear Ads" at bounding box center [785, 321] width 65 height 23
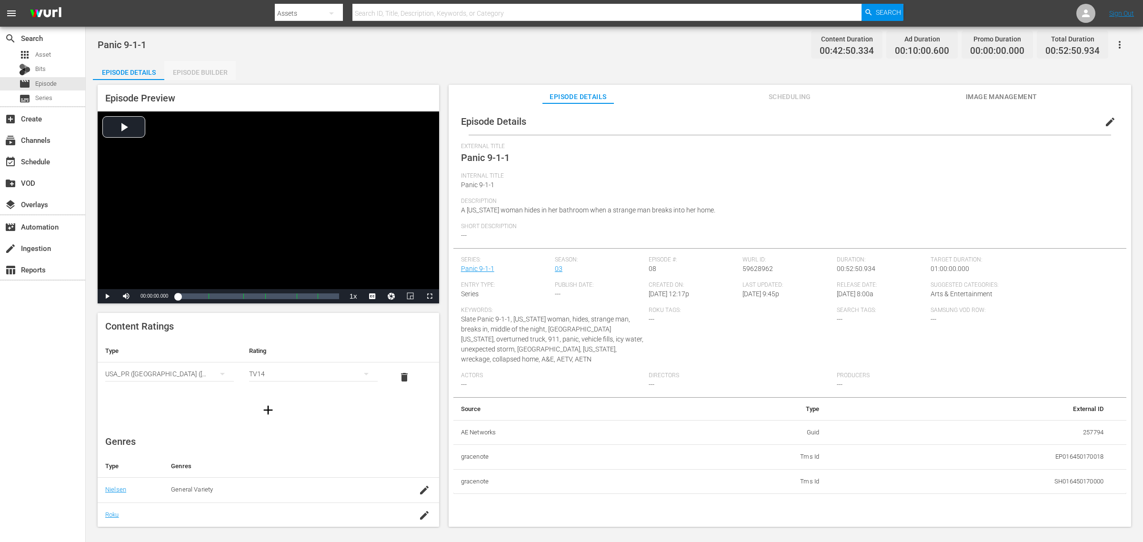
click at [196, 72] on div "Episode Builder" at bounding box center [199, 72] width 71 height 23
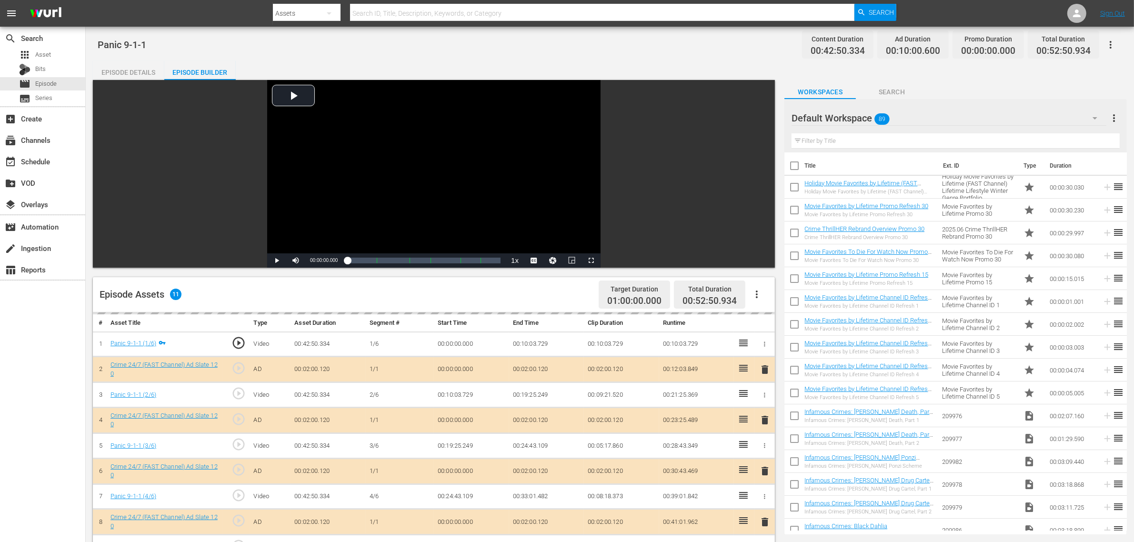
click at [762, 296] on icon "button" at bounding box center [756, 294] width 11 height 11
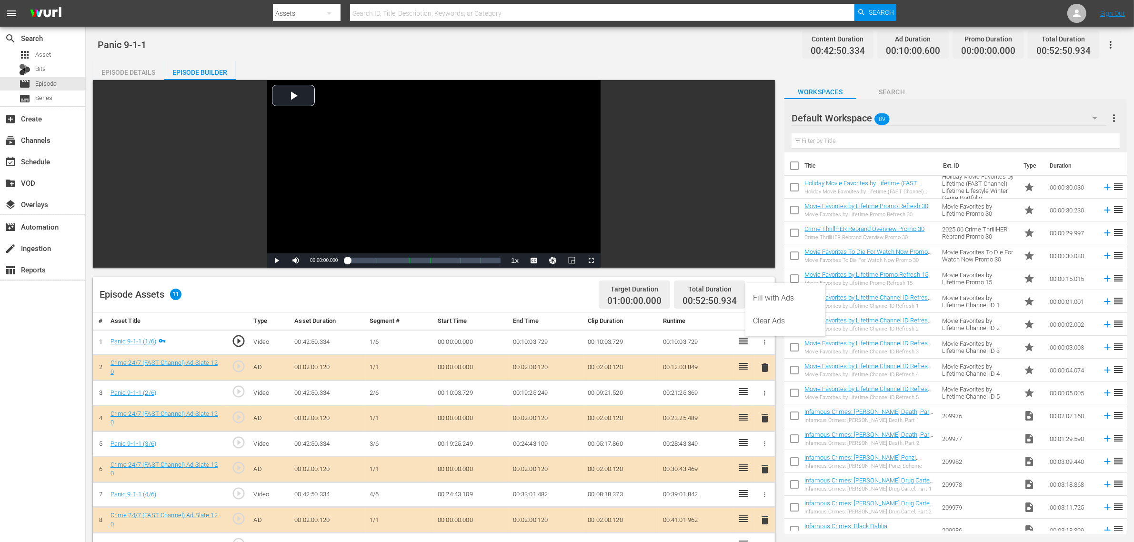
click at [777, 322] on div "Clear Ads" at bounding box center [785, 321] width 65 height 23
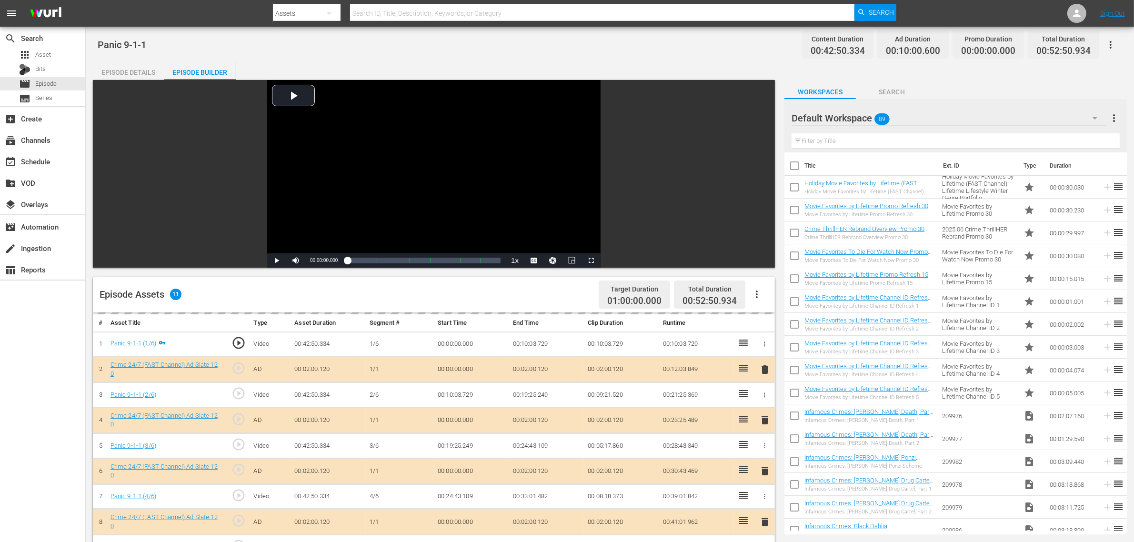
click at [731, 36] on div "Panic 9-1-1 Content Duration 00:42:50.334 Ad Duration 00:10:00.600 Promo Durati…" at bounding box center [610, 44] width 1025 height 21
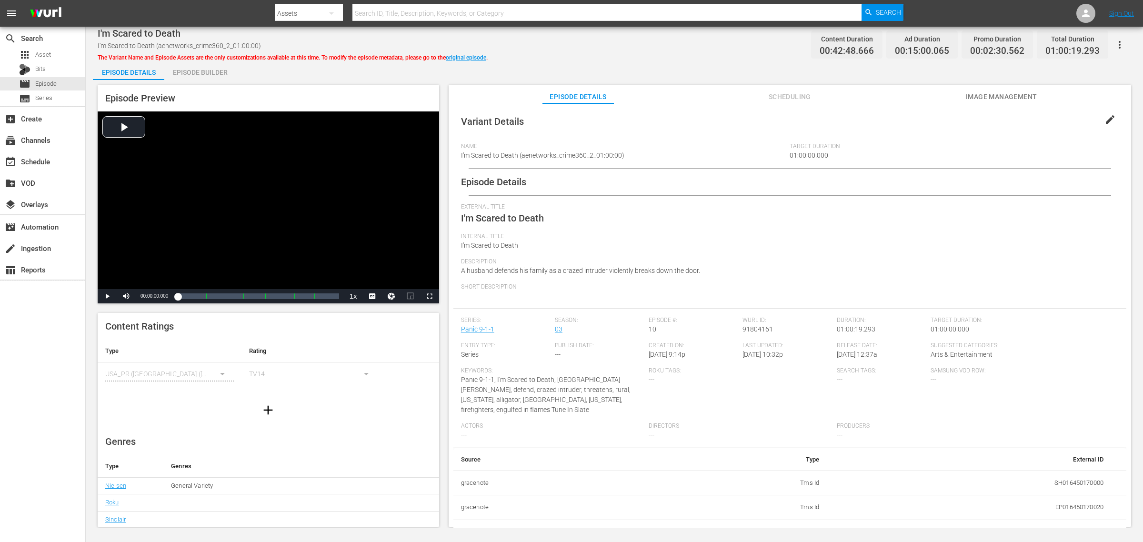
click at [541, 56] on div "I'm Scared to Death I'm Scared to Death (aenetworks_crime360_2_01:00:00) The Va…" at bounding box center [614, 278] width 1057 height 502
click at [225, 75] on div "Episode Builder" at bounding box center [199, 72] width 71 height 23
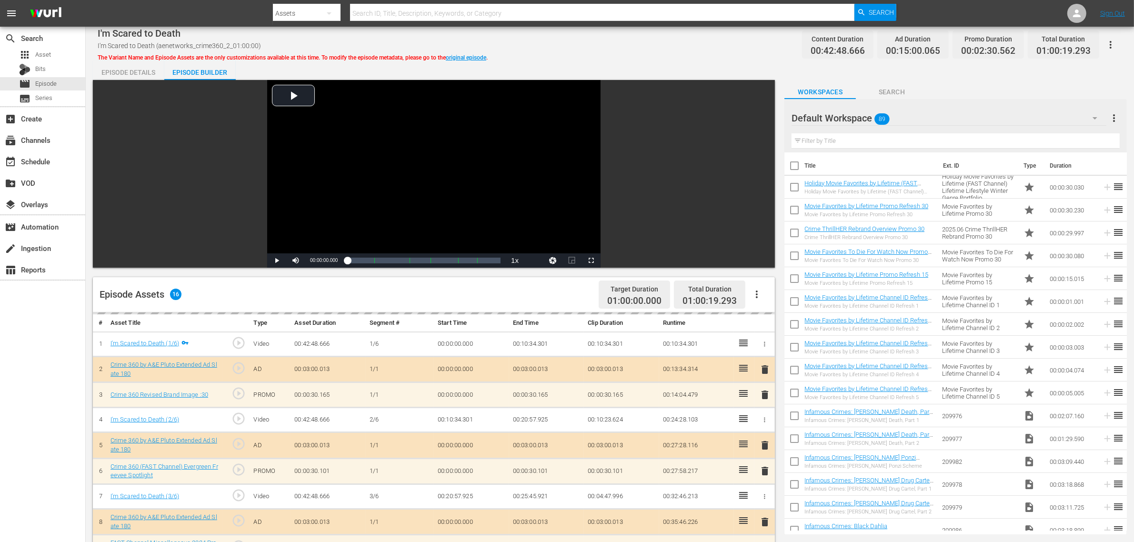
click at [545, 47] on div "I'm Scared to Death I'm Scared to Death (aenetworks_crime360_2_01:00:00) The Va…" at bounding box center [610, 44] width 1025 height 21
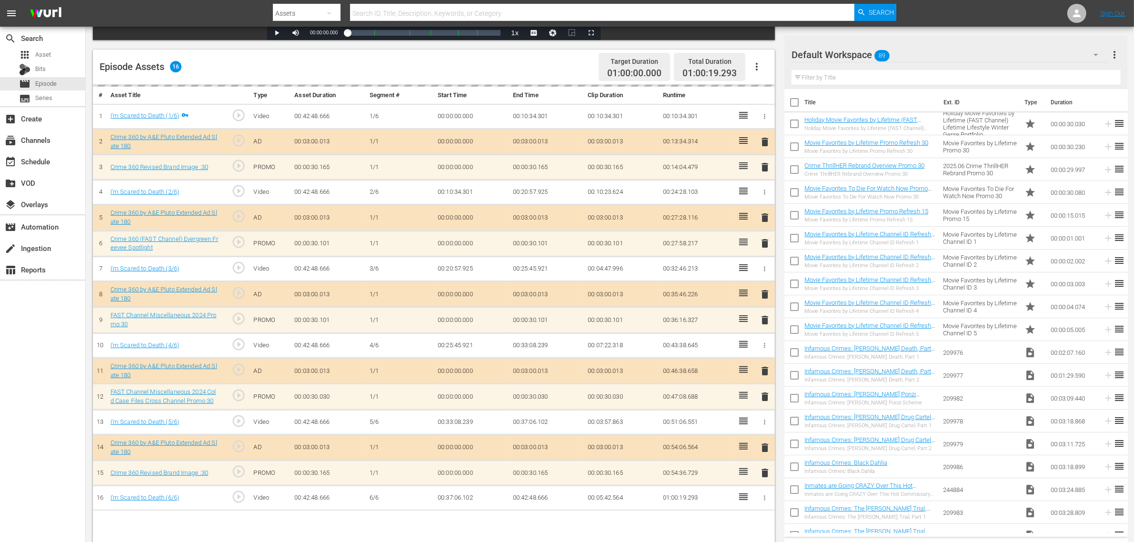
scroll to position [248, 0]
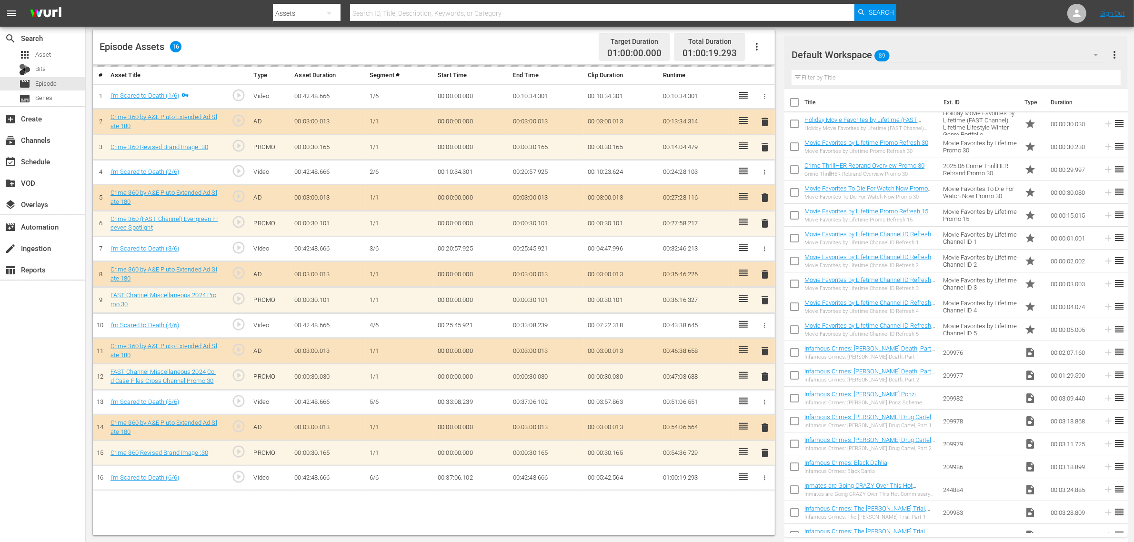
click at [914, 55] on div "Default Workspace 89" at bounding box center [950, 54] width 316 height 27
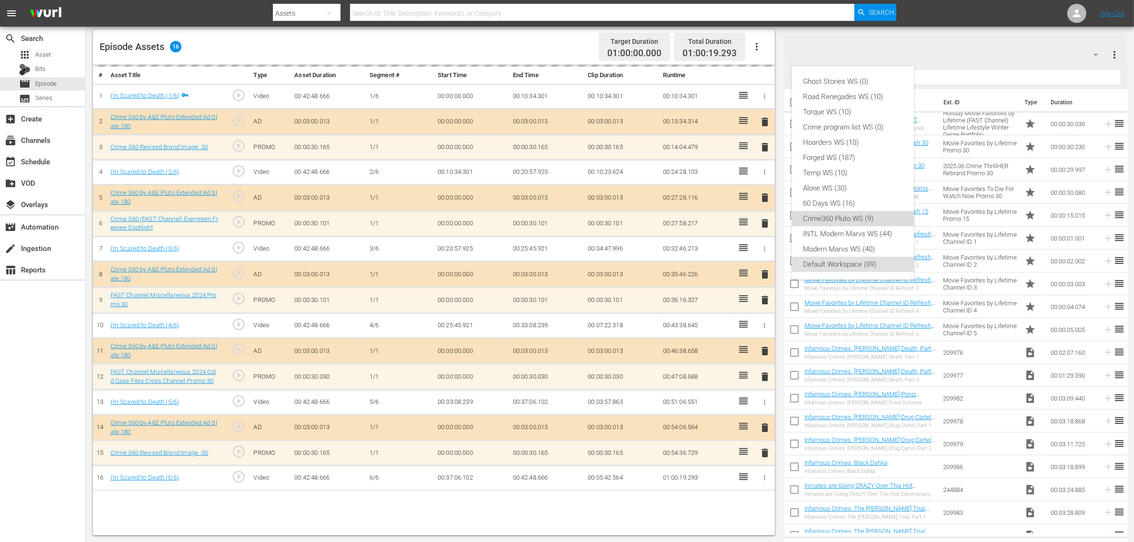
click at [870, 217] on div "Crime360 Pluto WS (9)" at bounding box center [853, 218] width 99 height 15
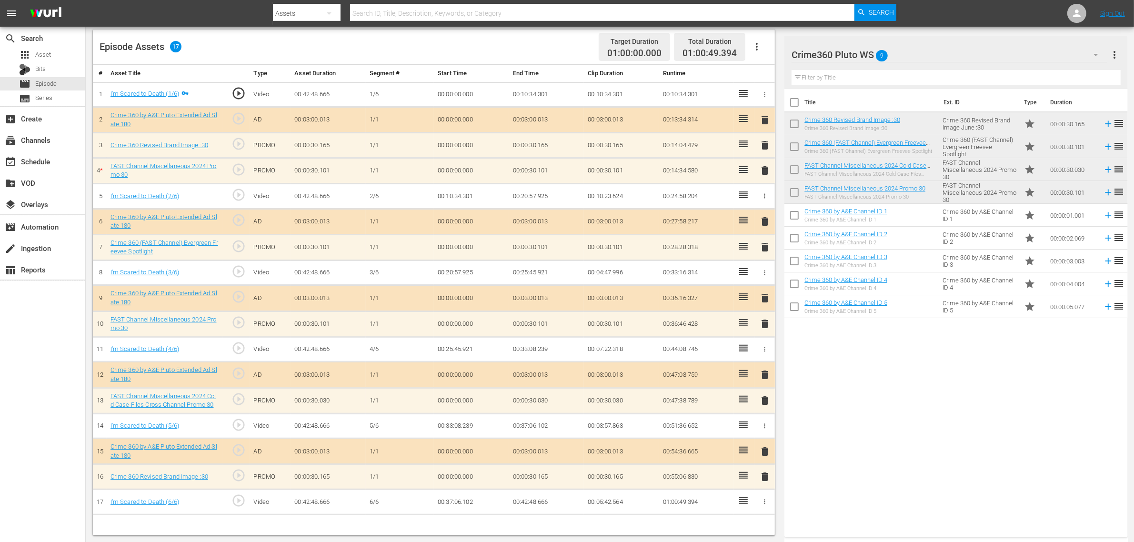
click at [761, 178] on div "delete" at bounding box center [764, 171] width 13 height 14
click at [764, 174] on span "delete" at bounding box center [764, 170] width 11 height 11
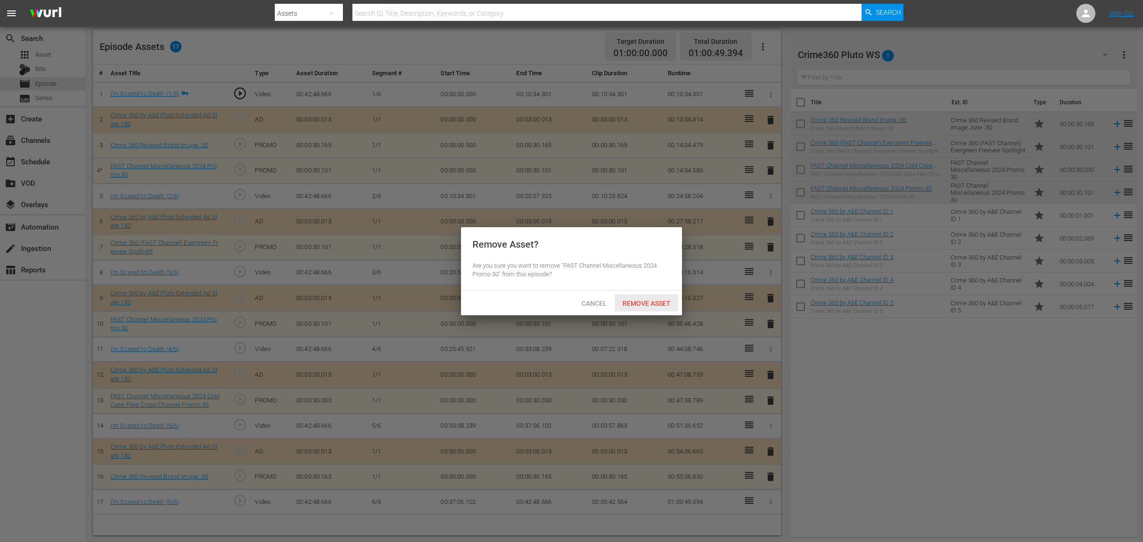
click at [652, 296] on div "Remove Asset" at bounding box center [646, 303] width 63 height 18
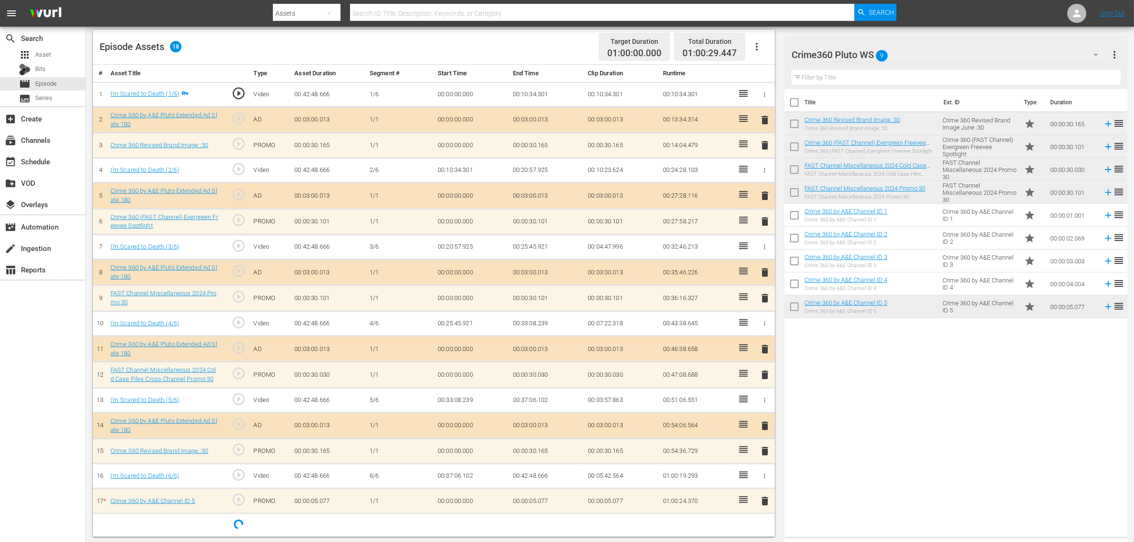
scroll to position [253, 0]
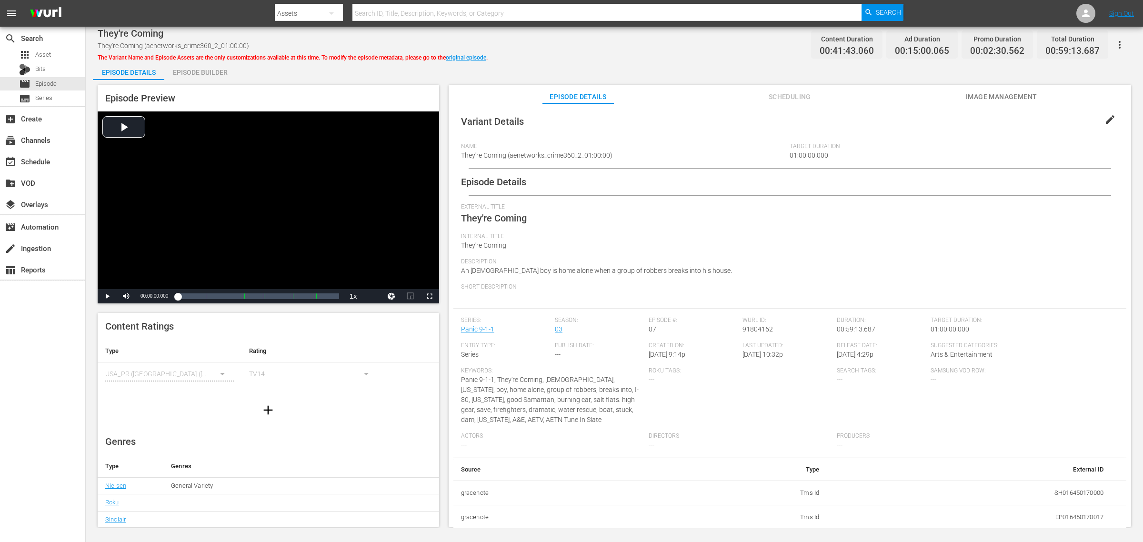
click at [218, 74] on div "Episode Builder" at bounding box center [199, 72] width 71 height 23
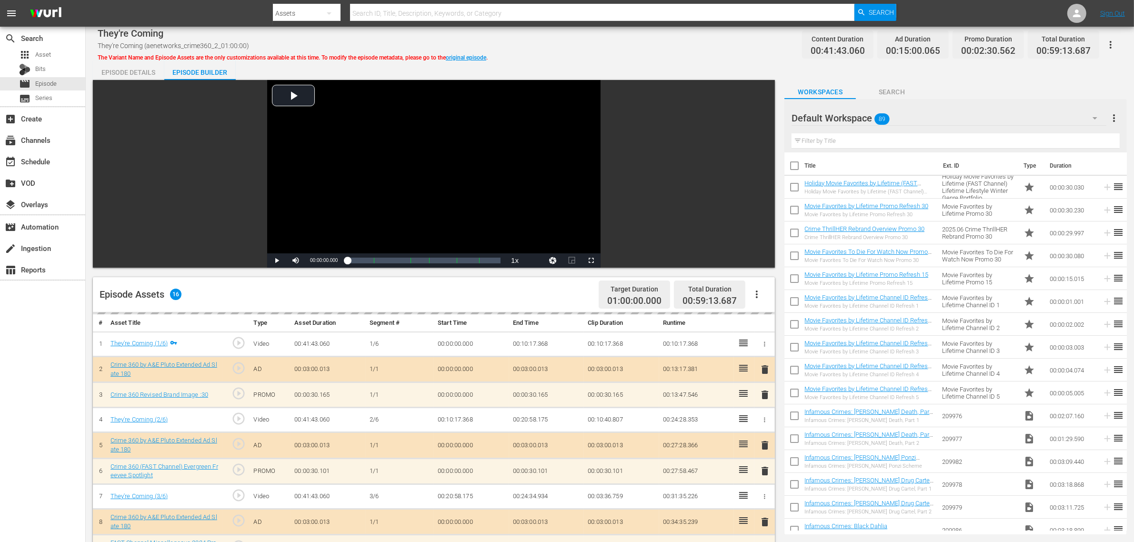
click at [580, 43] on div "They're Coming They're Coming (aenetworks_crime360_2_01:00:00) The Variant Name…" at bounding box center [610, 44] width 1025 height 21
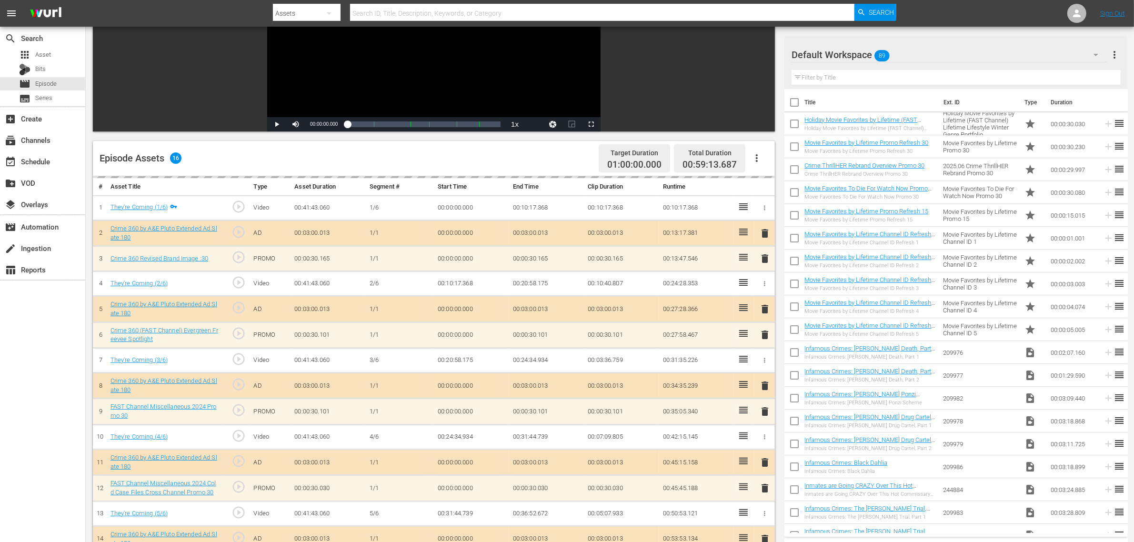
scroll to position [248, 0]
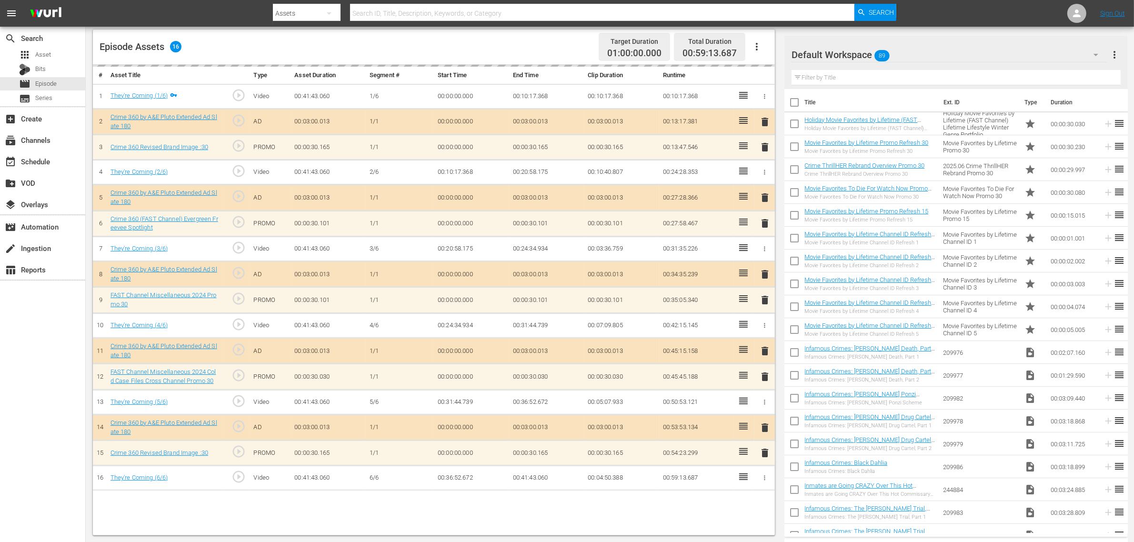
click at [914, 53] on div "Default Workspace 89" at bounding box center [950, 54] width 316 height 27
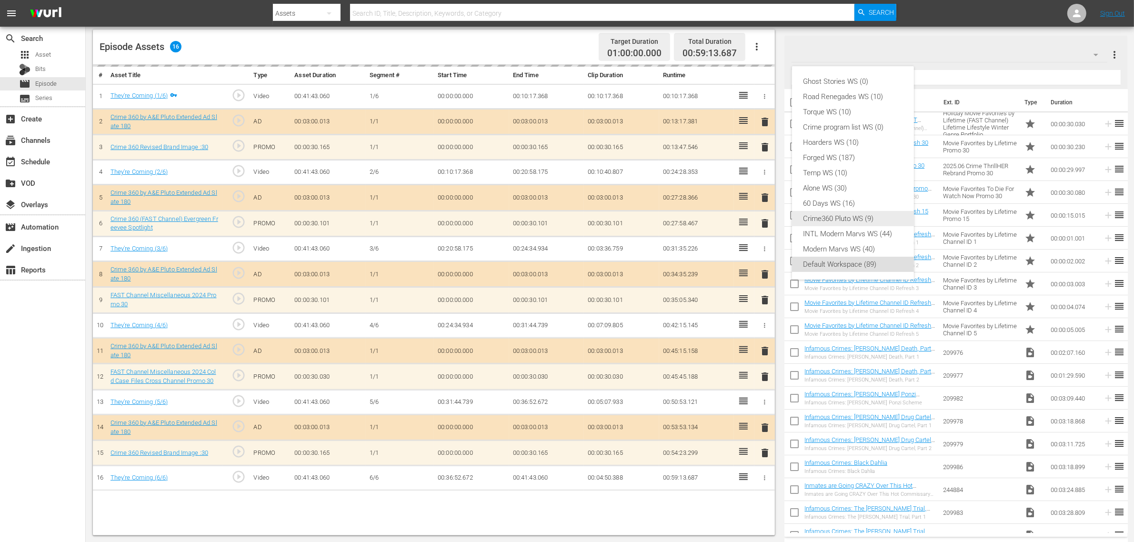
click at [872, 214] on div "Crime360 Pluto WS (9)" at bounding box center [853, 218] width 99 height 15
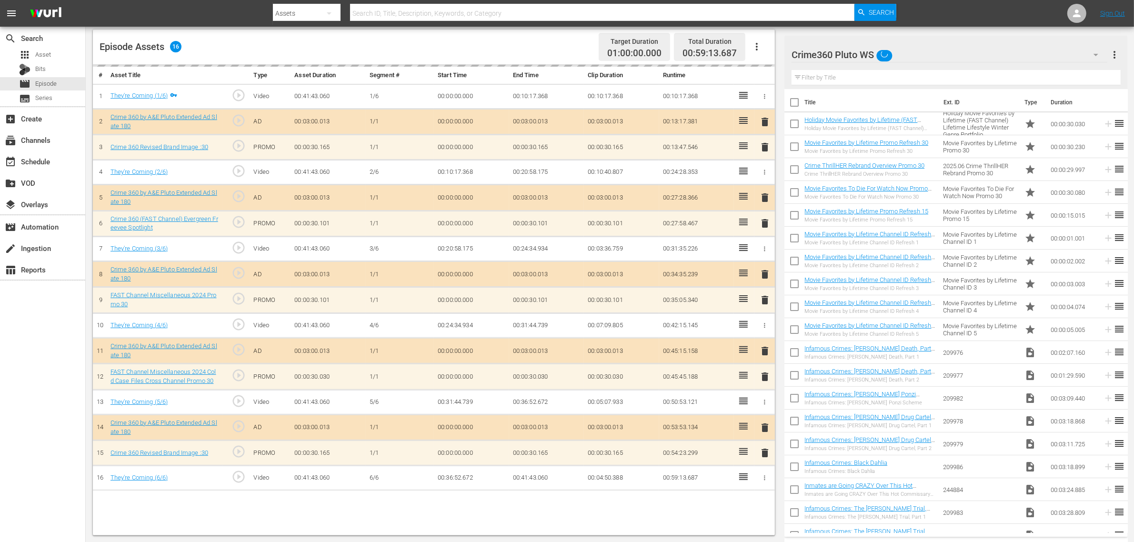
click at [536, 39] on div "Episode Assets 16 Target Duration 01:00:00.000 Total Duration 00:59:13.687" at bounding box center [434, 47] width 682 height 35
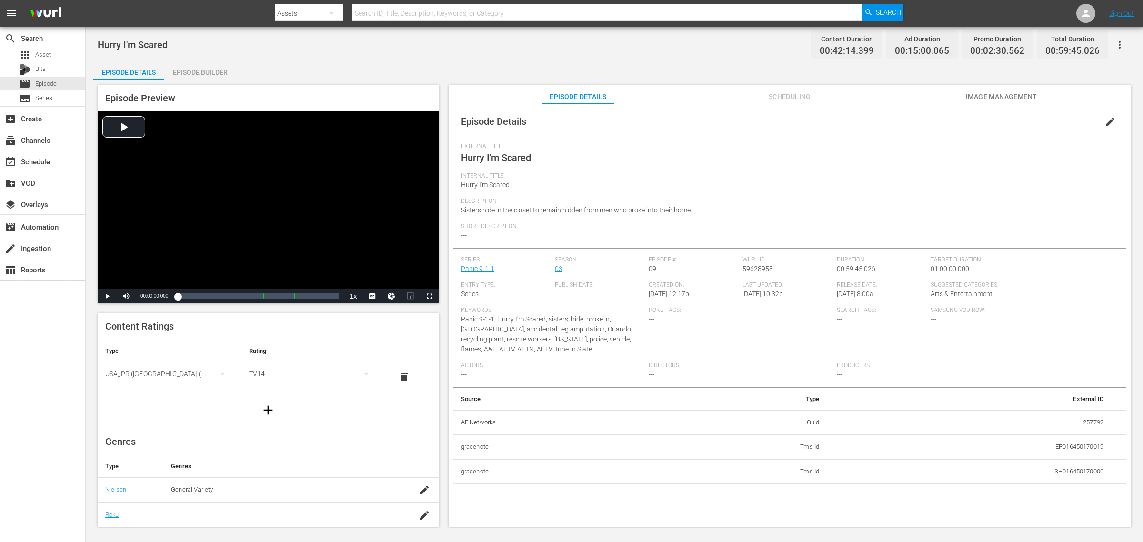
click at [205, 72] on div "Episode Builder" at bounding box center [199, 72] width 71 height 23
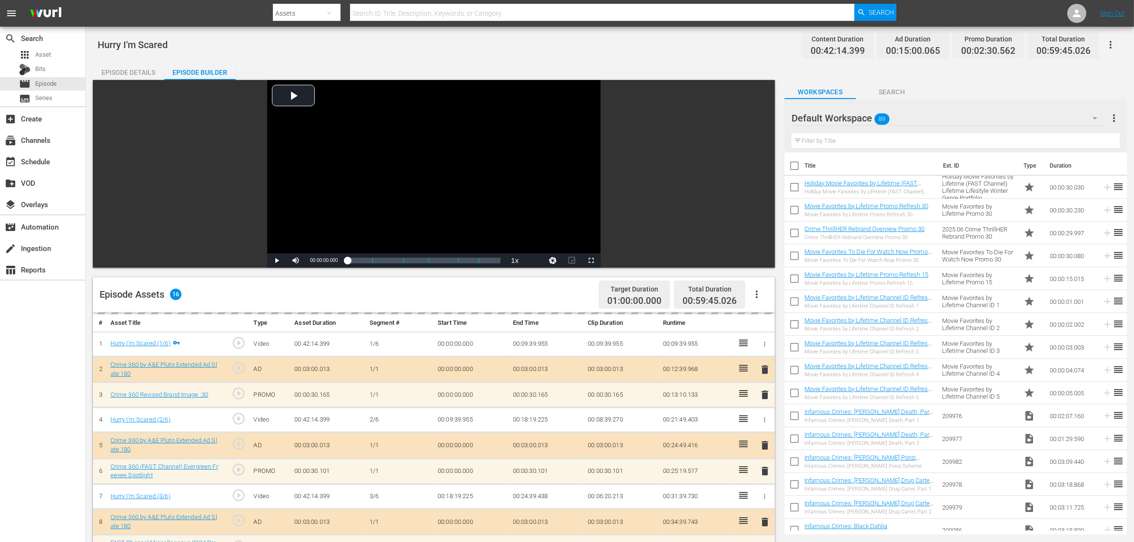
click at [731, 63] on div "Episode Details Episode Builder Episode Preview Video Player is loading. Play V…" at bounding box center [610, 422] width 1034 height 722
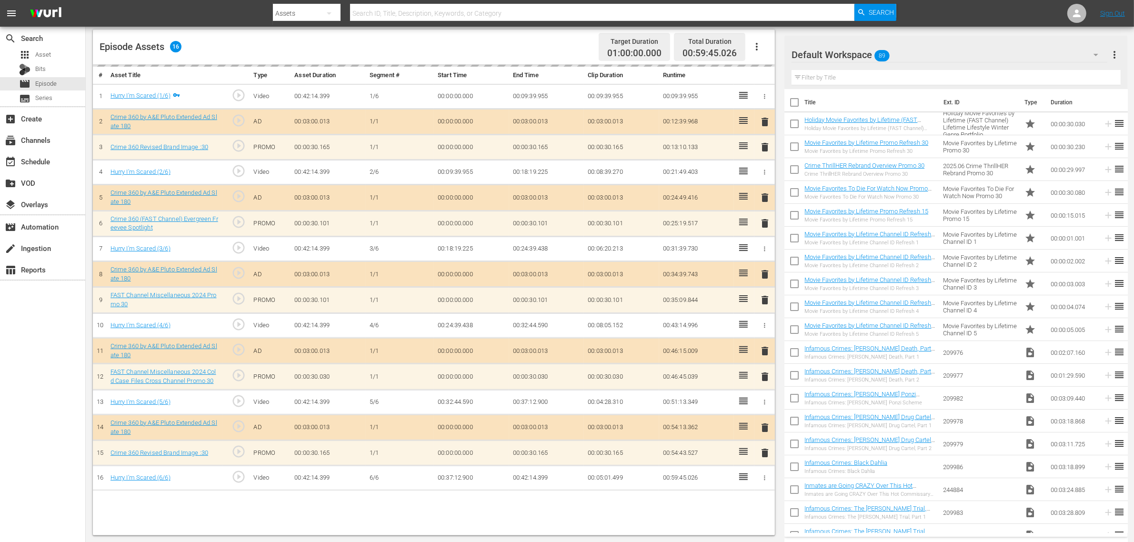
click at [914, 53] on div "Default Workspace 89" at bounding box center [950, 54] width 316 height 27
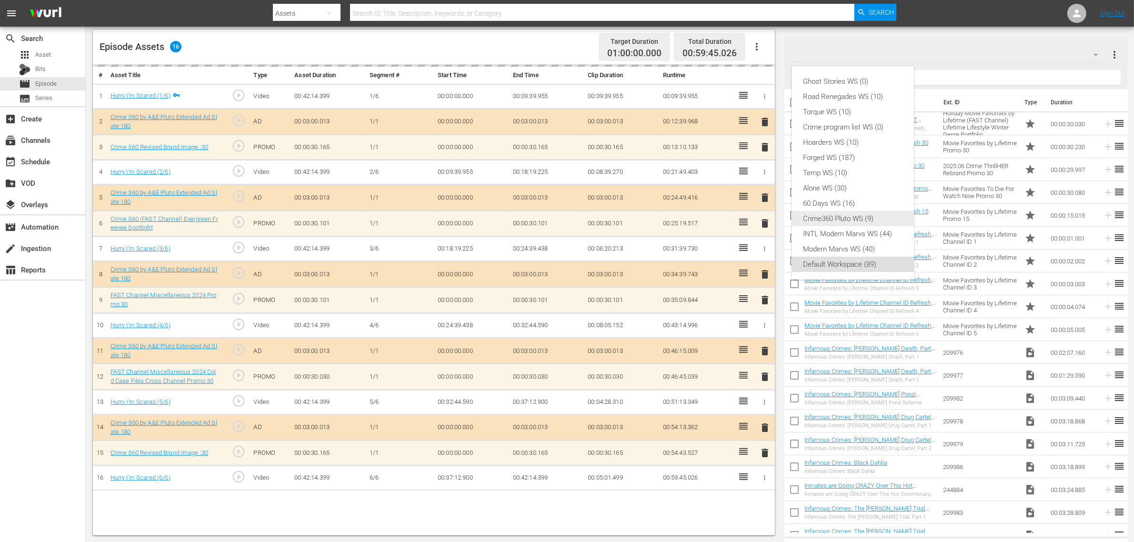
click at [863, 212] on div "Crime360 Pluto WS (9)" at bounding box center [853, 218] width 99 height 15
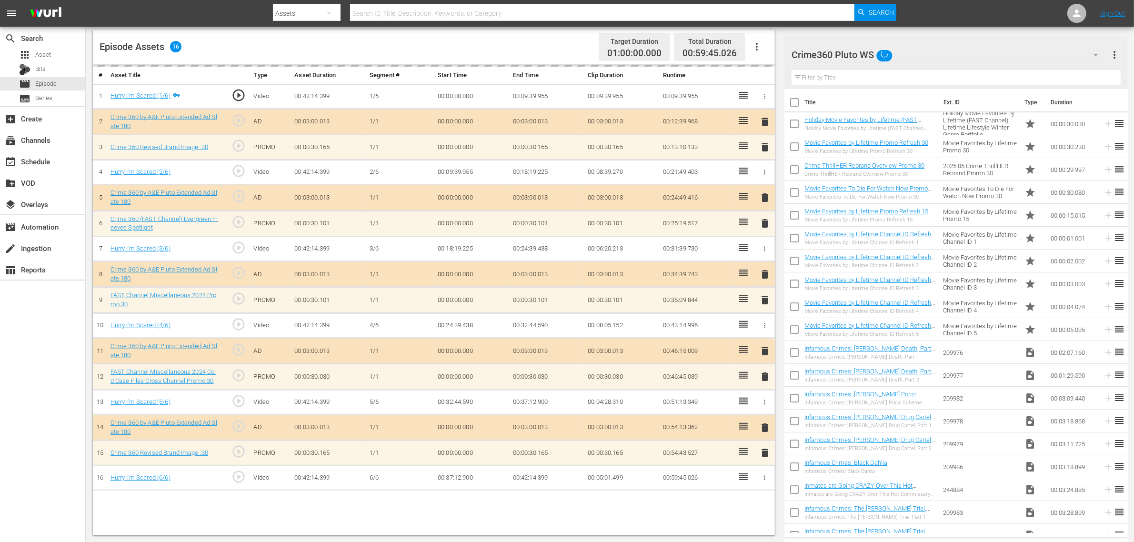
click at [560, 50] on div "Episode Assets 16 Target Duration 01:00:00.000 Total Duration 00:59:45.026" at bounding box center [434, 47] width 682 height 35
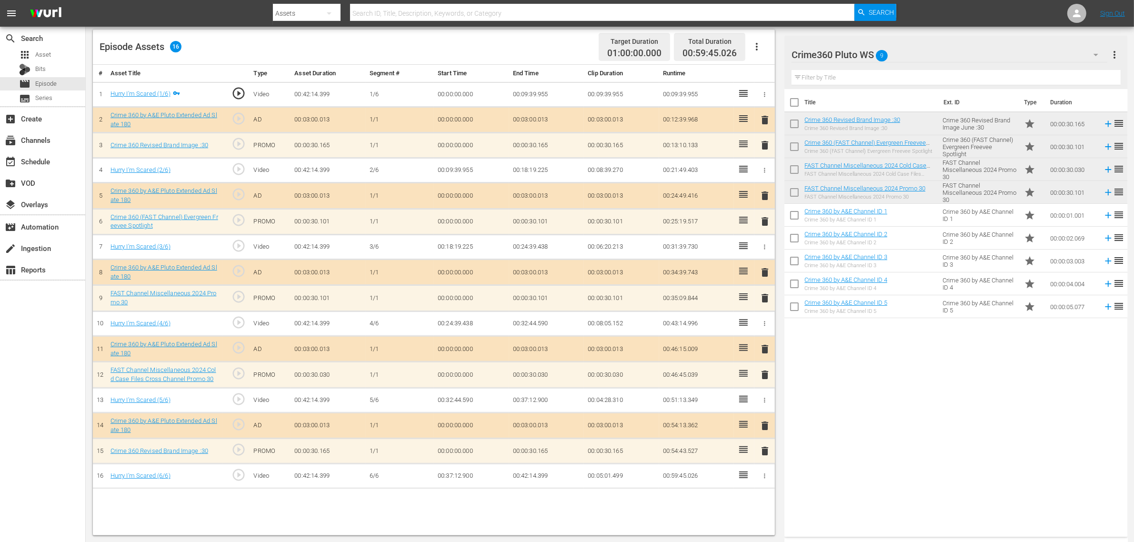
click at [914, 6] on nav "menu Search By Assets Search ID, Title, Description, Keywords, or Category Sear…" at bounding box center [567, 13] width 1134 height 27
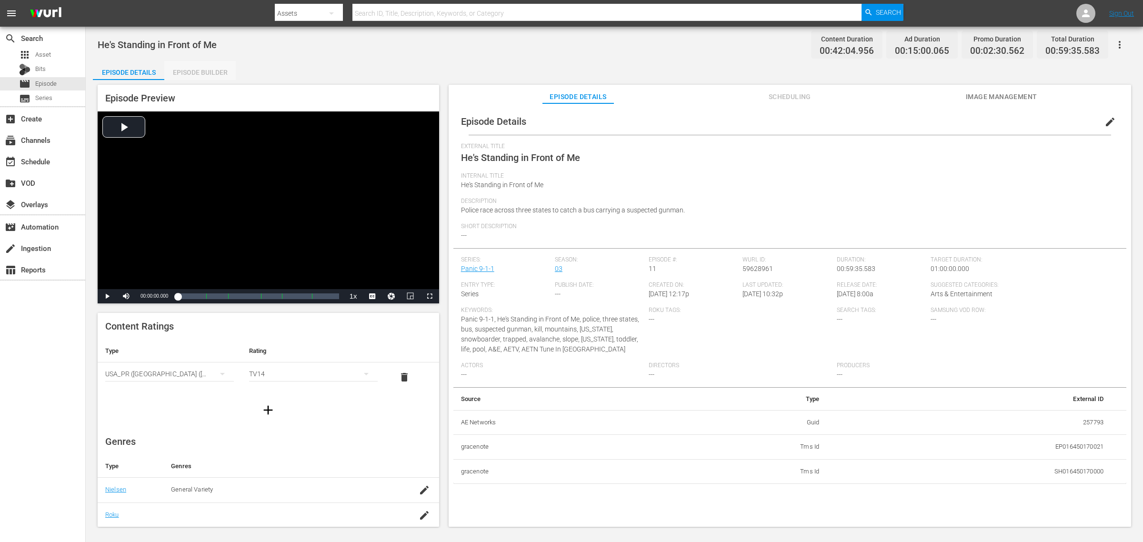
click at [201, 70] on div "Episode Builder" at bounding box center [199, 72] width 71 height 23
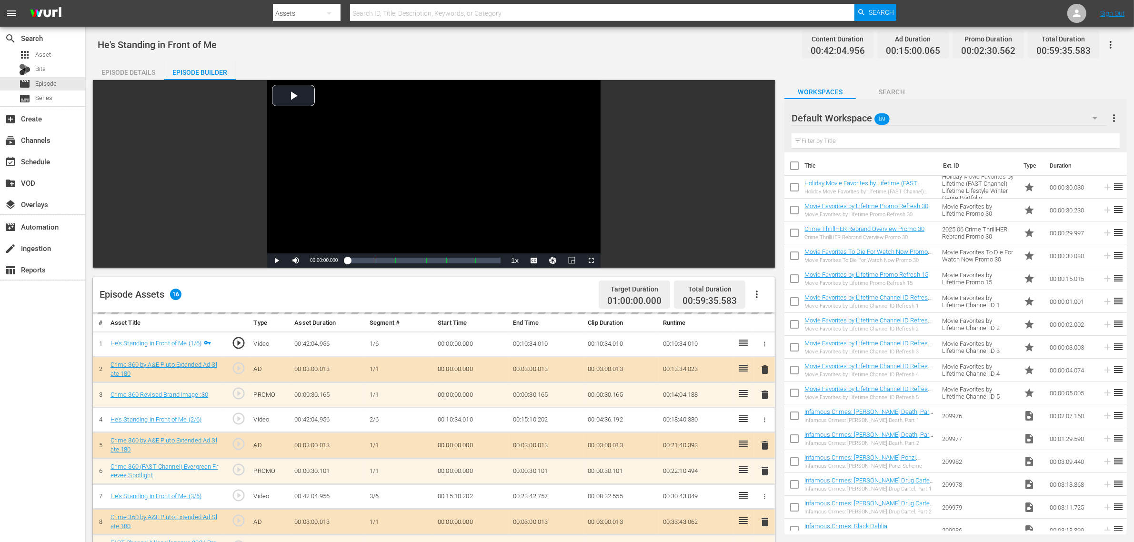
click at [718, 60] on div "He's Standing in Front of Me Content Duration 00:42:04.956 Ad Duration 00:15:00…" at bounding box center [610, 409] width 1048 height 764
click at [914, 115] on div "Default Workspace 89" at bounding box center [949, 118] width 315 height 27
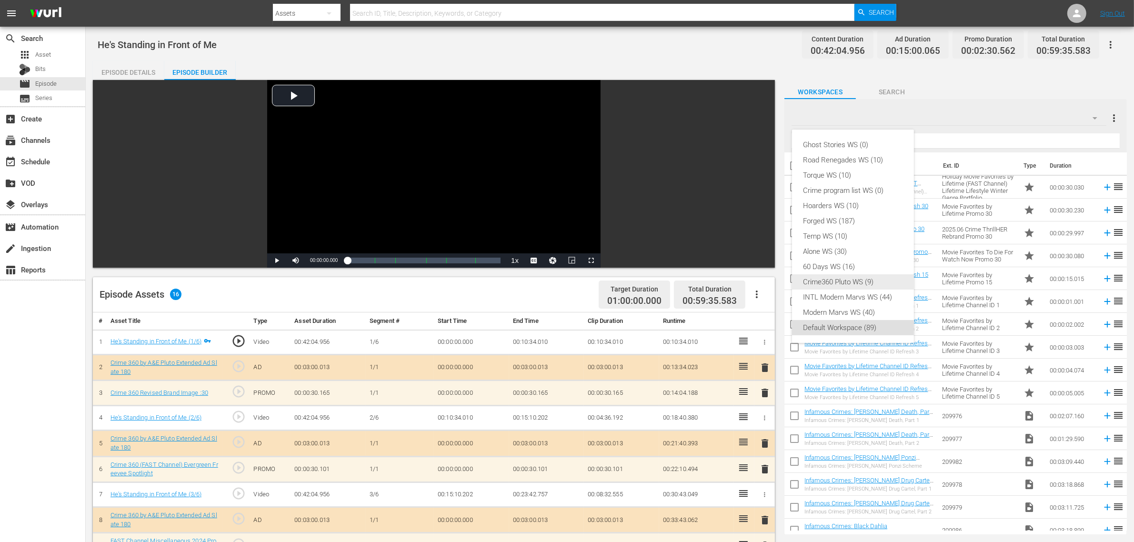
click at [847, 284] on div "Crime360 Pluto WS (9)" at bounding box center [853, 281] width 99 height 15
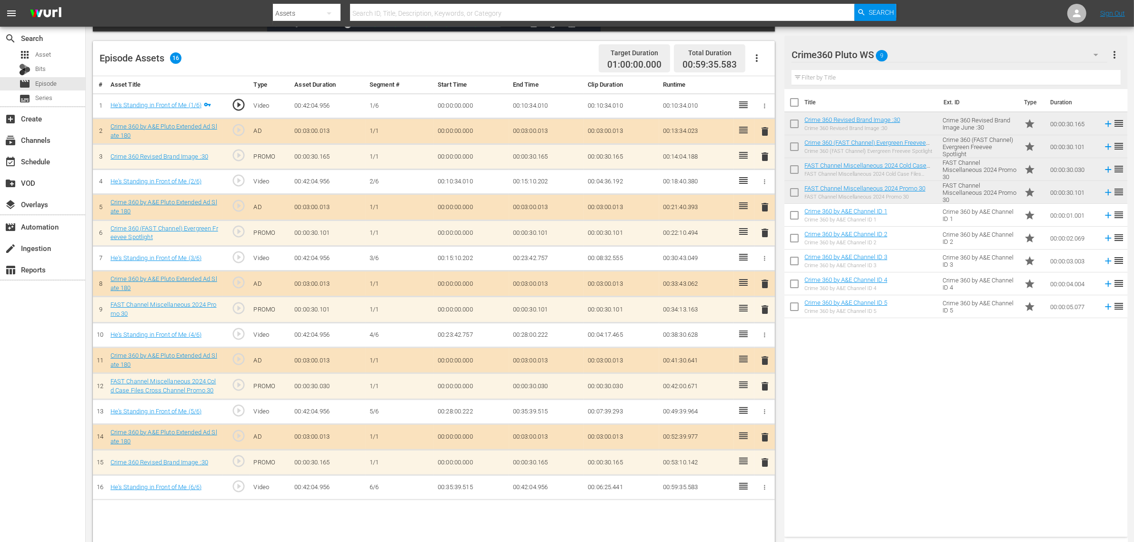
scroll to position [248, 0]
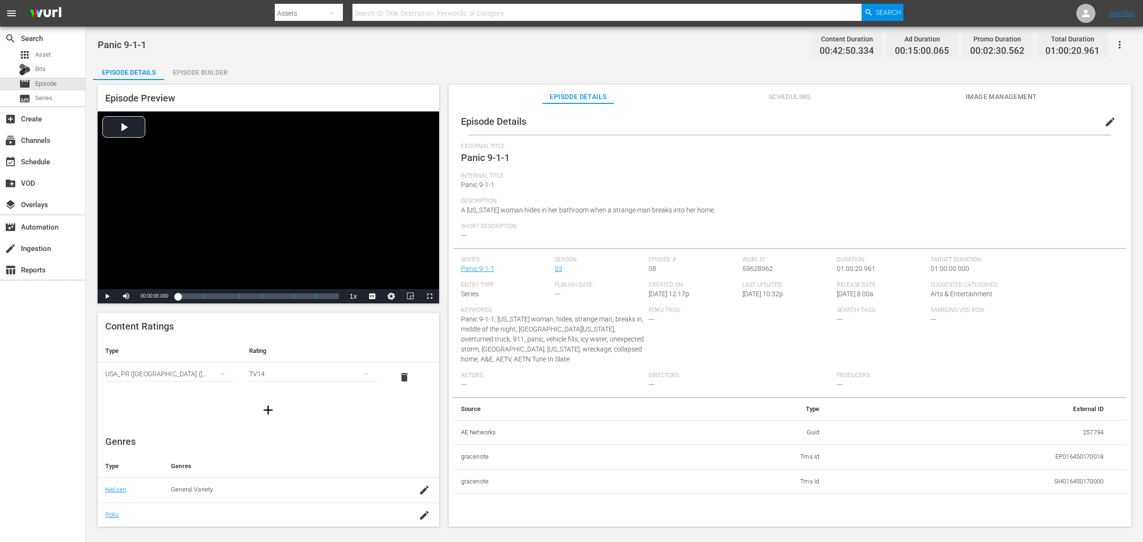
click at [194, 70] on div "Episode Builder" at bounding box center [199, 72] width 71 height 23
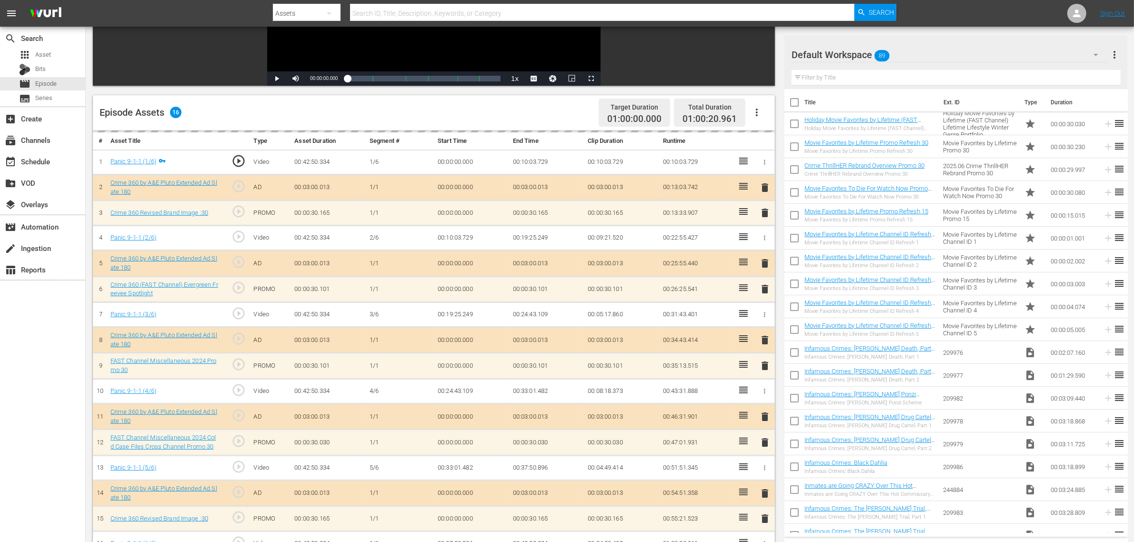
scroll to position [248, 0]
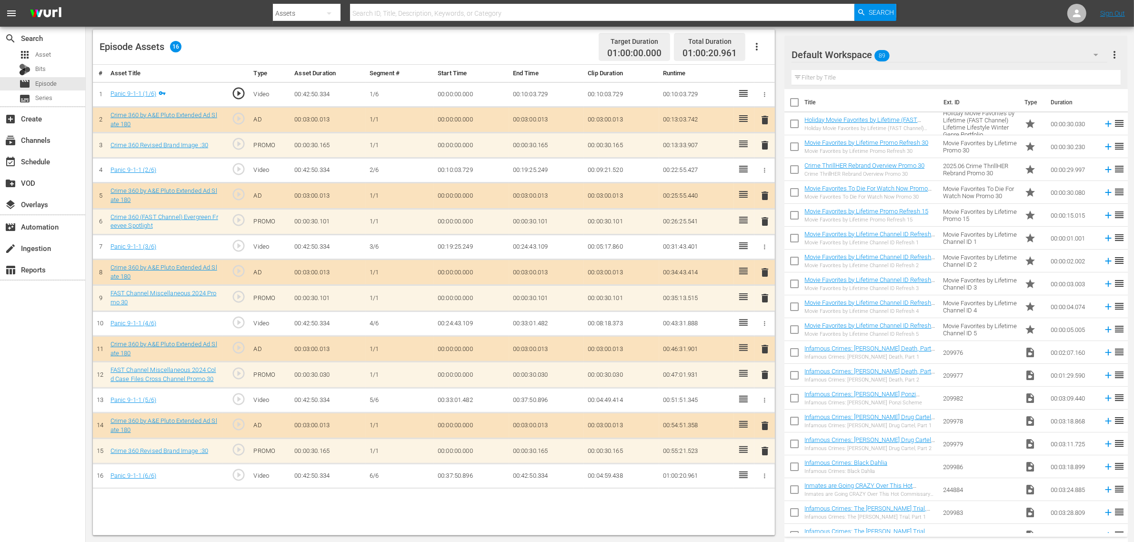
click at [914, 49] on div "Default Workspace 89" at bounding box center [950, 54] width 316 height 27
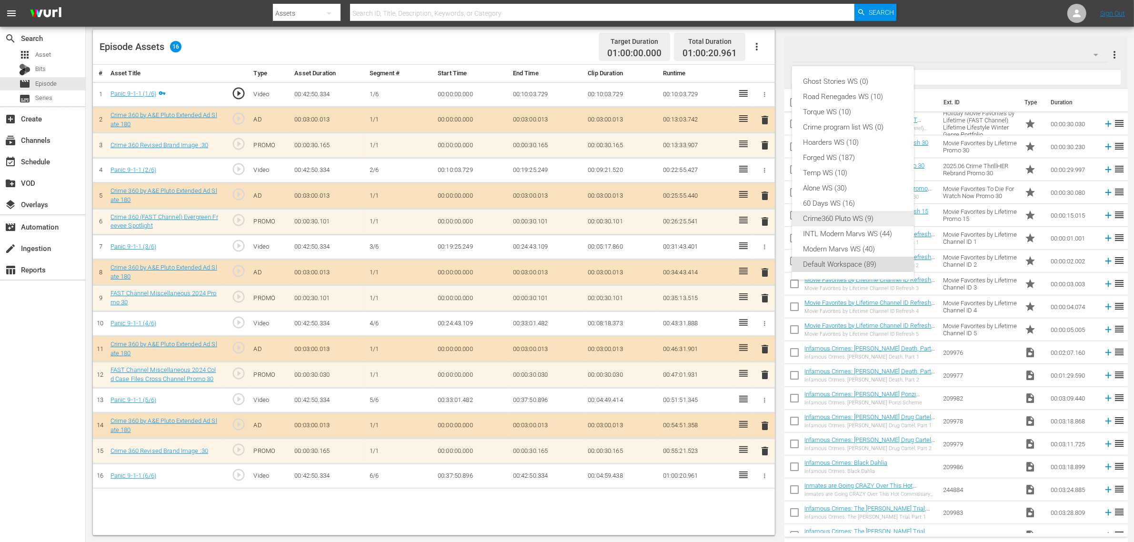
click at [882, 216] on div "Crime360 Pluto WS (9)" at bounding box center [853, 218] width 99 height 15
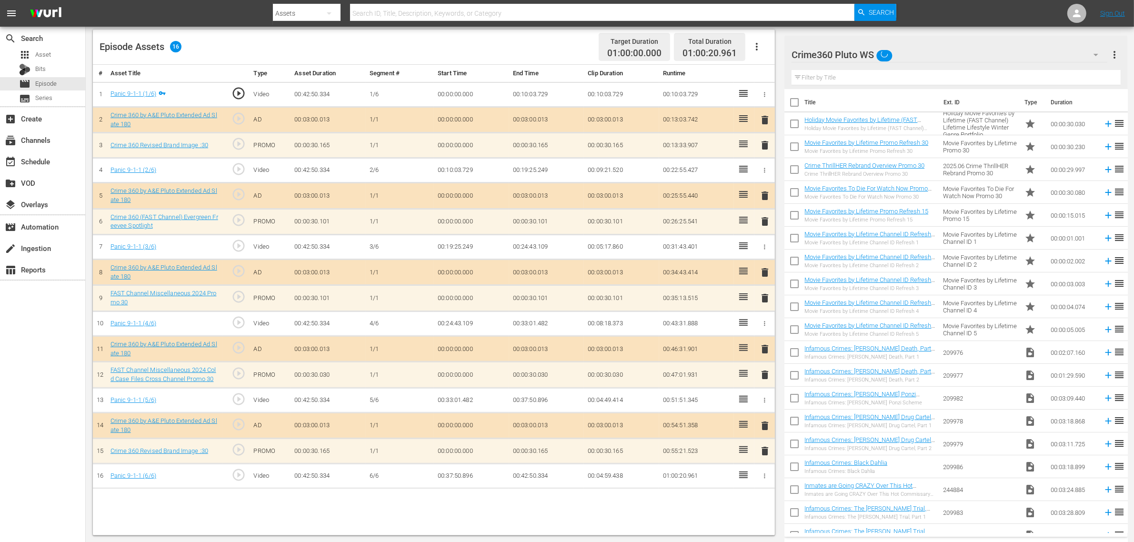
click at [542, 33] on div "Episode Assets 16 Target Duration 01:00:00.000 Total Duration 01:00:20.961" at bounding box center [434, 47] width 682 height 35
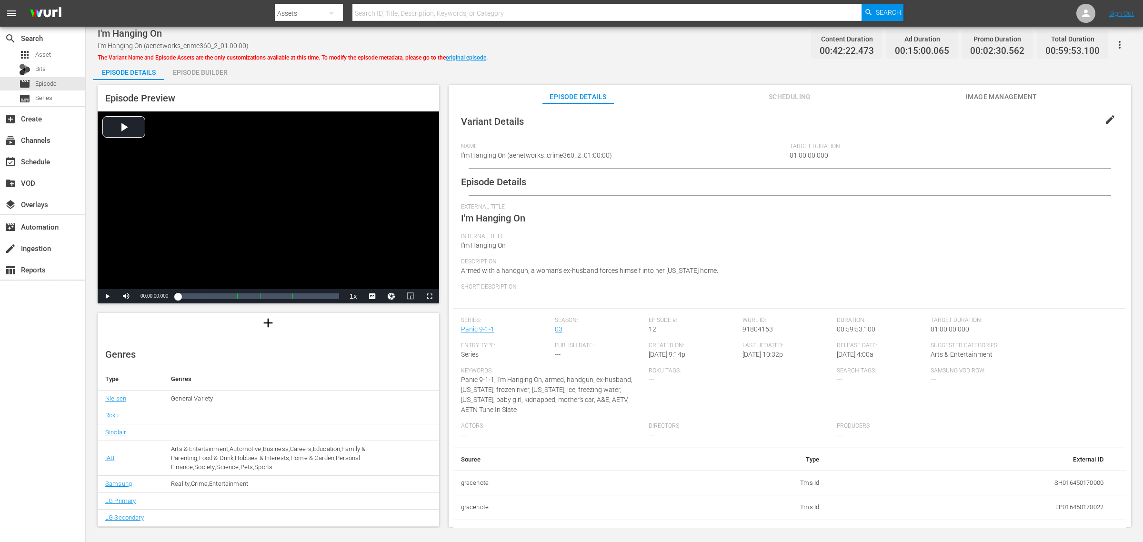
click at [203, 67] on div "Episode Builder" at bounding box center [199, 72] width 71 height 23
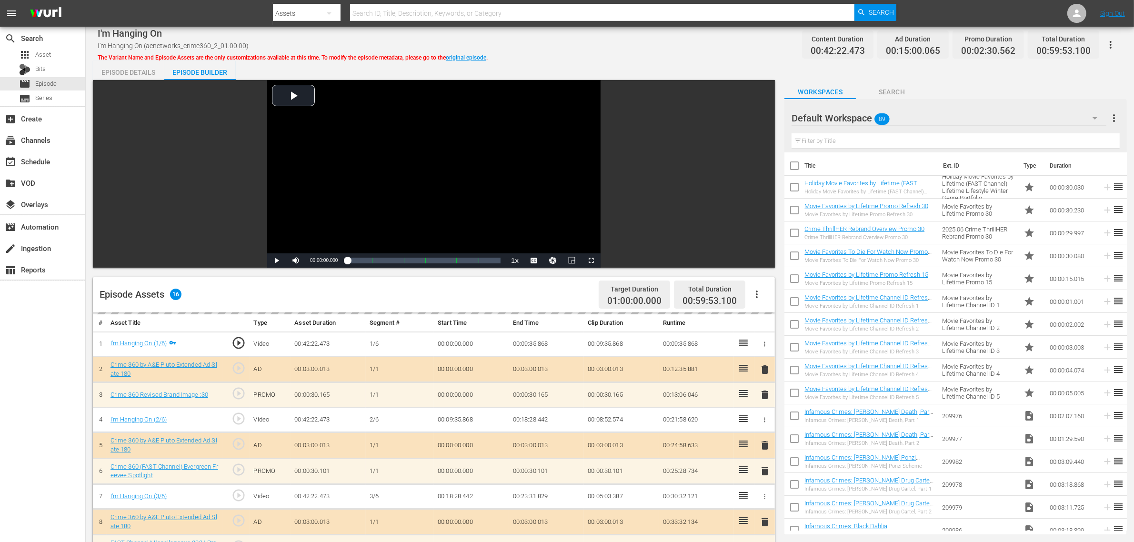
scroll to position [86, 0]
click at [705, 41] on div "I'm Hanging On I'm Hanging On (aenetworks_crime360_2_01:00:00) The Variant Name…" at bounding box center [610, 44] width 1025 height 21
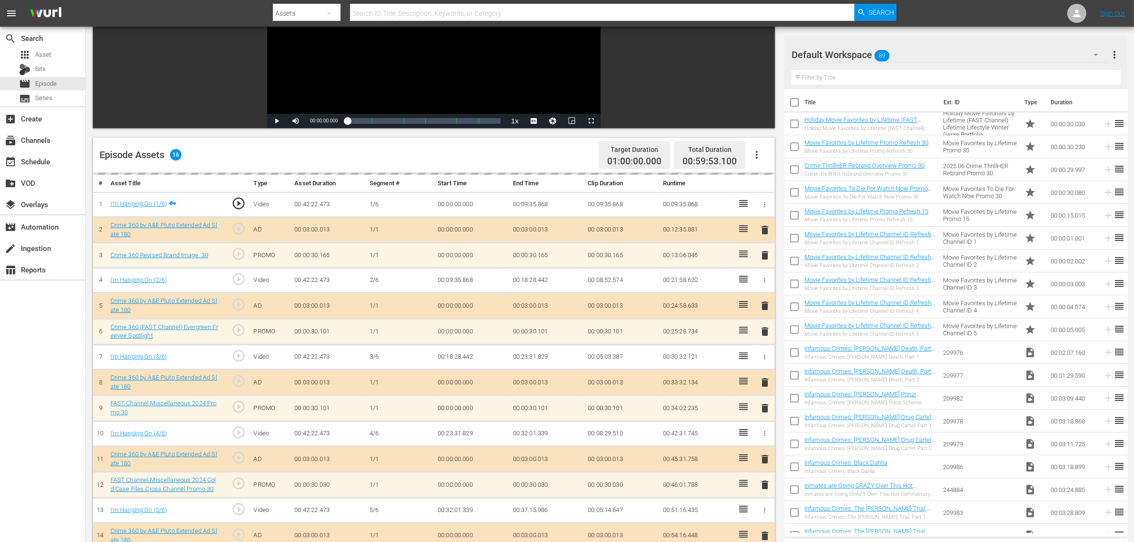
scroll to position [248, 0]
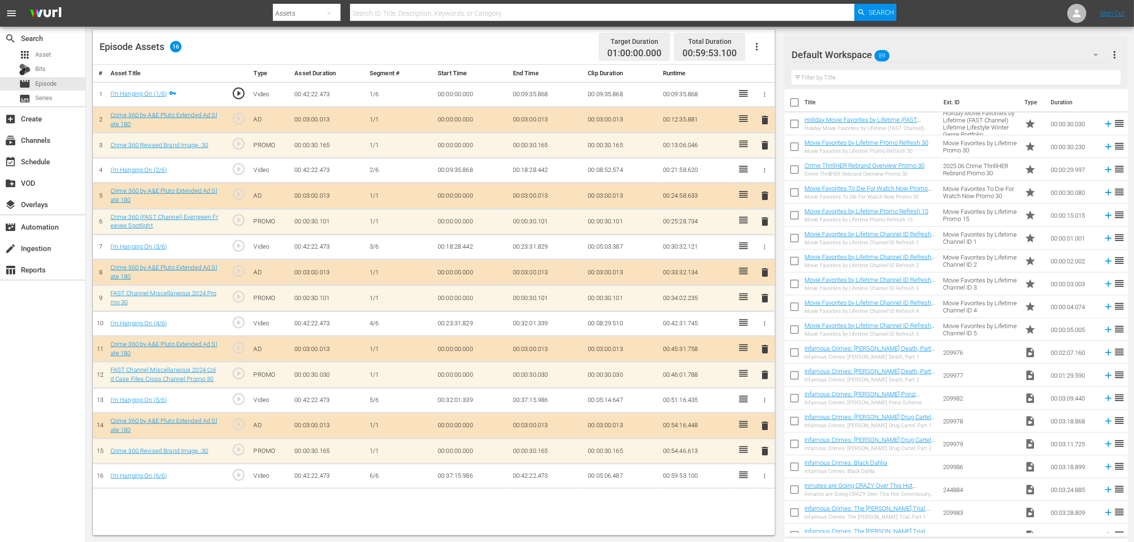
click at [914, 55] on div "Default Workspace 89" at bounding box center [950, 54] width 316 height 27
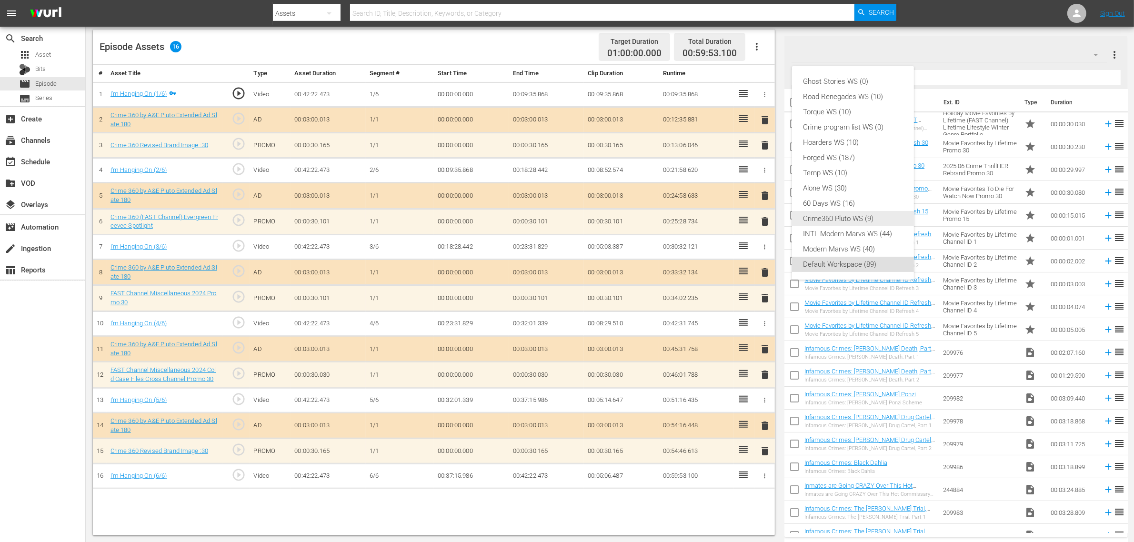
click at [843, 222] on div "Crime360 Pluto WS (9)" at bounding box center [853, 218] width 99 height 15
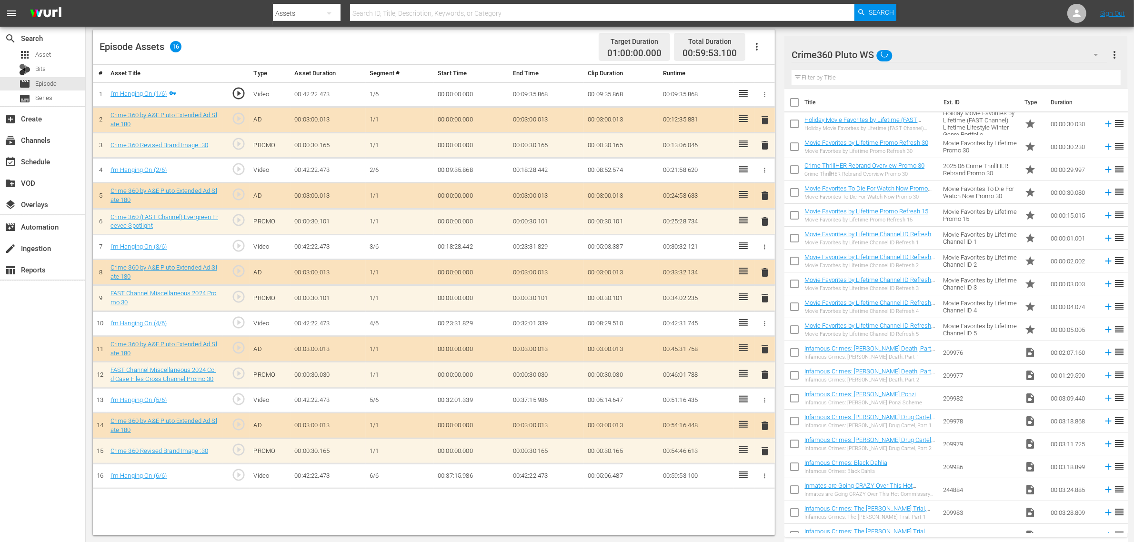
click at [543, 48] on div "Episode Assets 16 Target Duration 01:00:00.000 Total Duration 00:59:53.100" at bounding box center [434, 47] width 682 height 35
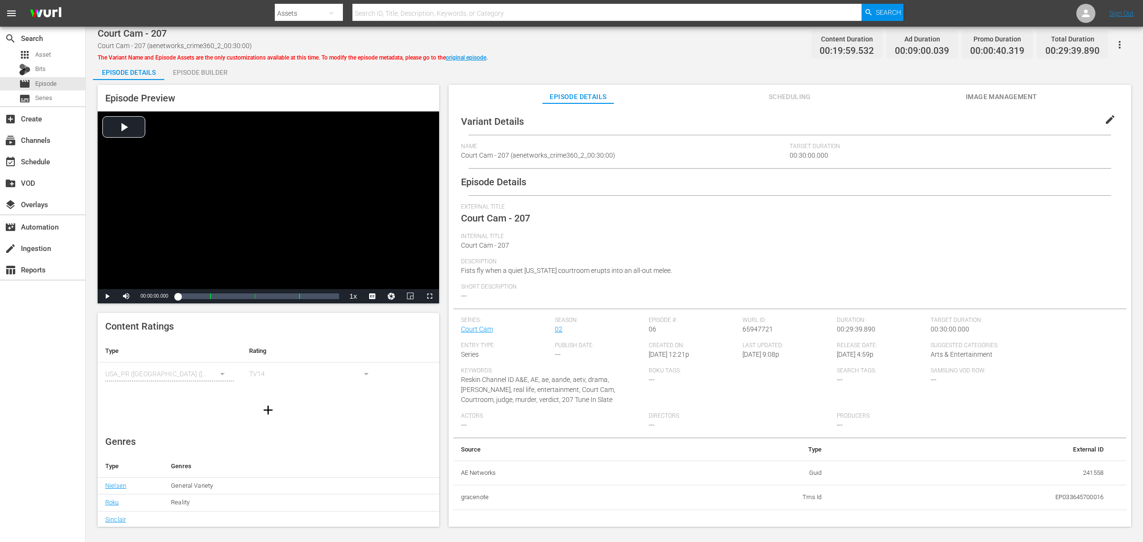
drag, startPoint x: 208, startPoint y: 74, endPoint x: 554, endPoint y: 56, distance: 346.2
click at [208, 74] on div "Episode Builder" at bounding box center [199, 72] width 71 height 23
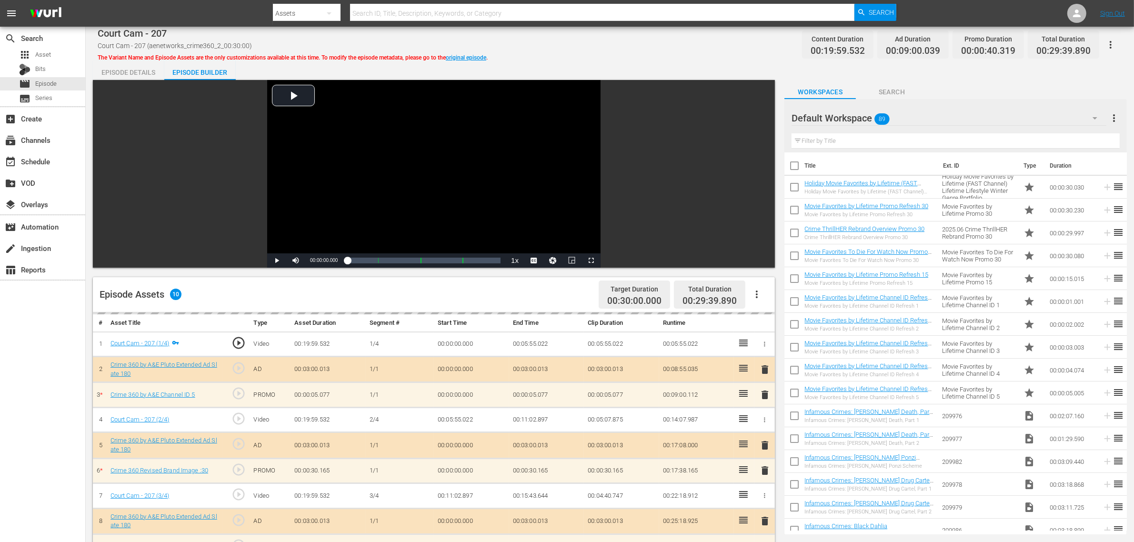
click at [593, 50] on div "Court Cam - 207 Court Cam - 207 (aenetworks_crime360_2_00:30:00) The Variant Na…" at bounding box center [610, 44] width 1025 height 21
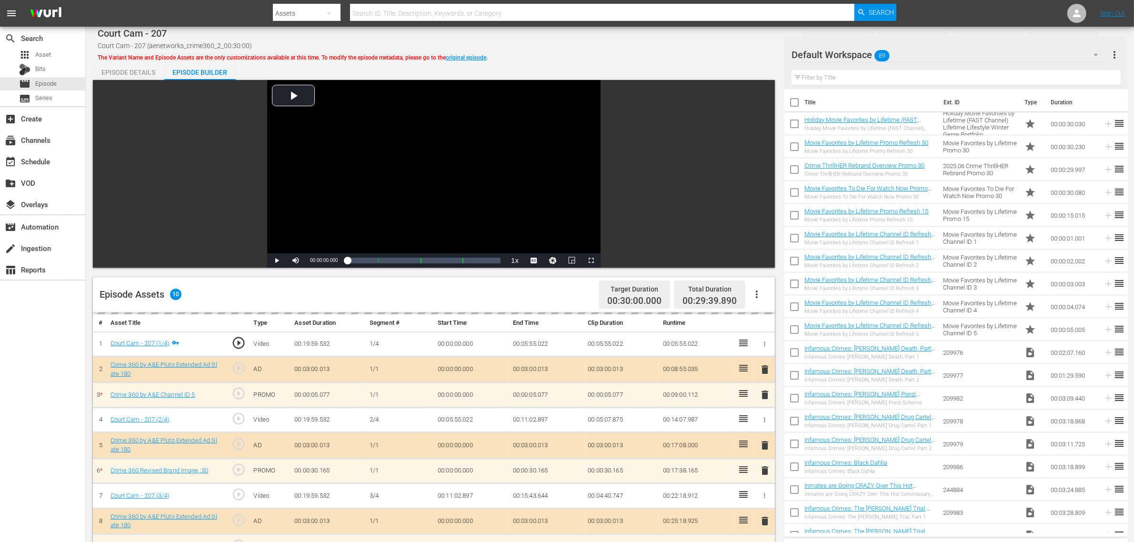
scroll to position [238, 0]
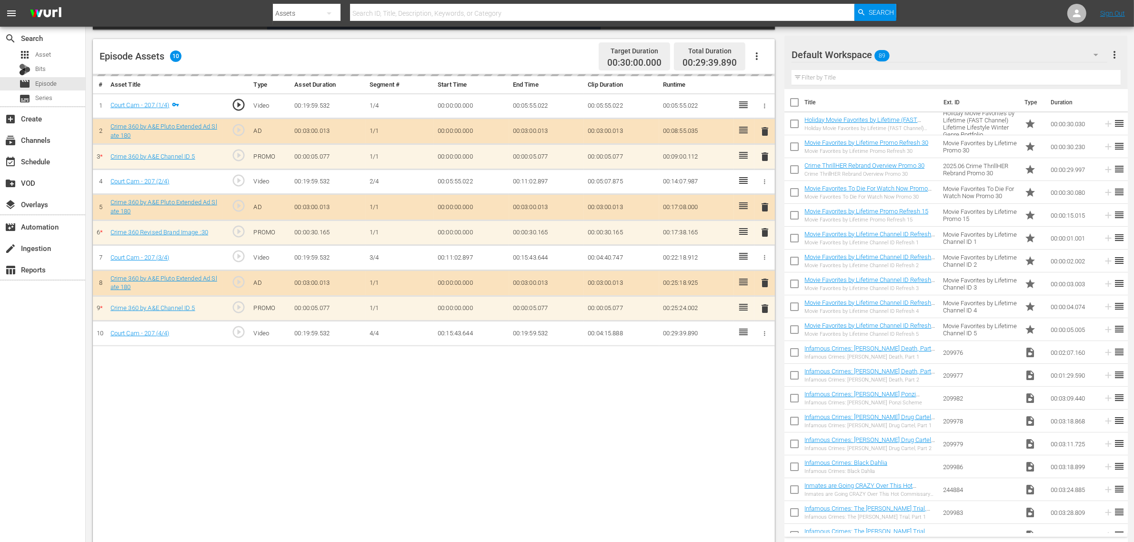
click at [914, 50] on div "Default Workspace 89" at bounding box center [950, 54] width 316 height 27
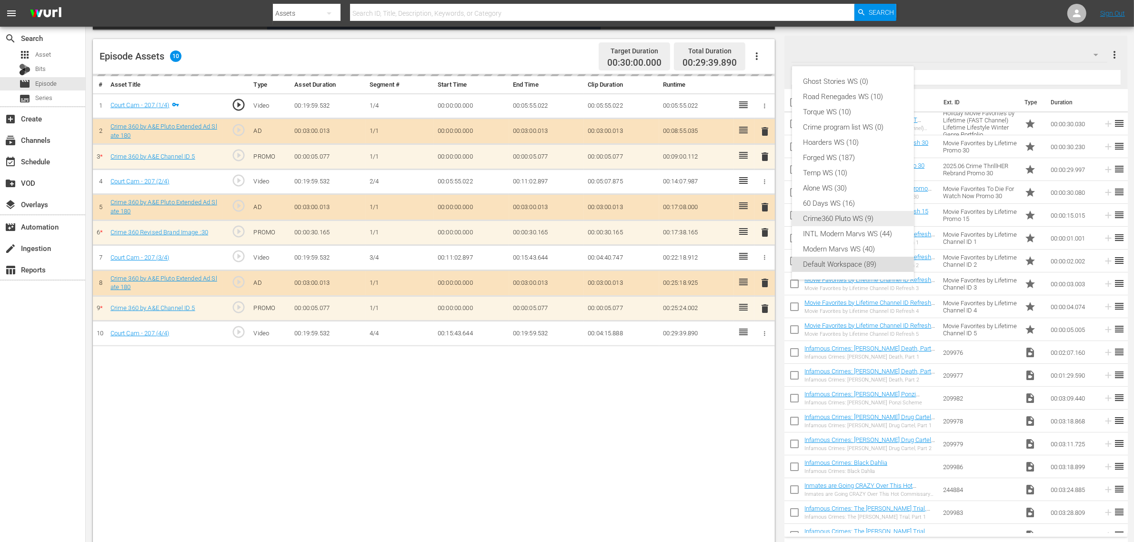
click at [863, 220] on div "Crime360 Pluto WS (9)" at bounding box center [853, 218] width 99 height 15
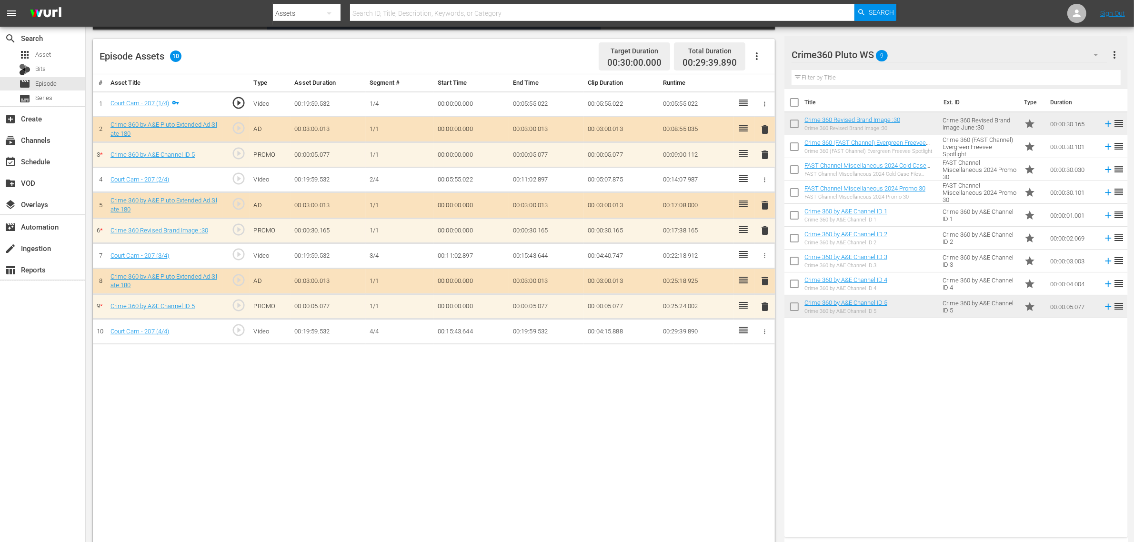
click at [768, 310] on span "delete" at bounding box center [764, 306] width 11 height 11
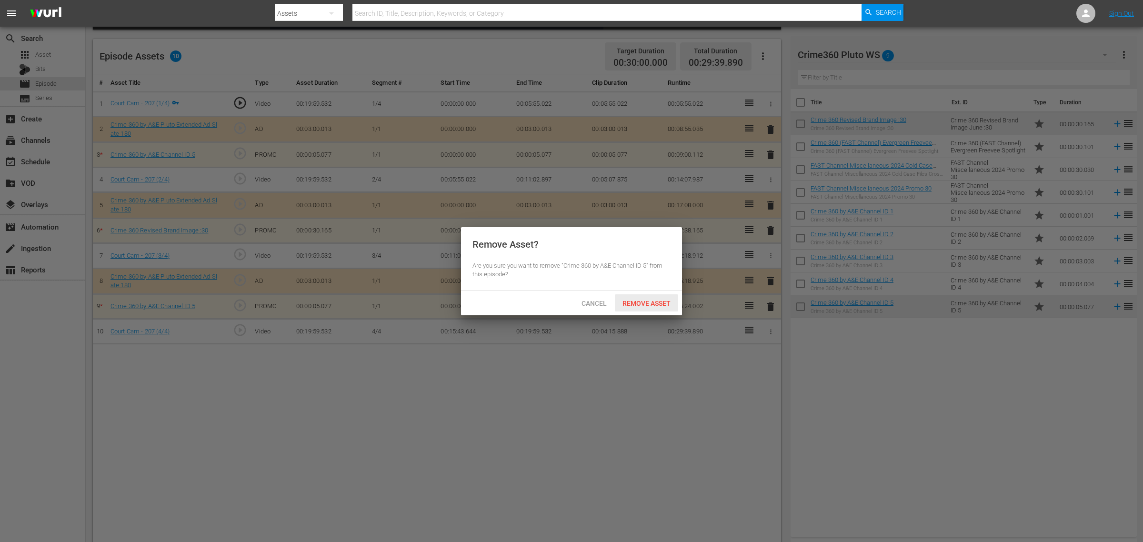
drag, startPoint x: 642, startPoint y: 310, endPoint x: 672, endPoint y: 195, distance: 118.6
click at [642, 306] on div "Remove Asset" at bounding box center [646, 303] width 63 height 18
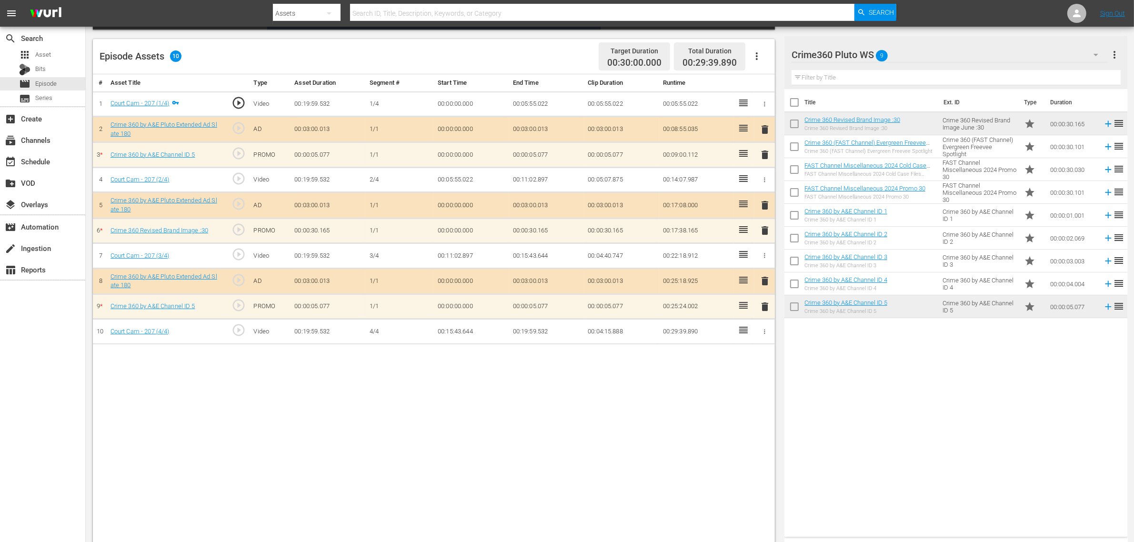
click at [763, 155] on span "delete" at bounding box center [764, 154] width 11 height 11
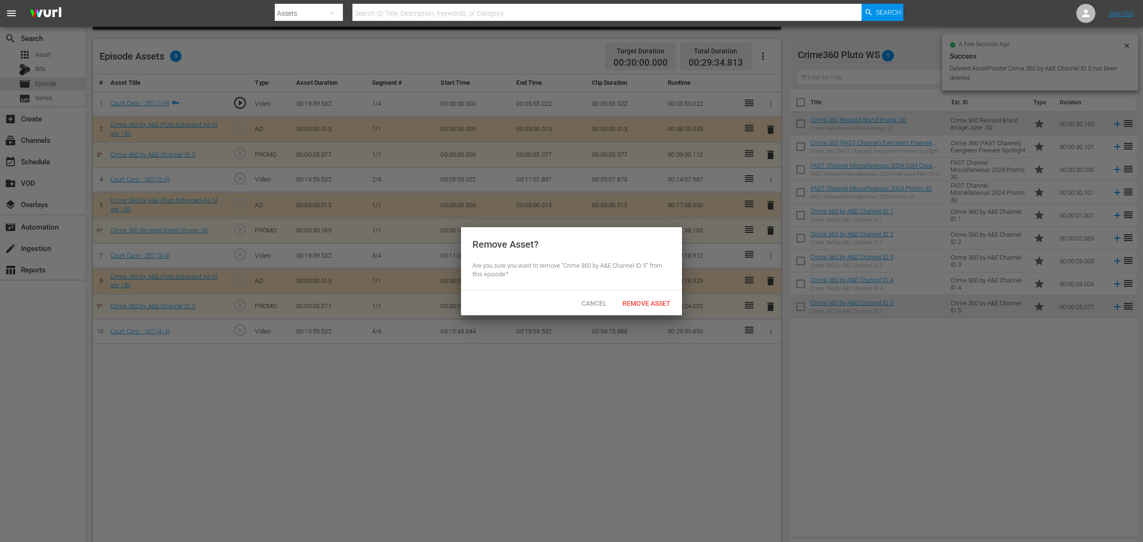
click at [634, 300] on span "Remove Asset" at bounding box center [646, 304] width 63 height 8
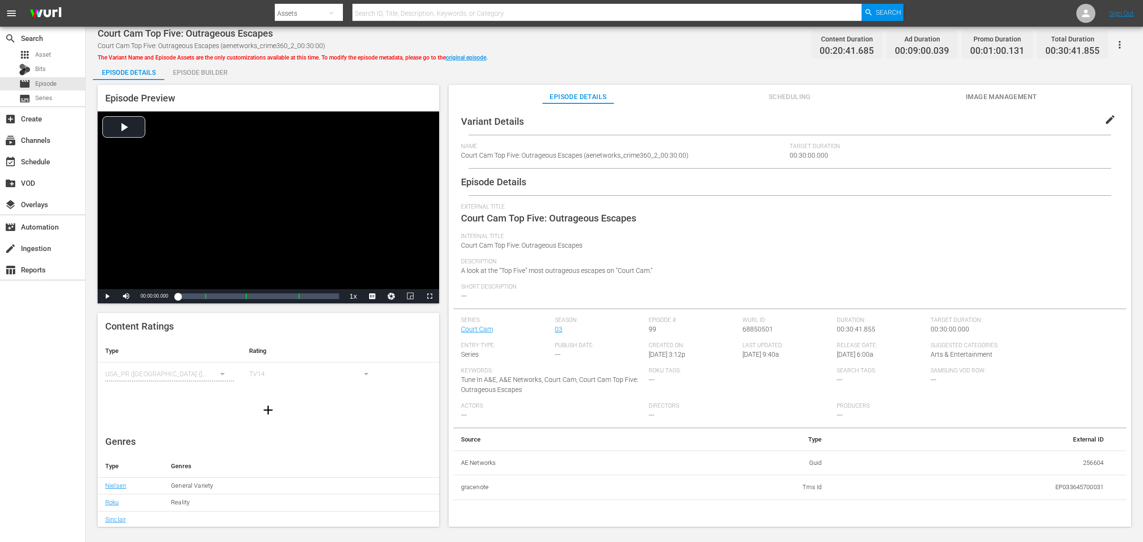
click at [208, 69] on div "Episode Builder" at bounding box center [199, 72] width 71 height 23
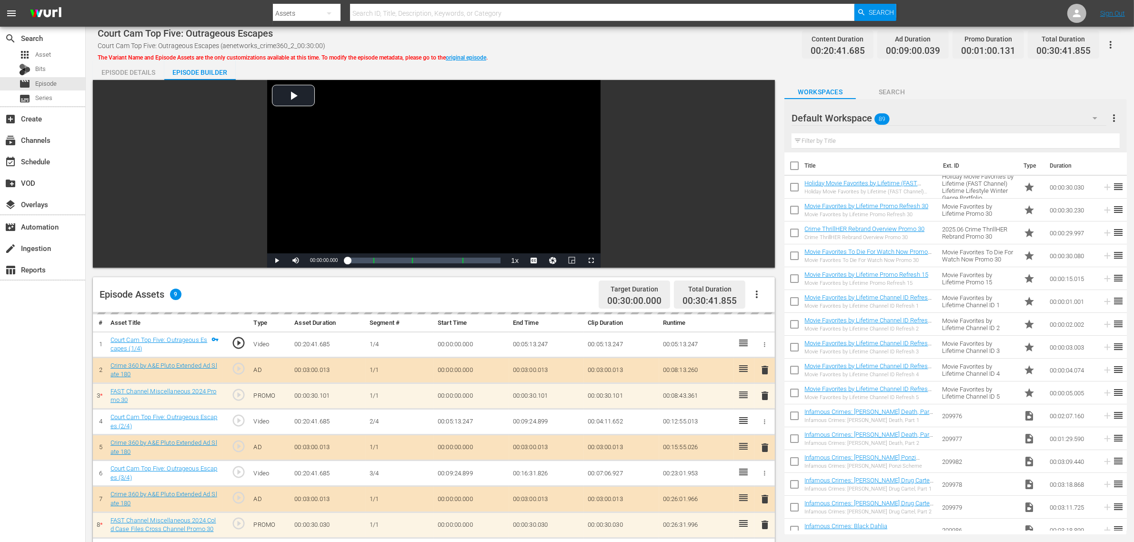
click at [894, 116] on div "Default Workspace 89" at bounding box center [949, 118] width 315 height 27
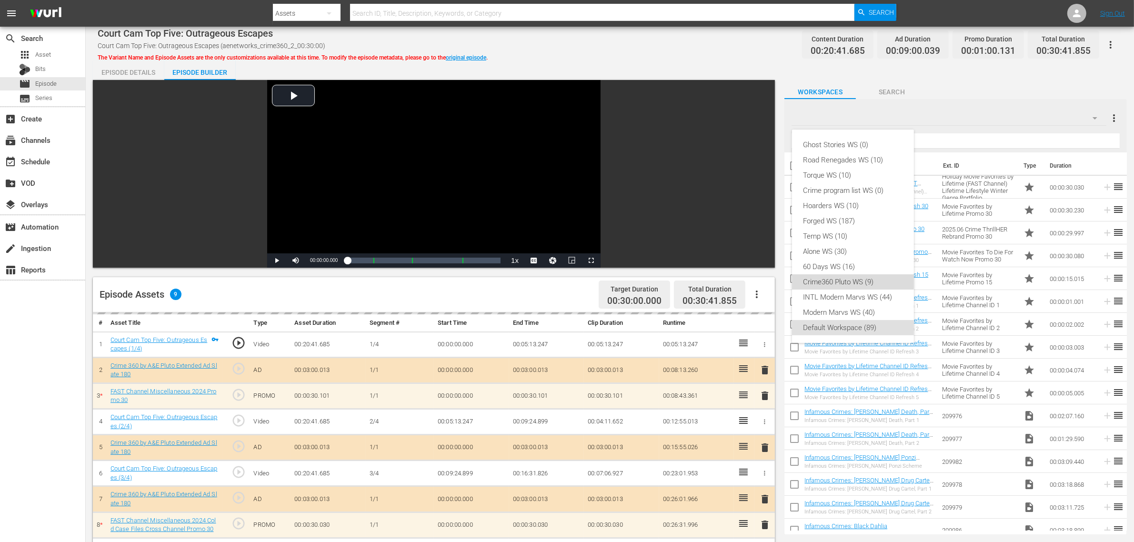
click at [849, 280] on div "Crime360 Pluto WS (9)" at bounding box center [853, 281] width 99 height 15
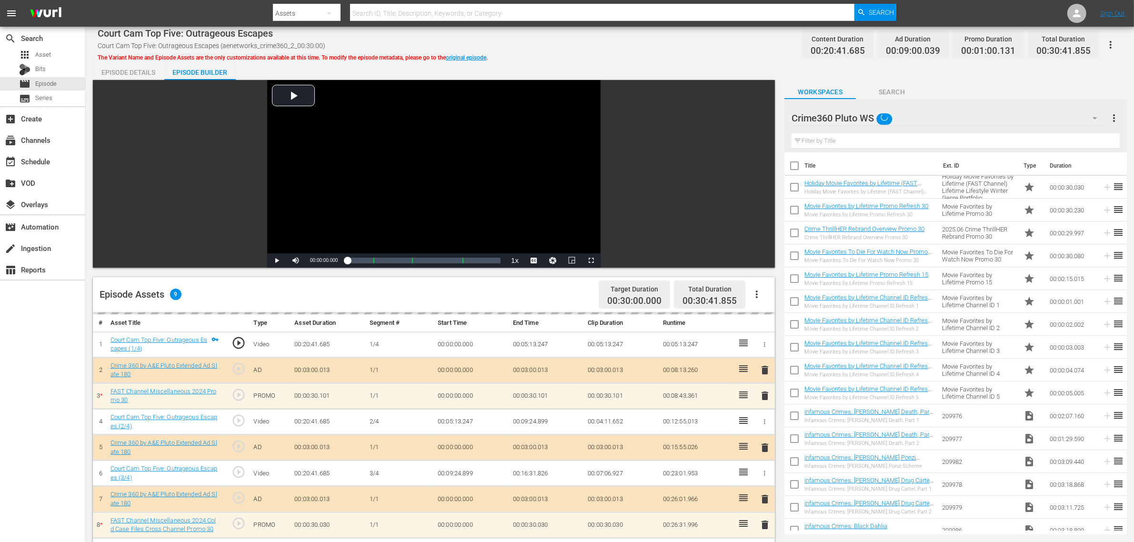
click at [596, 34] on div "Ghost Stories WS (0) Road Renegades WS (10) Torque WS (10) Crime program list W…" at bounding box center [567, 271] width 1134 height 542
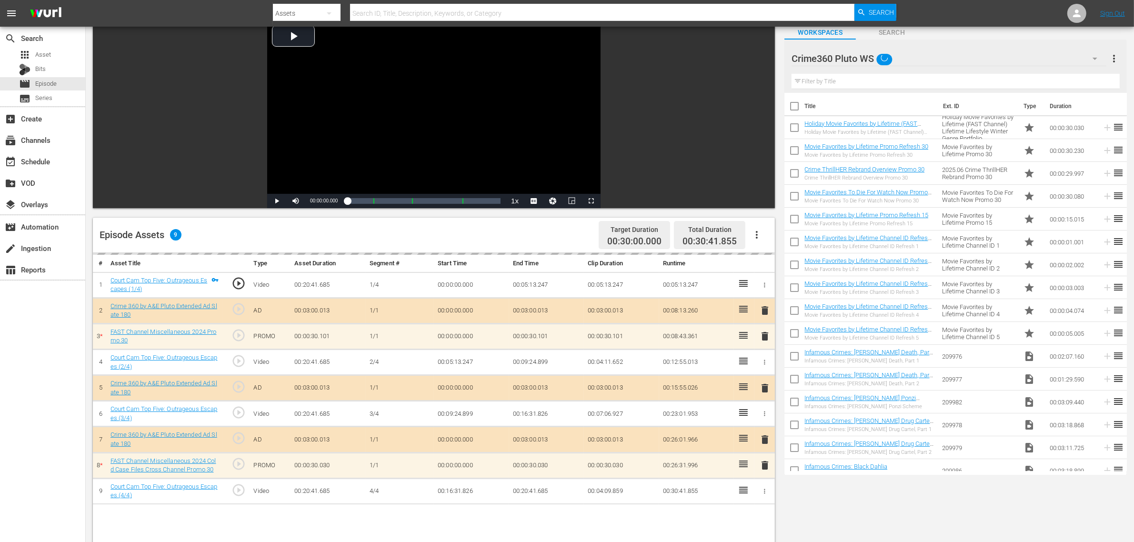
scroll to position [238, 0]
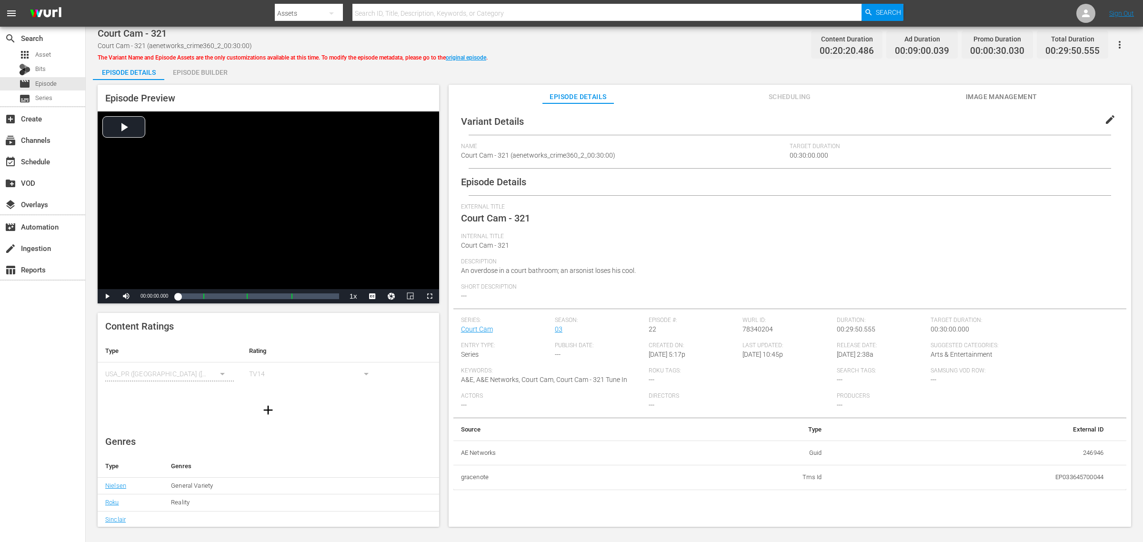
click at [210, 67] on div "Episode Builder" at bounding box center [199, 72] width 71 height 23
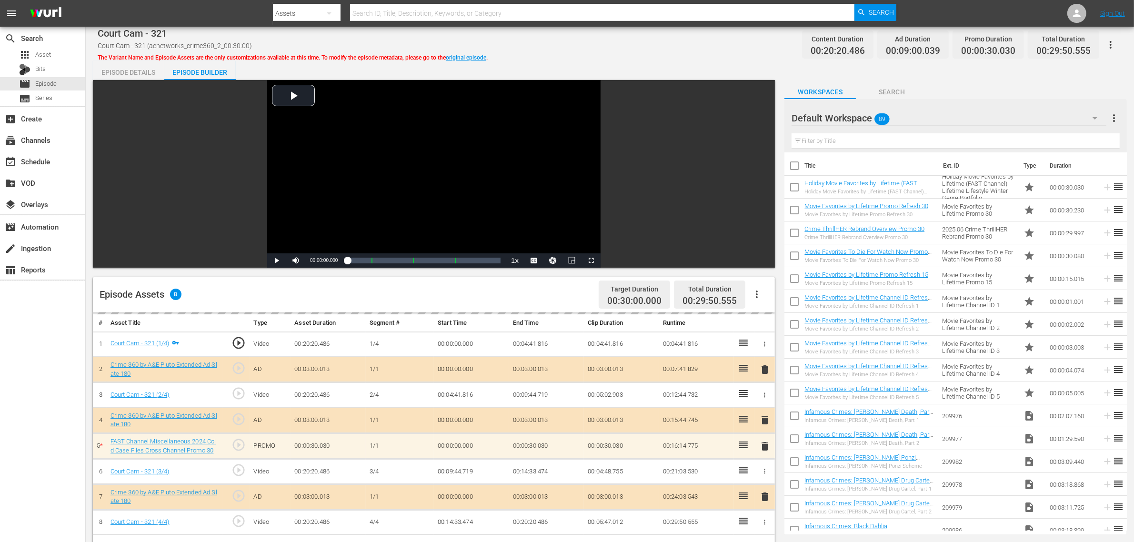
click at [914, 118] on div "Default Workspace 89" at bounding box center [949, 118] width 315 height 27
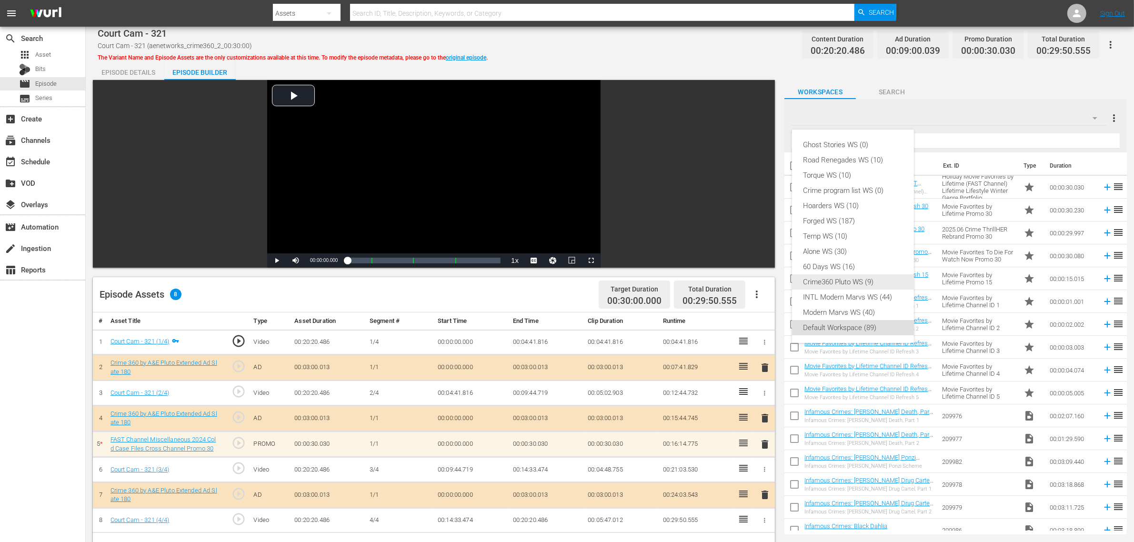
click at [868, 284] on div "Crime360 Pluto WS (9)" at bounding box center [853, 281] width 99 height 15
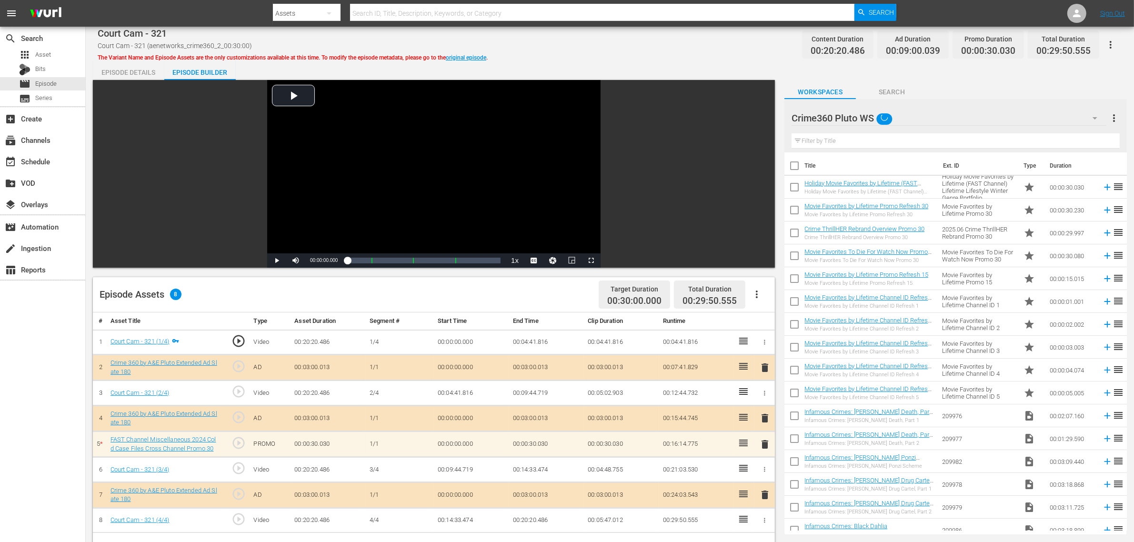
scroll to position [238, 0]
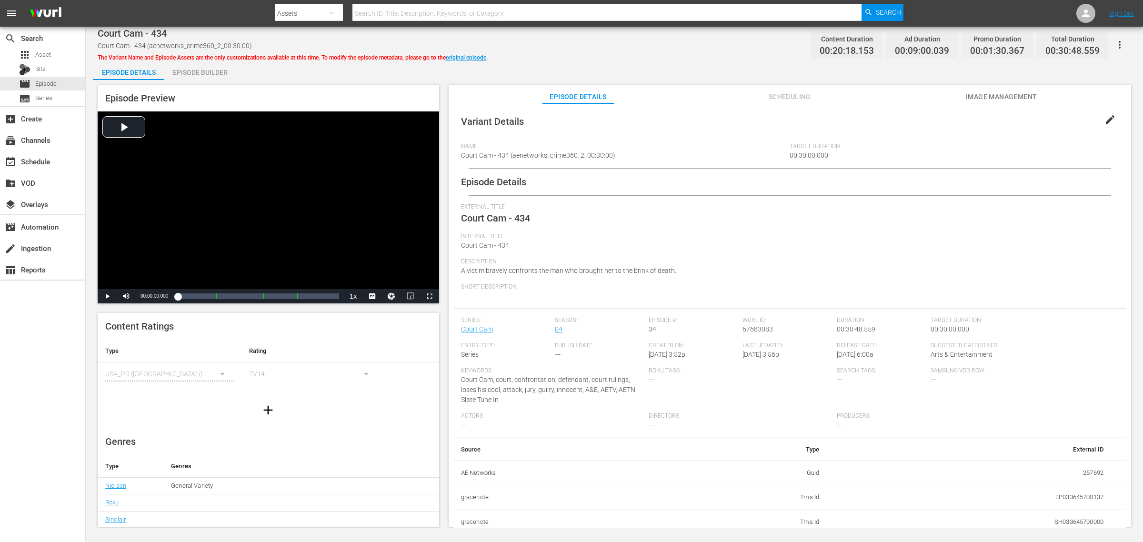
drag, startPoint x: 181, startPoint y: 70, endPoint x: 330, endPoint y: 80, distance: 149.4
click at [185, 69] on div "Episode Builder" at bounding box center [199, 72] width 71 height 23
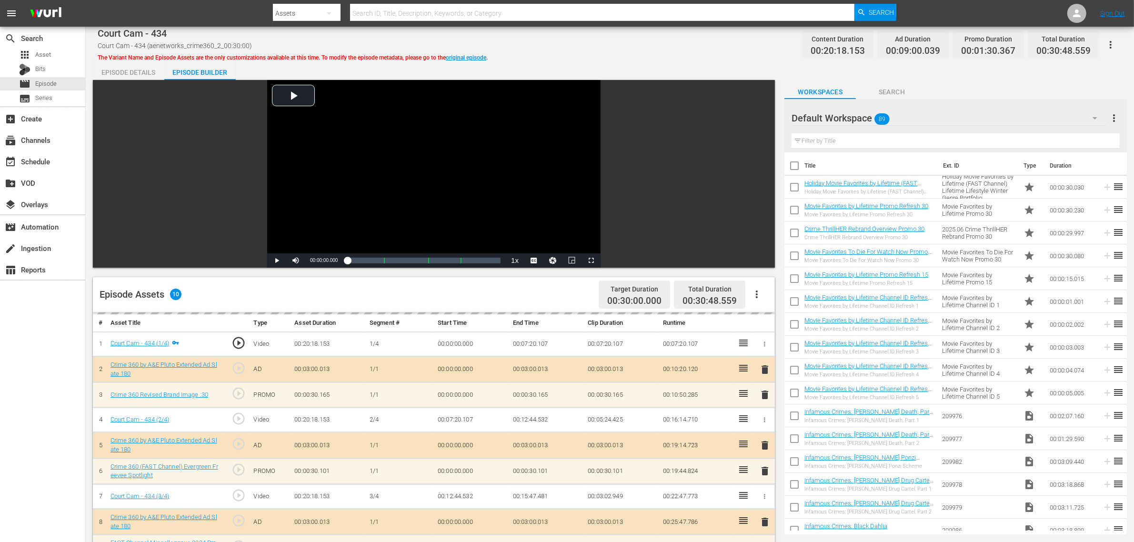
click at [914, 115] on div "Default Workspace 89" at bounding box center [949, 118] width 315 height 27
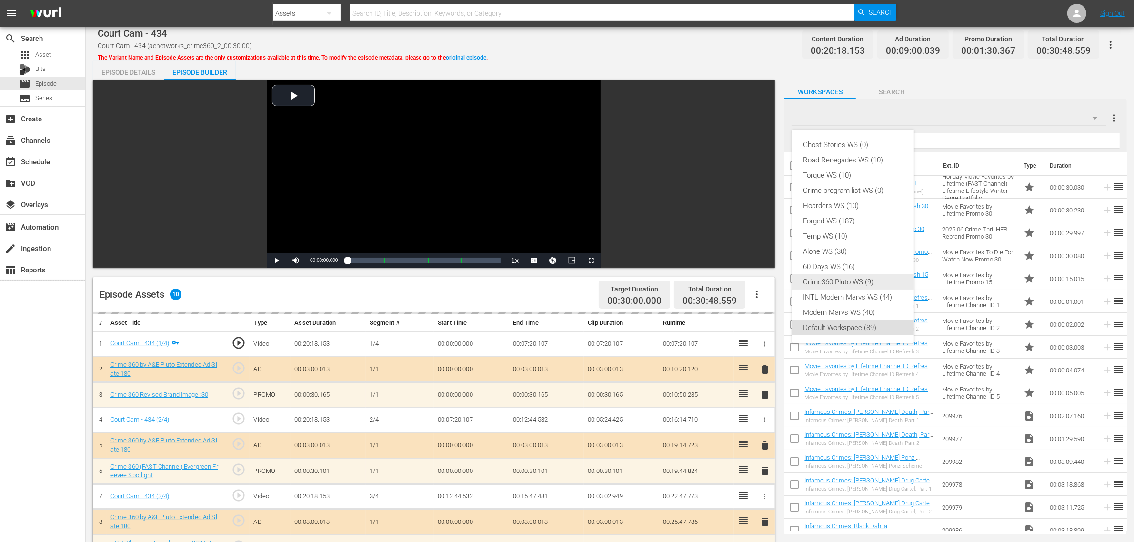
click at [858, 286] on div "Crime360 Pluto WS (9)" at bounding box center [853, 281] width 99 height 15
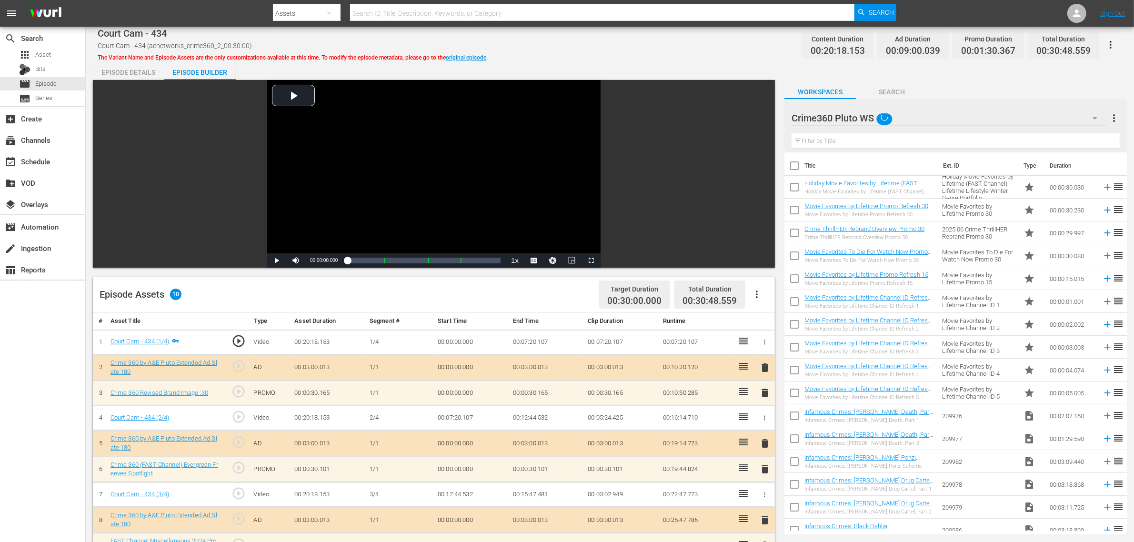
click at [663, 50] on div "Ghost Stories WS (0) Road Renegades WS (10) Torque WS (10) Crime program list W…" at bounding box center [567, 271] width 1134 height 542
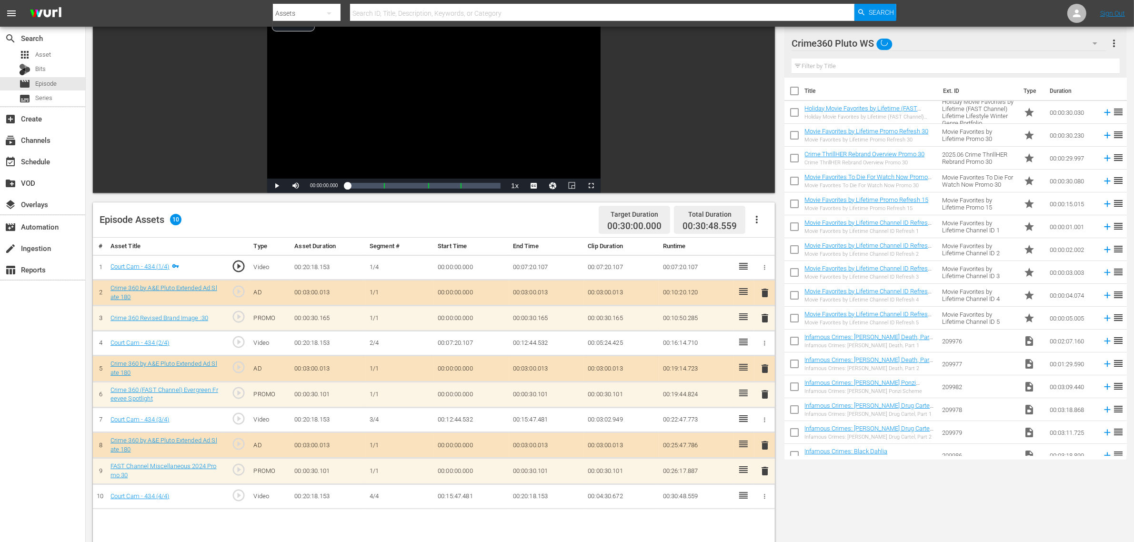
scroll to position [179, 0]
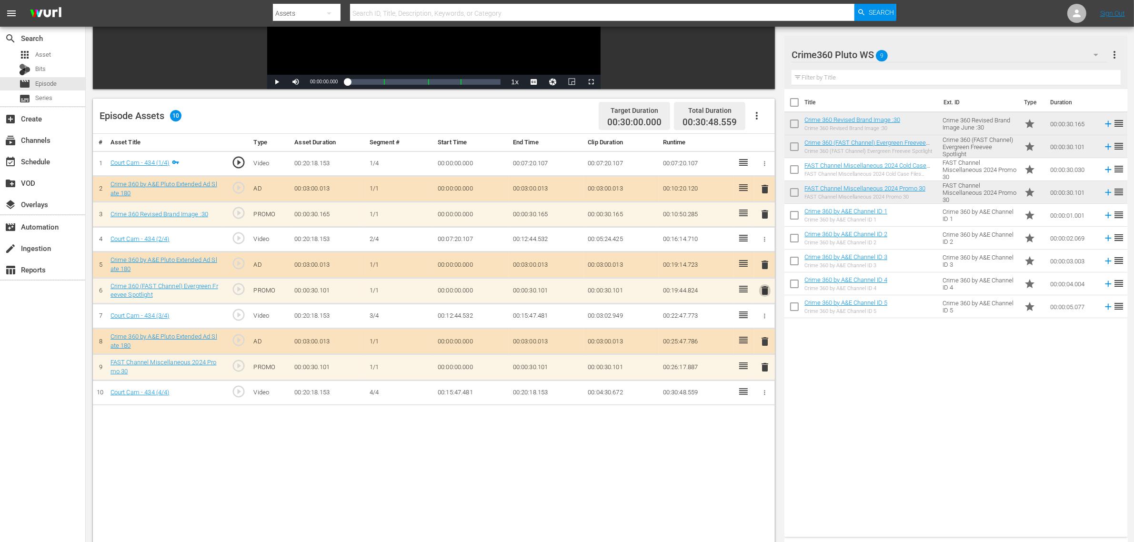
click at [765, 290] on span "delete" at bounding box center [764, 290] width 11 height 11
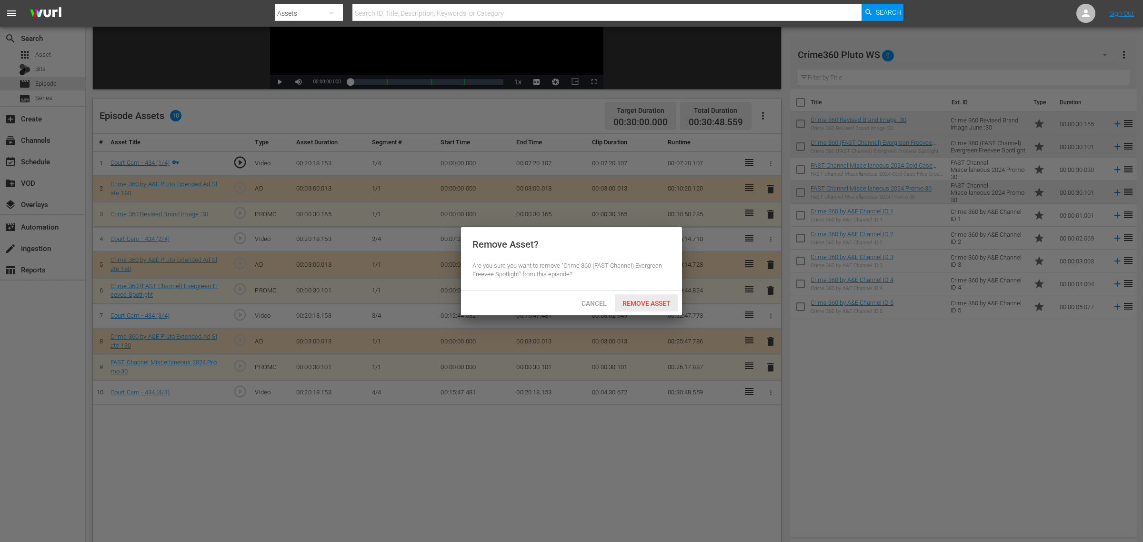
click at [663, 308] on div "Remove Asset" at bounding box center [646, 303] width 63 height 18
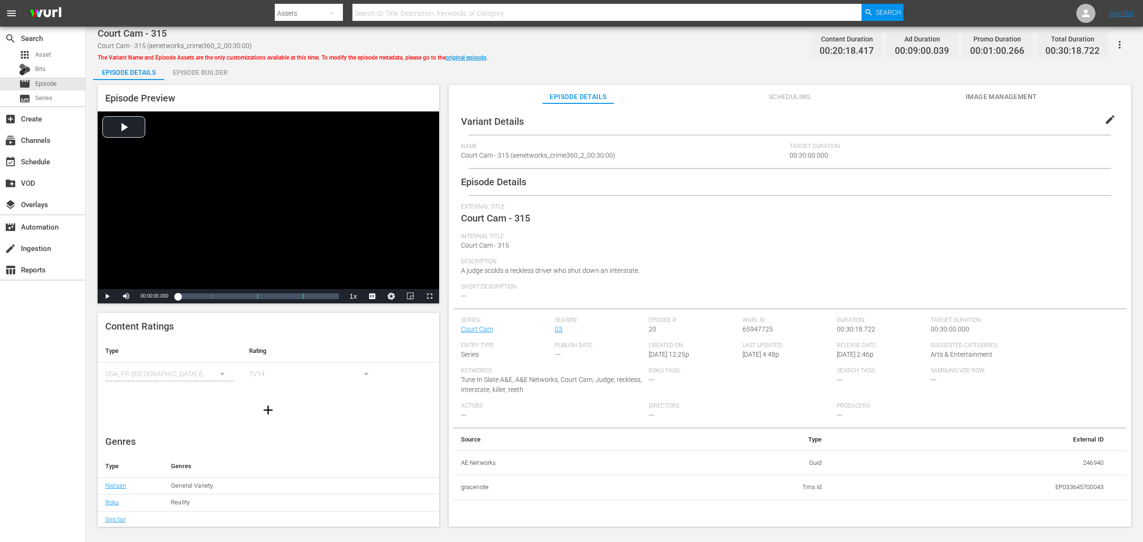
click at [221, 70] on div "Episode Builder" at bounding box center [199, 72] width 71 height 23
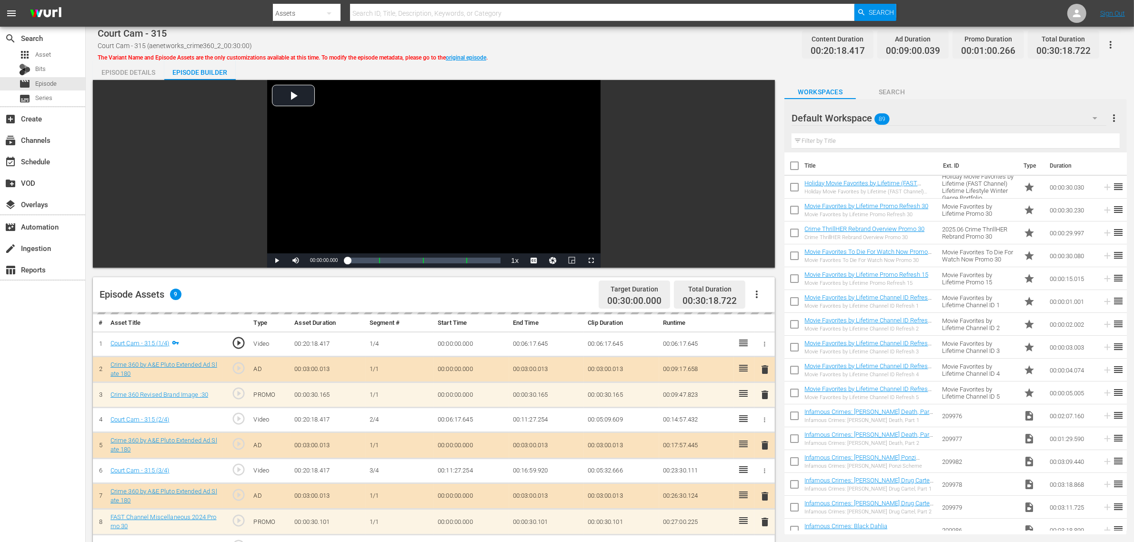
click at [911, 115] on div "Default Workspace 89" at bounding box center [949, 118] width 315 height 27
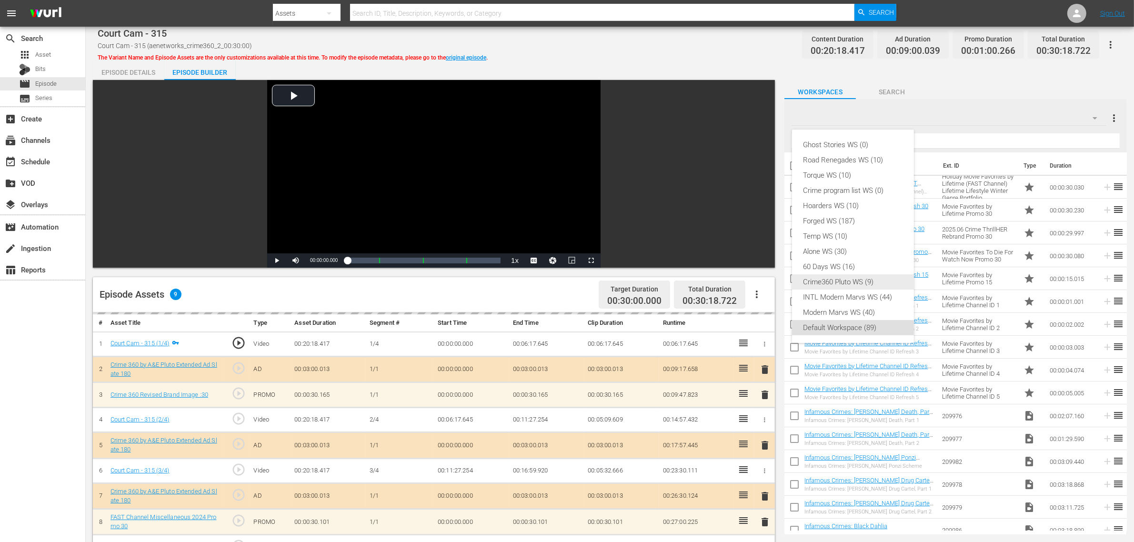
click at [846, 278] on div "Crime360 Pluto WS (9)" at bounding box center [853, 281] width 99 height 15
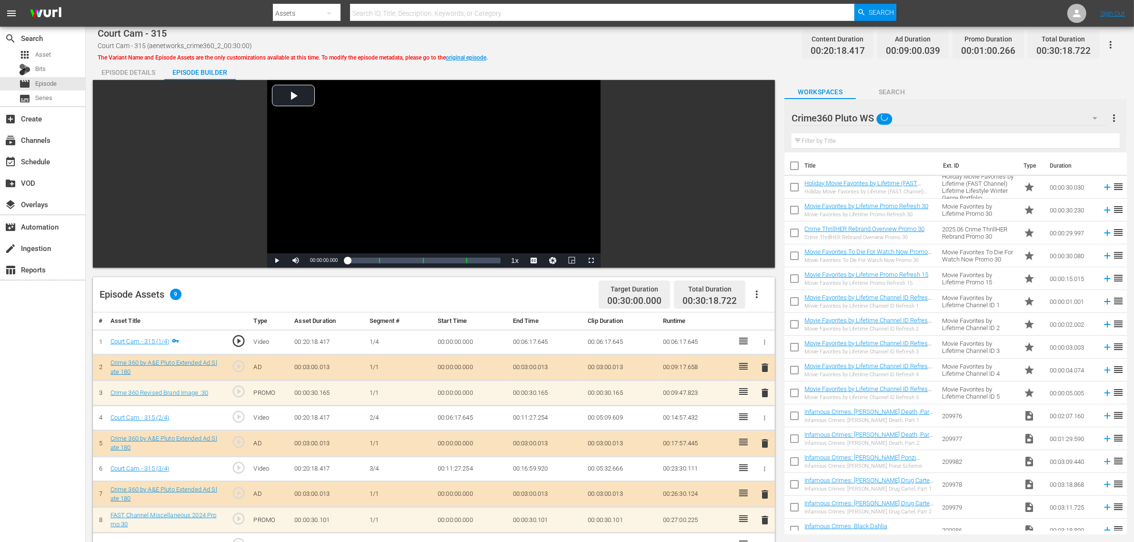
click at [664, 50] on div "Ghost Stories WS (0) Road Renegades WS (10) Torque WS (10) Crime program list W…" at bounding box center [567, 271] width 1134 height 542
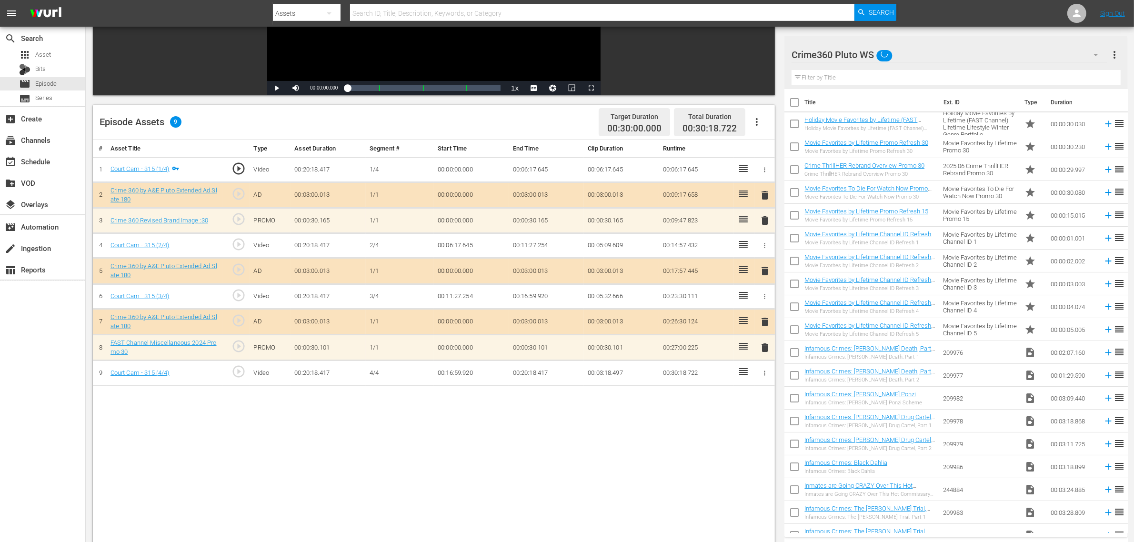
scroll to position [179, 0]
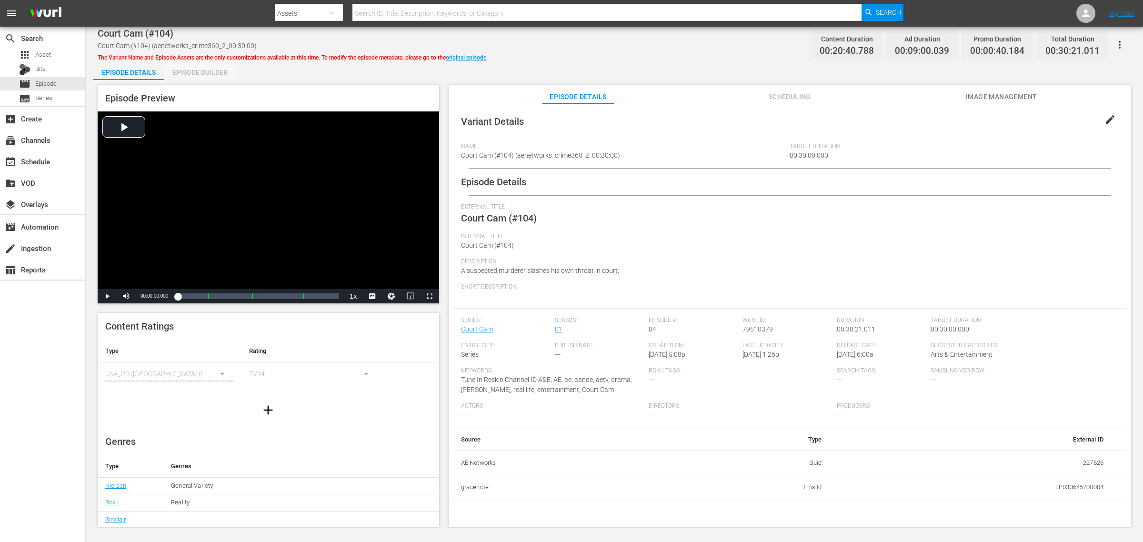
drag, startPoint x: 202, startPoint y: 70, endPoint x: 627, endPoint y: 79, distance: 425.0
click at [203, 70] on div "Episode Builder" at bounding box center [199, 72] width 71 height 23
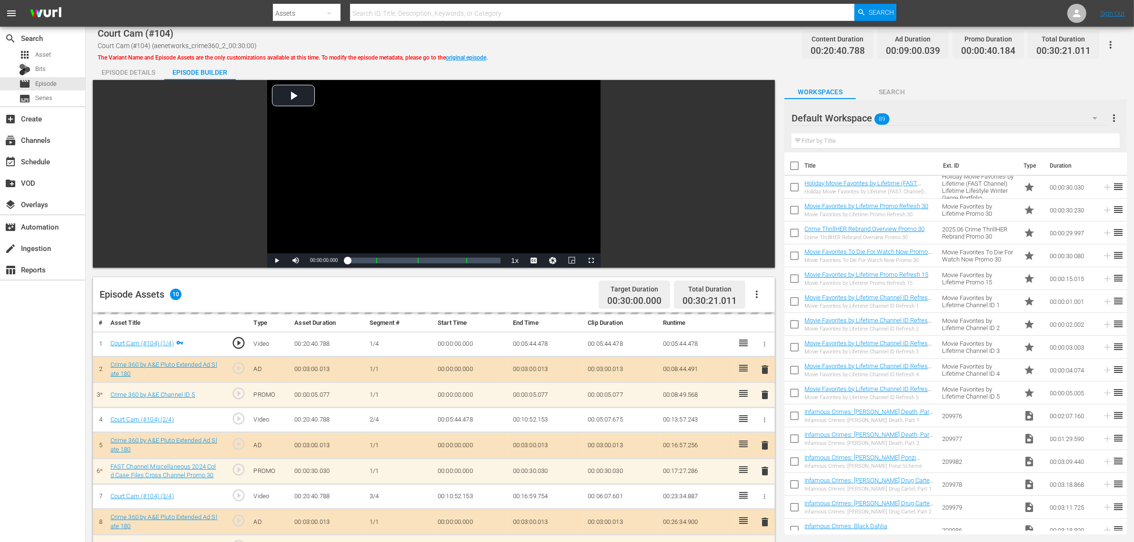
click at [914, 124] on div "Default Workspace 89" at bounding box center [949, 118] width 315 height 27
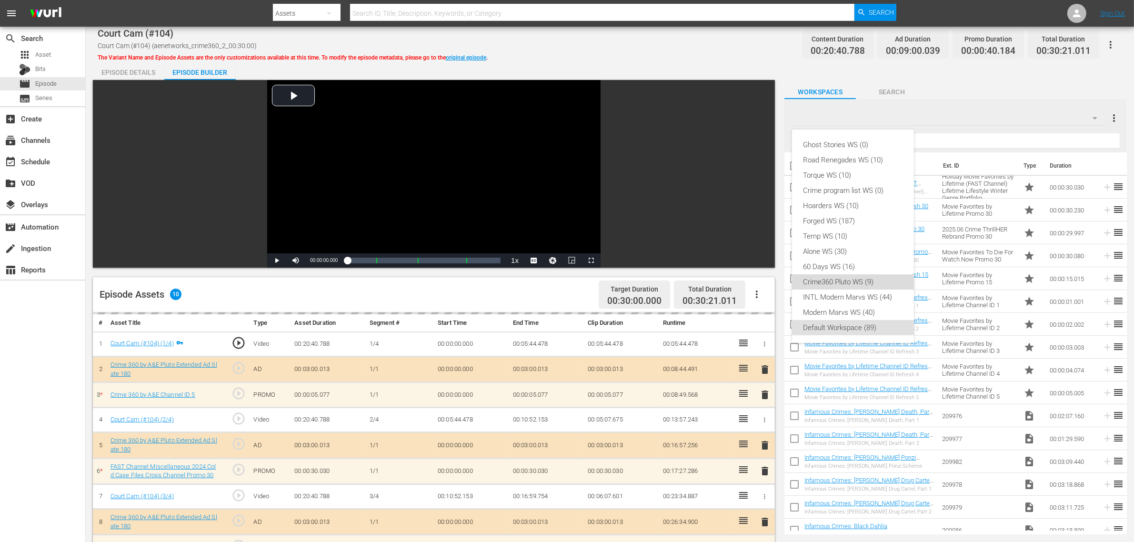
click at [848, 284] on div "Crime360 Pluto WS (9)" at bounding box center [853, 281] width 99 height 15
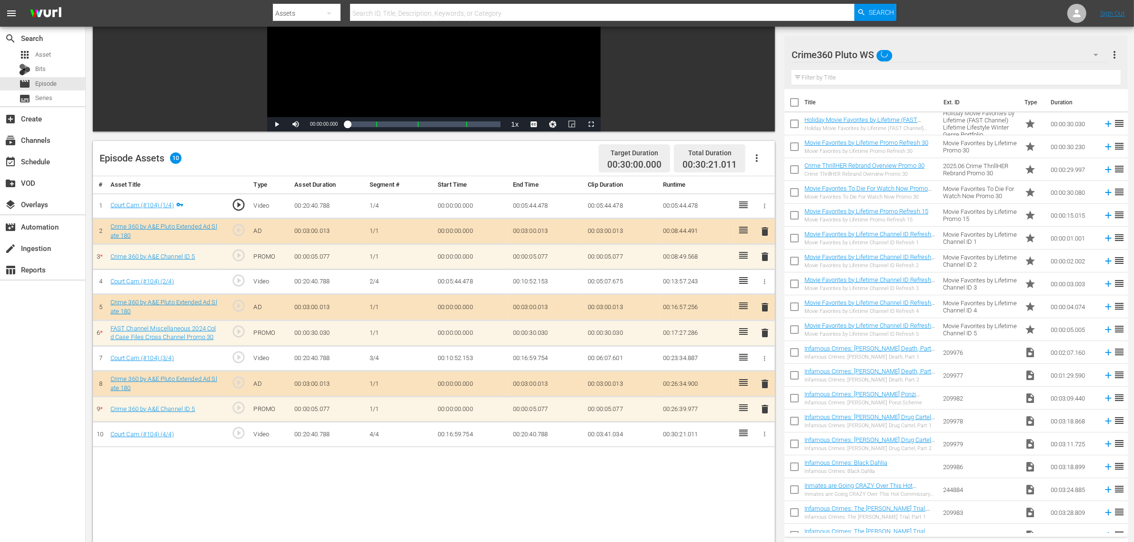
scroll to position [179, 0]
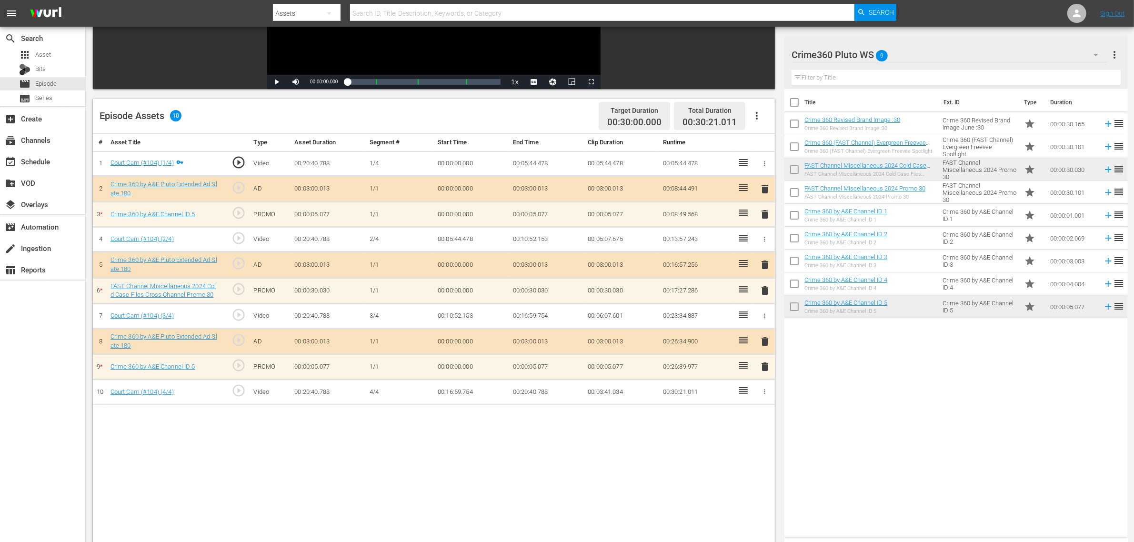
click at [763, 368] on span "delete" at bounding box center [764, 366] width 11 height 11
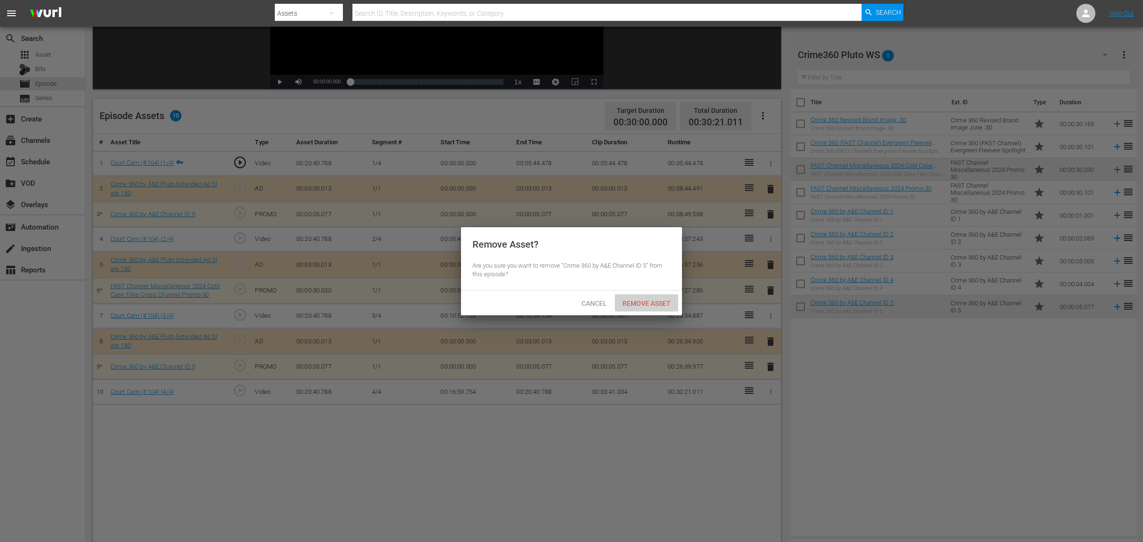
click at [651, 298] on div "Remove Asset" at bounding box center [646, 303] width 63 height 18
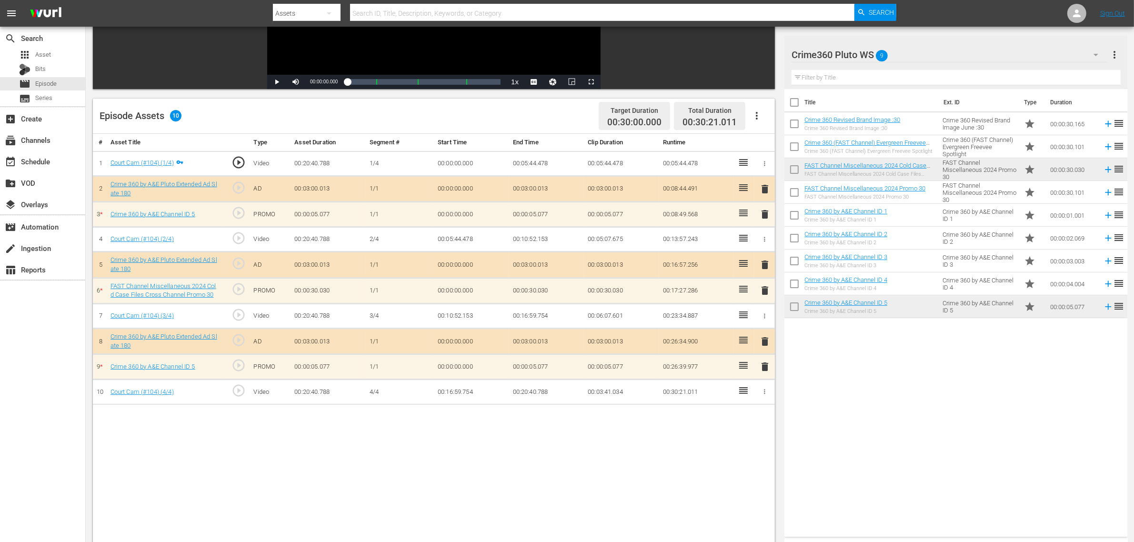
click at [761, 212] on span "delete" at bounding box center [764, 214] width 11 height 11
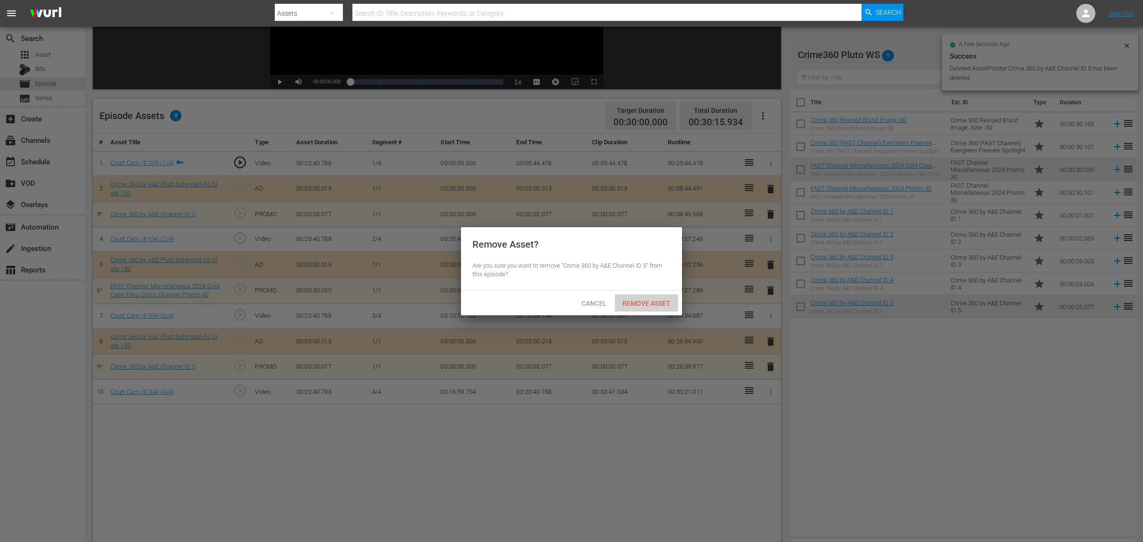
click at [642, 300] on span "Remove Asset" at bounding box center [646, 304] width 63 height 8
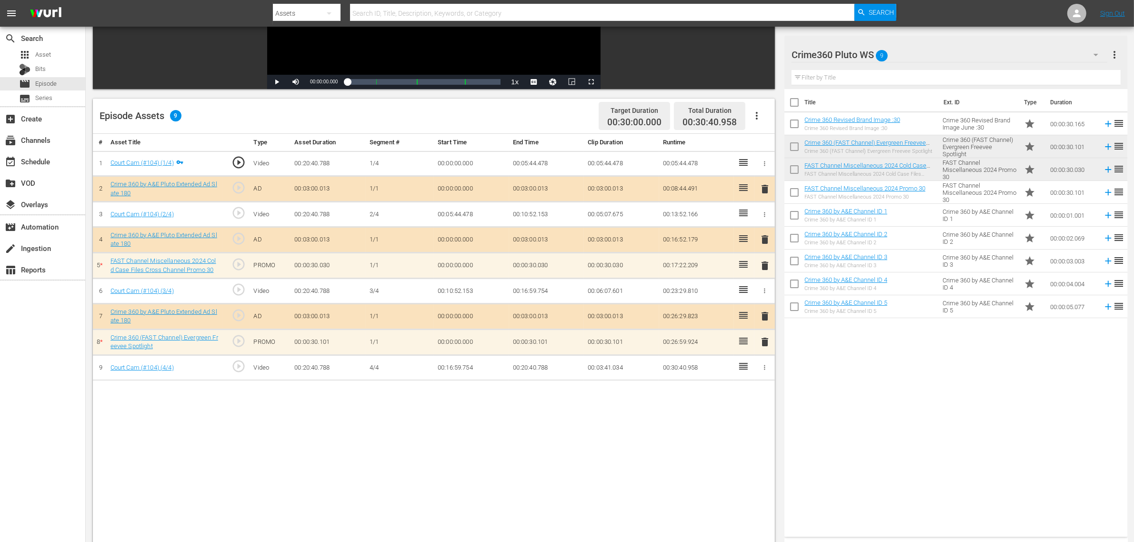
click at [861, 361] on div "Title Ext. ID Type Duration Crime 360 Revised Brand Image :30 Crime 360 Revised…" at bounding box center [955, 311] width 343 height 444
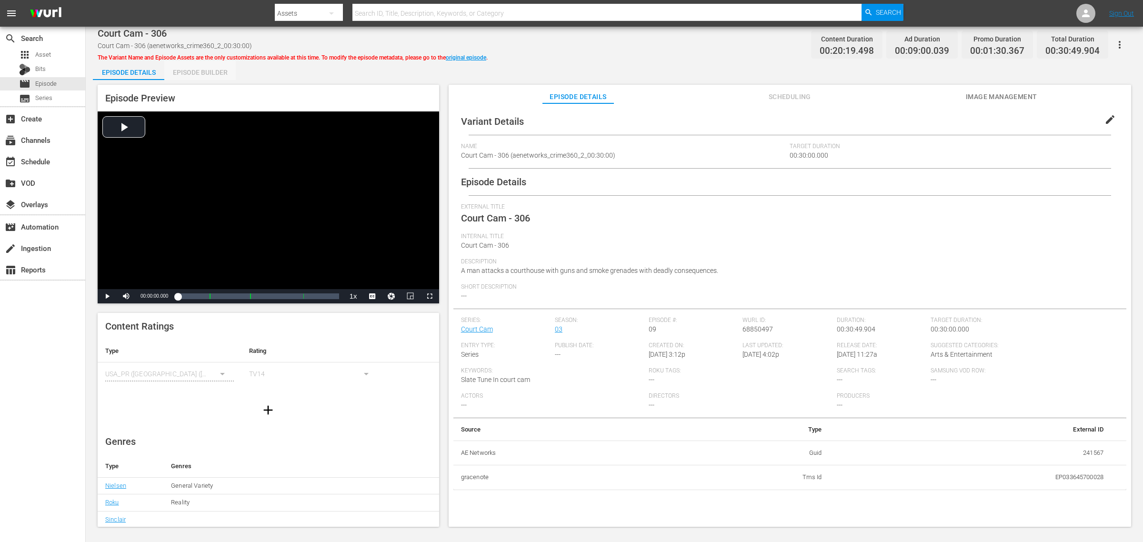
click at [209, 77] on div "Episode Builder" at bounding box center [199, 72] width 71 height 23
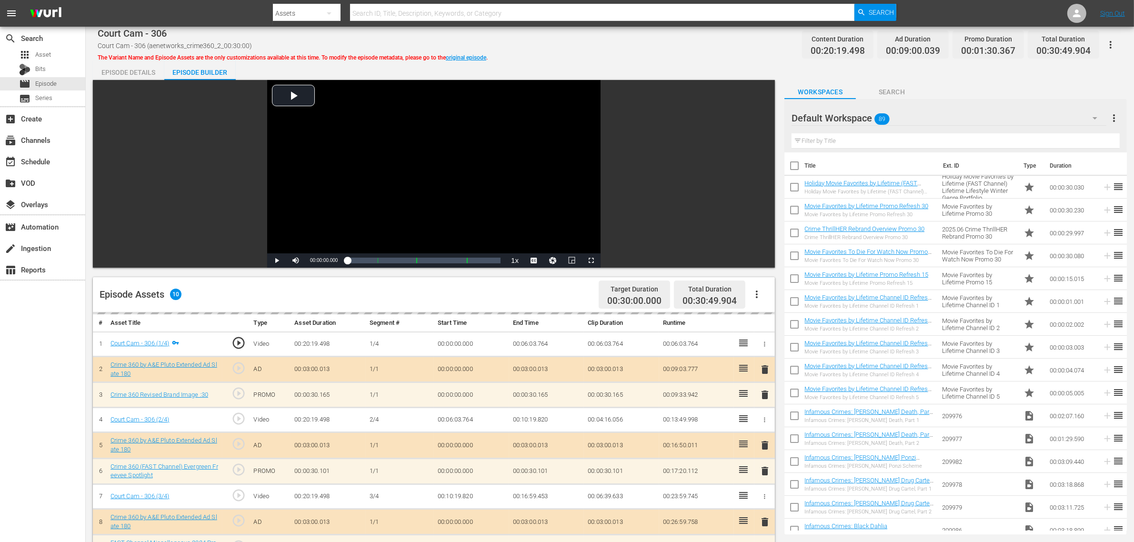
click at [914, 117] on div "Default Workspace 89" at bounding box center [949, 118] width 315 height 27
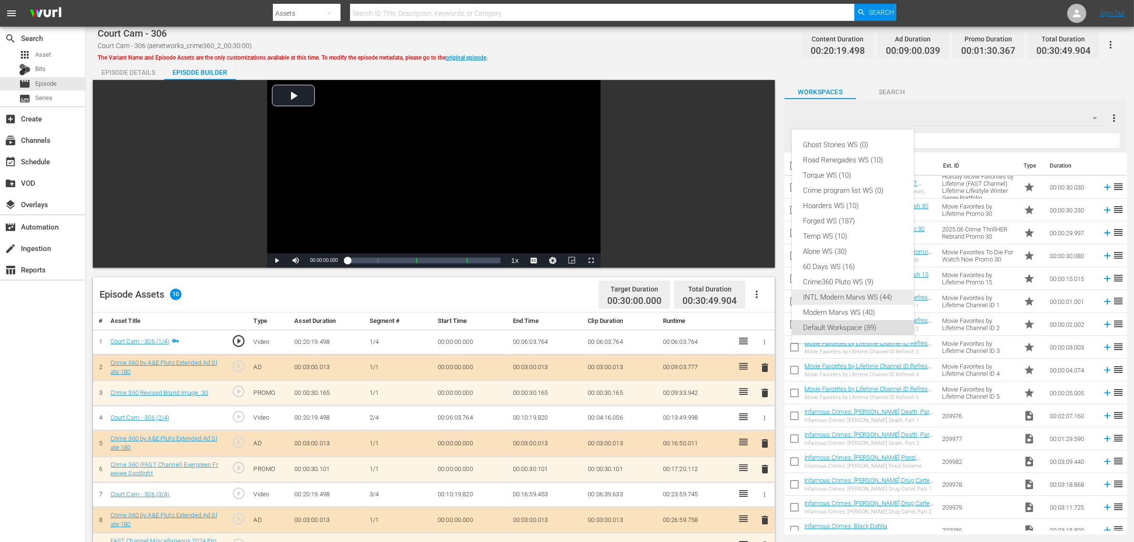
click at [875, 290] on div "INTL Modern Marvs WS (44)" at bounding box center [853, 297] width 99 height 15
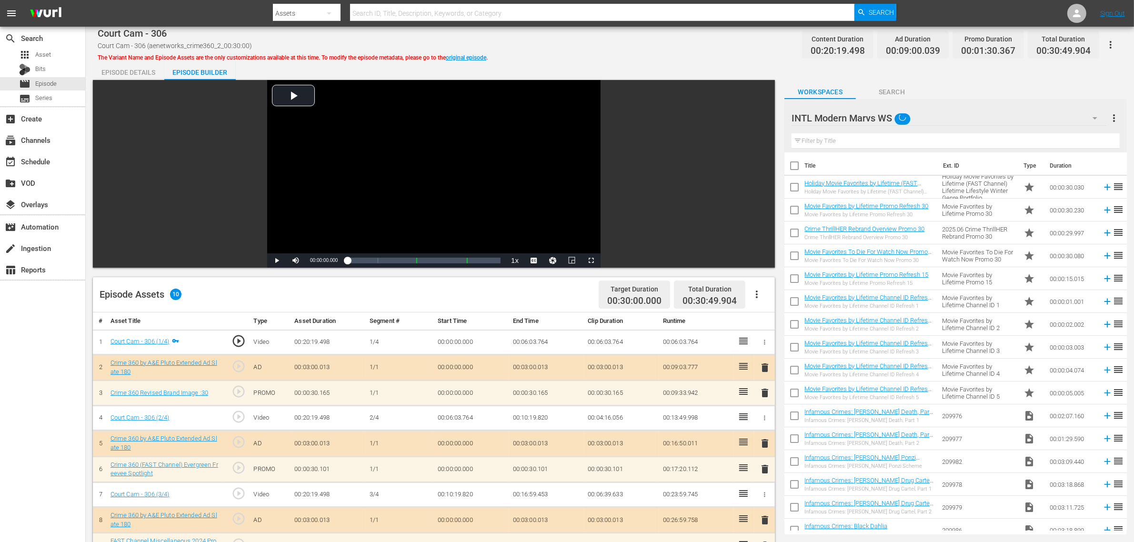
click at [914, 113] on div "INTL Modern Marvs WS" at bounding box center [949, 118] width 315 height 27
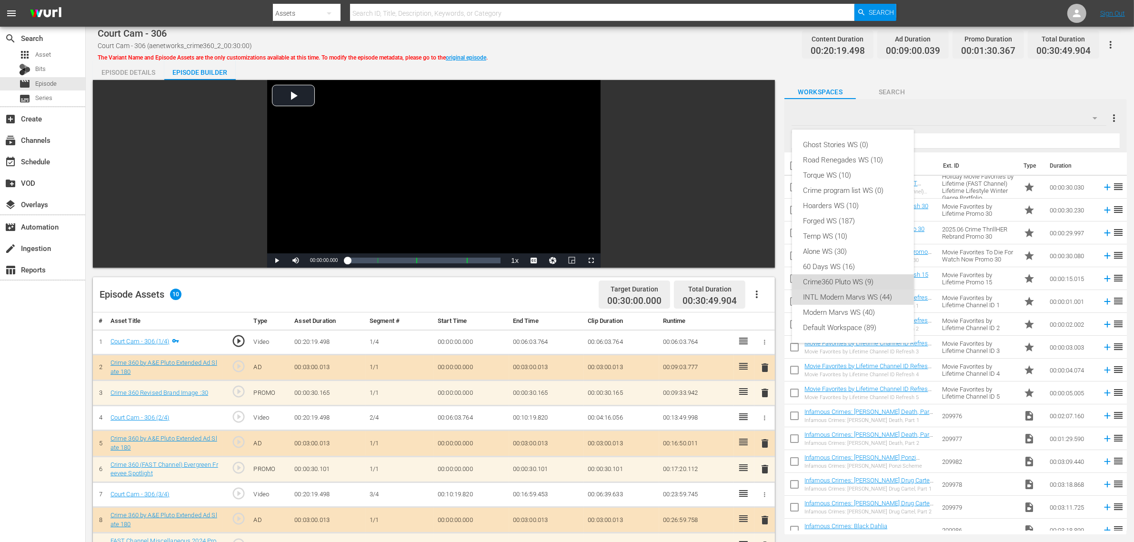
click at [853, 280] on div "Crime360 Pluto WS (9)" at bounding box center [853, 281] width 99 height 15
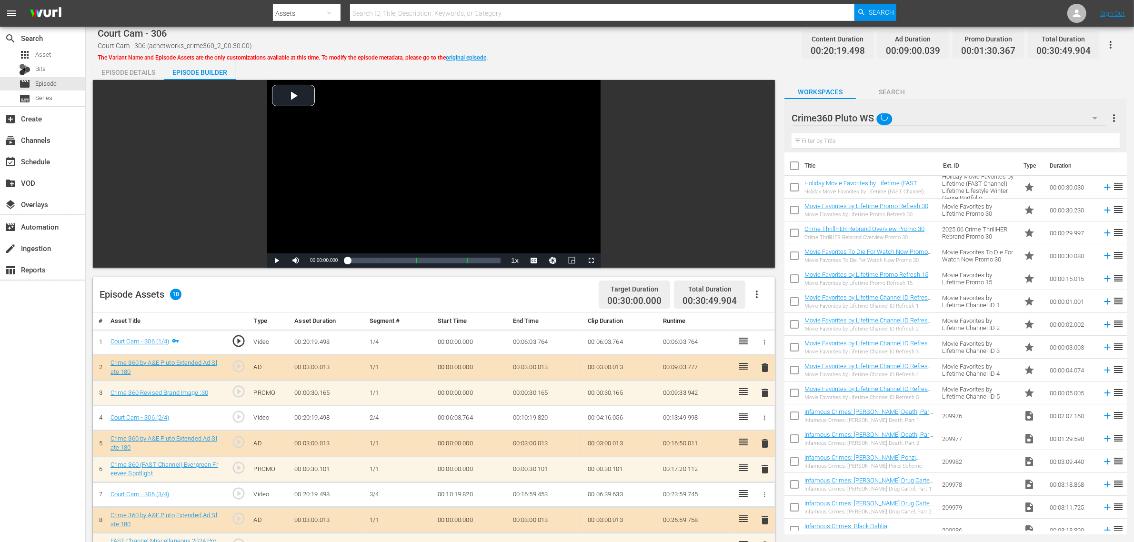
click at [684, 63] on div "Ghost Stories WS (0) Road Renegades WS (10) Torque WS (10) Crime program list W…" at bounding box center [567, 271] width 1134 height 542
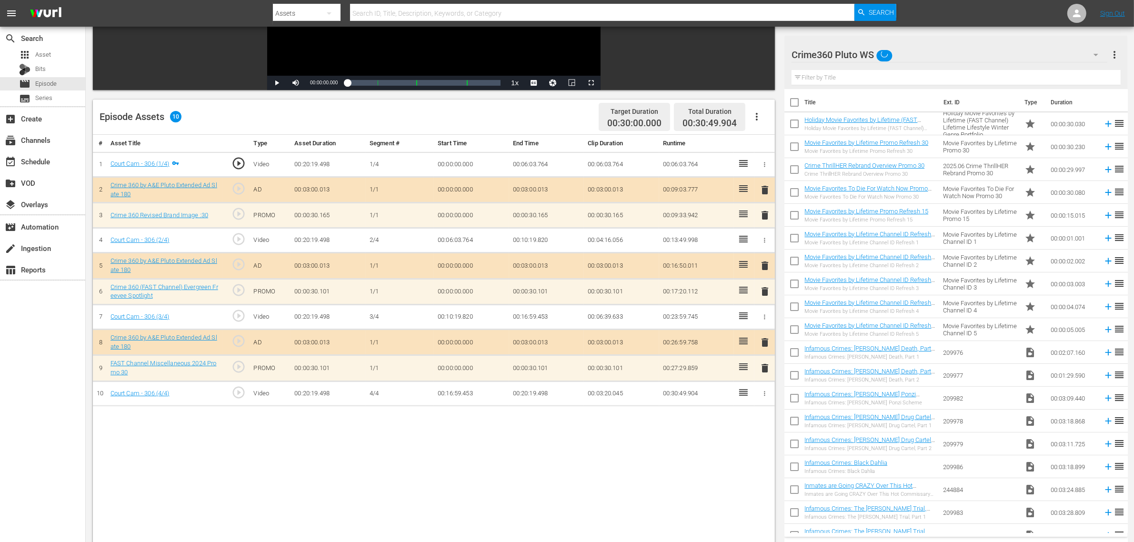
scroll to position [179, 0]
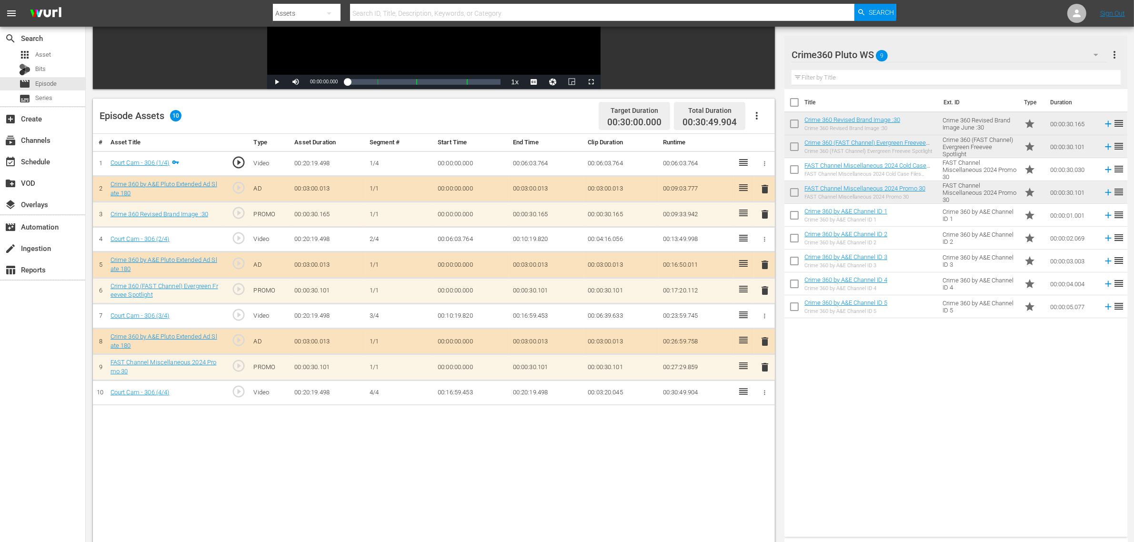
click at [764, 290] on span "delete" at bounding box center [764, 290] width 11 height 11
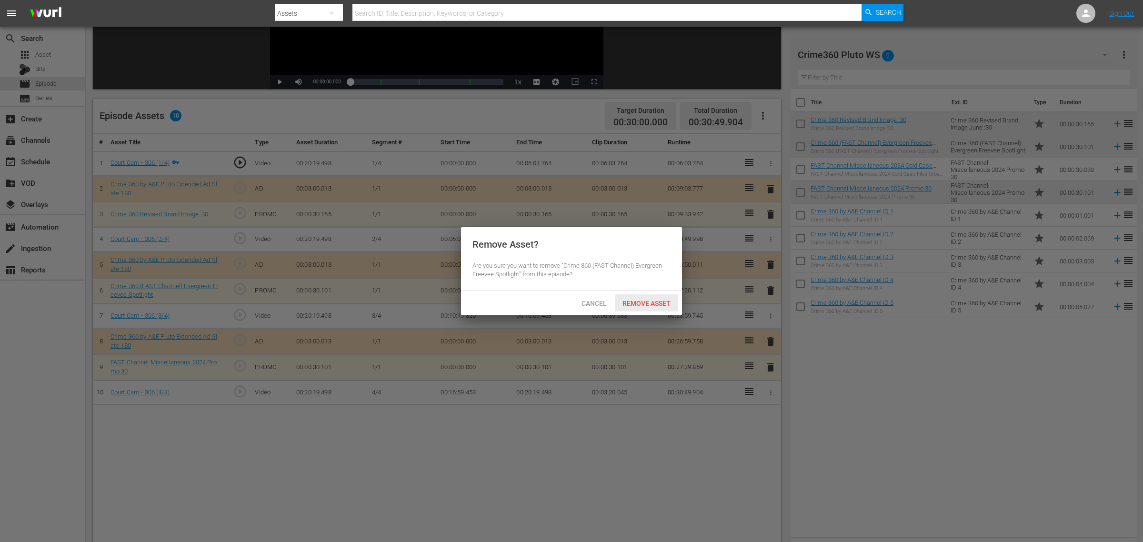
drag, startPoint x: 656, startPoint y: 311, endPoint x: 625, endPoint y: 120, distance: 193.9
click at [656, 310] on div "Cancel Remove Asset" at bounding box center [571, 303] width 221 height 25
click at [644, 301] on span "Remove Asset" at bounding box center [646, 304] width 63 height 8
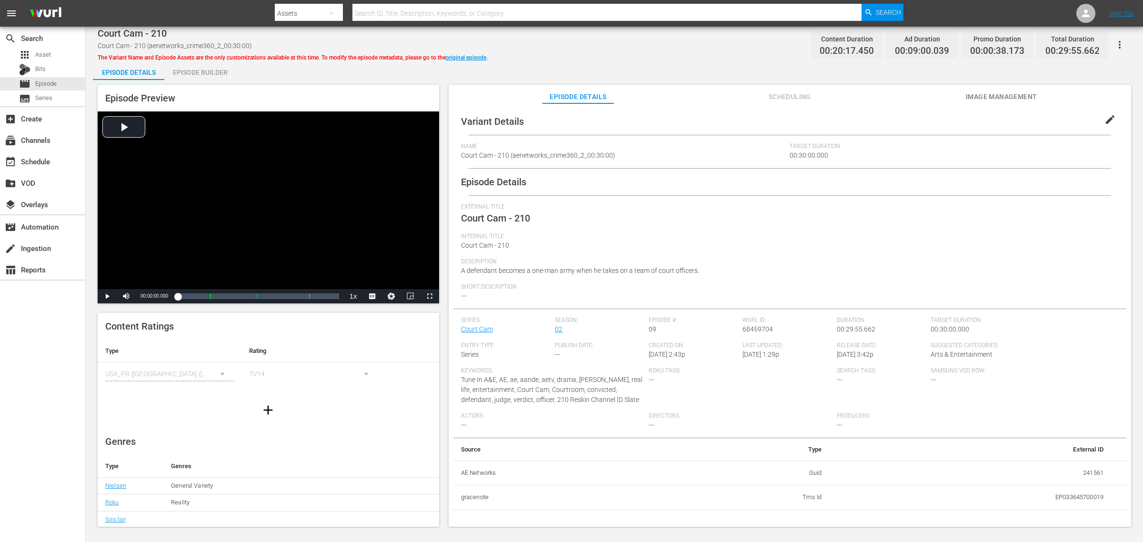
click at [195, 65] on div "Episode Builder" at bounding box center [199, 72] width 71 height 23
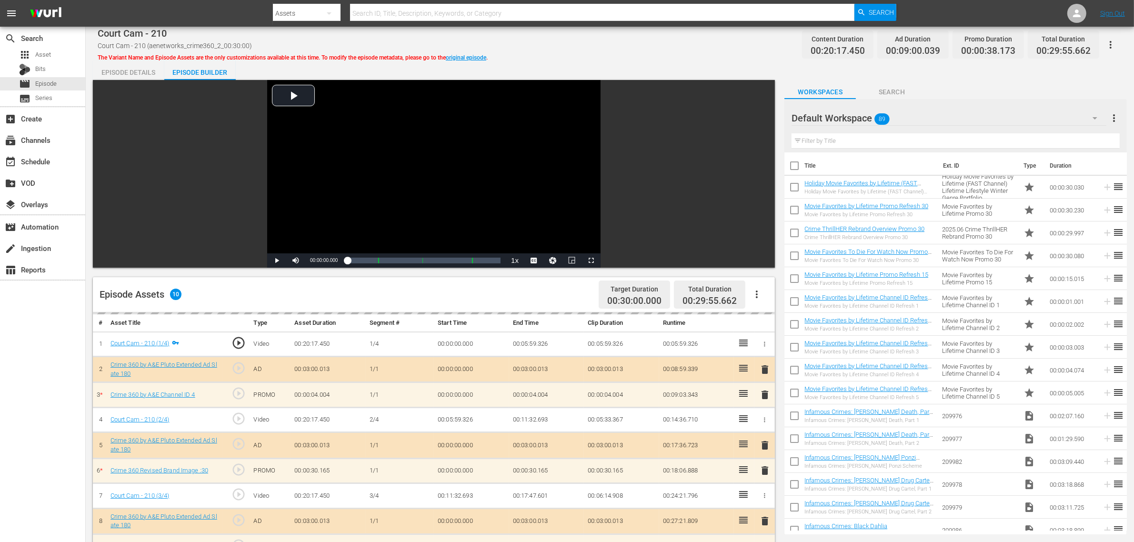
click at [914, 111] on div "Default Workspace 89" at bounding box center [949, 118] width 315 height 27
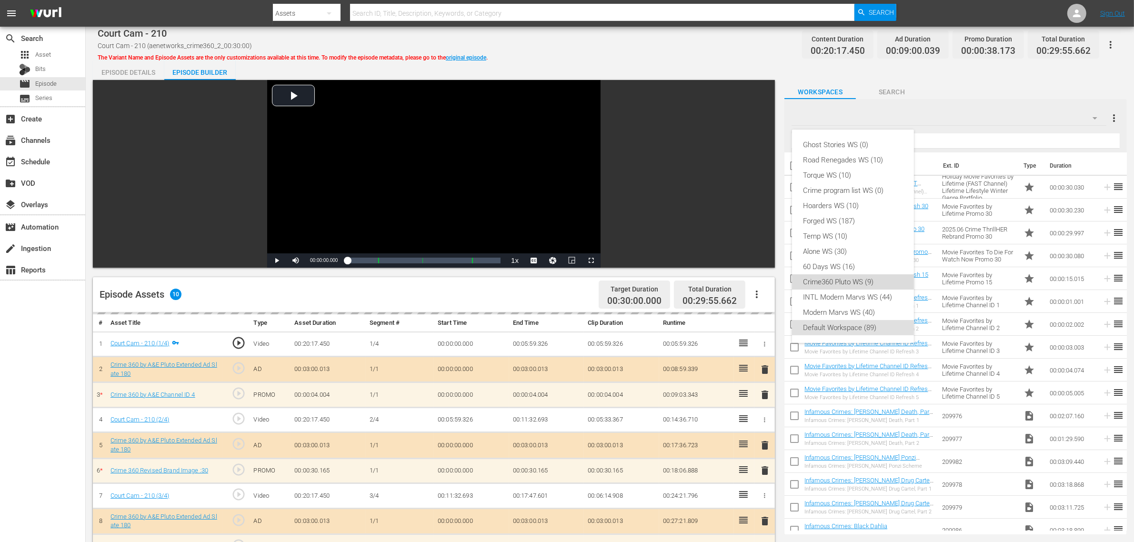
click at [849, 281] on div "Crime360 Pluto WS (9)" at bounding box center [853, 281] width 99 height 15
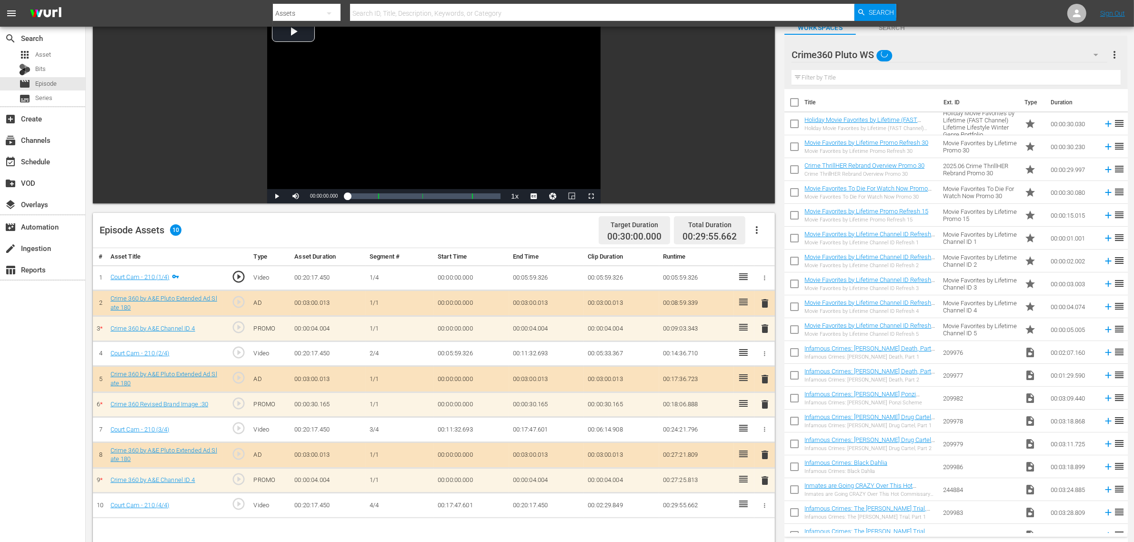
scroll to position [119, 0]
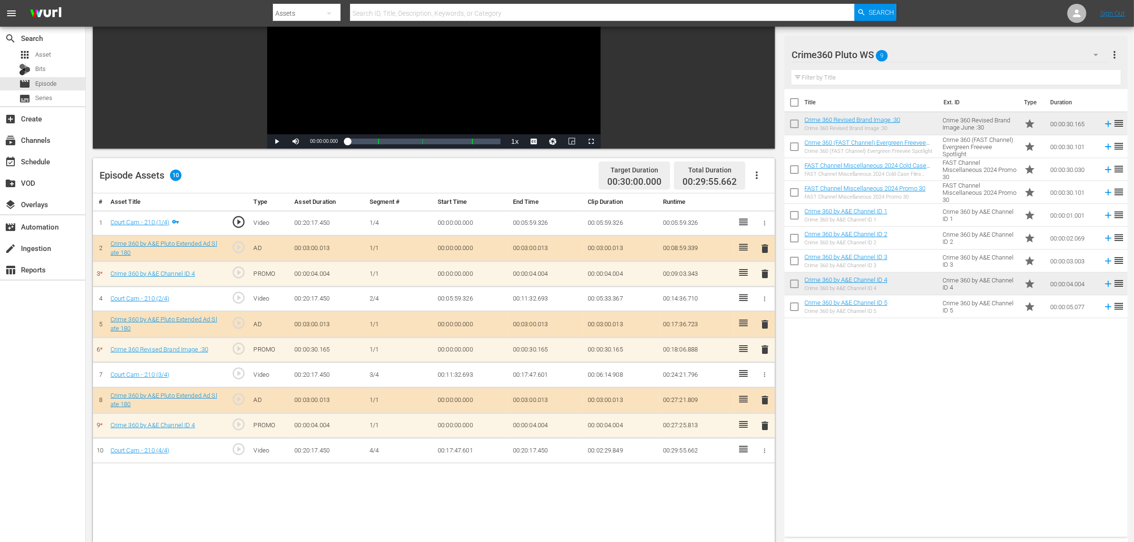
click at [762, 432] on span "delete" at bounding box center [764, 425] width 11 height 11
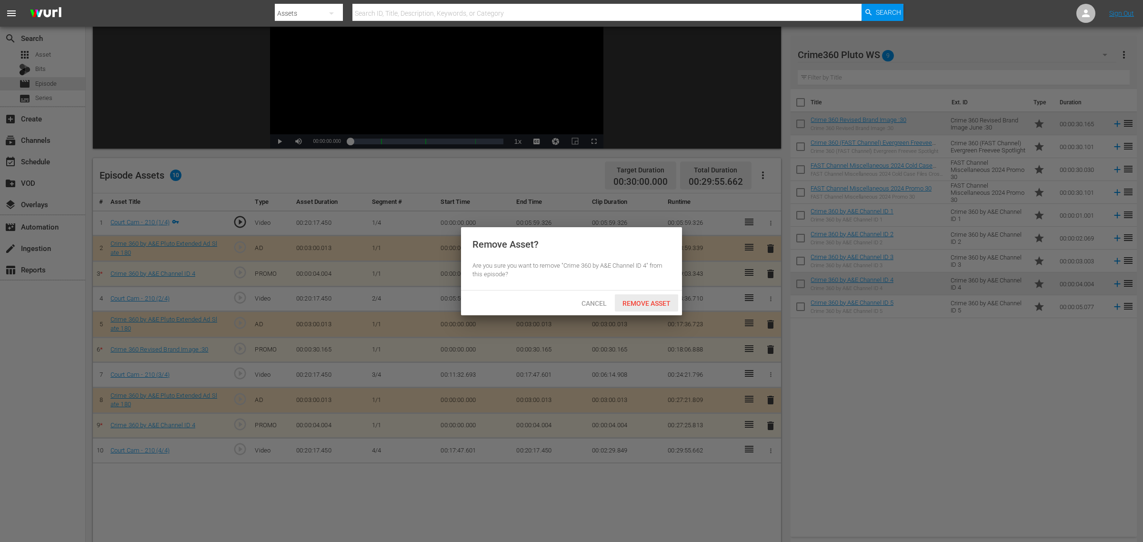
click at [637, 305] on span "Remove Asset" at bounding box center [646, 304] width 63 height 8
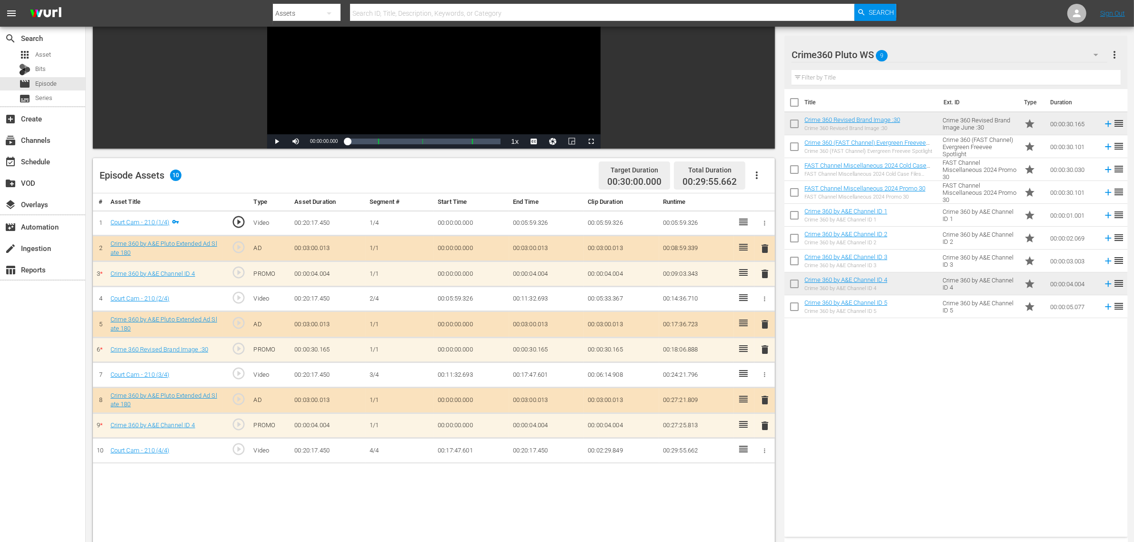
click at [765, 274] on span "delete" at bounding box center [764, 273] width 11 height 11
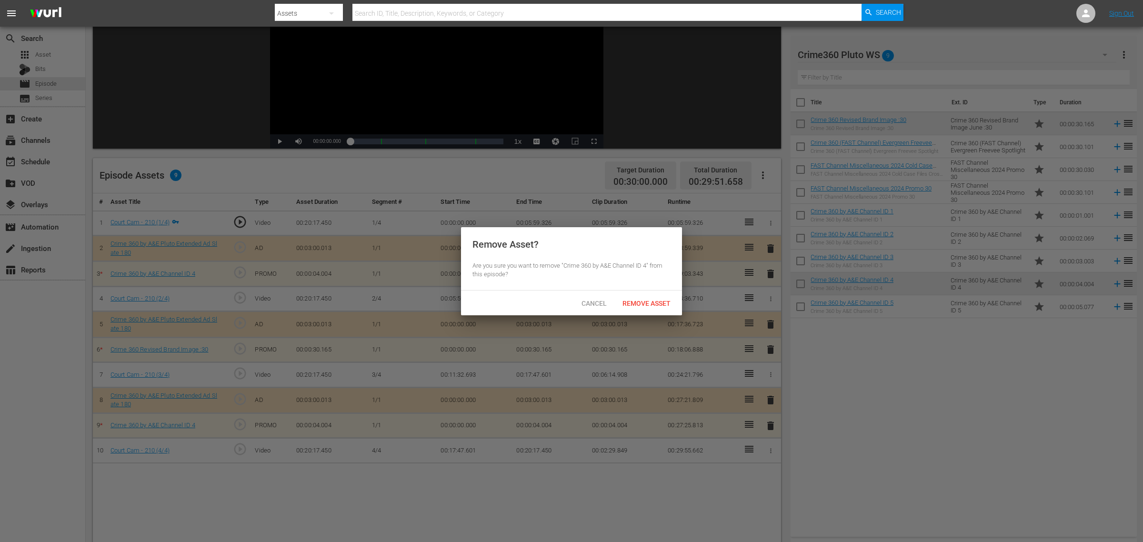
click at [653, 296] on div "Remove Asset" at bounding box center [646, 303] width 63 height 18
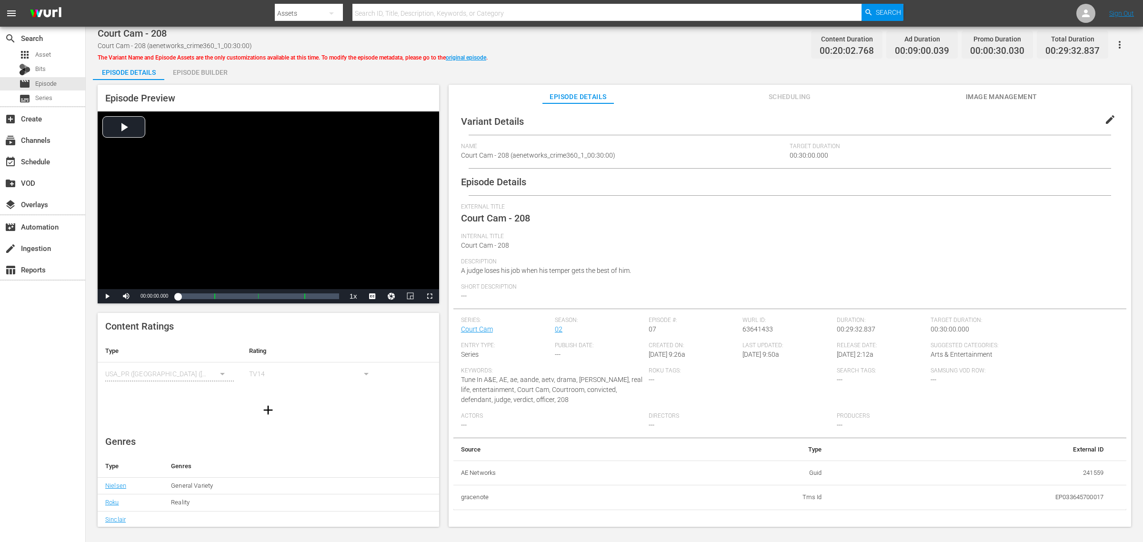
click at [202, 77] on div "Episode Builder" at bounding box center [199, 72] width 71 height 23
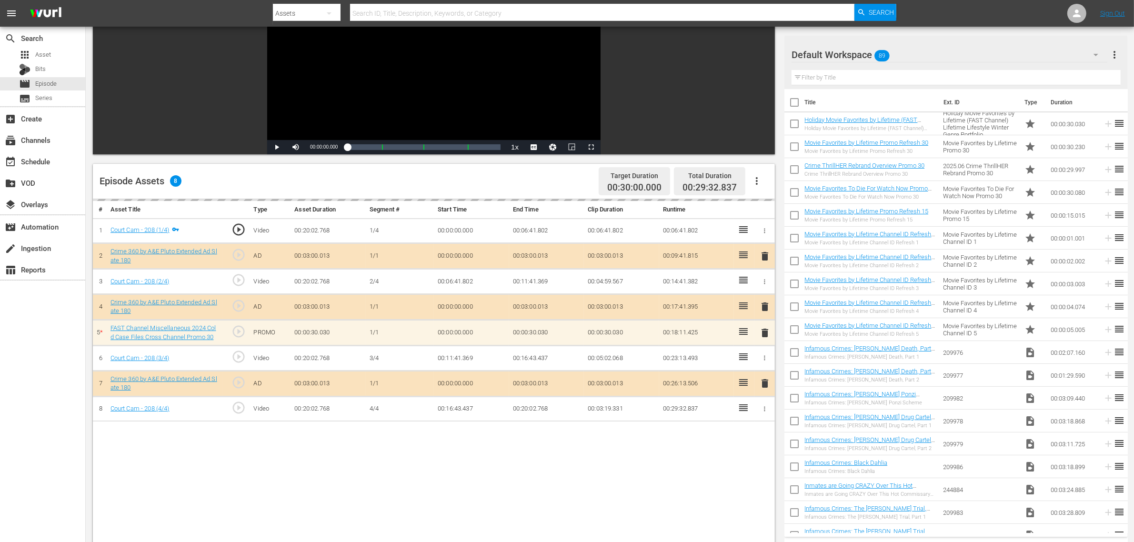
scroll to position [119, 0]
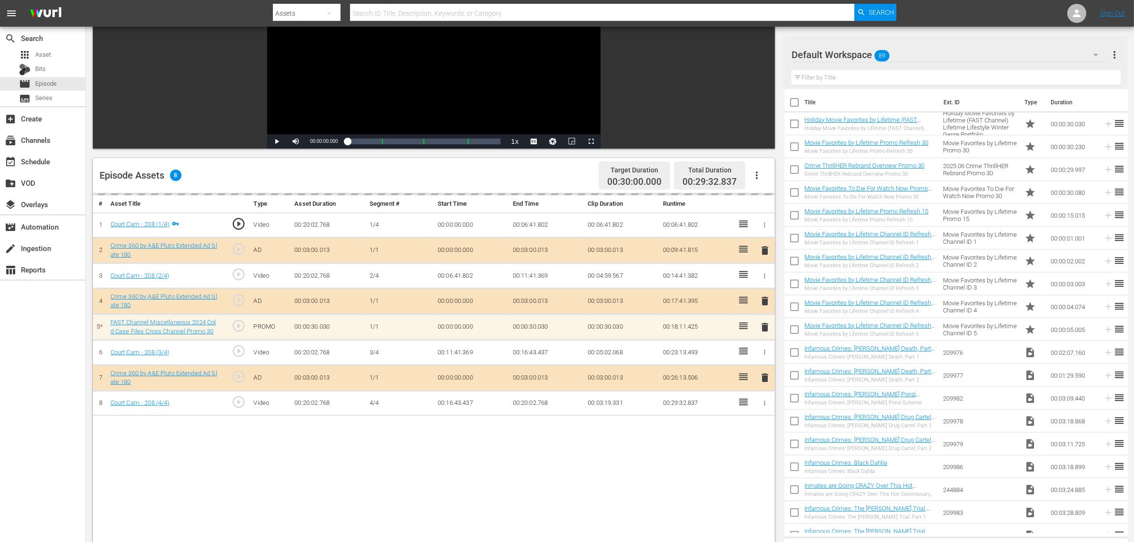
click at [914, 51] on div "Default Workspace 89" at bounding box center [950, 54] width 316 height 27
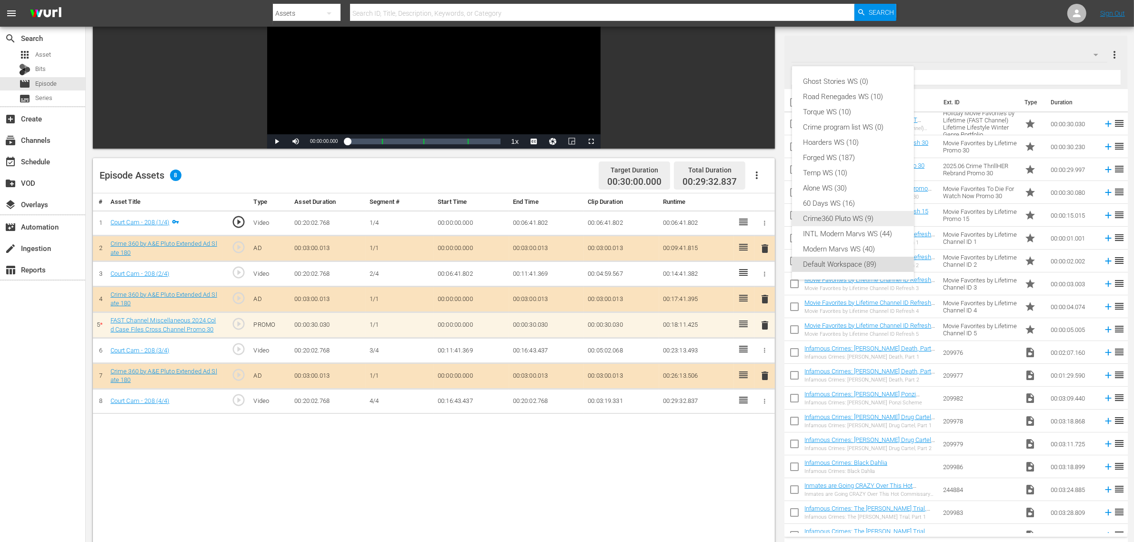
click at [871, 215] on div "Crime360 Pluto WS (9)" at bounding box center [853, 218] width 99 height 15
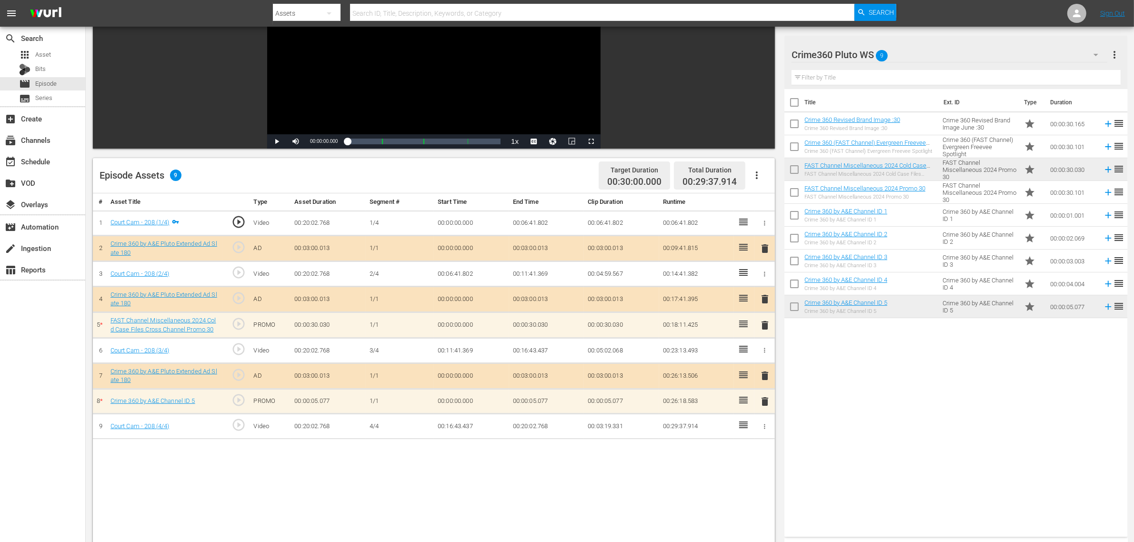
click at [914, 401] on div "Title Ext. ID Type Duration Crime 360 Revised Brand Image :30 Crime 360 Revised…" at bounding box center [955, 311] width 343 height 444
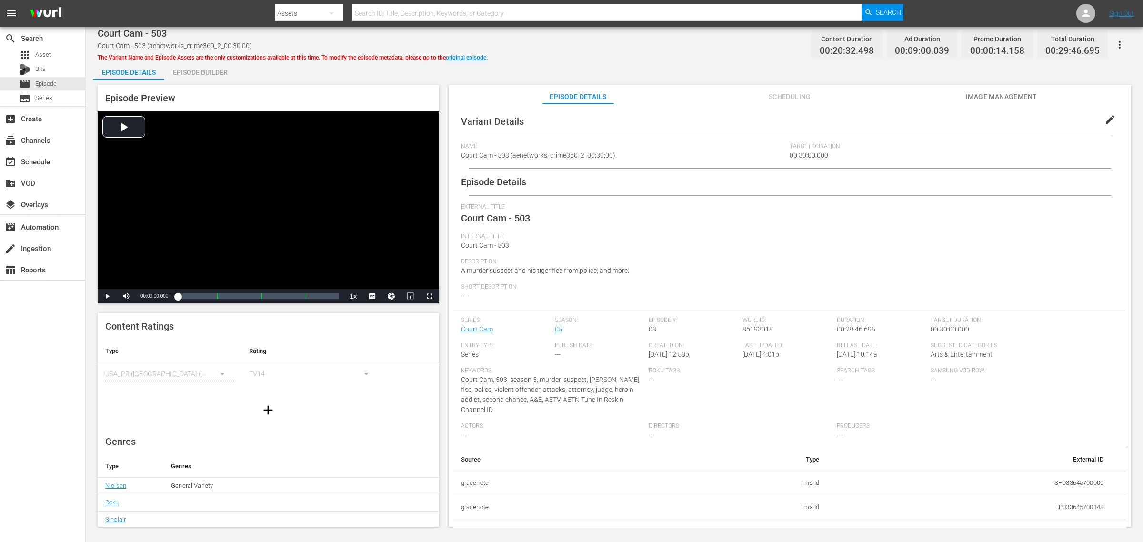
click at [208, 70] on div "Episode Builder" at bounding box center [199, 72] width 71 height 23
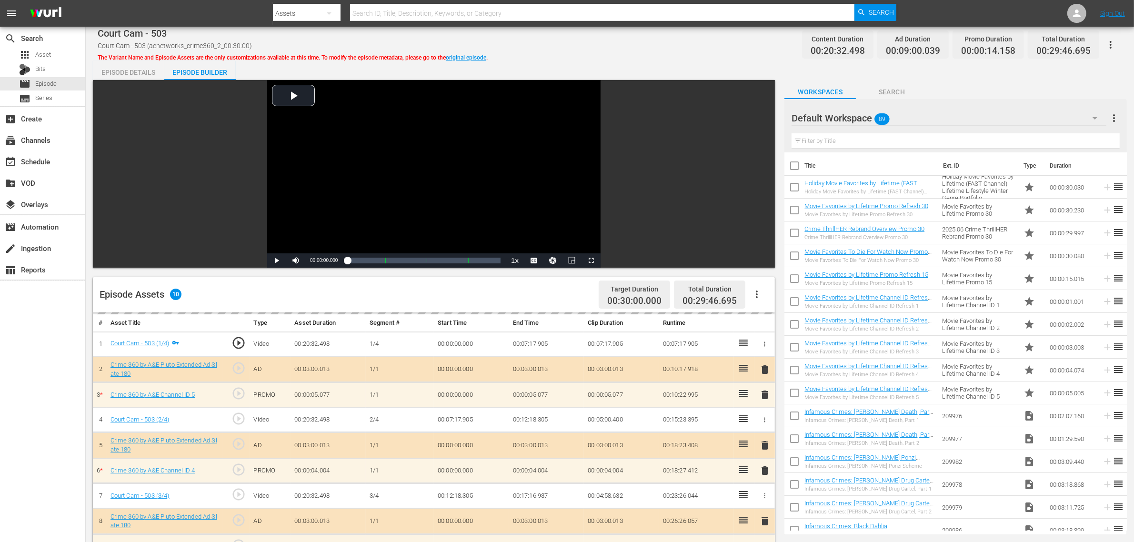
click at [914, 107] on div "Default Workspace 89" at bounding box center [949, 118] width 315 height 27
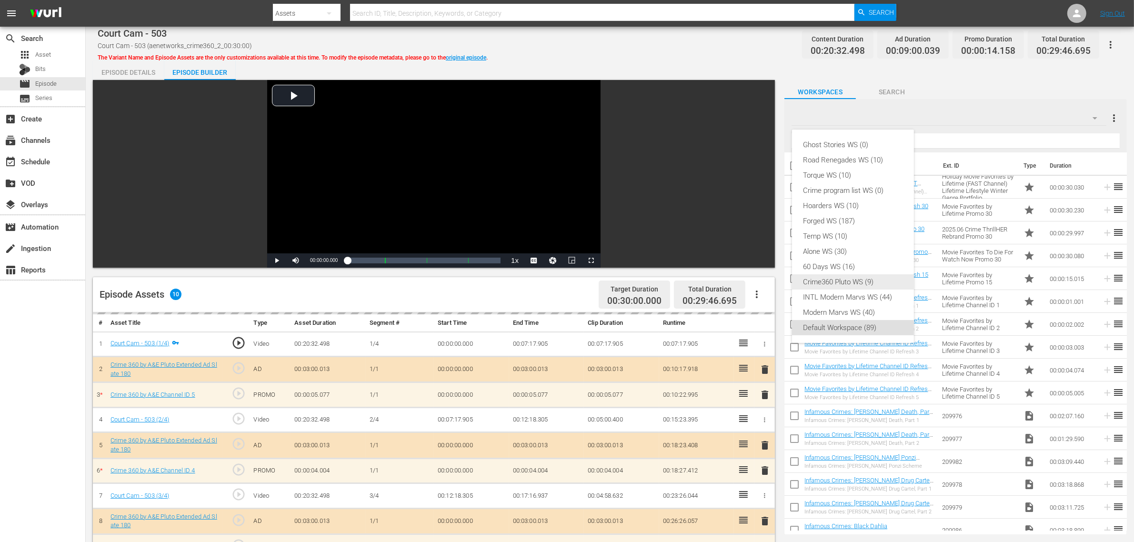
click at [861, 279] on div "Crime360 Pluto WS (9)" at bounding box center [853, 281] width 99 height 15
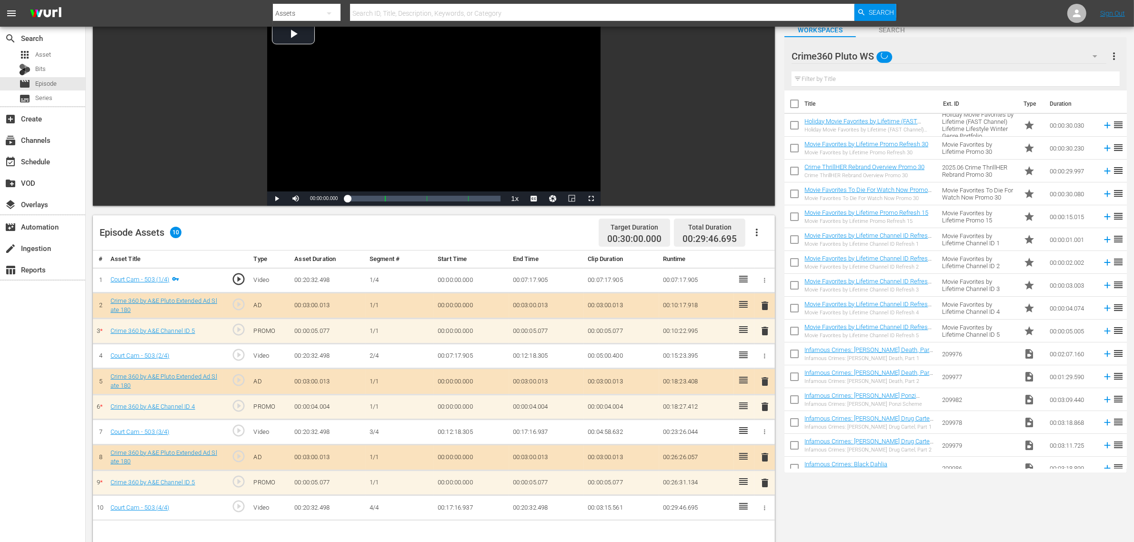
scroll to position [179, 0]
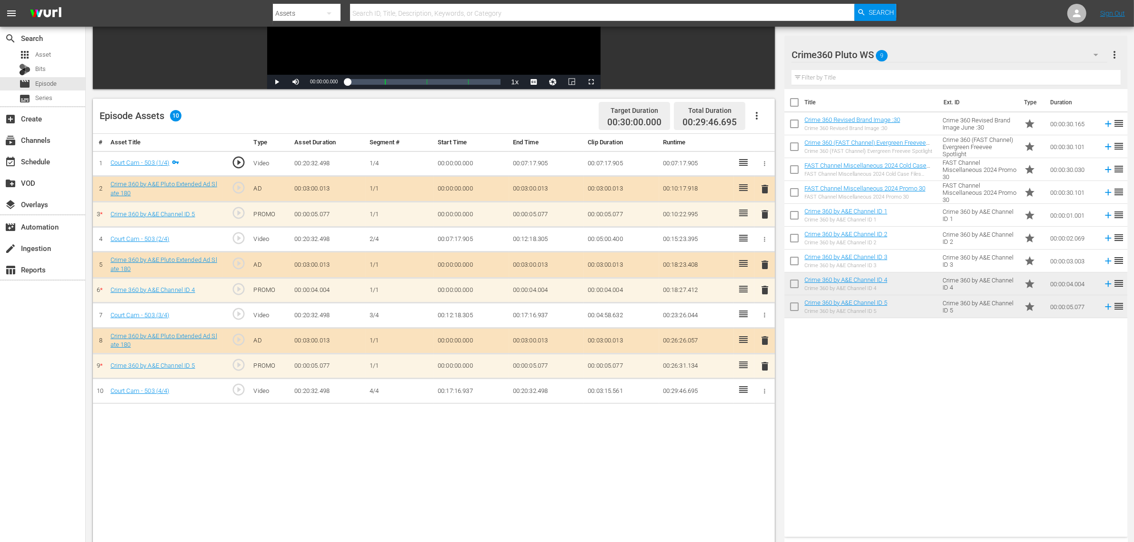
drag, startPoint x: 774, startPoint y: 365, endPoint x: 764, endPoint y: 368, distance: 10.9
click at [764, 368] on td "delete" at bounding box center [764, 365] width 20 height 25
click at [763, 368] on span "delete" at bounding box center [764, 366] width 11 height 11
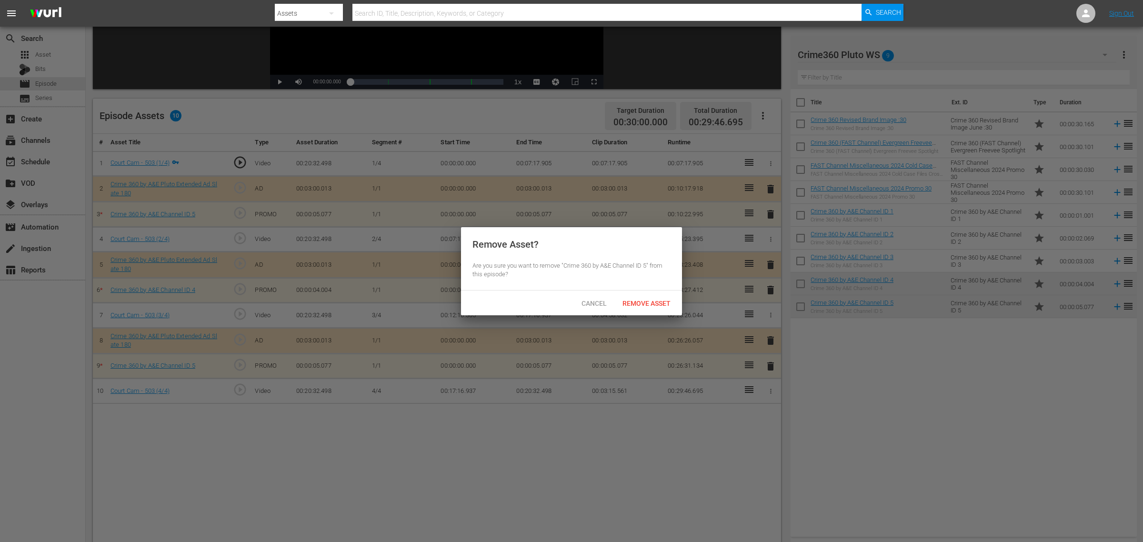
click at [656, 293] on div "Cancel Remove Asset" at bounding box center [571, 303] width 221 height 25
click at [658, 305] on span "Remove Asset" at bounding box center [646, 304] width 63 height 8
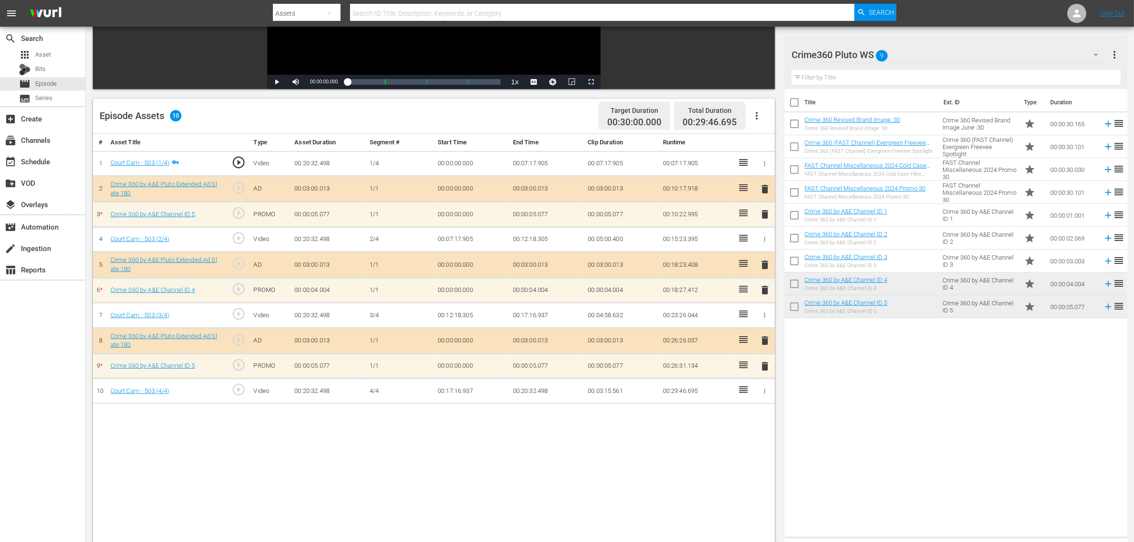
click at [765, 290] on span "delete" at bounding box center [764, 289] width 11 height 11
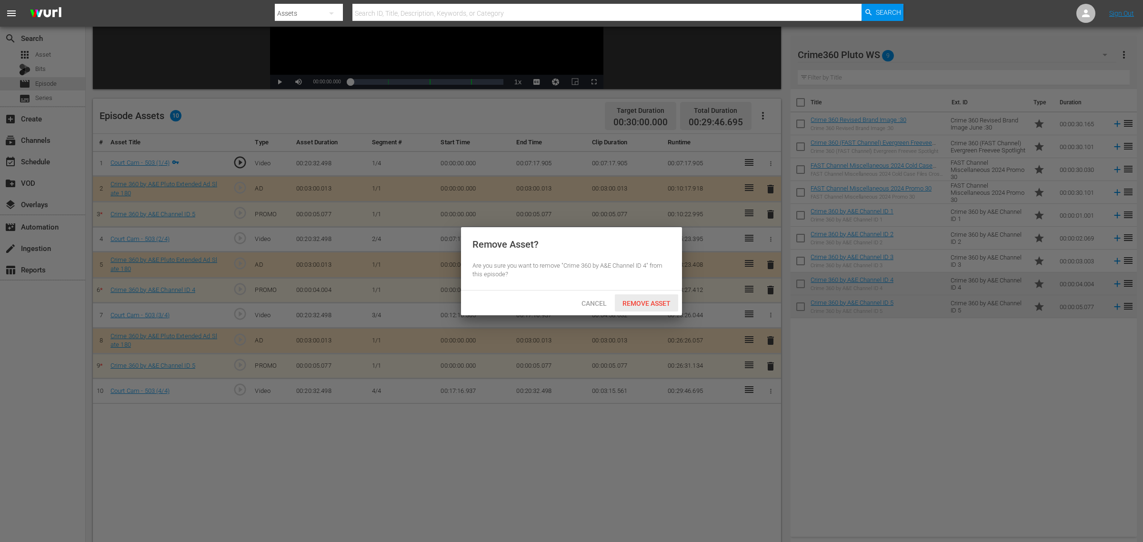
click at [627, 305] on span "Remove Asset" at bounding box center [646, 304] width 63 height 8
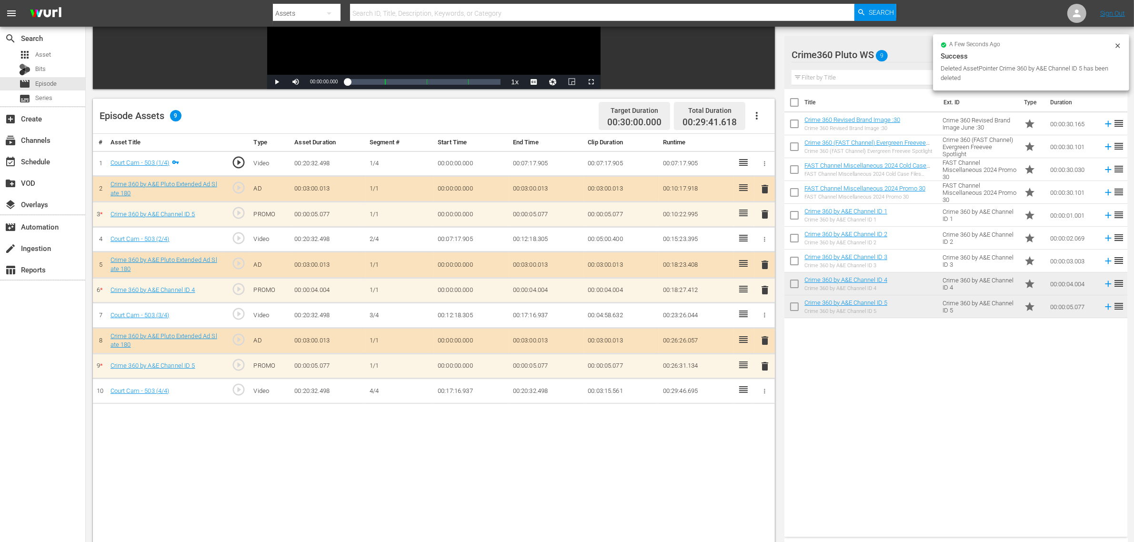
click at [764, 217] on span "delete" at bounding box center [764, 214] width 11 height 11
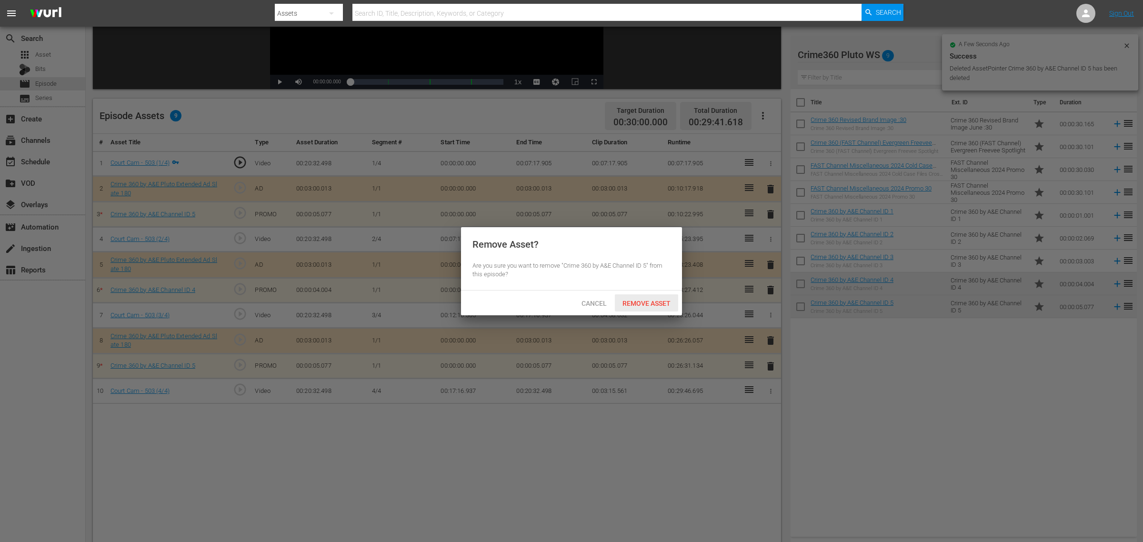
click at [661, 305] on span "Remove Asset" at bounding box center [646, 304] width 63 height 8
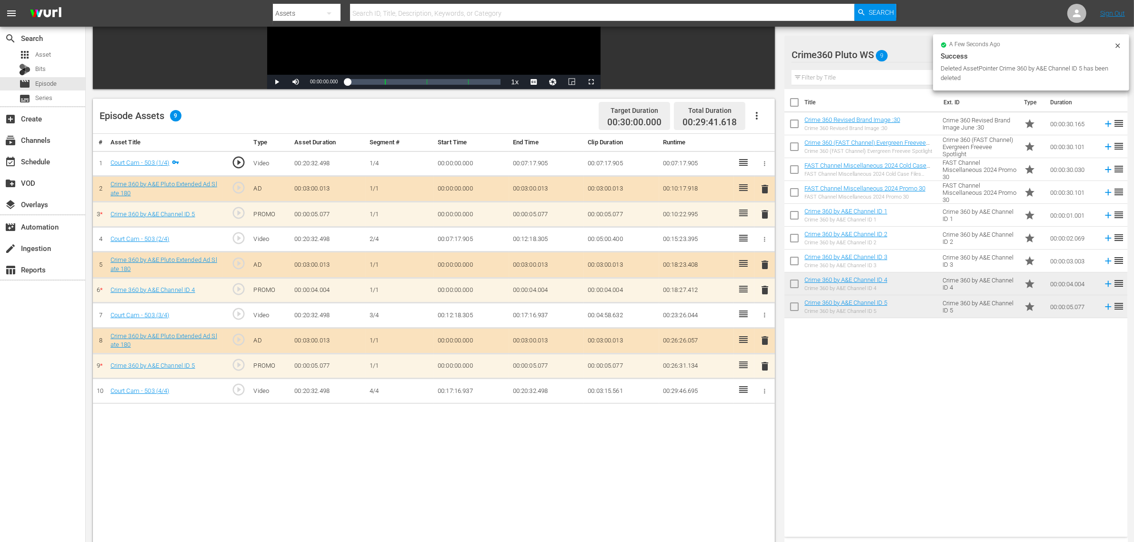
click at [572, 122] on div "Episode Assets 9 Target Duration 00:30:00.000 Total Duration 00:29:41.618" at bounding box center [434, 116] width 682 height 35
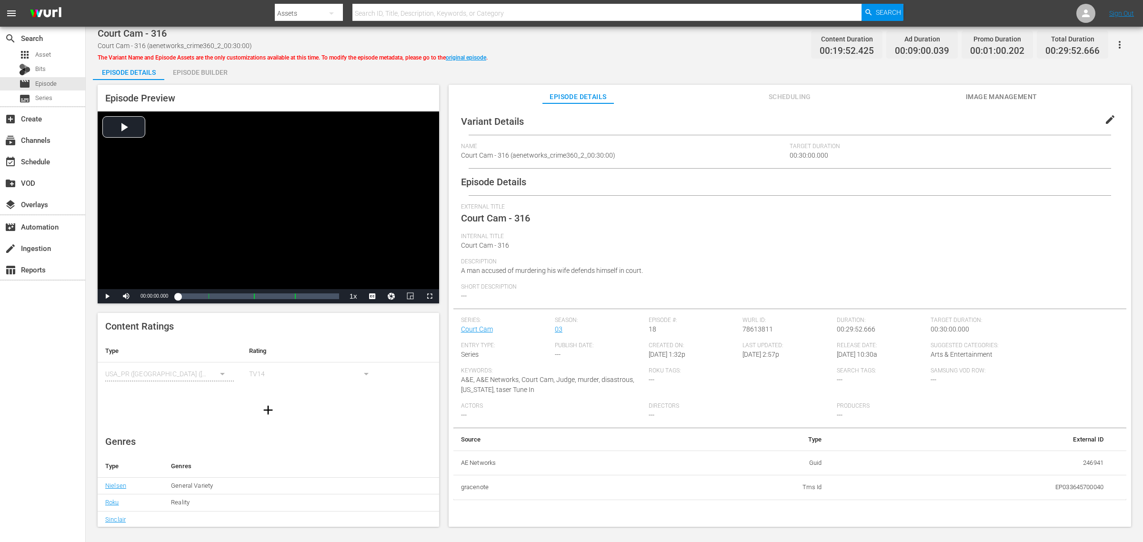
click at [211, 72] on div "Episode Builder" at bounding box center [199, 72] width 71 height 23
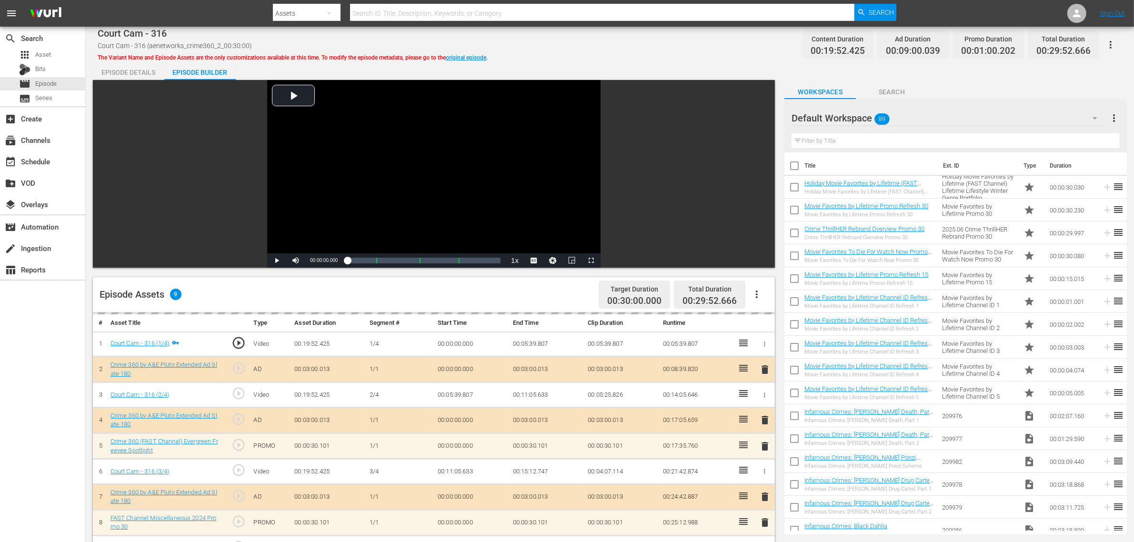
click at [914, 118] on div "Default Workspace 89" at bounding box center [949, 118] width 315 height 27
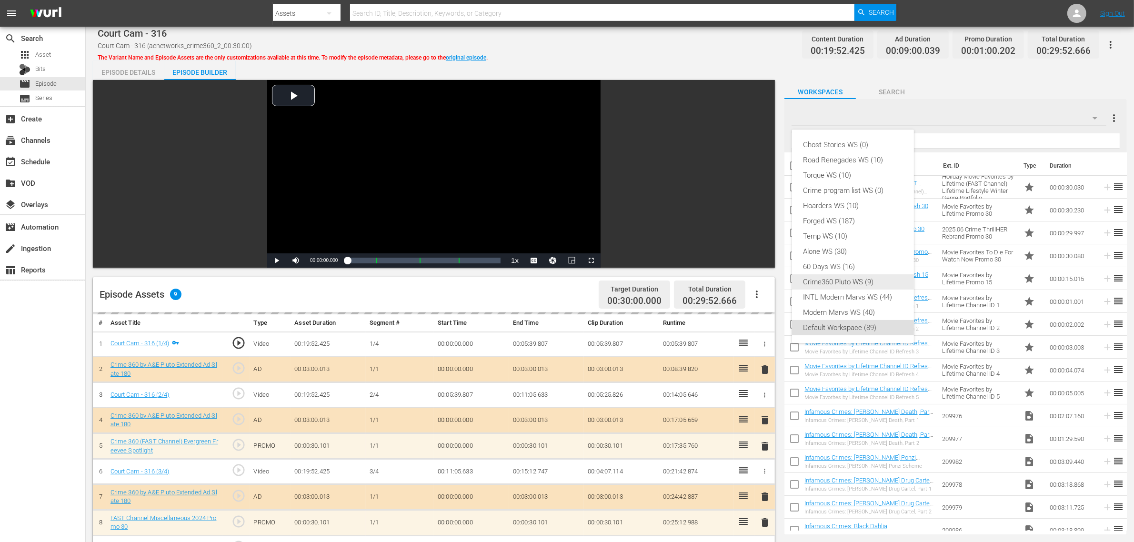
click at [836, 281] on div "Crime360 Pluto WS (9)" at bounding box center [853, 281] width 99 height 15
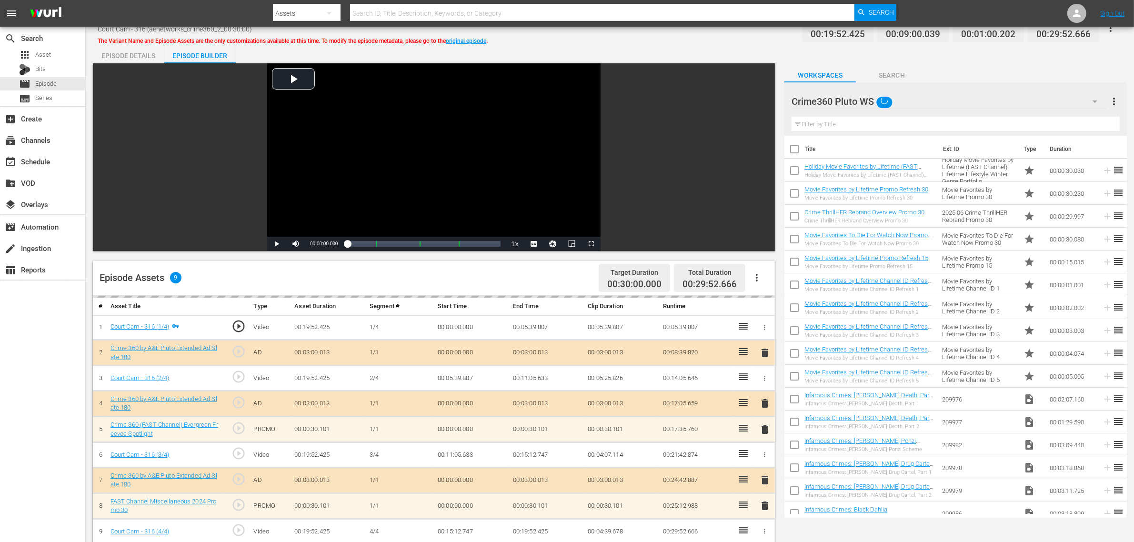
scroll to position [60, 0]
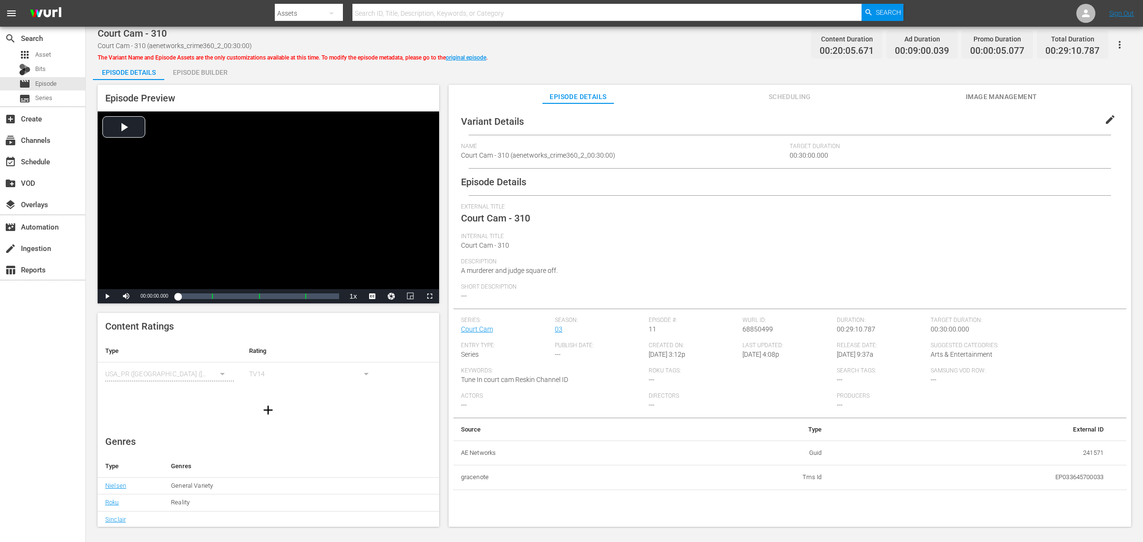
drag, startPoint x: 181, startPoint y: 66, endPoint x: 786, endPoint y: 91, distance: 605.4
click at [182, 66] on div "Episode Builder" at bounding box center [199, 72] width 71 height 23
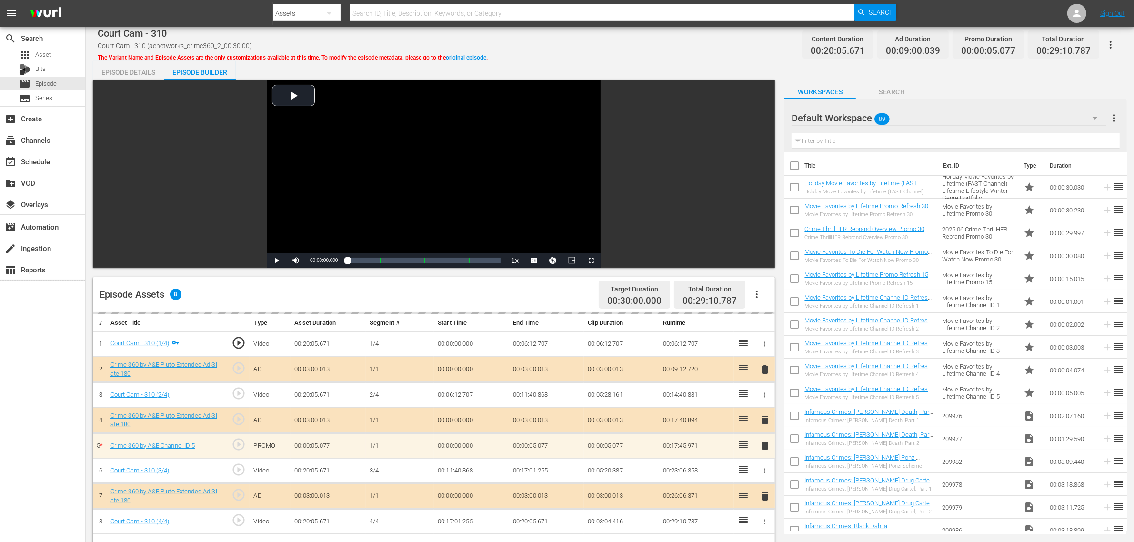
click at [914, 121] on div "Default Workspace 89" at bounding box center [949, 118] width 315 height 27
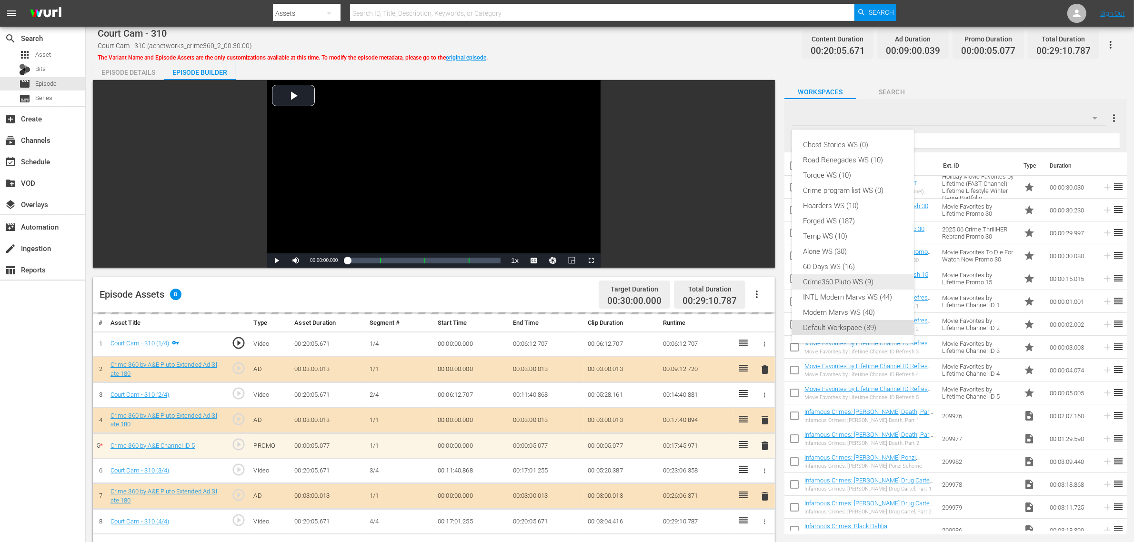
click at [842, 277] on div "Crime360 Pluto WS (9)" at bounding box center [853, 281] width 99 height 15
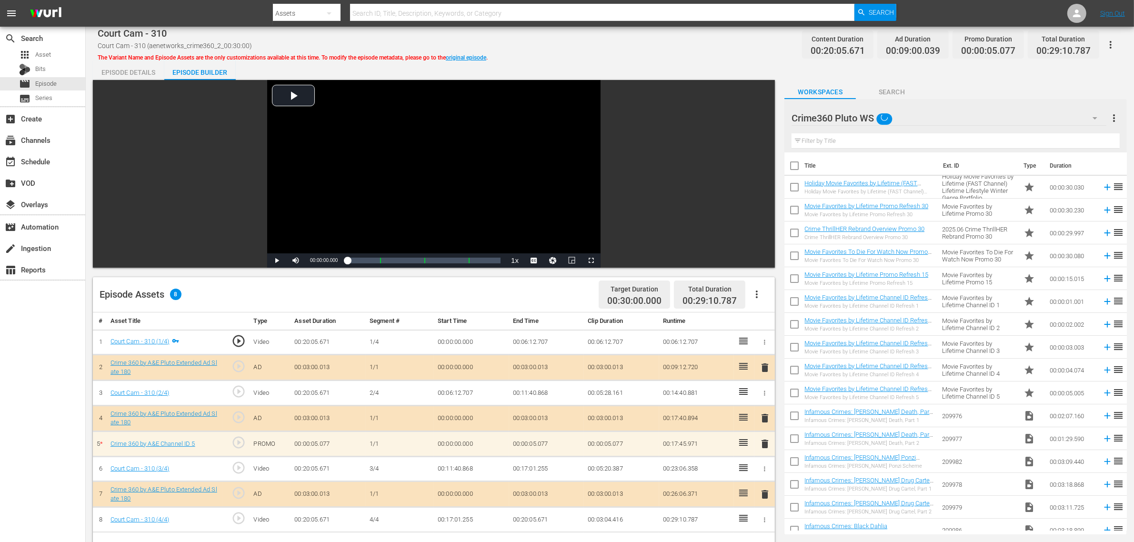
drag, startPoint x: 687, startPoint y: 72, endPoint x: 684, endPoint y: 60, distance: 12.1
click at [687, 70] on div "Ghost Stories WS (0) Road Renegades WS (10) Torque WS (10) Crime program list W…" at bounding box center [567, 271] width 1134 height 542
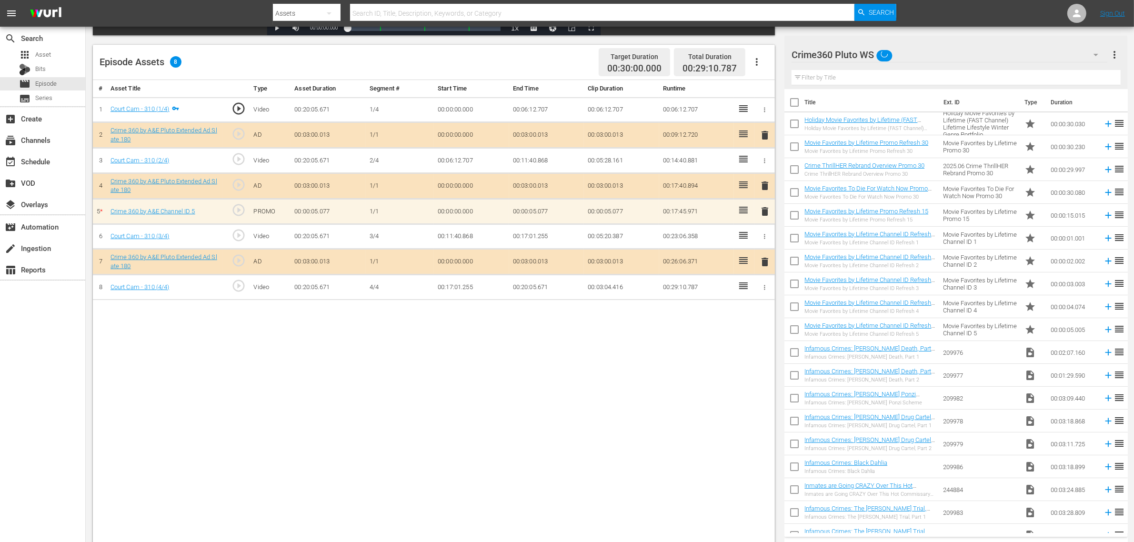
scroll to position [238, 0]
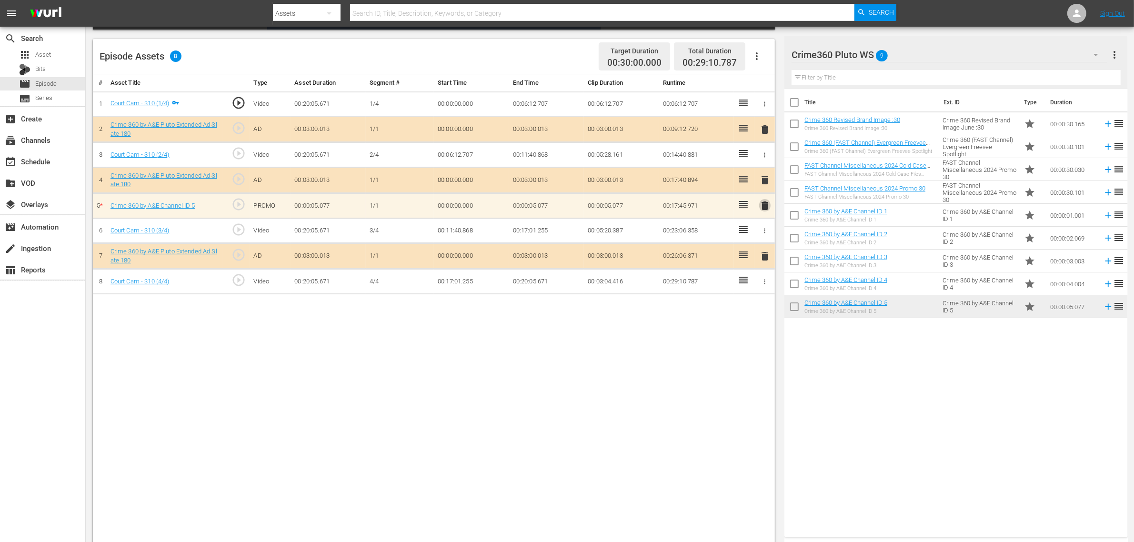
click at [763, 203] on span "delete" at bounding box center [764, 205] width 11 height 11
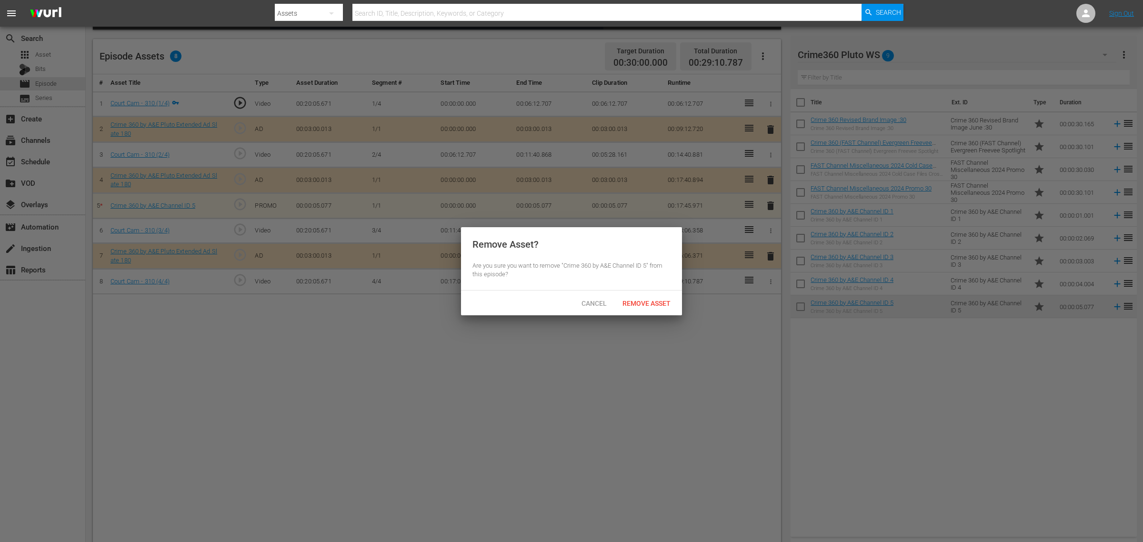
click at [653, 302] on span "Remove Asset" at bounding box center [646, 304] width 63 height 8
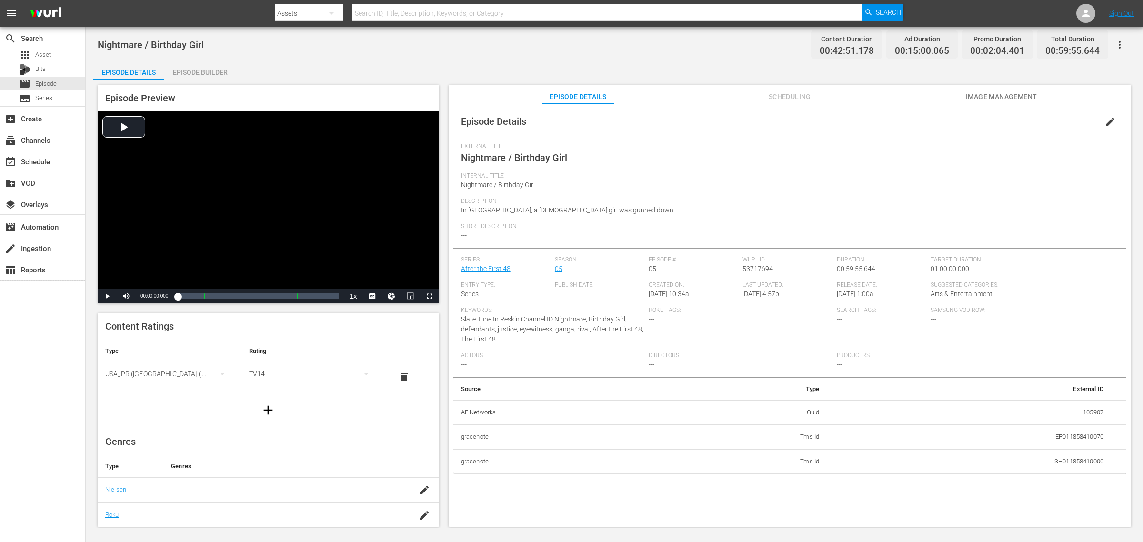
click at [202, 62] on div "Episode Builder" at bounding box center [199, 72] width 71 height 23
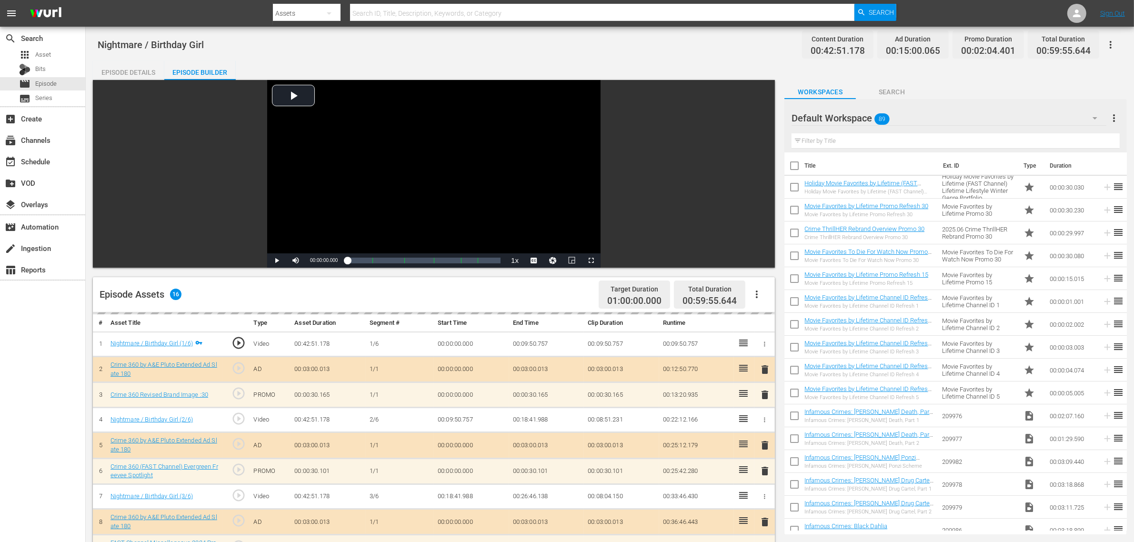
click at [914, 117] on div "Default Workspace 89" at bounding box center [949, 118] width 315 height 27
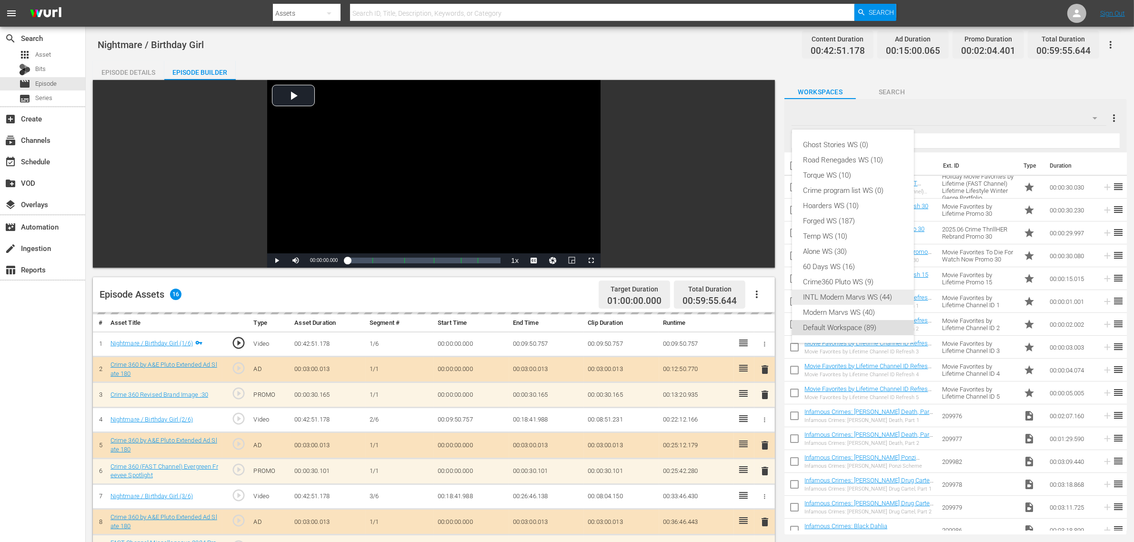
click at [873, 284] on div "Crime360 Pluto WS (9)" at bounding box center [853, 281] width 99 height 15
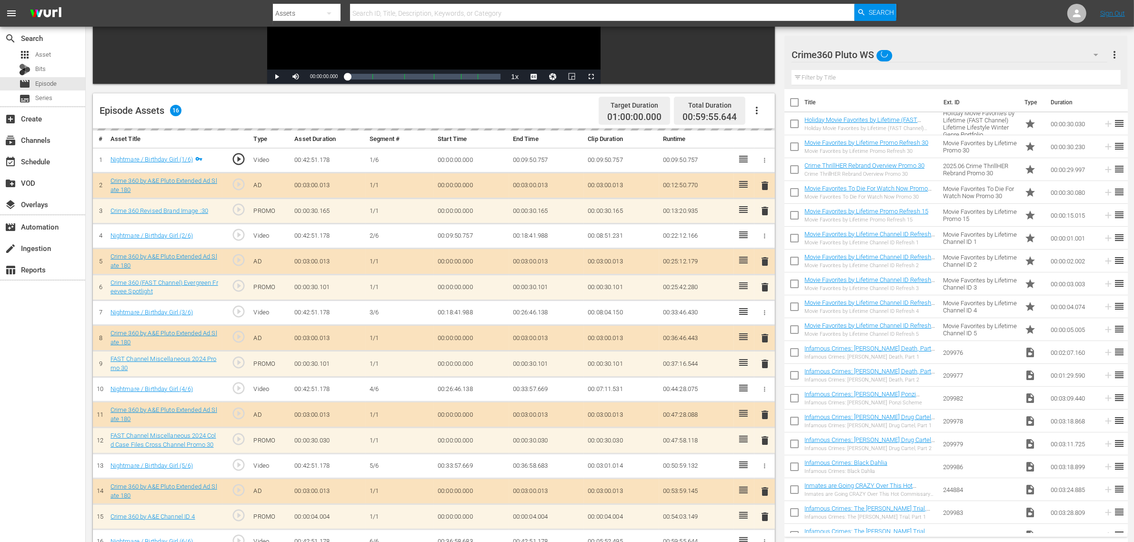
scroll to position [248, 0]
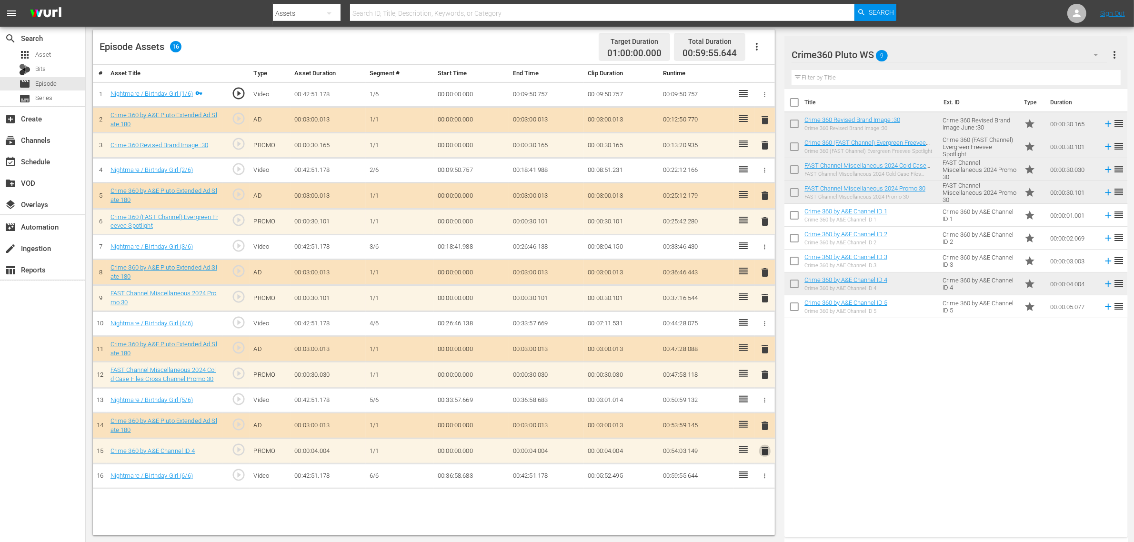
click at [764, 433] on span "delete" at bounding box center [764, 450] width 11 height 11
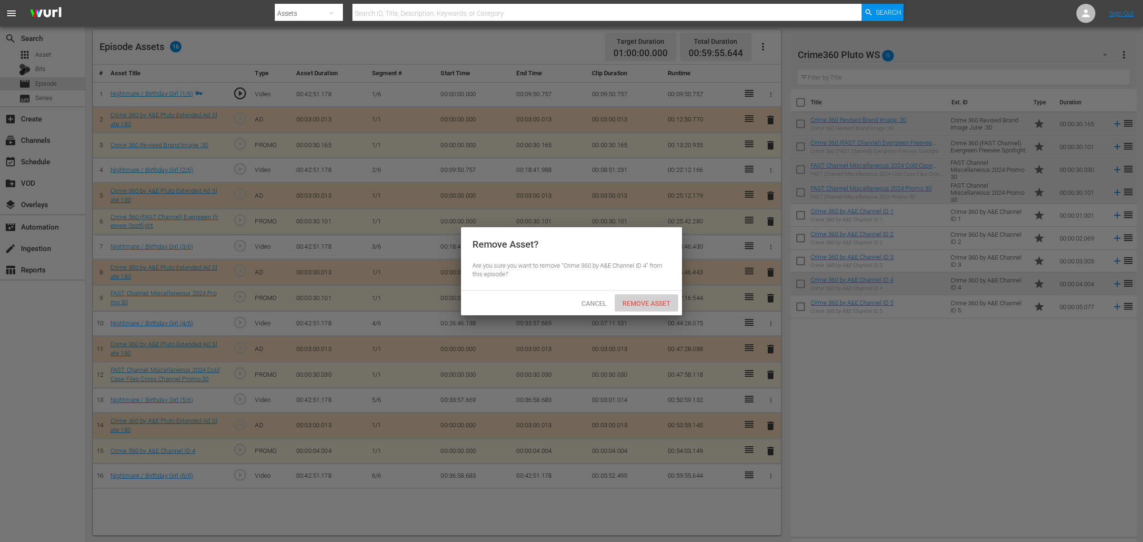
click at [643, 300] on span "Remove Asset" at bounding box center [646, 304] width 63 height 8
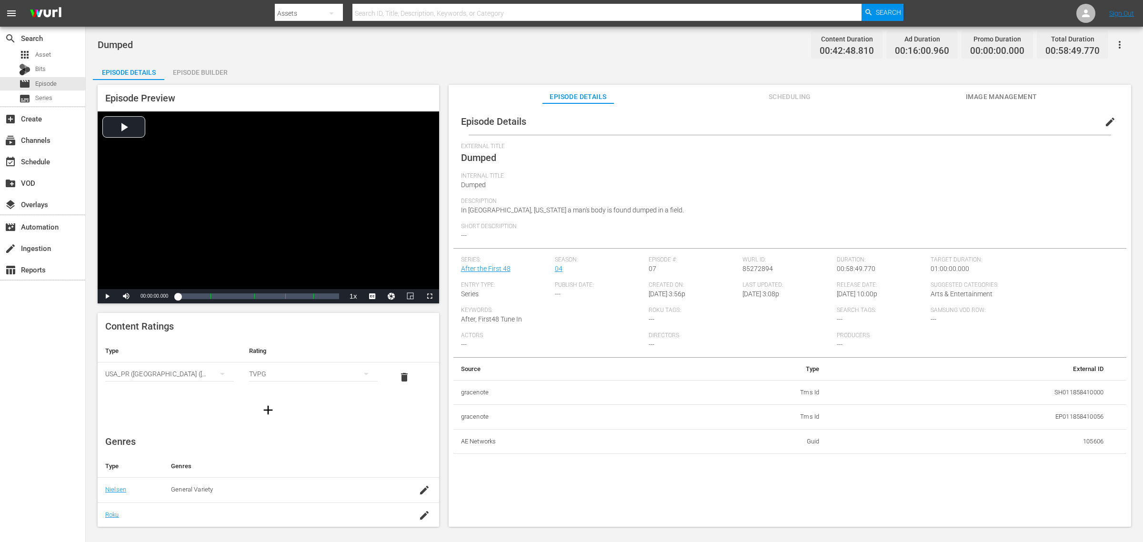
click at [214, 68] on div "Episode Builder" at bounding box center [199, 72] width 71 height 23
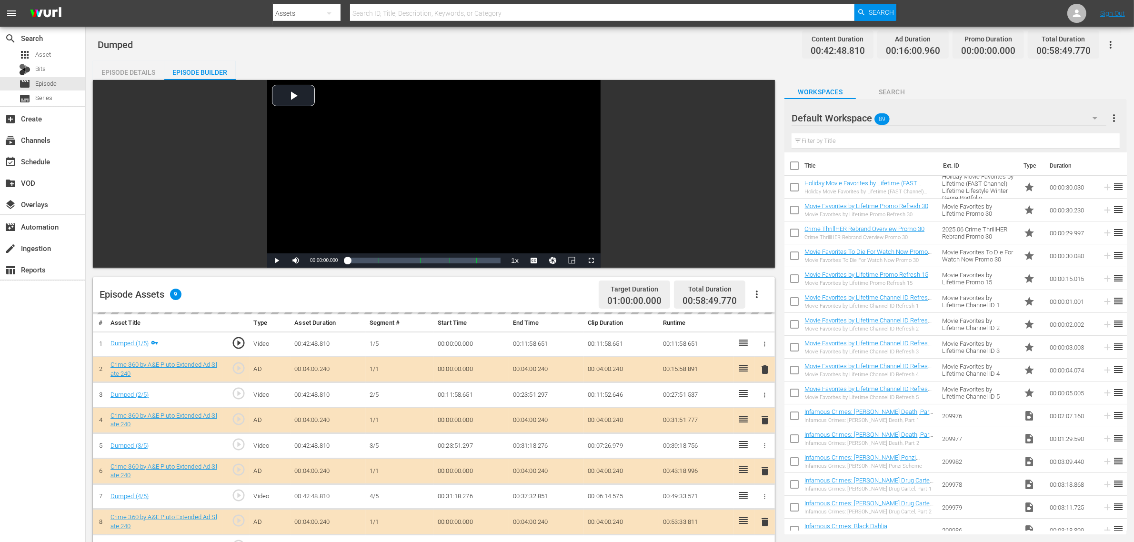
click at [914, 110] on div "Default Workspace 89" at bounding box center [949, 118] width 315 height 27
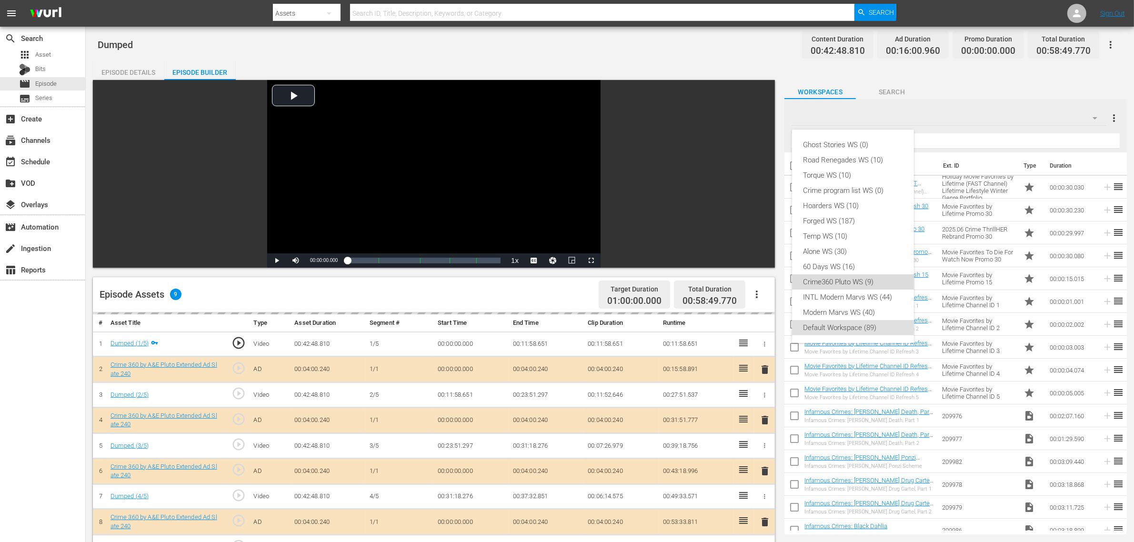
drag, startPoint x: 856, startPoint y: 282, endPoint x: 836, endPoint y: 280, distance: 20.1
click at [856, 282] on div "Crime360 Pluto WS (9)" at bounding box center [853, 281] width 99 height 15
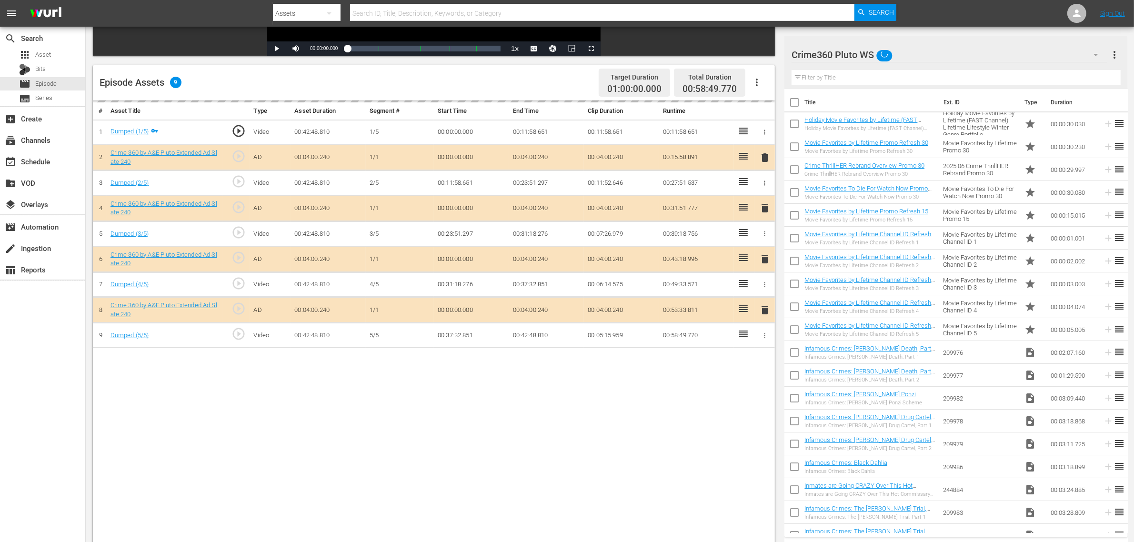
scroll to position [248, 0]
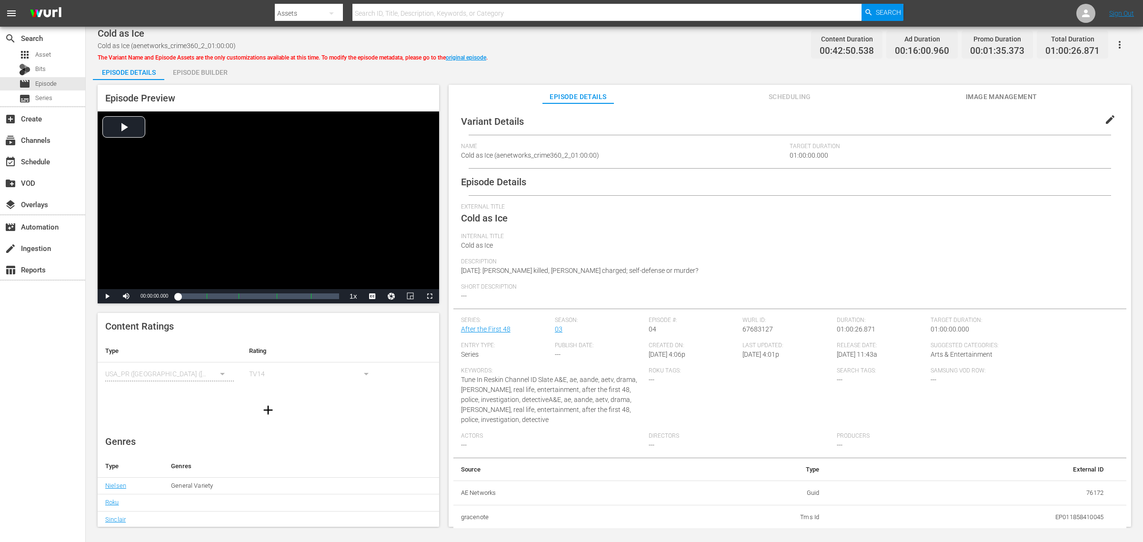
drag, startPoint x: 188, startPoint y: 72, endPoint x: 349, endPoint y: 94, distance: 162.5
click at [189, 72] on div "Episode Builder" at bounding box center [199, 72] width 71 height 23
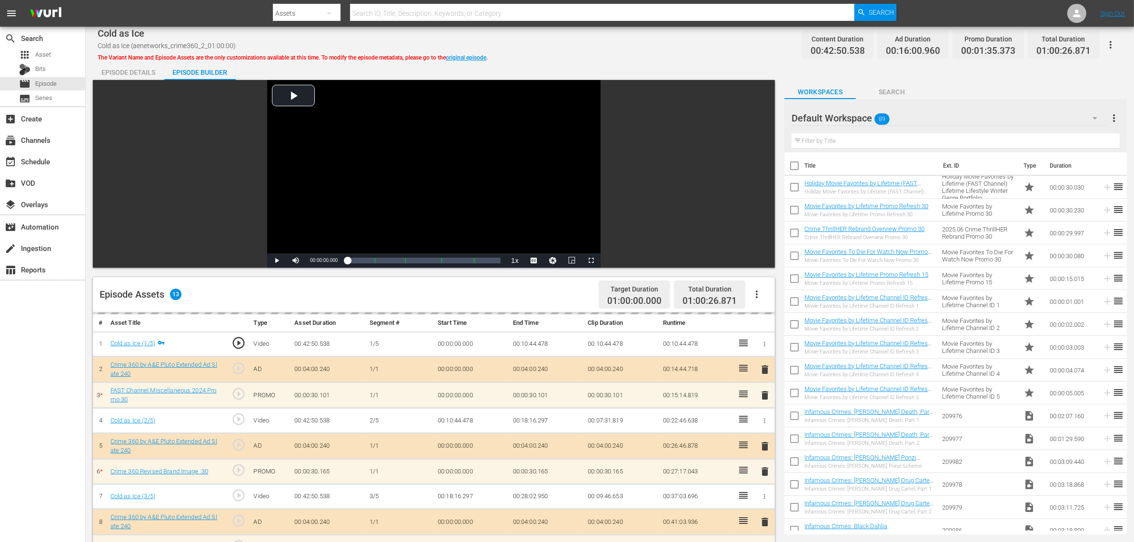
click at [909, 111] on div "Default Workspace 89" at bounding box center [949, 118] width 315 height 27
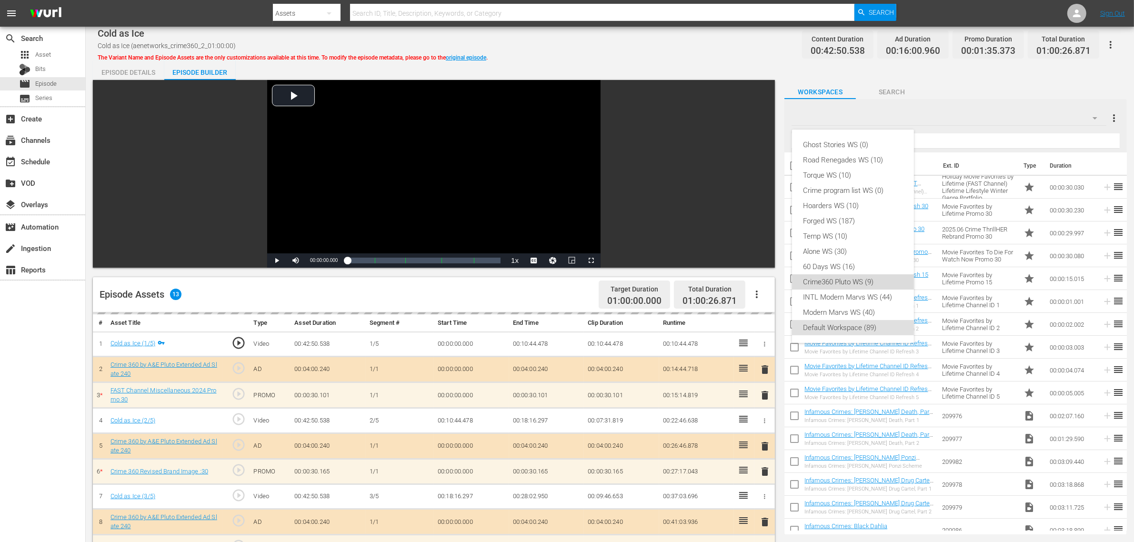
drag, startPoint x: 846, startPoint y: 282, endPoint x: 833, endPoint y: 286, distance: 13.9
click at [845, 282] on div "Crime360 Pluto WS (9)" at bounding box center [853, 281] width 99 height 15
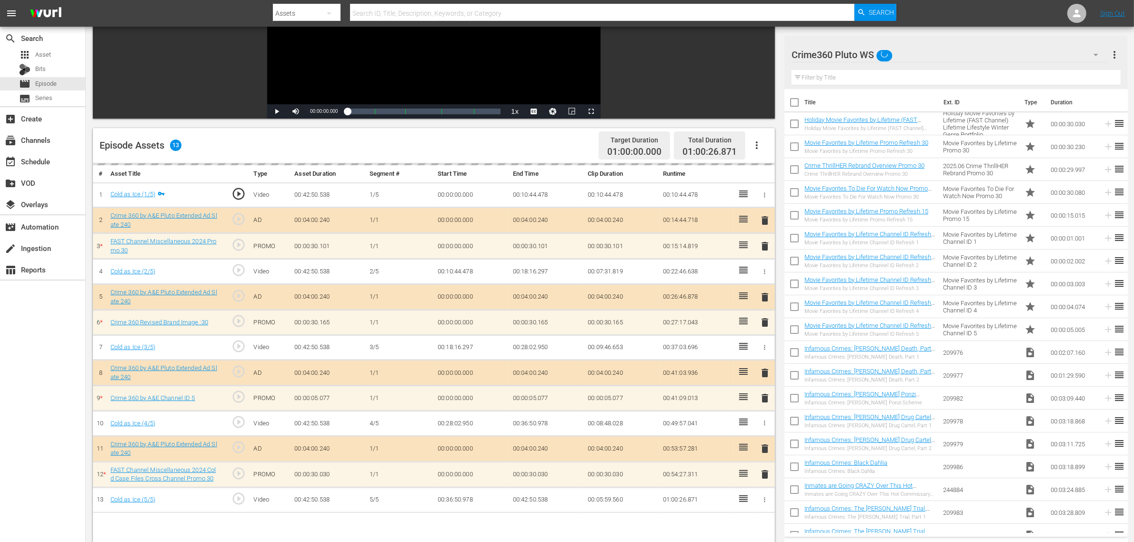
scroll to position [238, 0]
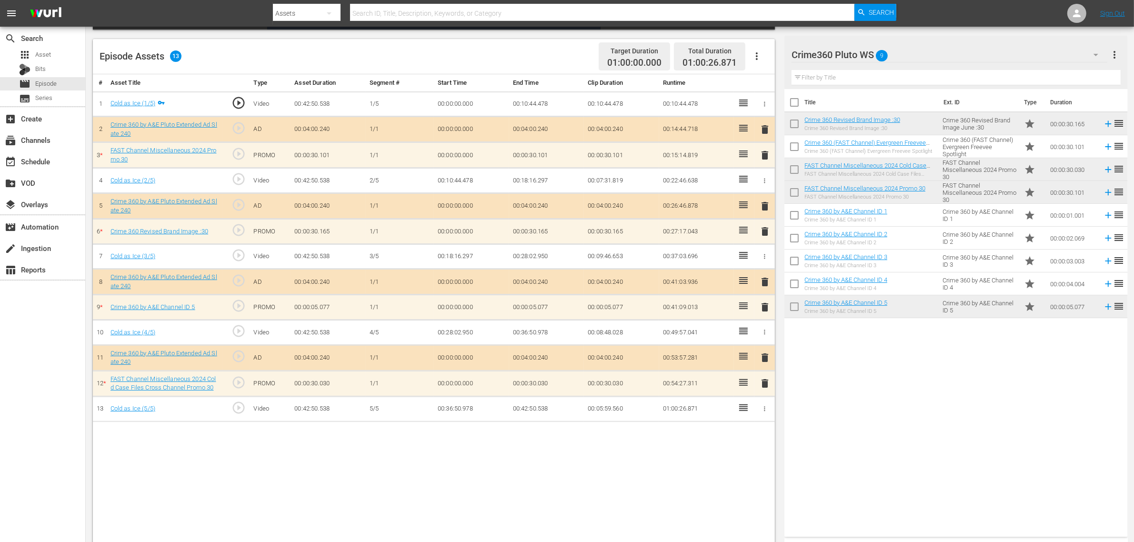
click at [770, 309] on span "delete" at bounding box center [764, 307] width 11 height 11
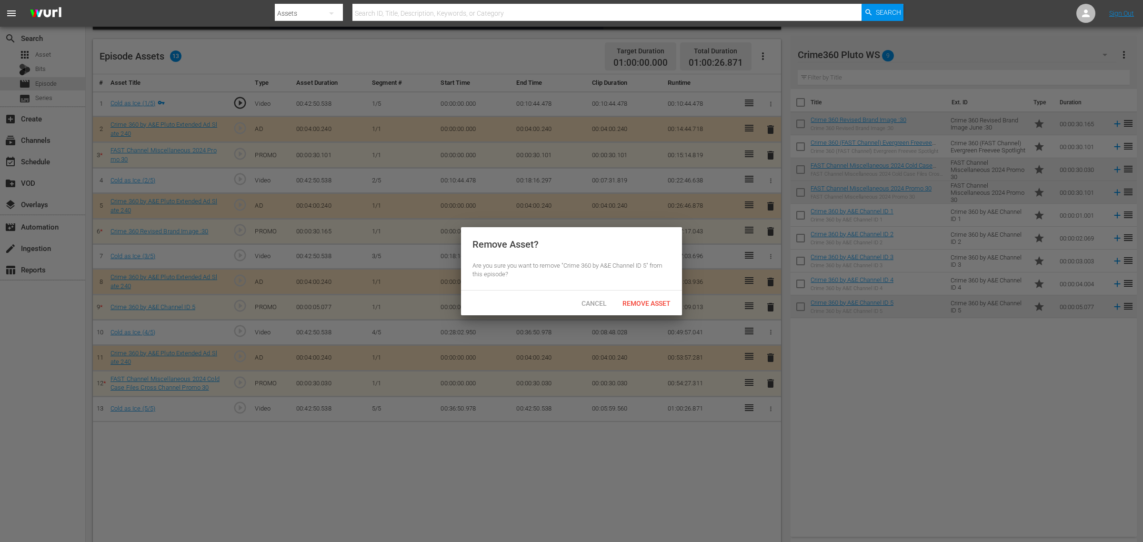
drag, startPoint x: 646, startPoint y: 297, endPoint x: 653, endPoint y: 298, distance: 6.4
click at [646, 298] on div "Remove Asset" at bounding box center [646, 303] width 63 height 18
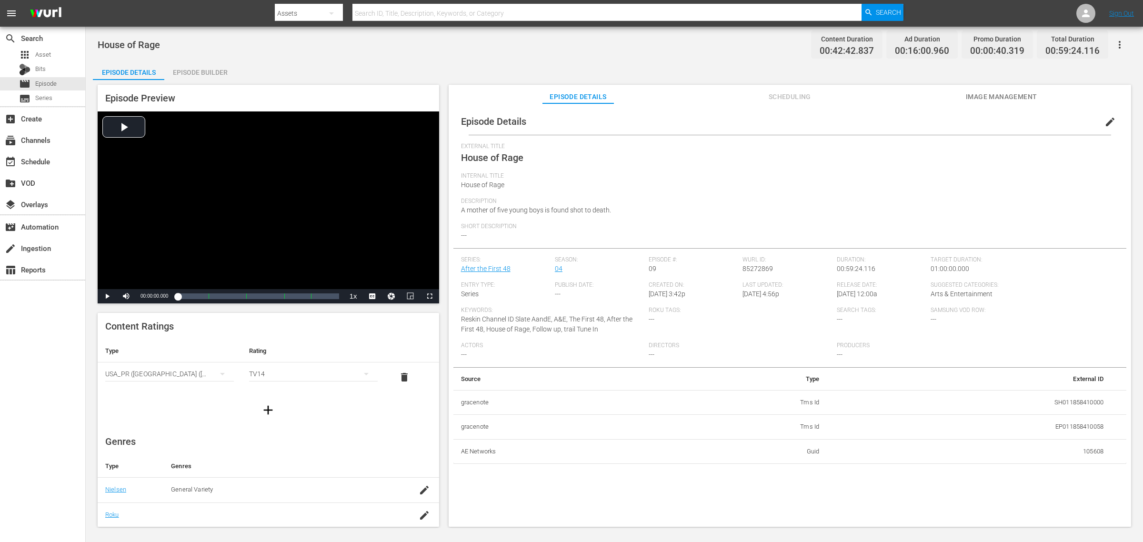
click at [205, 69] on div "Episode Builder" at bounding box center [199, 72] width 71 height 23
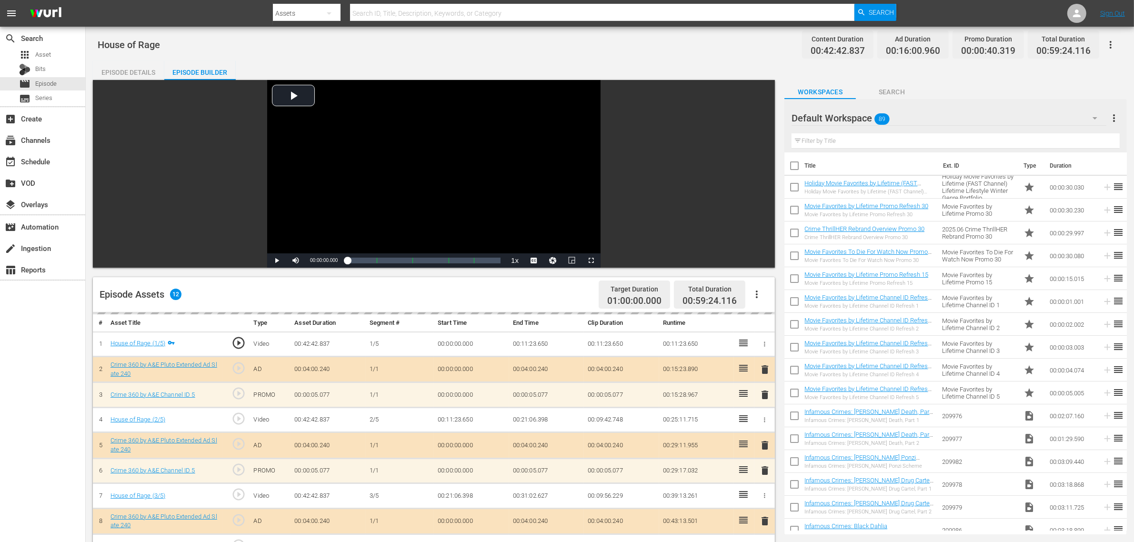
click at [914, 121] on div "Default Workspace 89" at bounding box center [949, 118] width 315 height 27
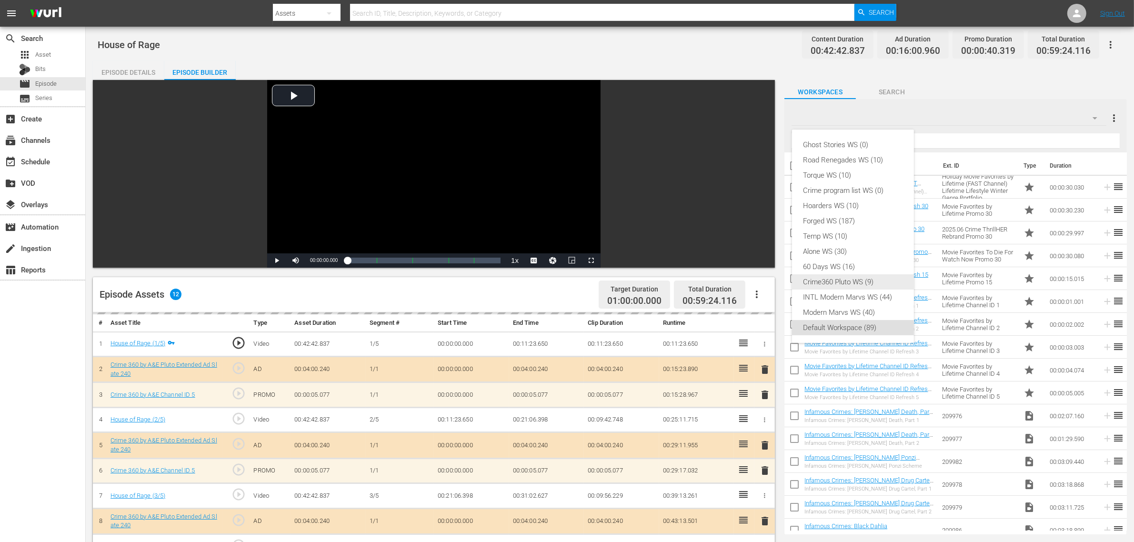
click at [856, 281] on div "Crime360 Pluto WS (9)" at bounding box center [853, 281] width 99 height 15
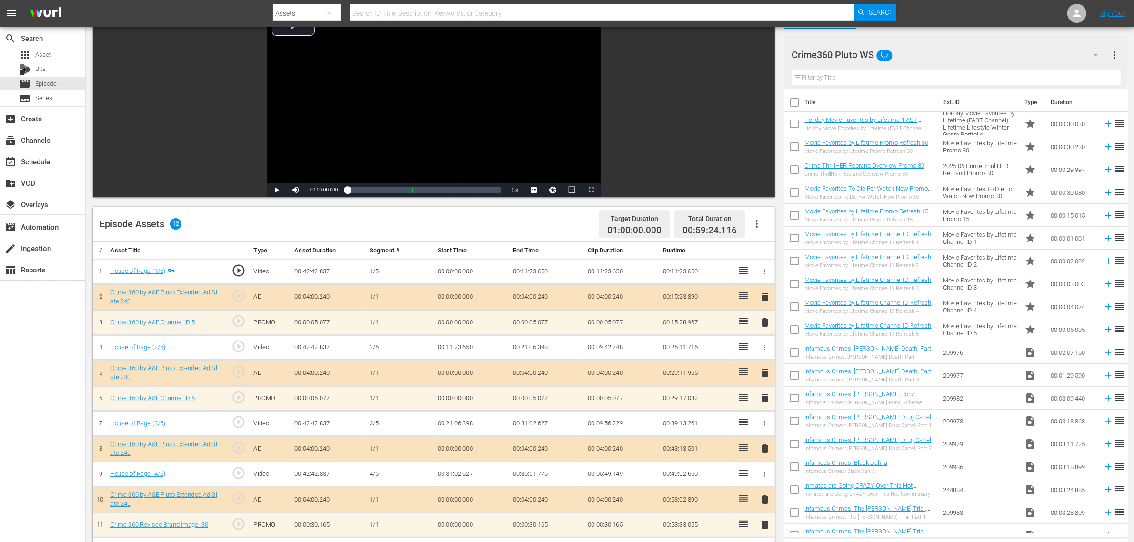
scroll to position [179, 0]
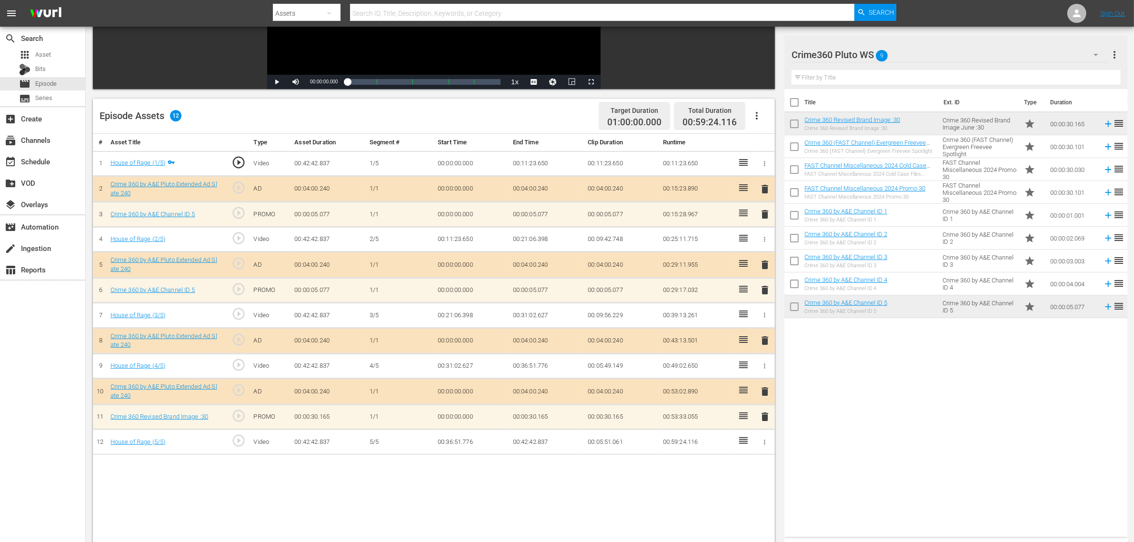
click at [764, 293] on span "delete" at bounding box center [764, 289] width 11 height 11
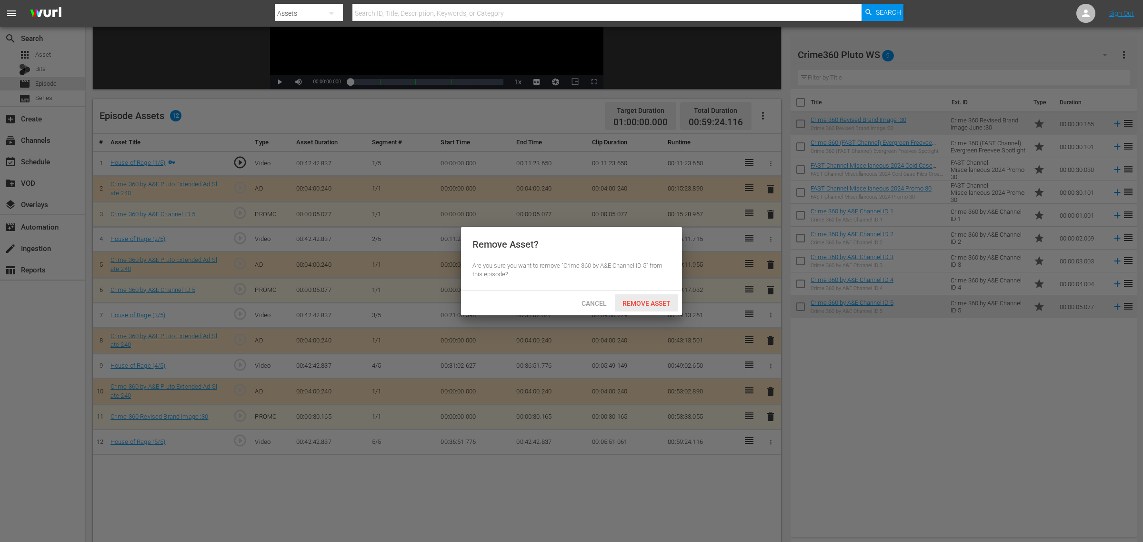
click at [657, 298] on div "Remove Asset" at bounding box center [646, 303] width 63 height 18
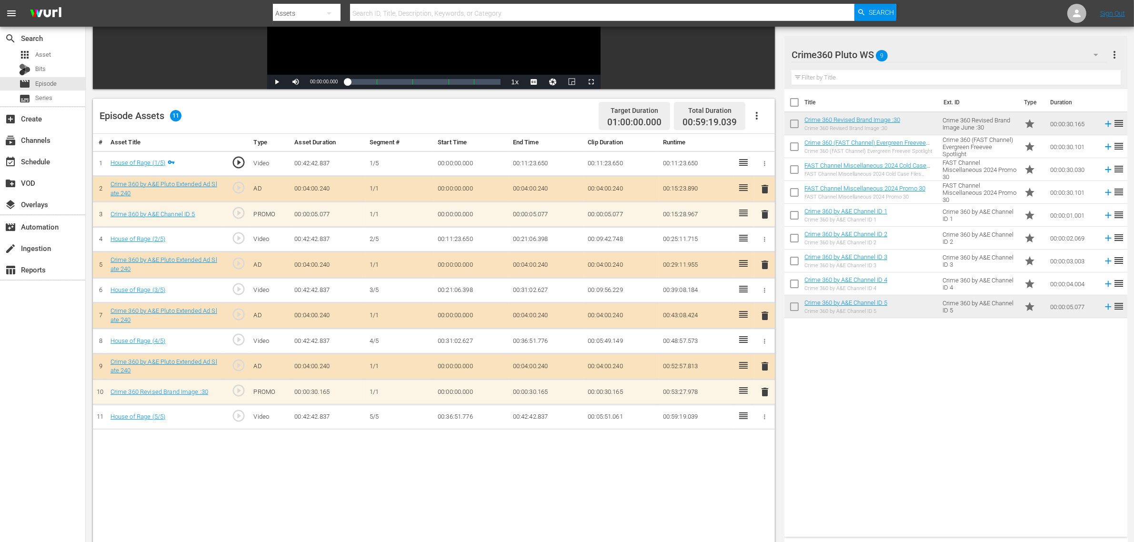
click at [768, 217] on span "delete" at bounding box center [764, 214] width 11 height 11
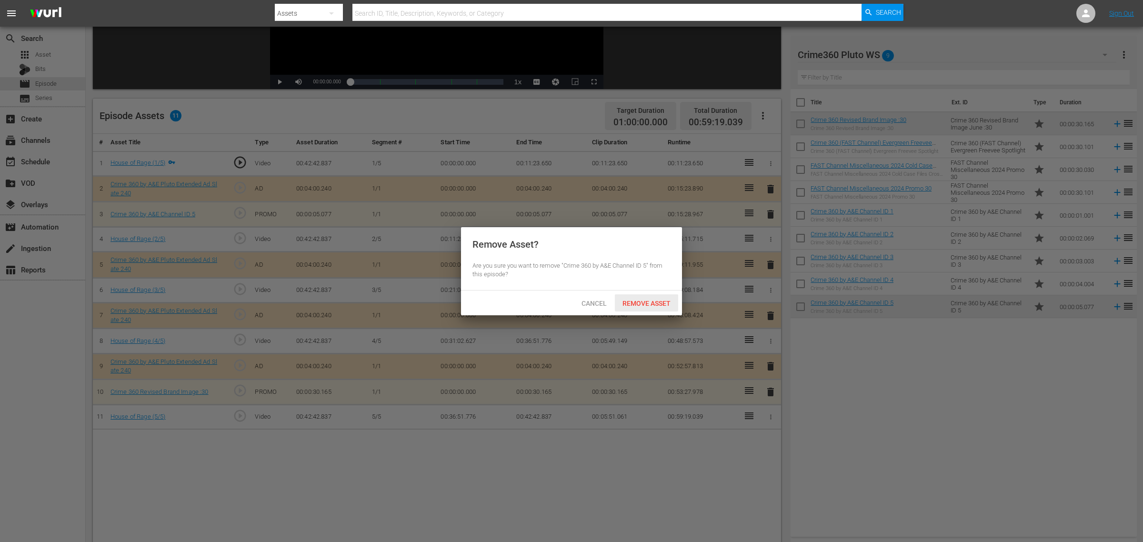
click at [654, 301] on span "Remove Asset" at bounding box center [646, 304] width 63 height 8
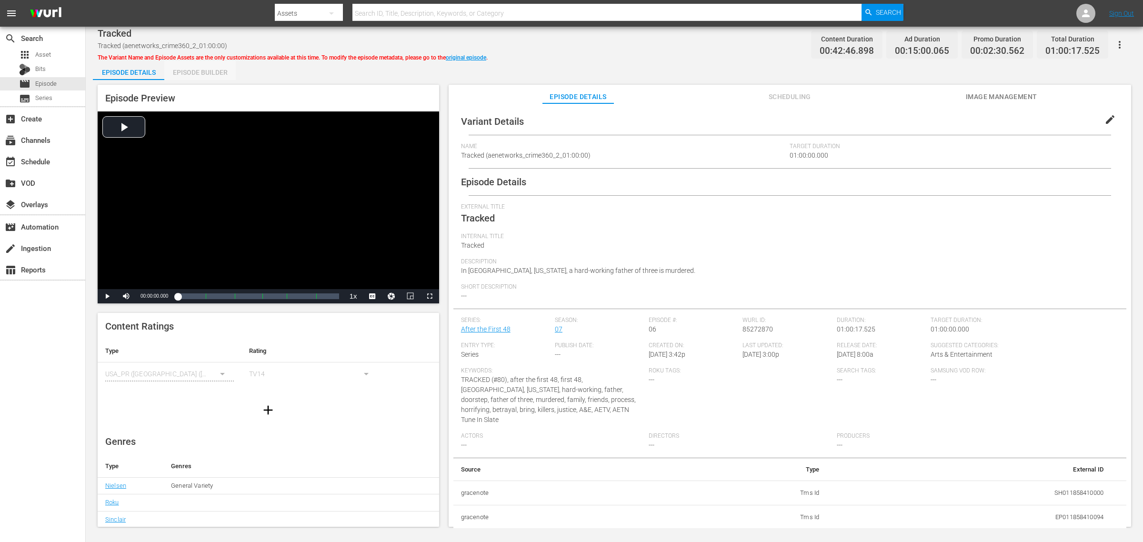
click at [209, 72] on div "Episode Builder" at bounding box center [199, 72] width 71 height 23
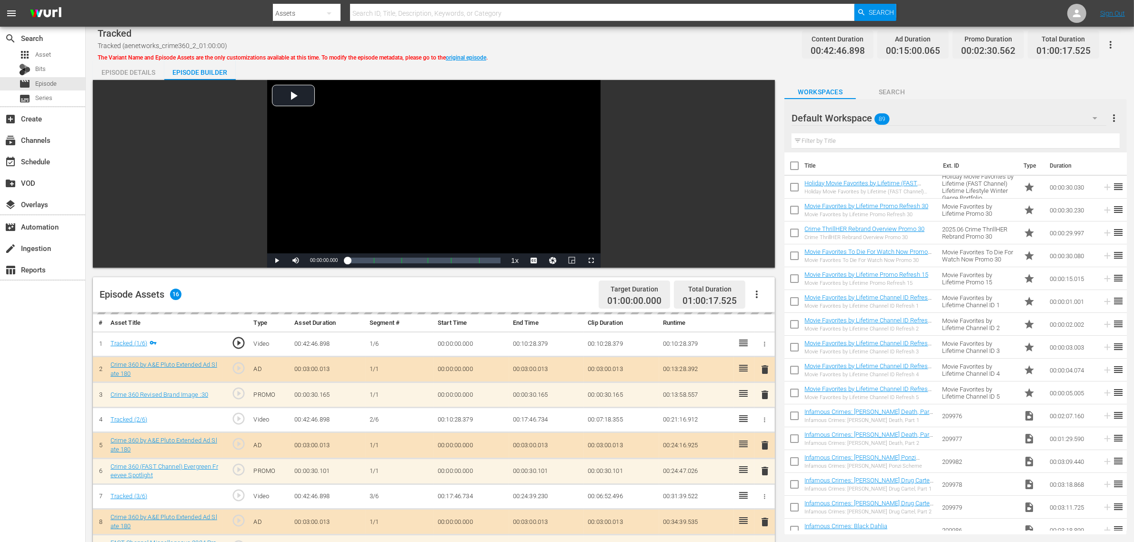
click at [914, 118] on div "Default Workspace 89" at bounding box center [949, 118] width 315 height 27
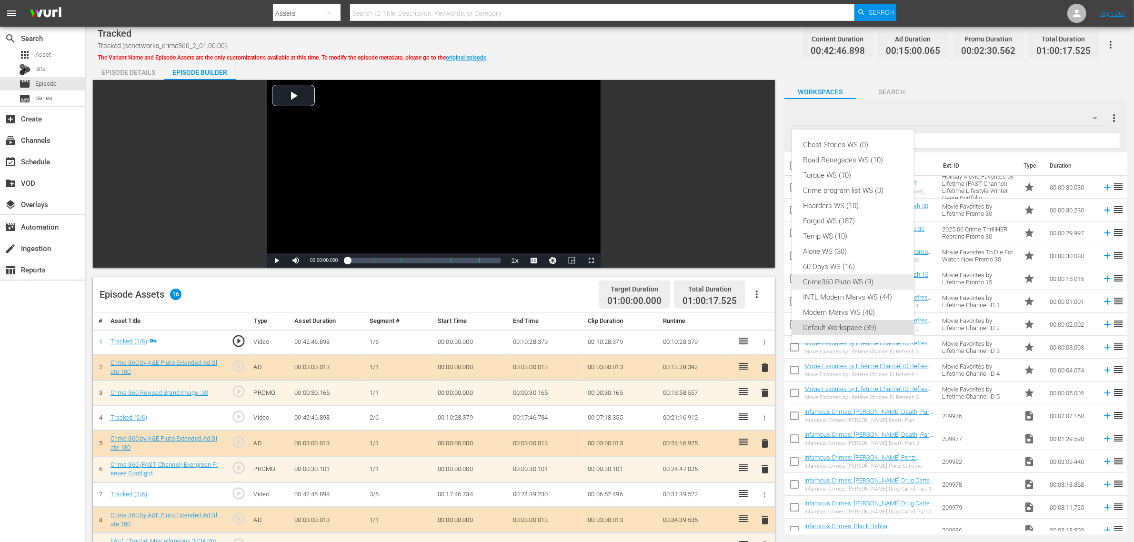
click at [858, 284] on div "Crime360 Pluto WS (9)" at bounding box center [853, 281] width 99 height 15
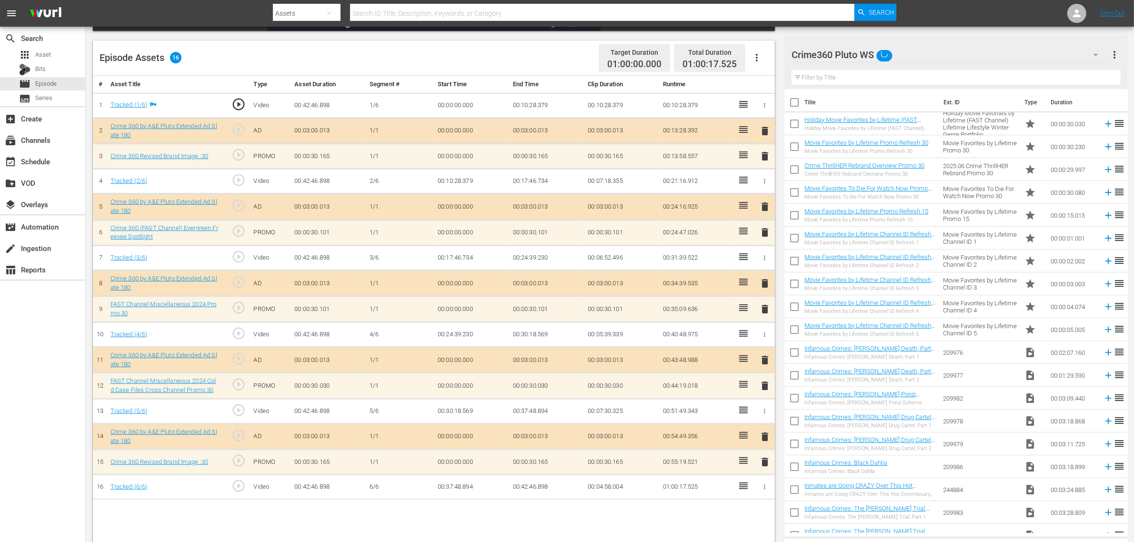
scroll to position [238, 0]
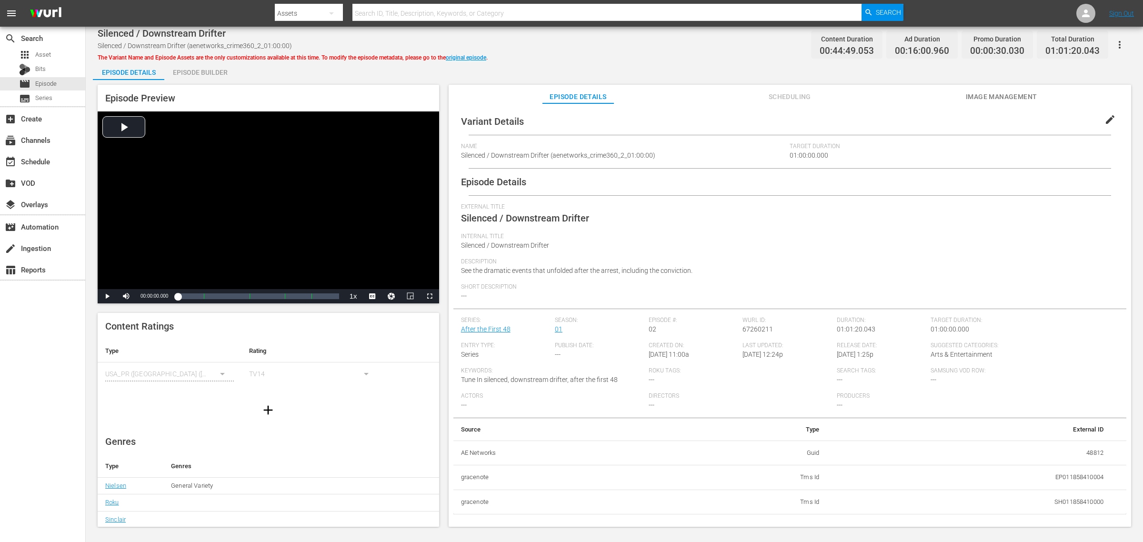
click at [198, 74] on div "Episode Builder" at bounding box center [199, 72] width 71 height 23
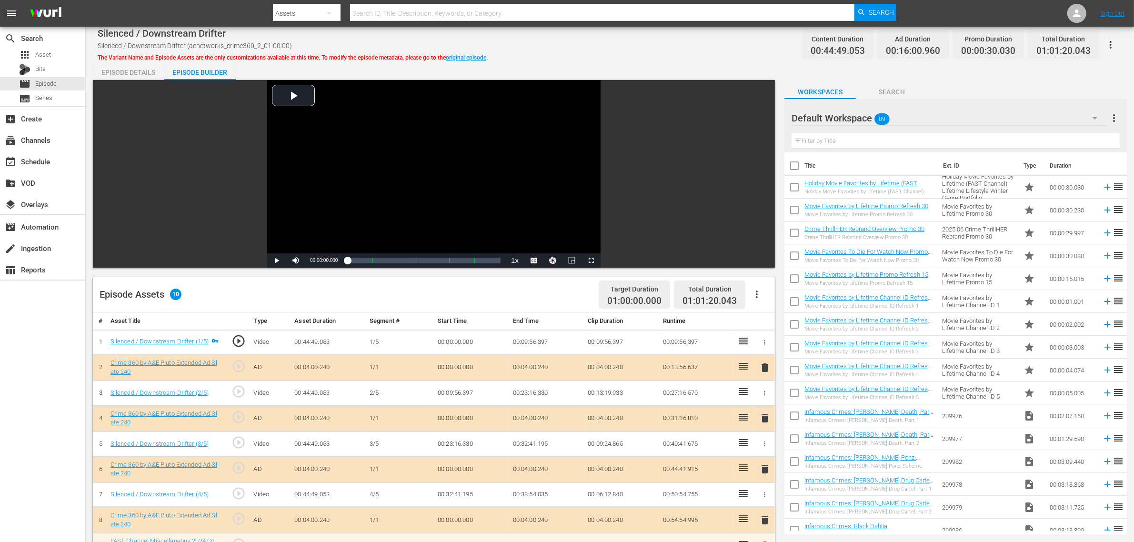
click at [914, 116] on div "Default Workspace 89" at bounding box center [949, 118] width 315 height 27
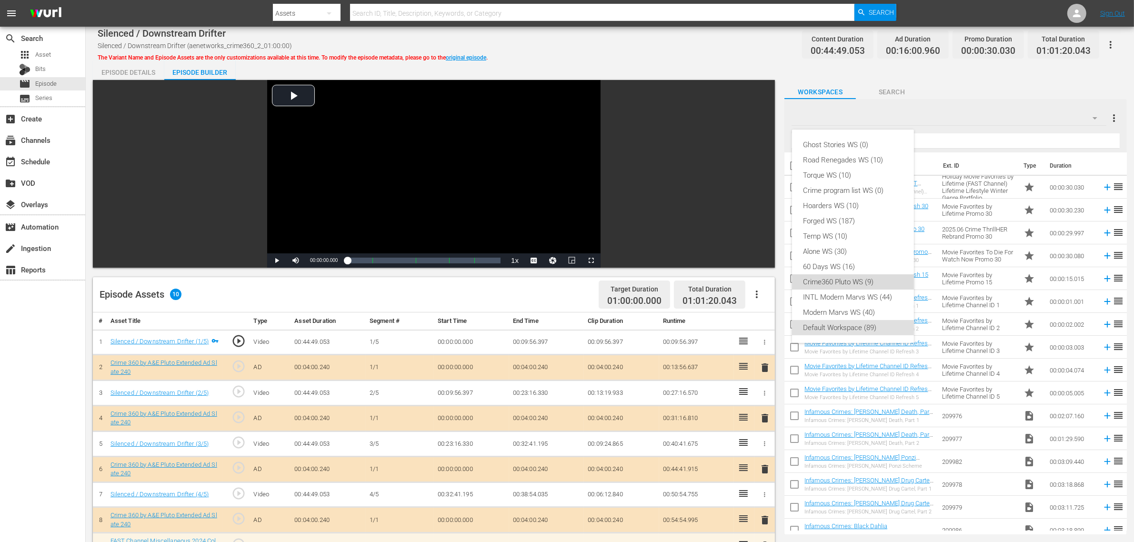
click at [858, 279] on div "Crime360 Pluto WS (9)" at bounding box center [853, 281] width 99 height 15
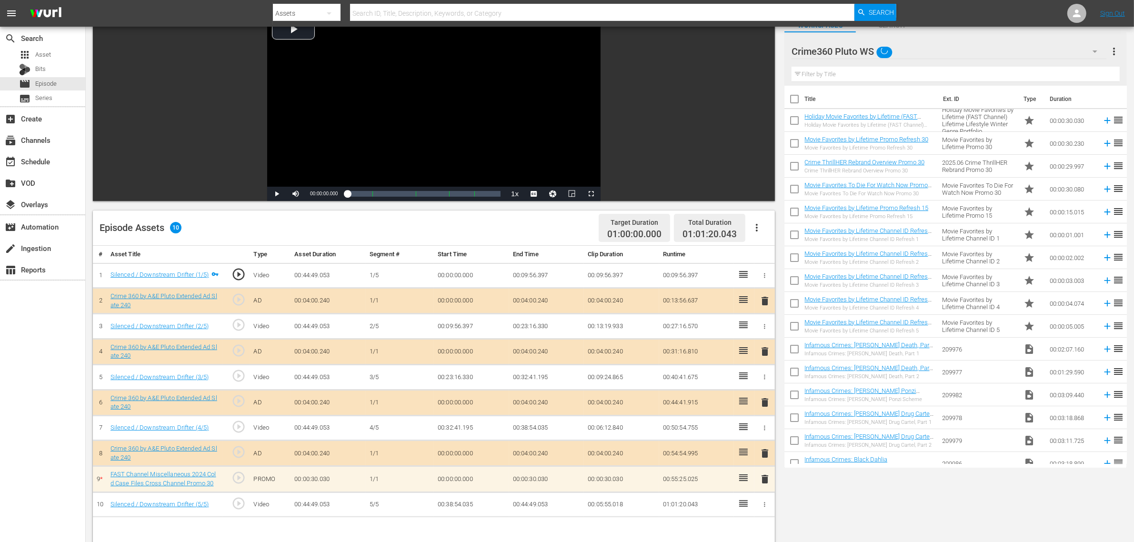
scroll to position [179, 0]
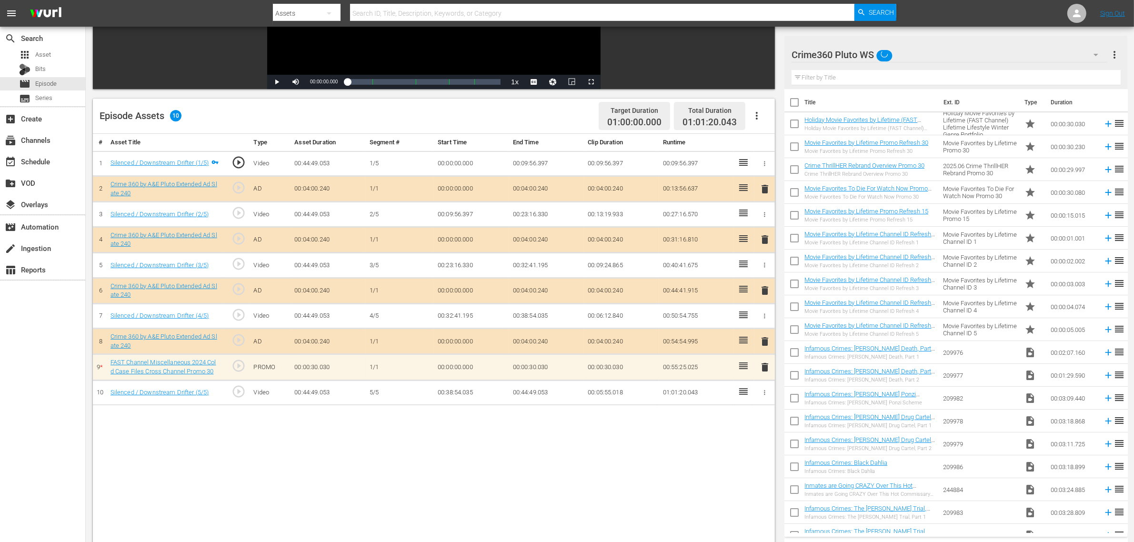
click at [466, 433] on div "# Asset Title Type Asset Duration Segment # Start Time End Time Clip Duration R…" at bounding box center [434, 369] width 682 height 471
